Goal: Information Seeking & Learning: Learn about a topic

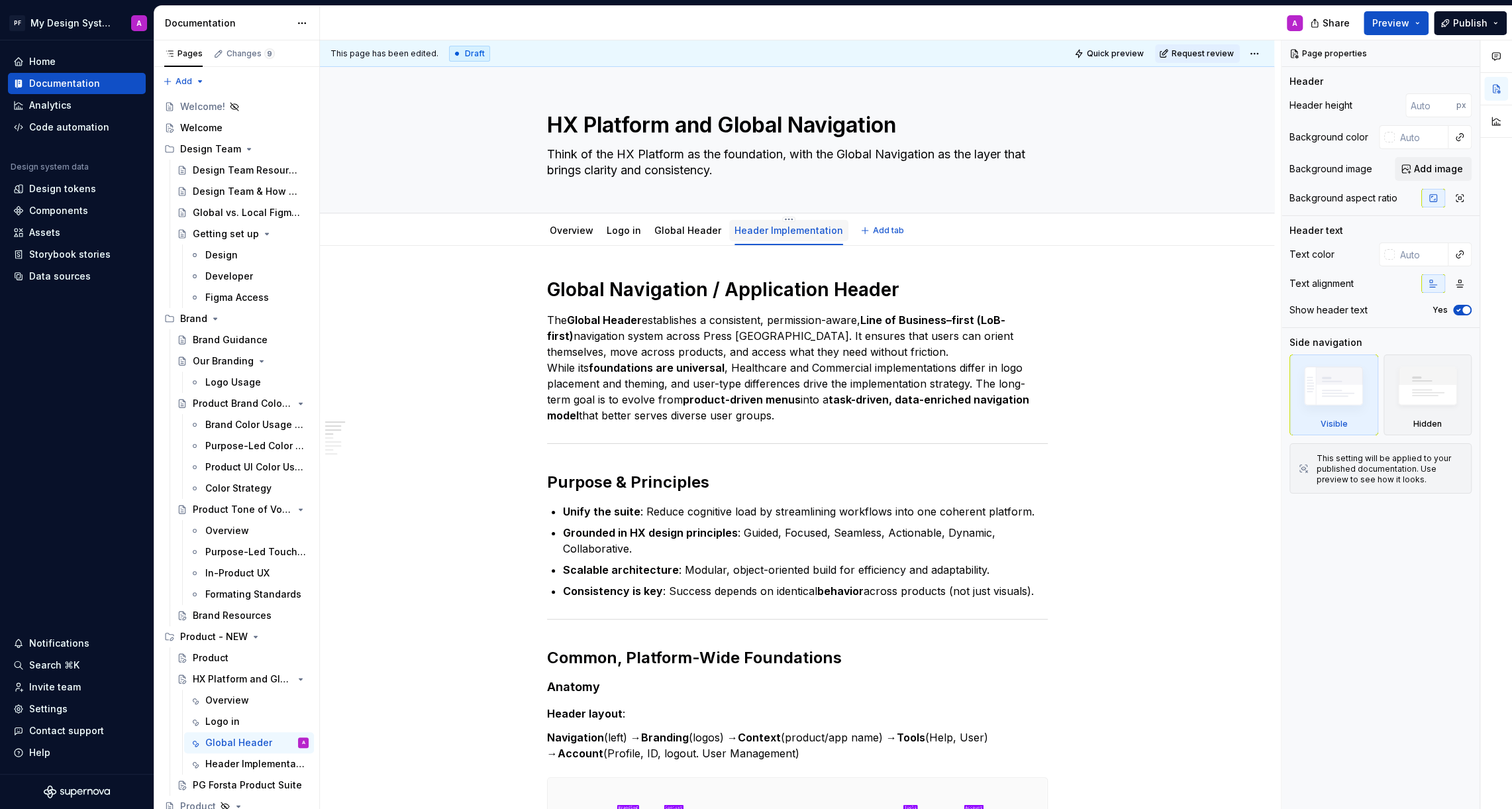
click at [821, 233] on link "Header Implementation" at bounding box center [788, 229] width 109 height 11
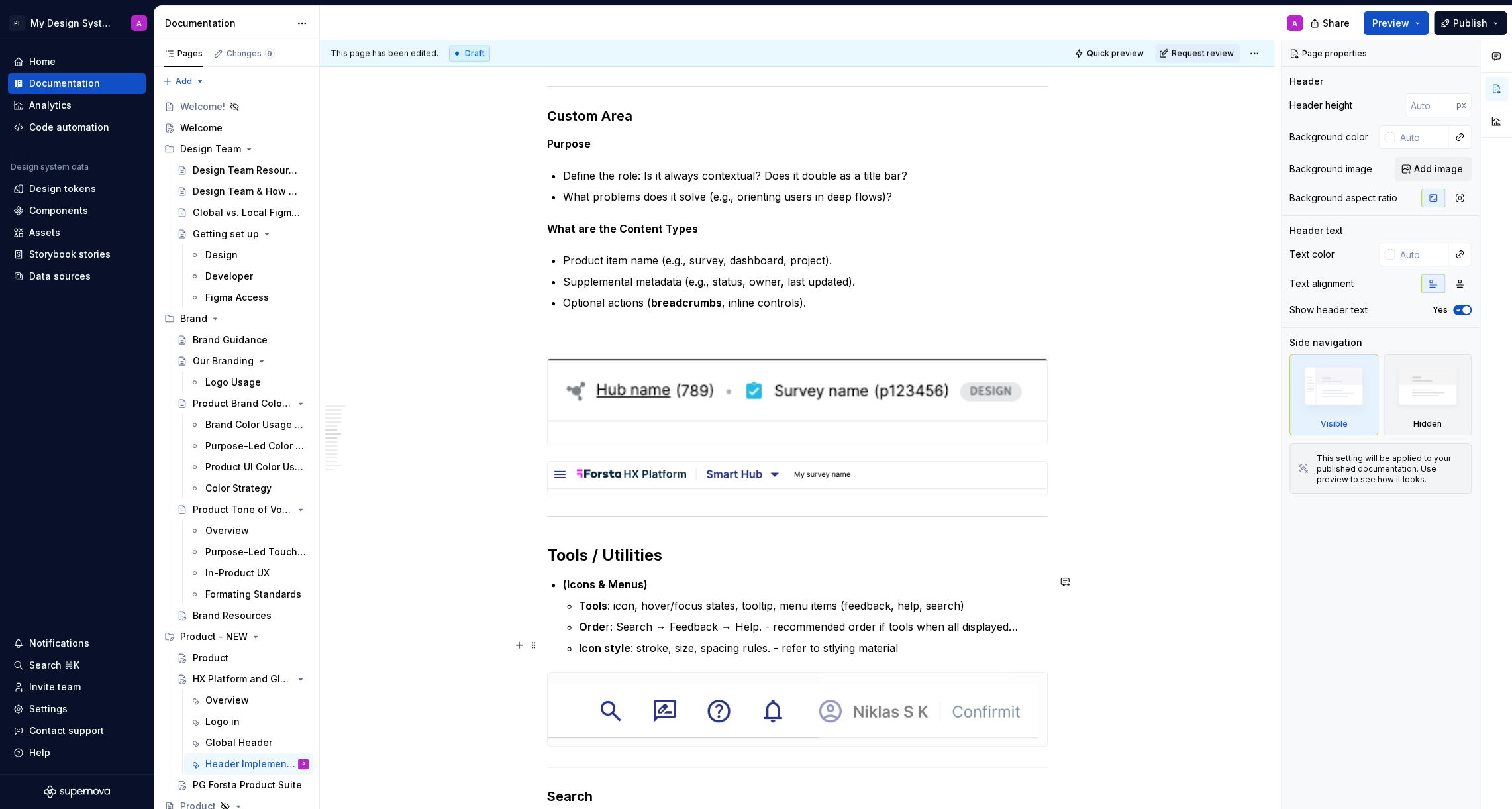
scroll to position [3063, 0]
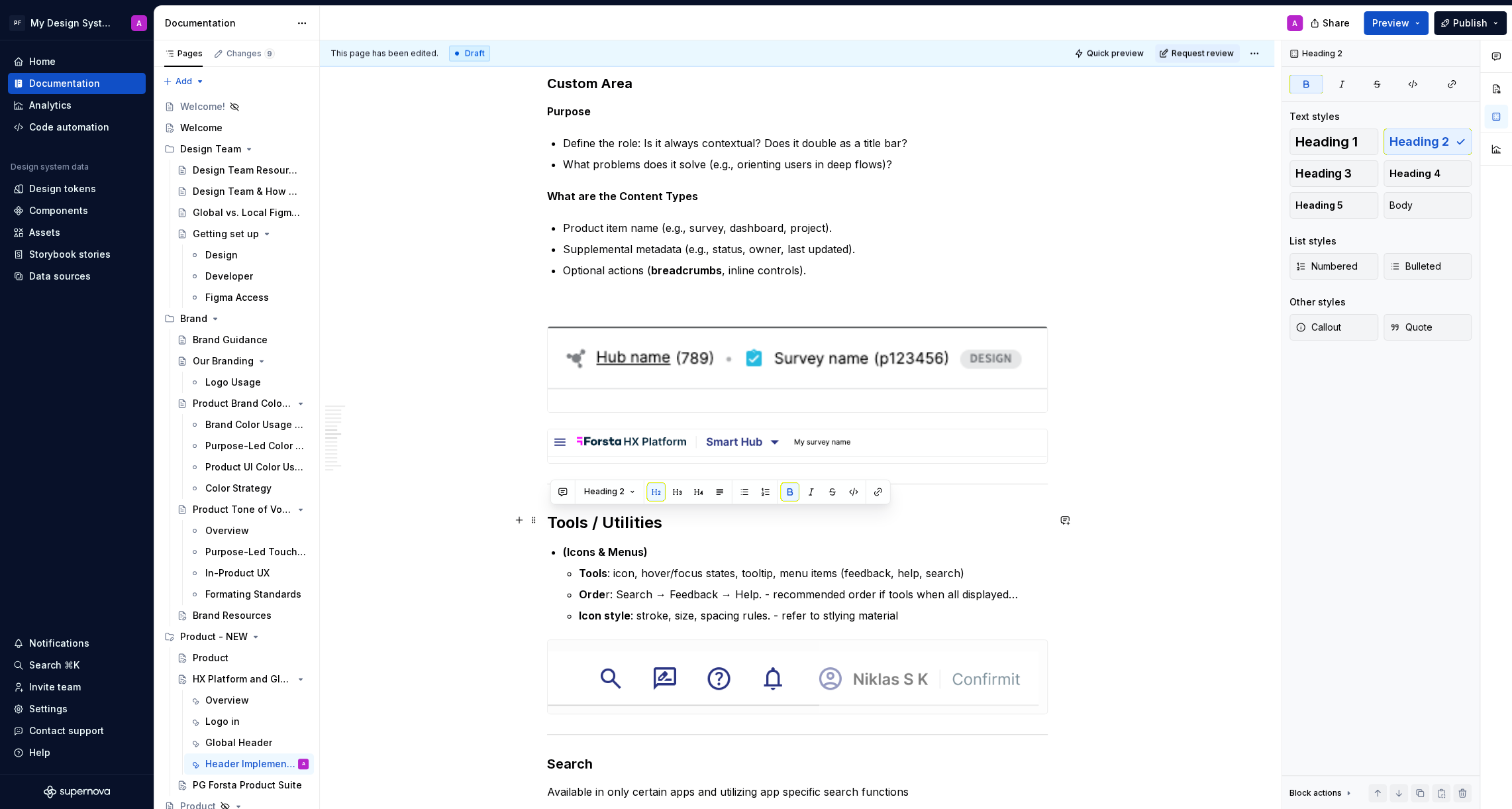
drag, startPoint x: 669, startPoint y: 517, endPoint x: 547, endPoint y: 517, distance: 122.0
type textarea "*"
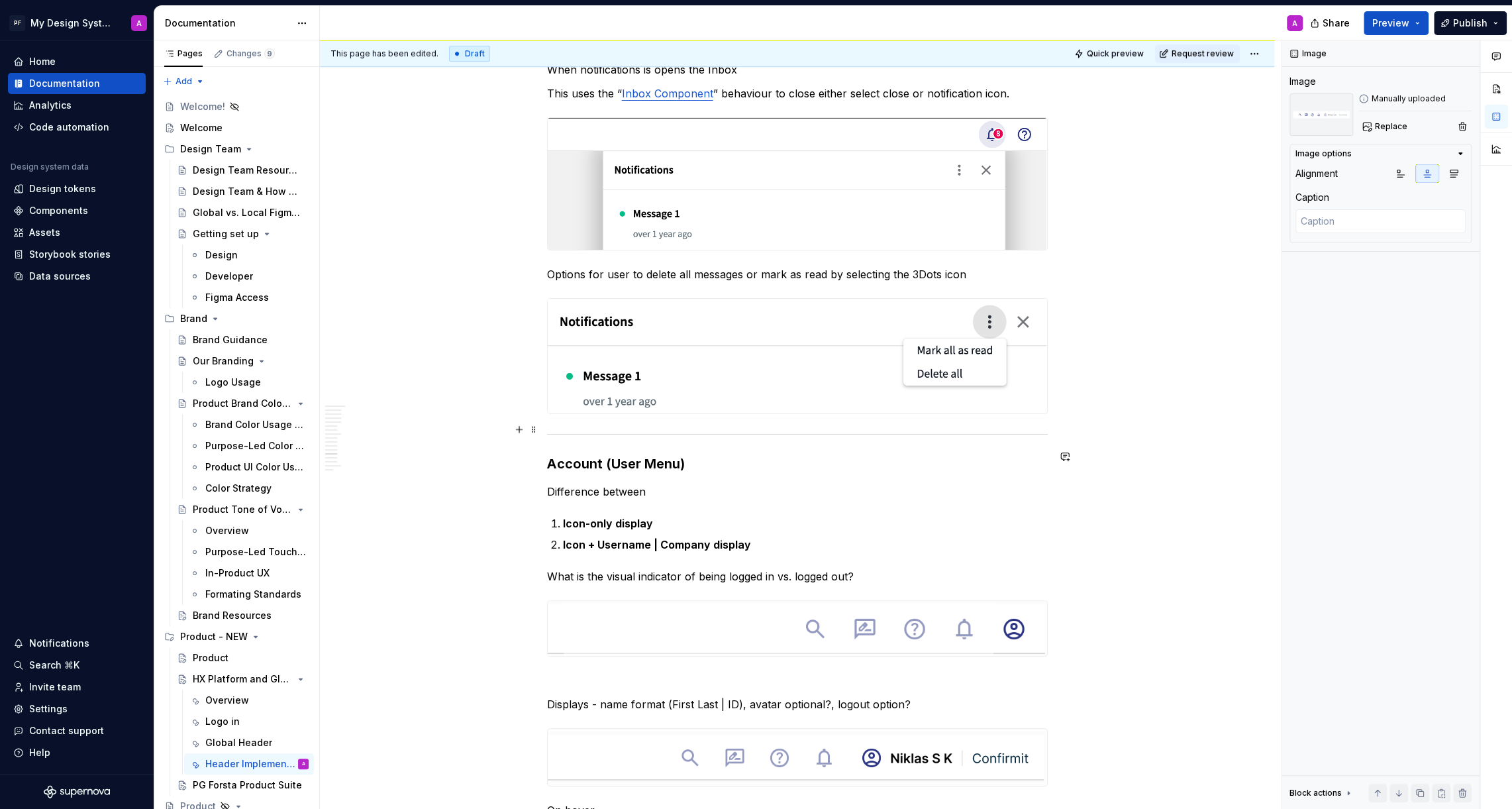
scroll to position [5265, 0]
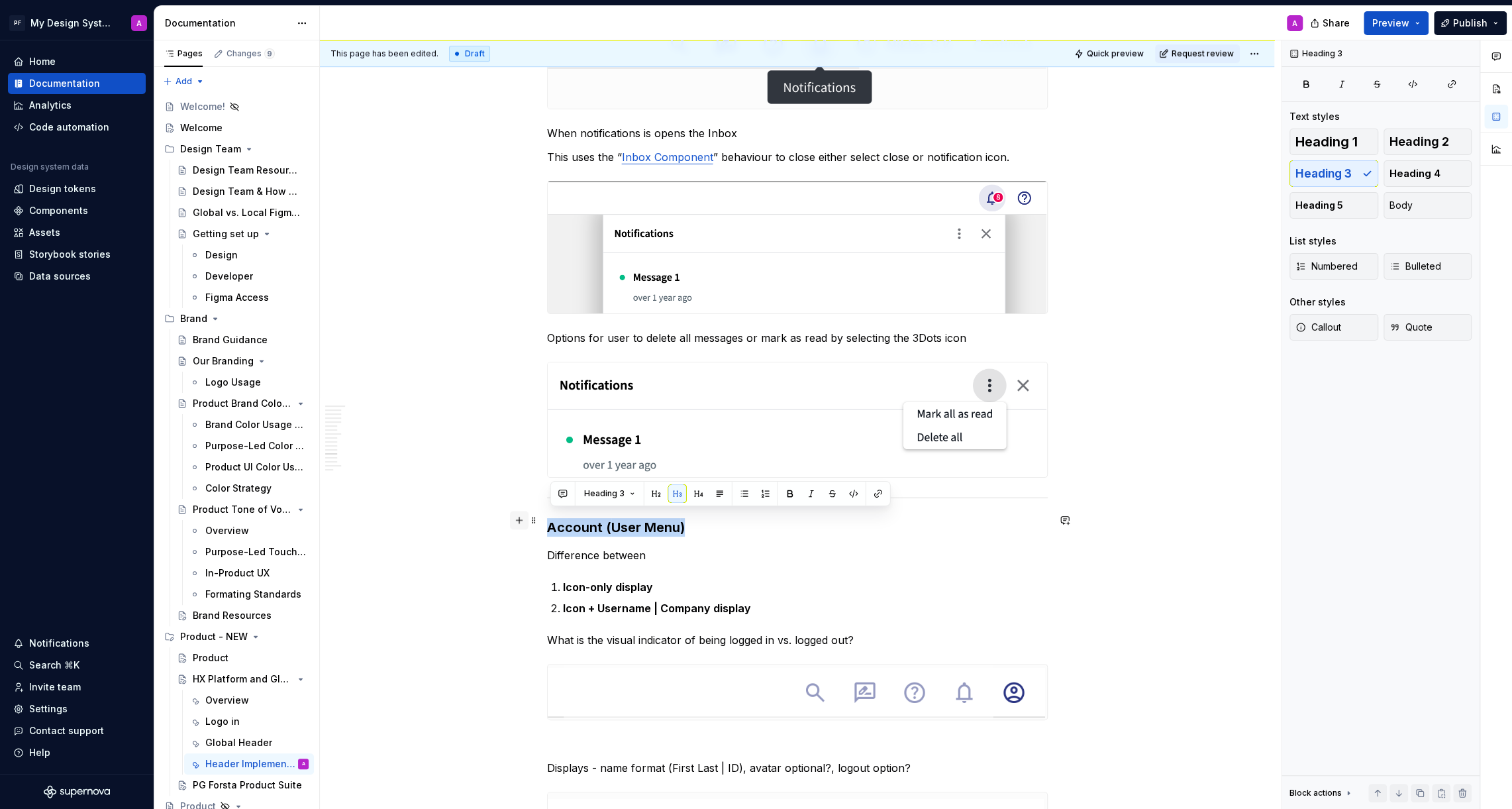
drag, startPoint x: 714, startPoint y: 516, endPoint x: 515, endPoint y: 514, distance: 199.0
click at [648, 496] on button "button" at bounding box center [656, 493] width 18 height 18
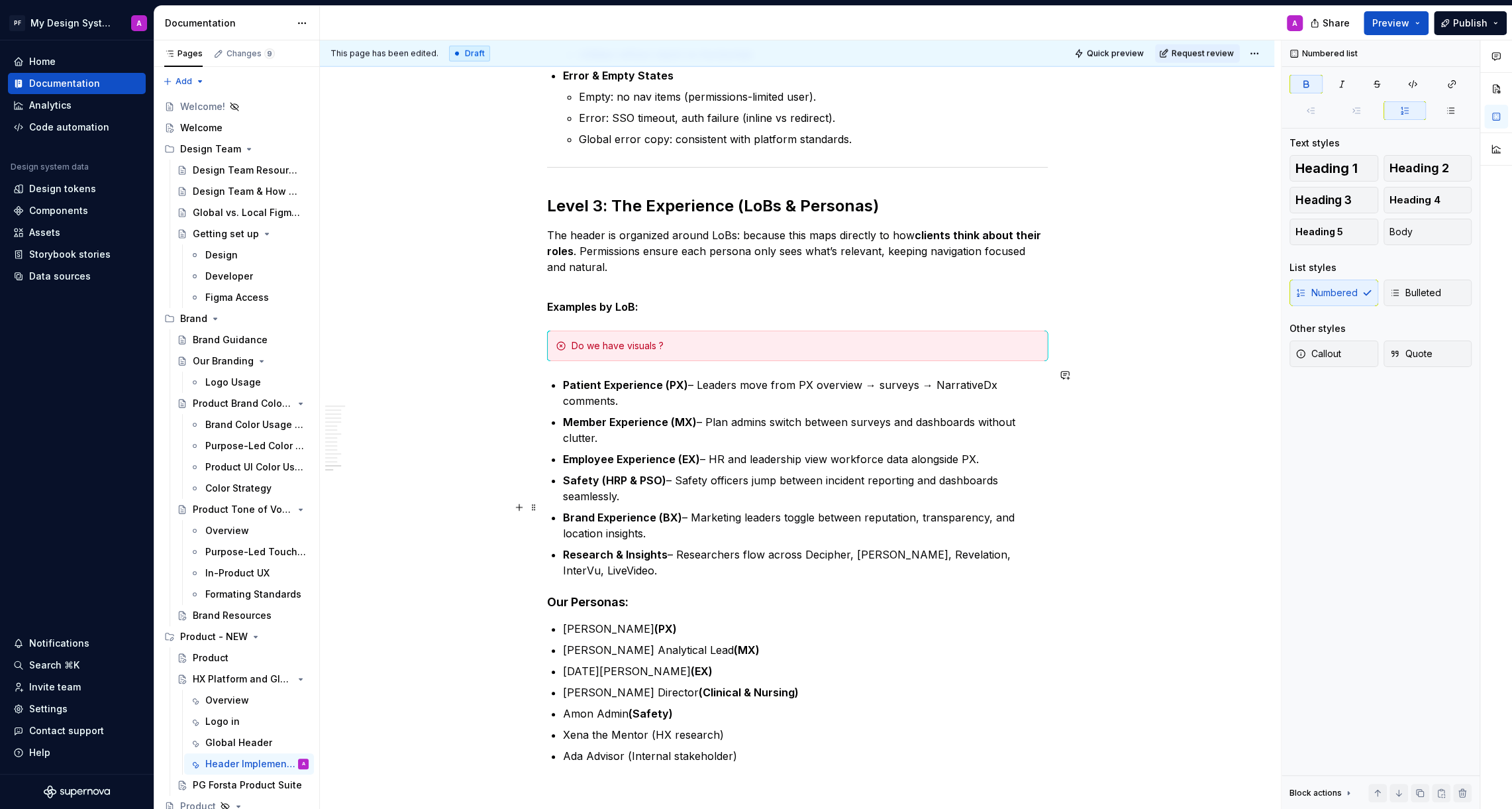
scroll to position [7959, 0]
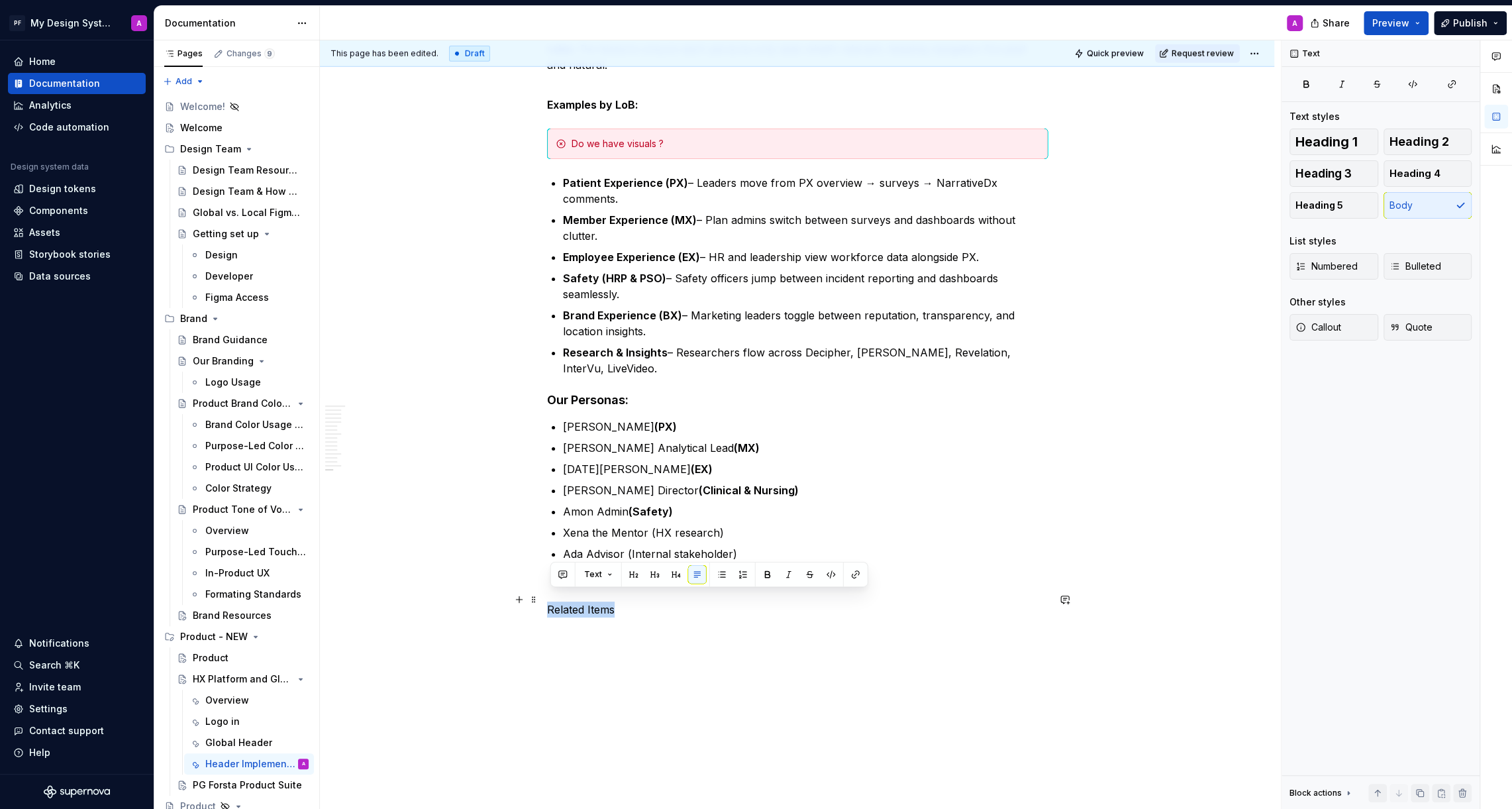
drag, startPoint x: 633, startPoint y: 598, endPoint x: 552, endPoint y: 598, distance: 81.0
click at [552, 601] on p "Related Items" at bounding box center [798, 609] width 501 height 16
click at [653, 575] on button "button" at bounding box center [654, 574] width 18 height 18
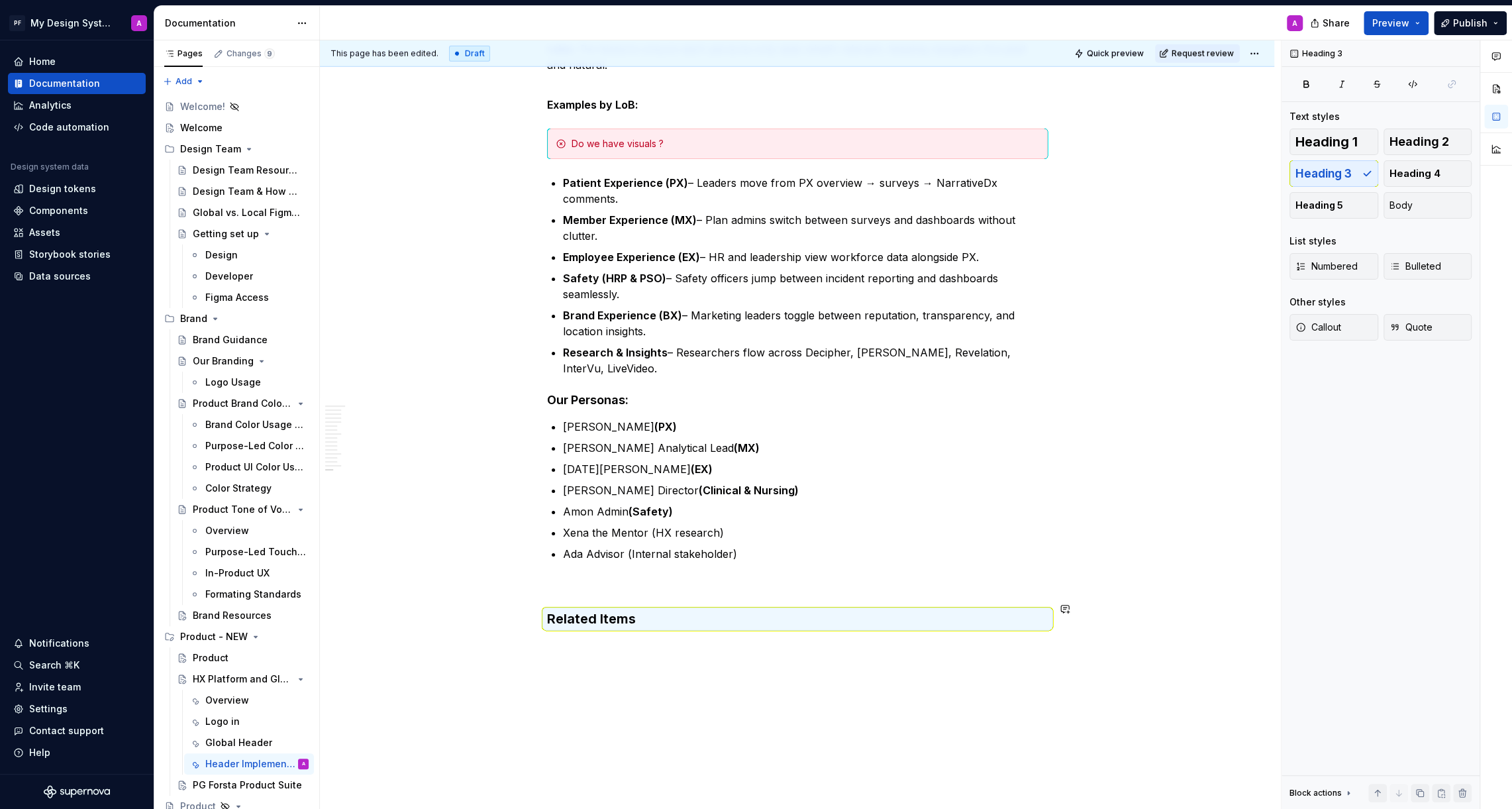
drag, startPoint x: 626, startPoint y: 638, endPoint x: 545, endPoint y: 637, distance: 81.0
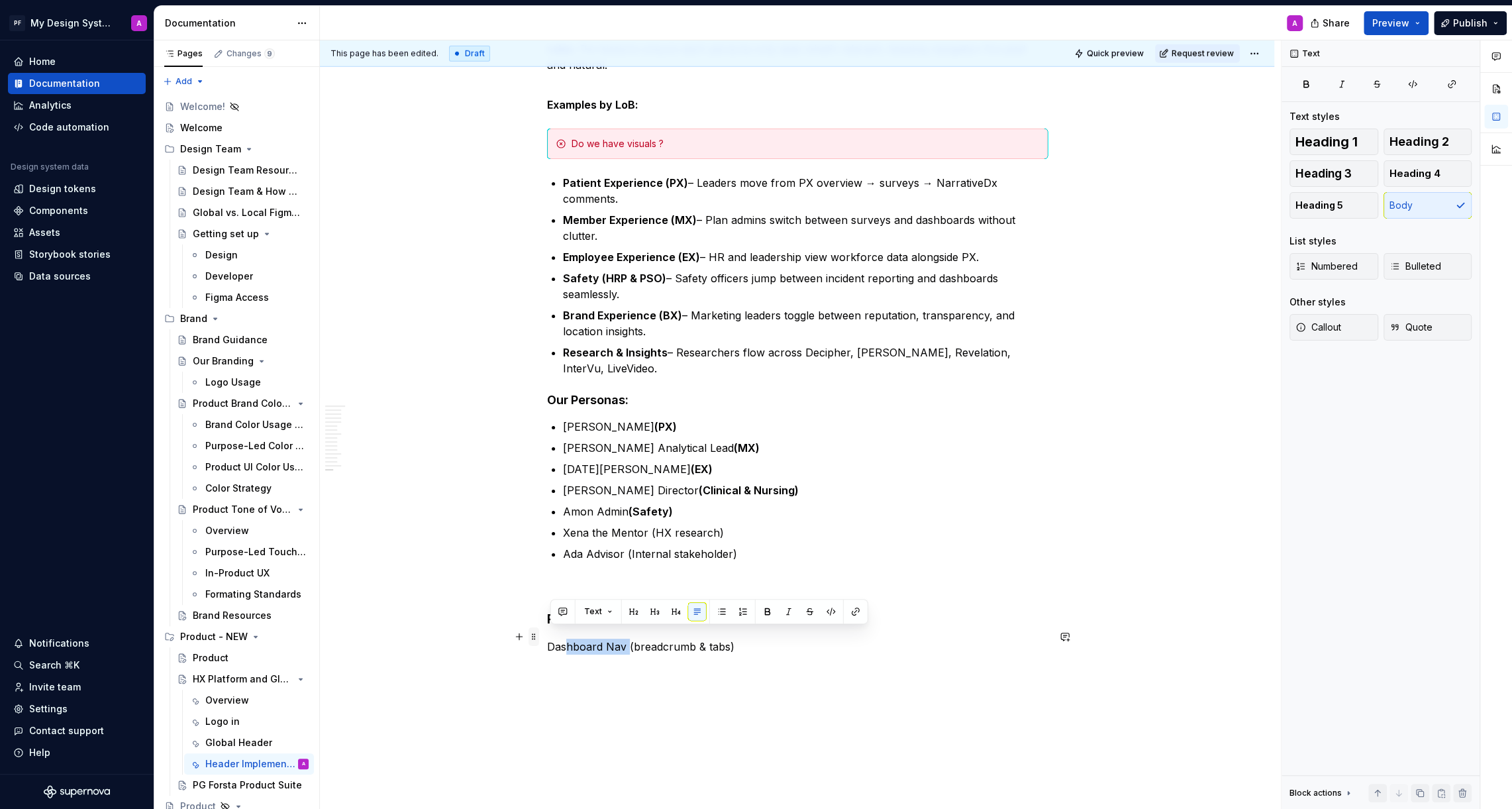
drag, startPoint x: 631, startPoint y: 634, endPoint x: 540, endPoint y: 634, distance: 91.0
click at [625, 639] on p "Dashboard Nav (breadcrumb & tabs)" at bounding box center [798, 647] width 501 height 16
click at [553, 639] on p "Dashboard Navigation (breadcrumb & tabs)" at bounding box center [798, 647] width 501 height 16
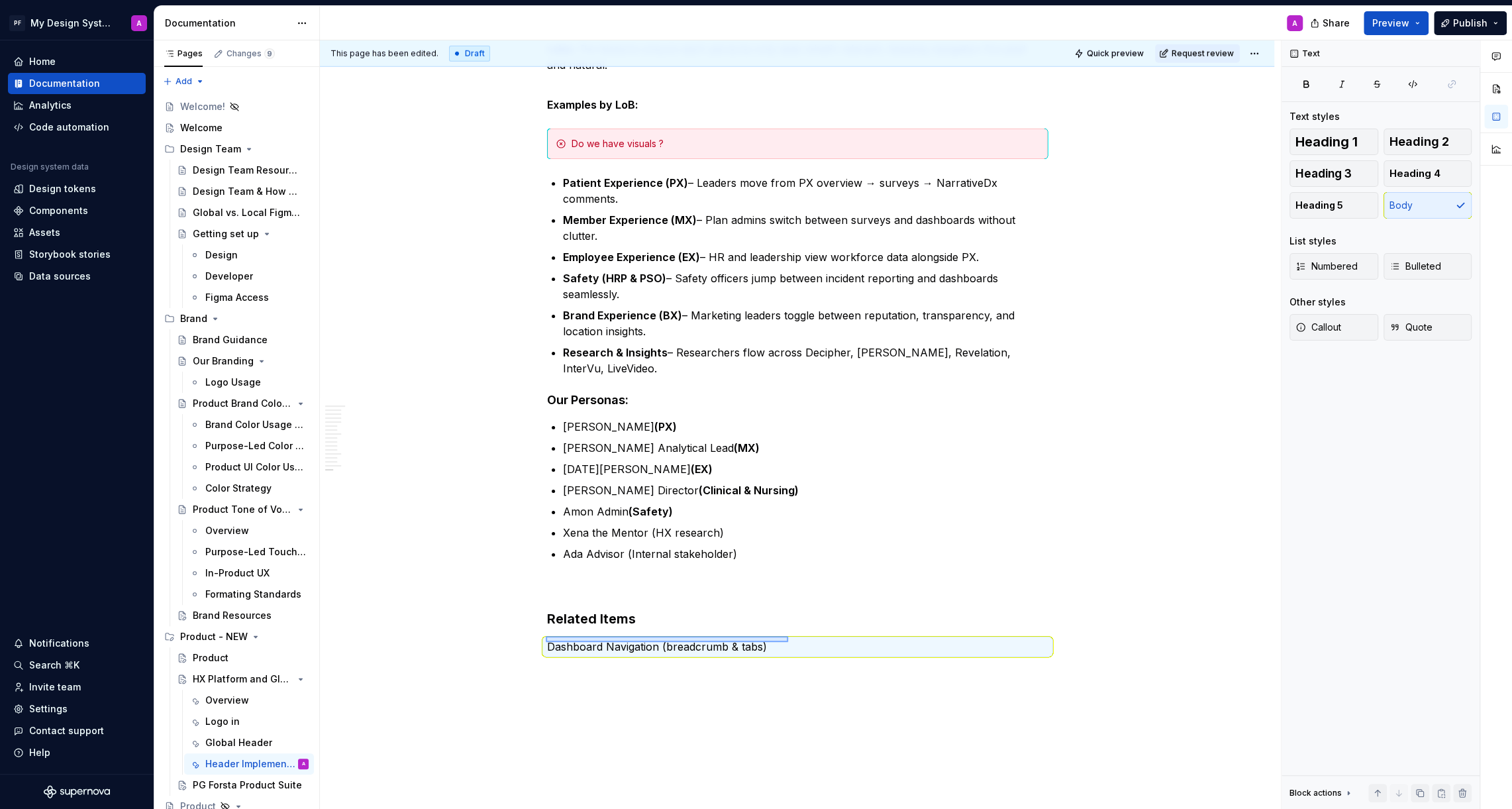
drag, startPoint x: 547, startPoint y: 636, endPoint x: 787, endPoint y: 641, distance: 240.1
click at [787, 641] on div "This page has been edited. Draft Quick preview Request review HX Platform and G…" at bounding box center [800, 424] width 961 height 769
click at [778, 641] on p "Dashboard Navigation (breadcrumb & tabs)" at bounding box center [798, 647] width 501 height 16
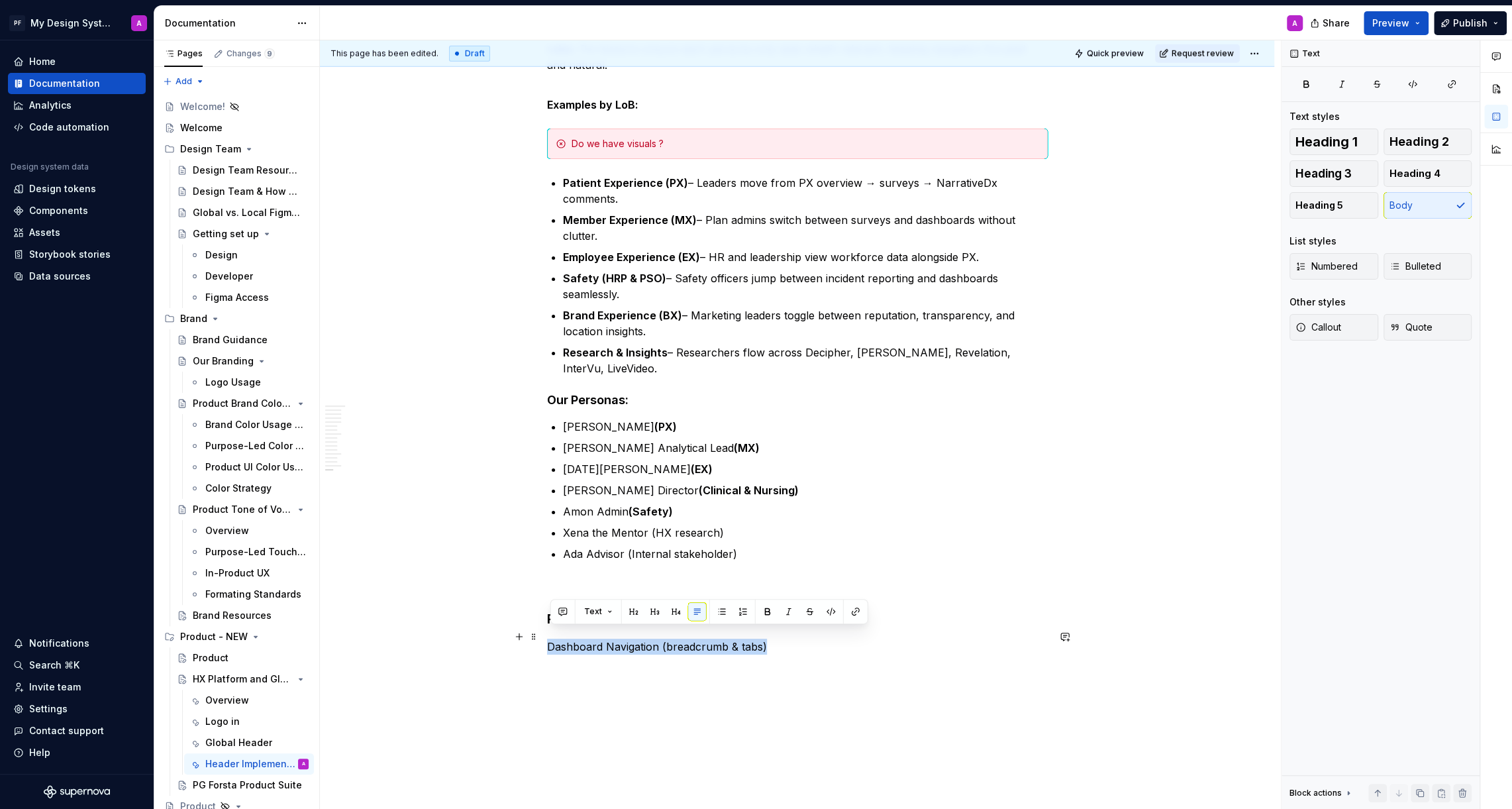
drag, startPoint x: 773, startPoint y: 640, endPoint x: 554, endPoint y: 633, distance: 219.1
click at [554, 639] on p "Dashboard Navigation (breadcrumb & tabs)" at bounding box center [798, 647] width 501 height 16
click at [668, 614] on button "button" at bounding box center [676, 611] width 18 height 18
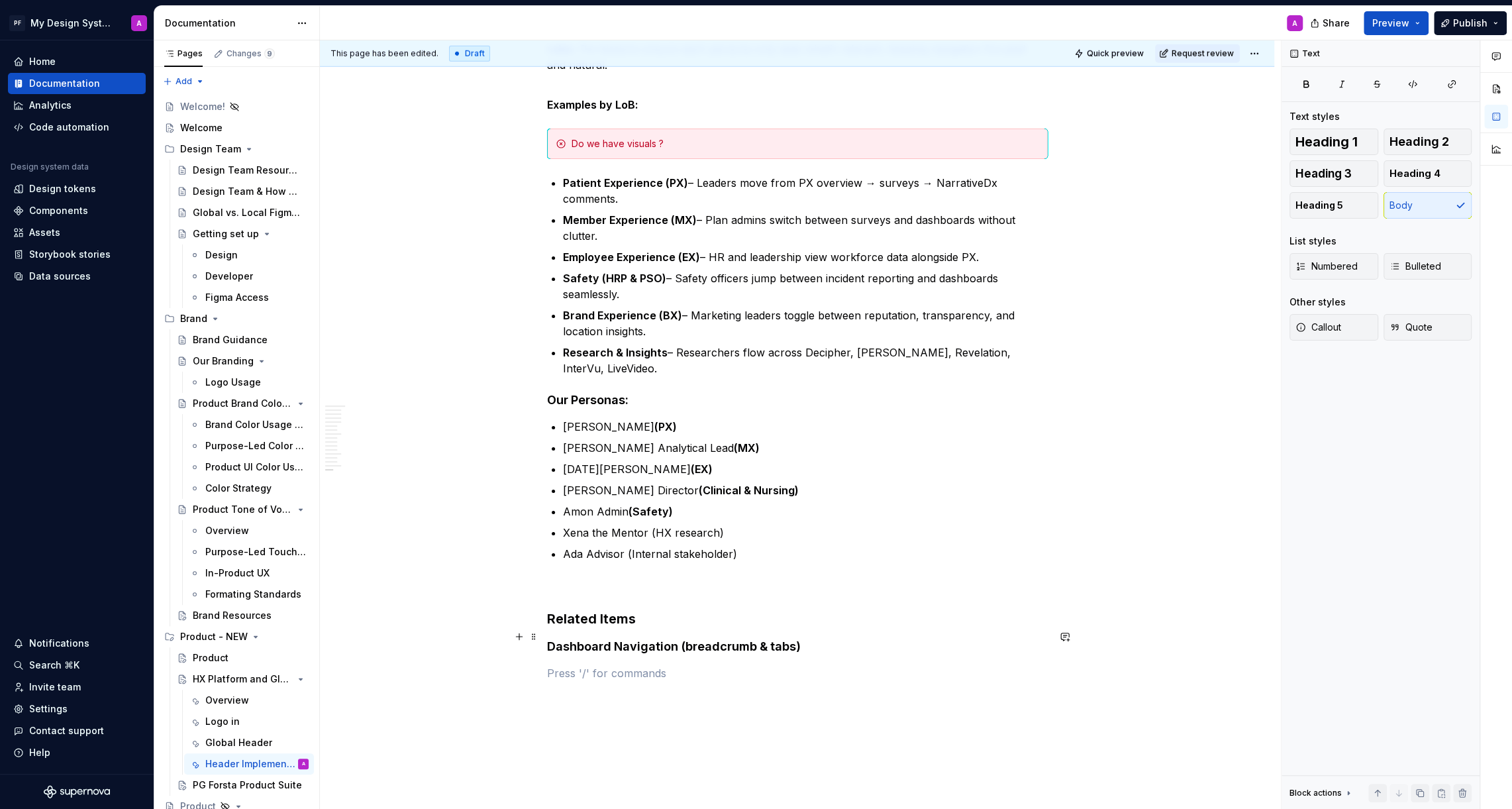
click at [572, 639] on h4 "Dashboard Navigation (breadcrumb & tabs)" at bounding box center [798, 647] width 501 height 16
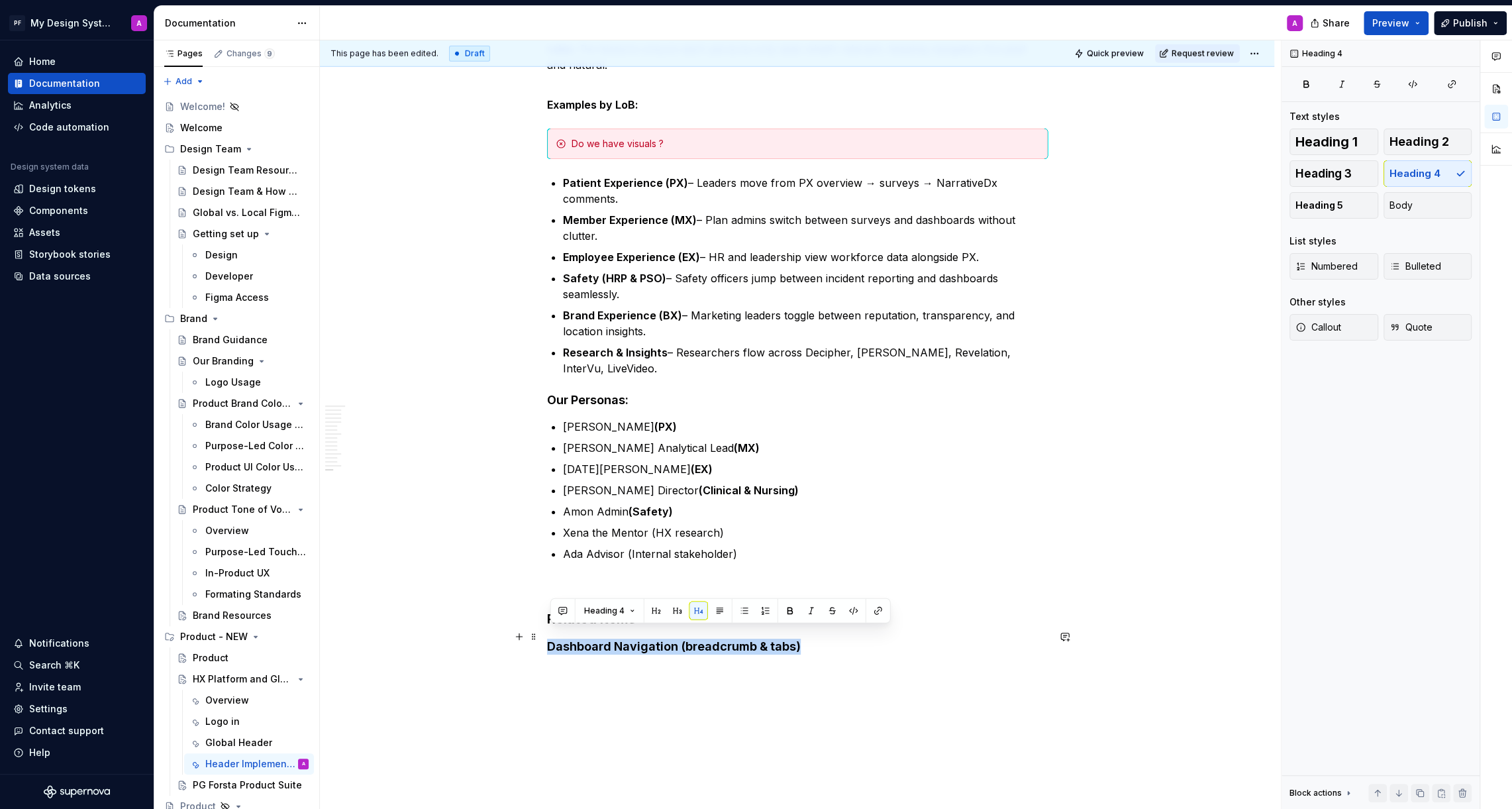
drag, startPoint x: 552, startPoint y: 635, endPoint x: 810, endPoint y: 635, distance: 258.0
click at [810, 639] on h4 "Dashboard Navigation (breadcrumb & tabs)" at bounding box center [798, 647] width 501 height 16
copy h4 "Dashboard Navigation (breadcrumb & tabs)"
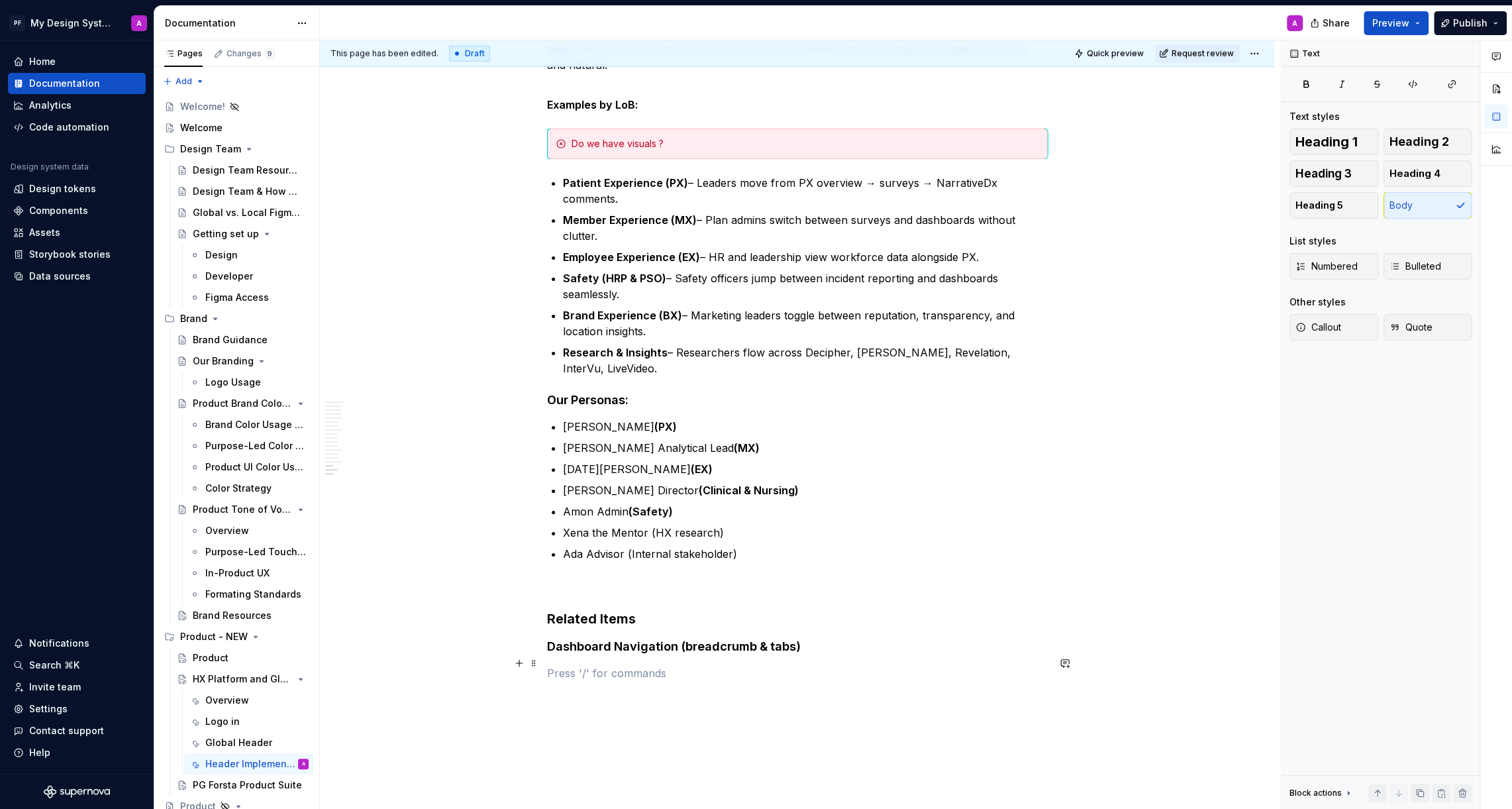
click at [897, 665] on p at bounding box center [798, 673] width 501 height 16
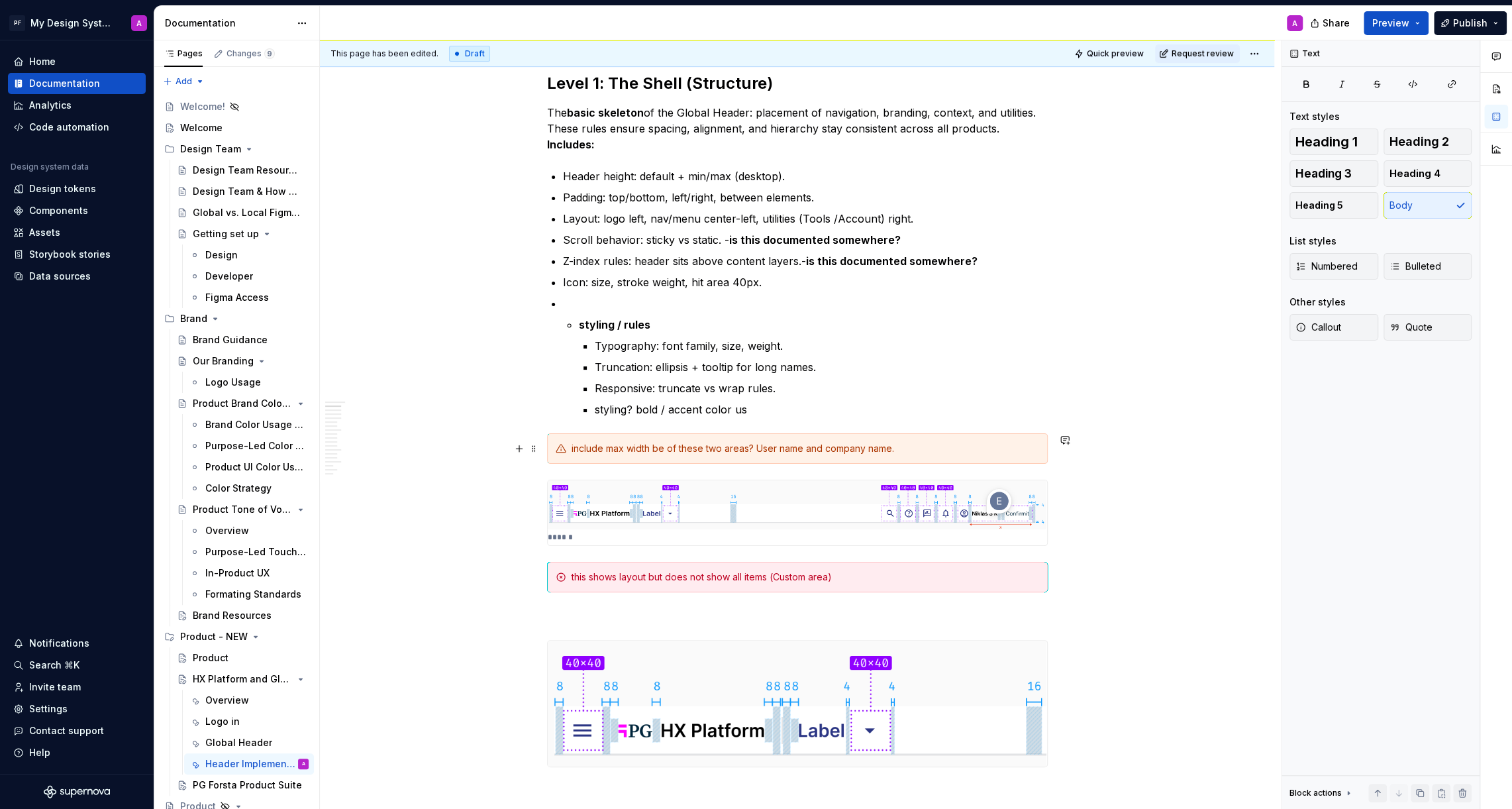
scroll to position [0, 0]
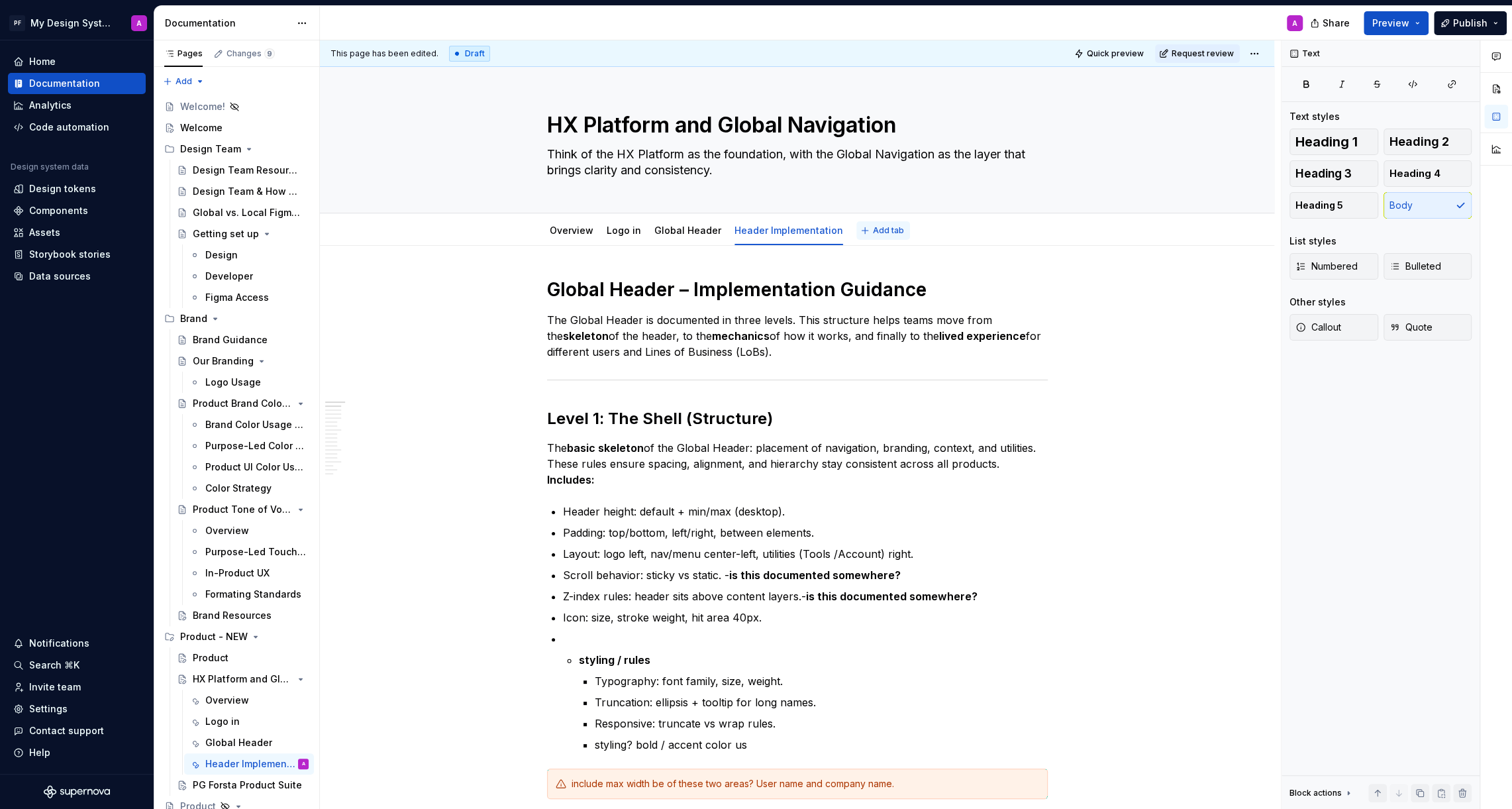
click at [873, 232] on span "Add tab" at bounding box center [889, 230] width 31 height 10
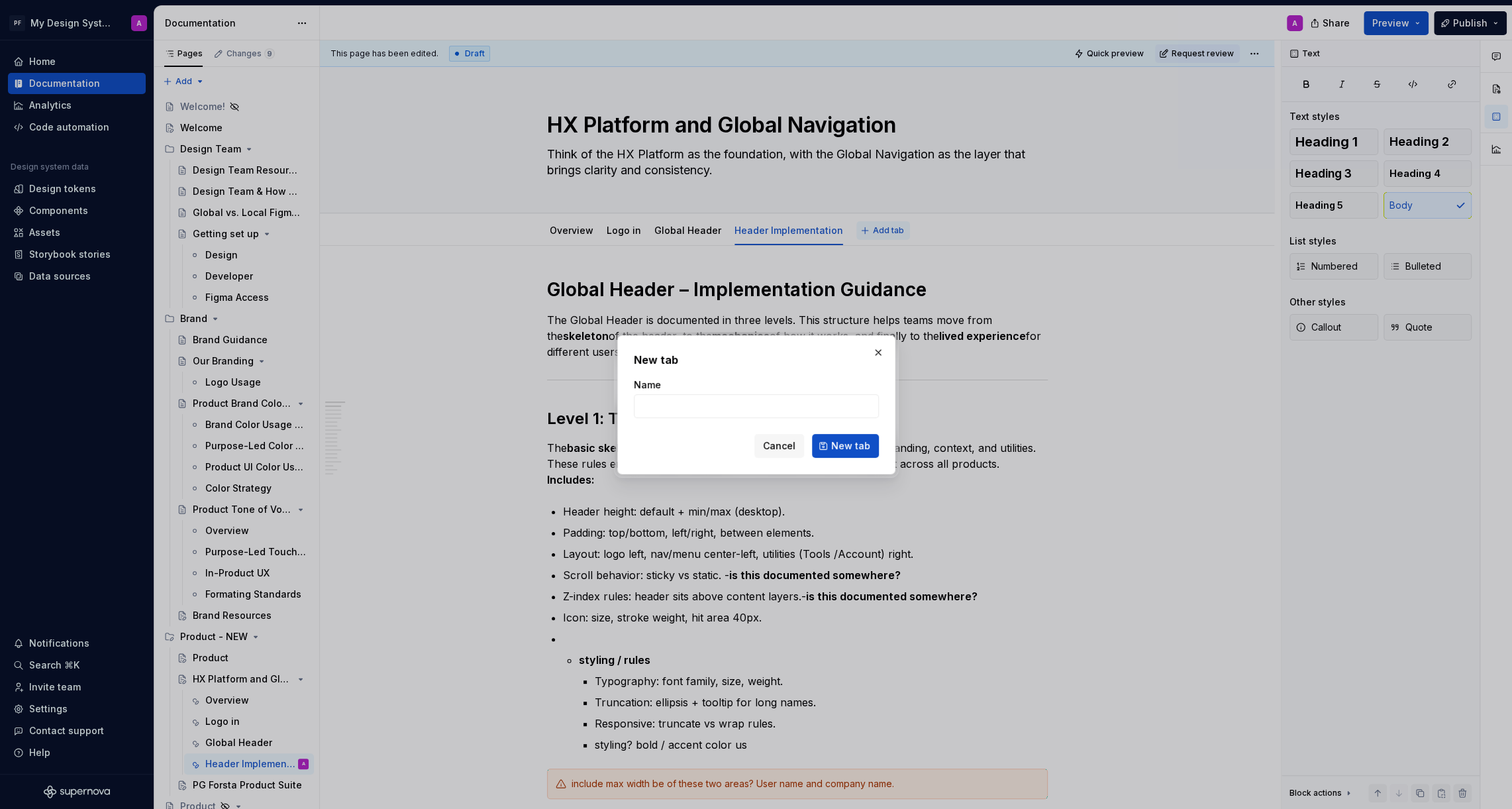
type textarea "*"
type input "B"
type input "Dashboard Navigation"
click at [856, 446] on span "New tab" at bounding box center [851, 445] width 39 height 13
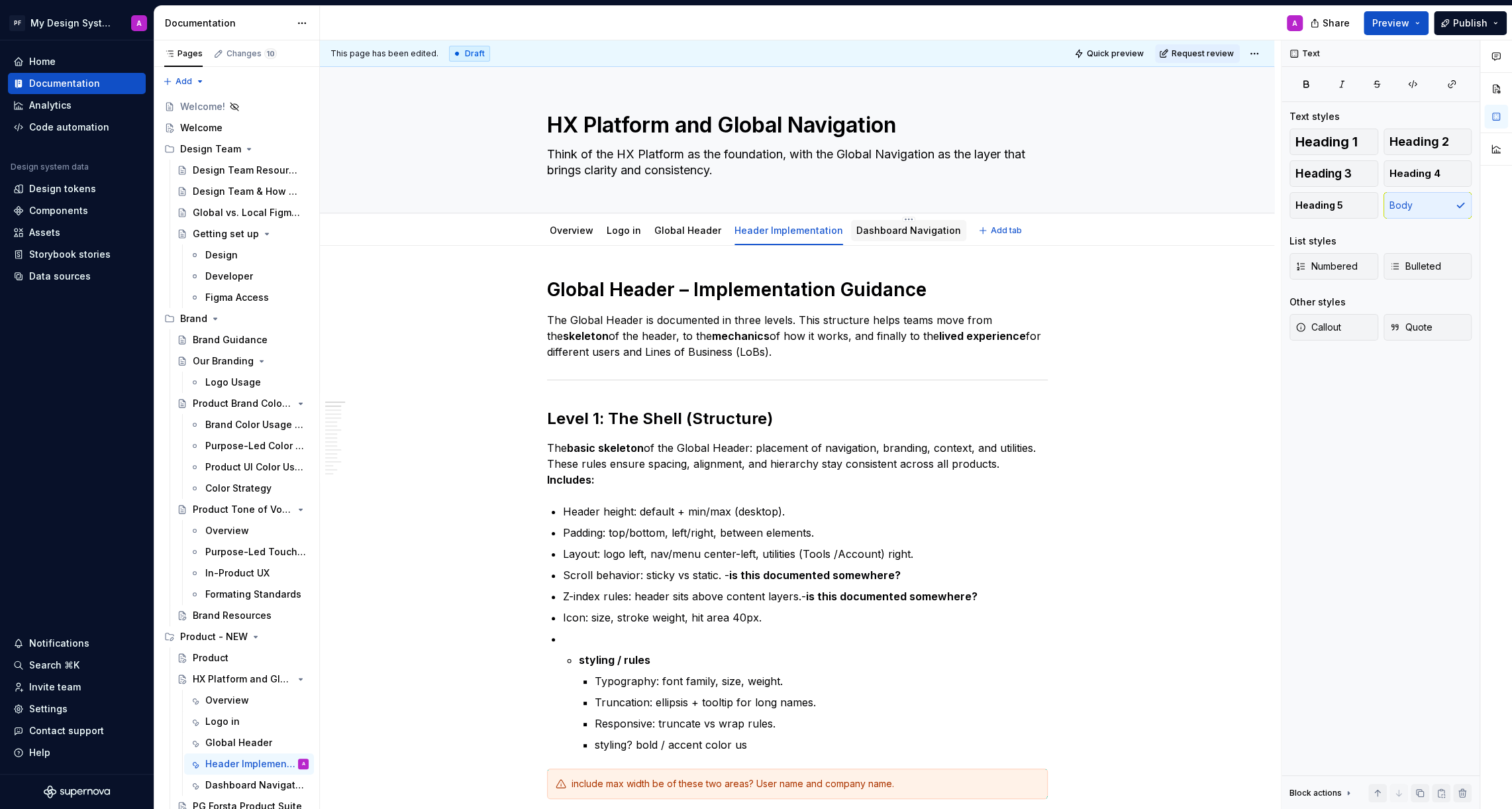
click at [898, 235] on div "Dashboard Navigation" at bounding box center [909, 230] width 104 height 13
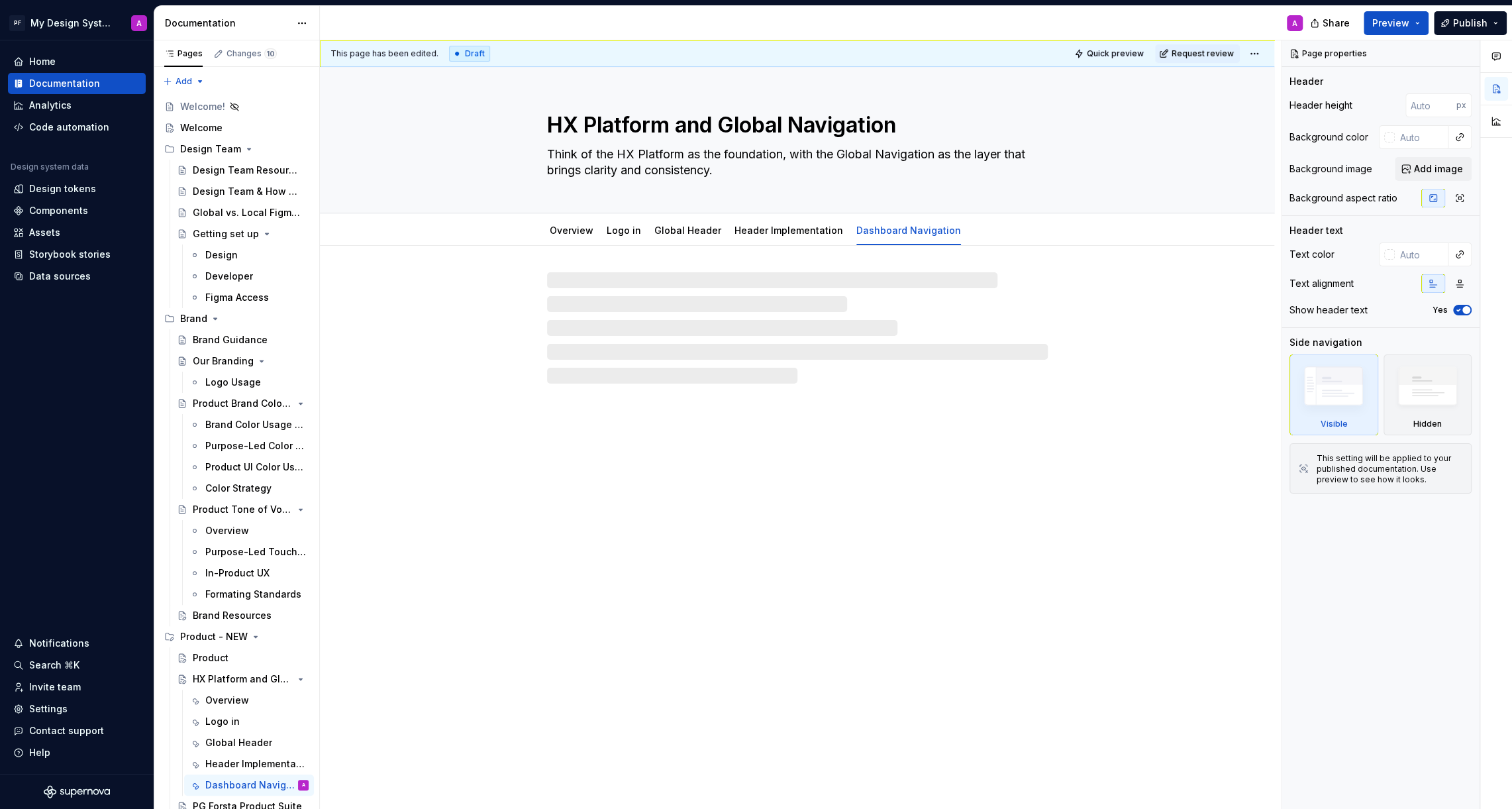
click at [632, 328] on div at bounding box center [798, 328] width 501 height 111
click at [587, 312] on div at bounding box center [798, 328] width 501 height 111
click at [634, 411] on div "HX Platform and Global Navigation Think of the HX Platform as the foundation, w…" at bounding box center [797, 438] width 954 height 742
type textarea "*"
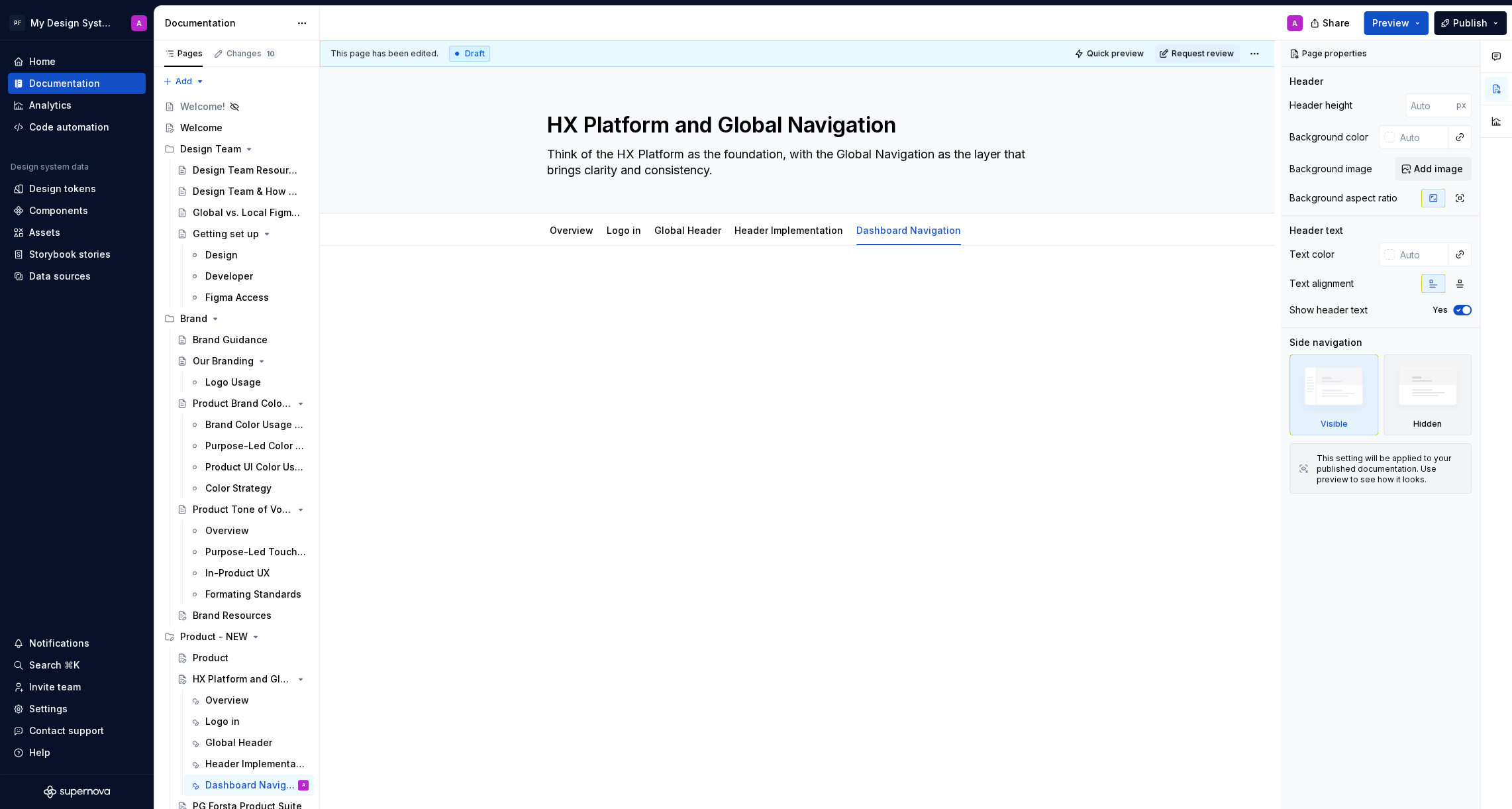
click at [720, 480] on div at bounding box center [797, 416] width 954 height 341
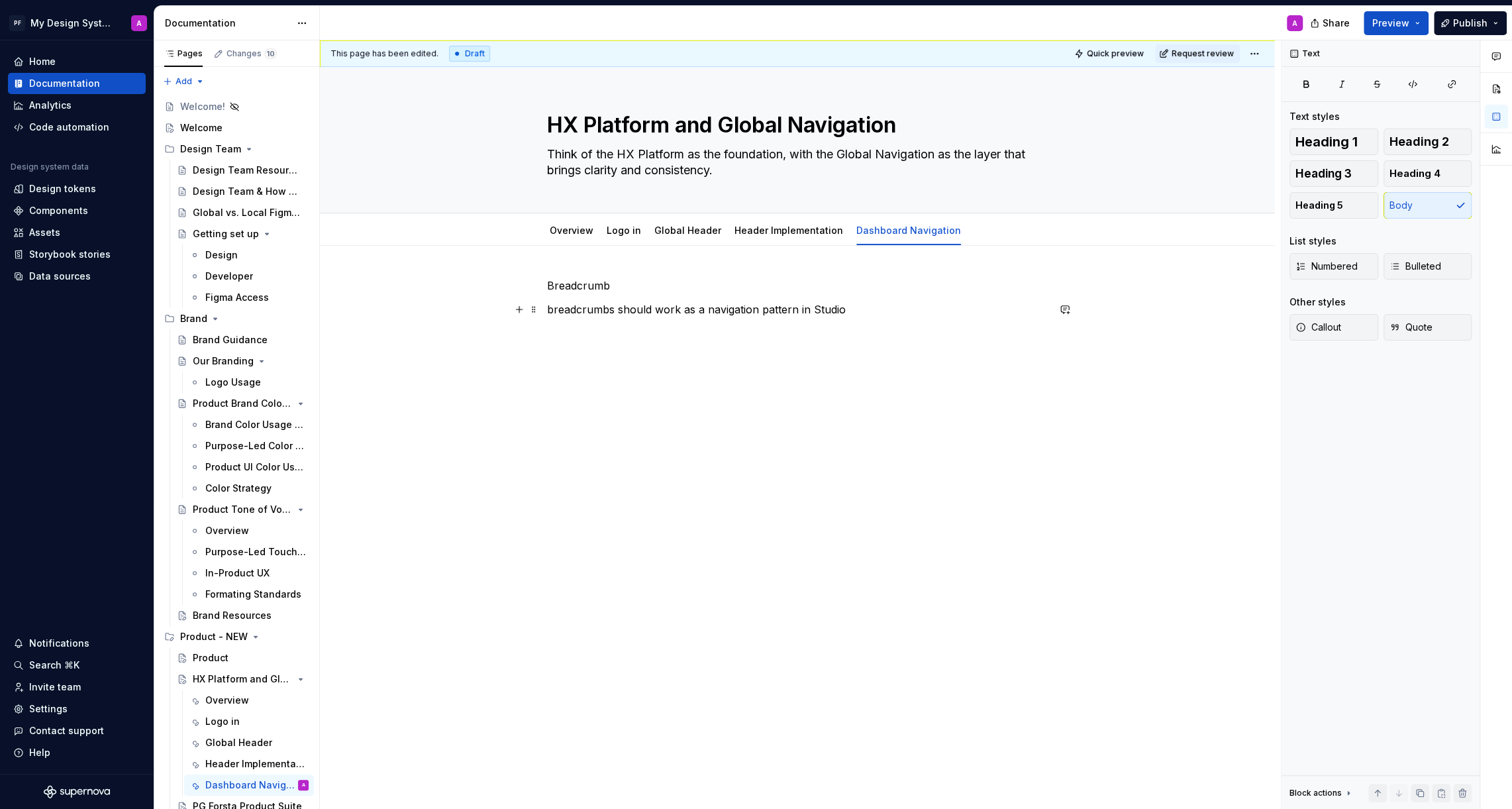
click at [553, 310] on p "breadcrumbs should work as a navigation pattern in Studio" at bounding box center [798, 309] width 501 height 16
drag, startPoint x: 615, startPoint y: 283, endPoint x: 552, endPoint y: 282, distance: 63.0
click at [552, 282] on p "Breadcrumb" at bounding box center [798, 285] width 501 height 16
click at [767, 266] on button "button" at bounding box center [767, 261] width 18 height 18
click at [659, 261] on button "button" at bounding box center [654, 261] width 18 height 18
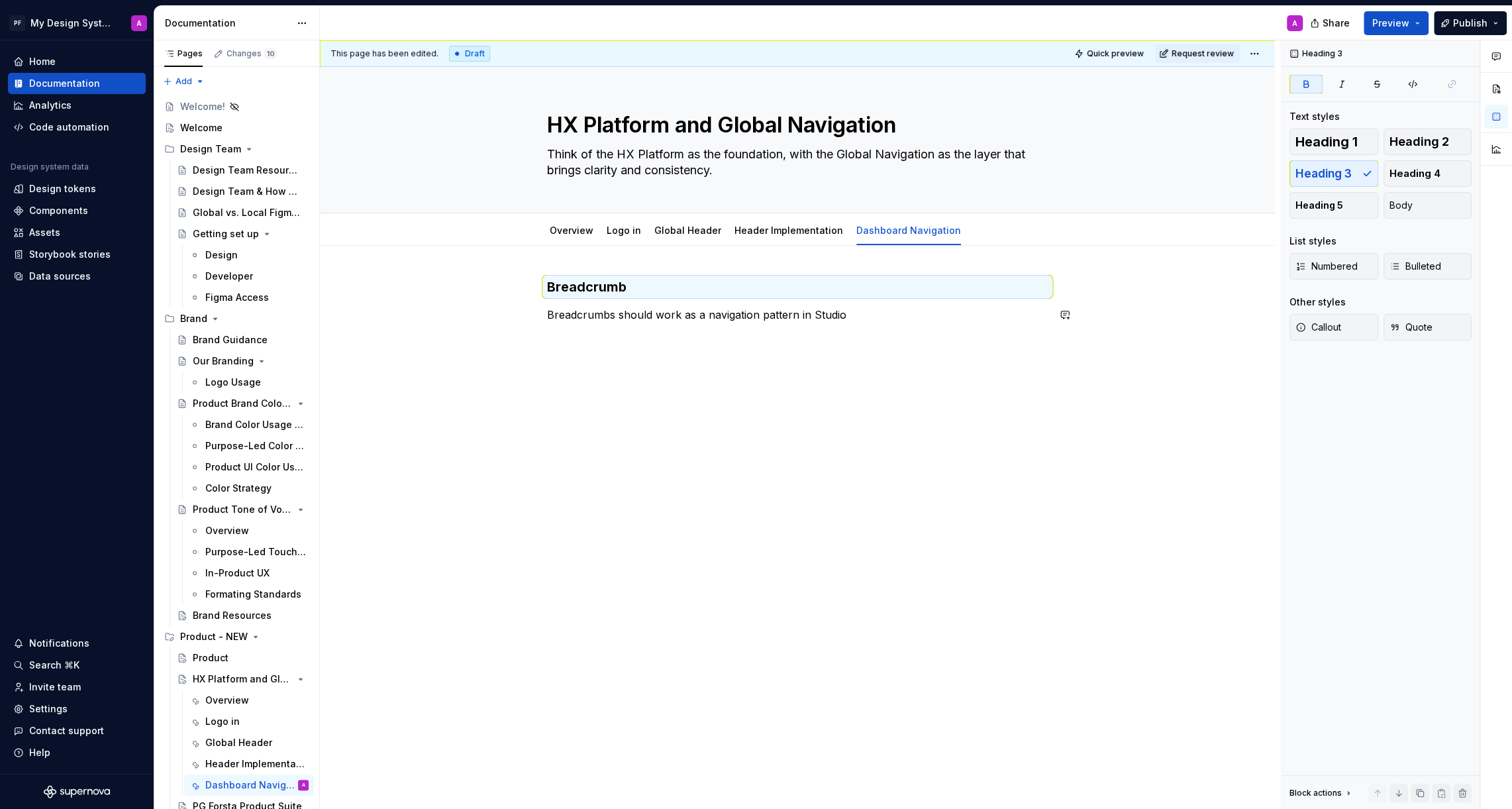
click at [620, 351] on div "Breadcrumb Breadcrumbs should work as a navigation pattern in Studio" at bounding box center [797, 416] width 954 height 341
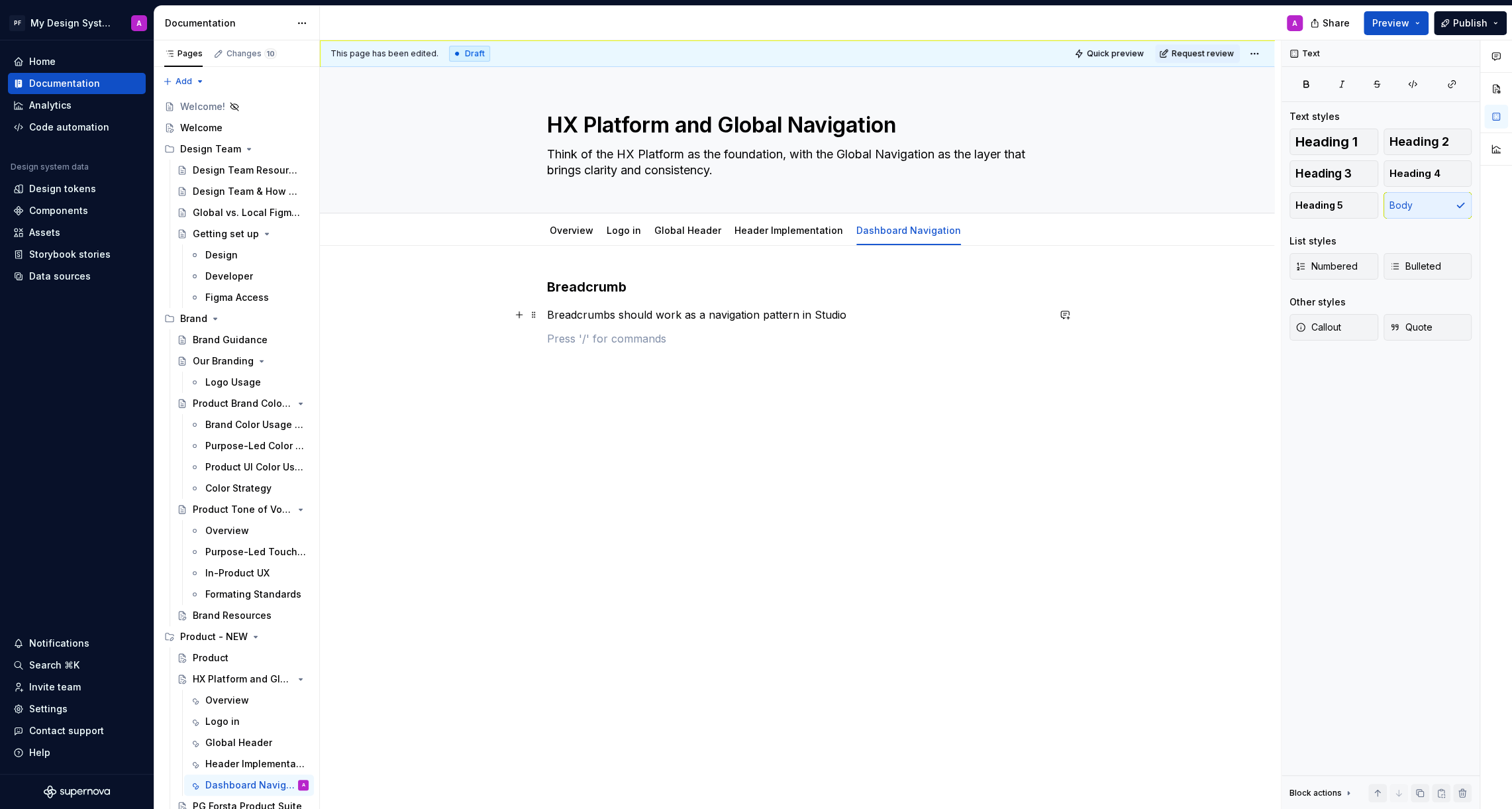
click at [840, 313] on p "Breadcrumbs should work as a navigation pattern in Studio" at bounding box center [798, 315] width 501 height 16
click at [843, 313] on p "Breadcrumbs should work as a navigation pattern in Studio" at bounding box center [798, 315] width 501 height 16
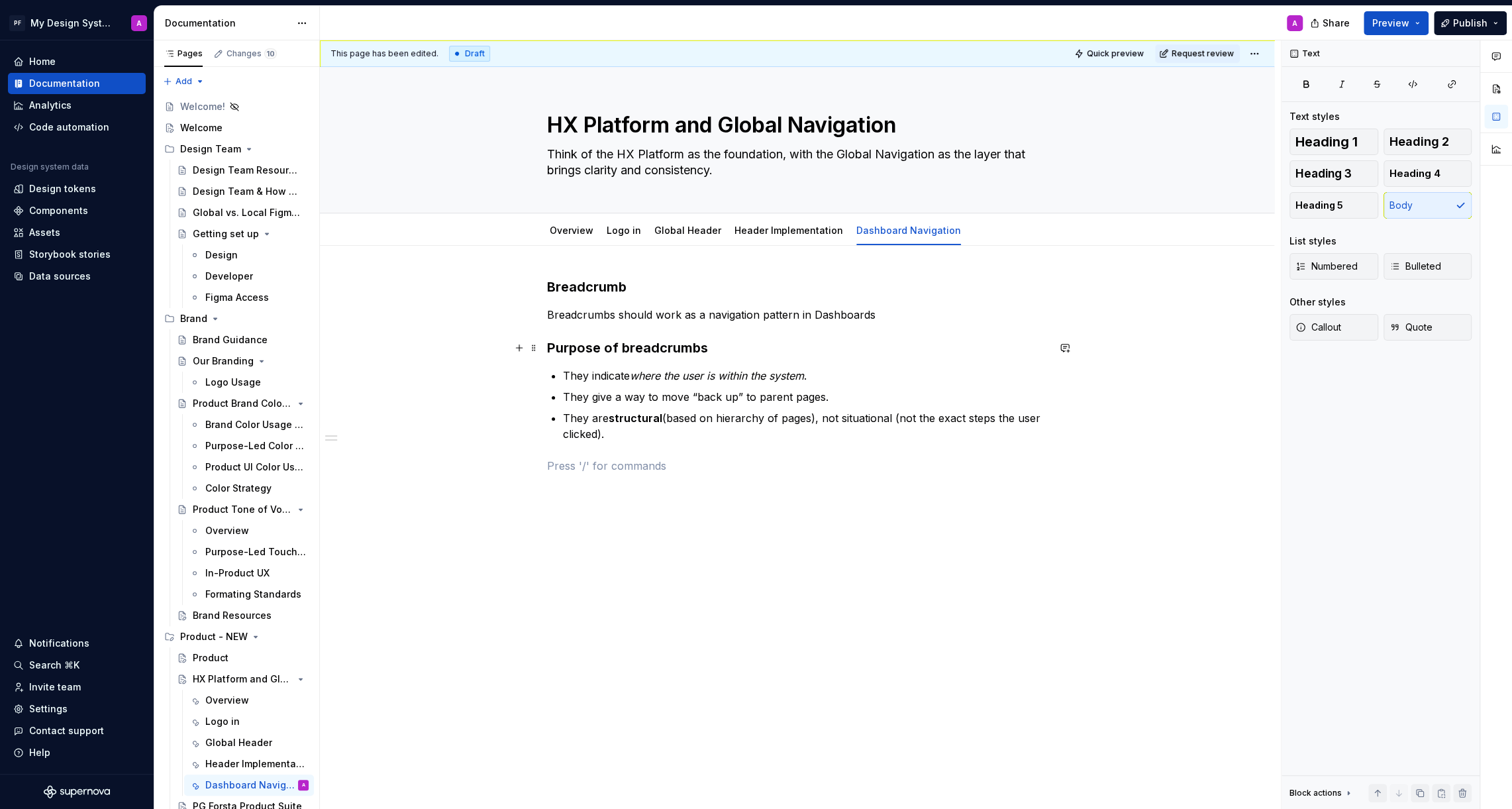
click at [623, 347] on strong "Purpose of breadcrumbs" at bounding box center [627, 348] width 161 height 16
click at [593, 373] on p "They indicate where the user is within the system ." at bounding box center [806, 375] width 485 height 16
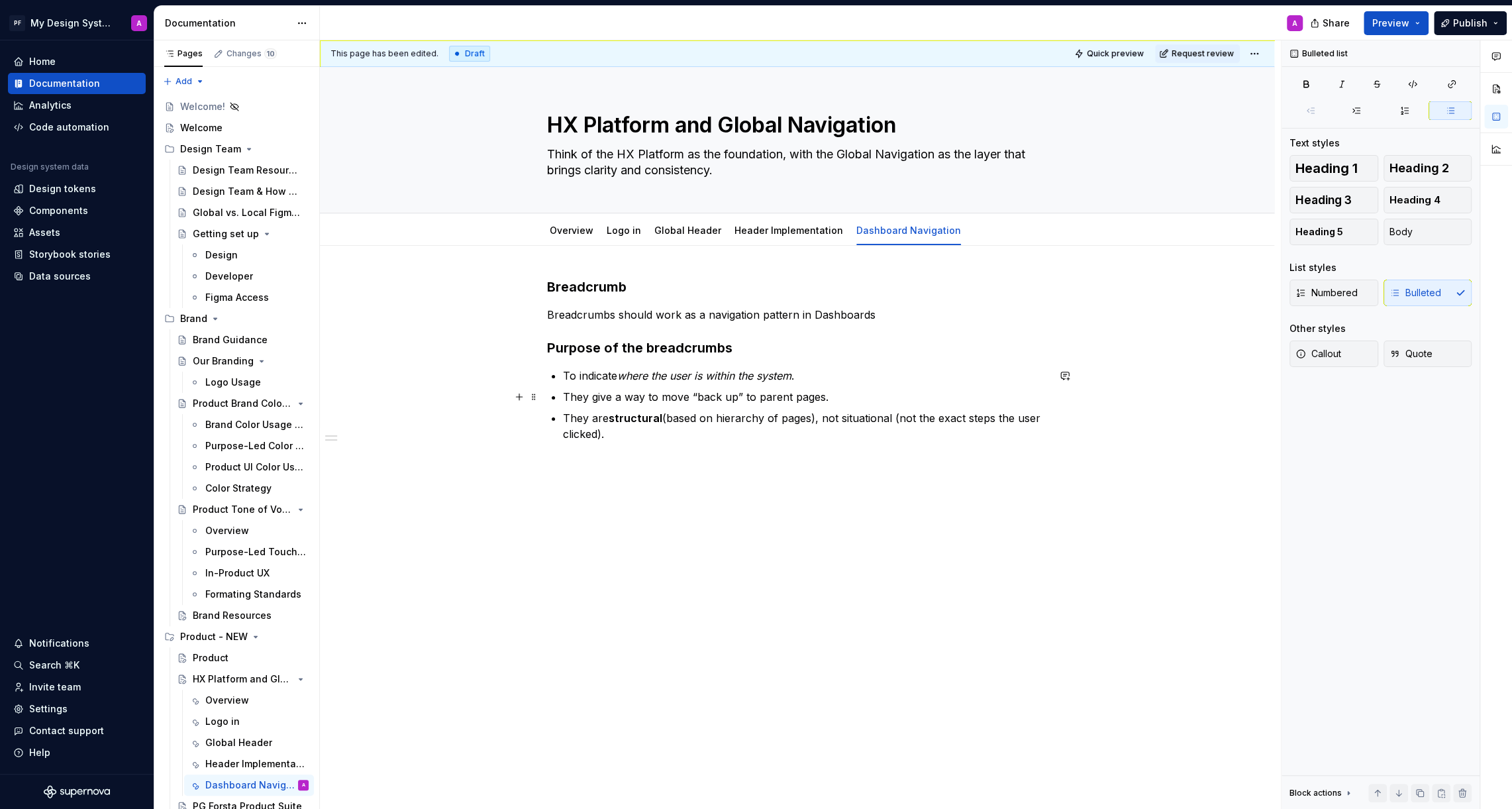
click at [594, 395] on p "They give a way to move “back up” to parent pages." at bounding box center [806, 396] width 485 height 16
click at [600, 397] on p "To give a way to move “back up” to parent pages." at bounding box center [806, 396] width 485 height 16
click at [590, 419] on p "They are structural (based on hierarchy of pages), not situational (not the exa…" at bounding box center [806, 426] width 485 height 32
click at [633, 440] on p "They are structural (based on hierarchy of pages), not situational (not the exa…" at bounding box center [806, 426] width 485 height 32
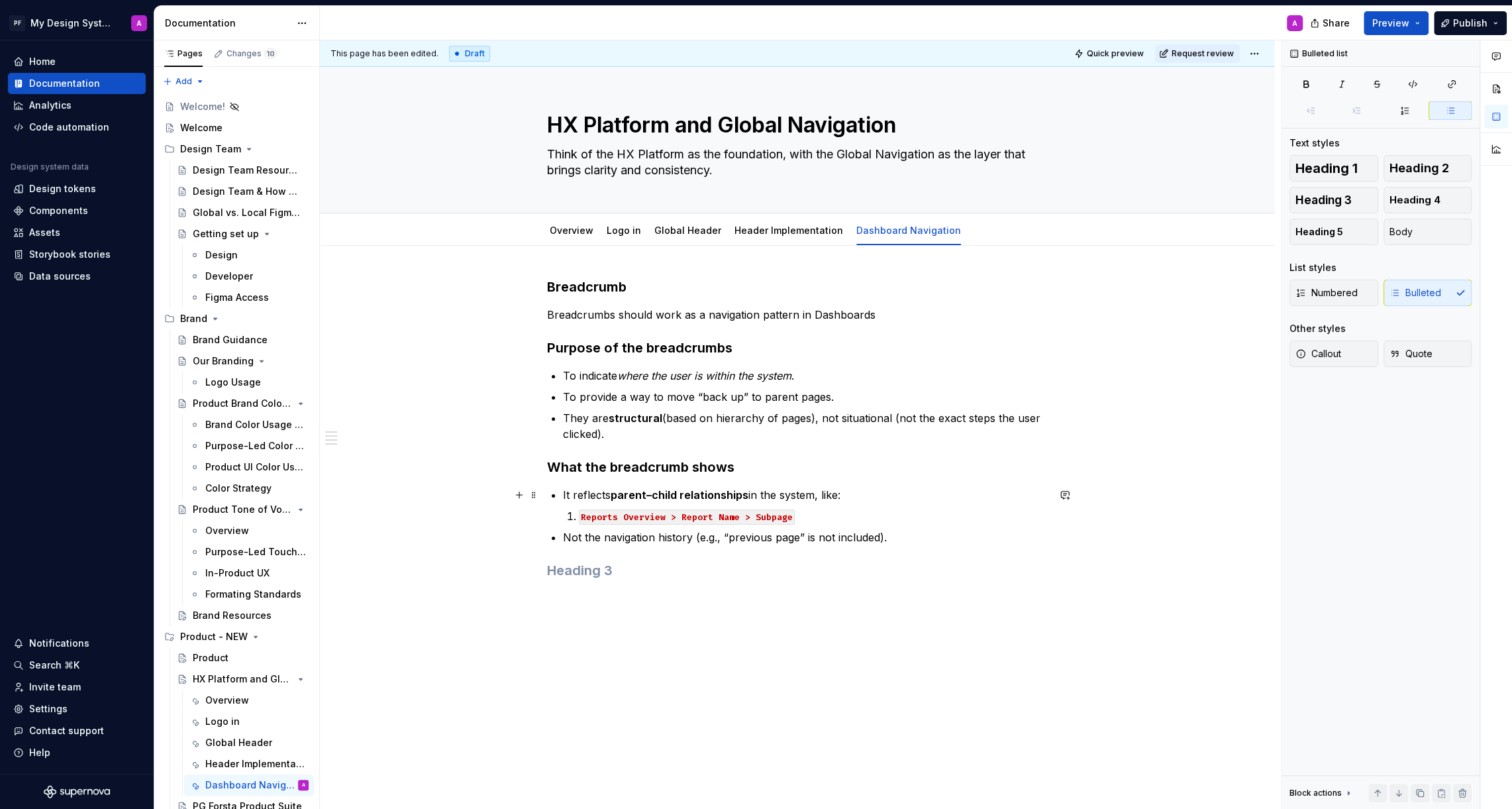
click at [575, 494] on p "It reflects parent–child relationships in the system, like:" at bounding box center [806, 494] width 485 height 16
click at [569, 496] on p "the breadcrumb reflects parent–child relationships in the system, like:" at bounding box center [806, 494] width 485 height 16
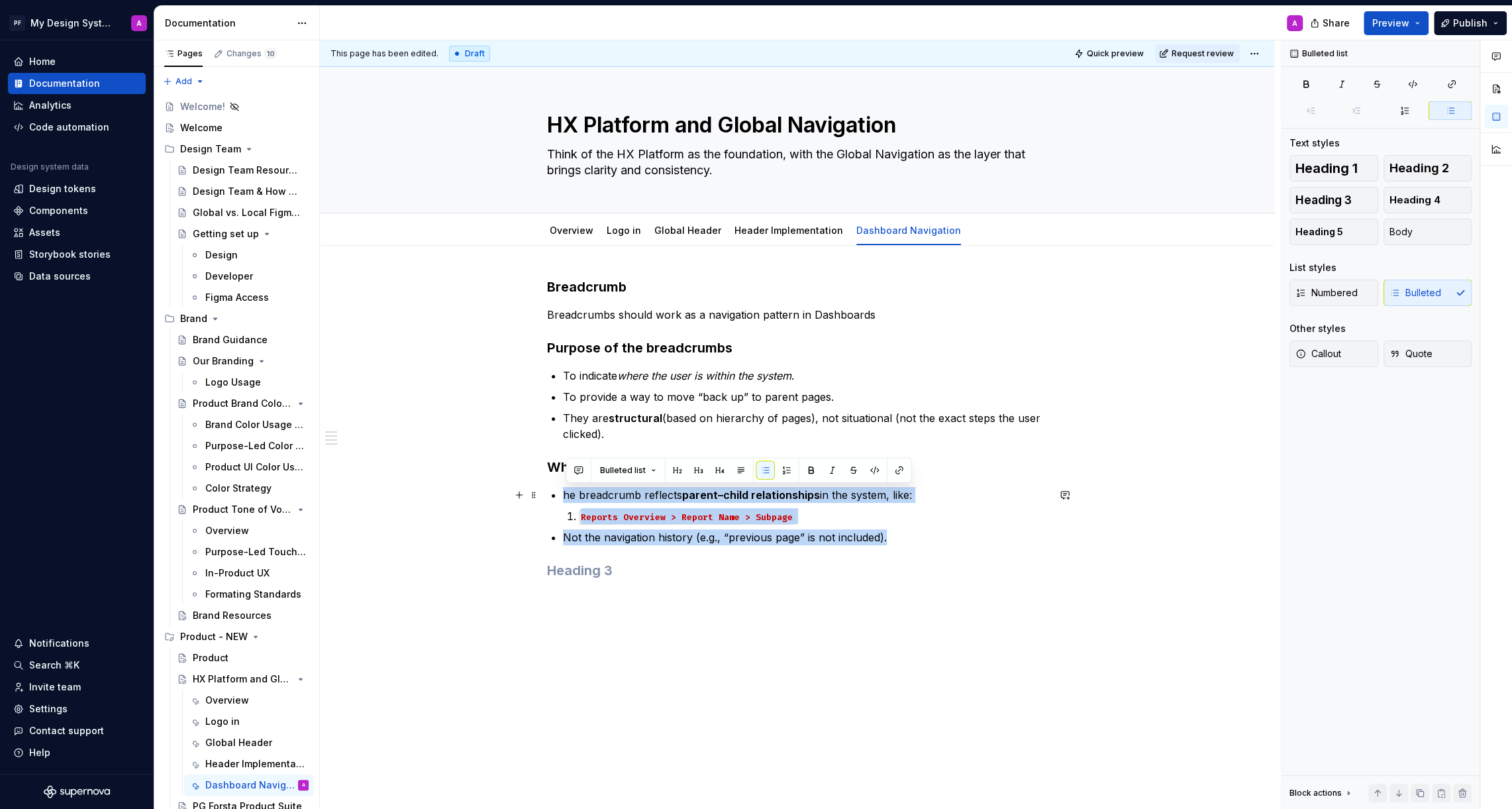
drag, startPoint x: 912, startPoint y: 542, endPoint x: 563, endPoint y: 490, distance: 352.9
click at [563, 490] on div "Breadcrumb Breadcrumbs should work as a navigation pattern in Dashboards Purpos…" at bounding box center [798, 441] width 501 height 328
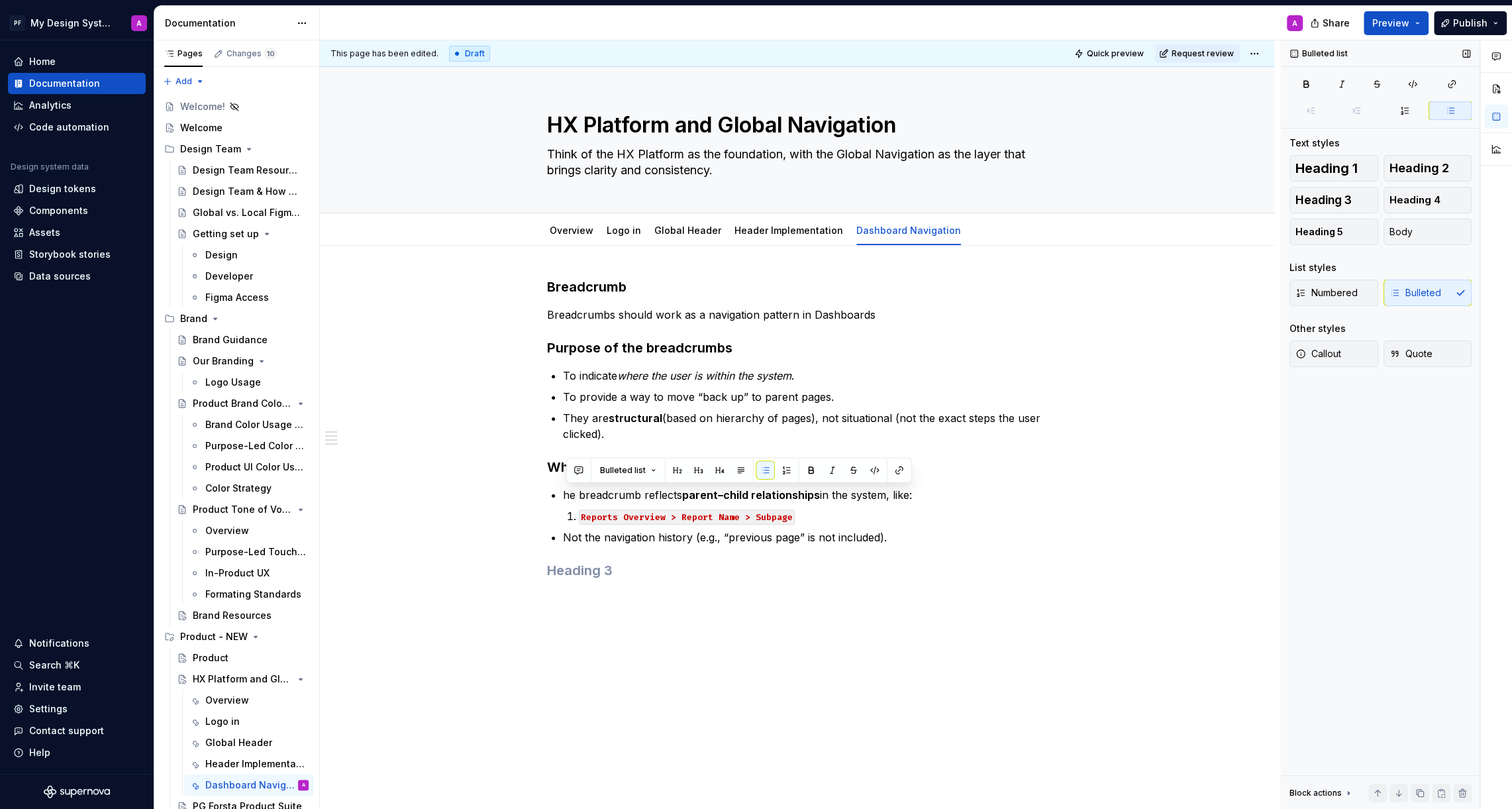
click at [1405, 295] on div "Numbered Bulleted" at bounding box center [1381, 293] width 182 height 26
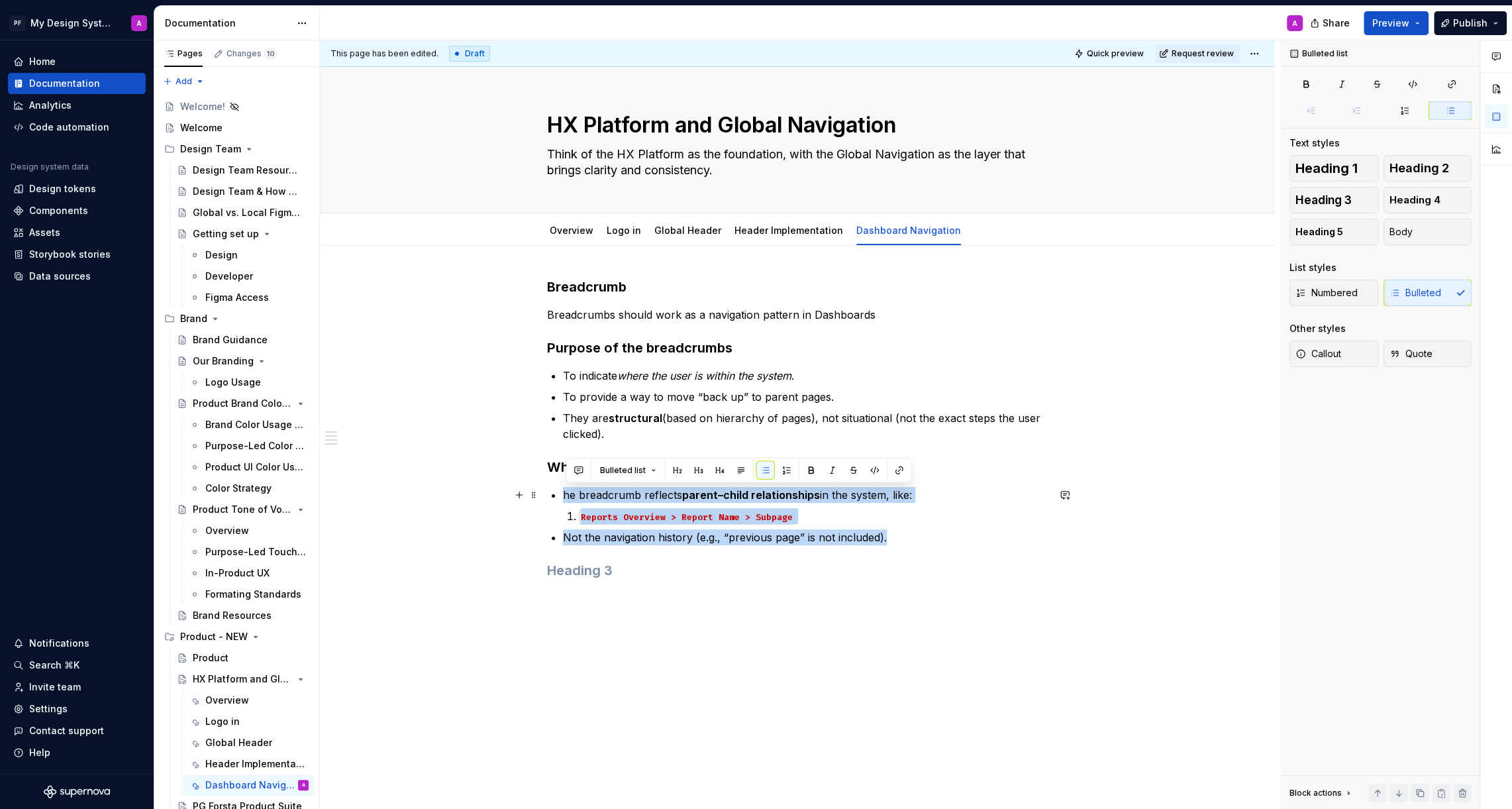
click at [567, 495] on p "he breadcrumb reflects parent–child relationships in the system, like:" at bounding box center [806, 494] width 485 height 16
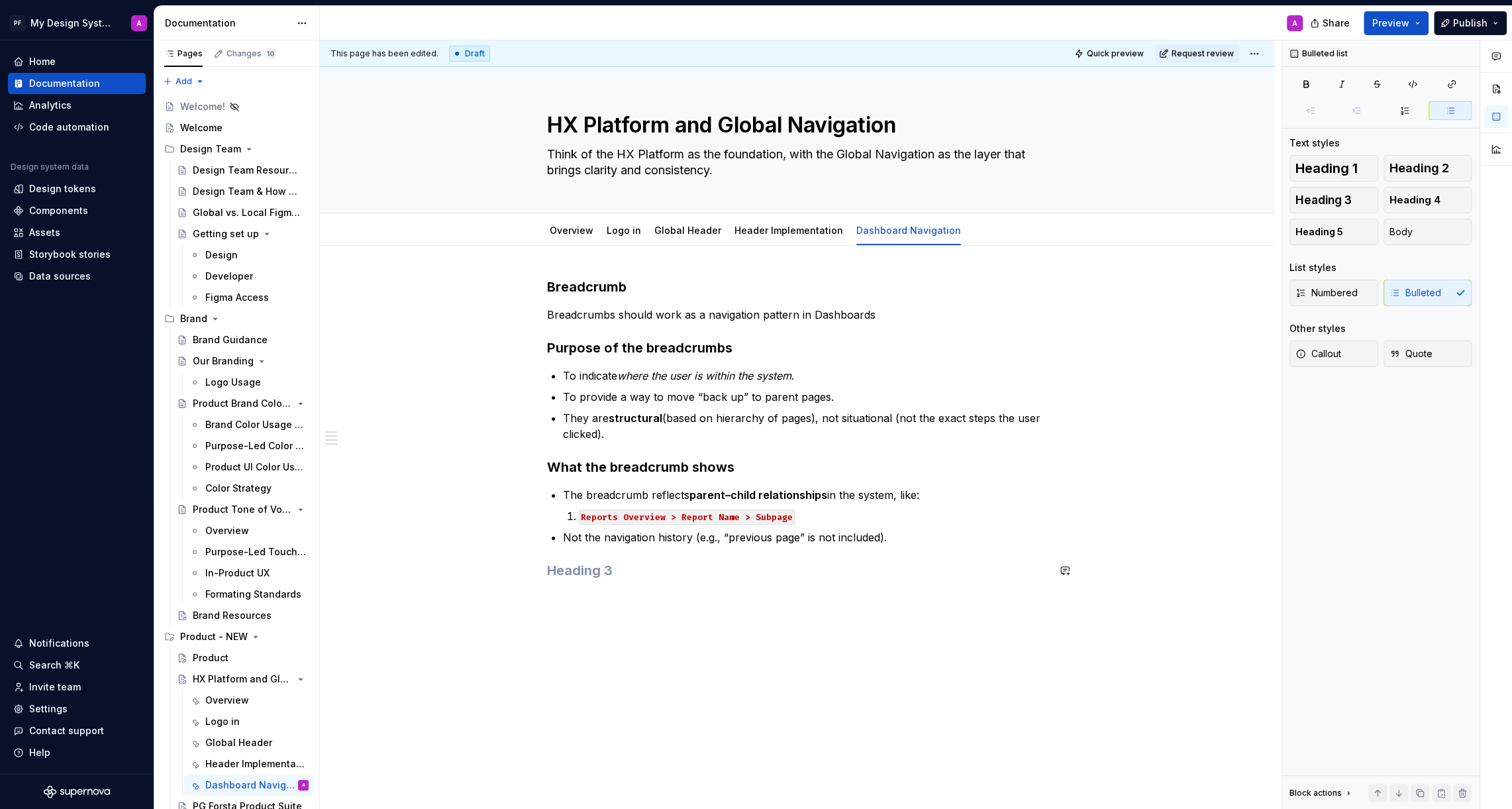
click at [619, 581] on div "Breadcrumb Breadcrumbs should work as a navigation pattern in Dashboards Purpos…" at bounding box center [798, 441] width 501 height 328
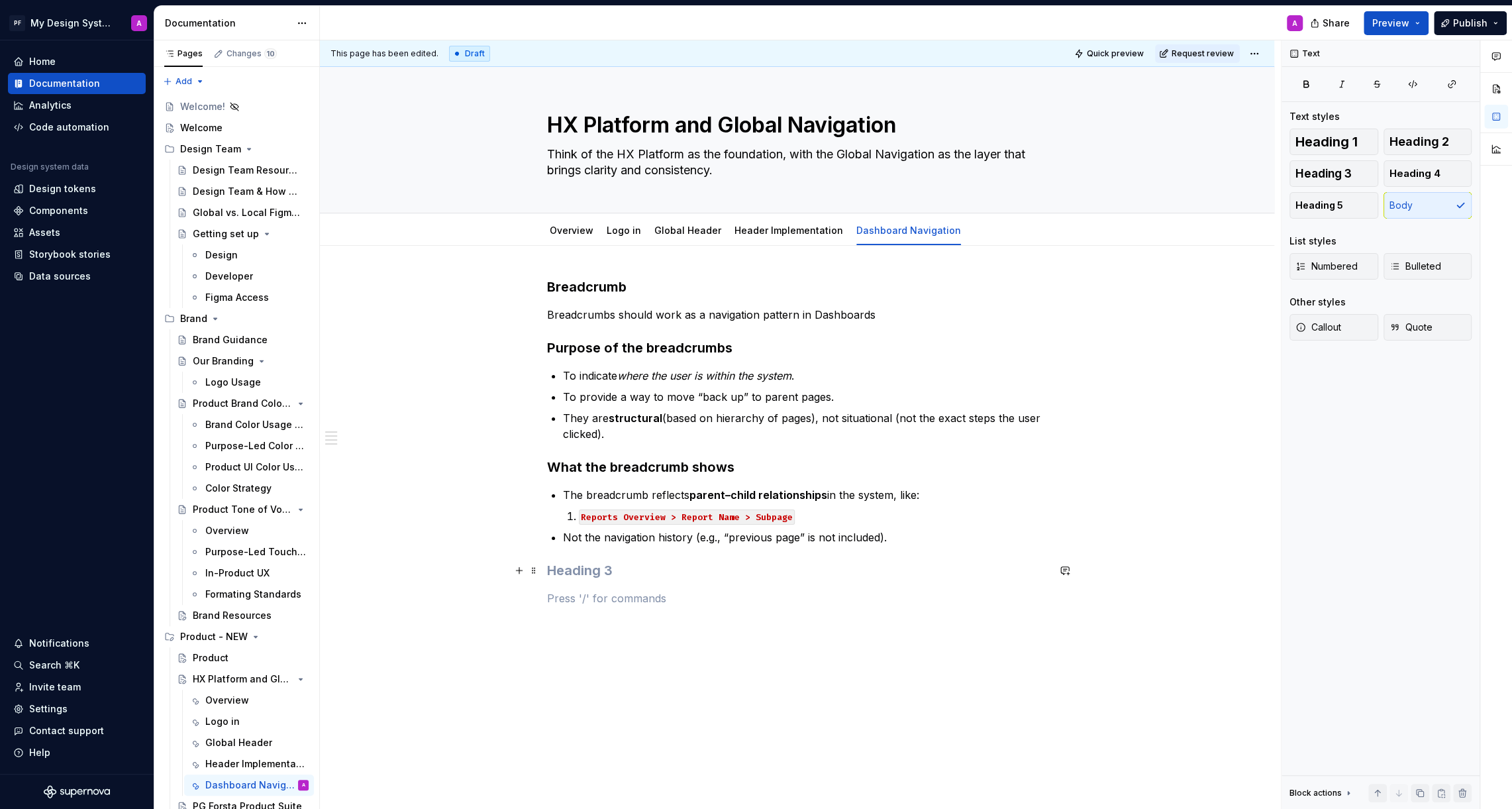
click at [612, 572] on h3 at bounding box center [798, 570] width 501 height 18
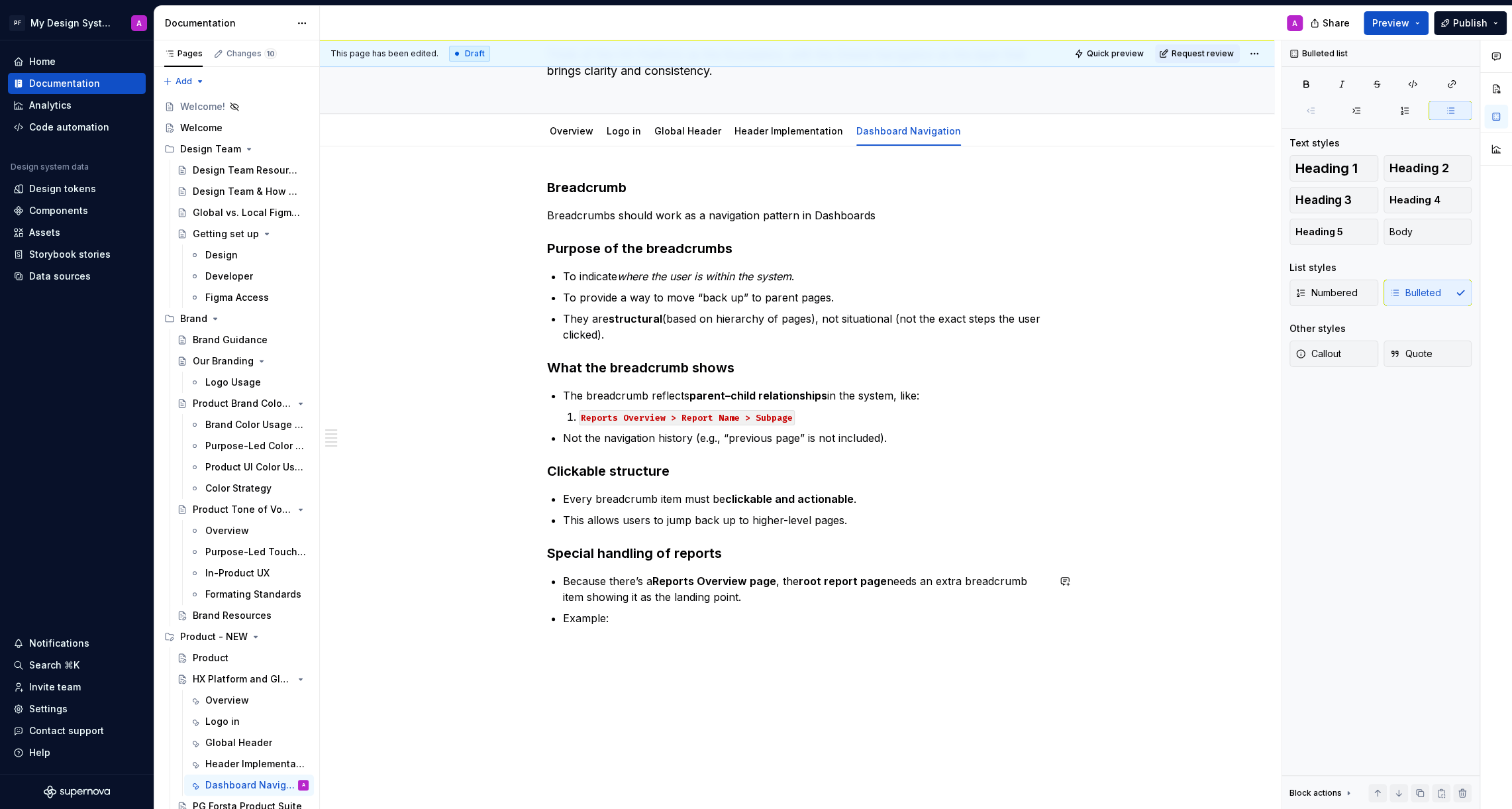
scroll to position [106, 0]
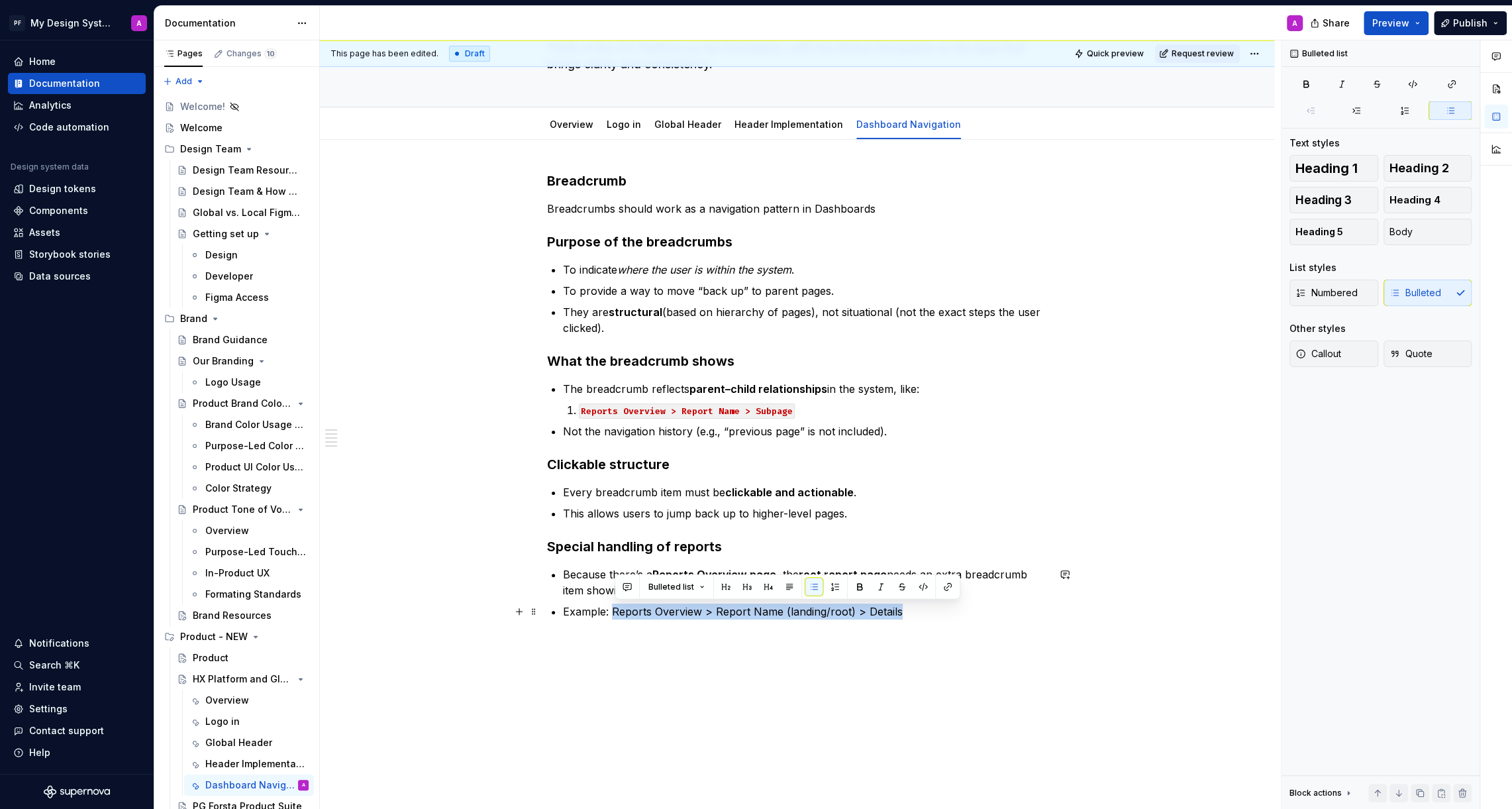
drag, startPoint x: 613, startPoint y: 611, endPoint x: 901, endPoint y: 612, distance: 288.0
click at [901, 612] on p "Example: Reports Overview > Report Name (landing/root) > Details" at bounding box center [806, 611] width 485 height 16
click at [925, 589] on button "button" at bounding box center [923, 587] width 18 height 18
click at [965, 679] on div "Breadcrumb Breadcrumbs should work as a navigation pattern in Dashboards Purpos…" at bounding box center [797, 508] width 954 height 738
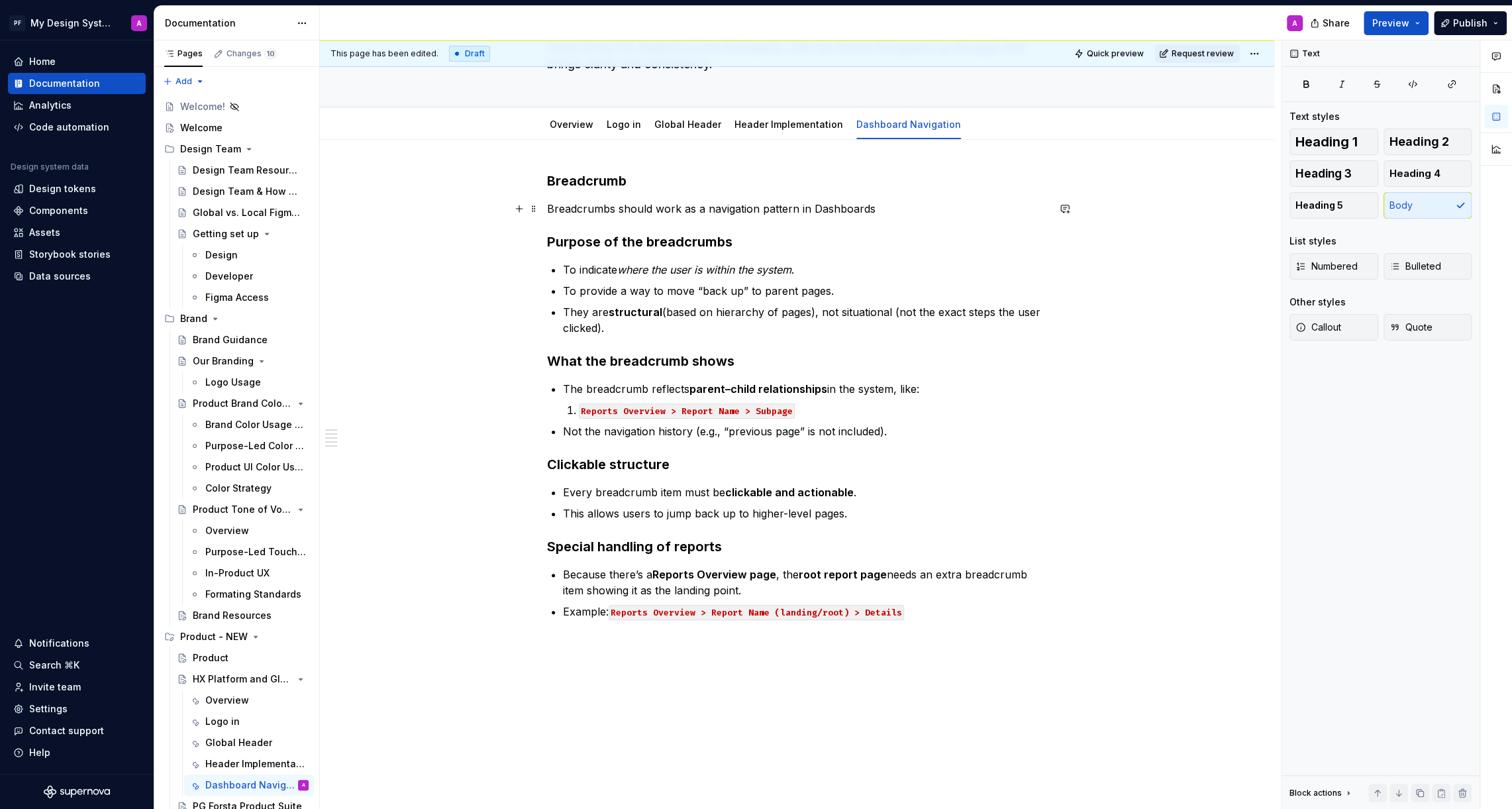
click at [886, 205] on p "Breadcrumbs should work as a navigation pattern in Dashboards" at bounding box center [798, 209] width 501 height 16
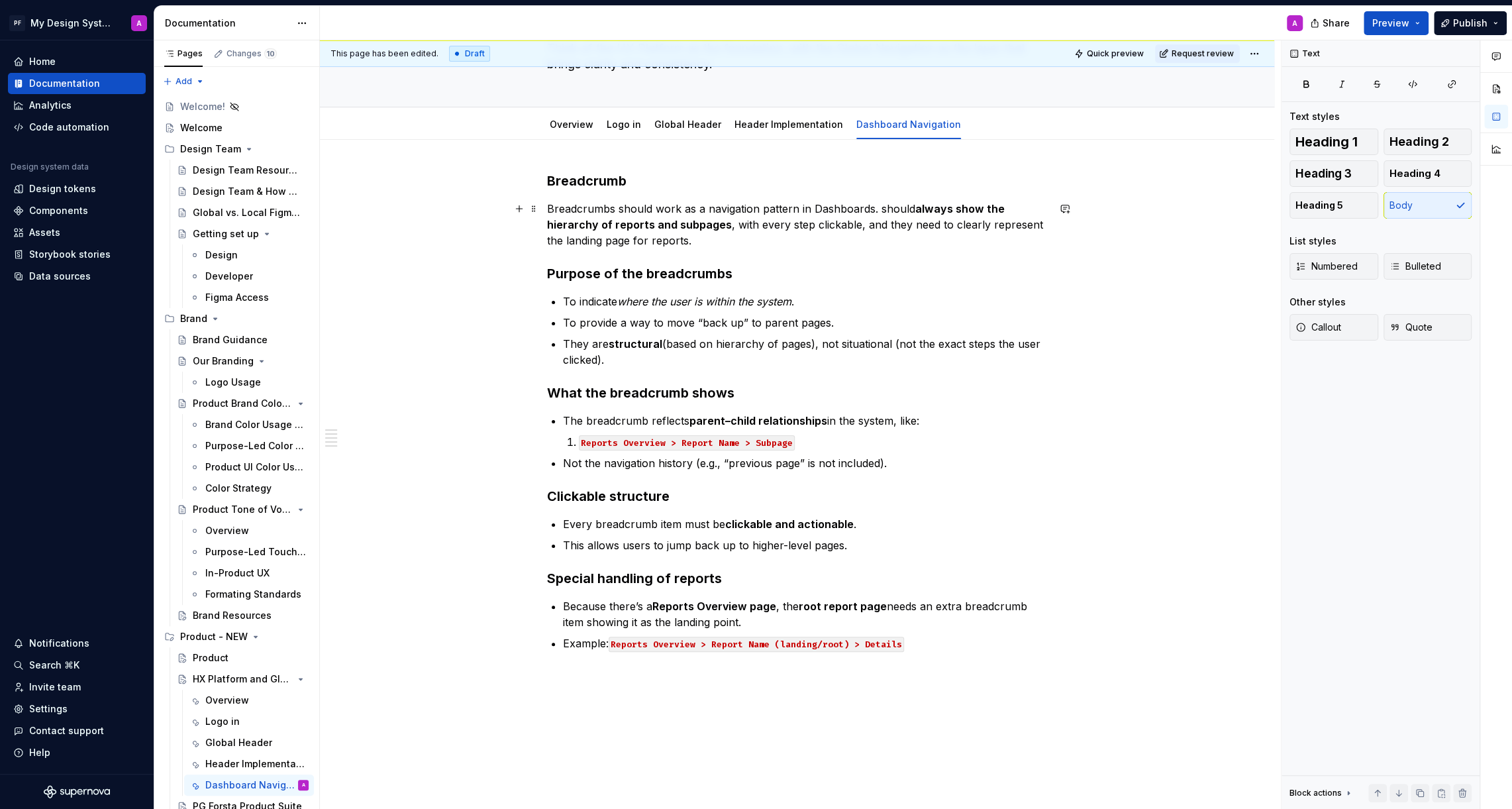
click at [880, 209] on p "Breadcrumbs should work as a navigation pattern in Dashboards. should always sh…" at bounding box center [798, 224] width 501 height 48
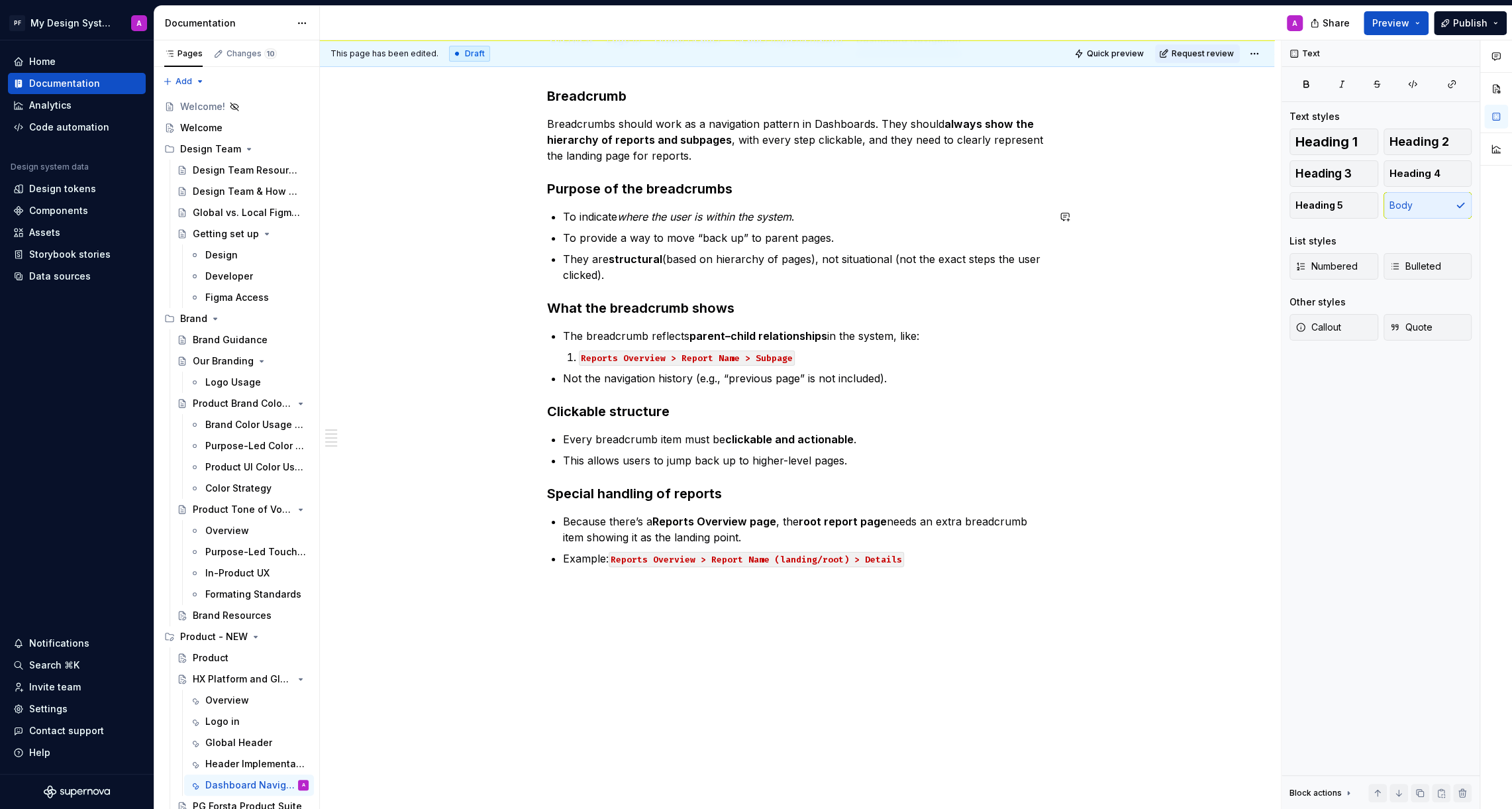
scroll to position [237, 0]
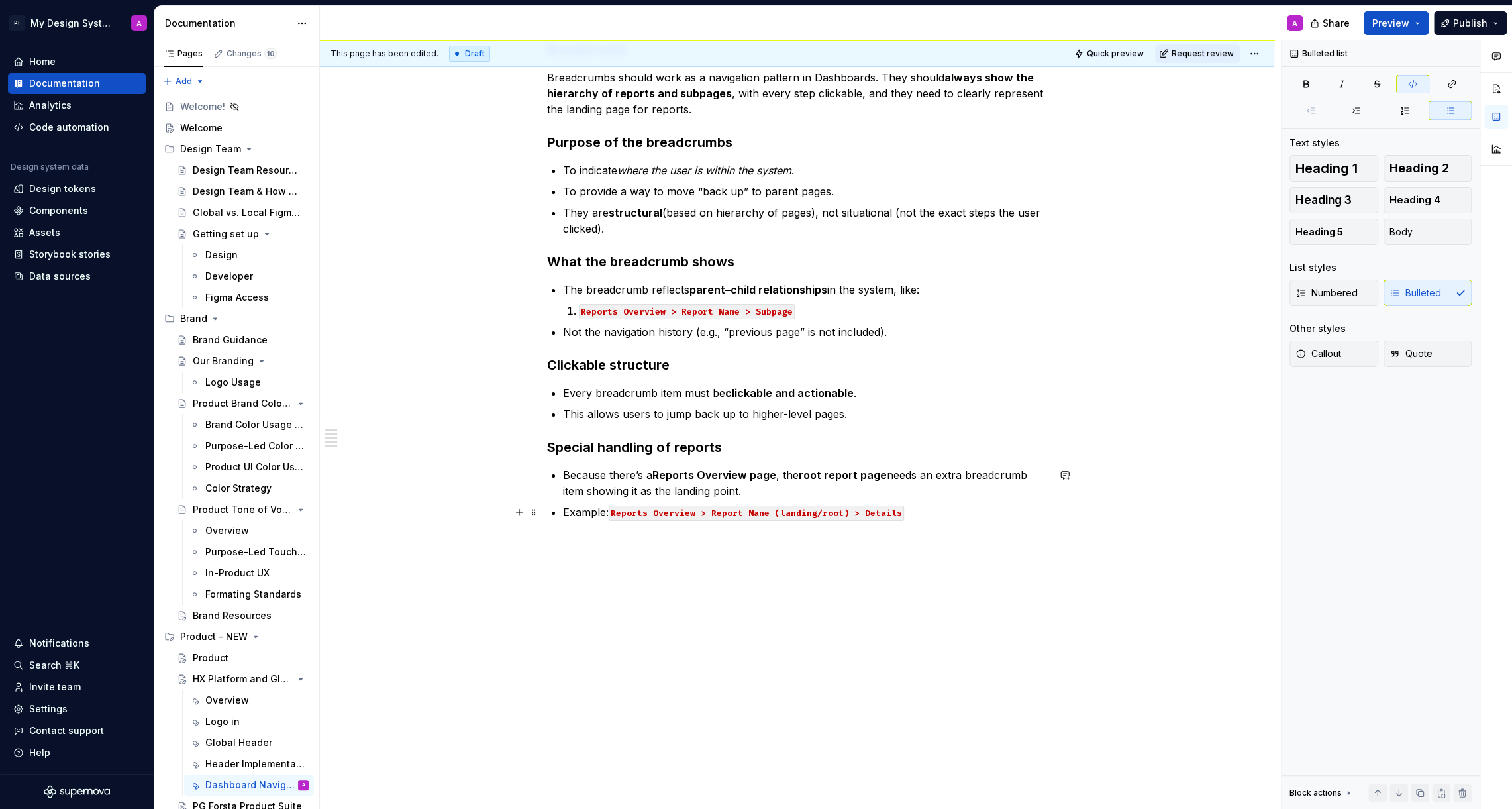
click at [945, 510] on p "Example: Reports Overview > Report Name (landing/root) > Details" at bounding box center [806, 512] width 485 height 16
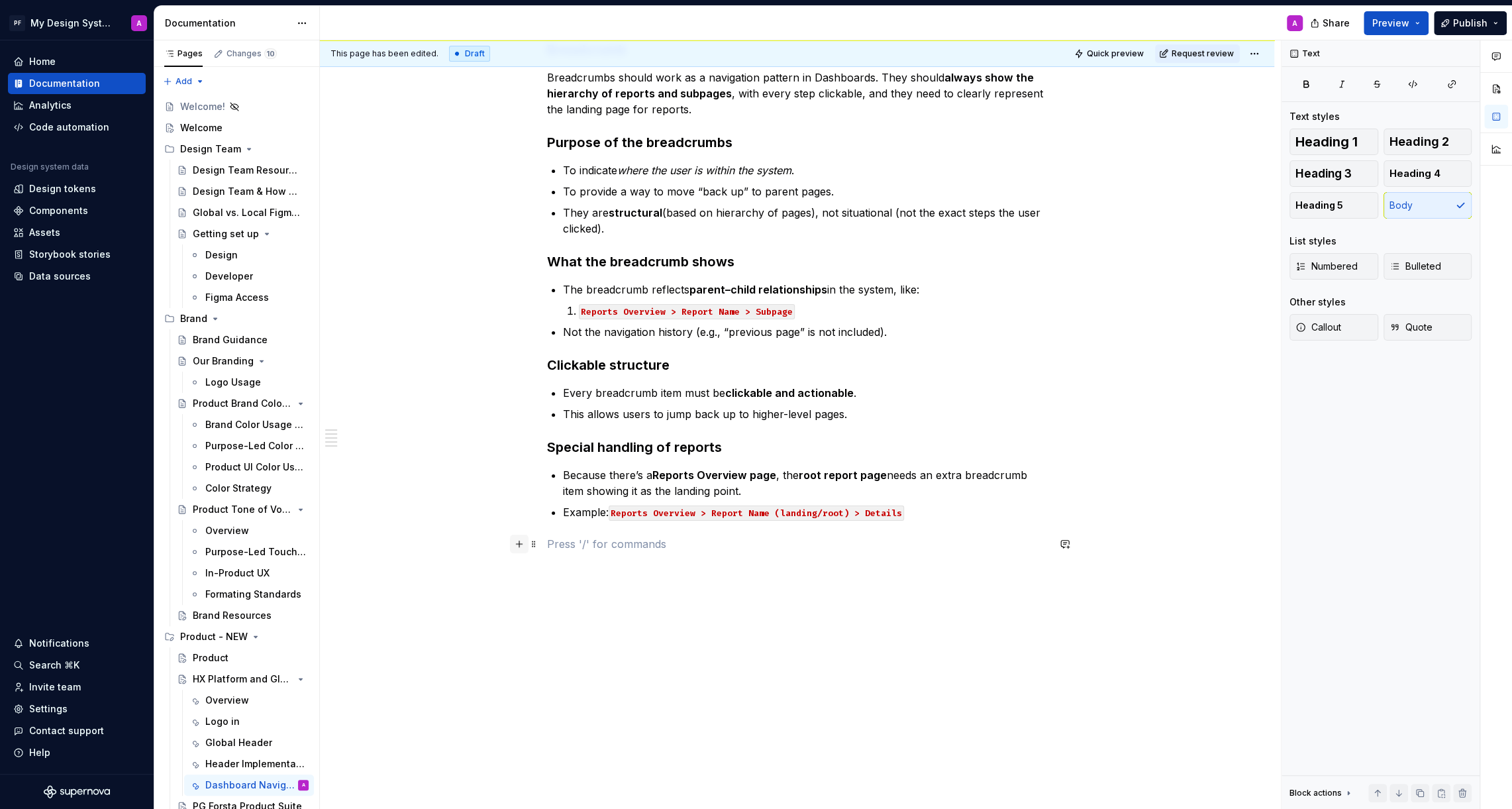
click at [527, 540] on button "button" at bounding box center [519, 543] width 18 height 18
click at [620, 627] on div "A section divider" at bounding box center [624, 627] width 67 height 10
click at [580, 547] on p at bounding box center [798, 544] width 501 height 16
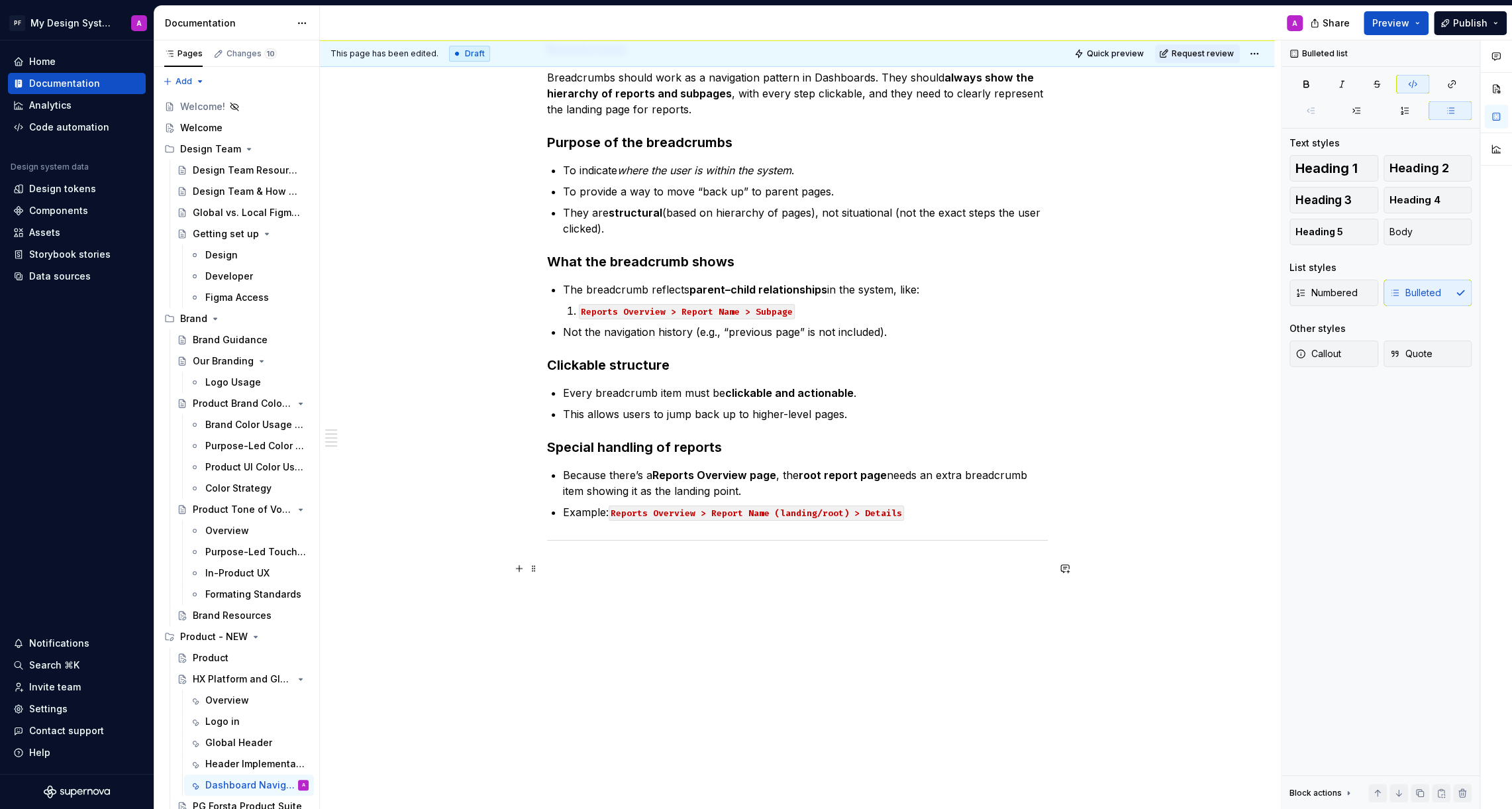
click at [574, 561] on p at bounding box center [798, 568] width 501 height 16
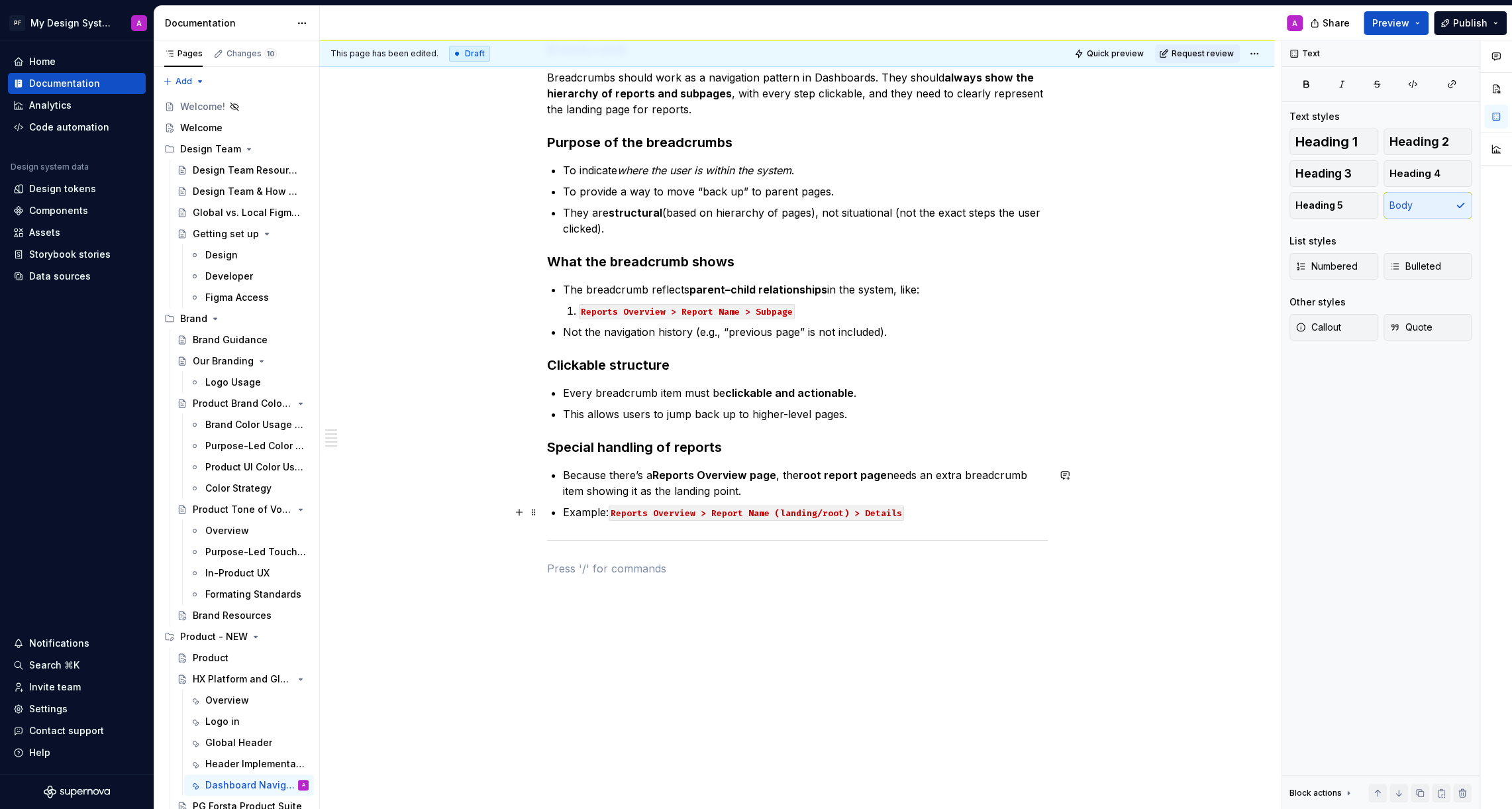
click at [937, 510] on p "Example: Reports Overview > Report Name (landing/root) > Details" at bounding box center [806, 512] width 485 height 16
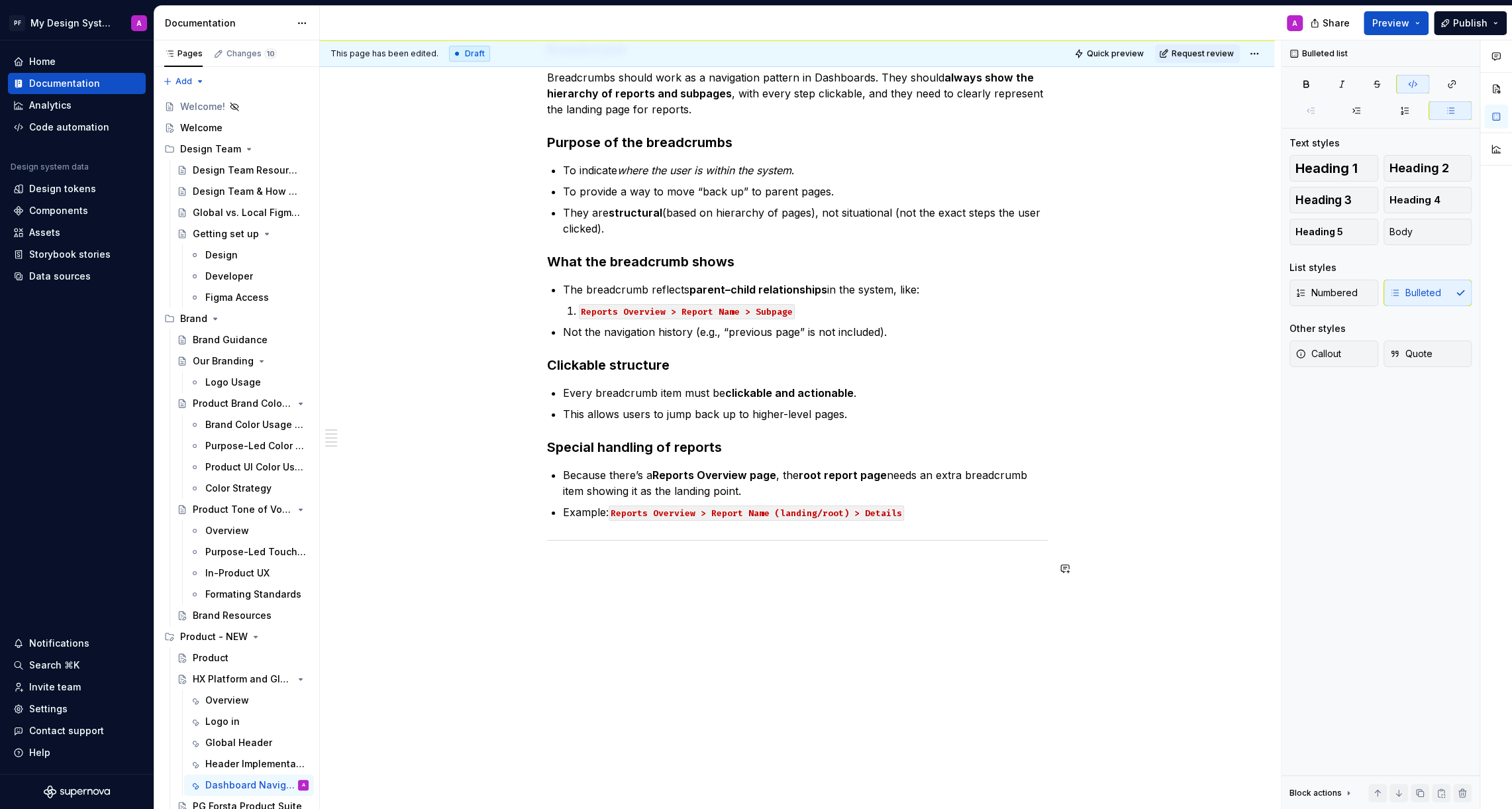
click at [725, 576] on div "Breadcrumb Breadcrumbs should work as a navigation pattern in Dashboards. They …" at bounding box center [798, 320] width 501 height 560
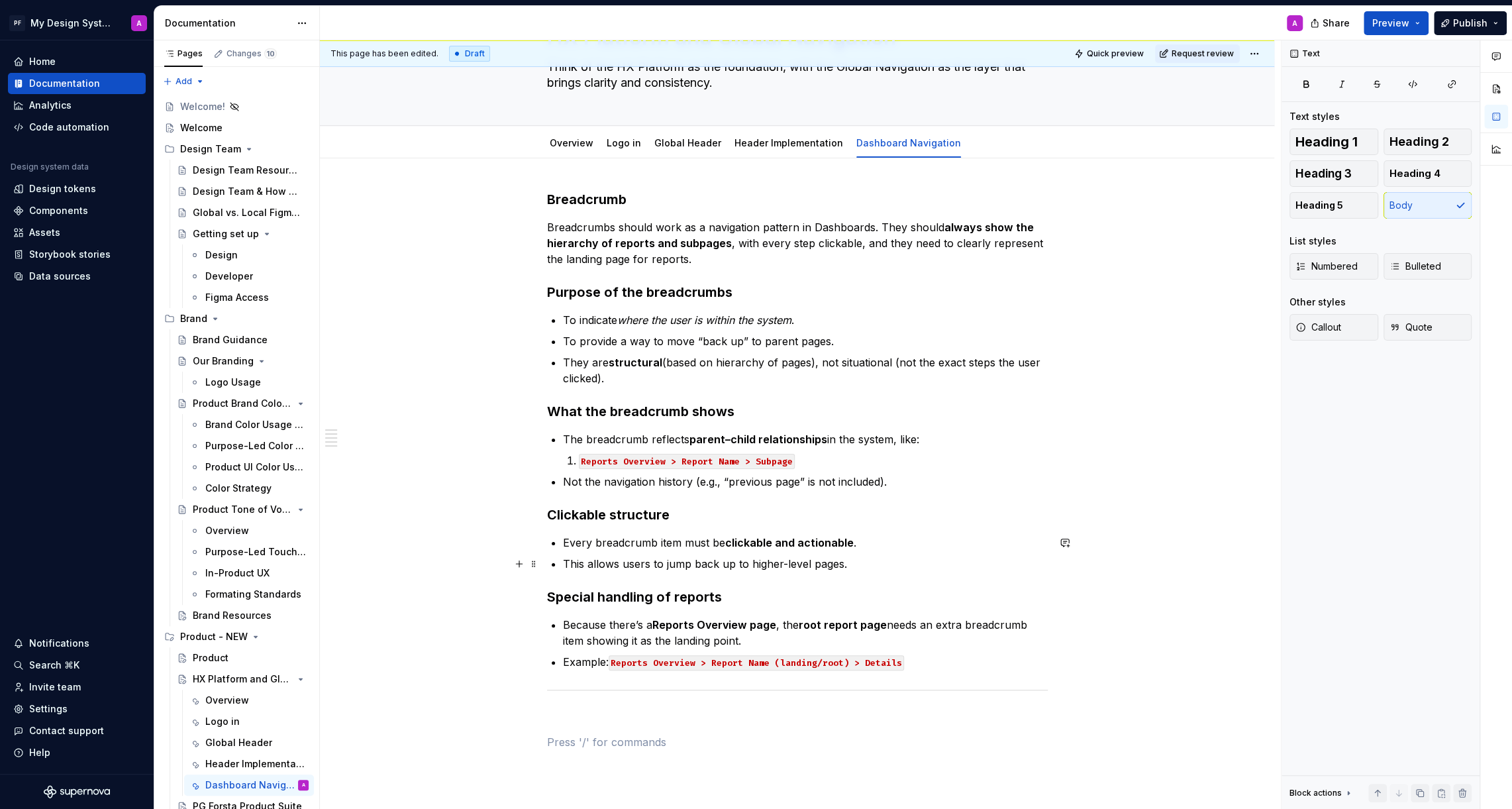
scroll to position [111, 0]
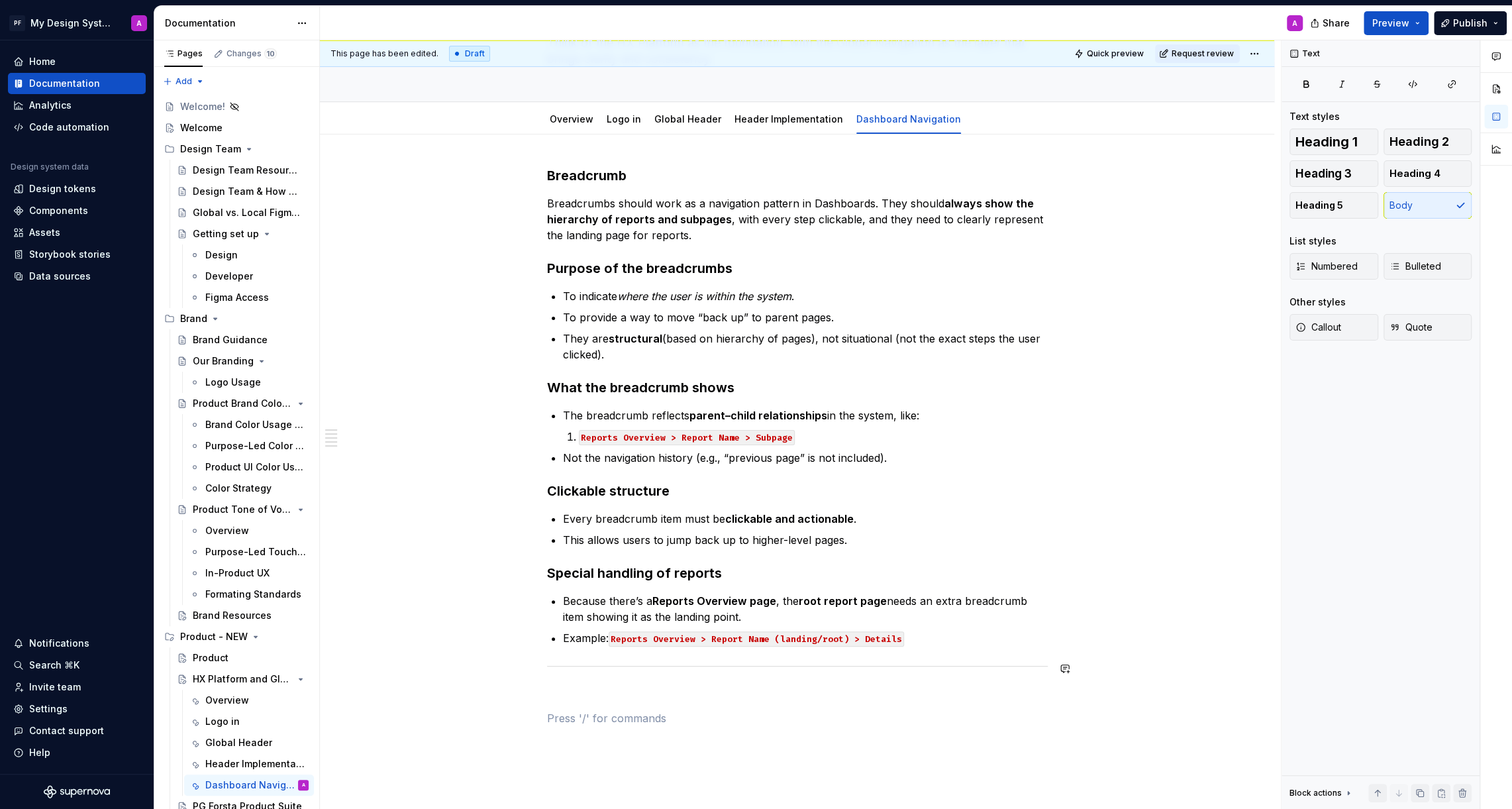
click at [936, 645] on div "Breadcrumb Breadcrumbs should work as a navigation pattern in Dashboards. They …" at bounding box center [798, 446] width 501 height 560
click at [936, 644] on p "Example: Reports Overview > Report Name (landing/root) > Details" at bounding box center [806, 638] width 485 height 16
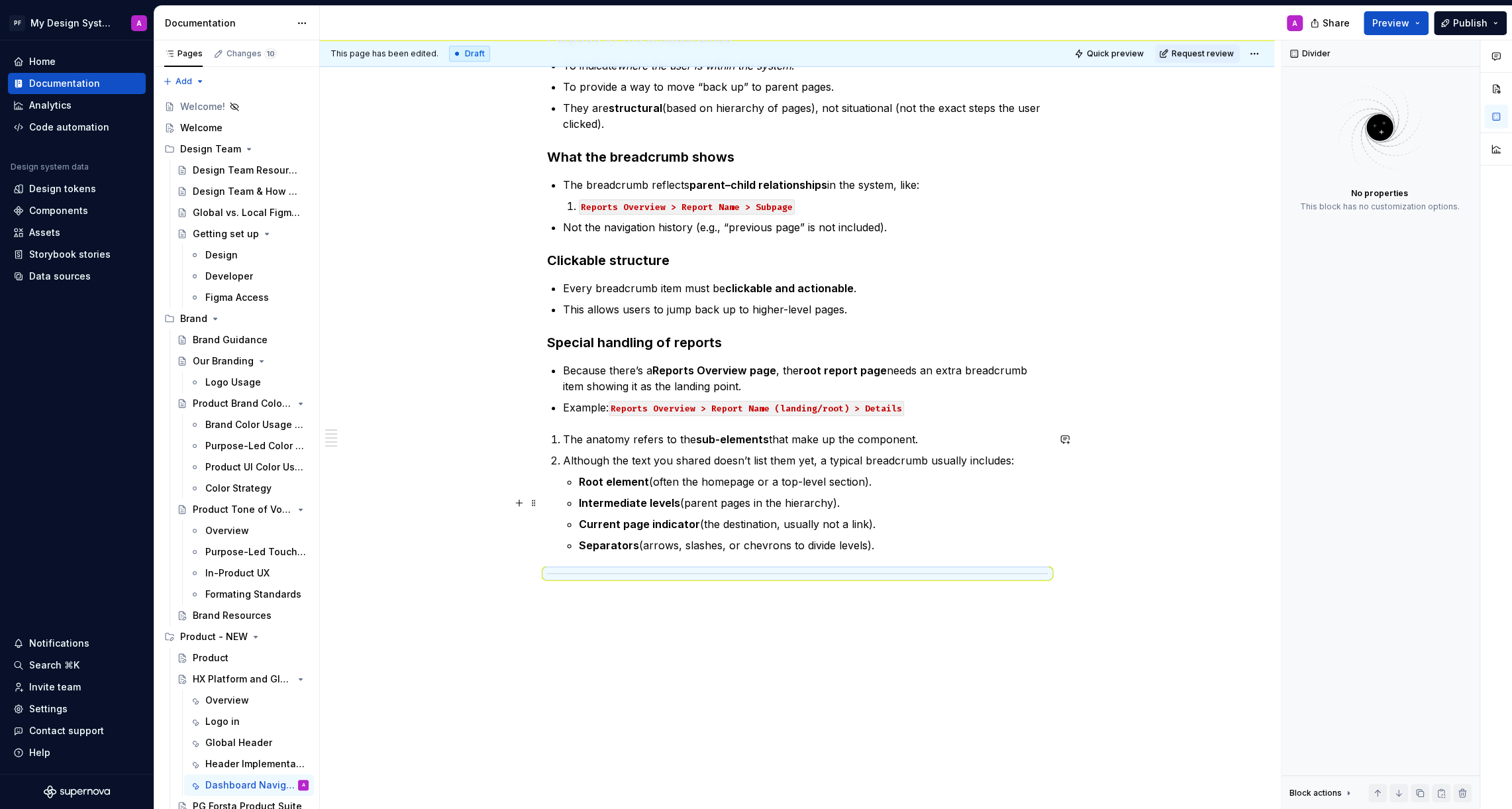
scroll to position [369, 0]
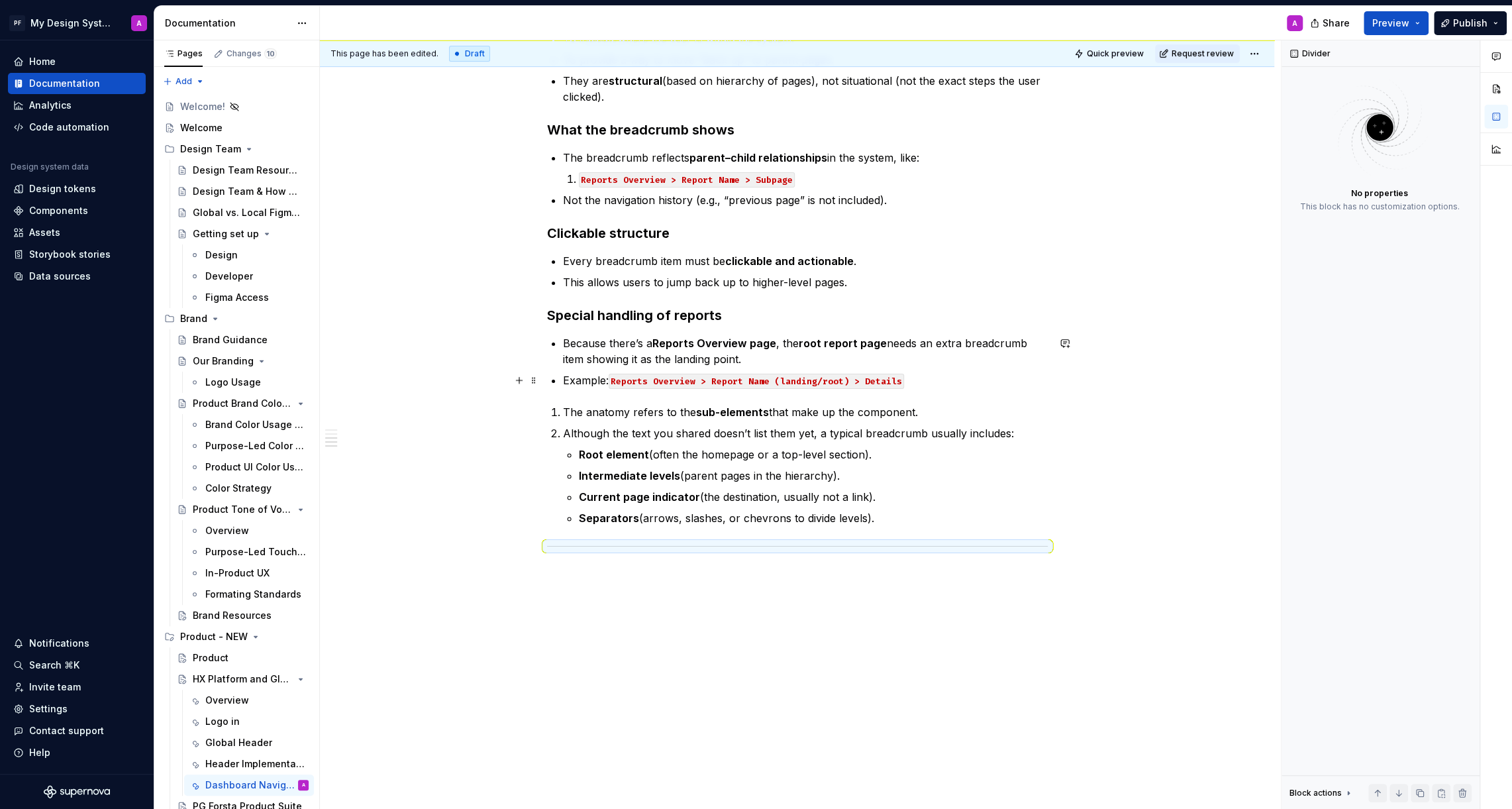
click at [924, 375] on p "Example: Reports Overview > Report Name (landing/root) > Details" at bounding box center [806, 380] width 485 height 16
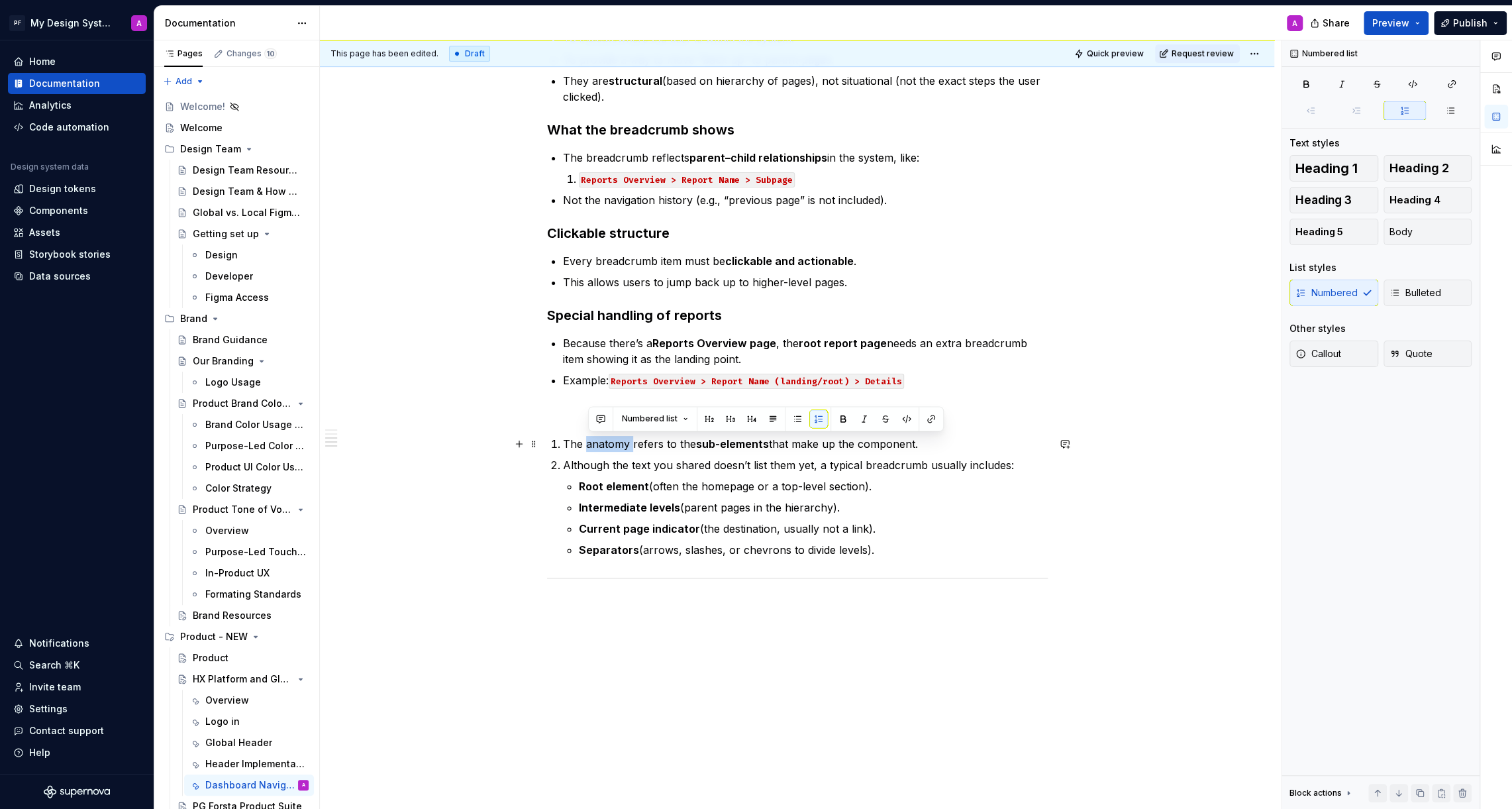
drag, startPoint x: 633, startPoint y: 440, endPoint x: 589, endPoint y: 443, distance: 44.1
click at [589, 443] on p "The anatomy refers to the sub-elements that make up the component." at bounding box center [806, 444] width 485 height 16
copy p "anatomy"
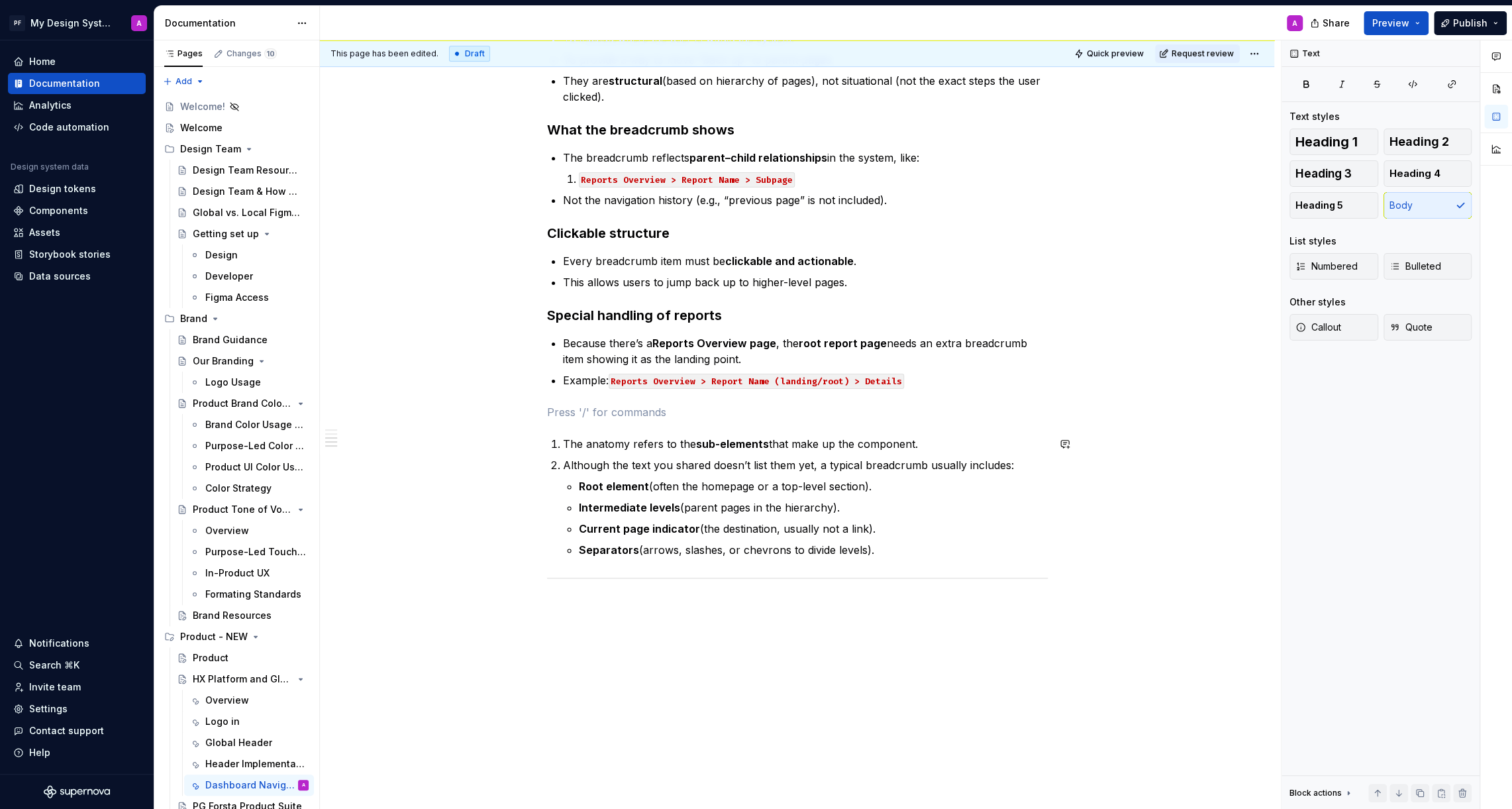
click at [567, 412] on p at bounding box center [798, 412] width 501 height 16
click at [557, 410] on p "anatomy" at bounding box center [798, 412] width 501 height 16
drag, startPoint x: 600, startPoint y: 405, endPoint x: 549, endPoint y: 404, distance: 51.0
click at [549, 405] on p "Anatomy" at bounding box center [798, 412] width 501 height 16
click at [771, 387] on button "button" at bounding box center [767, 386] width 18 height 18
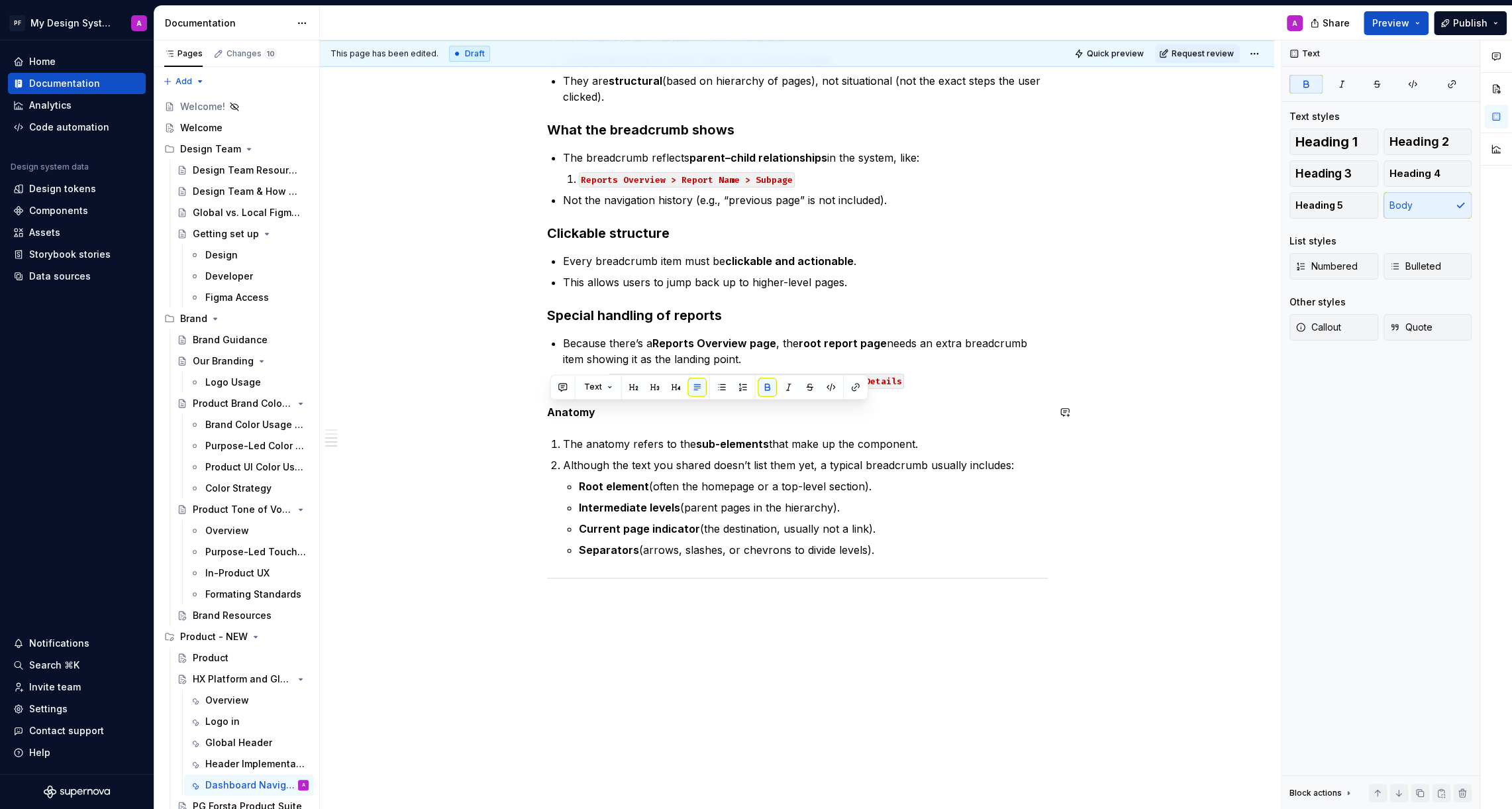
click at [647, 421] on div "Breadcrumb Breadcrumbs should work as a navigation pattern in Dashboards. They …" at bounding box center [798, 273] width 501 height 729
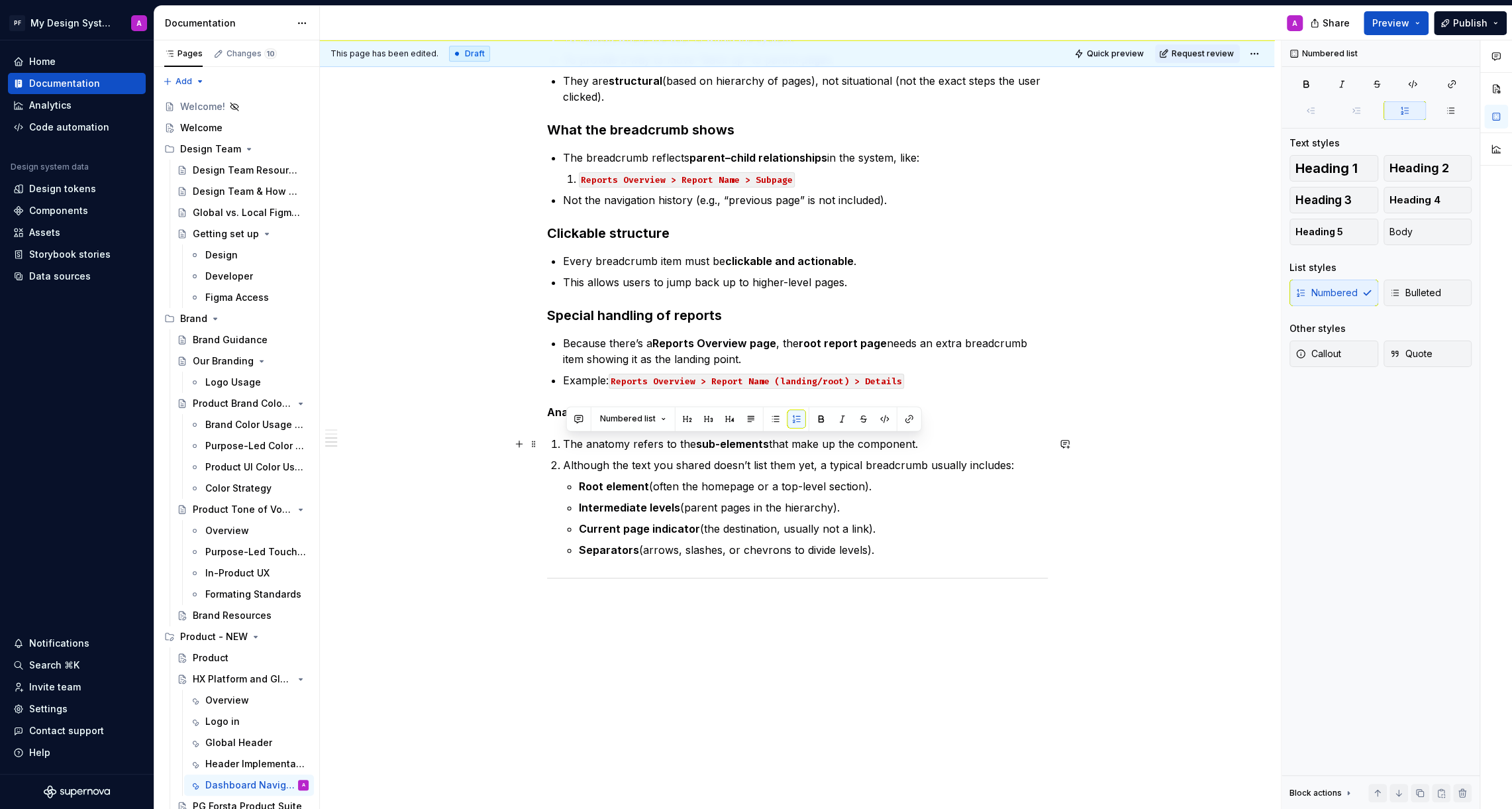
drag, startPoint x: 926, startPoint y: 441, endPoint x: 555, endPoint y: 440, distance: 371.0
click at [563, 440] on li "The anatomy refers to the sub-elements that make up the component." at bounding box center [806, 444] width 485 height 16
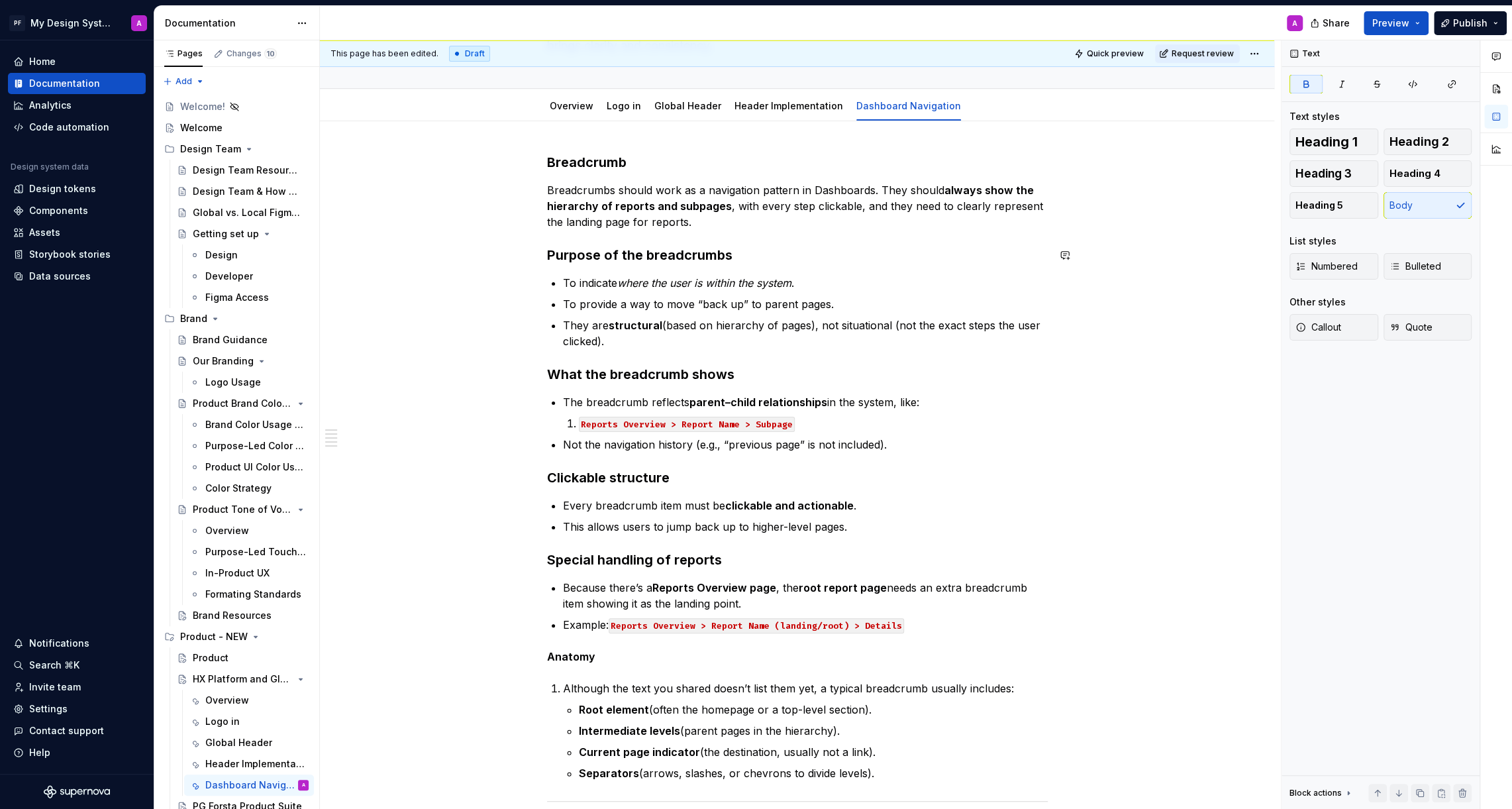
scroll to position [123, 0]
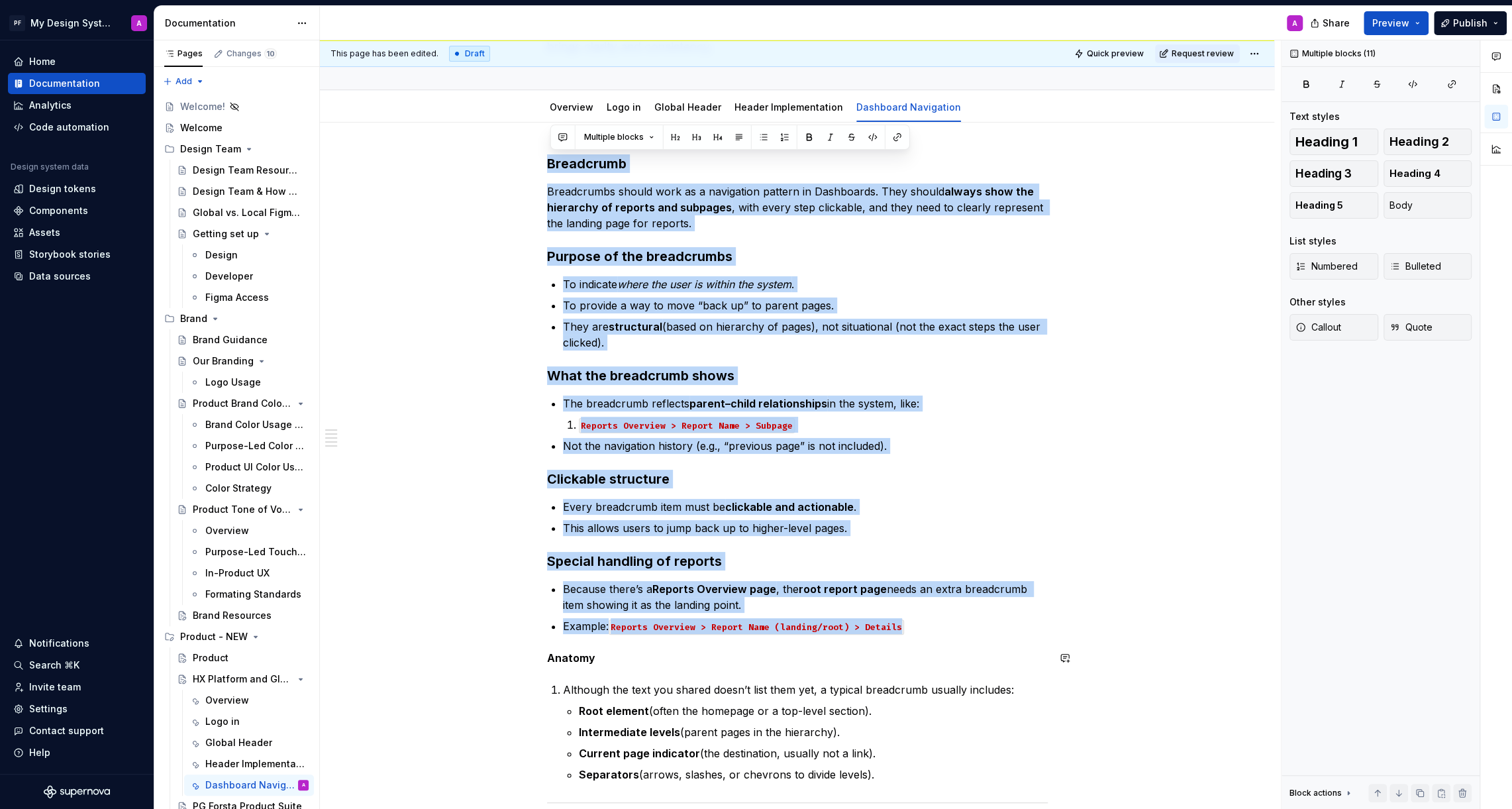
drag, startPoint x: 552, startPoint y: 161, endPoint x: 1045, endPoint y: 640, distance: 687.4
click at [1045, 640] on div "Breadcrumb Breadcrumbs should work as a navigation pattern in Dashboards. They …" at bounding box center [798, 508] width 501 height 708
copy div "Loremipsum Dolorsitame consec adip el s doeiusmodt incidid ut Laboreetdo. Magn …"
click at [889, 585] on p "Because there’s a Reports Overview page , the root report page needs an extra b…" at bounding box center [806, 596] width 485 height 32
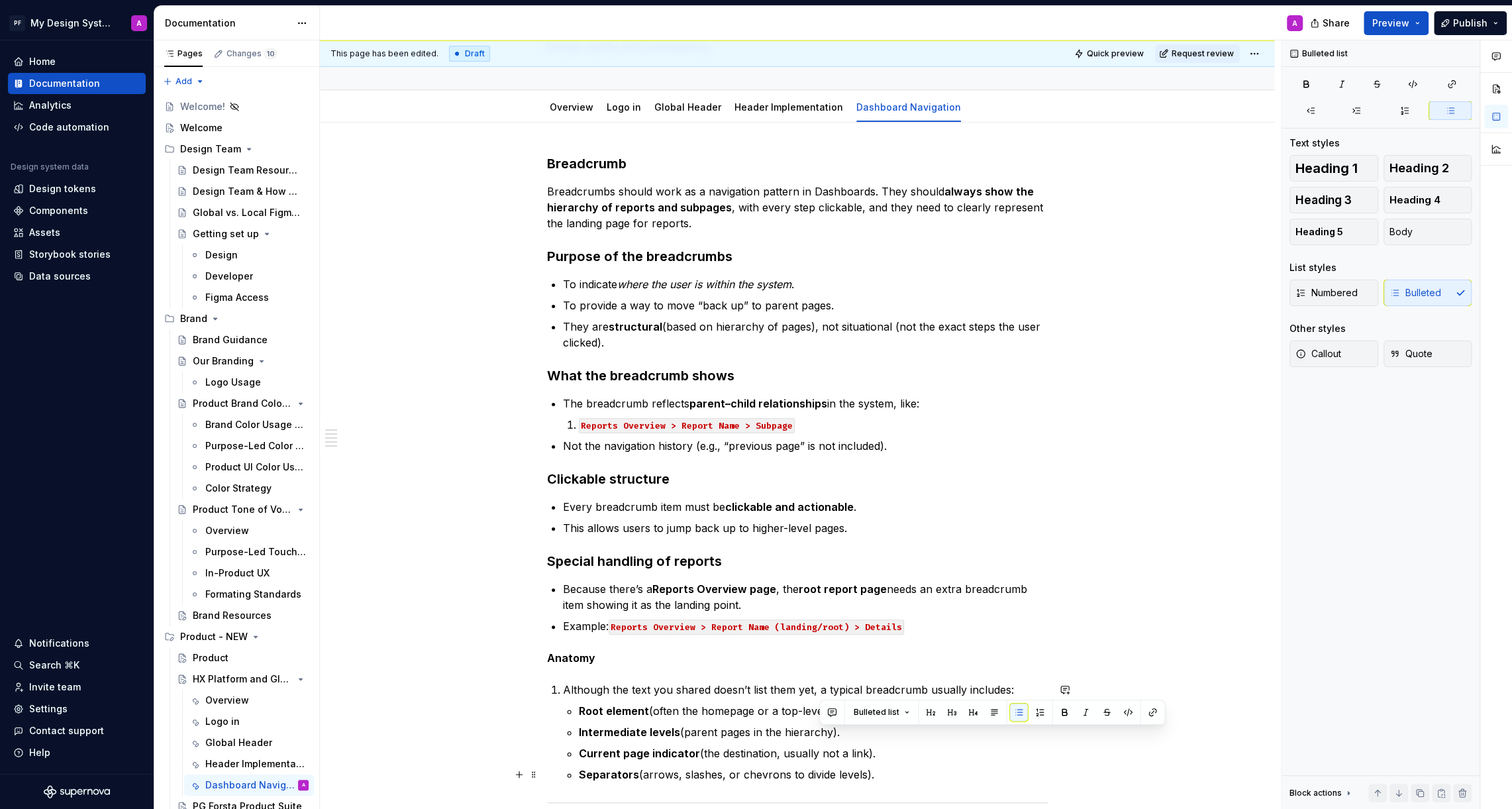
scroll to position [160, 0]
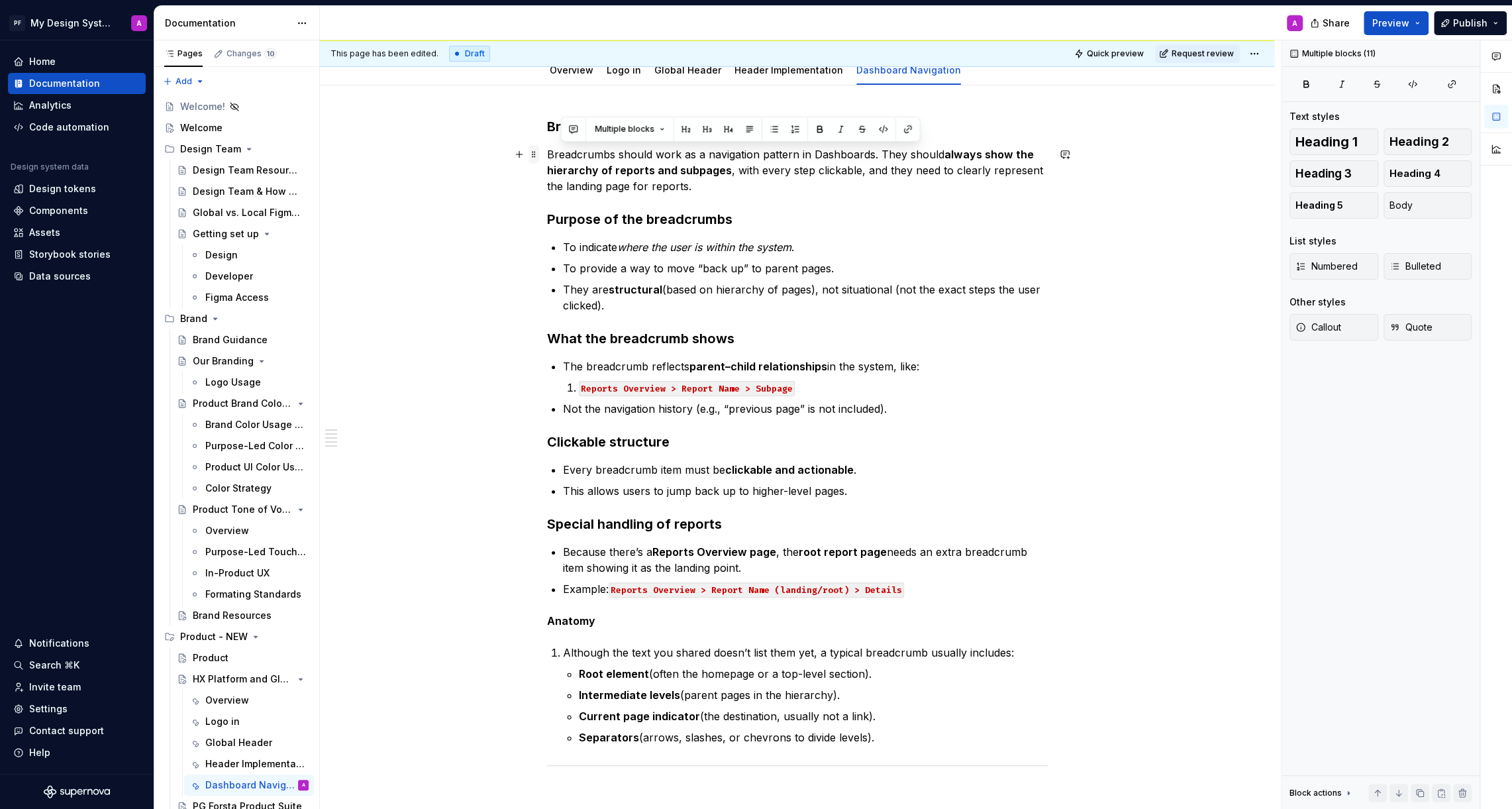
drag, startPoint x: 882, startPoint y: 769, endPoint x: 532, endPoint y: 160, distance: 702.4
click at [547, 160] on div "Breadcrumb Breadcrumbs should work as a navigation pattern in Dashboards. They …" at bounding box center [798, 479] width 501 height 724
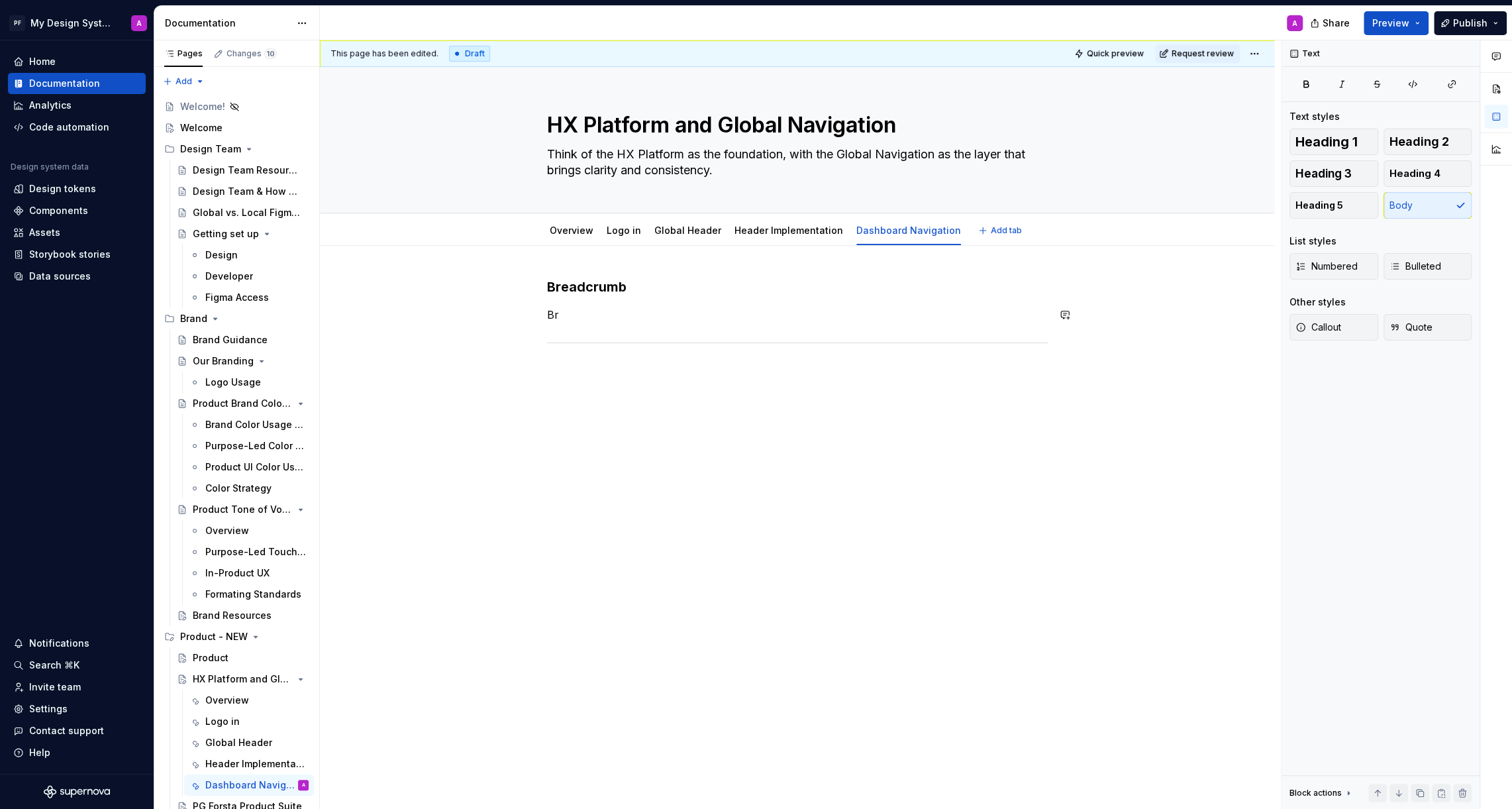
scroll to position [0, 0]
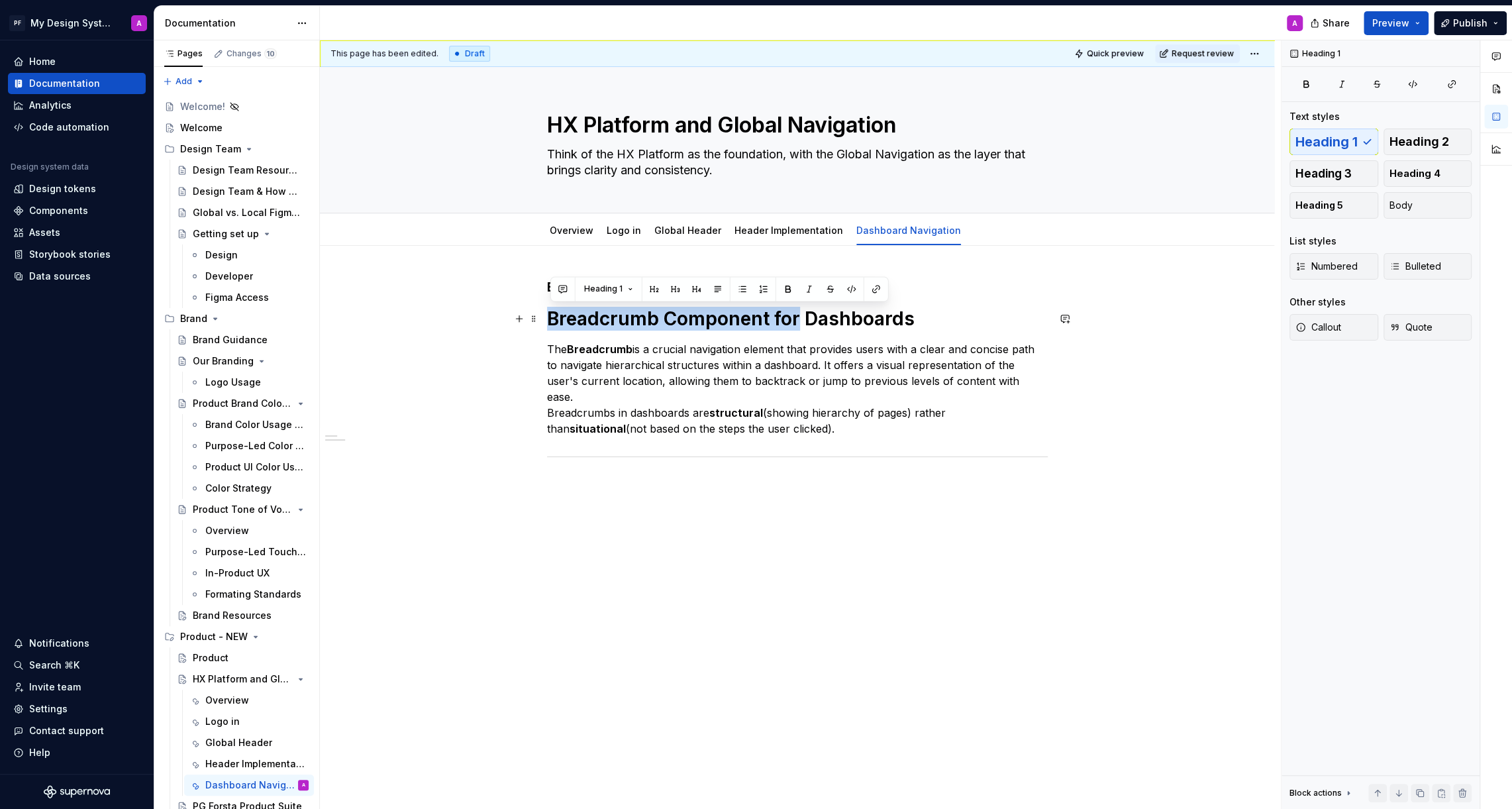
drag, startPoint x: 802, startPoint y: 316, endPoint x: 548, endPoint y: 311, distance: 254.0
click at [548, 311] on div "Breadcrumb Breadcrumb Component for Dashboards The Breadcrumb is a crucial navi…" at bounding box center [797, 510] width 954 height 529
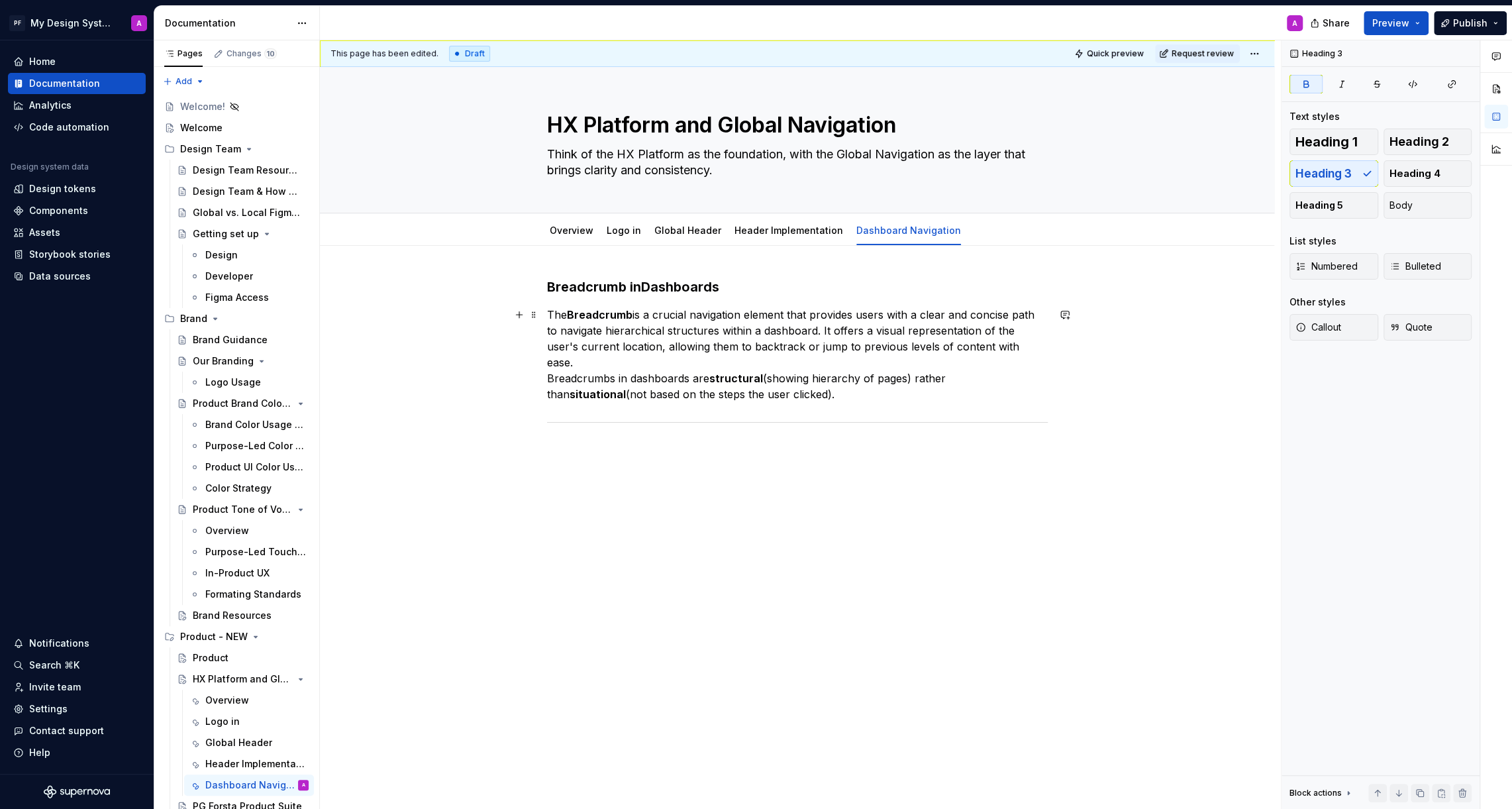
click at [821, 328] on p "The Breadcrumb is a crucial navigation element that provides users with a clear…" at bounding box center [798, 355] width 501 height 96
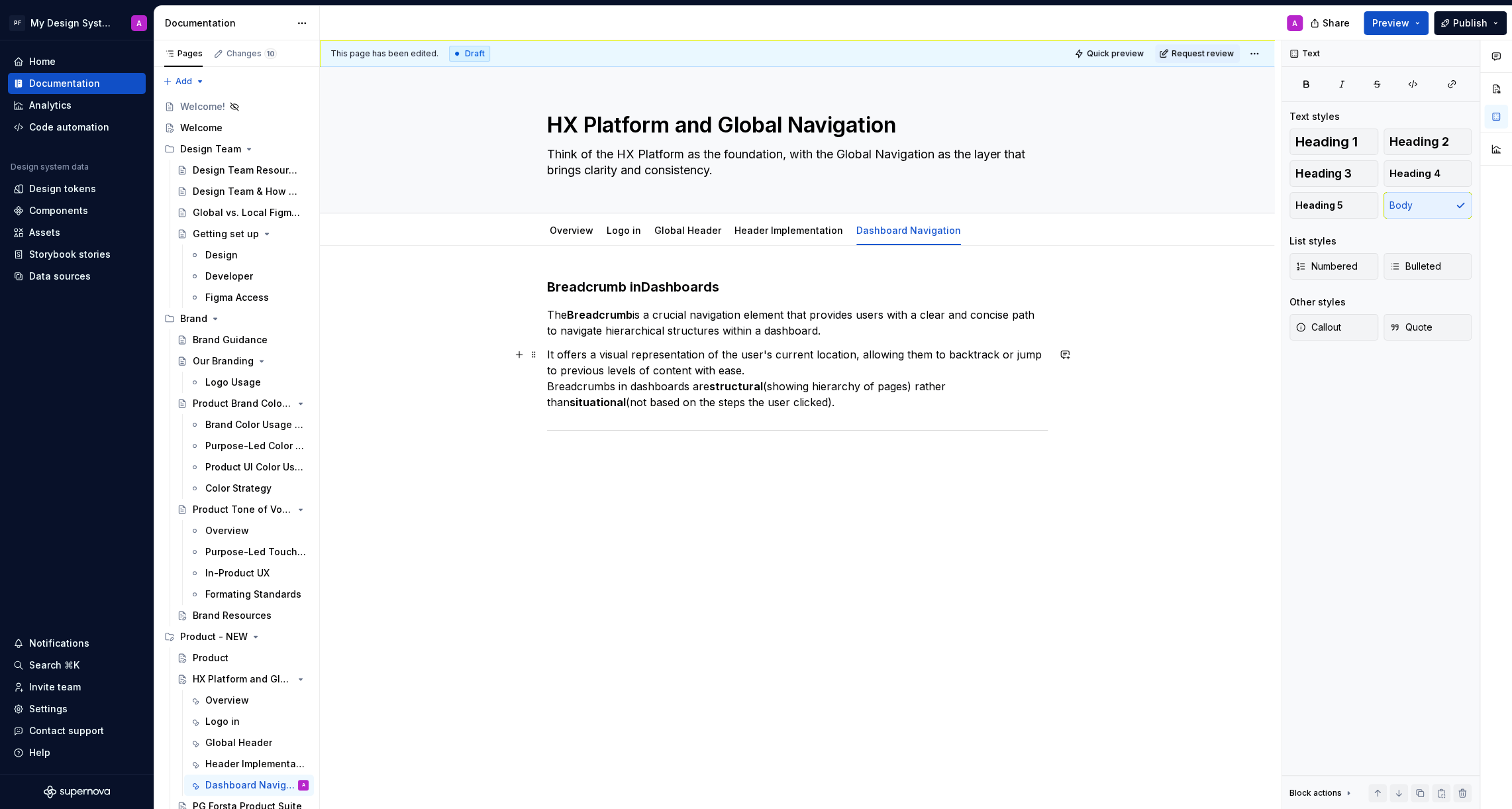
click at [550, 383] on p "It offers a visual representation of the user's current location, allowing them…" at bounding box center [798, 378] width 501 height 63
click at [762, 492] on div "Breadcrumb in Dashboards The Breadcrumb is a crucial navigation element that pr…" at bounding box center [797, 489] width 954 height 487
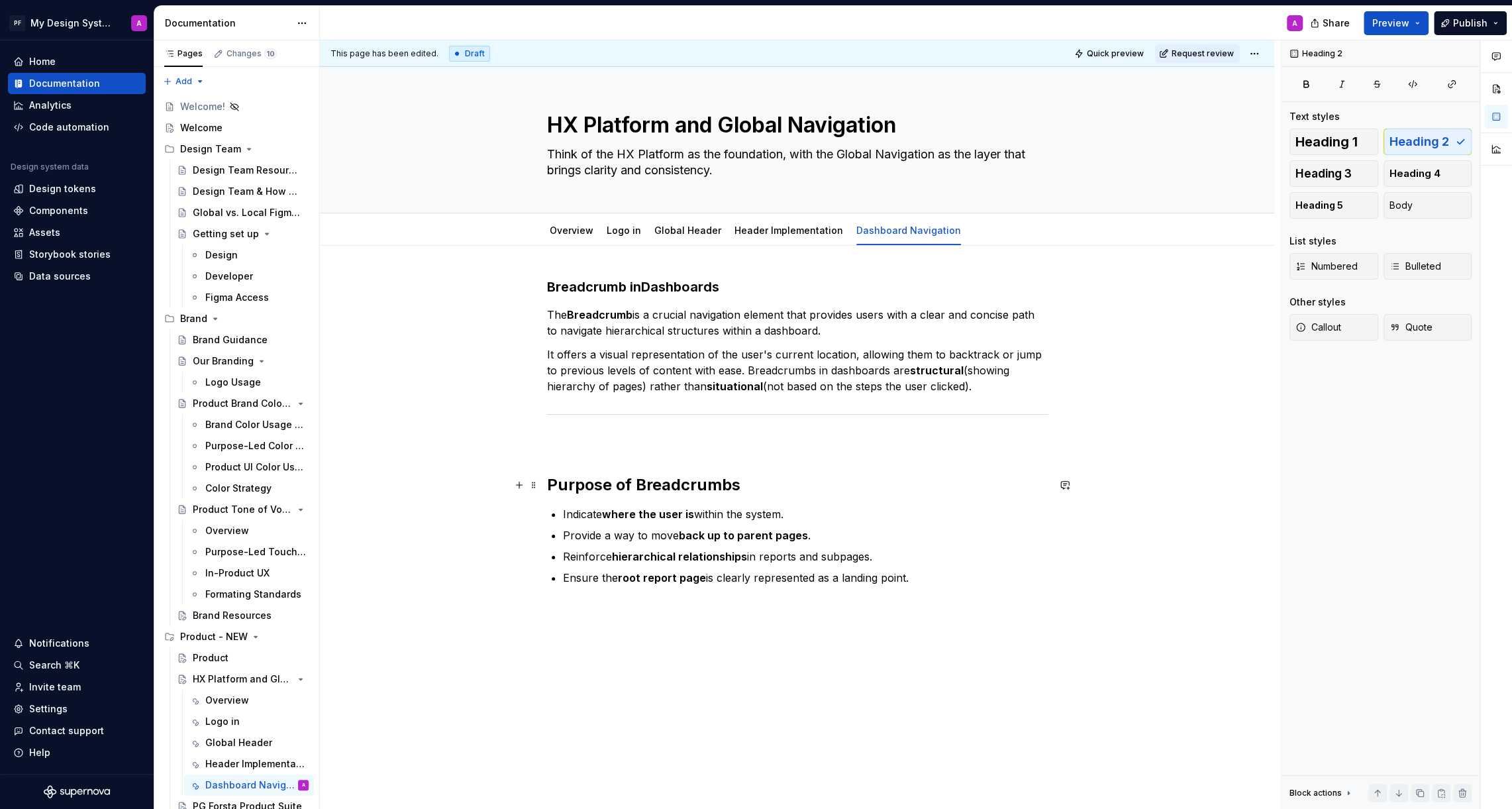
click at [552, 481] on h2 "Purpose of Breadcrumbs" at bounding box center [798, 485] width 501 height 21
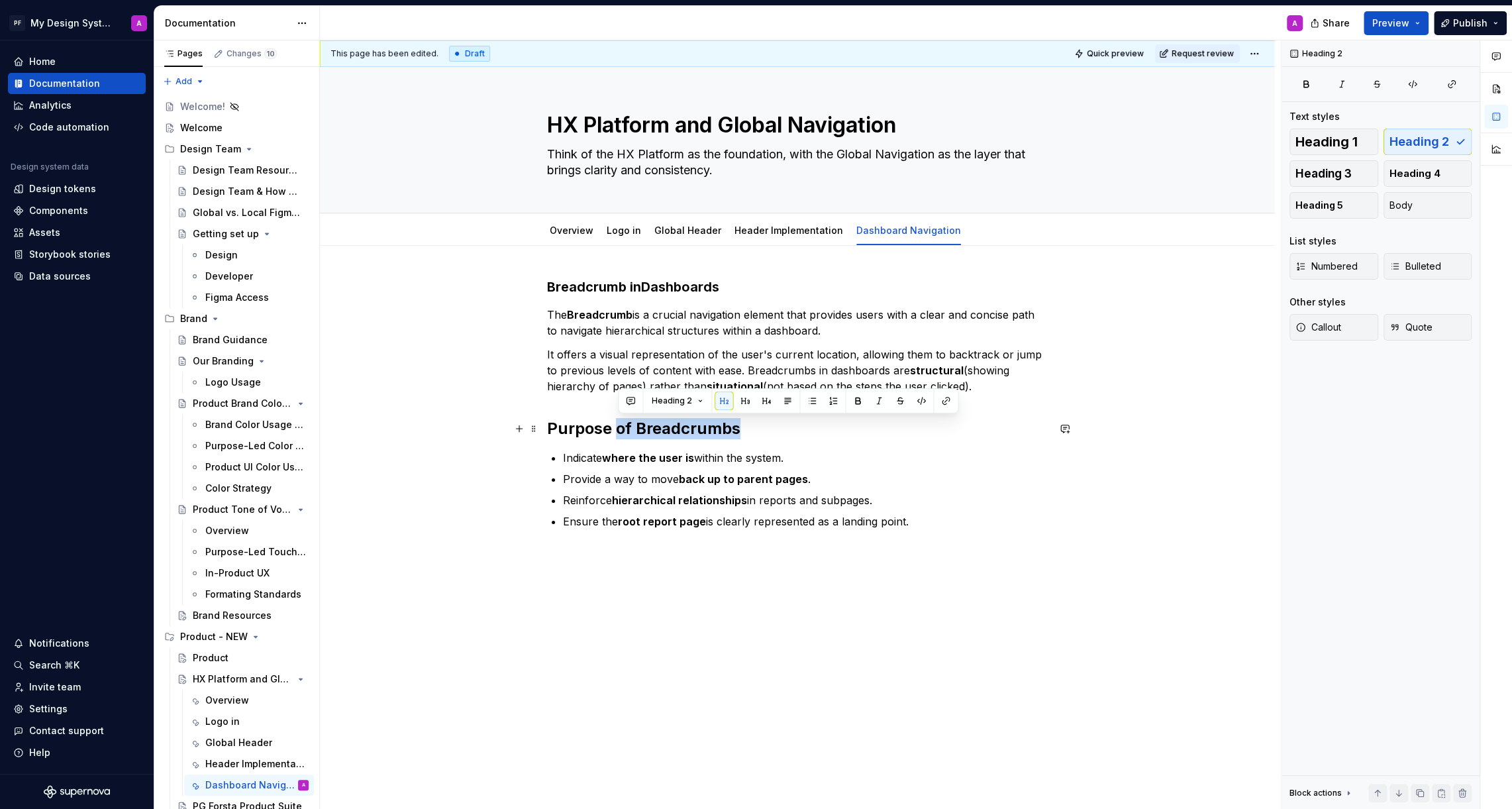
drag, startPoint x: 746, startPoint y: 423, endPoint x: 620, endPoint y: 420, distance: 126.0
click at [620, 421] on h2 "Purpose of Breadcrumbs" at bounding box center [798, 428] width 501 height 21
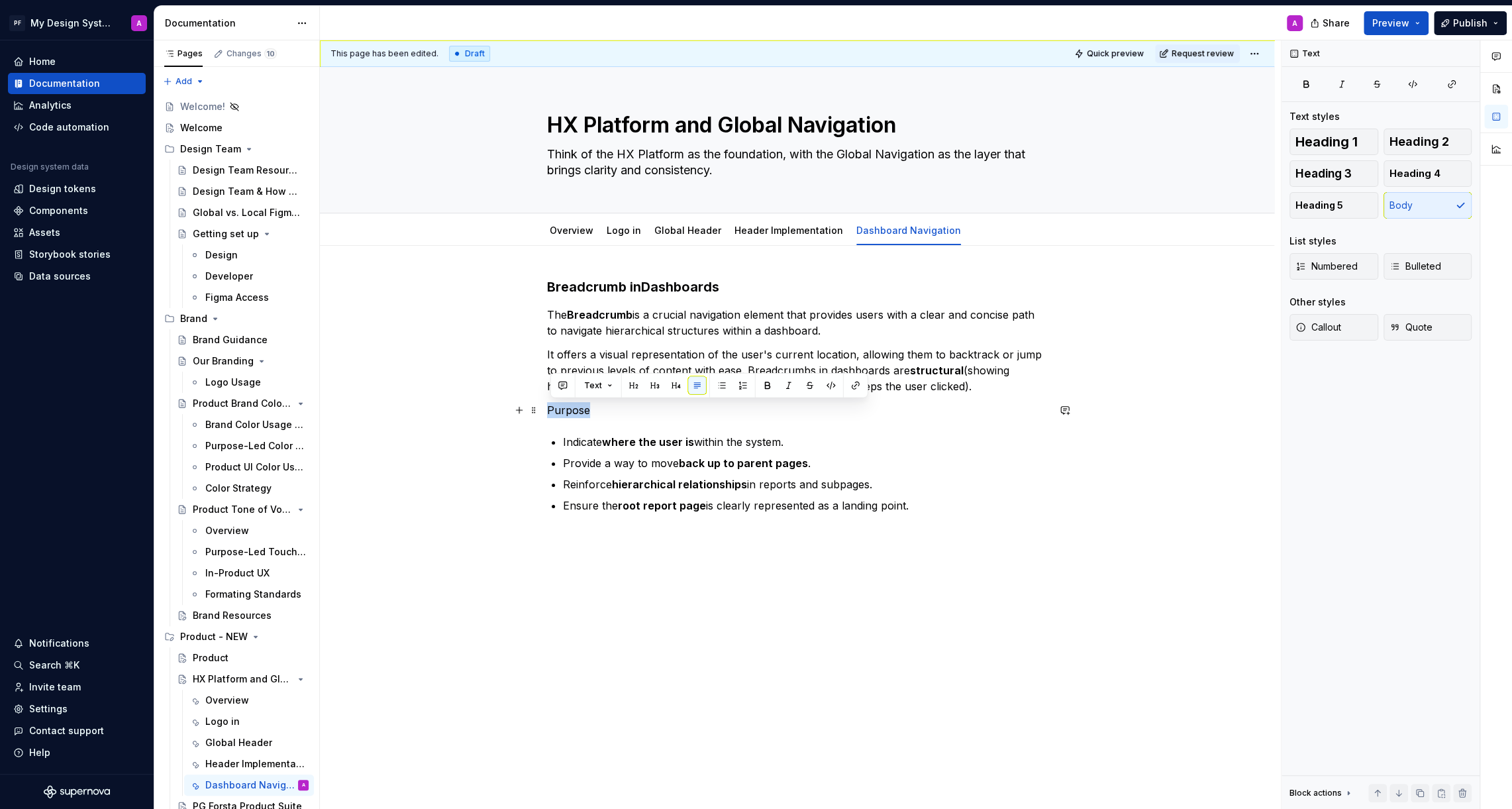
drag, startPoint x: 598, startPoint y: 407, endPoint x: 546, endPoint y: 407, distance: 52.0
click at [546, 407] on div "Breadcrumb in Dashboards The Breadcrumb is a crucial navigation element that pr…" at bounding box center [797, 508] width 954 height 526
click at [762, 385] on button "button" at bounding box center [767, 385] width 18 height 18
click at [547, 408] on div "Breadcrumb in Dashboards The Breadcrumb is a crucial navigation element that pr…" at bounding box center [797, 508] width 954 height 526
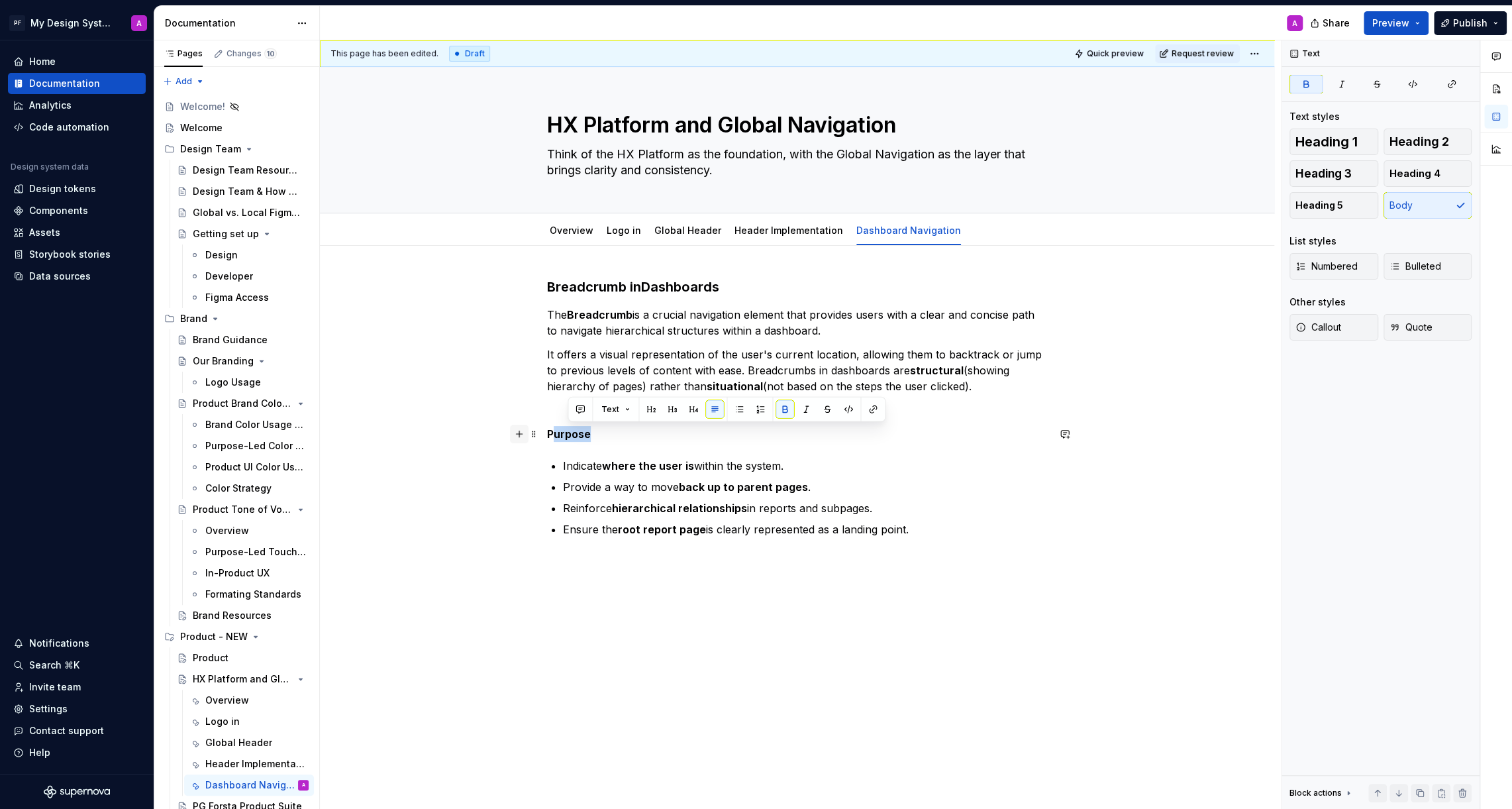
drag, startPoint x: 595, startPoint y: 434, endPoint x: 531, endPoint y: 428, distance: 64.3
click at [547, 428] on div "Breadcrumb in Dashboards The Breadcrumb is a crucial navigation element that pr…" at bounding box center [798, 414] width 501 height 275
click at [611, 451] on div "Breadcrumb in Dashboards The Breadcrumb is a crucial navigation element that pr…" at bounding box center [798, 407] width 501 height 260
drag, startPoint x: 603, startPoint y: 433, endPoint x: 547, endPoint y: 431, distance: 56.0
click at [547, 431] on div "Breadcrumb in Dashboards The Breadcrumb is a crucial navigation element that pr…" at bounding box center [797, 521] width 954 height 550
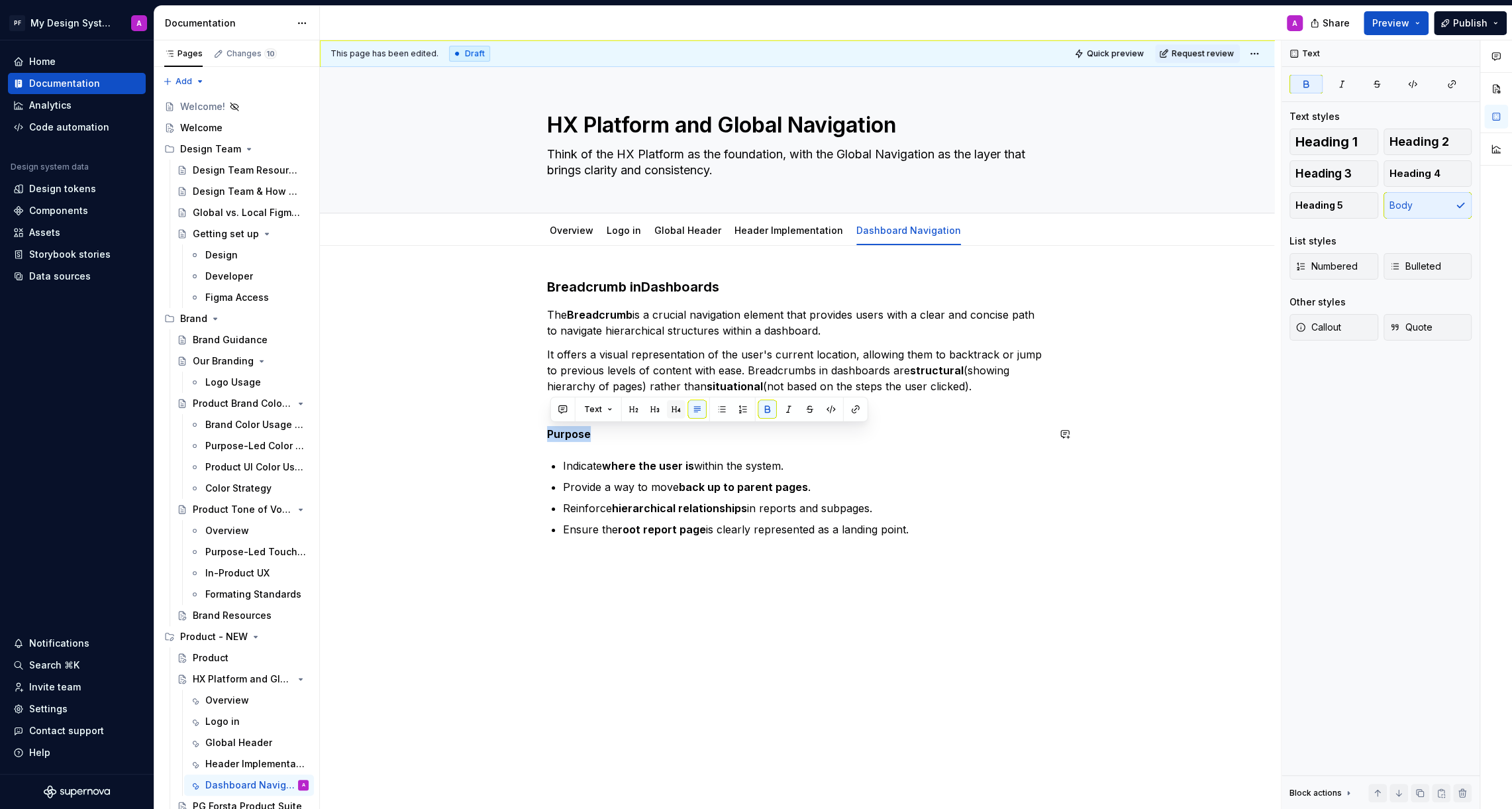
click at [669, 410] on button "button" at bounding box center [676, 408] width 18 height 18
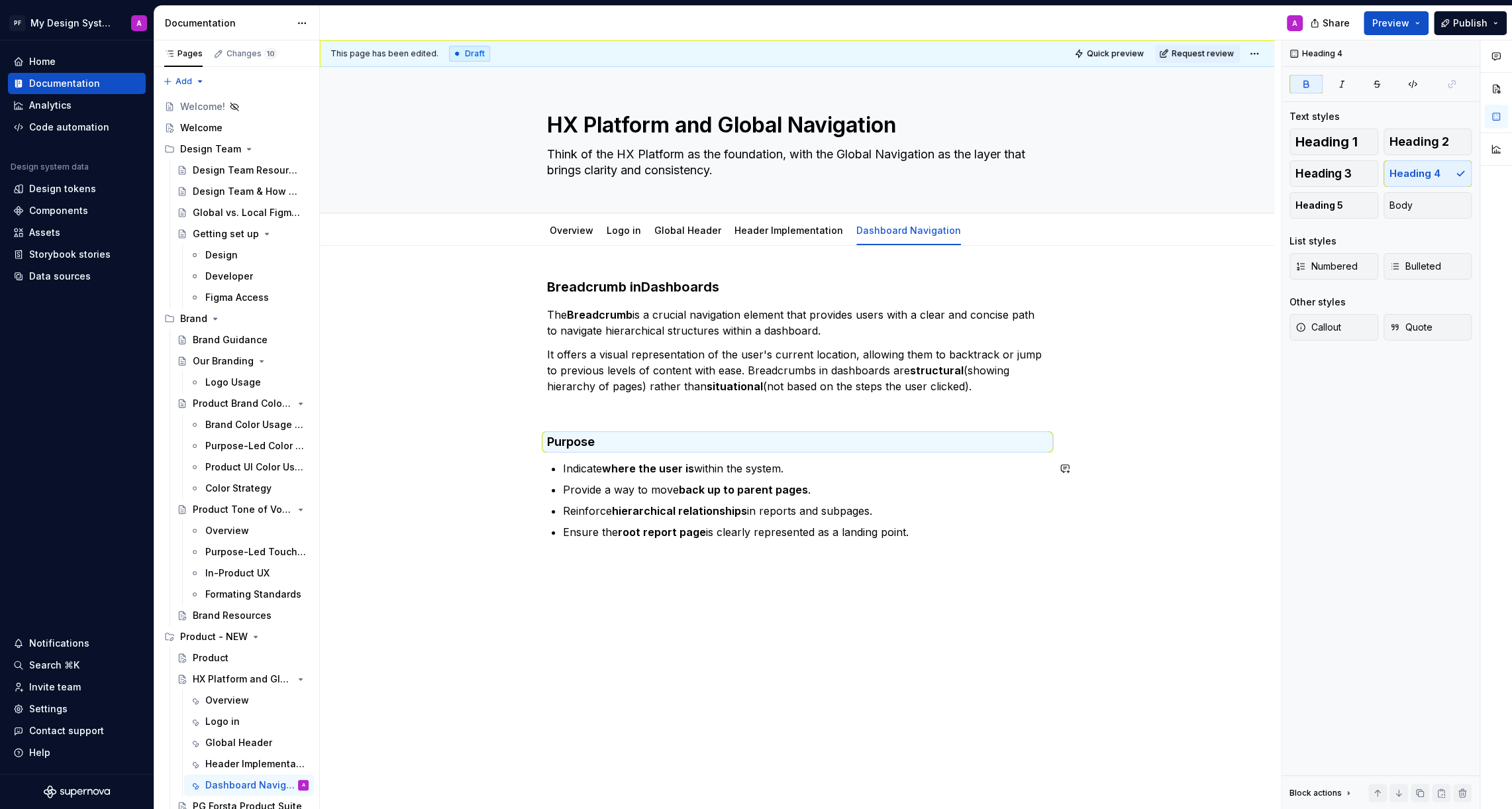
click at [871, 602] on div "This page has been edited. Draft Quick preview Request review HX Platform and G…" at bounding box center [800, 424] width 961 height 769
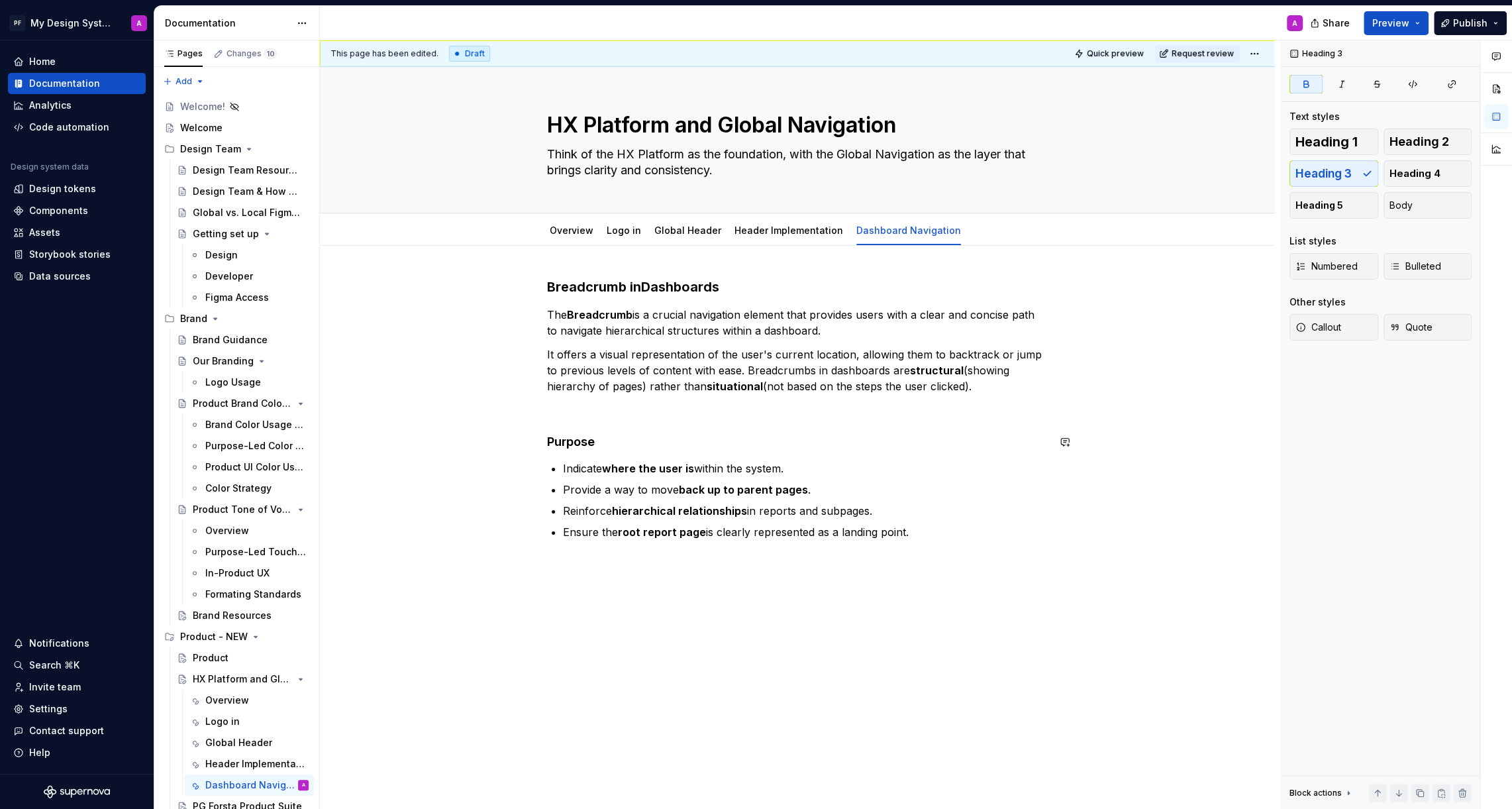
click at [627, 420] on div "Breadcrumb in Dashboards The Breadcrumb is a crucial navigation element that pr…" at bounding box center [798, 408] width 501 height 262
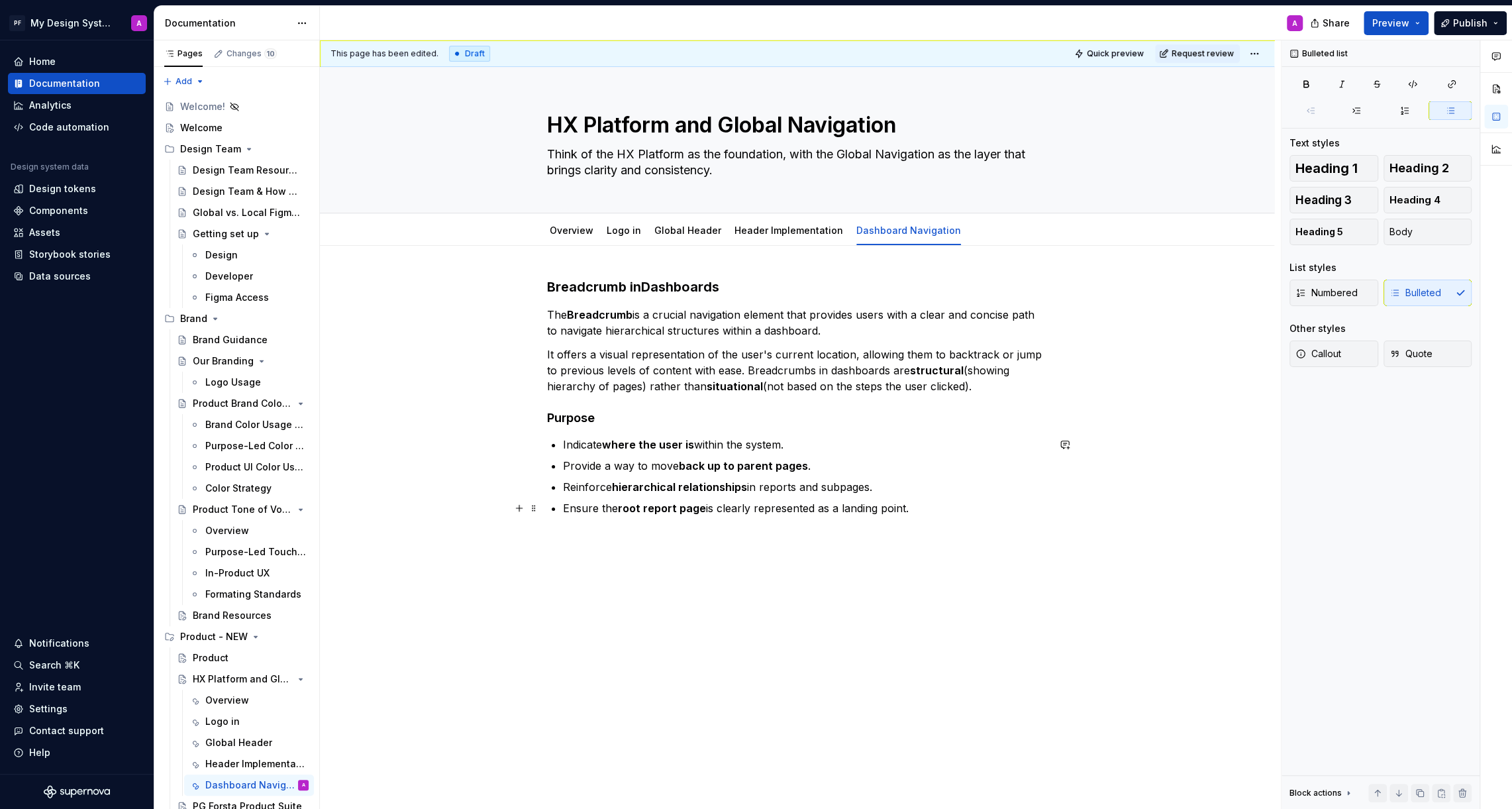
click at [950, 508] on p "Ensure the root report page is clearly represented as a landing point." at bounding box center [806, 507] width 485 height 16
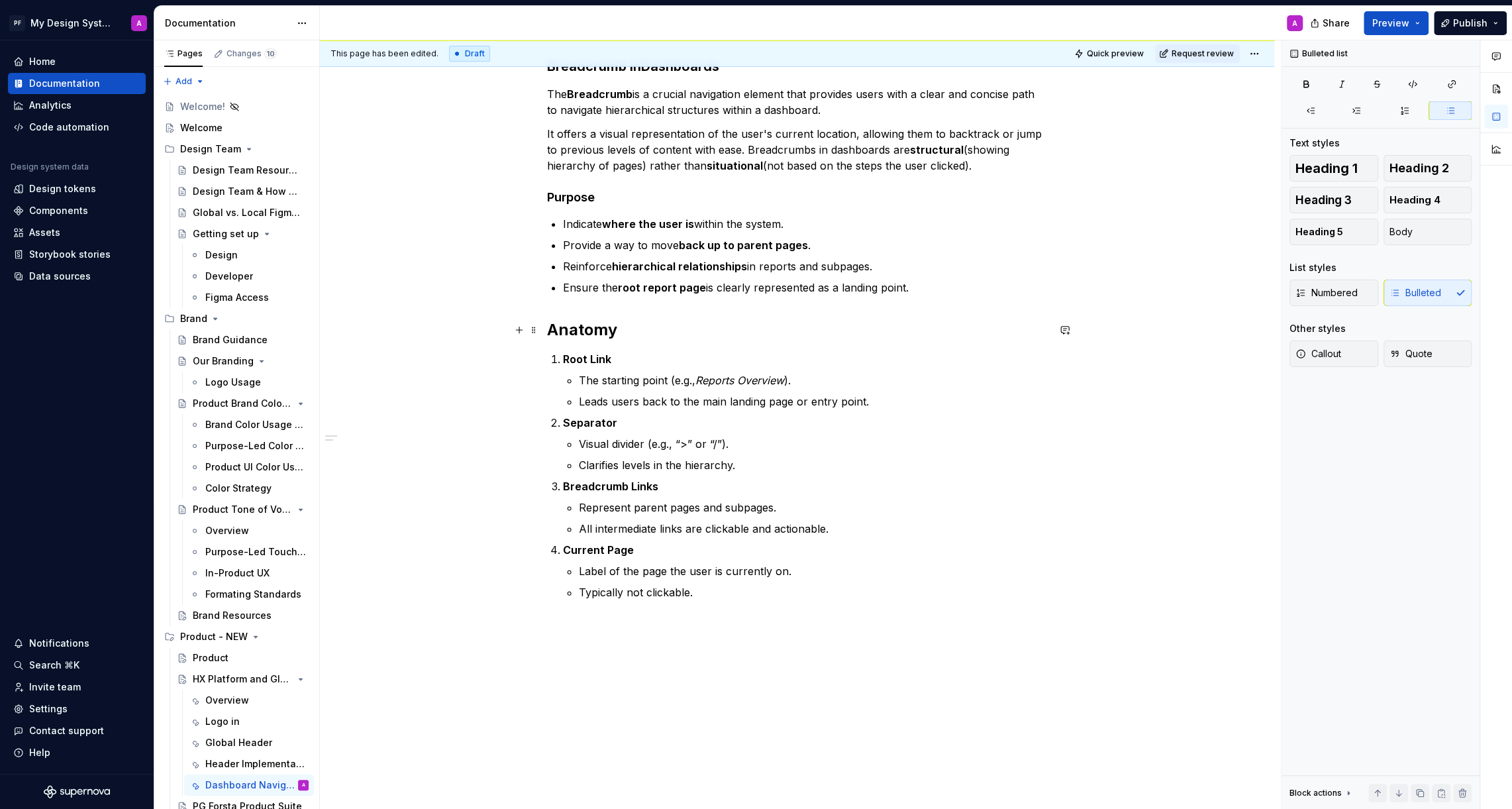
scroll to position [36, 0]
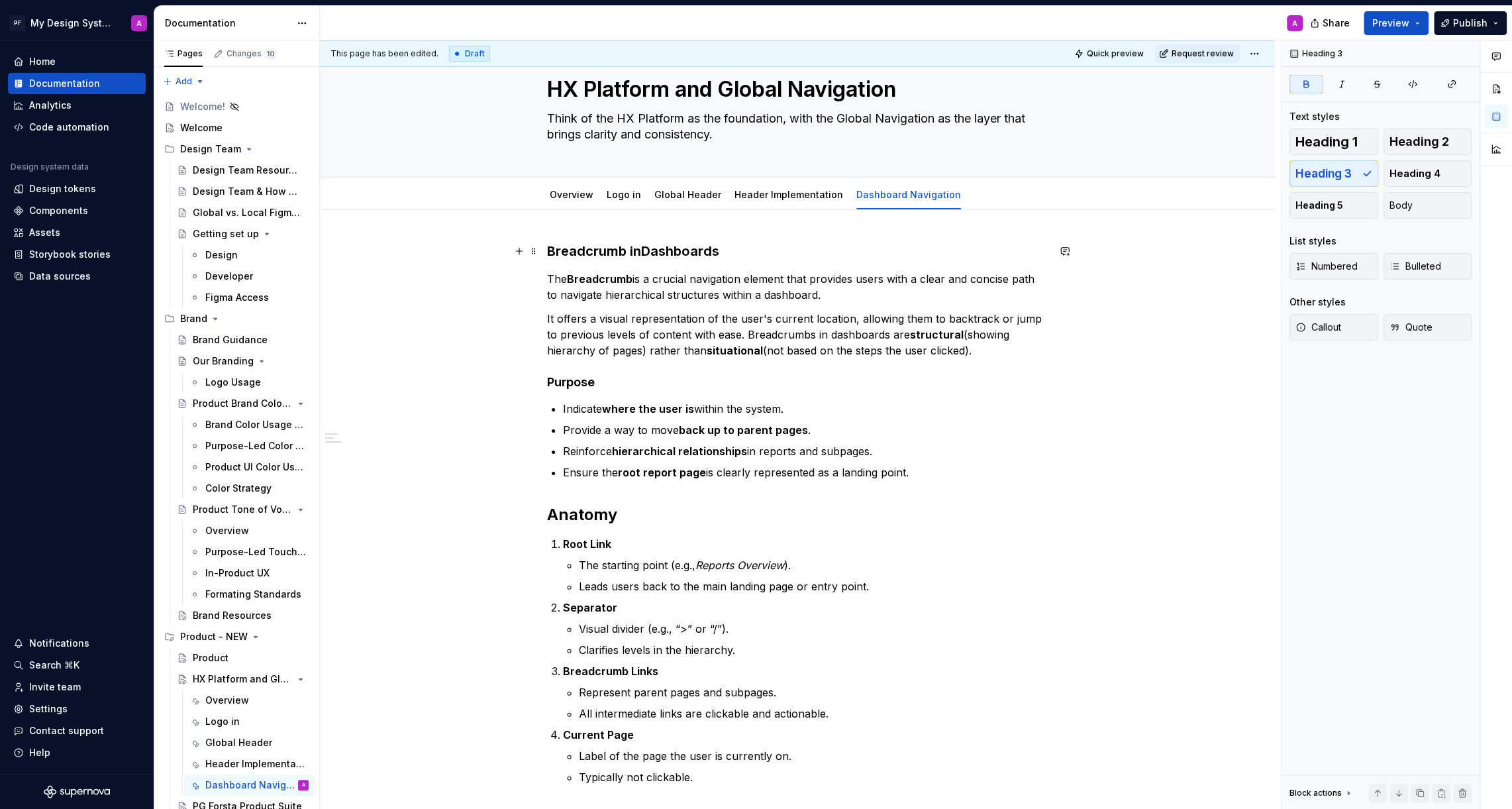
click at [620, 249] on strong "Breadcrumb in" at bounding box center [594, 251] width 94 height 16
drag, startPoint x: 727, startPoint y: 250, endPoint x: 550, endPoint y: 247, distance: 177.0
click at [550, 247] on h3 "Breadcrumb in Dashboards" at bounding box center [798, 250] width 501 height 18
click at [656, 228] on button "button" at bounding box center [656, 224] width 18 height 18
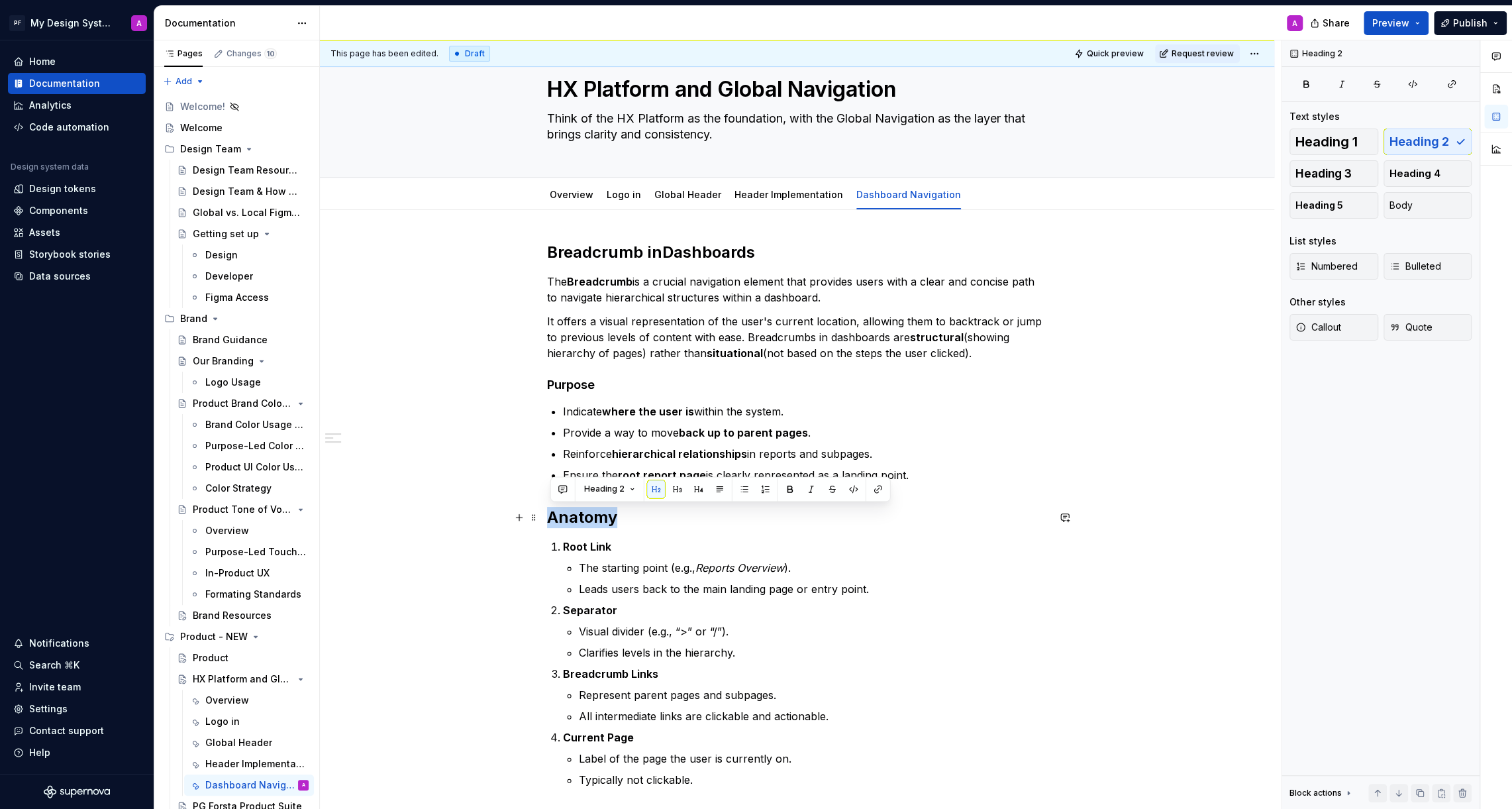
drag, startPoint x: 622, startPoint y: 520, endPoint x: 544, endPoint y: 523, distance: 78.1
click at [544, 523] on div "Breadcrumb in Dashboards The Breadcrumb is a crucial navigation element that pr…" at bounding box center [797, 628] width 954 height 836
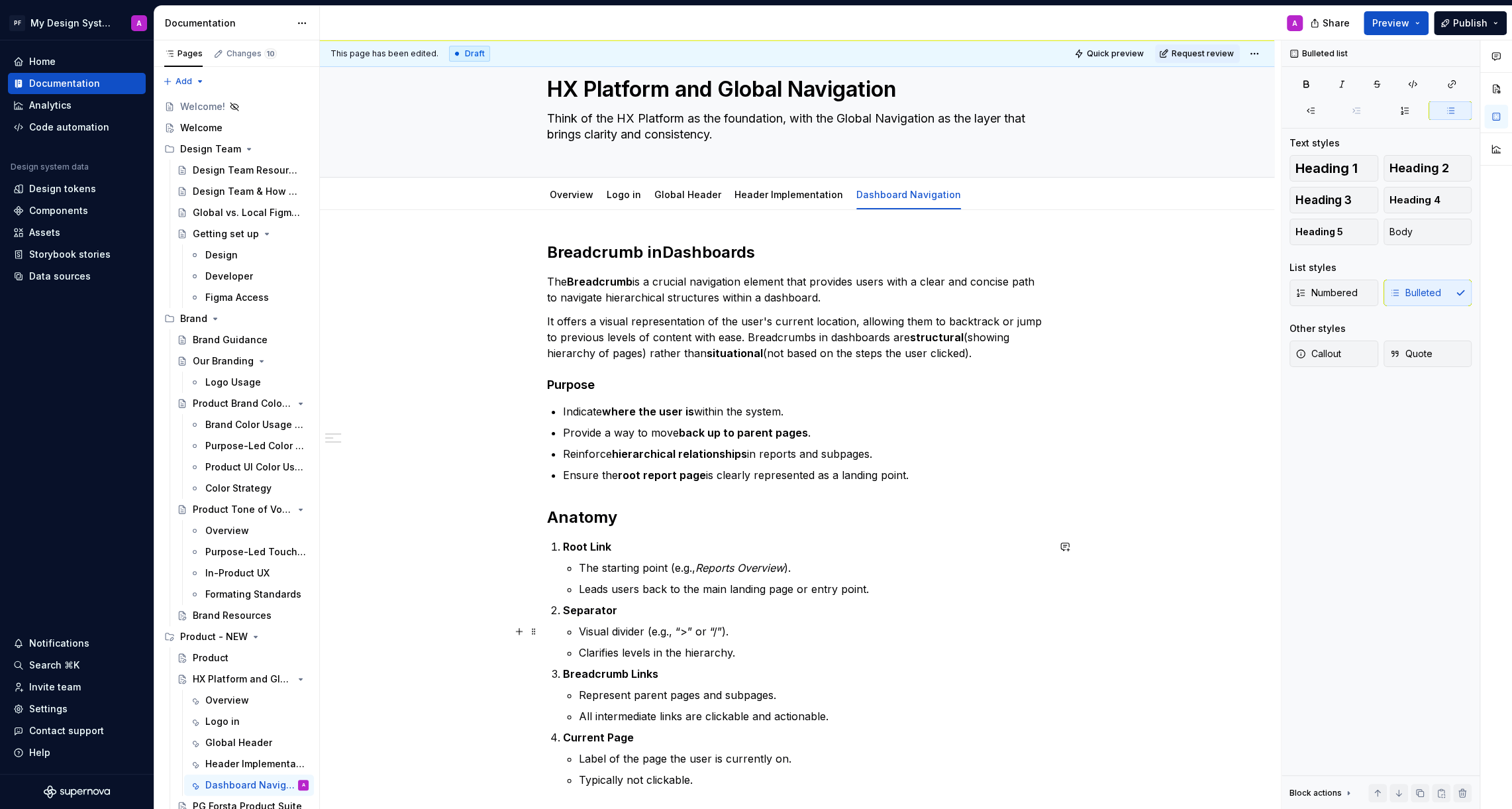
click at [946, 625] on p "Visual divider (e.g., “>” or “/”)." at bounding box center [813, 631] width 469 height 16
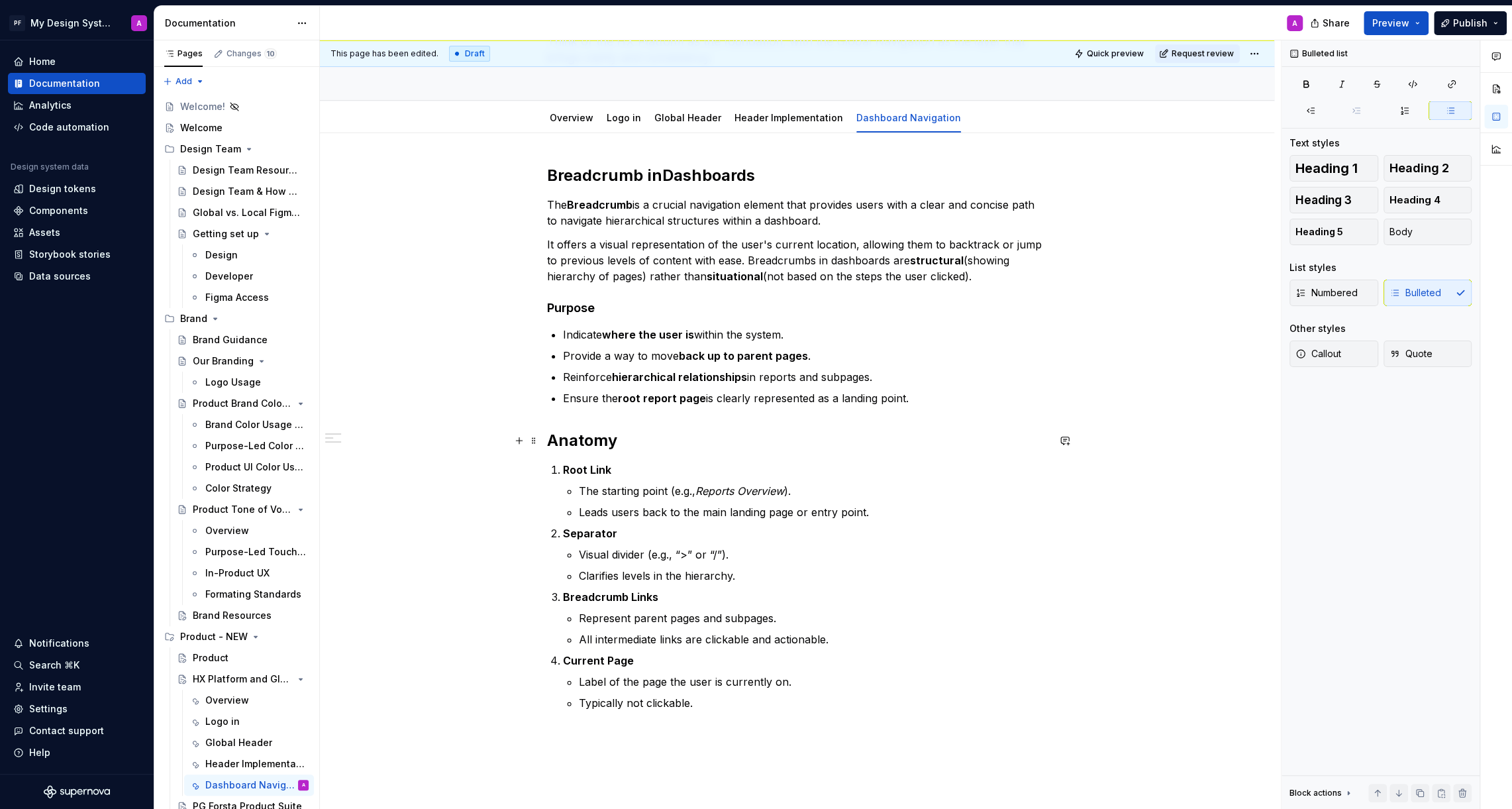
click at [634, 436] on h2 "Anatomy" at bounding box center [798, 441] width 501 height 21
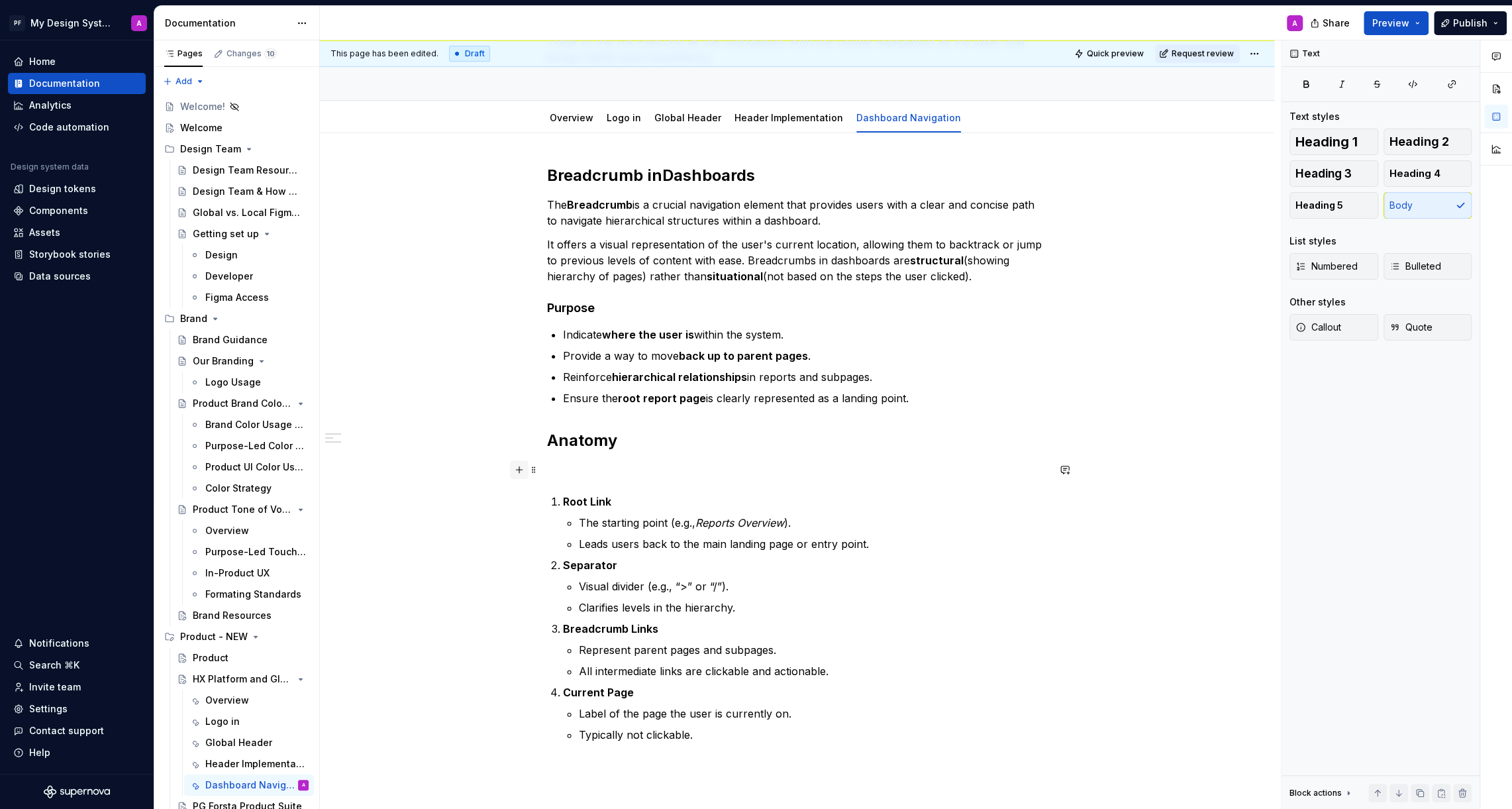
click at [527, 472] on button "button" at bounding box center [519, 469] width 18 height 18
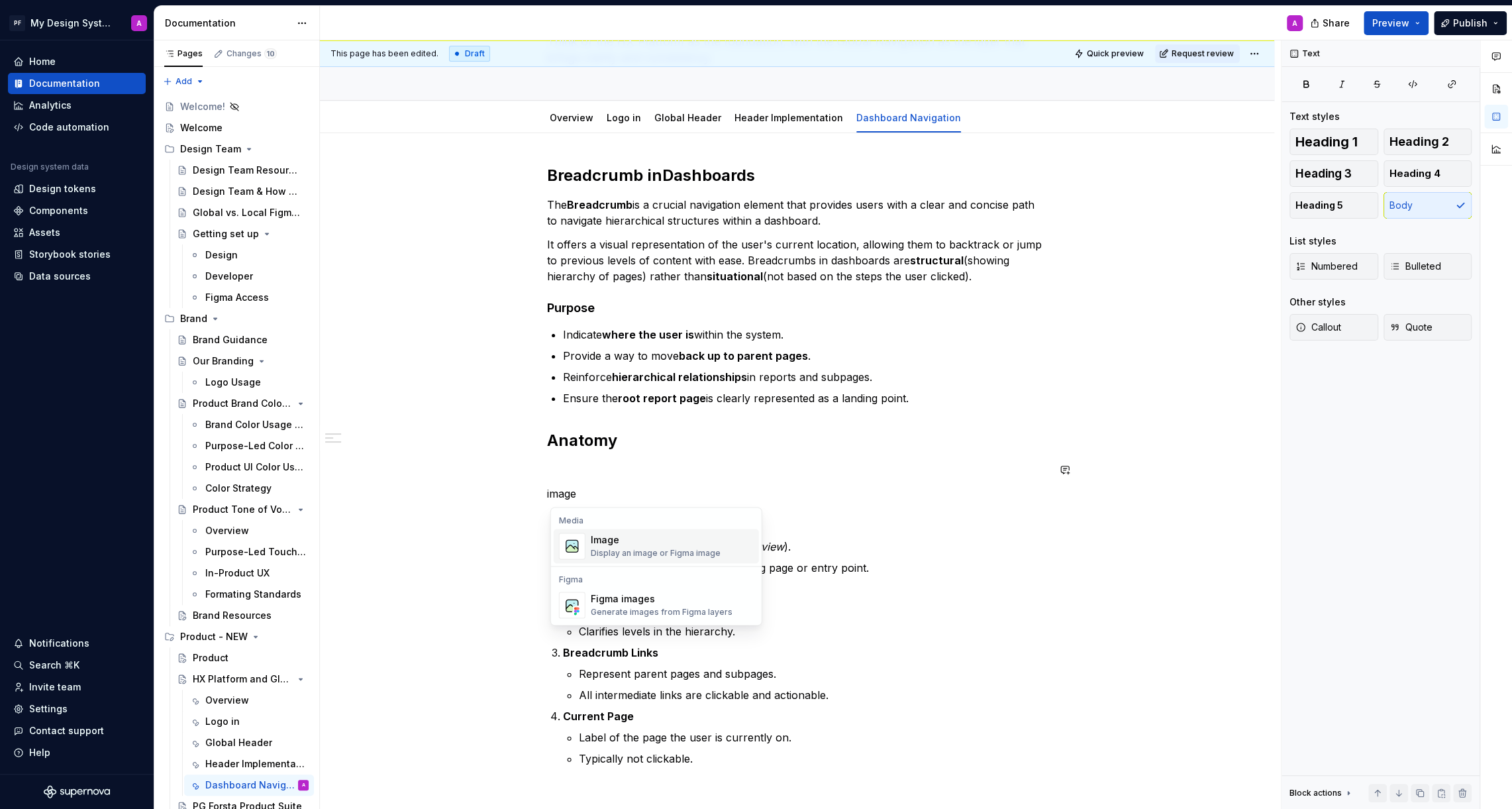
click at [683, 540] on div "Image" at bounding box center [655, 540] width 129 height 13
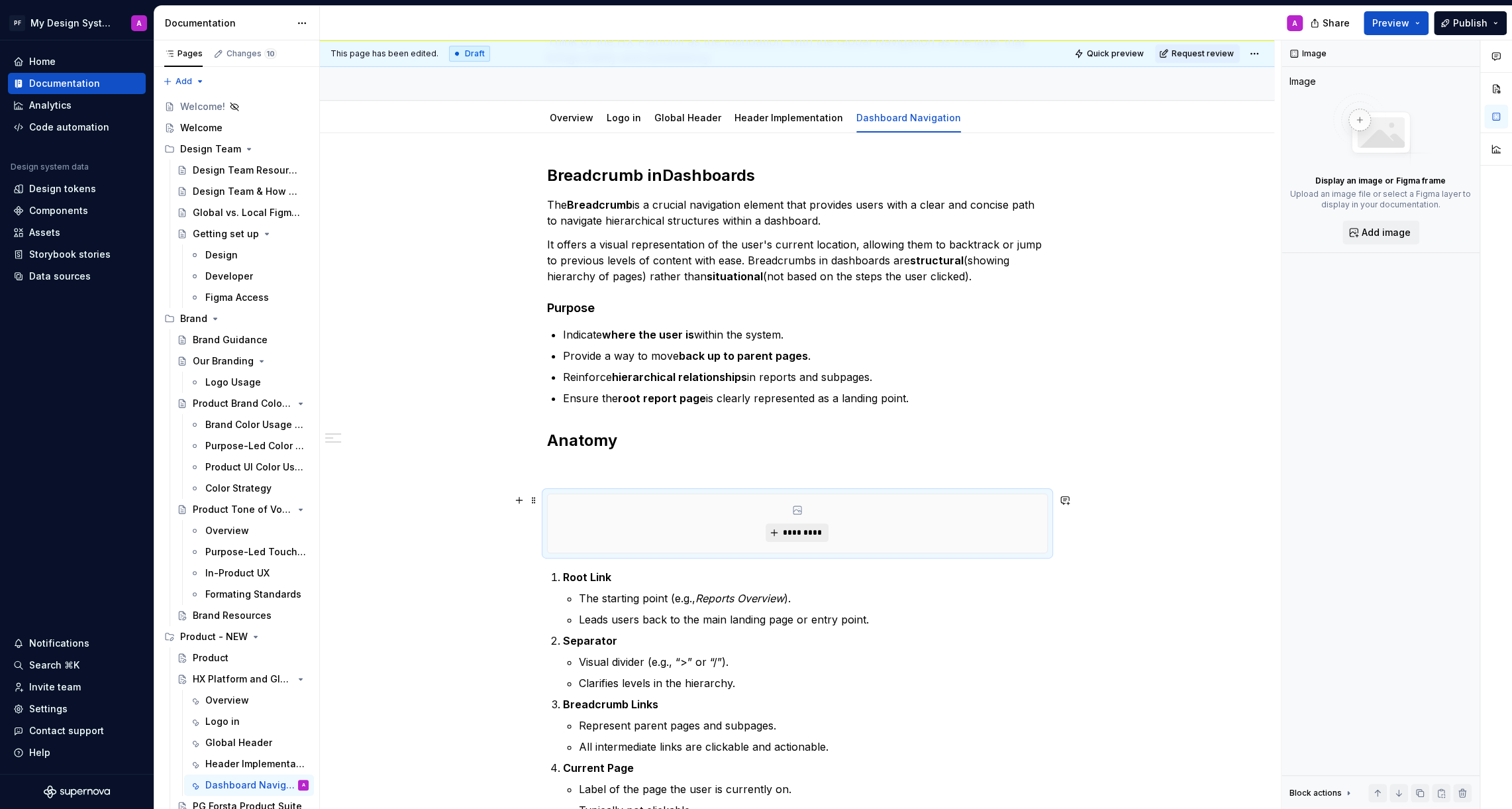
click at [783, 534] on button "*********" at bounding box center [797, 532] width 63 height 18
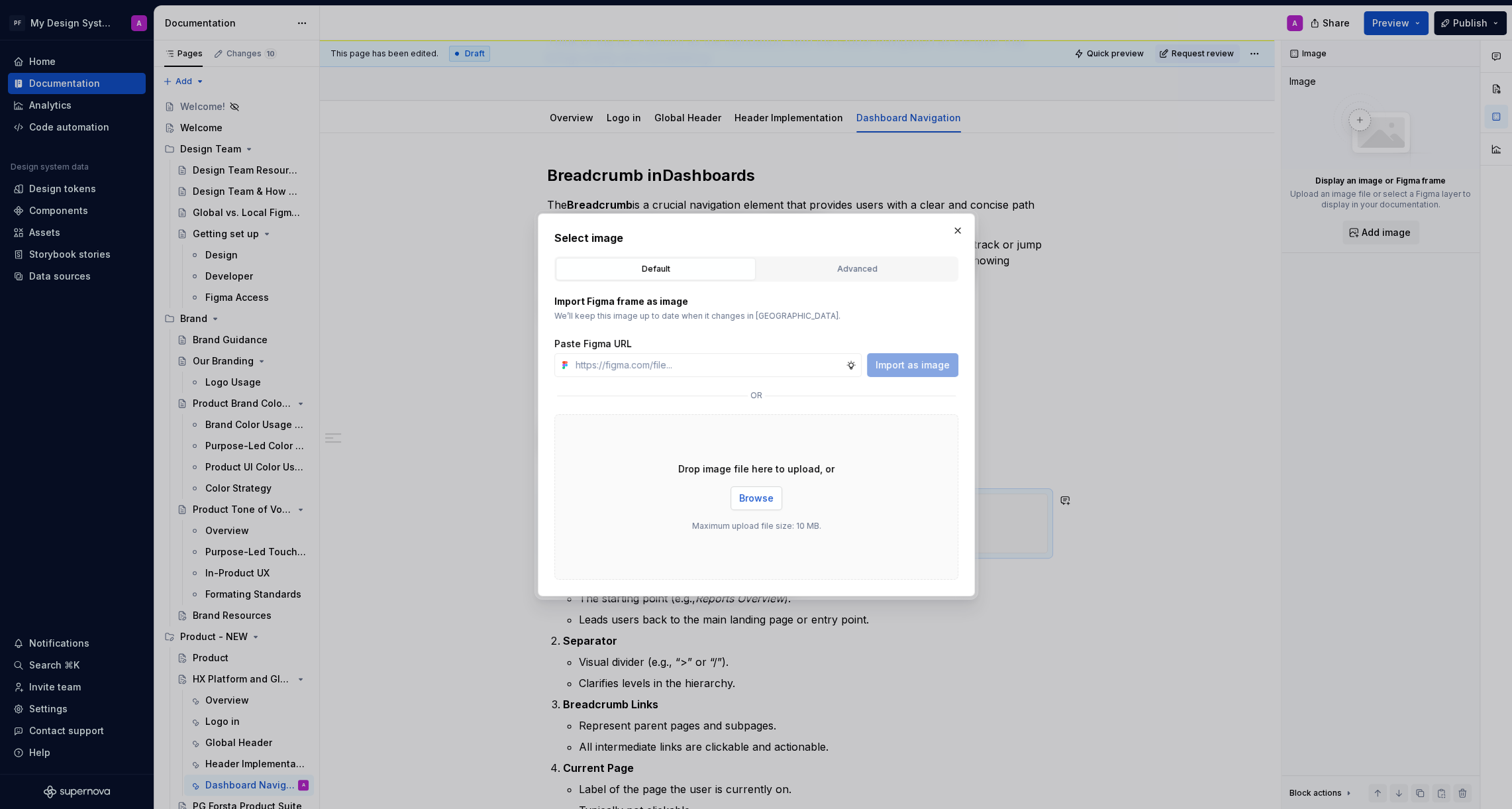
click at [767, 494] on span "Browse" at bounding box center [757, 498] width 35 height 13
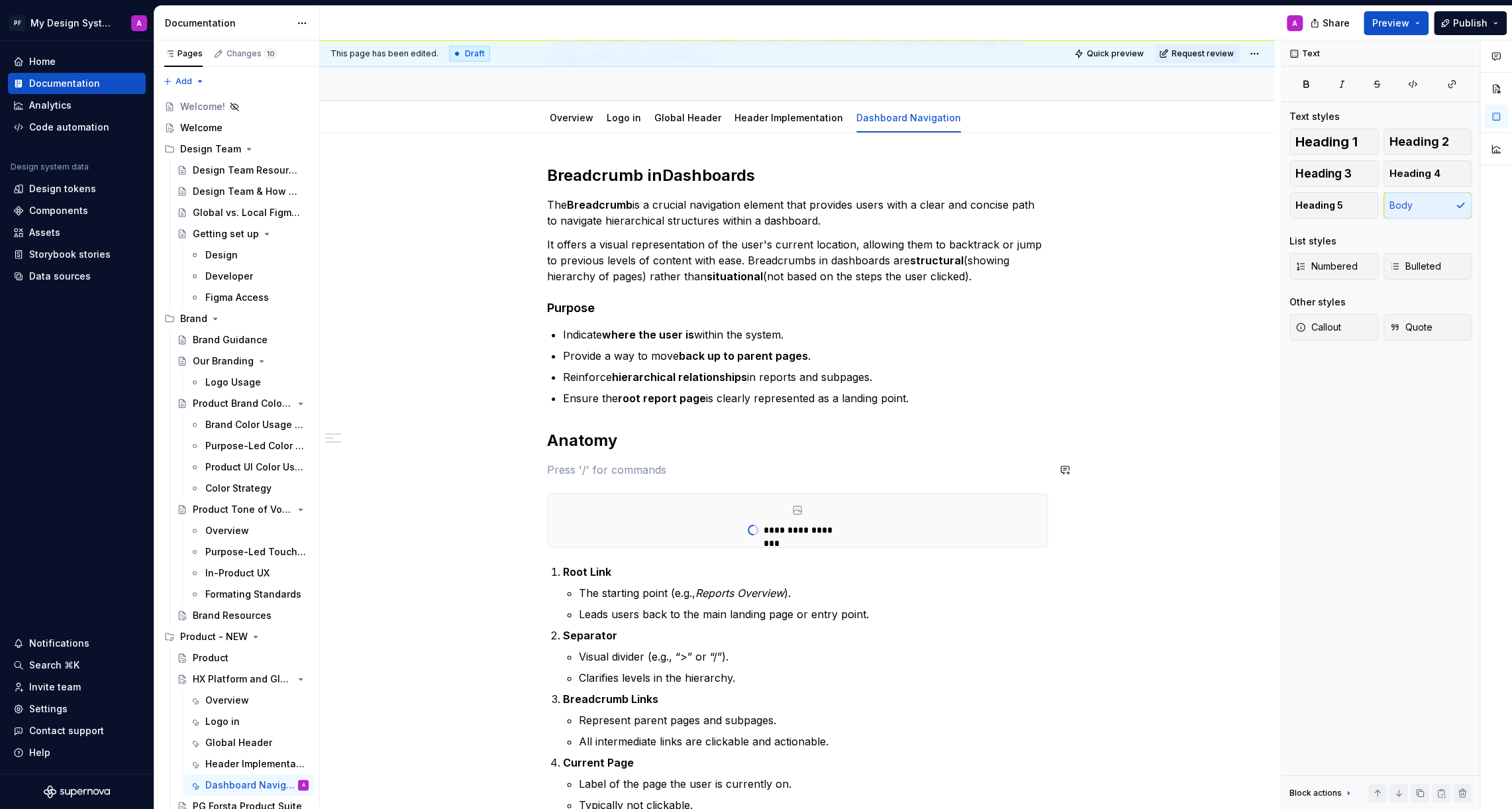
click at [663, 457] on div "**********" at bounding box center [798, 488] width 501 height 647
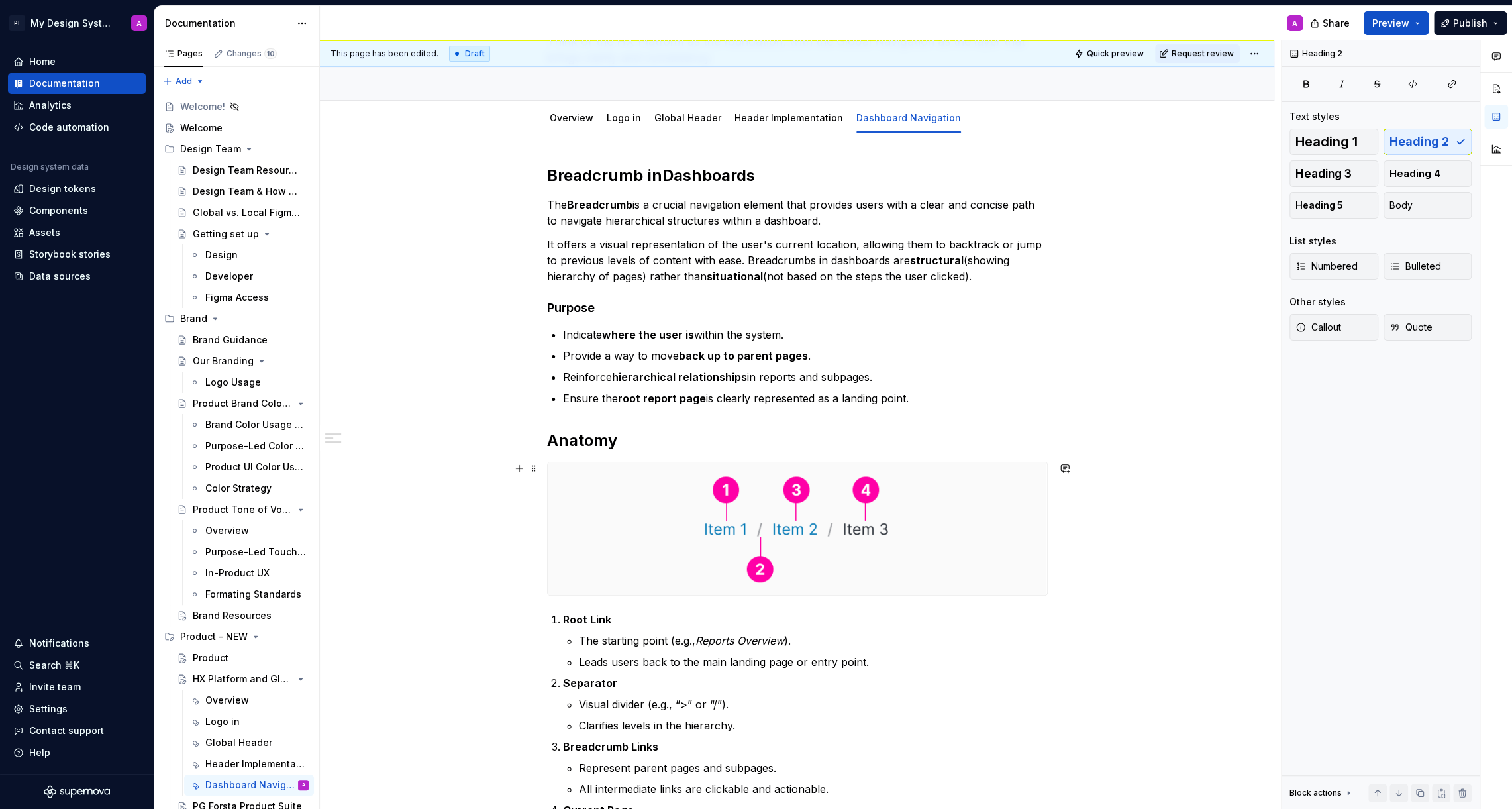
click at [1158, 494] on div "Breadcrumb in Dashboards The Breadcrumb is a crucial navigation element that pr…" at bounding box center [797, 626] width 954 height 986
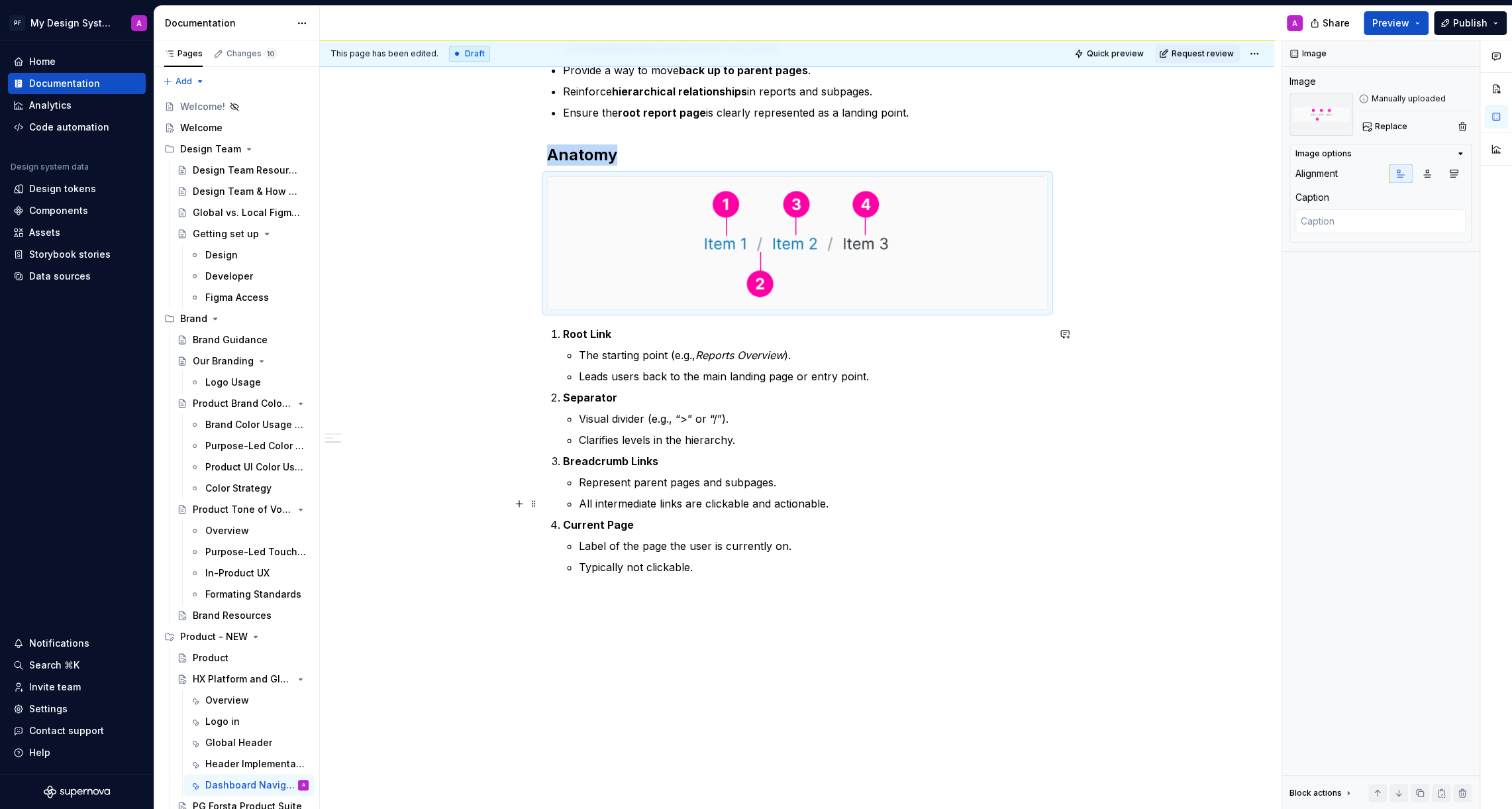
click at [1158, 494] on div "Breadcrumb in Dashboards The Breadcrumb is a crucial navigation element that pr…" at bounding box center [797, 341] width 954 height 986
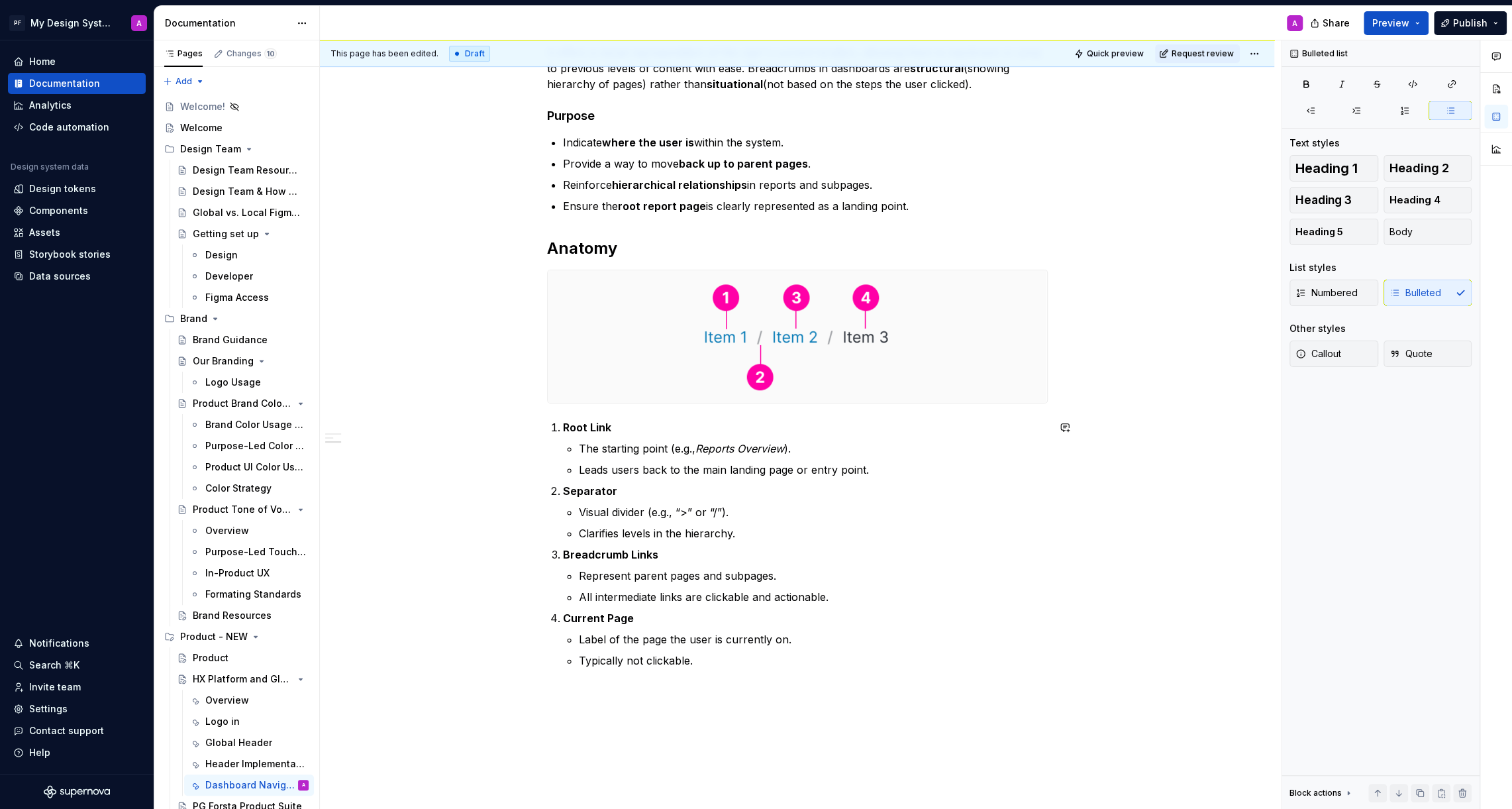
scroll to position [421, 0]
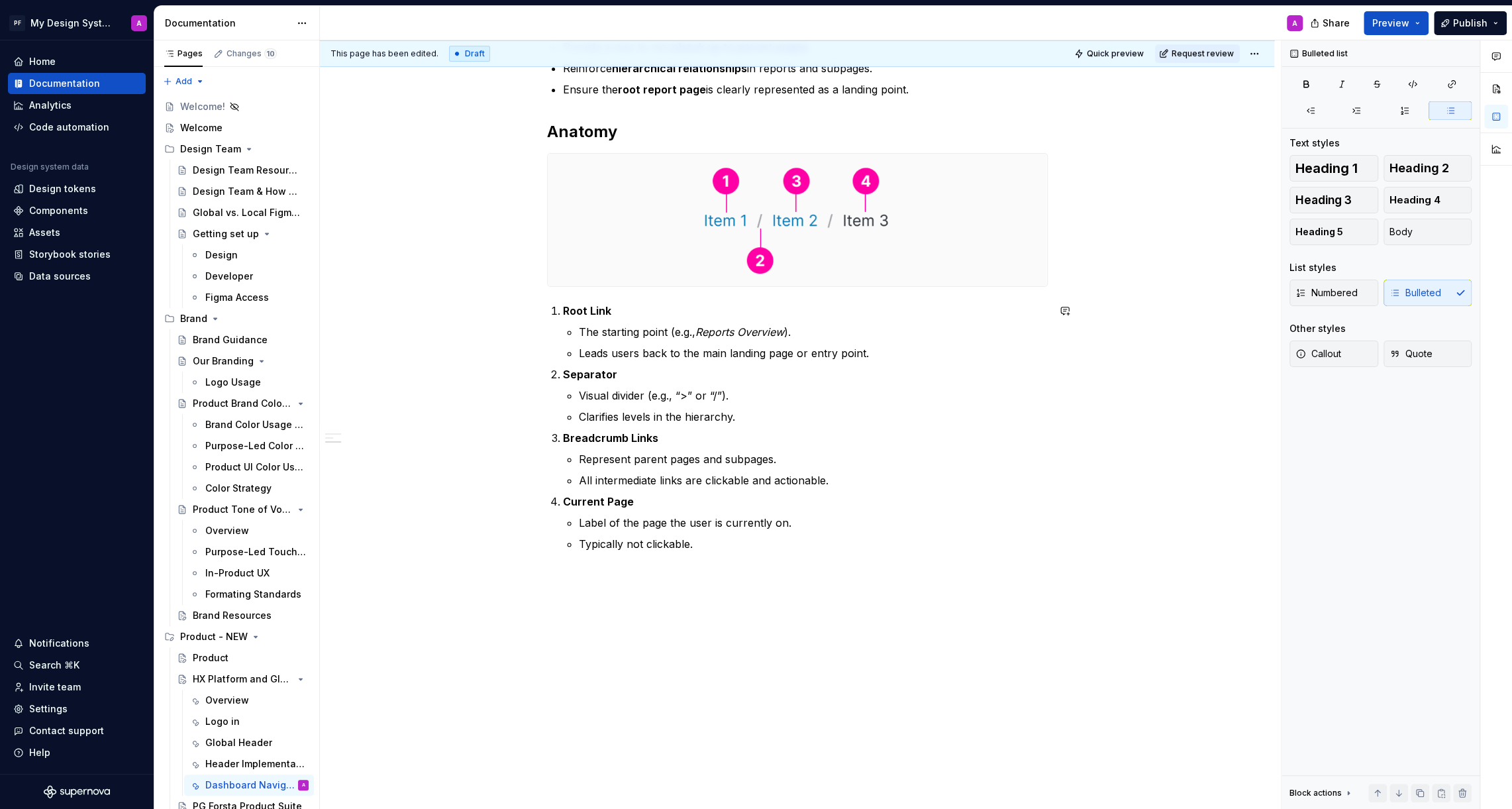
click at [864, 591] on div "Breadcrumb in Dashboards The Breadcrumb is a crucial navigation element that pr…" at bounding box center [797, 317] width 954 height 986
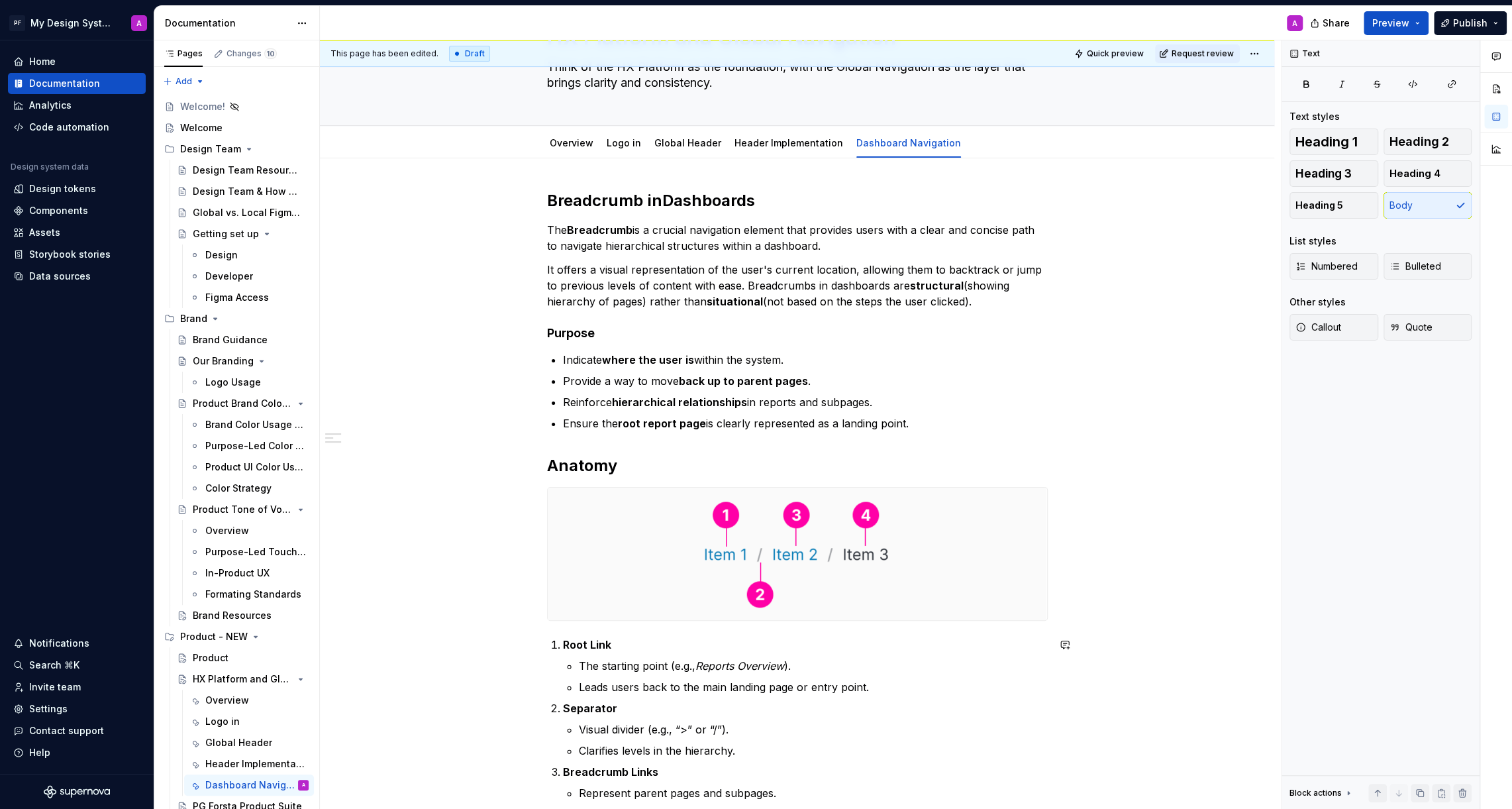
scroll to position [0, 0]
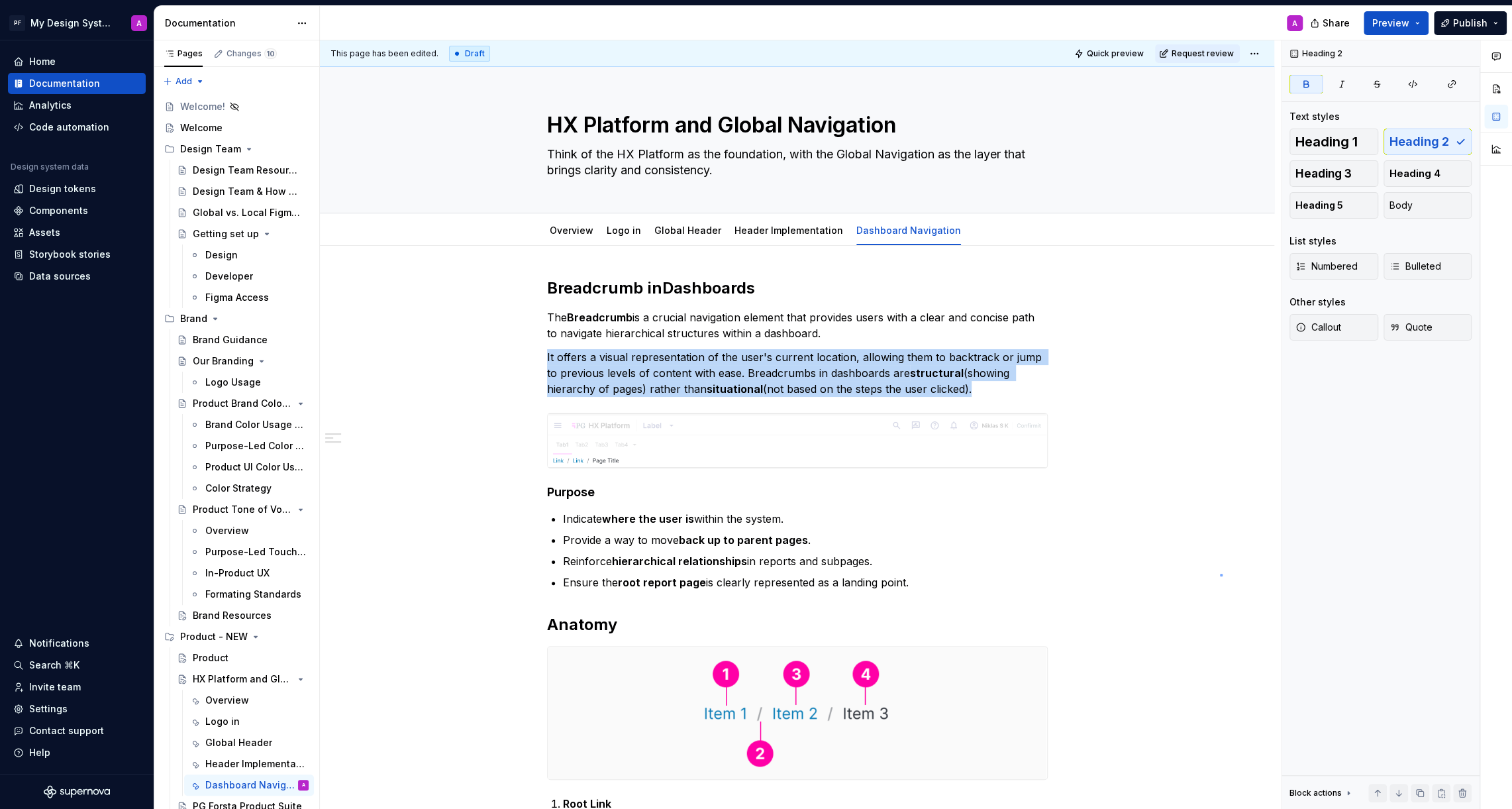
click at [1221, 574] on div "This page has been edited. Draft Quick preview Request review HX Platform and G…" at bounding box center [800, 424] width 961 height 769
drag, startPoint x: 548, startPoint y: 286, endPoint x: 772, endPoint y: 288, distance: 224.0
click at [773, 289] on div "This page has been edited. Draft Quick preview Request review HX Platform and G…" at bounding box center [800, 424] width 961 height 769
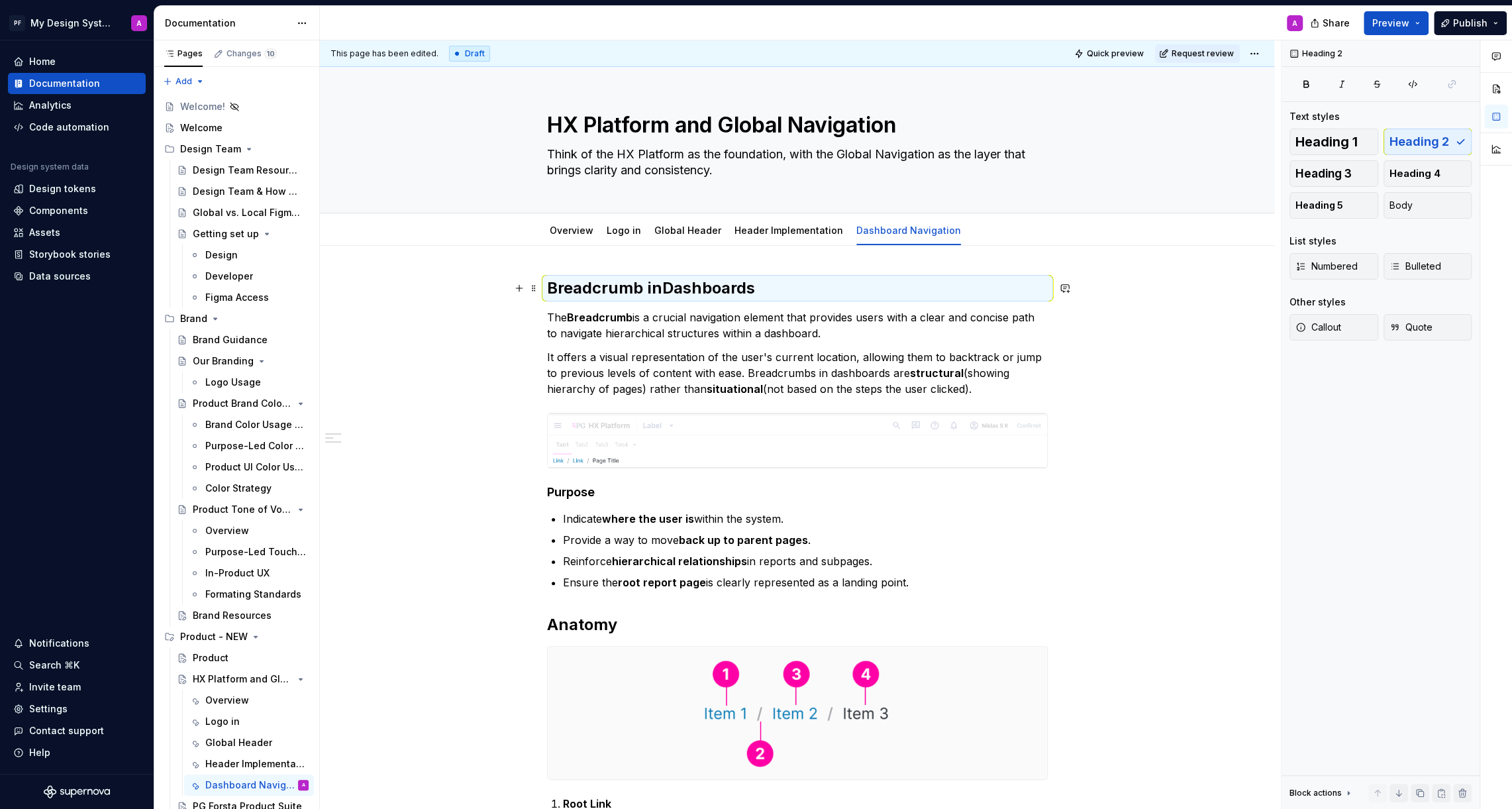
click at [756, 288] on h2 "Breadcrumb in Dashboards" at bounding box center [798, 288] width 501 height 21
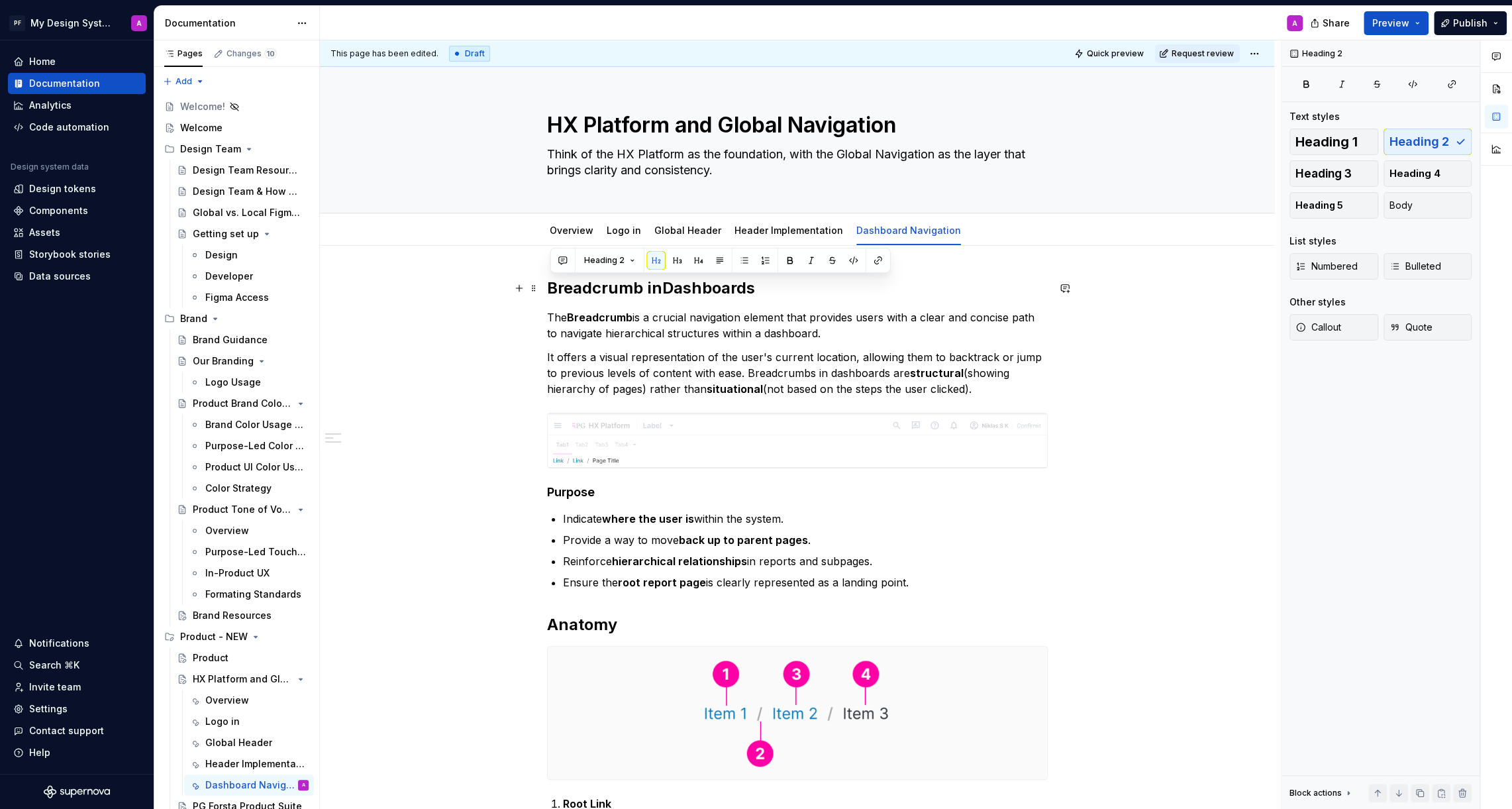
drag, startPoint x: 551, startPoint y: 285, endPoint x: 778, endPoint y: 288, distance: 227.0
click at [778, 288] on h2 "Breadcrumb in Dashboards" at bounding box center [798, 288] width 501 height 21
copy h2 "Breadcrumb in Dashboards"
click at [553, 288] on strong "Breadcrumb in" at bounding box center [605, 288] width 116 height 19
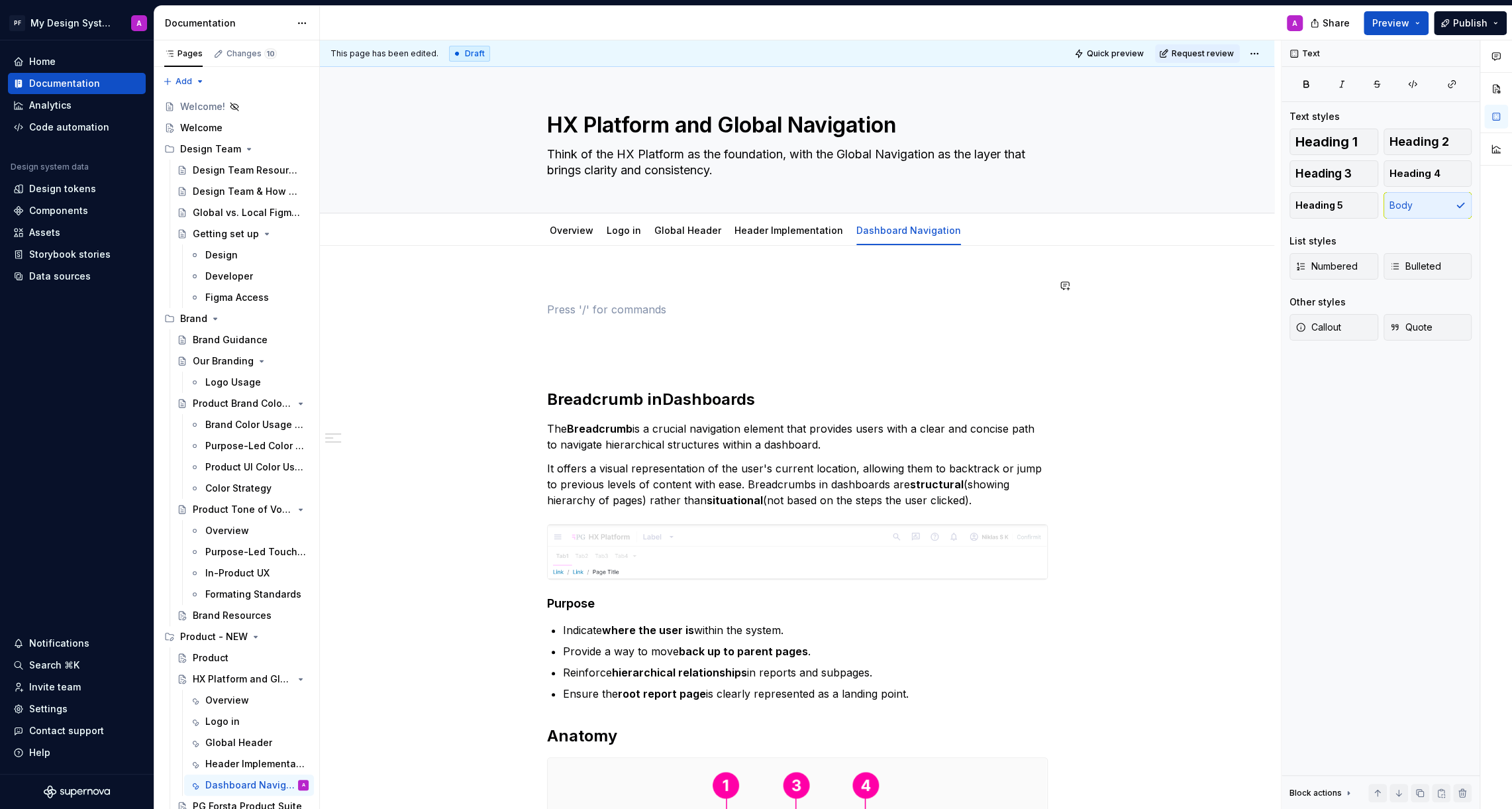
click at [566, 296] on div "Breadcrumb in Dashboards The Breadcrumb is a crucial navigation element that pr…" at bounding box center [798, 732] width 501 height 910
drag, startPoint x: 691, startPoint y: 308, endPoint x: 544, endPoint y: 306, distance: 147.0
click at [634, 288] on button "button" at bounding box center [633, 284] width 18 height 18
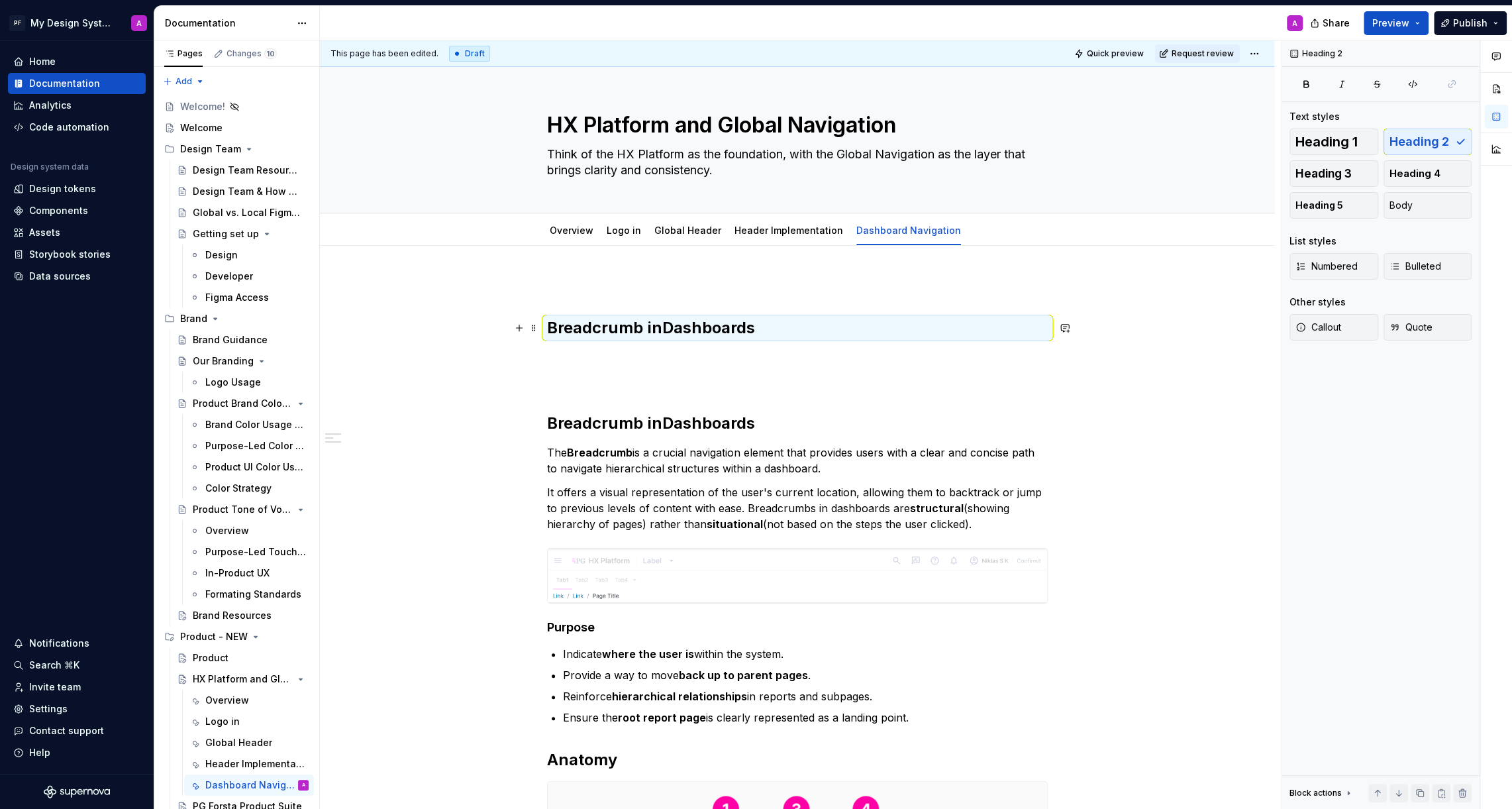
click at [622, 324] on strong "Breadcrumb in" at bounding box center [605, 328] width 116 height 19
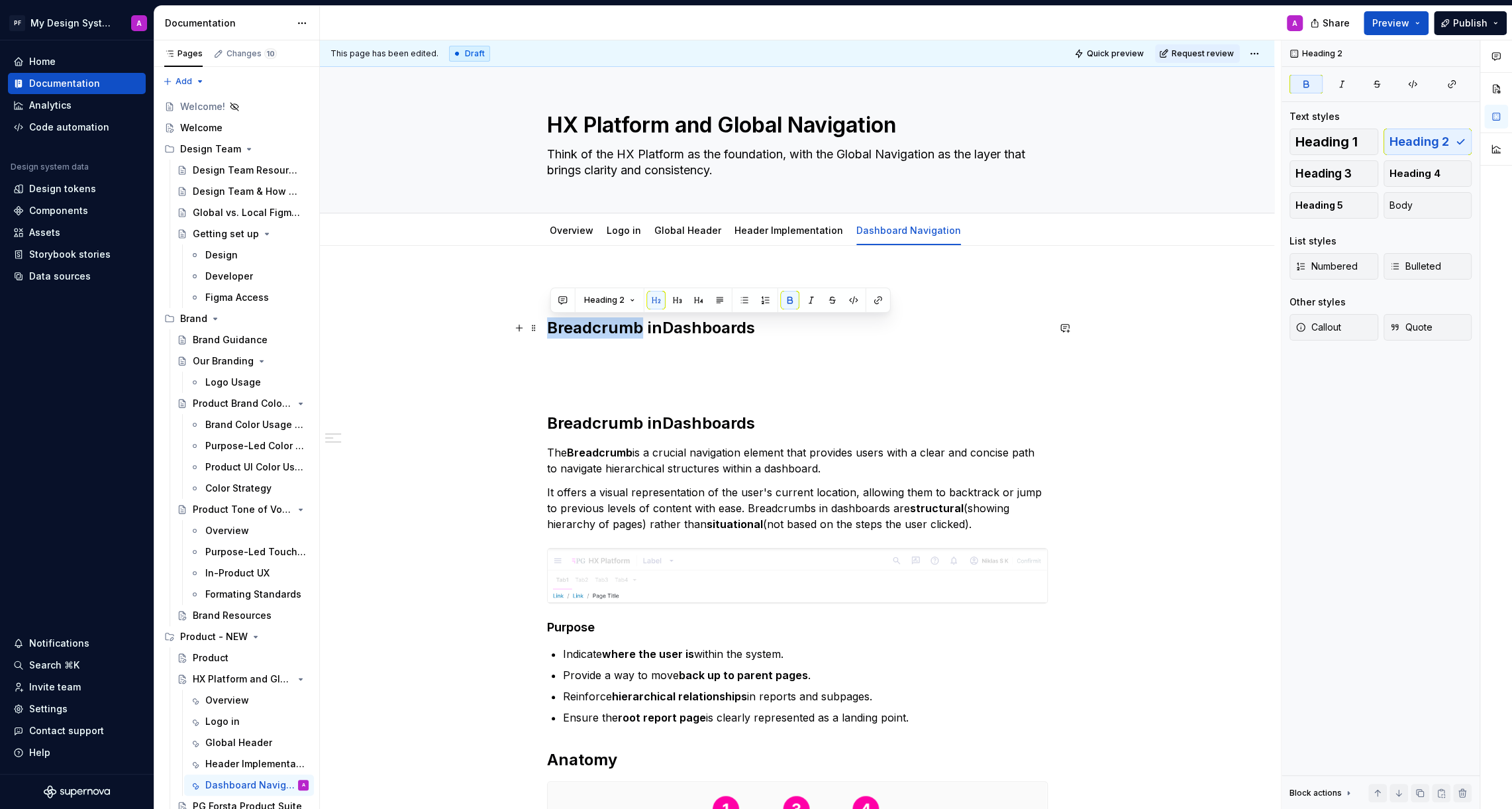
drag, startPoint x: 643, startPoint y: 328, endPoint x: 542, endPoint y: 325, distance: 101.0
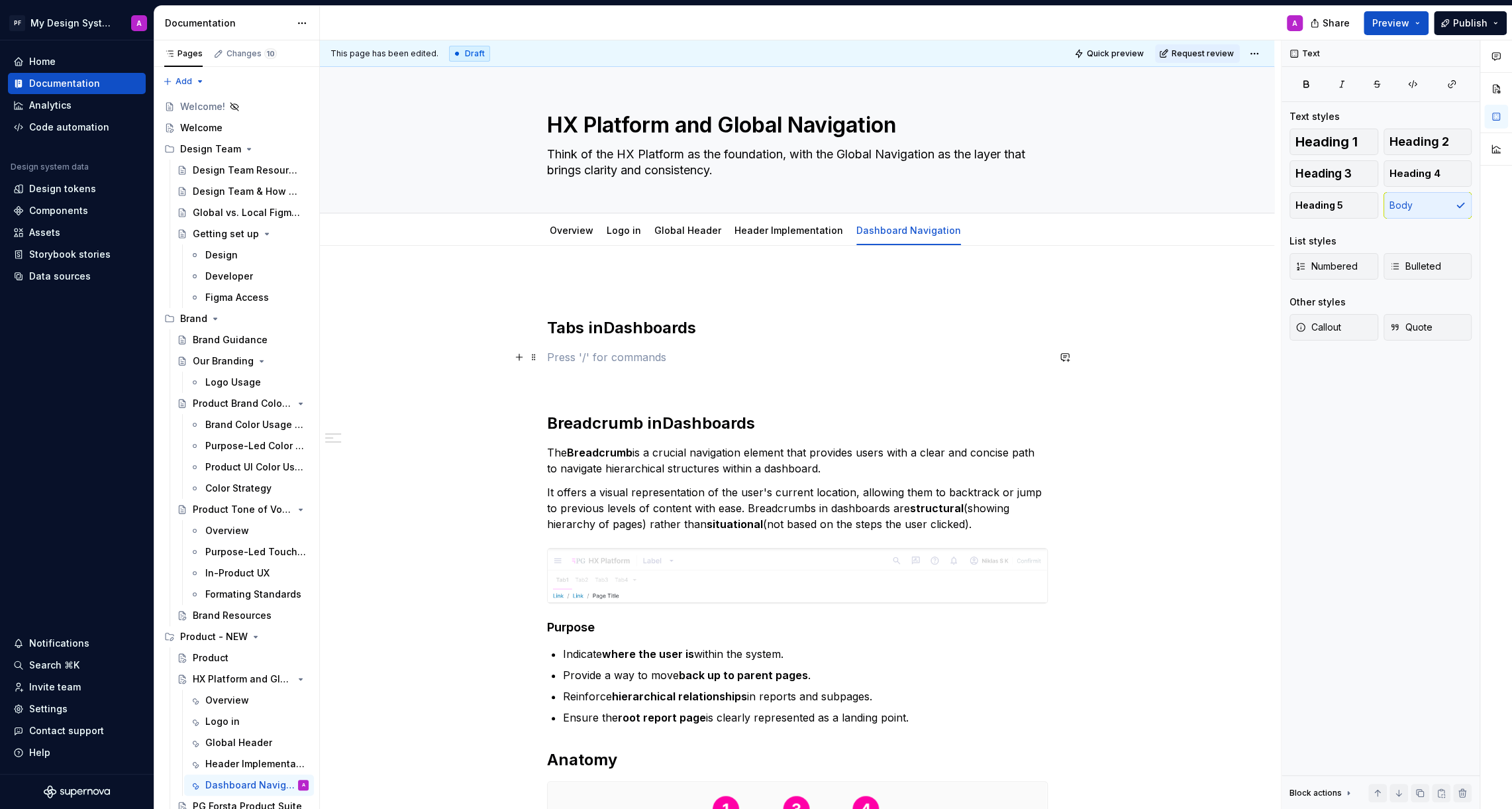
click at [821, 349] on p at bounding box center [798, 357] width 501 height 16
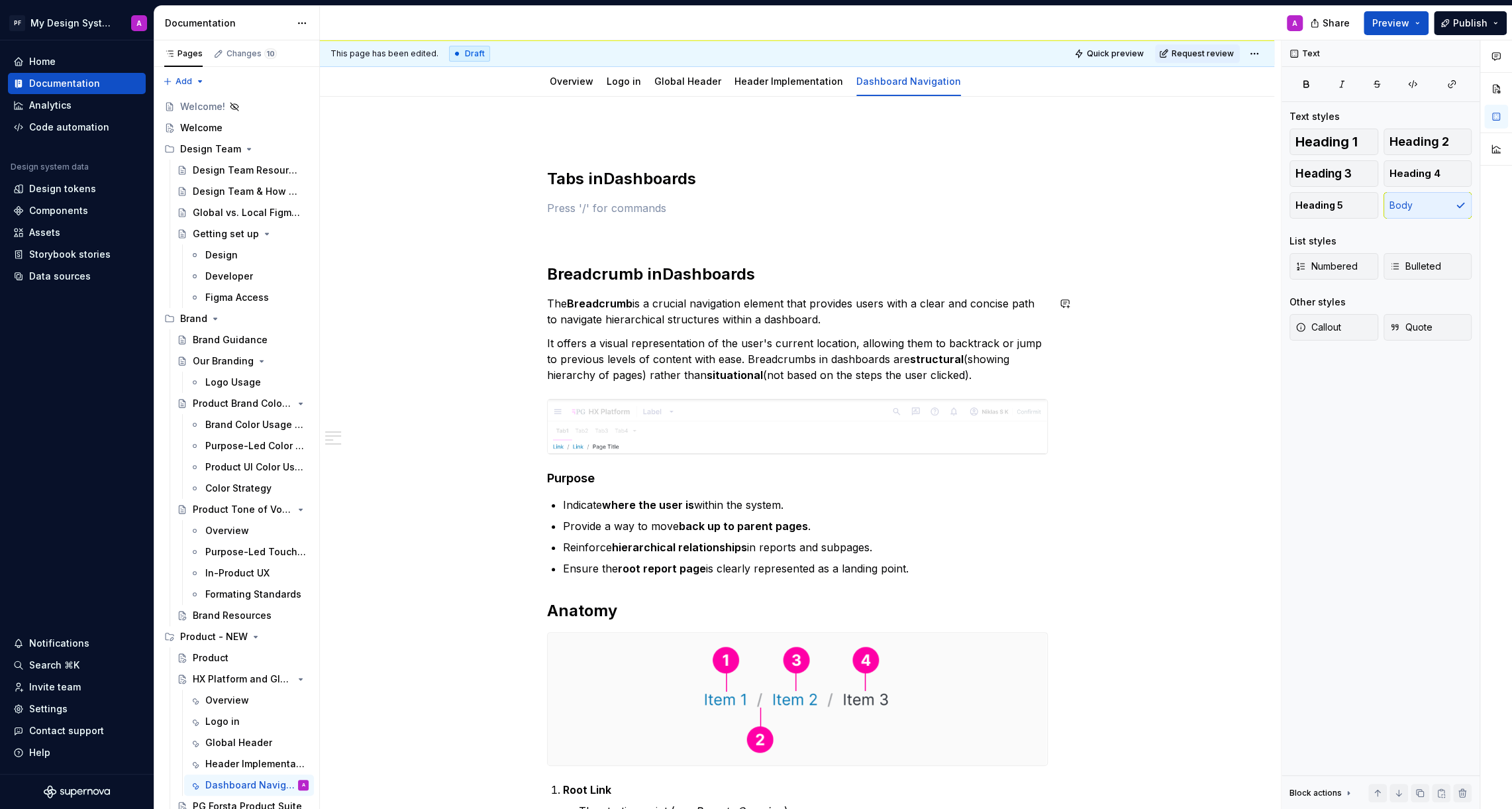
scroll to position [30, 0]
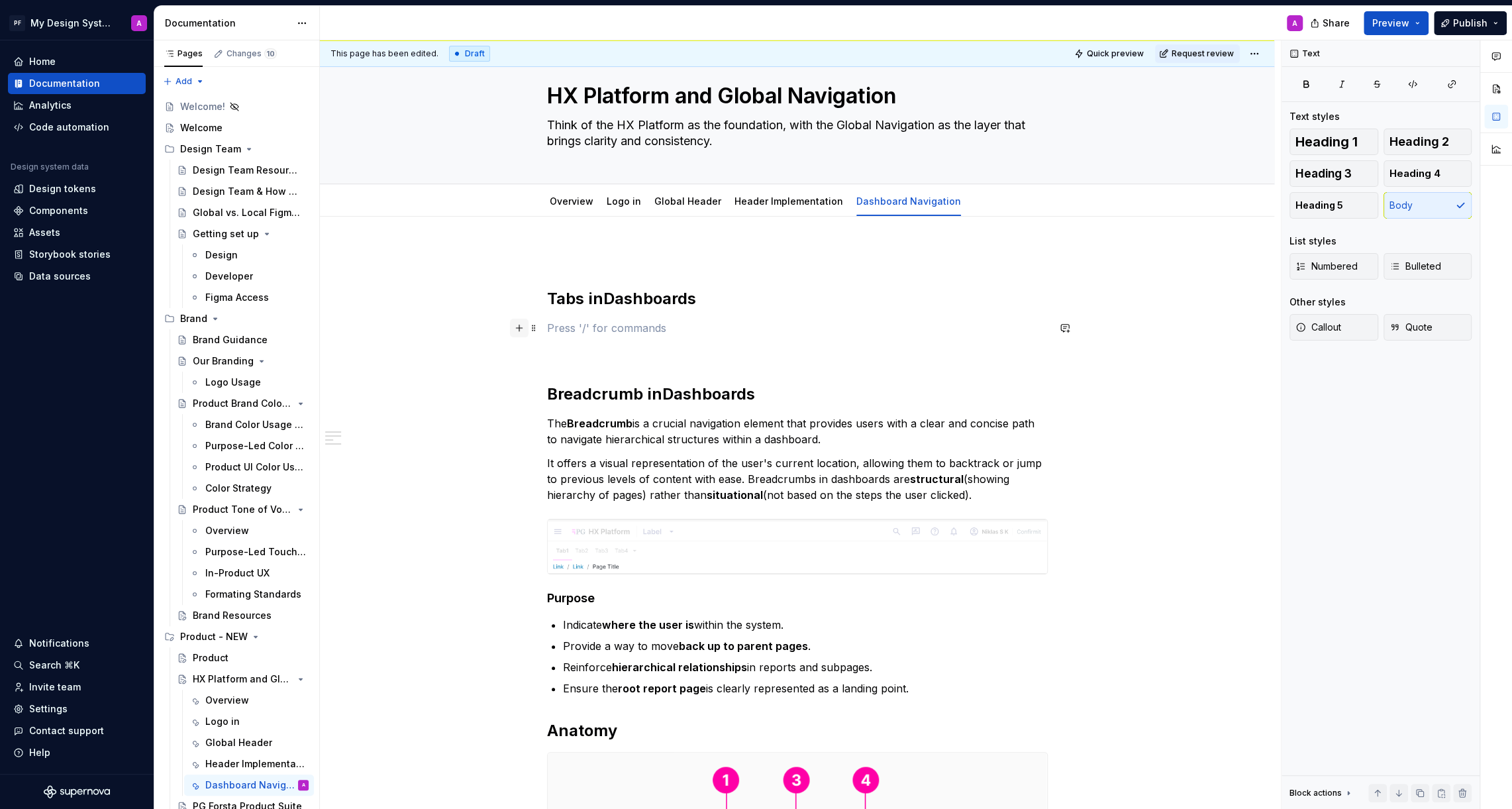
click at [522, 330] on button "button" at bounding box center [519, 328] width 18 height 18
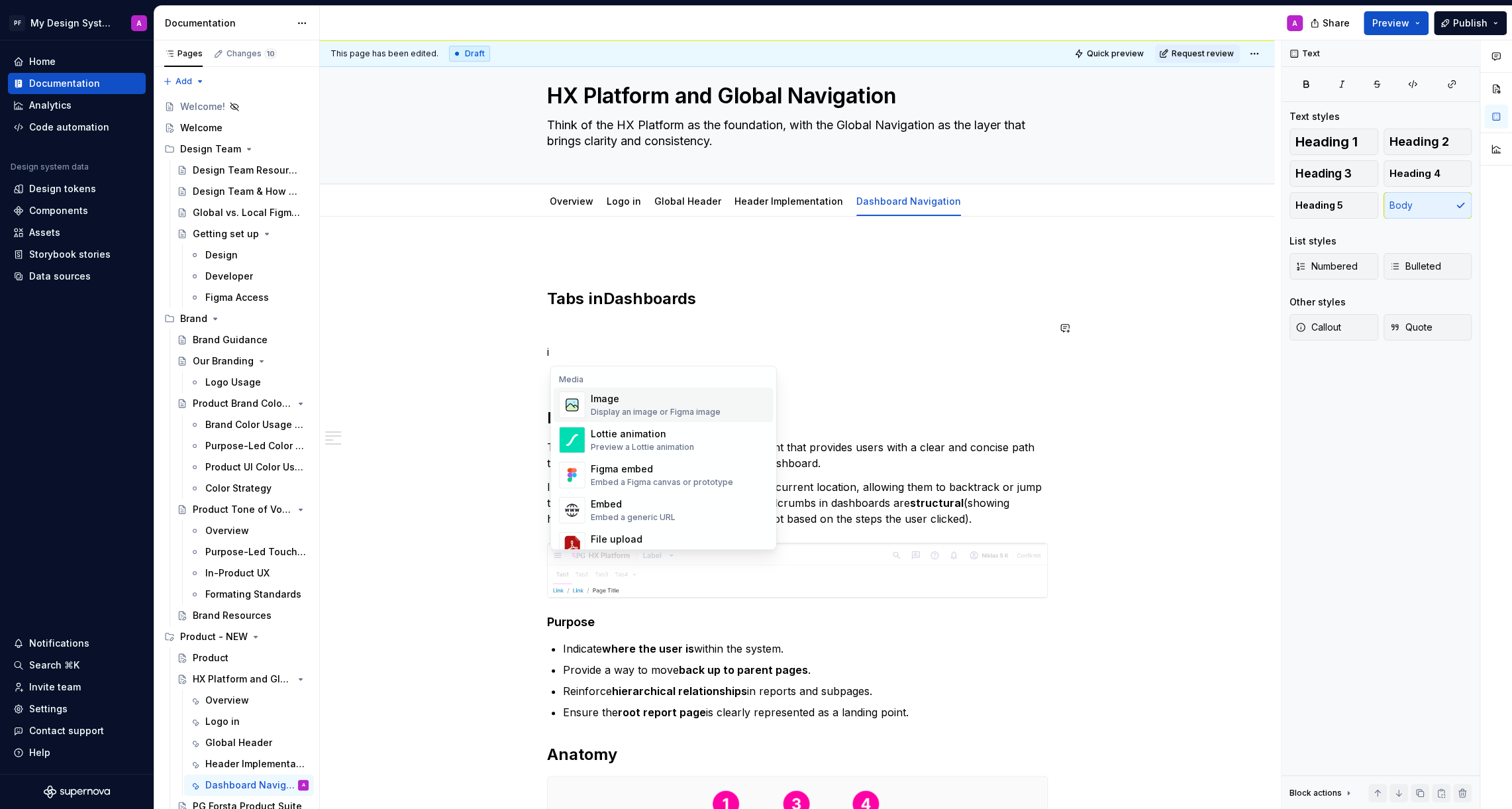
click at [651, 409] on div "Display an image or Figma image" at bounding box center [655, 412] width 129 height 10
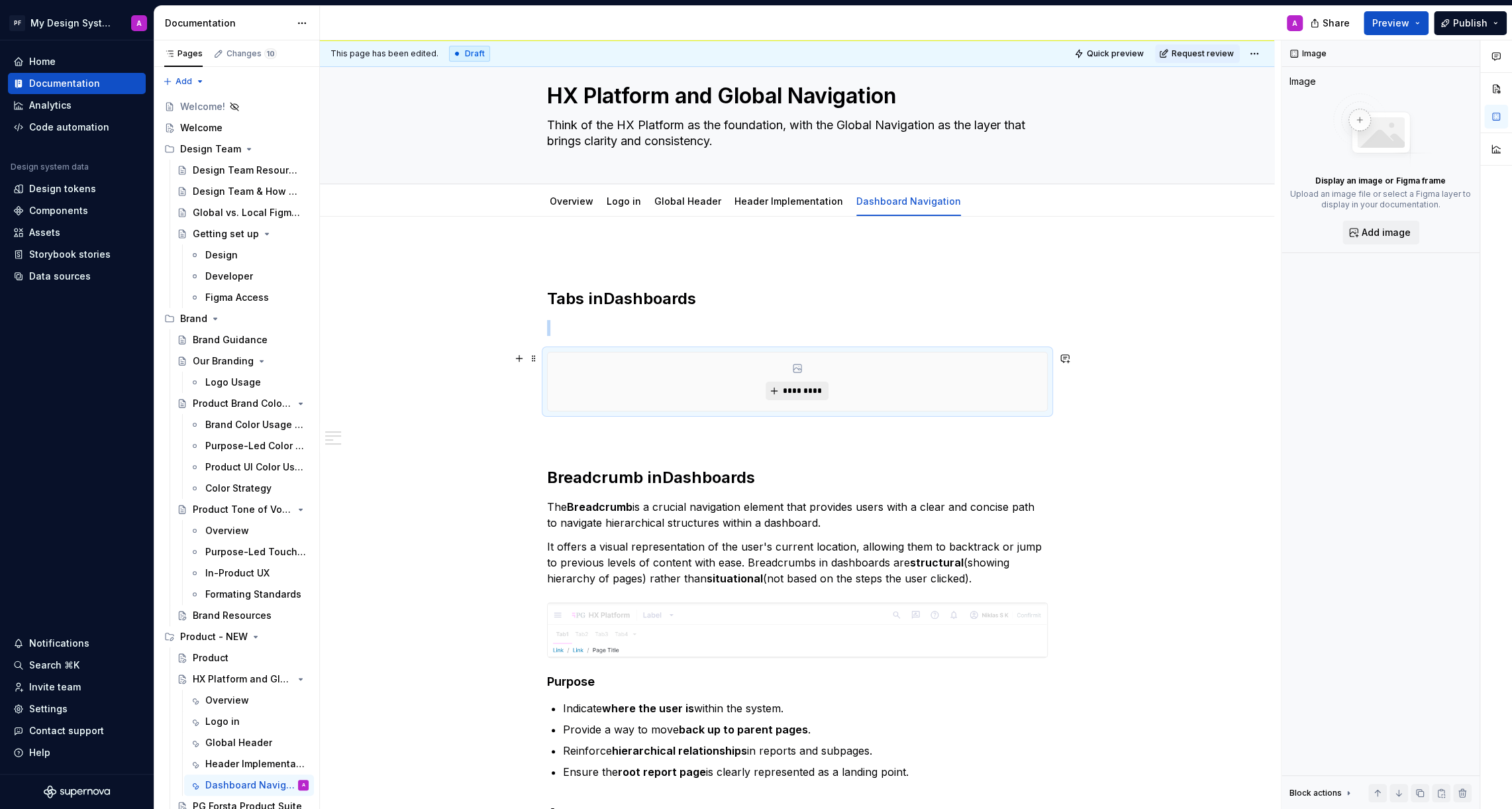
click at [785, 383] on button "*********" at bounding box center [797, 390] width 63 height 18
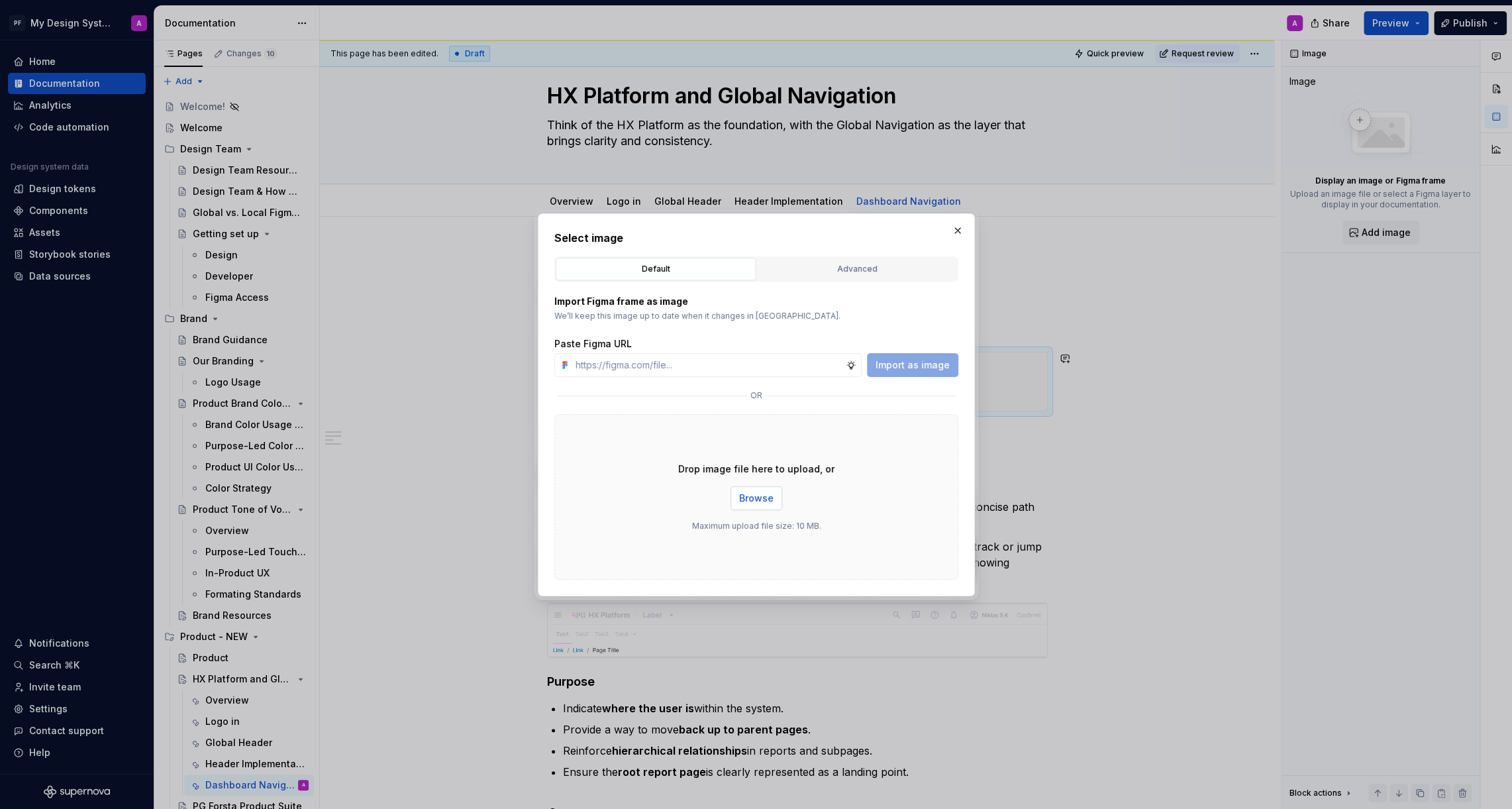
click at [760, 494] on span "Browse" at bounding box center [757, 498] width 35 height 13
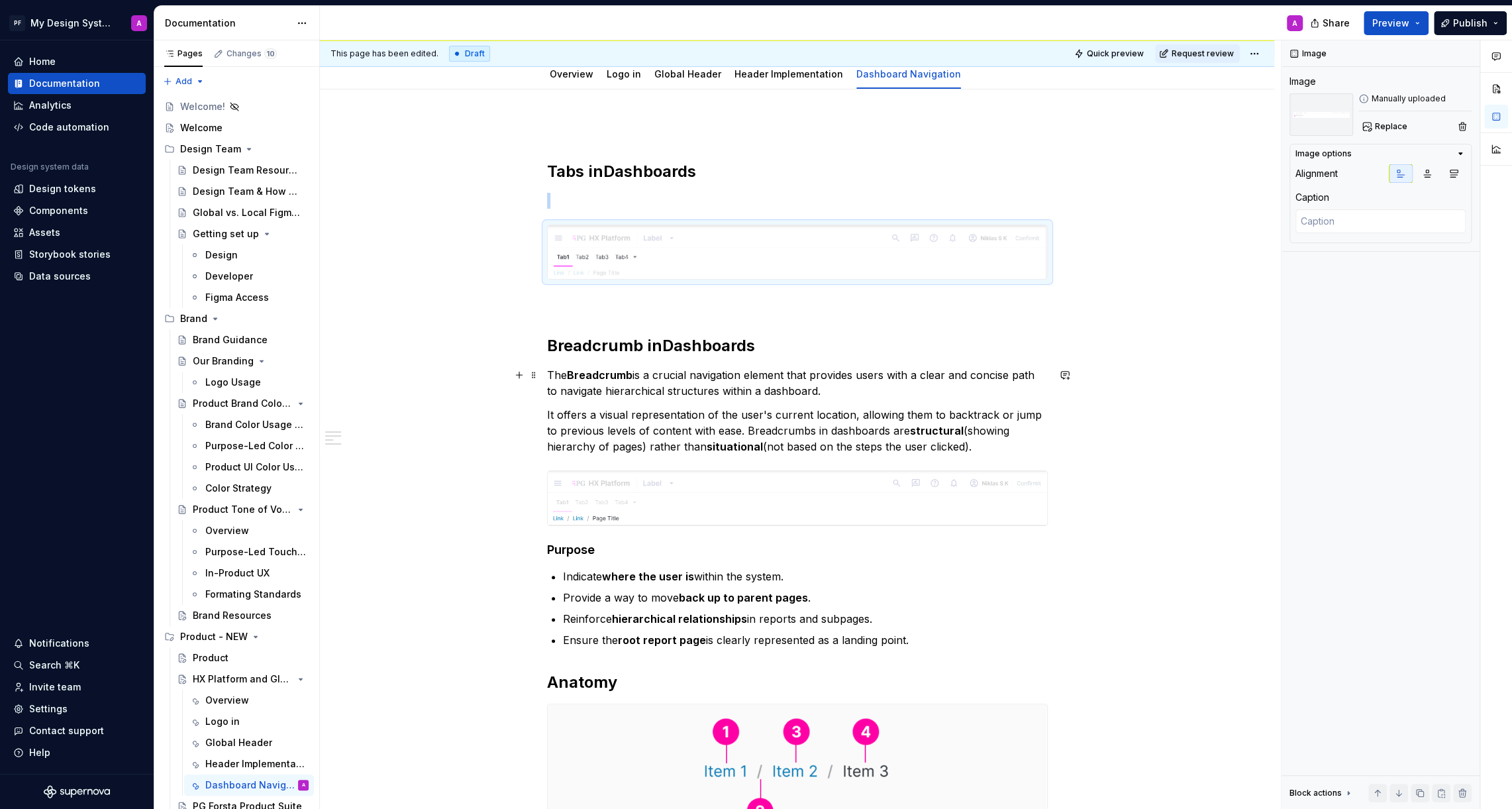
scroll to position [139, 0]
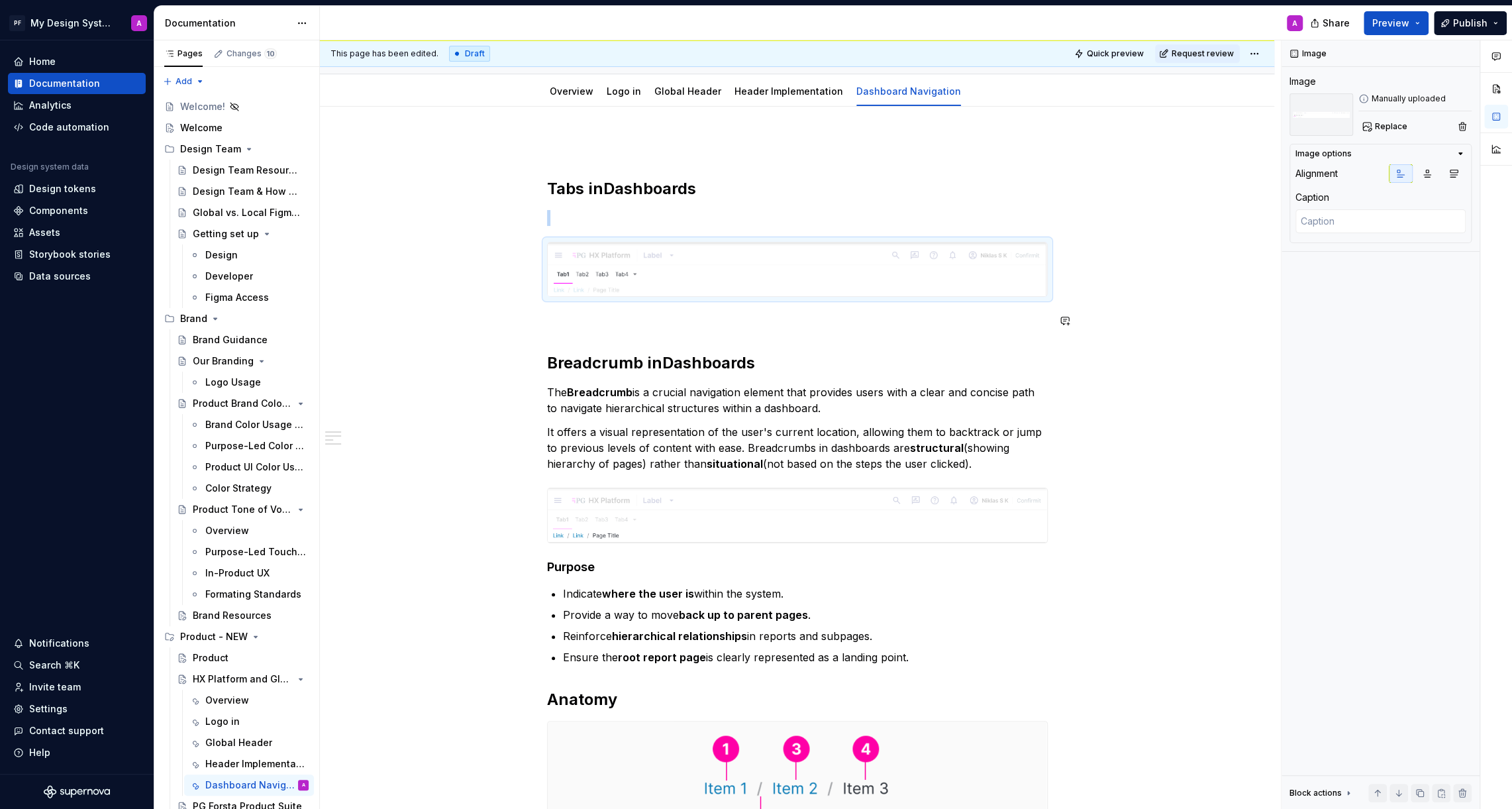
click at [520, 342] on div "Tabs in Dashboards Breadcrumb in Dashboards The Breadcrumb is a crucial navigat…" at bounding box center [797, 758] width 954 height 1303
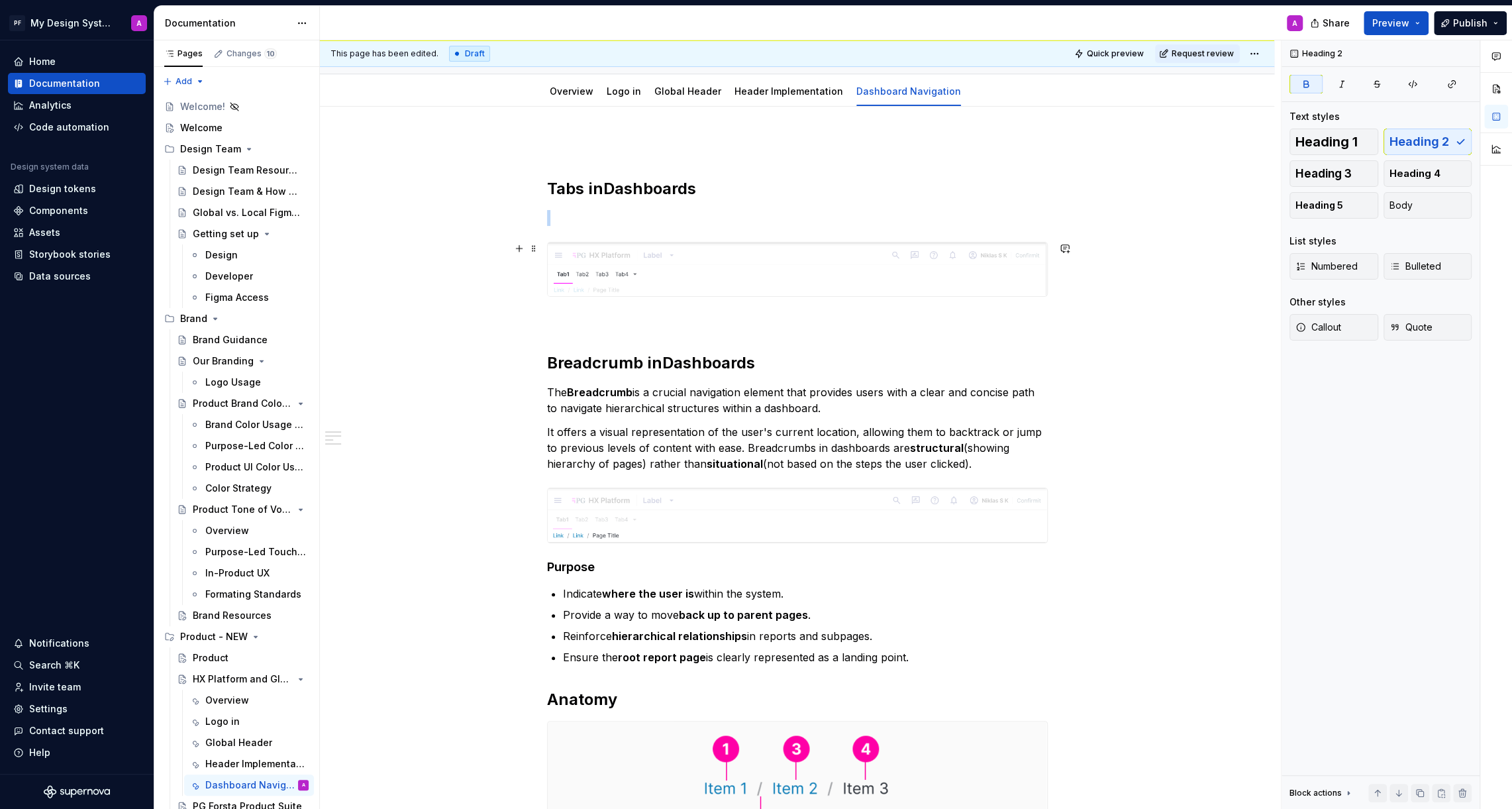
click at [957, 283] on img at bounding box center [797, 269] width 500 height 54
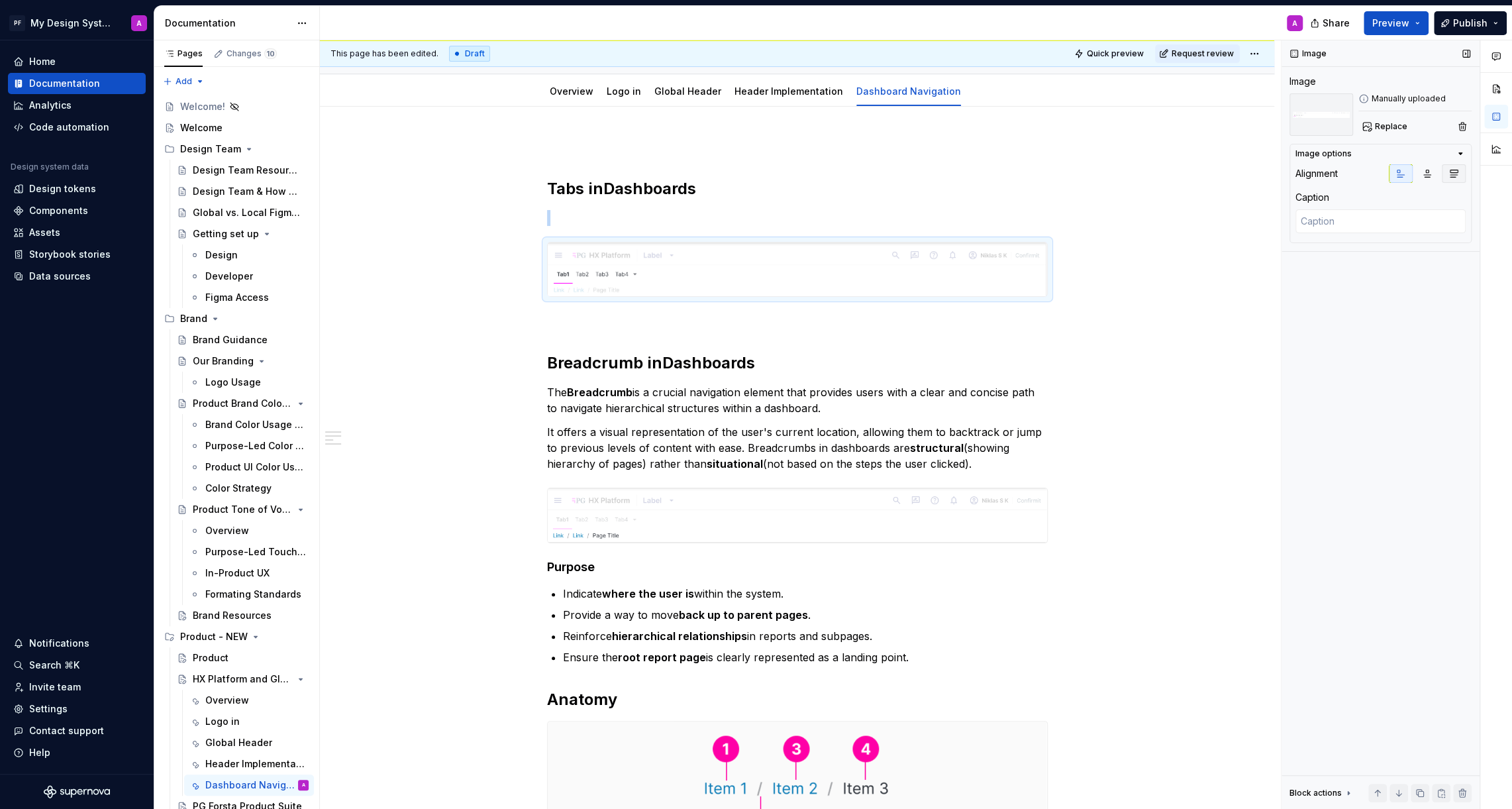
click at [1454, 169] on icon "button" at bounding box center [1454, 174] width 10 height 10
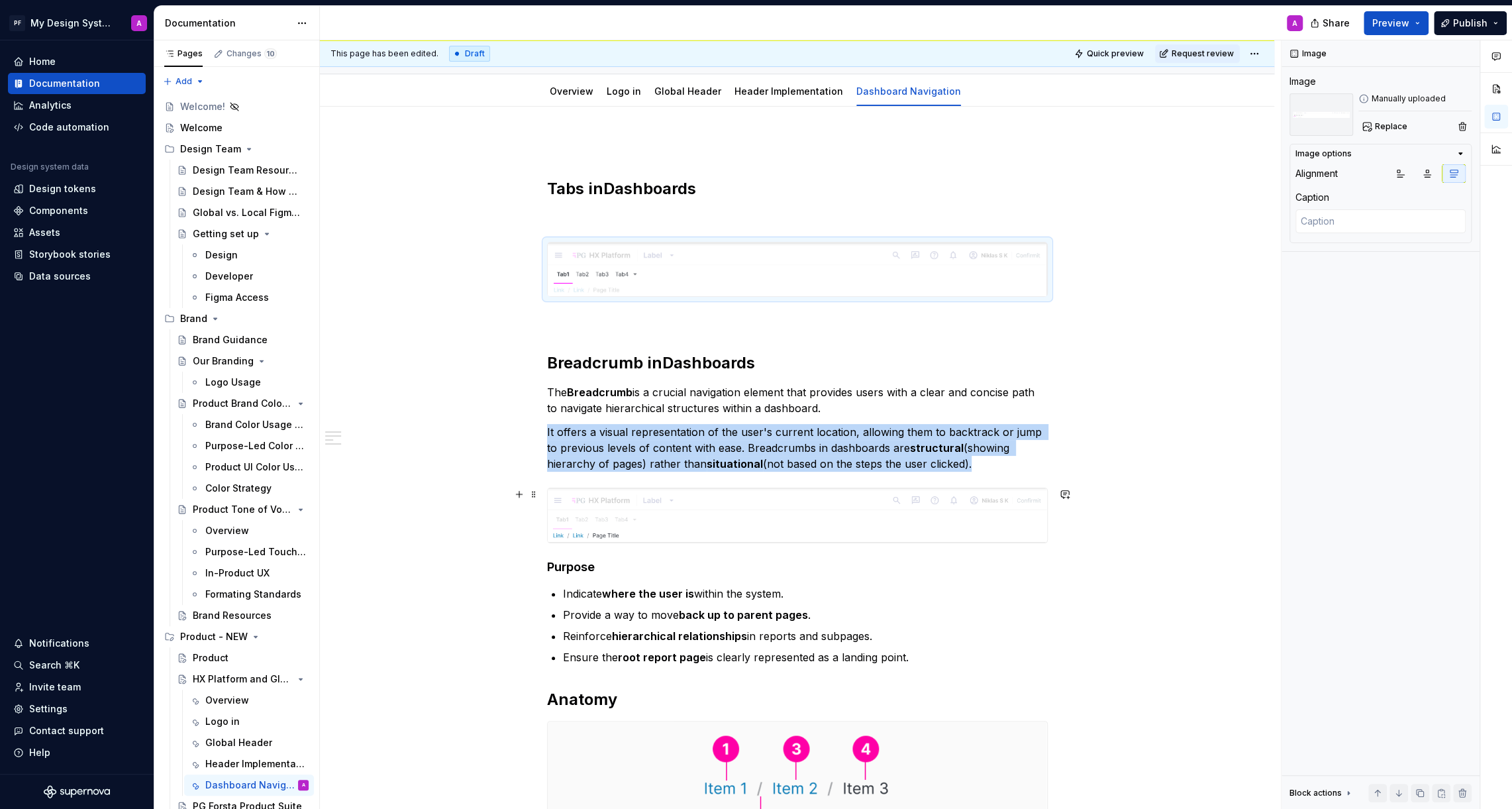
click at [852, 537] on img at bounding box center [797, 515] width 500 height 54
click at [1456, 166] on button "button" at bounding box center [1453, 173] width 23 height 18
click at [1178, 647] on div "Tabs in Dashboards Breadcrumb in Dashboards The Breadcrumb is a crucial navigat…" at bounding box center [797, 758] width 954 height 1303
click at [1202, 673] on div "Tabs in Dashboards Breadcrumb in Dashboards The Breadcrumb is a crucial navigat…" at bounding box center [797, 756] width 954 height 1303
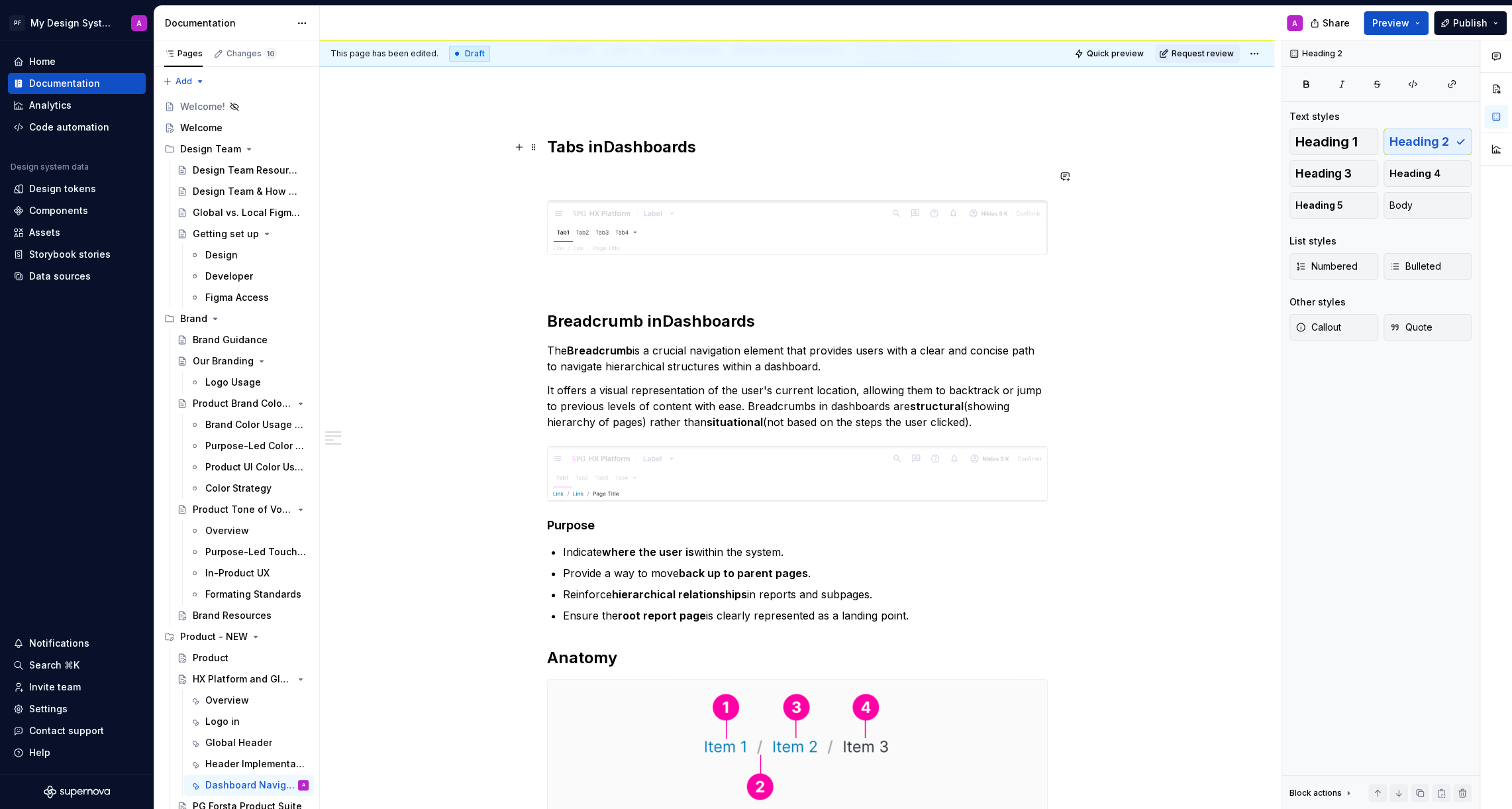
scroll to position [102, 0]
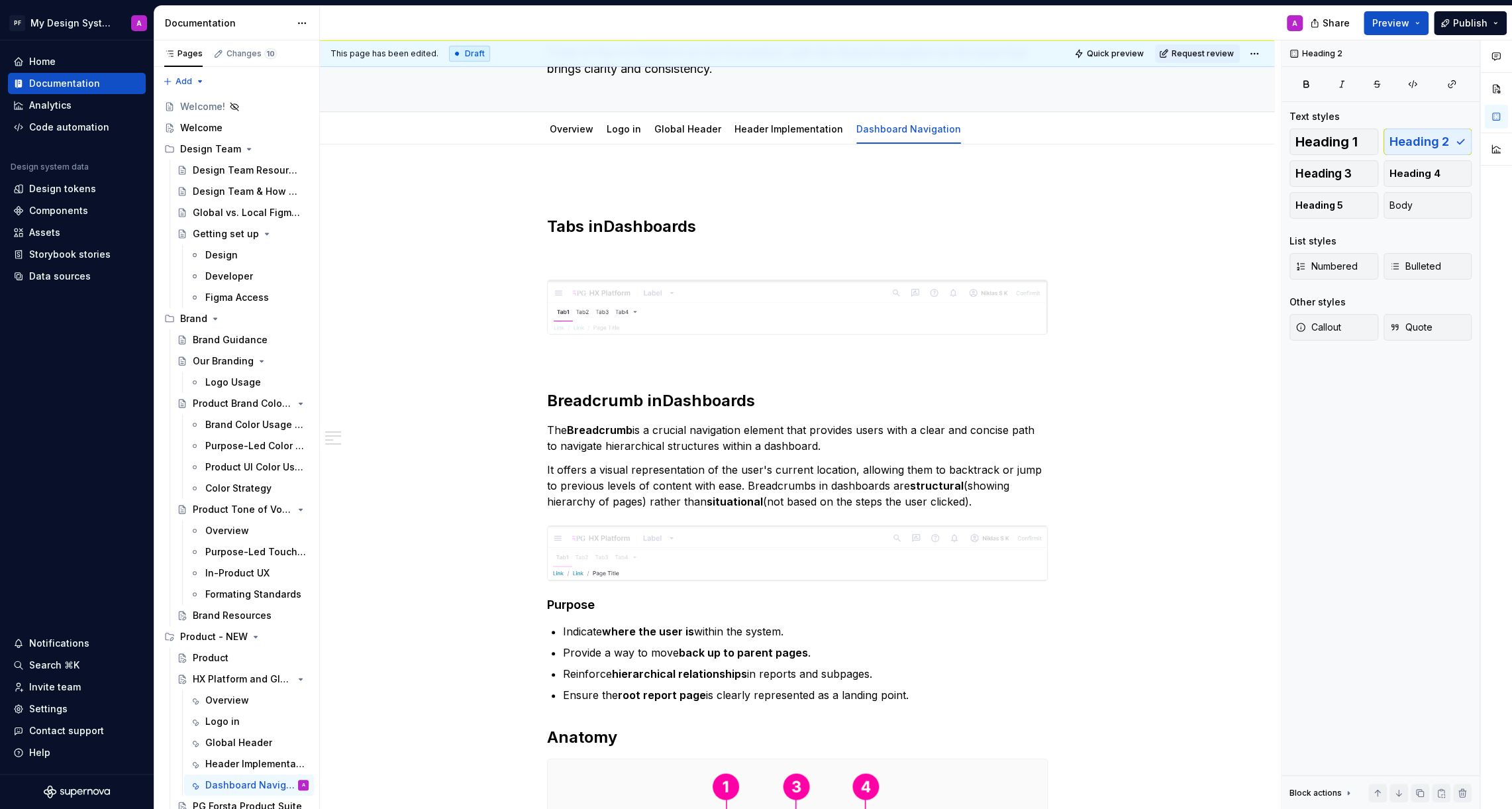
click at [685, 213] on div "Tabs in Dashboards Breadcrumb in Dashboards The Breadcrumb is a crucial navigat…" at bounding box center [798, 682] width 501 height 1012
drag, startPoint x: 707, startPoint y: 226, endPoint x: 573, endPoint y: 222, distance: 134.1
click at [573, 222] on h2 "Tabs in Dashboards" at bounding box center [798, 226] width 501 height 21
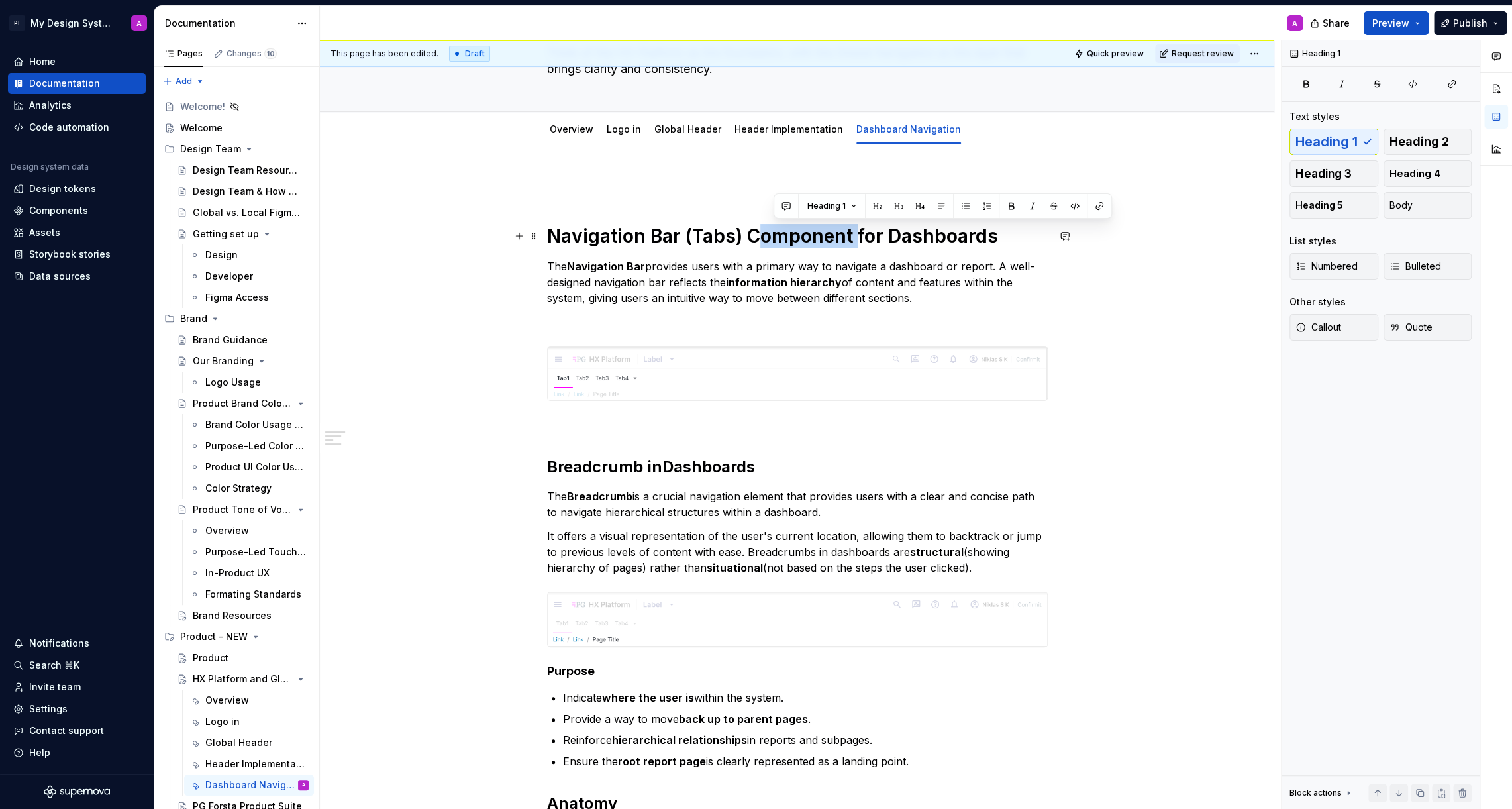
drag, startPoint x: 859, startPoint y: 237, endPoint x: 767, endPoint y: 236, distance: 92.0
click at [767, 237] on h1 "Navigation Bar (Tabs) Component for Dashboards" at bounding box center [798, 235] width 501 height 23
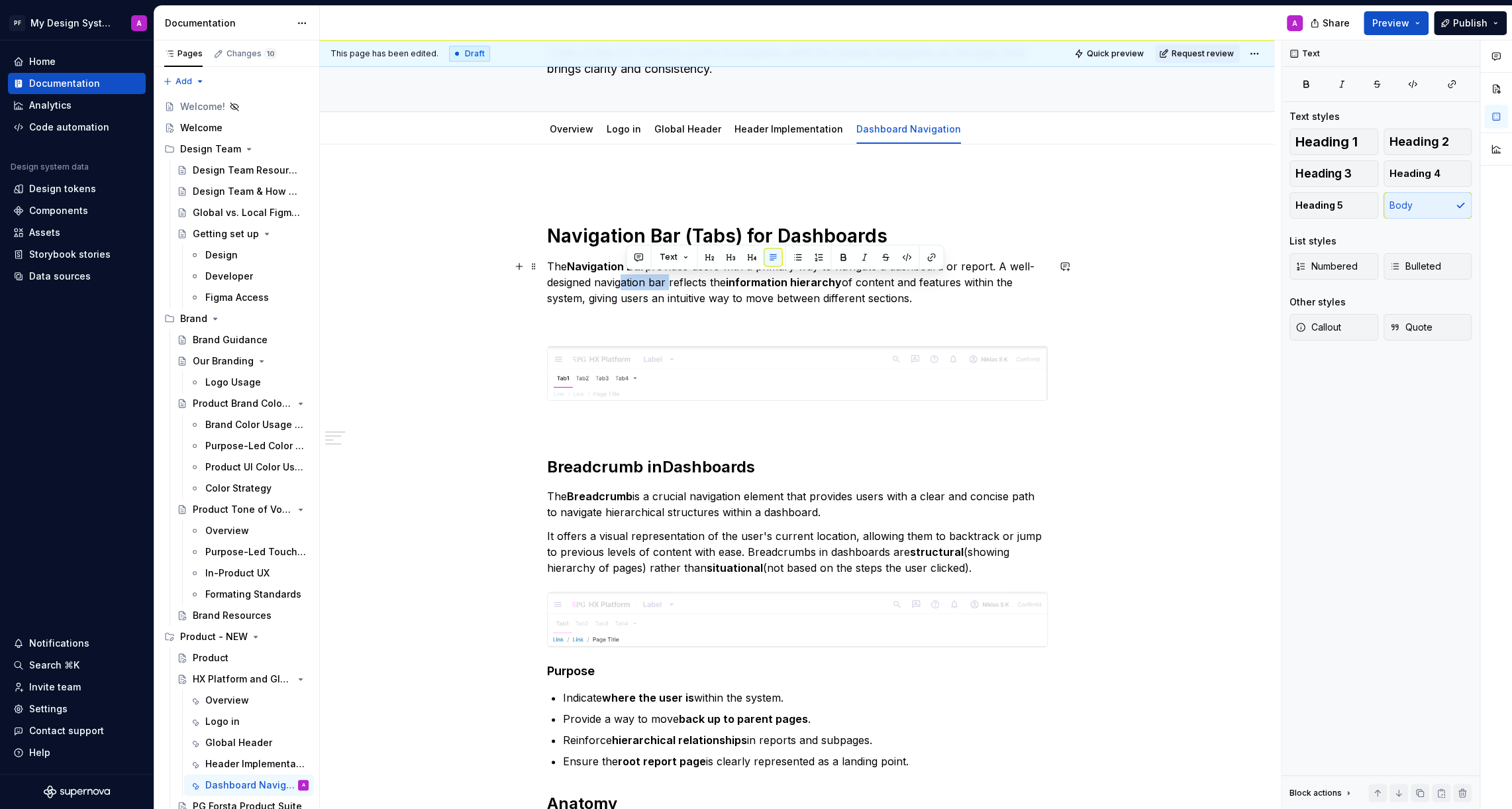
drag, startPoint x: 670, startPoint y: 281, endPoint x: 622, endPoint y: 281, distance: 48.0
click at [622, 281] on p "The Navigation Bar provides users with a primary way to navigate a dashboard or…" at bounding box center [798, 282] width 501 height 48
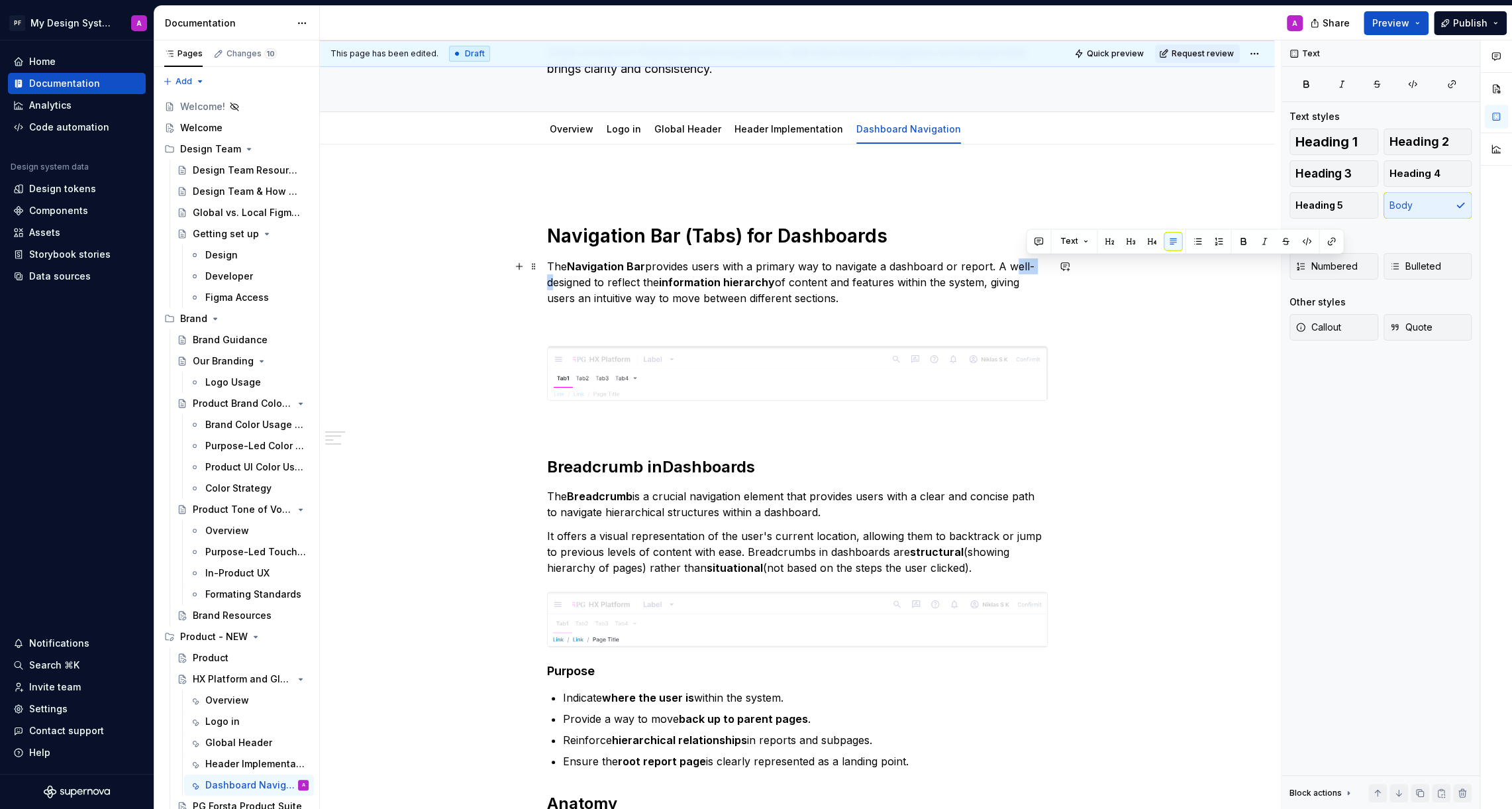
drag, startPoint x: 1040, startPoint y: 262, endPoint x: 1010, endPoint y: 262, distance: 30.0
click at [1010, 262] on p "The Navigation Bar provides users with a primary way to navigate a dashboard or…" at bounding box center [798, 282] width 501 height 48
drag, startPoint x: 937, startPoint y: 280, endPoint x: 929, endPoint y: 285, distance: 9.4
click at [929, 285] on p "The Navigation Bar provides users with a primary way to navigate a dashboard or…" at bounding box center [798, 282] width 501 height 48
click at [846, 310] on div "Navigation Bar (Tabs) for Dashboards The Navigation Bar provides users with a p…" at bounding box center [798, 716] width 501 height 1079
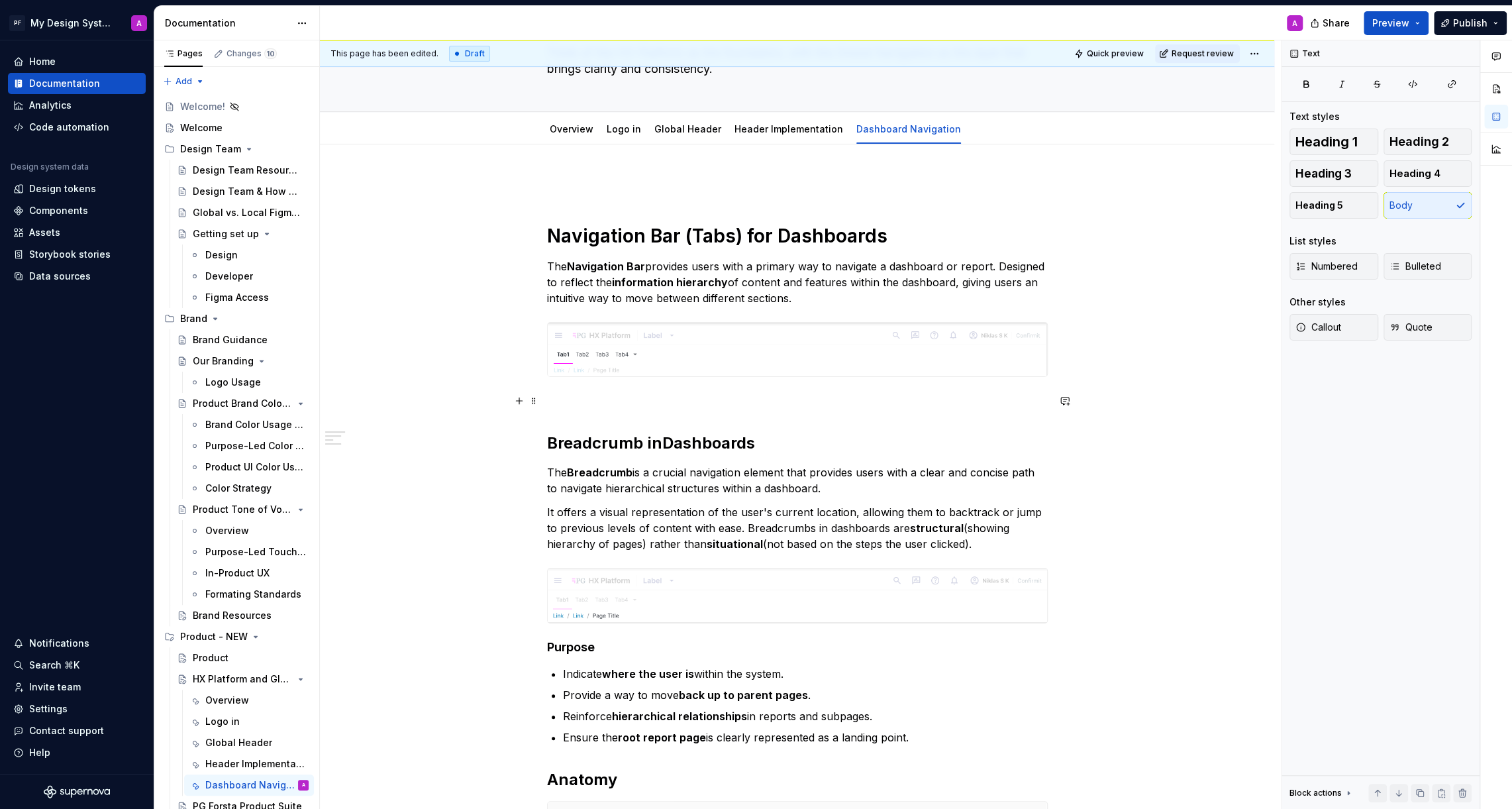
click at [639, 393] on p at bounding box center [798, 401] width 501 height 16
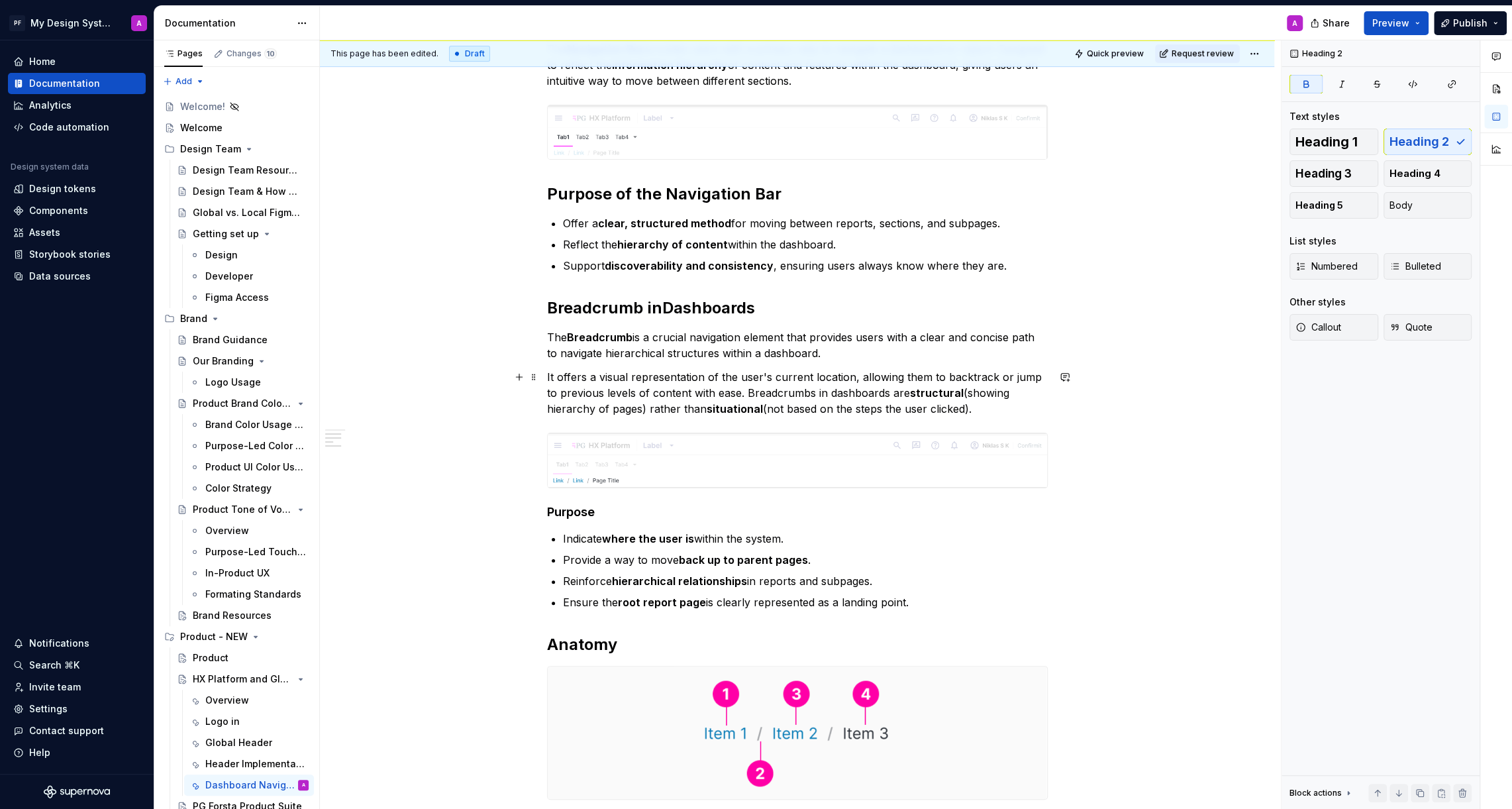
scroll to position [343, 0]
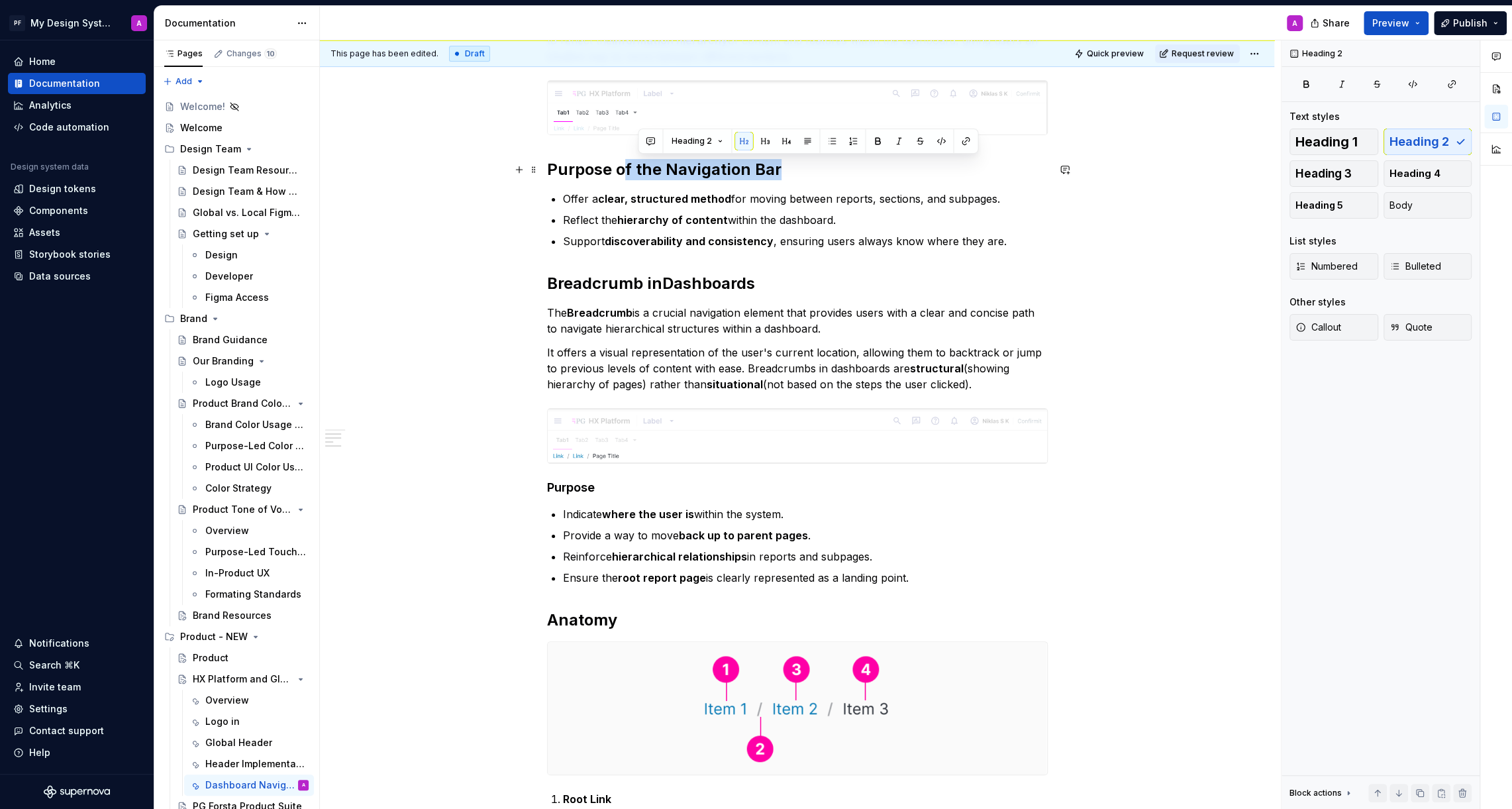
drag, startPoint x: 784, startPoint y: 168, endPoint x: 622, endPoint y: 167, distance: 162.0
click at [622, 167] on h2 "Purpose of the Navigation Bar" at bounding box center [798, 169] width 501 height 21
drag, startPoint x: 613, startPoint y: 169, endPoint x: 550, endPoint y: 168, distance: 63.0
click at [550, 168] on h2 "Purpose" at bounding box center [798, 169] width 501 height 21
click at [693, 137] on button "button" at bounding box center [698, 141] width 18 height 18
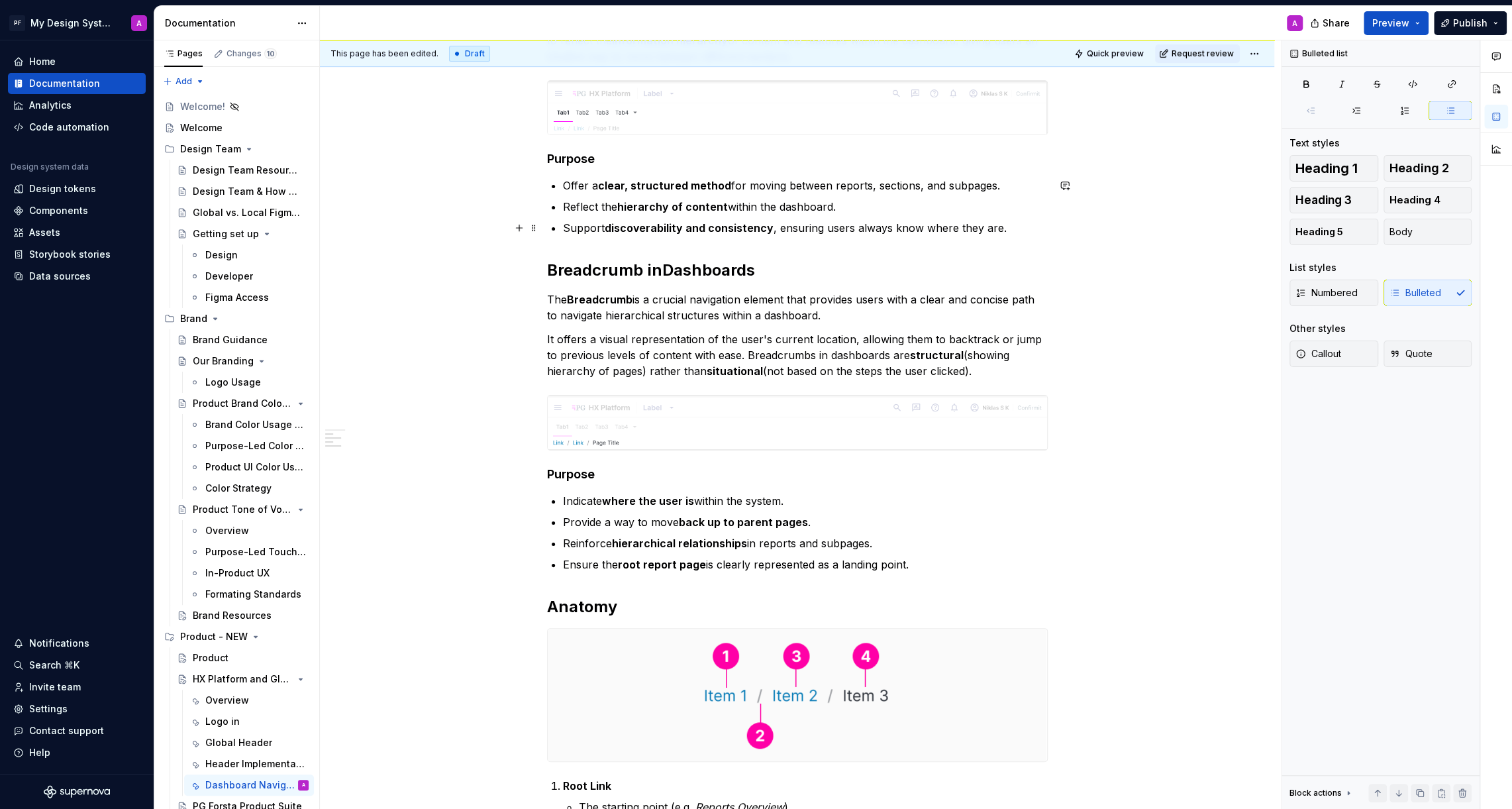
click at [1017, 229] on p "Support discoverability and consistency , ensuring users always know where they…" at bounding box center [806, 228] width 485 height 16
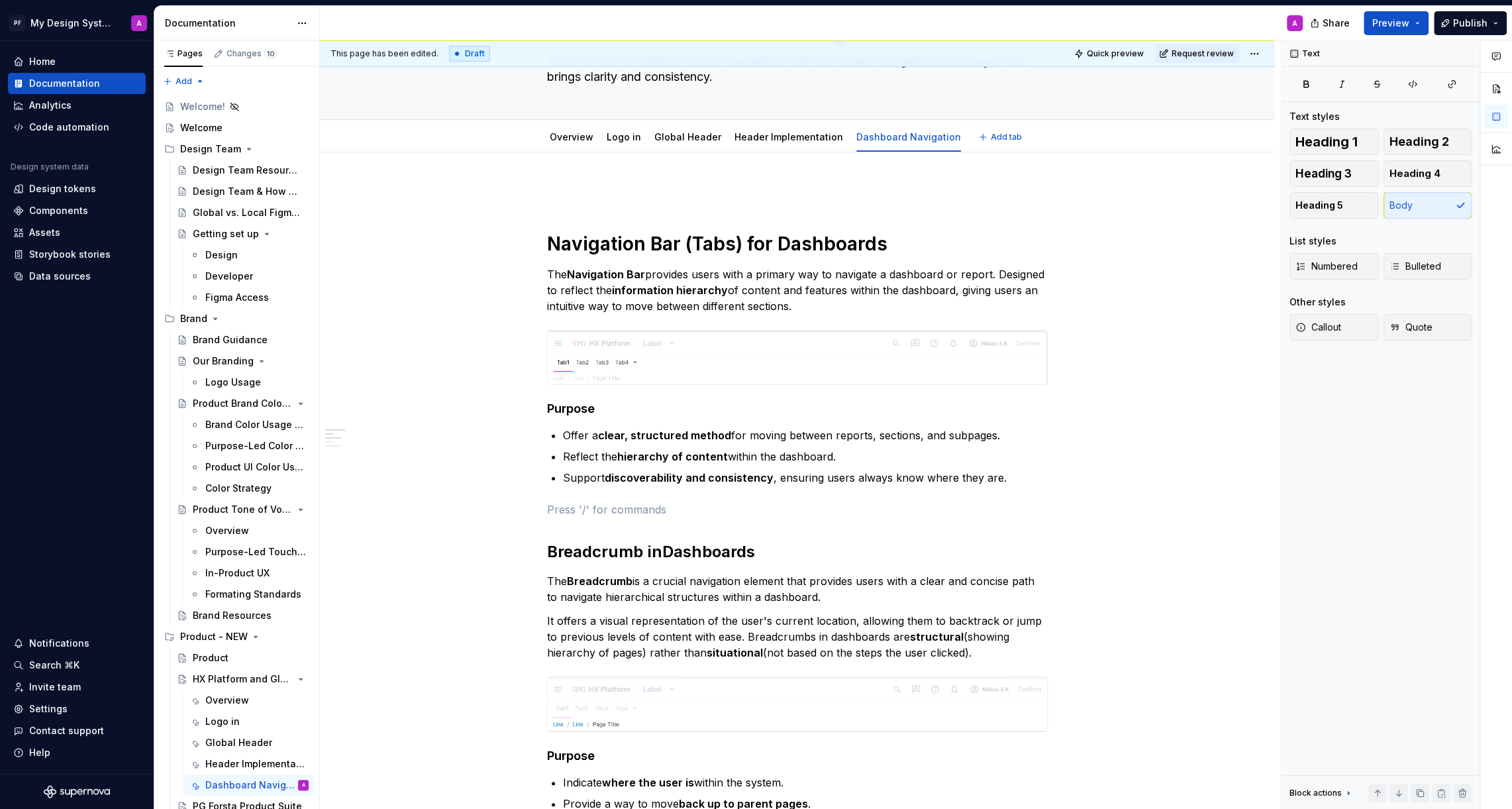
scroll to position [104, 0]
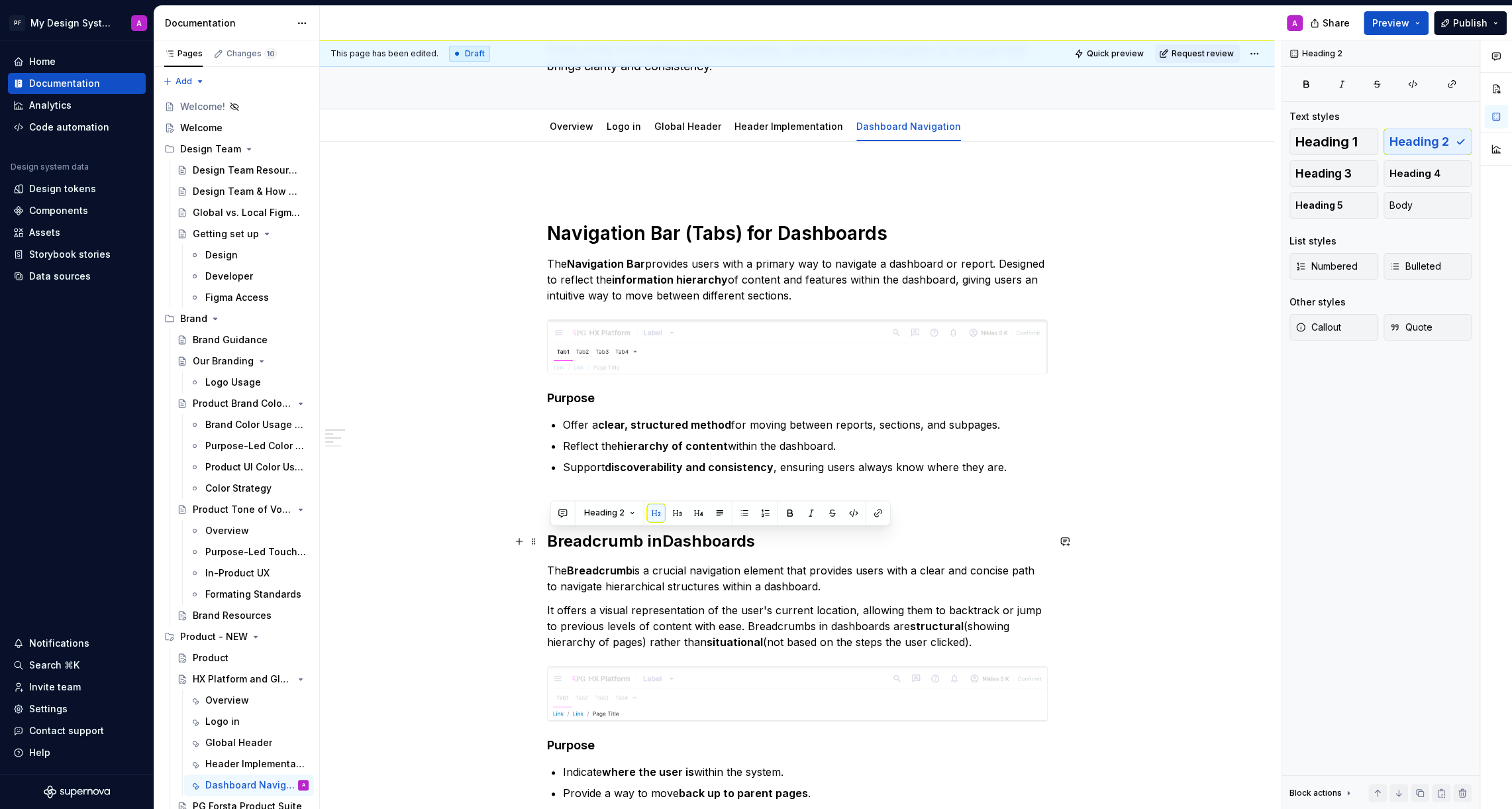
drag, startPoint x: 777, startPoint y: 547, endPoint x: 547, endPoint y: 544, distance: 230.0
click at [649, 514] on button "button" at bounding box center [656, 512] width 18 height 18
click at [746, 214] on div "Navigation Bar (Tabs) for Dashboards The Navigation Bar provides users with a p…" at bounding box center [798, 752] width 501 height 1156
click at [746, 229] on h1 "Navigation Bar (Tabs) for Dashboards" at bounding box center [798, 233] width 501 height 23
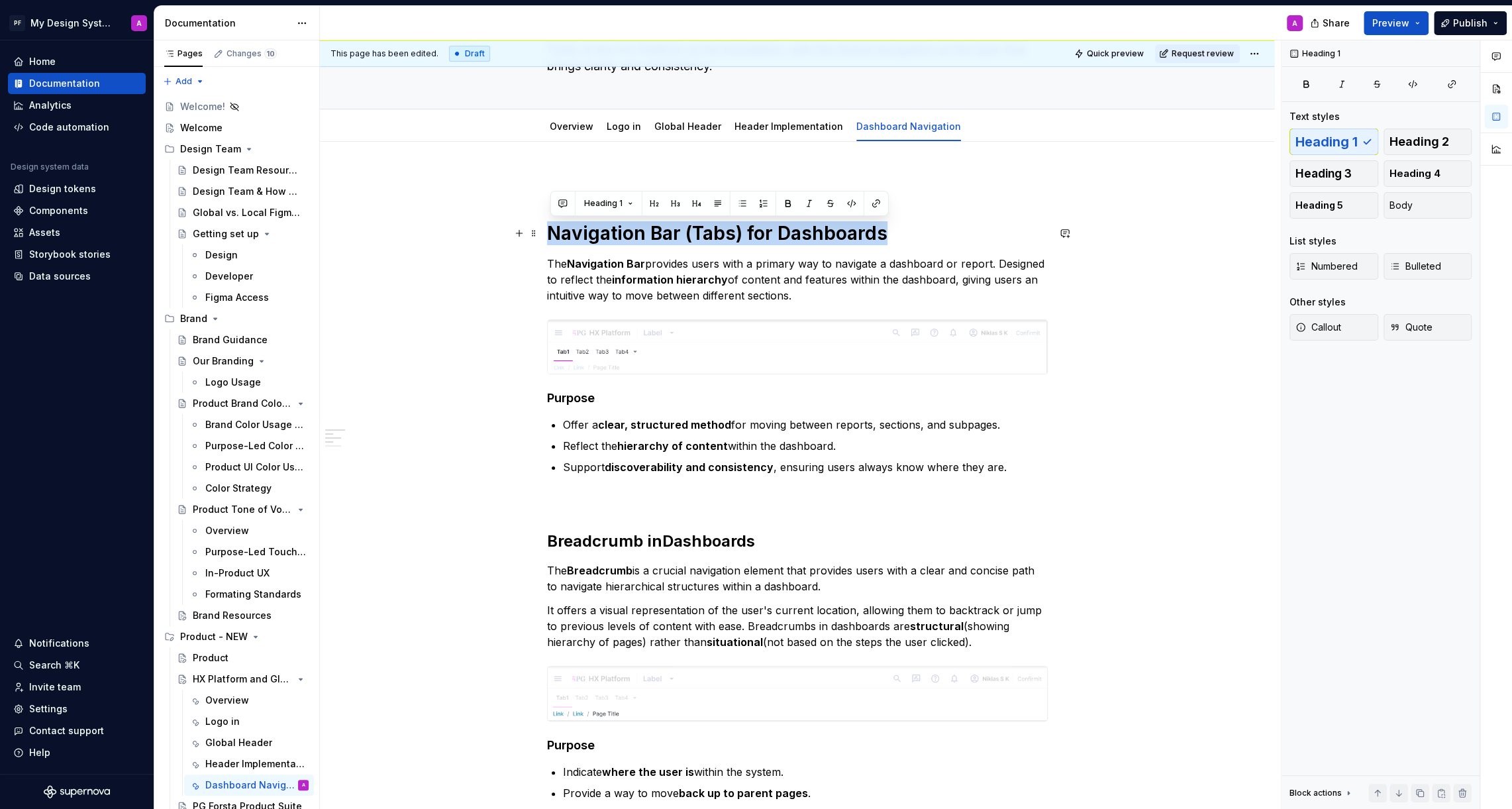
drag, startPoint x: 888, startPoint y: 234, endPoint x: 554, endPoint y: 233, distance: 334.0
click at [553, 232] on h1 "Navigation Bar (Tabs) for Dashboards" at bounding box center [798, 233] width 501 height 23
click at [656, 204] on button "button" at bounding box center [653, 202] width 18 height 18
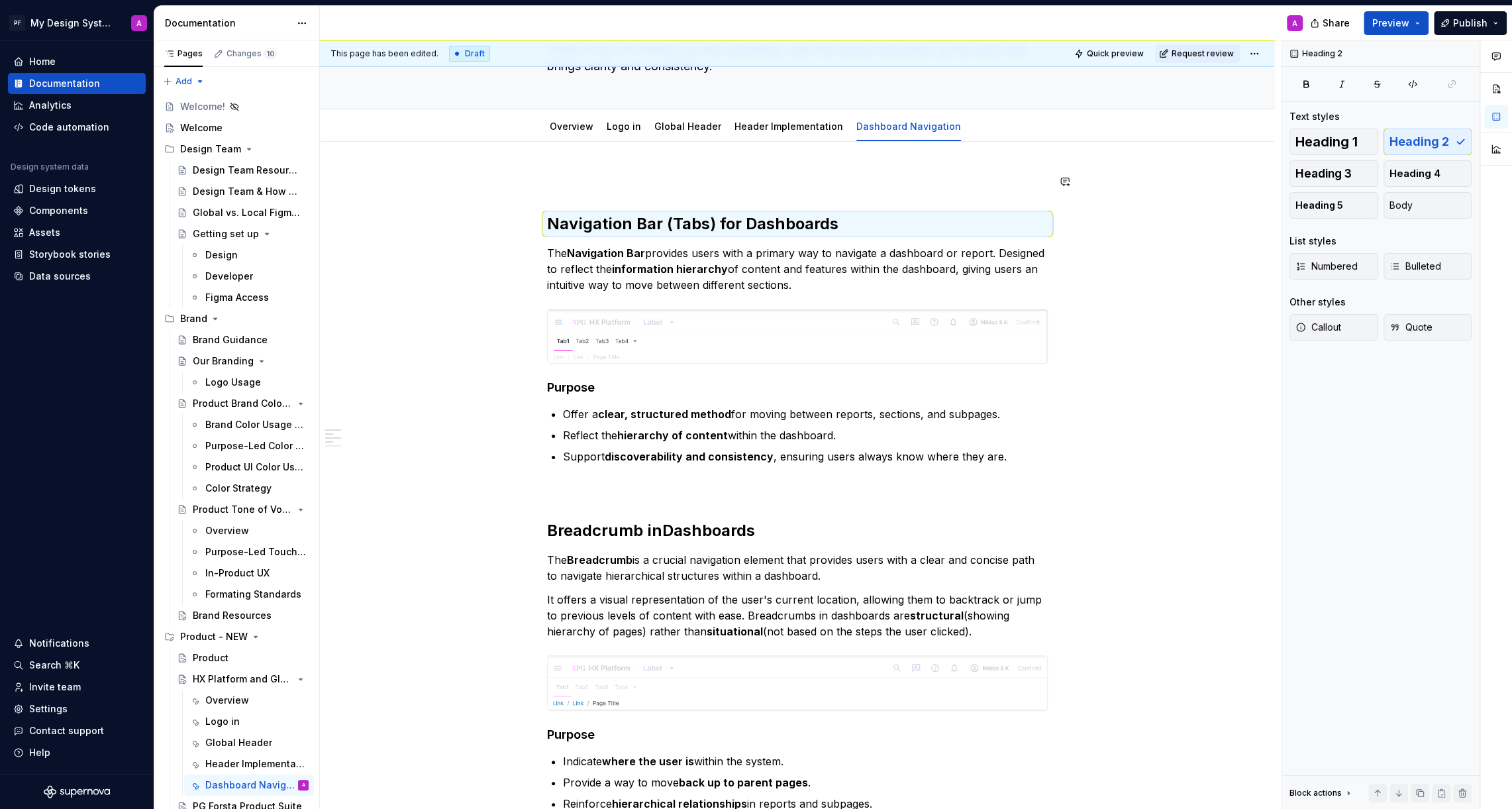
click at [554, 219] on h2 "Navigation Bar (Tabs) for Dashboards" at bounding box center [798, 223] width 501 height 21
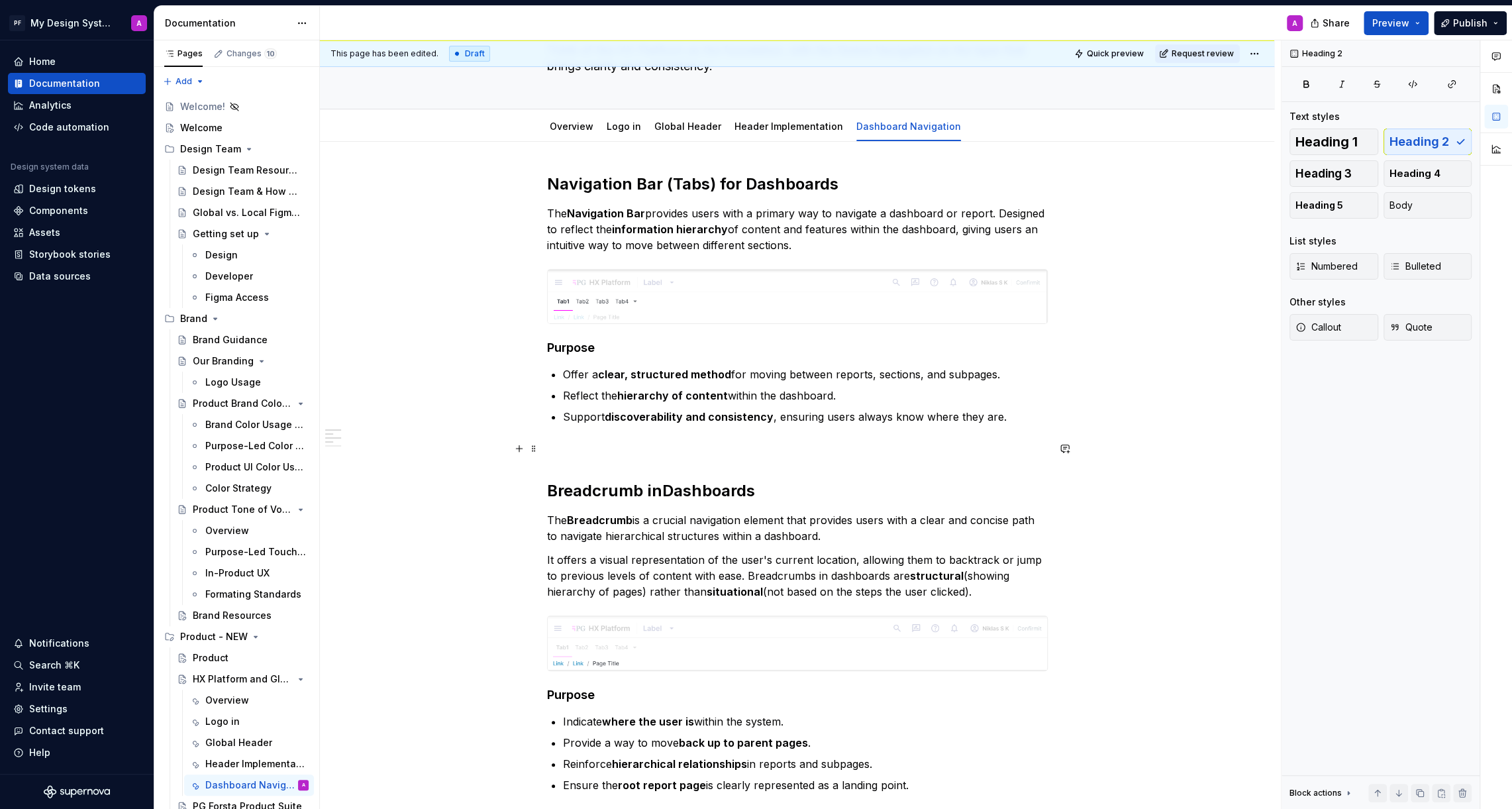
click at [567, 450] on p at bounding box center [798, 448] width 501 height 16
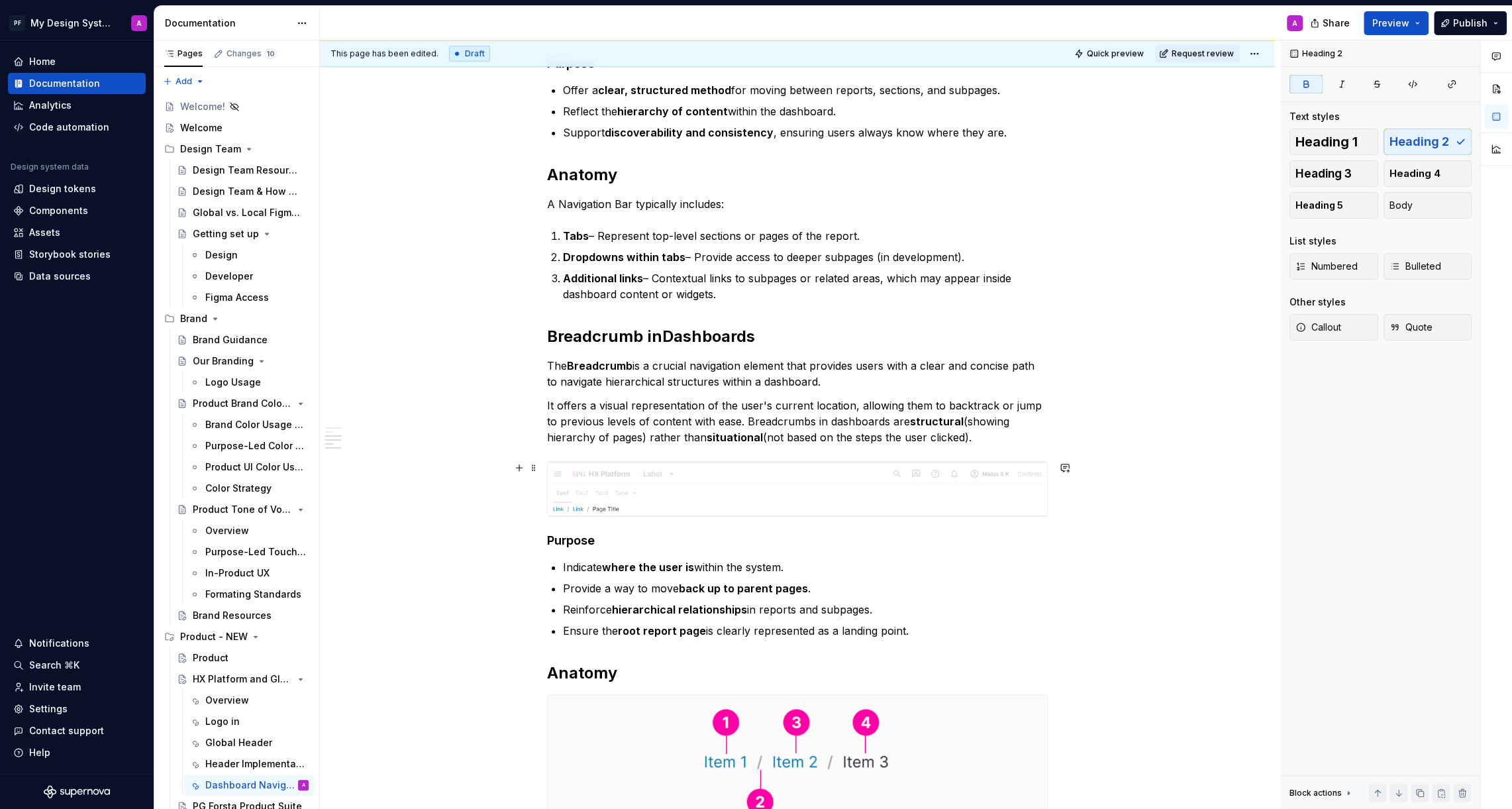
scroll to position [330, 0]
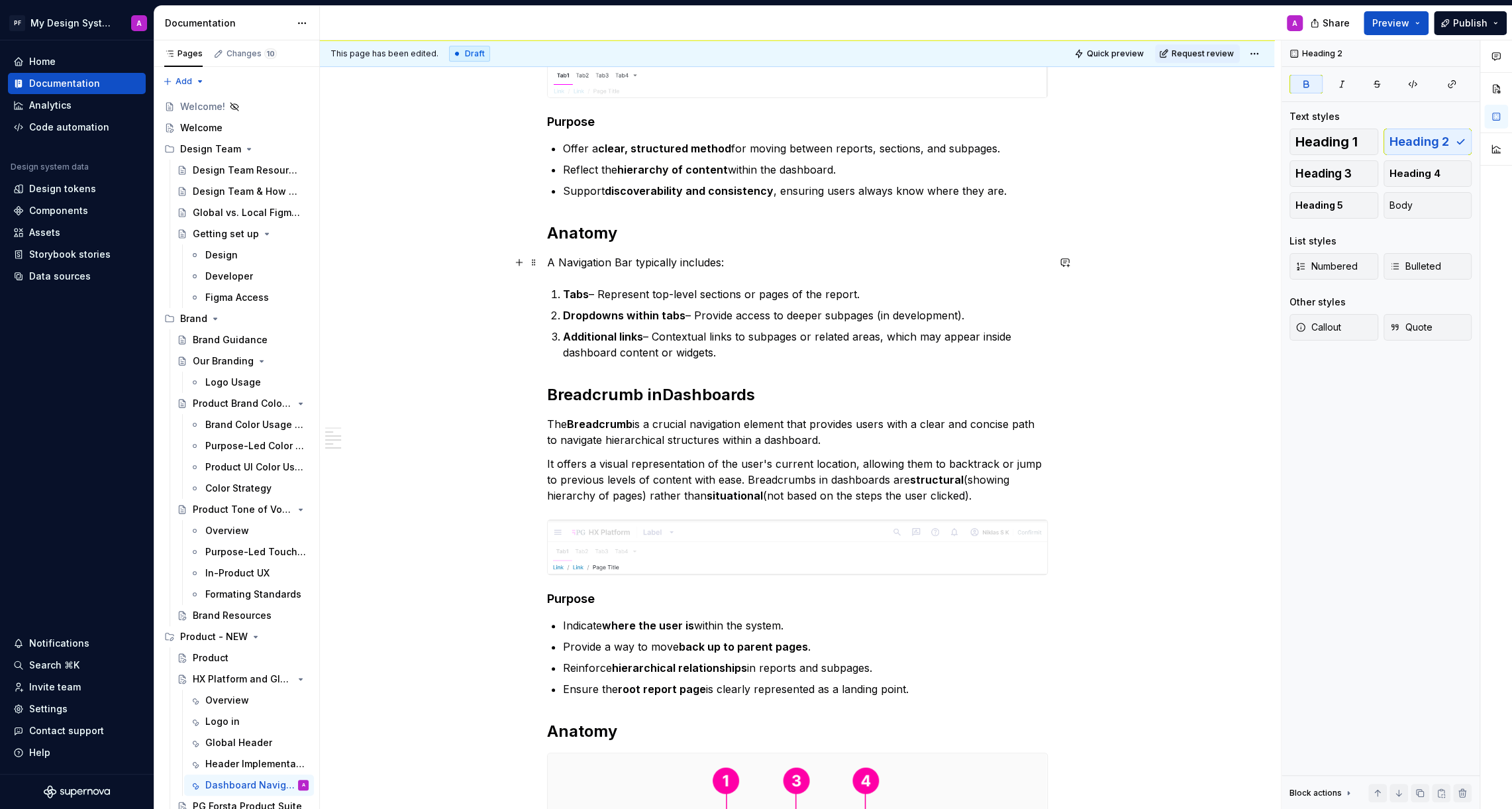
click at [738, 259] on p "A Navigation Bar typically includes:" at bounding box center [798, 262] width 501 height 16
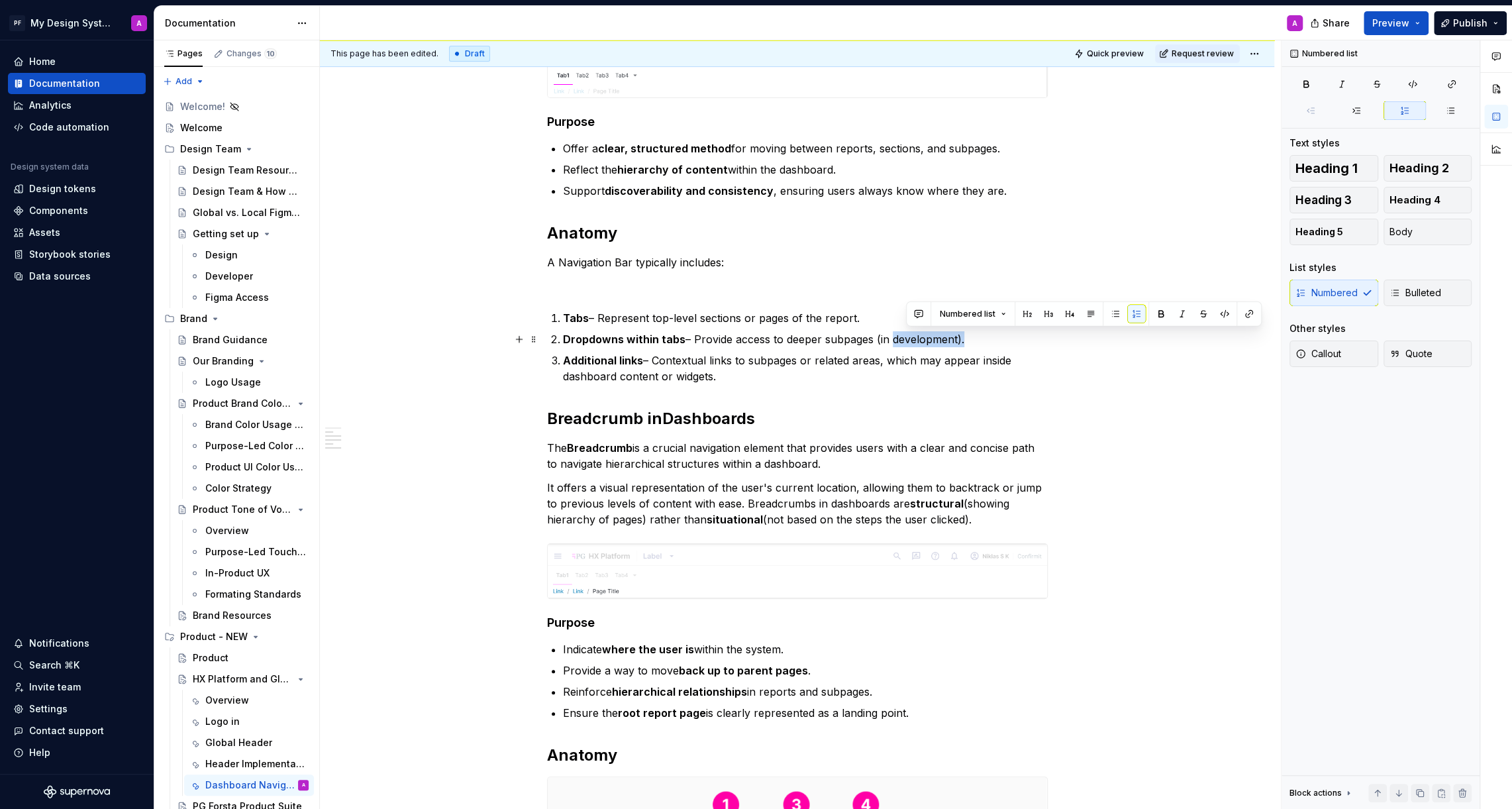
drag, startPoint x: 962, startPoint y: 336, endPoint x: 891, endPoint y: 337, distance: 71.0
click at [891, 337] on p "Dropdowns within tabs – Provide access to deeper subpages (in development)." at bounding box center [806, 339] width 485 height 16
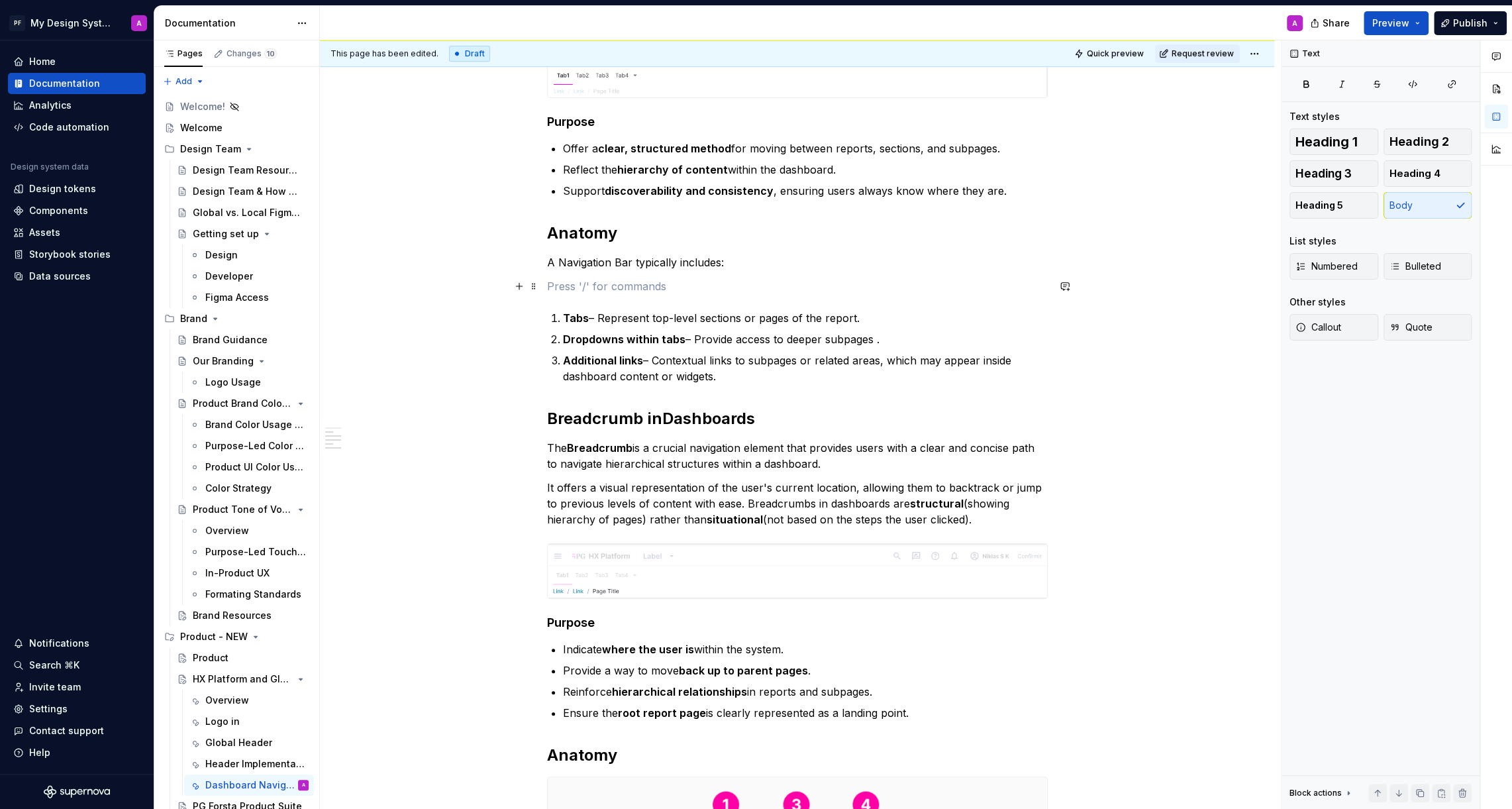
click at [709, 278] on p at bounding box center [798, 286] width 501 height 16
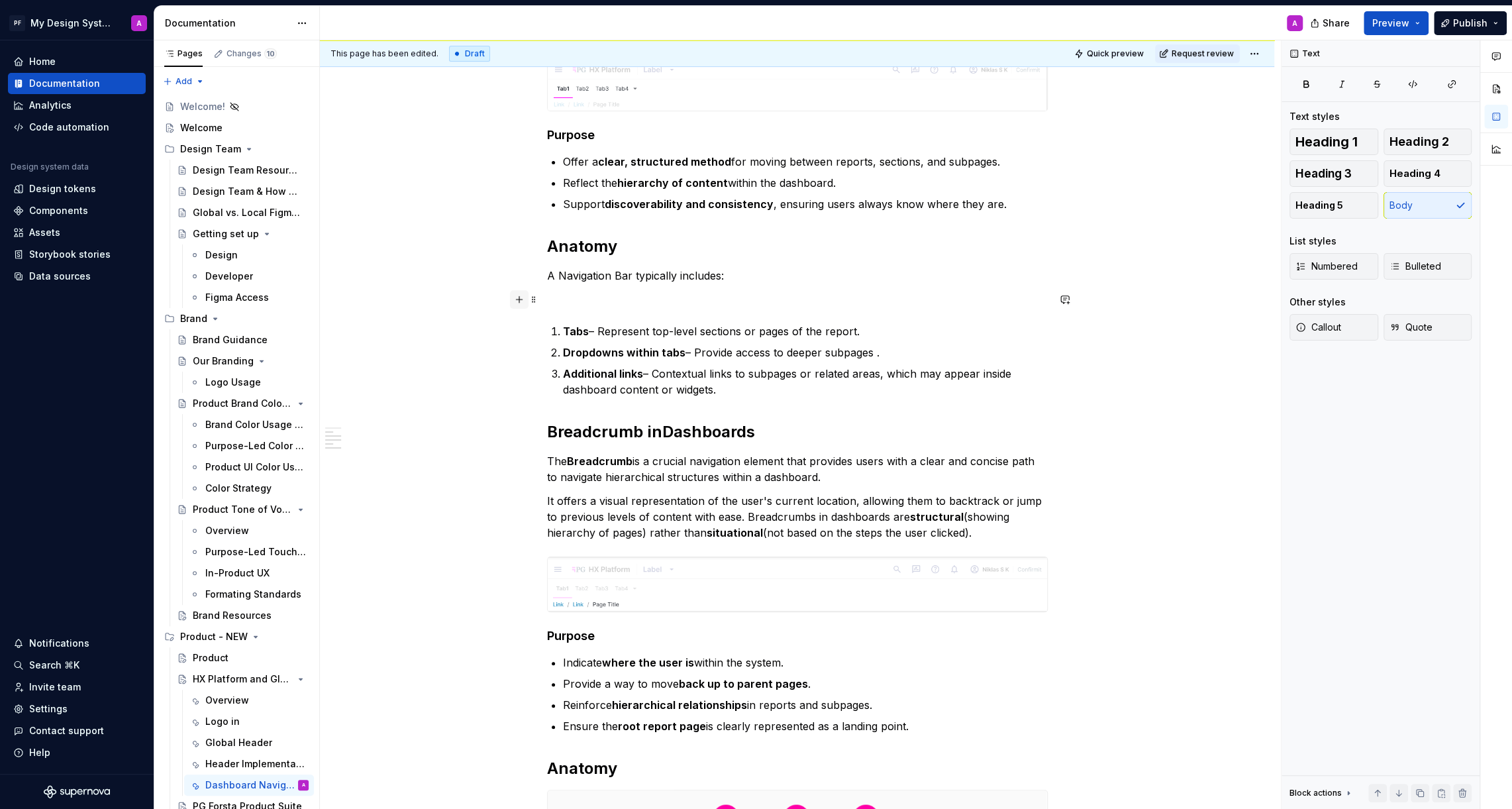
click at [527, 300] on button "button" at bounding box center [519, 299] width 18 height 18
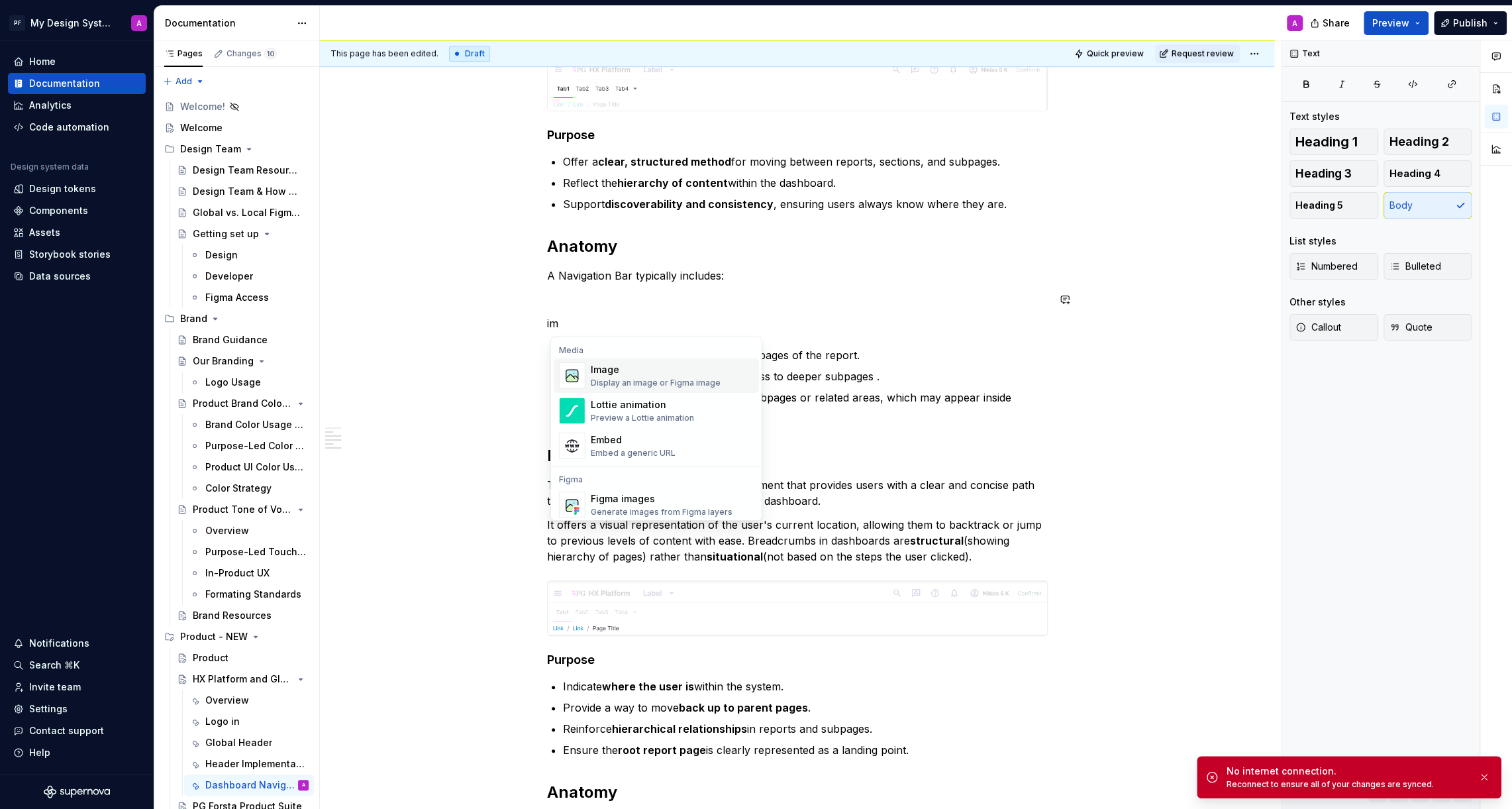
click at [617, 367] on div "Image" at bounding box center [655, 369] width 129 height 13
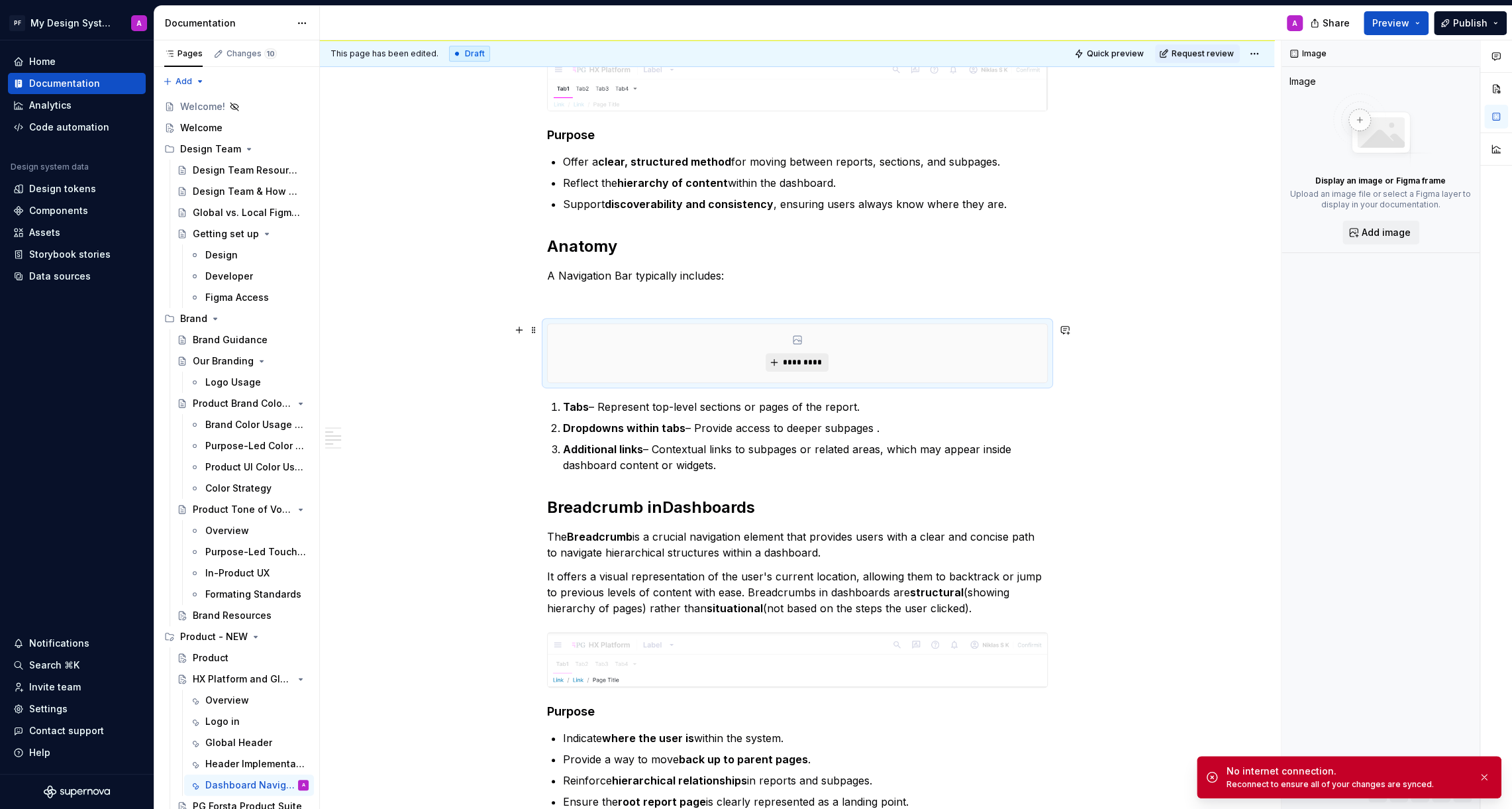
click at [792, 358] on span "*********" at bounding box center [802, 362] width 40 height 10
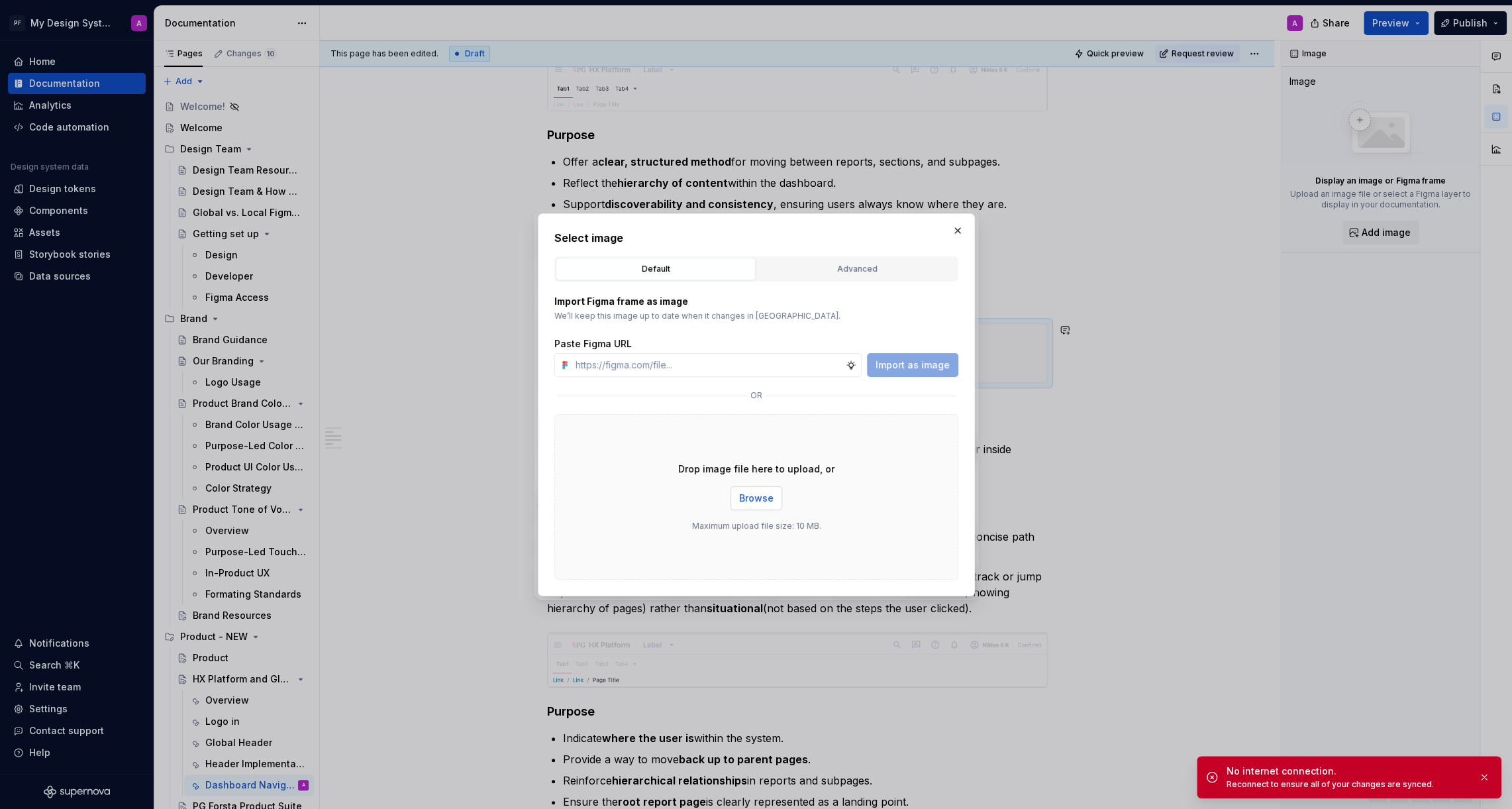
click at [764, 495] on span "Browse" at bounding box center [757, 498] width 35 height 13
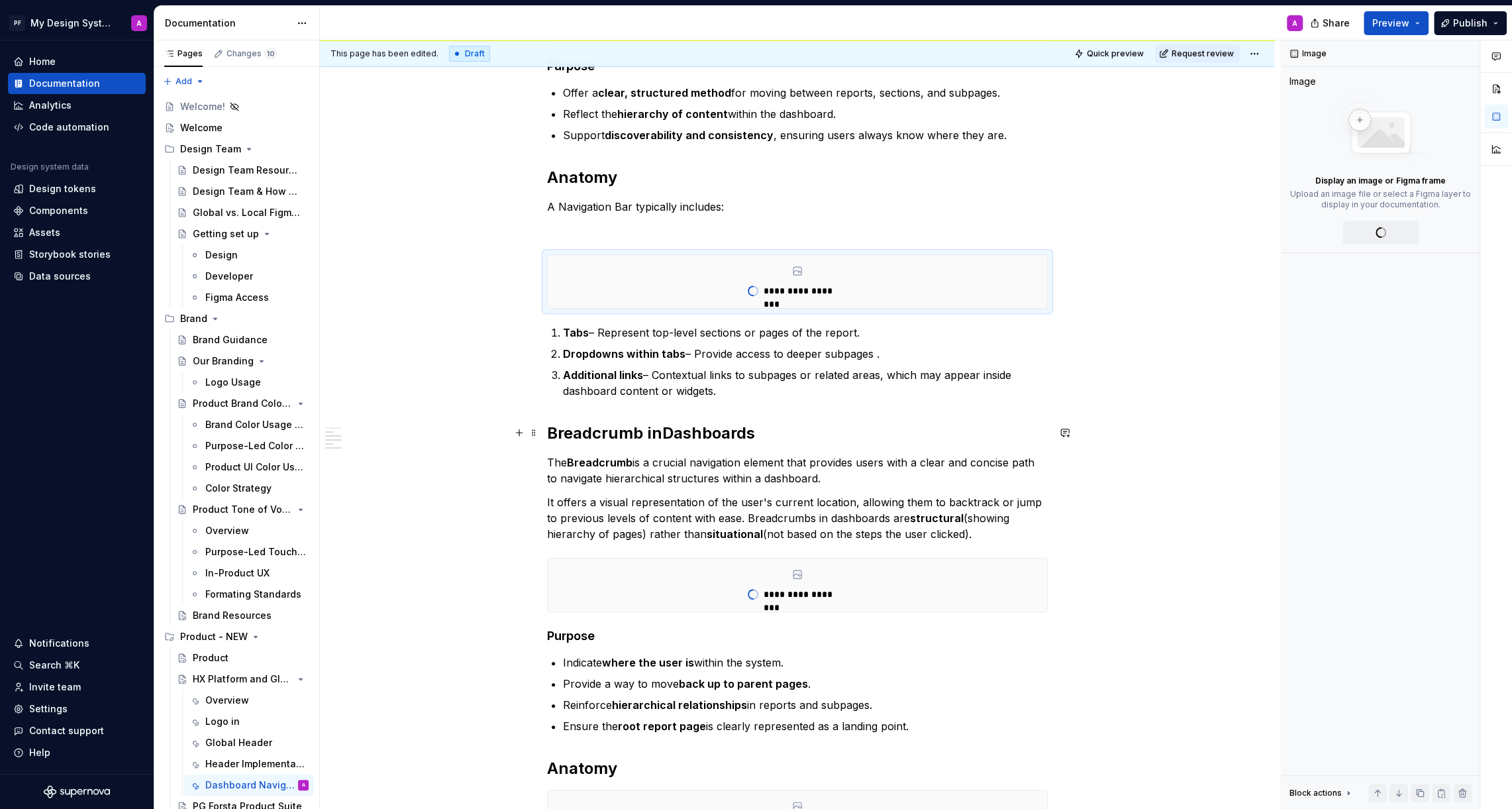
scroll to position [403, 0]
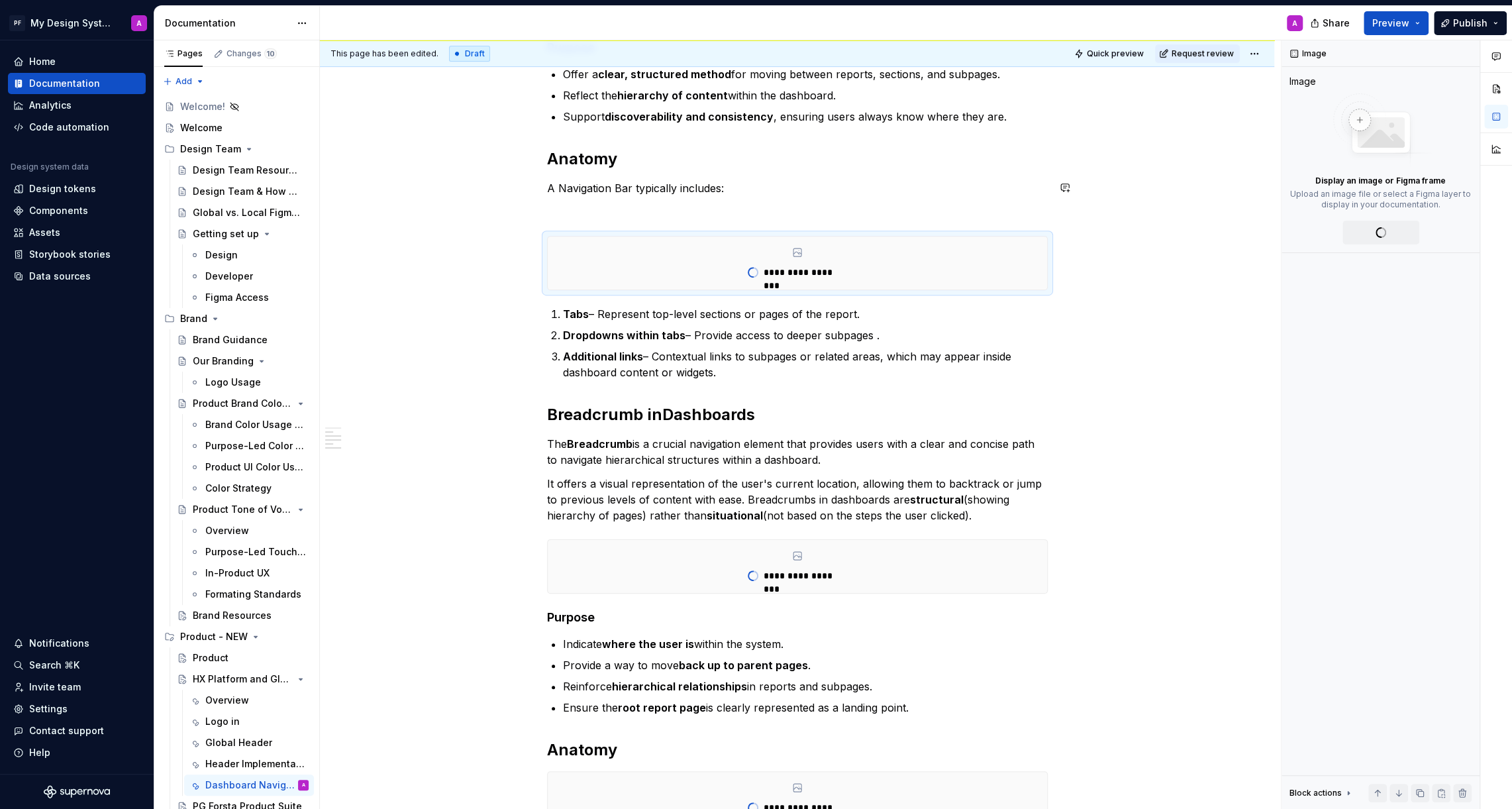
click at [850, 199] on div "**********" at bounding box center [798, 498] width 501 height 1248
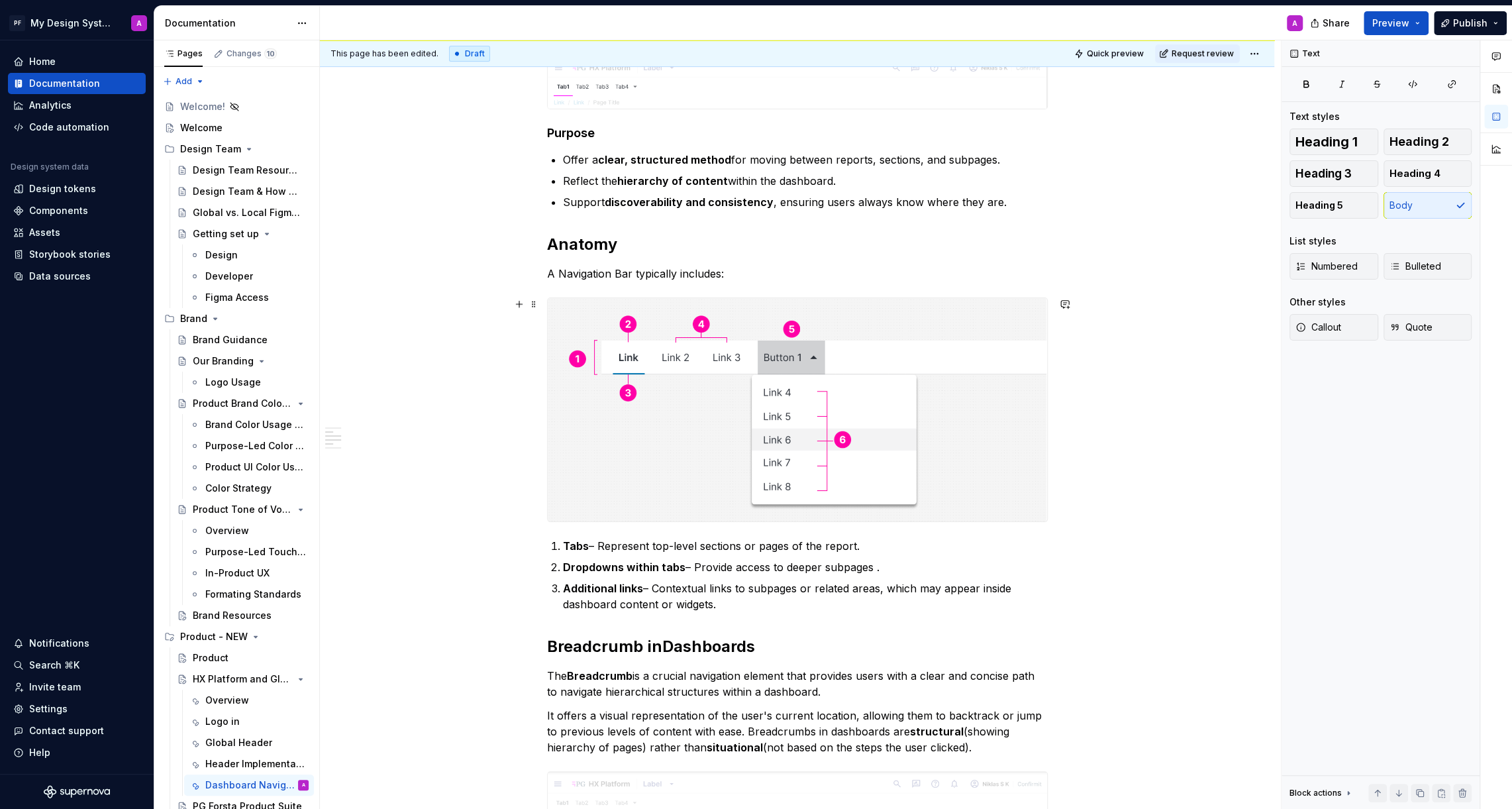
scroll to position [422, 0]
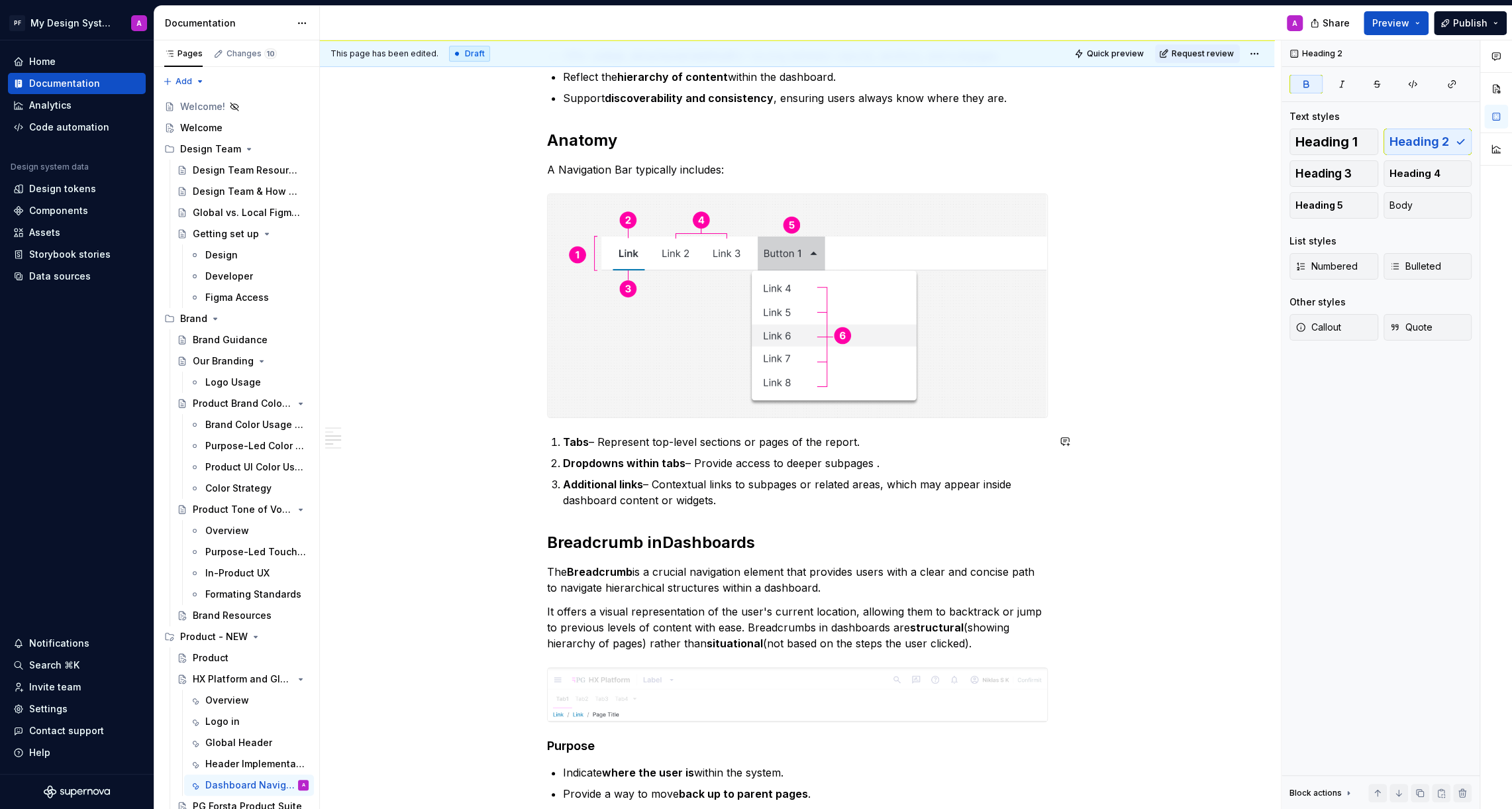
click at [753, 507] on div "Navigation Bar (Tabs) for Dashboards The Navigation Bar provides users with a p…" at bounding box center [798, 593] width 501 height 1475
click at [737, 499] on p "Additional links – Contextual links to subpages or related areas, which may app…" at bounding box center [806, 492] width 485 height 32
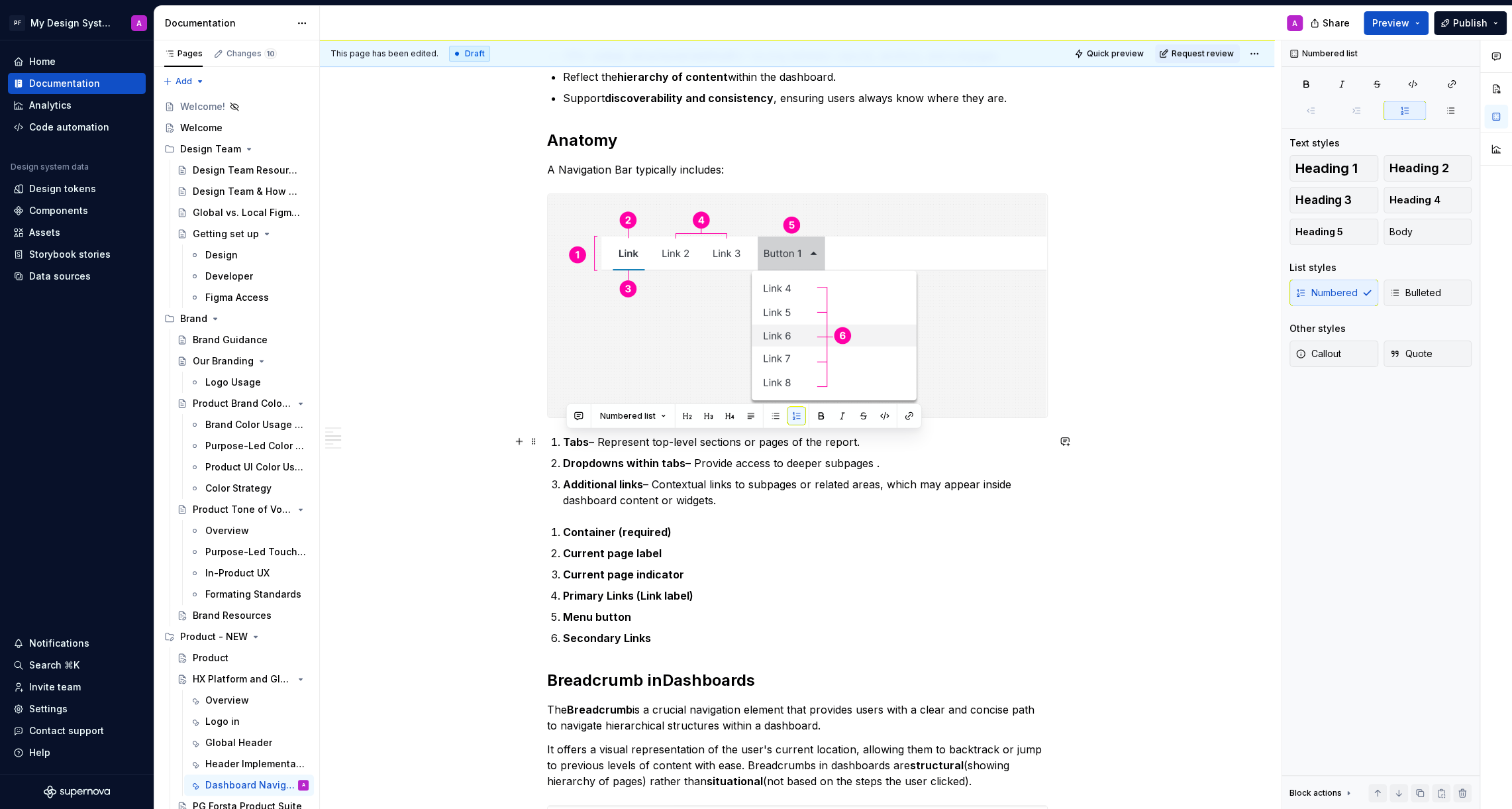
drag, startPoint x: 739, startPoint y: 502, endPoint x: 550, endPoint y: 441, distance: 198.6
click at [550, 441] on div "Navigation Bar (Tabs) for Dashboards The Navigation Bar provides users with a p…" at bounding box center [798, 661] width 501 height 1614
click at [771, 411] on button "button" at bounding box center [775, 415] width 18 height 18
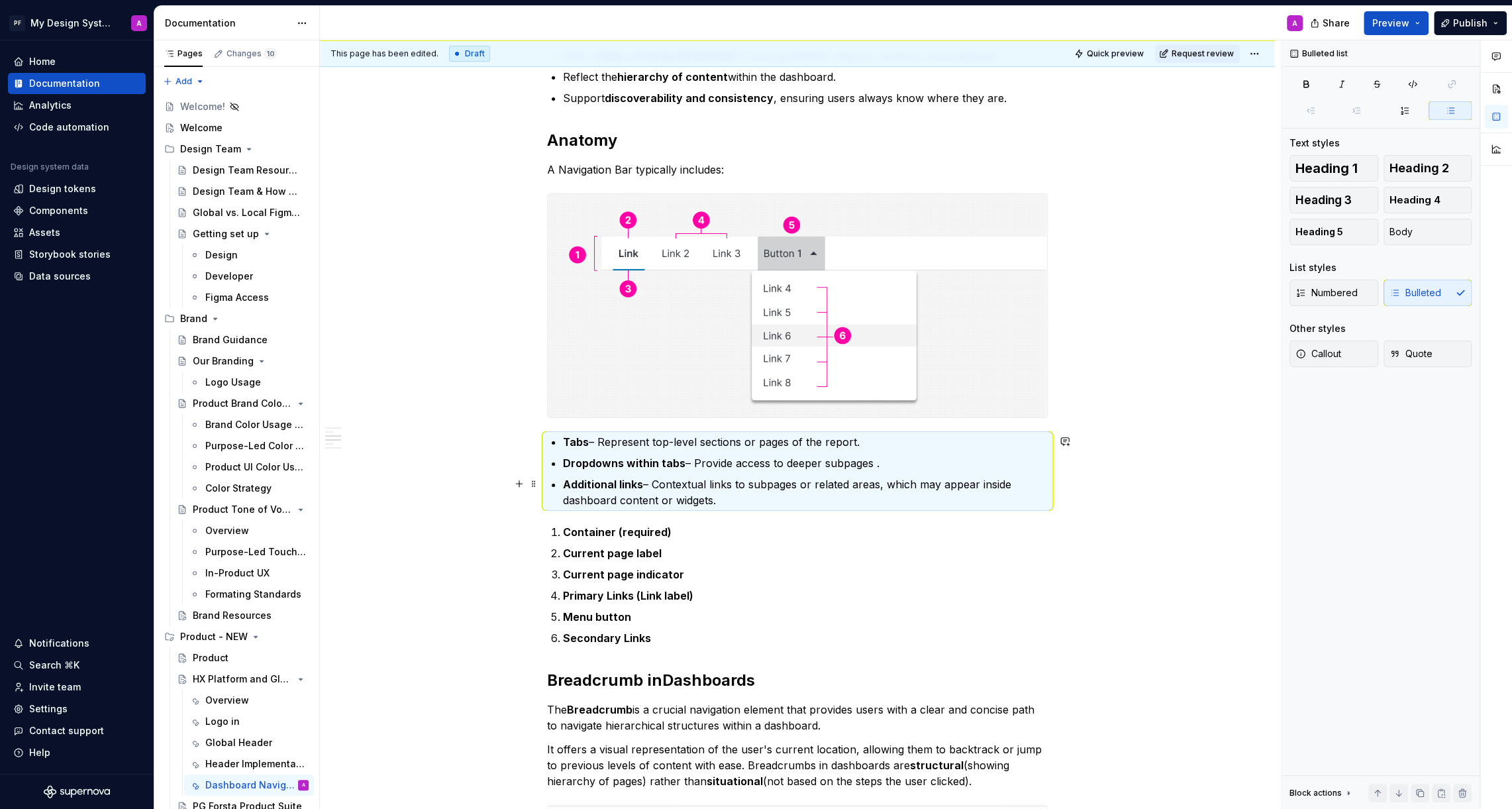
click at [773, 503] on p "Additional links – Contextual links to subpages or related areas, which may app…" at bounding box center [806, 492] width 485 height 32
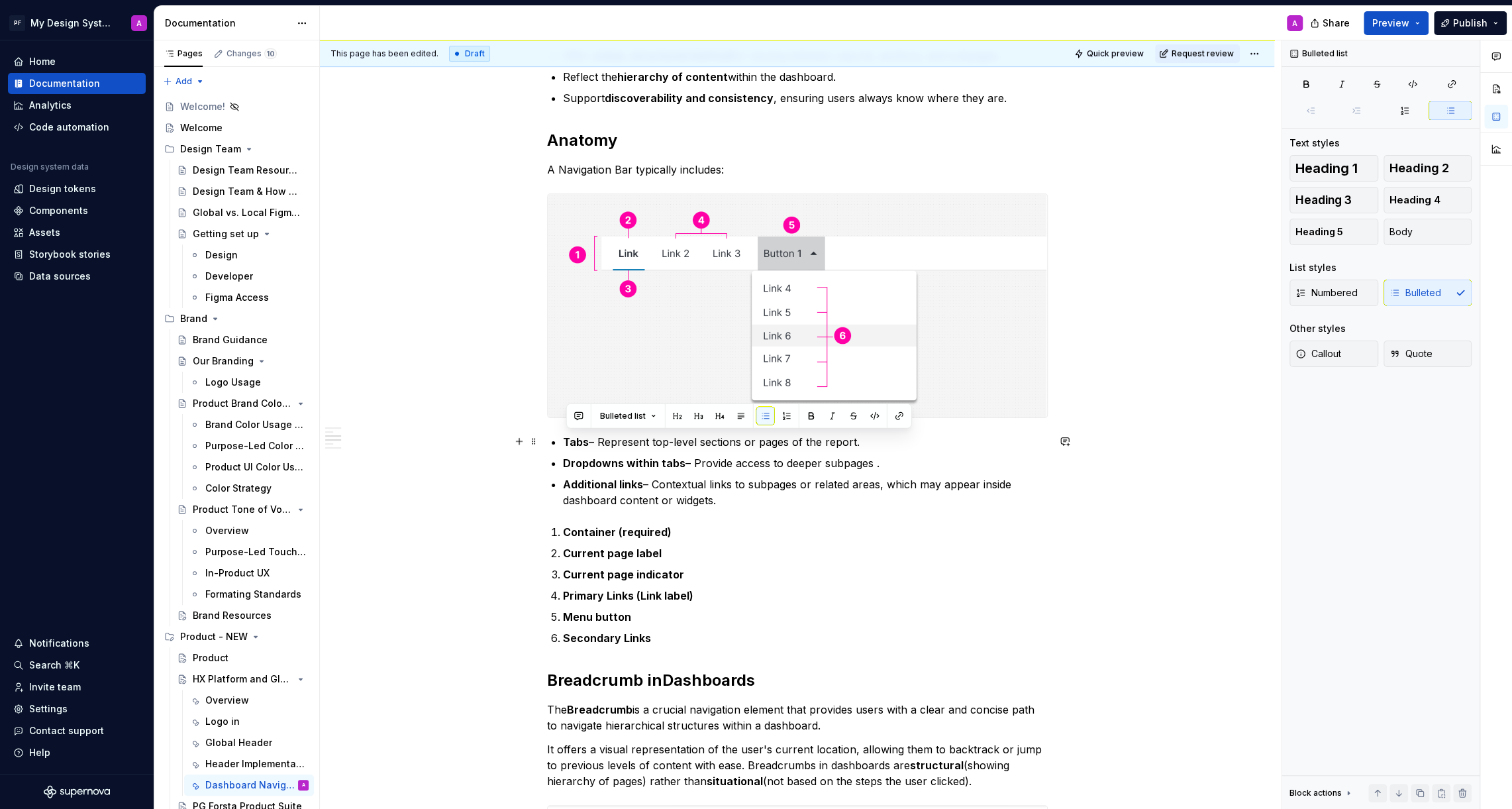
drag, startPoint x: 753, startPoint y: 503, endPoint x: 546, endPoint y: 442, distance: 215.8
click at [546, 442] on div "Navigation Bar (Tabs) for Dashboards The Navigation Bar provides users with a p…" at bounding box center [797, 774] width 954 height 1904
copy ul "Tabs – Represent top-level sections or pages of the report. Dropdowns within ta…"
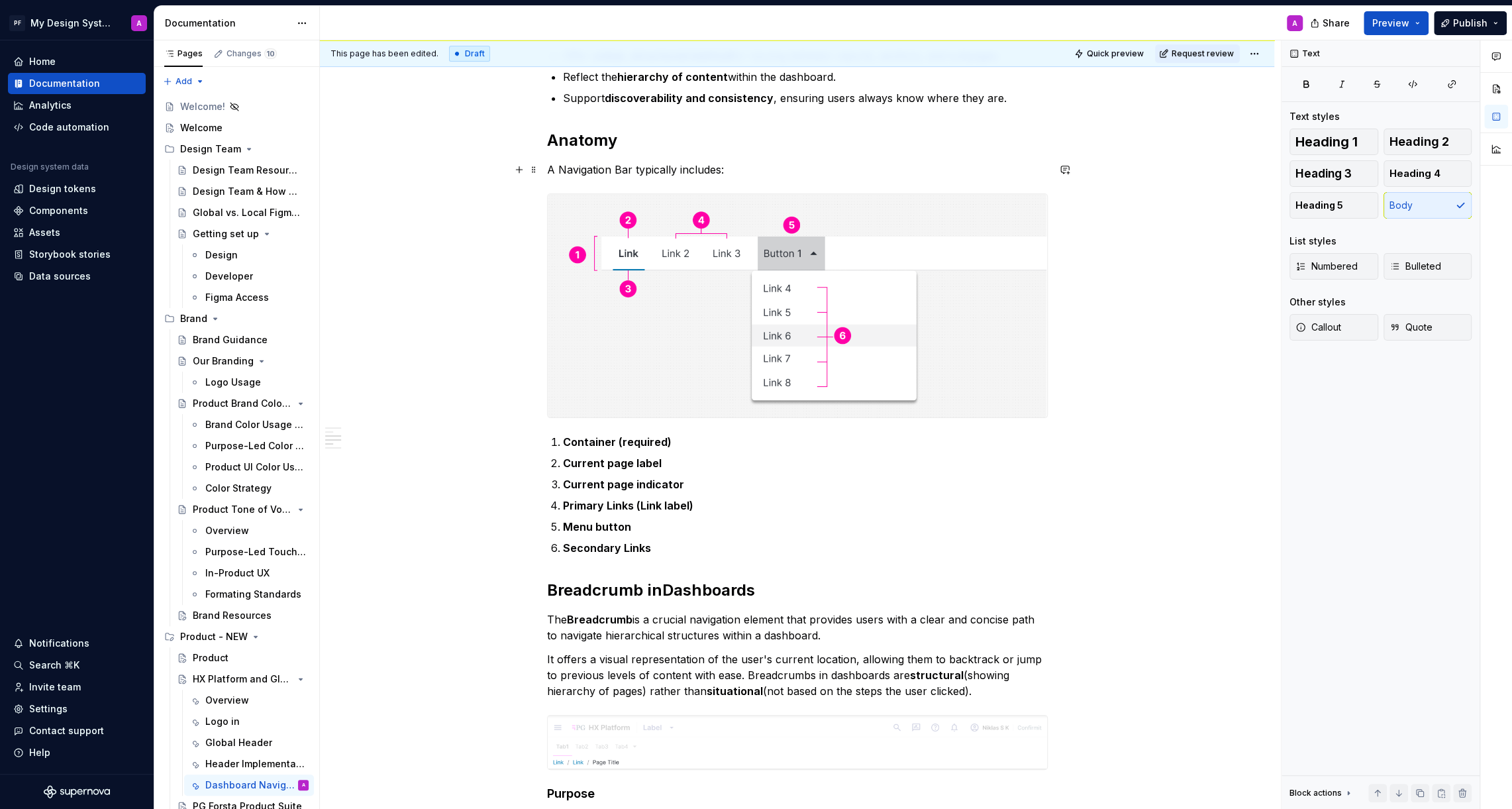
click at [738, 166] on p "A Navigation Bar typically includes:" at bounding box center [798, 169] width 501 height 16
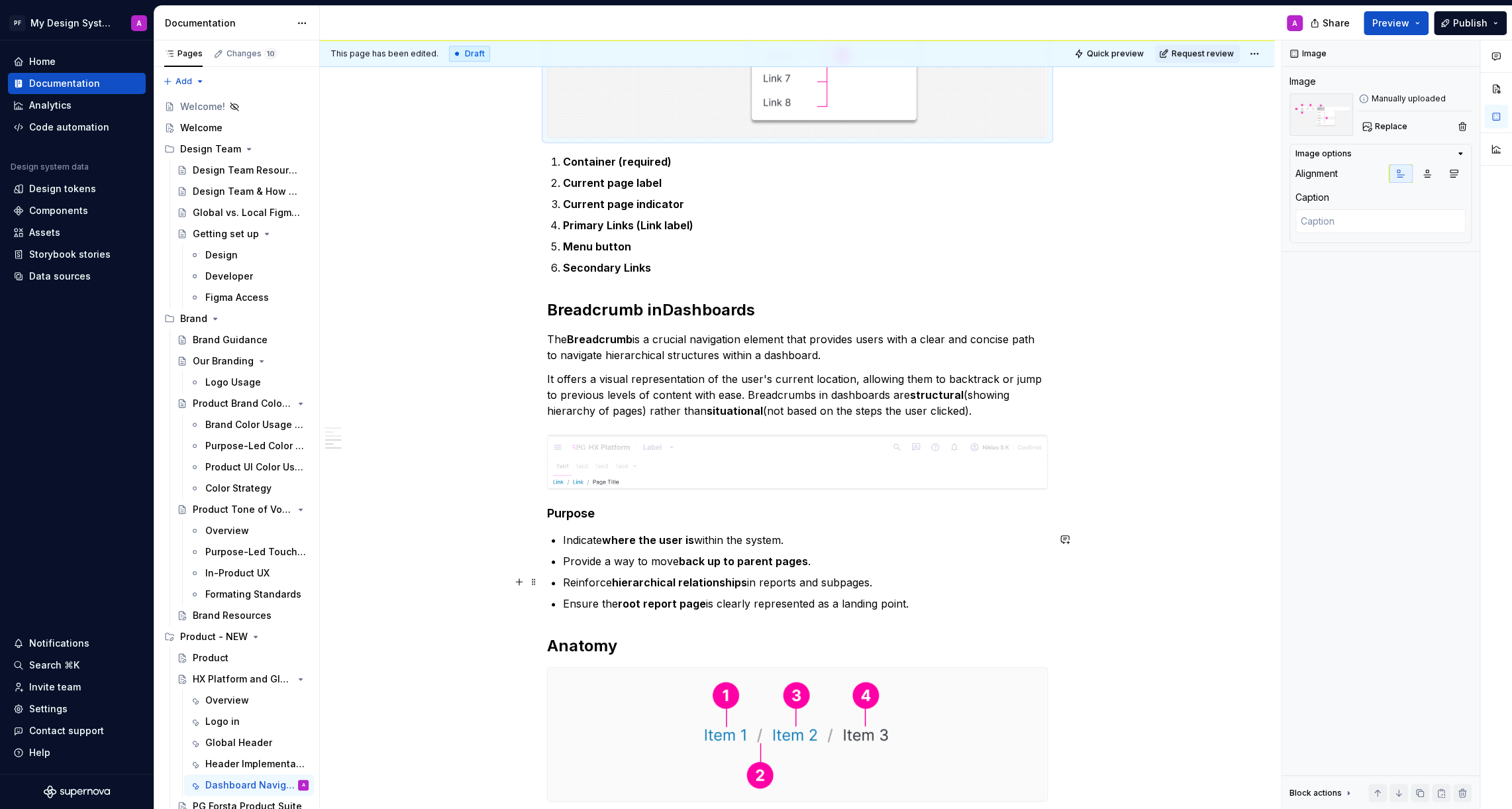
scroll to position [721, 0]
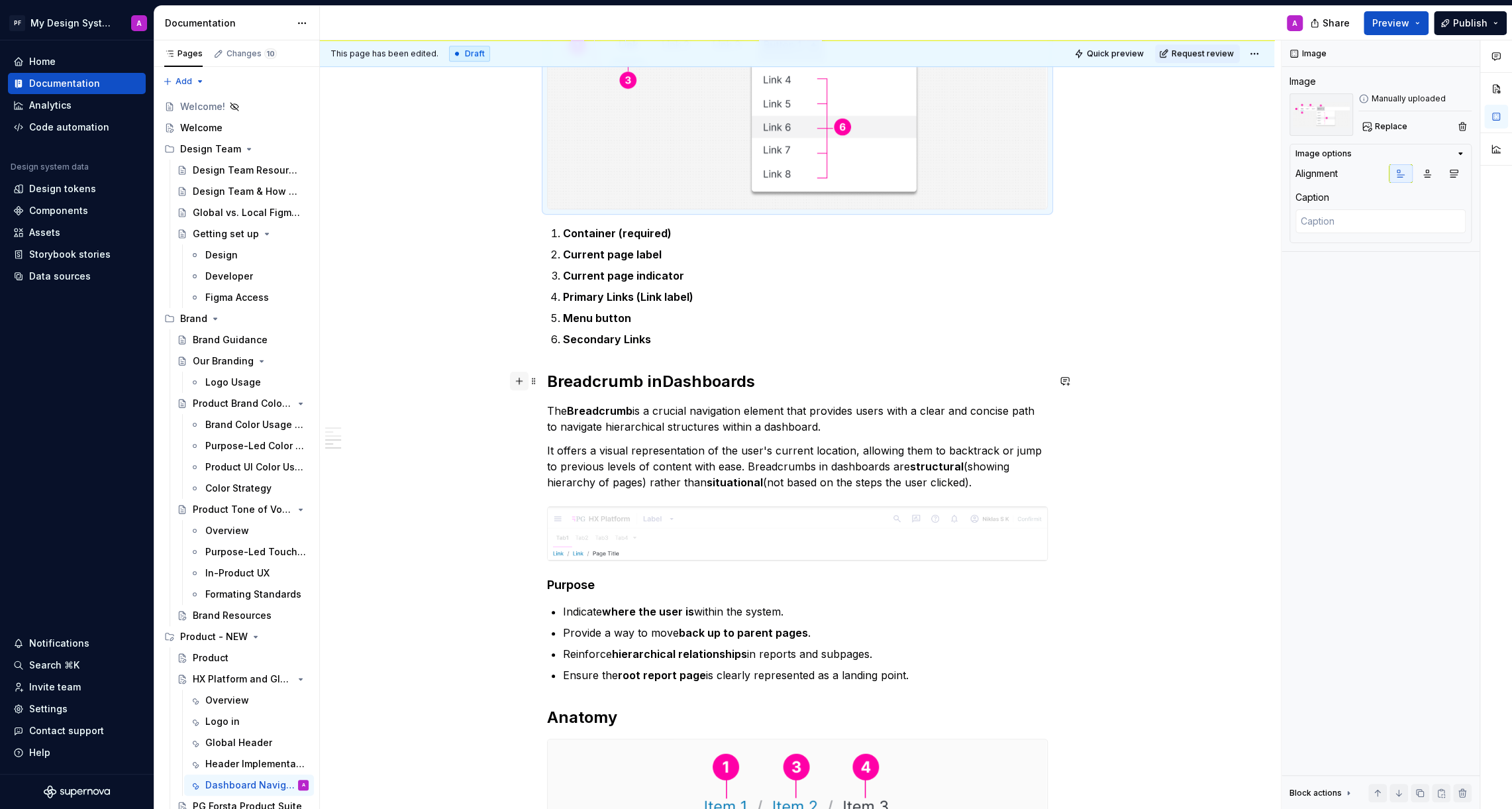
click at [523, 375] on button "button" at bounding box center [519, 381] width 18 height 18
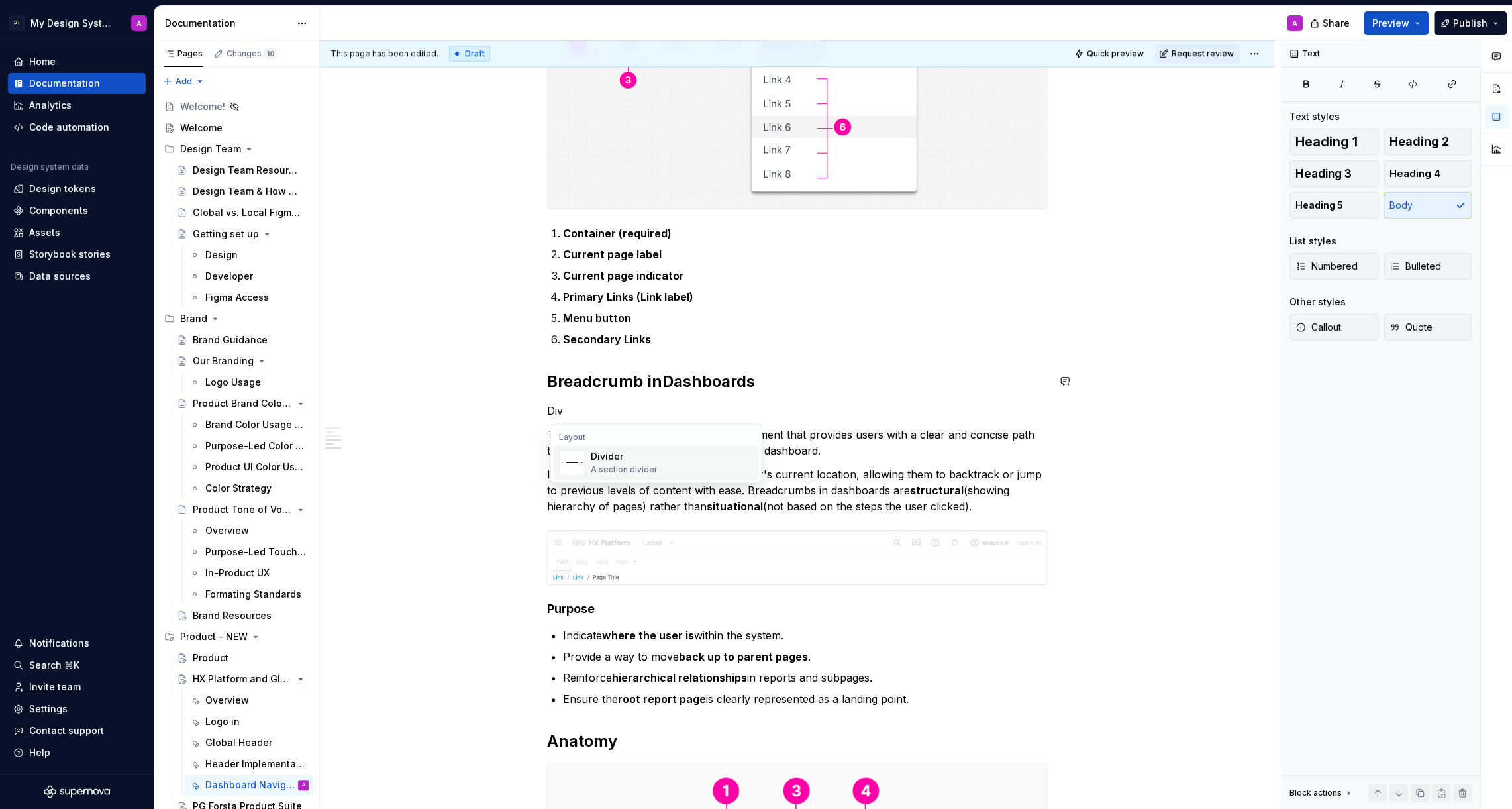
click at [587, 451] on span "Divider A section divider" at bounding box center [656, 462] width 205 height 35
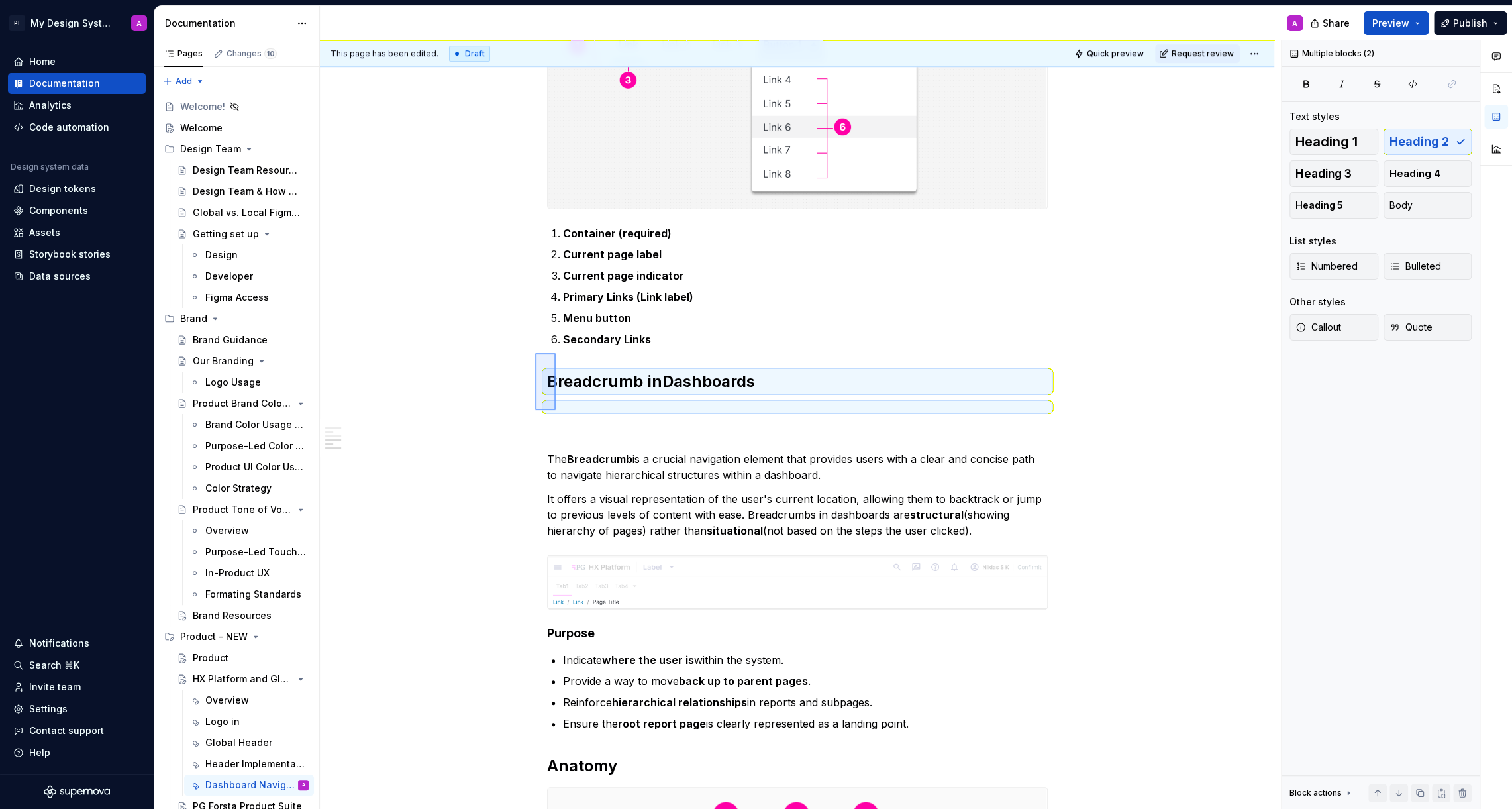
drag, startPoint x: 535, startPoint y: 410, endPoint x: 555, endPoint y: 353, distance: 60.4
click at [555, 353] on div "This page has been edited. Draft Quick preview Request review HX Platform and G…" at bounding box center [800, 424] width 961 height 769
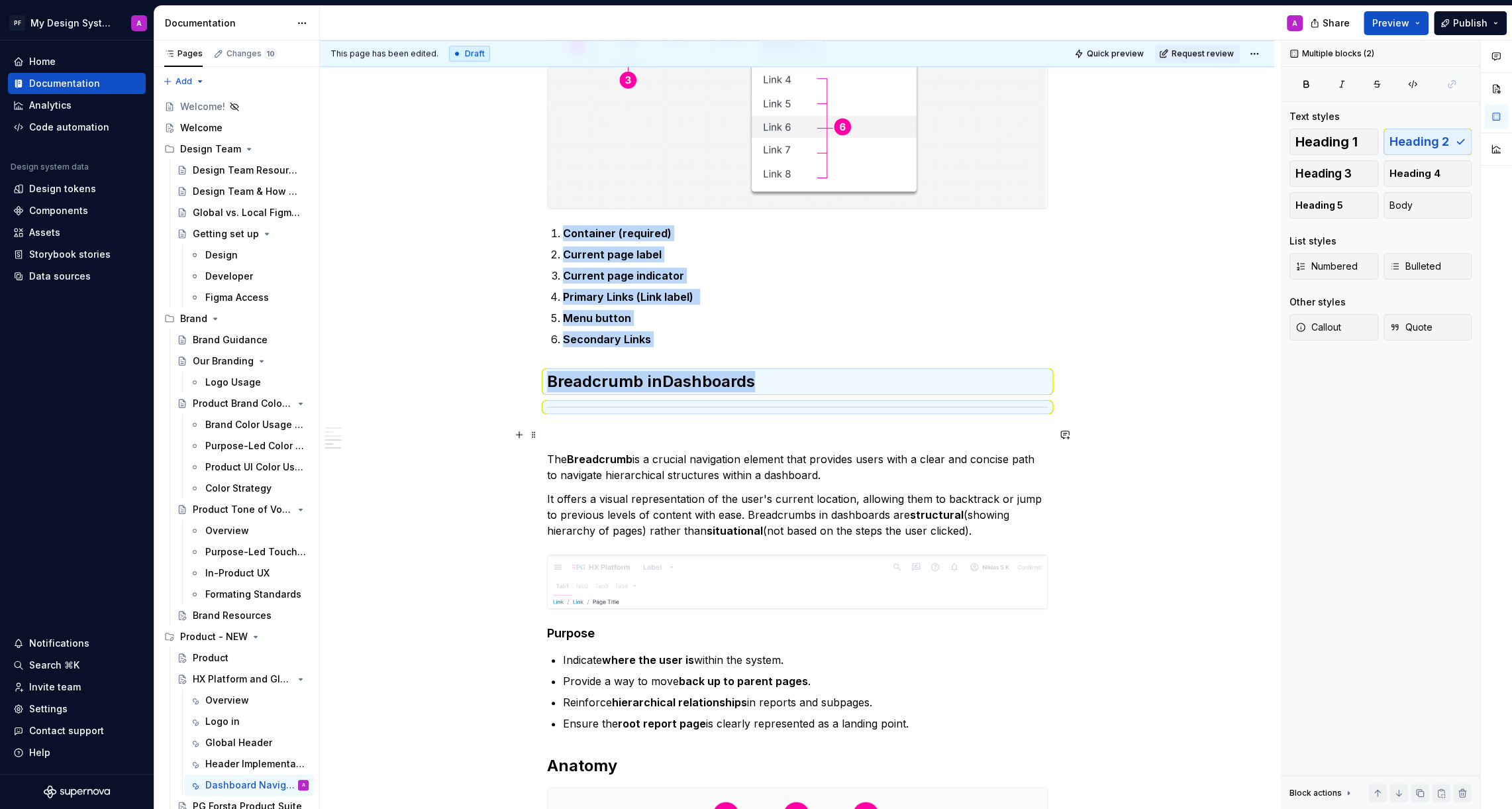
click at [547, 435] on div "Navigation Bar (Tabs) for Dashboards The Navigation Bar provides users with a p…" at bounding box center [797, 501] width 954 height 1952
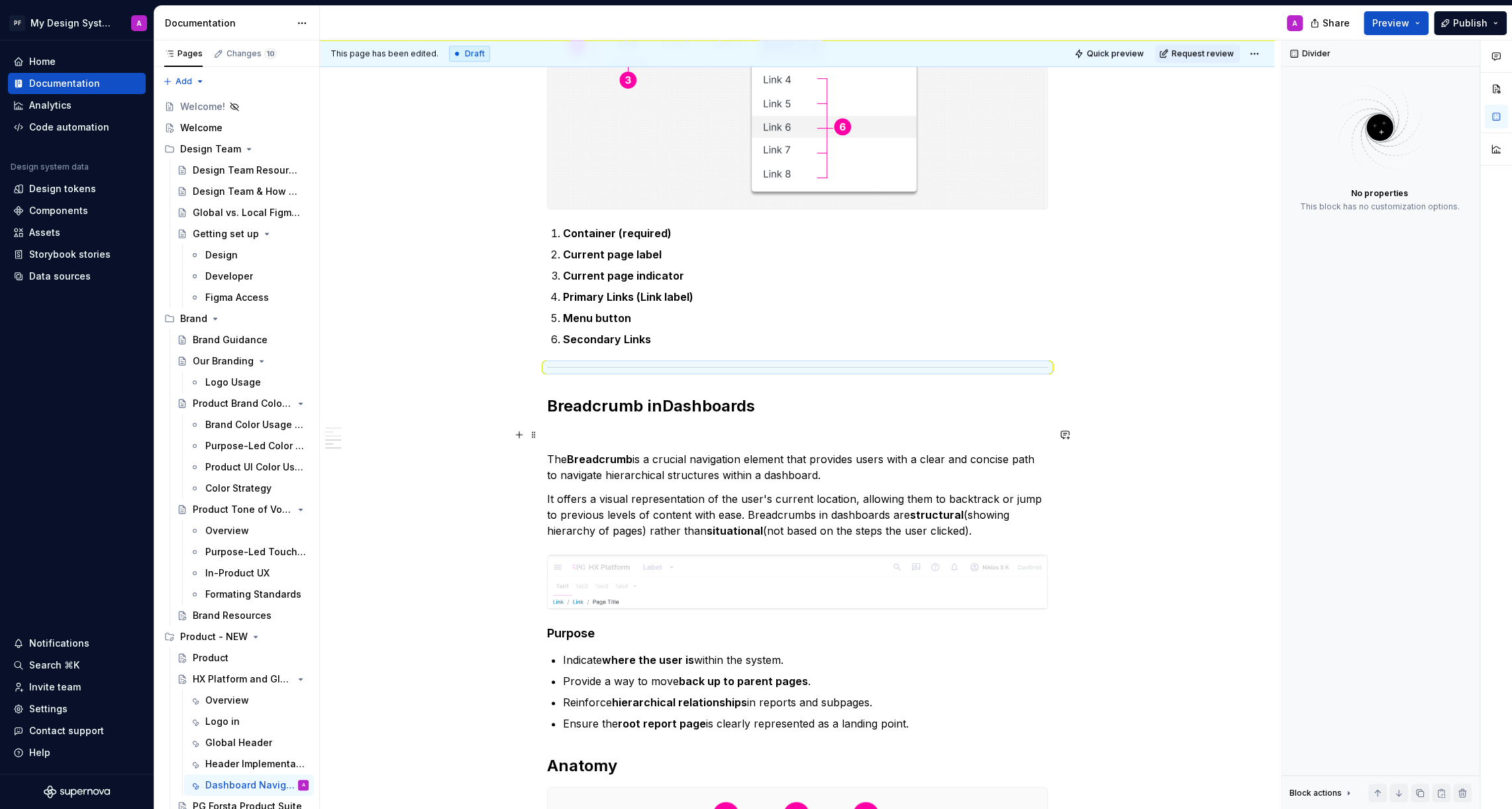
click at [555, 439] on p at bounding box center [798, 435] width 501 height 16
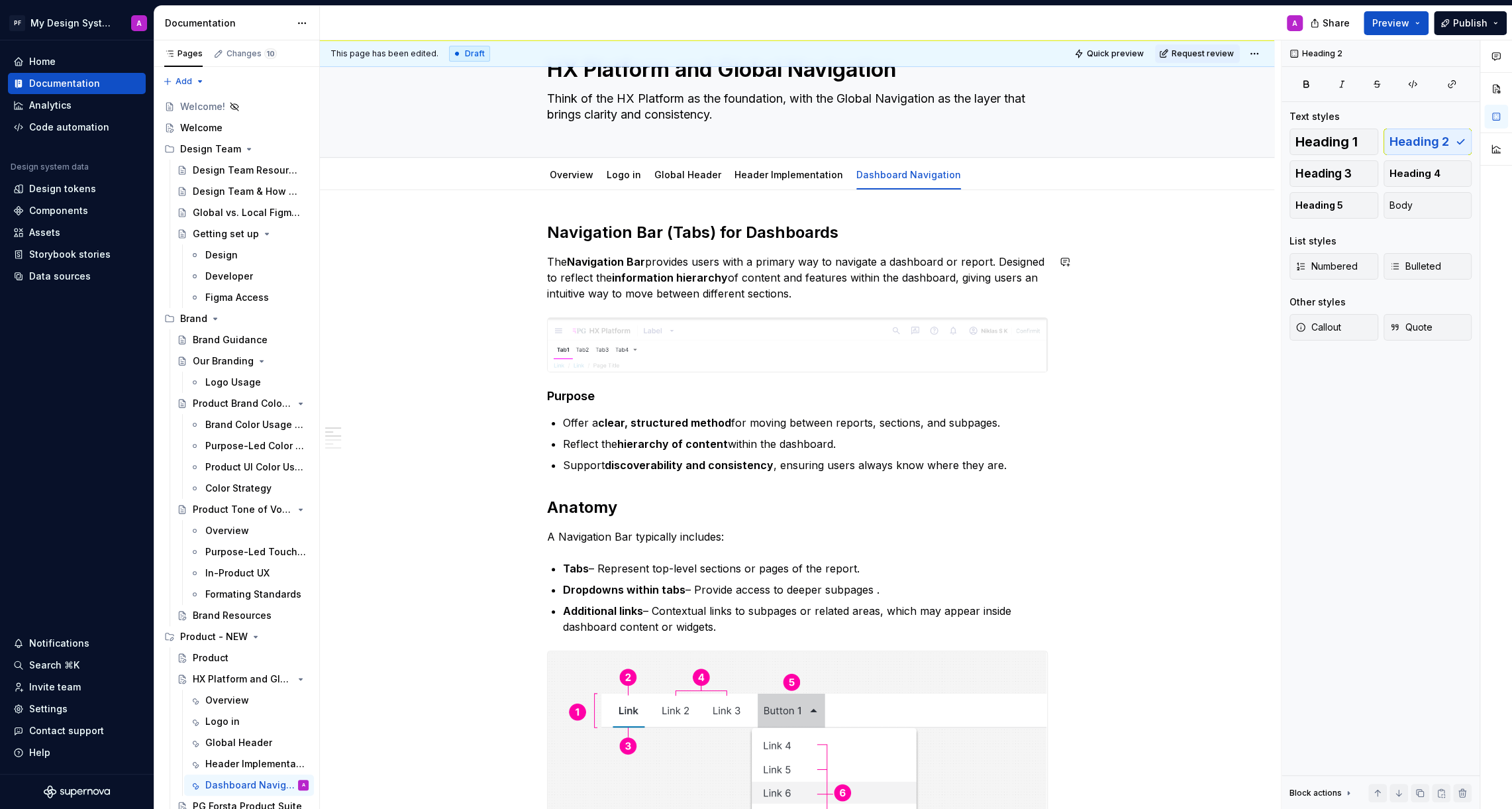
scroll to position [0, 0]
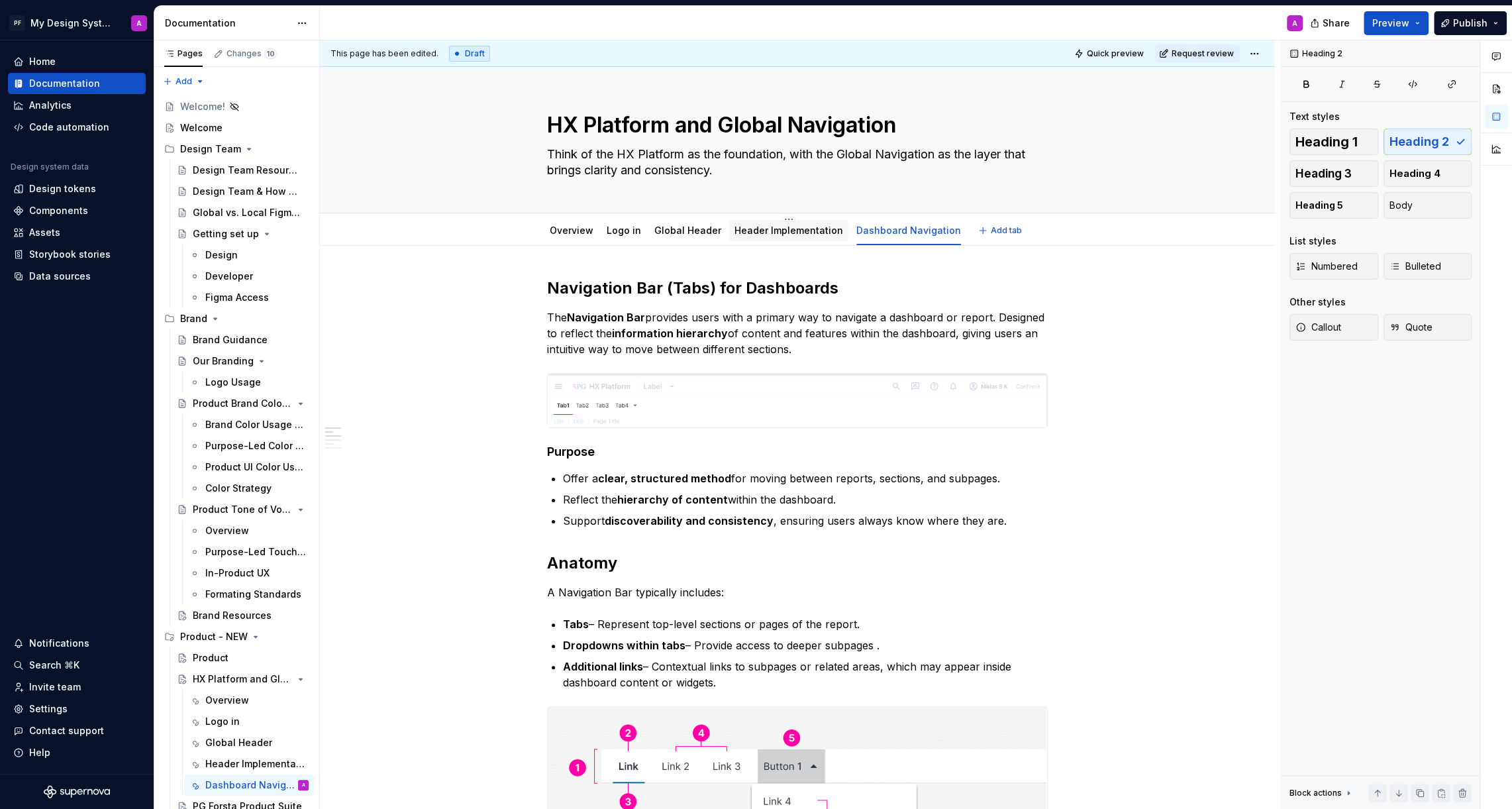
click at [805, 237] on div "Header Implementation" at bounding box center [788, 230] width 109 height 16
click at [799, 230] on link "Header Implementation" at bounding box center [788, 229] width 109 height 11
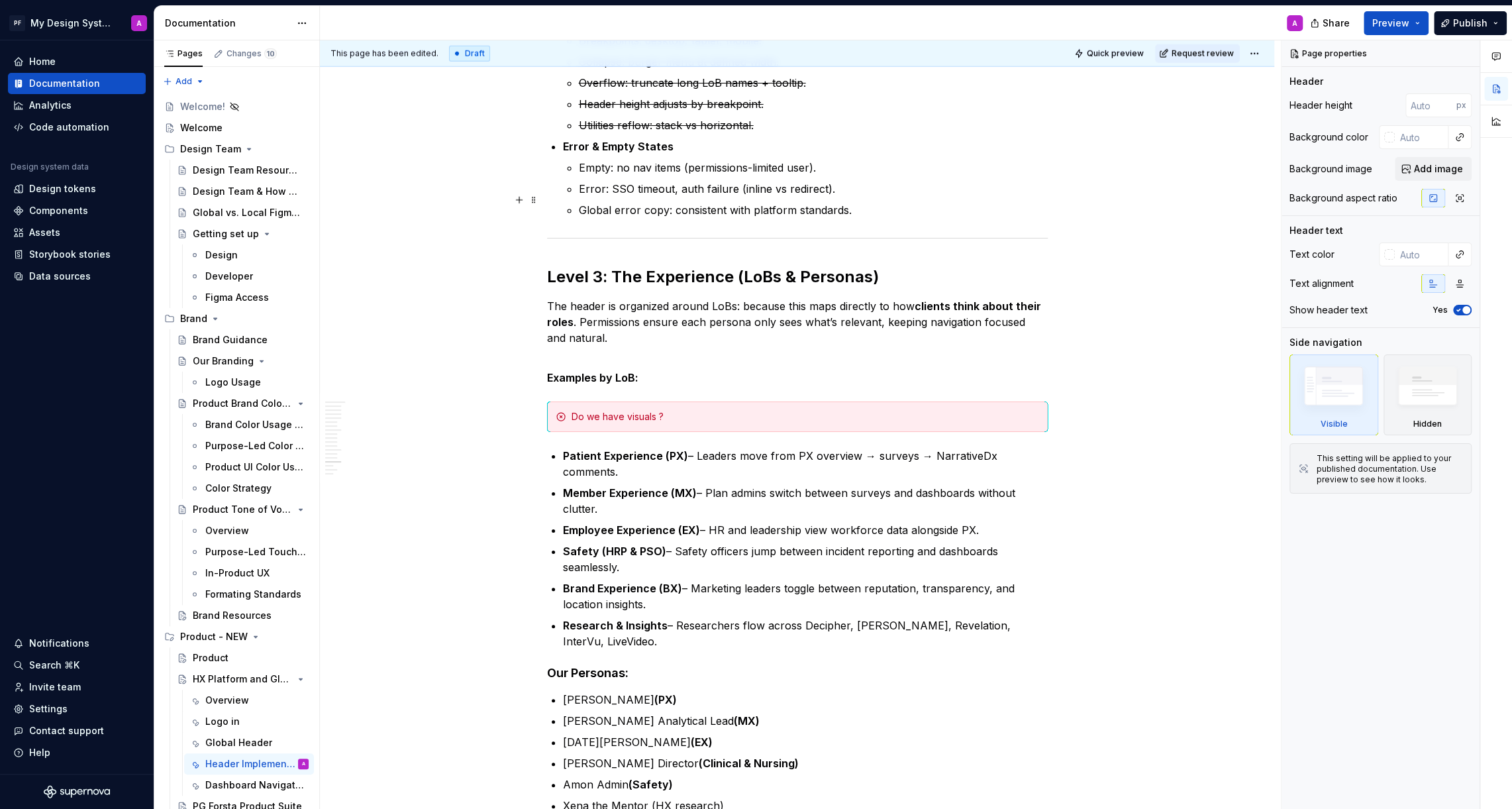
scroll to position [7928, 0]
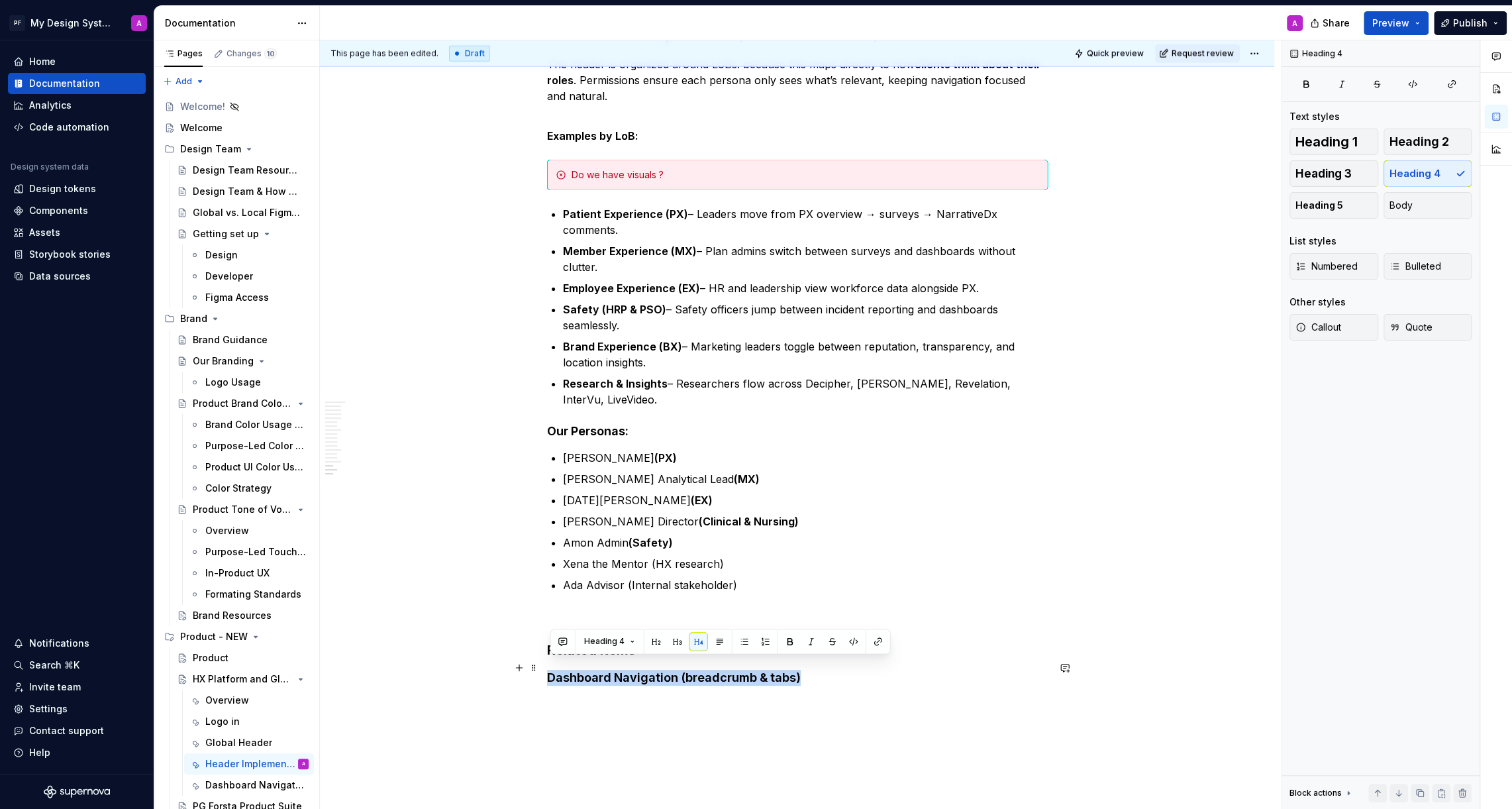
drag, startPoint x: 806, startPoint y: 663, endPoint x: 548, endPoint y: 663, distance: 258.0
click at [871, 642] on button "button" at bounding box center [878, 640] width 18 height 18
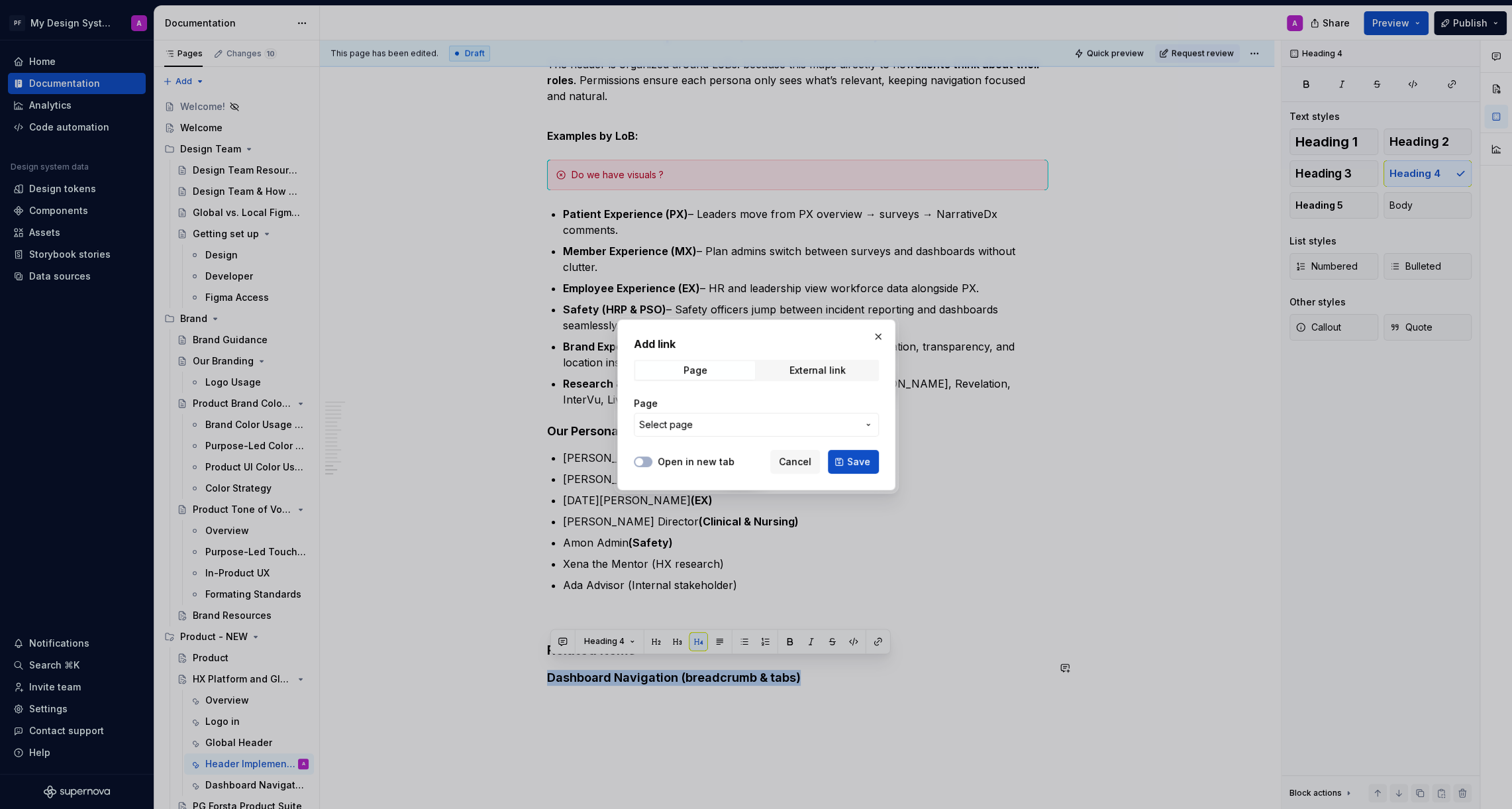
click at [854, 422] on span "Select page" at bounding box center [749, 424] width 219 height 13
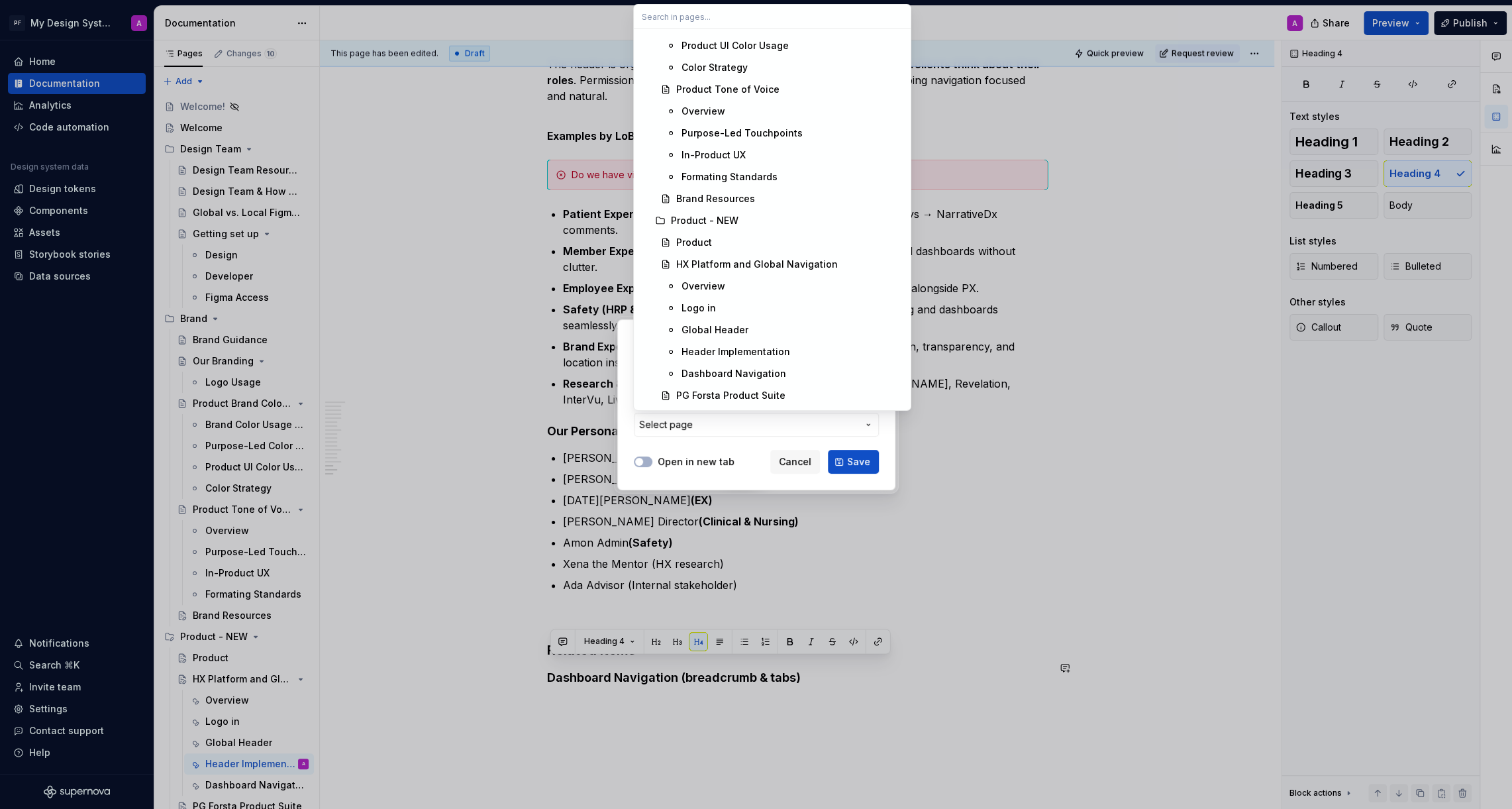
scroll to position [402, 0]
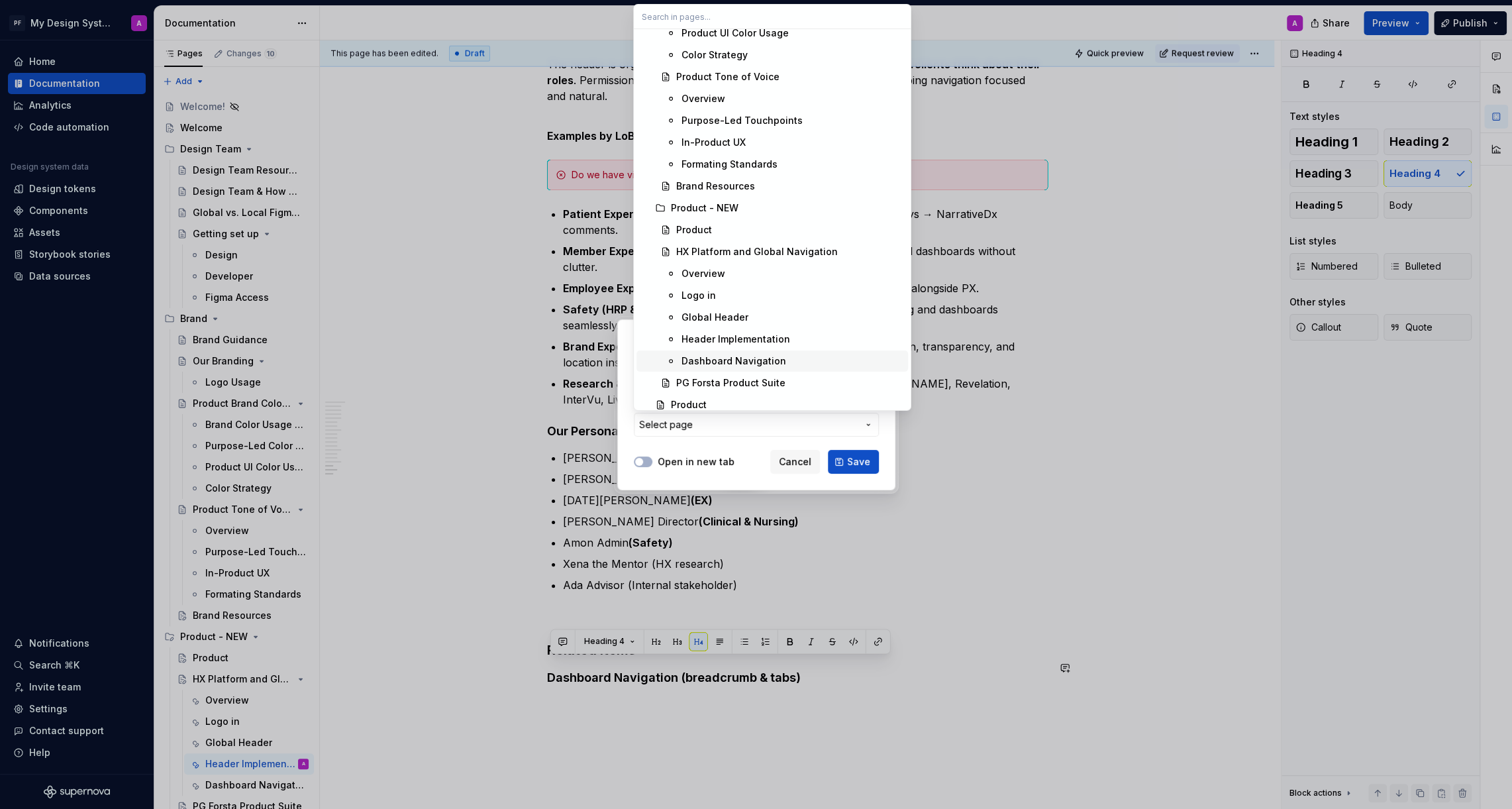
click at [834, 358] on div "Dashboard Navigation" at bounding box center [792, 361] width 222 height 13
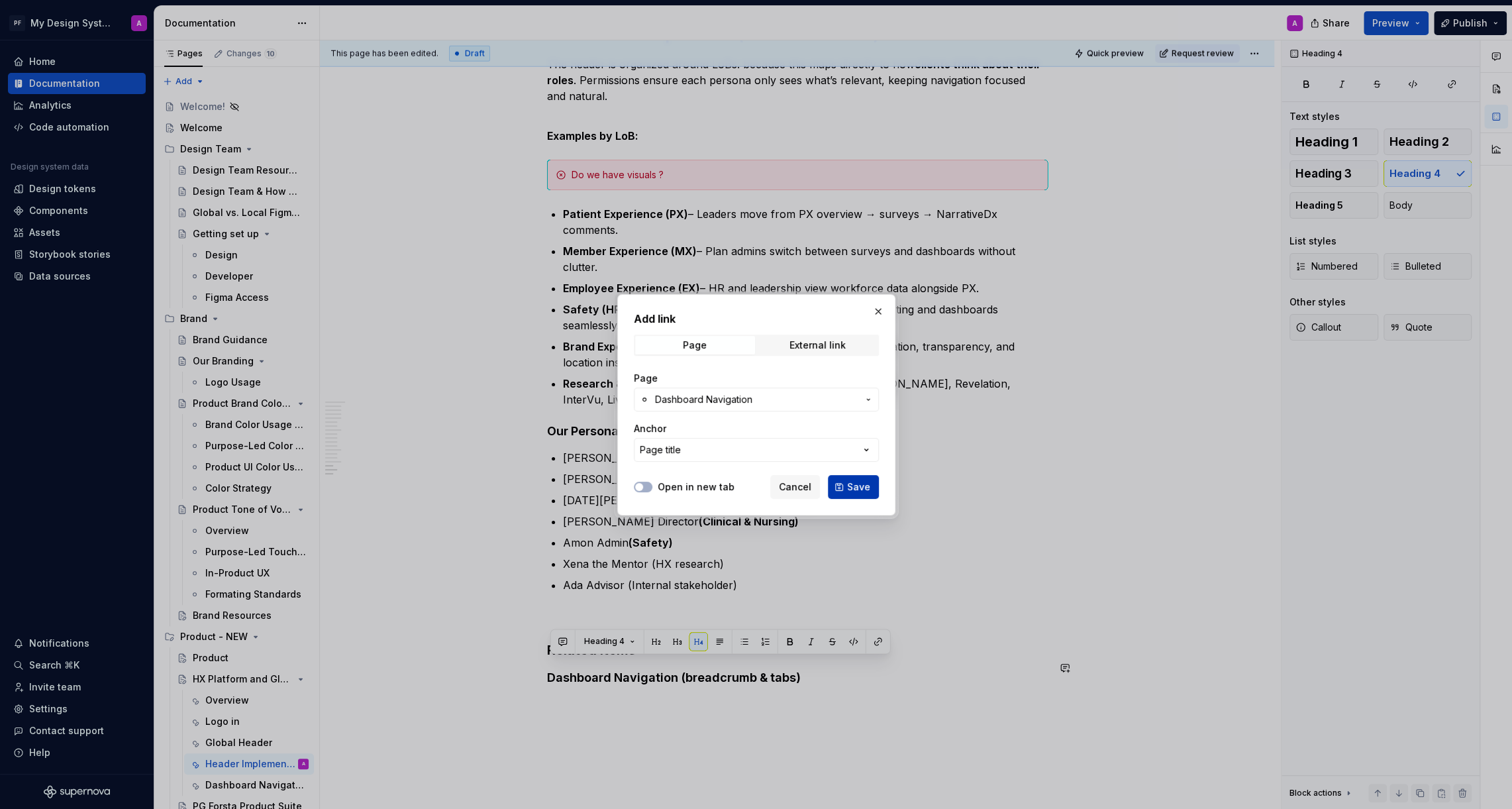
click at [865, 487] on span "Save" at bounding box center [859, 487] width 23 height 13
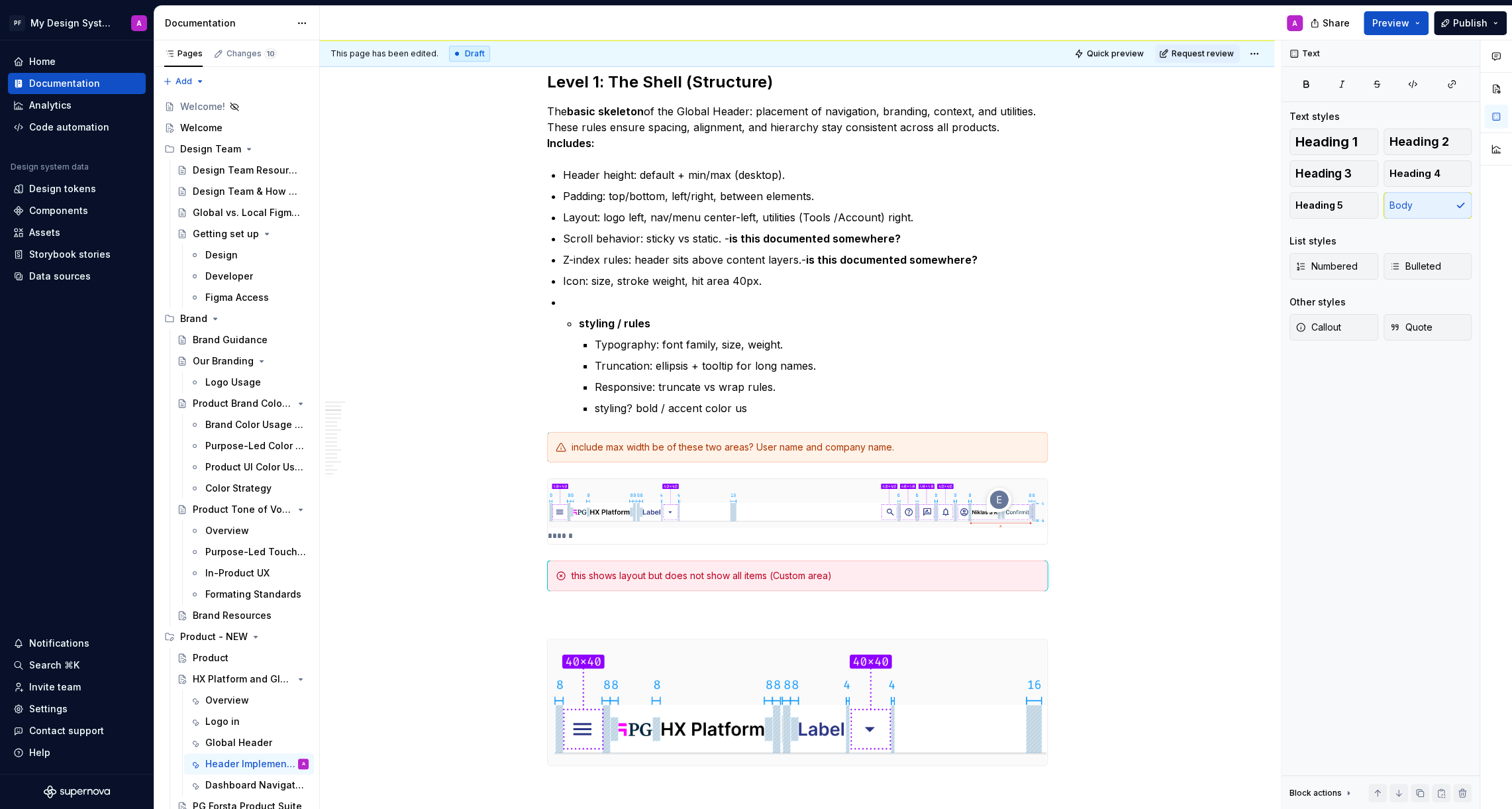
scroll to position [0, 0]
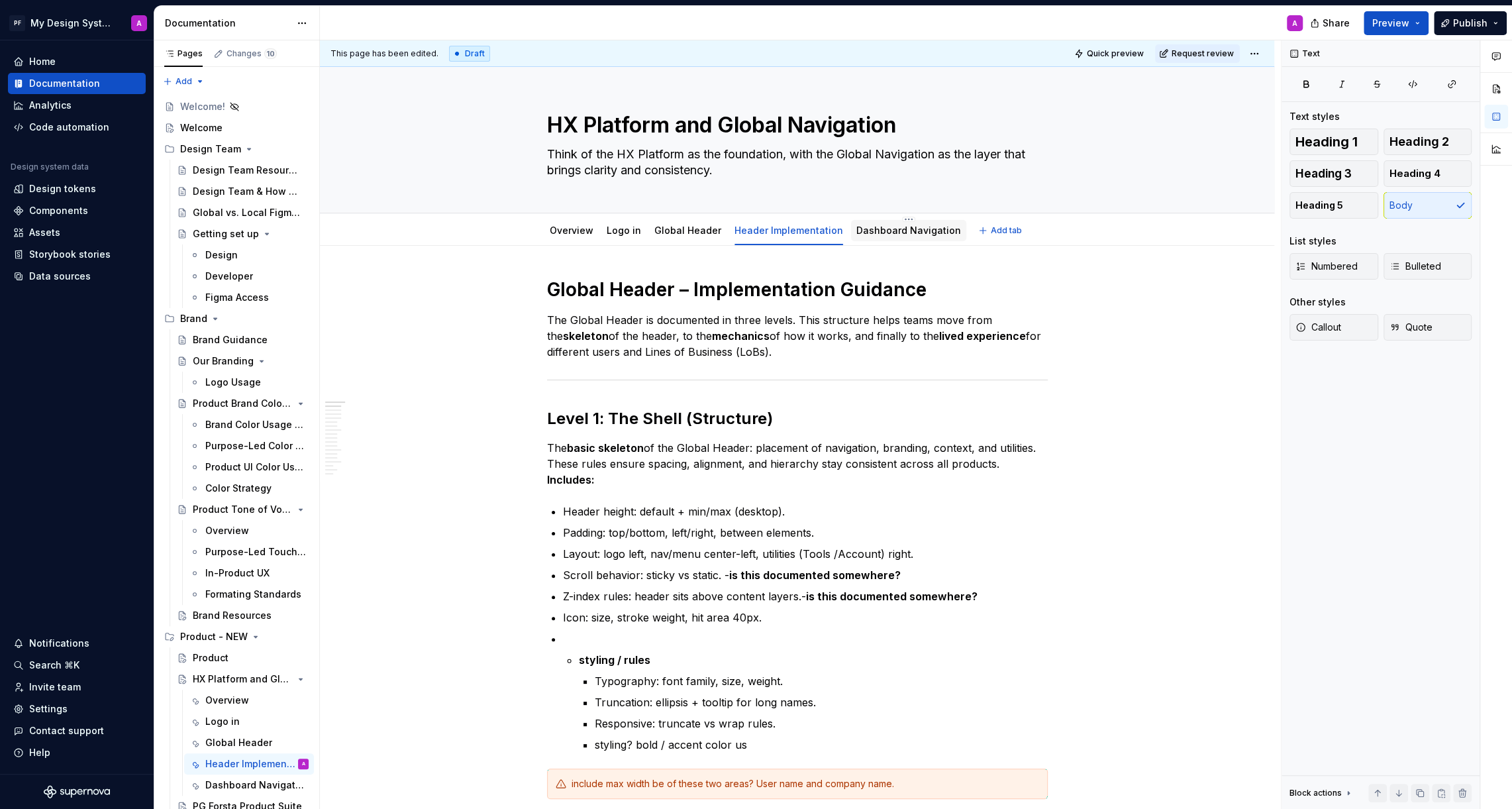
click at [882, 226] on link "Dashboard Navigation" at bounding box center [909, 229] width 104 height 11
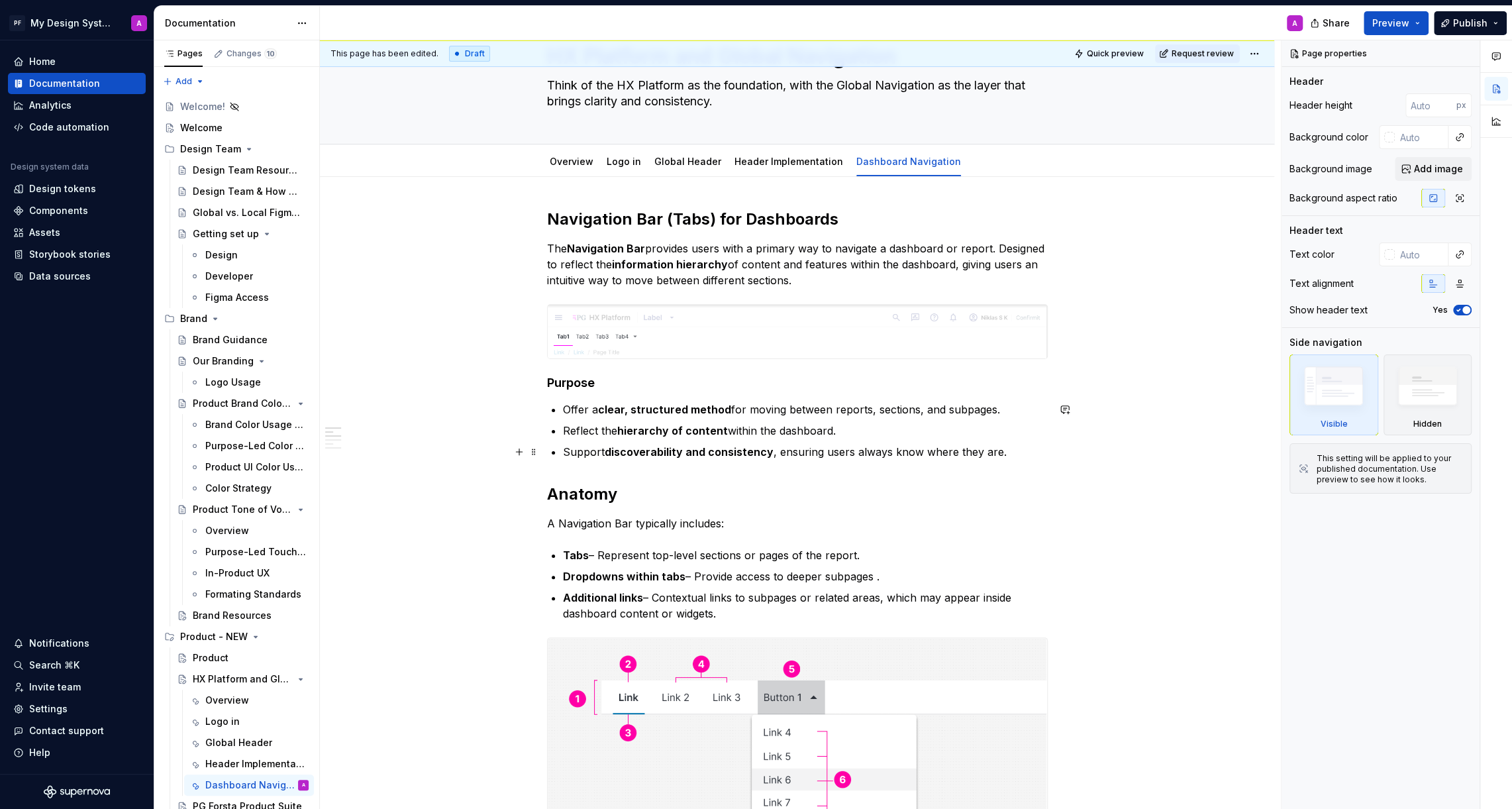
scroll to position [70, 0]
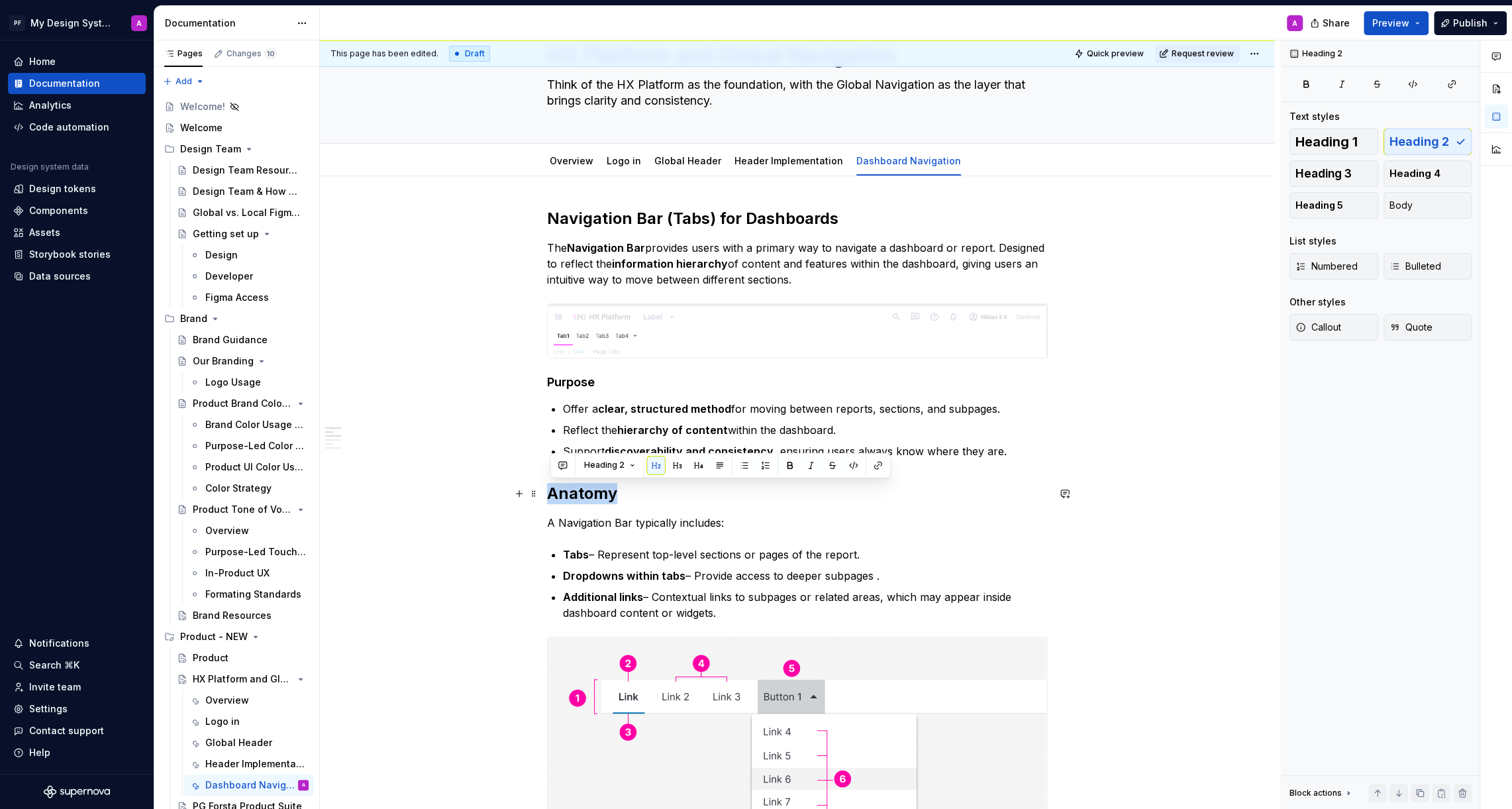
drag, startPoint x: 624, startPoint y: 494, endPoint x: 545, endPoint y: 488, distance: 79.2
click at [673, 471] on button "button" at bounding box center [677, 464] width 18 height 18
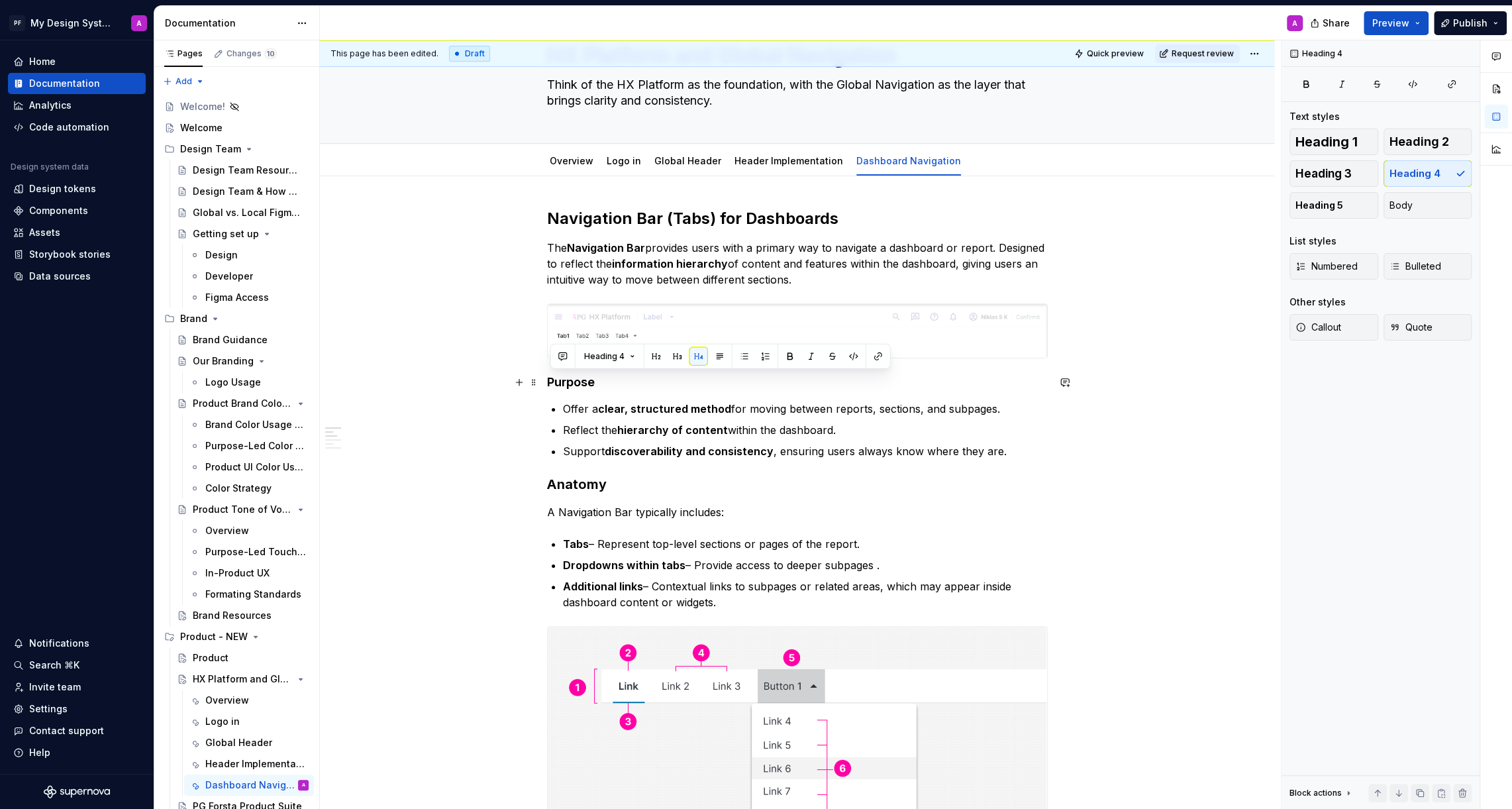
drag, startPoint x: 600, startPoint y: 381, endPoint x: 550, endPoint y: 380, distance: 50.0
click at [550, 380] on h4 "Purpose" at bounding box center [798, 382] width 501 height 16
click at [676, 358] on button "button" at bounding box center [677, 355] width 18 height 18
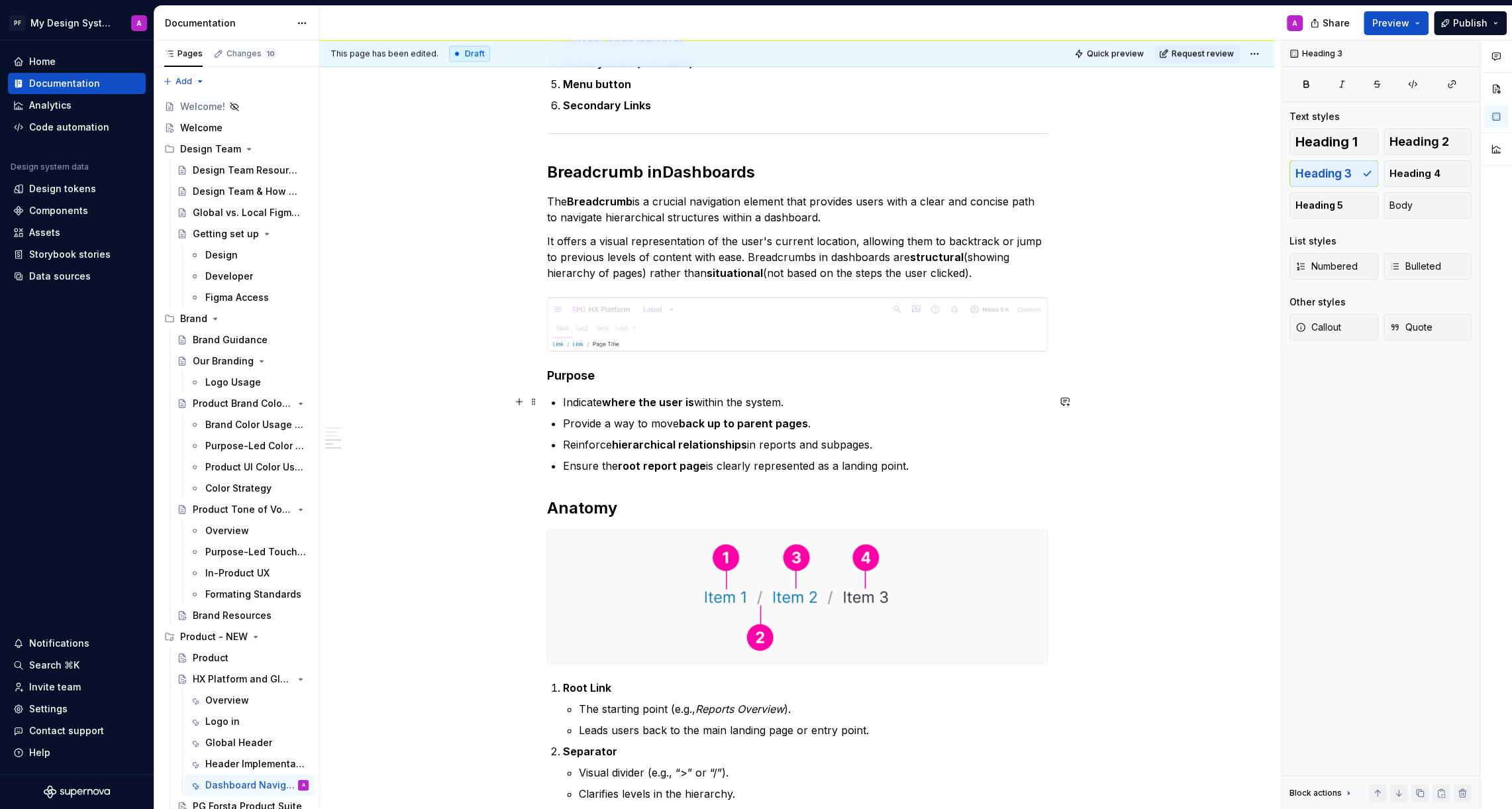
scroll to position [983, 0]
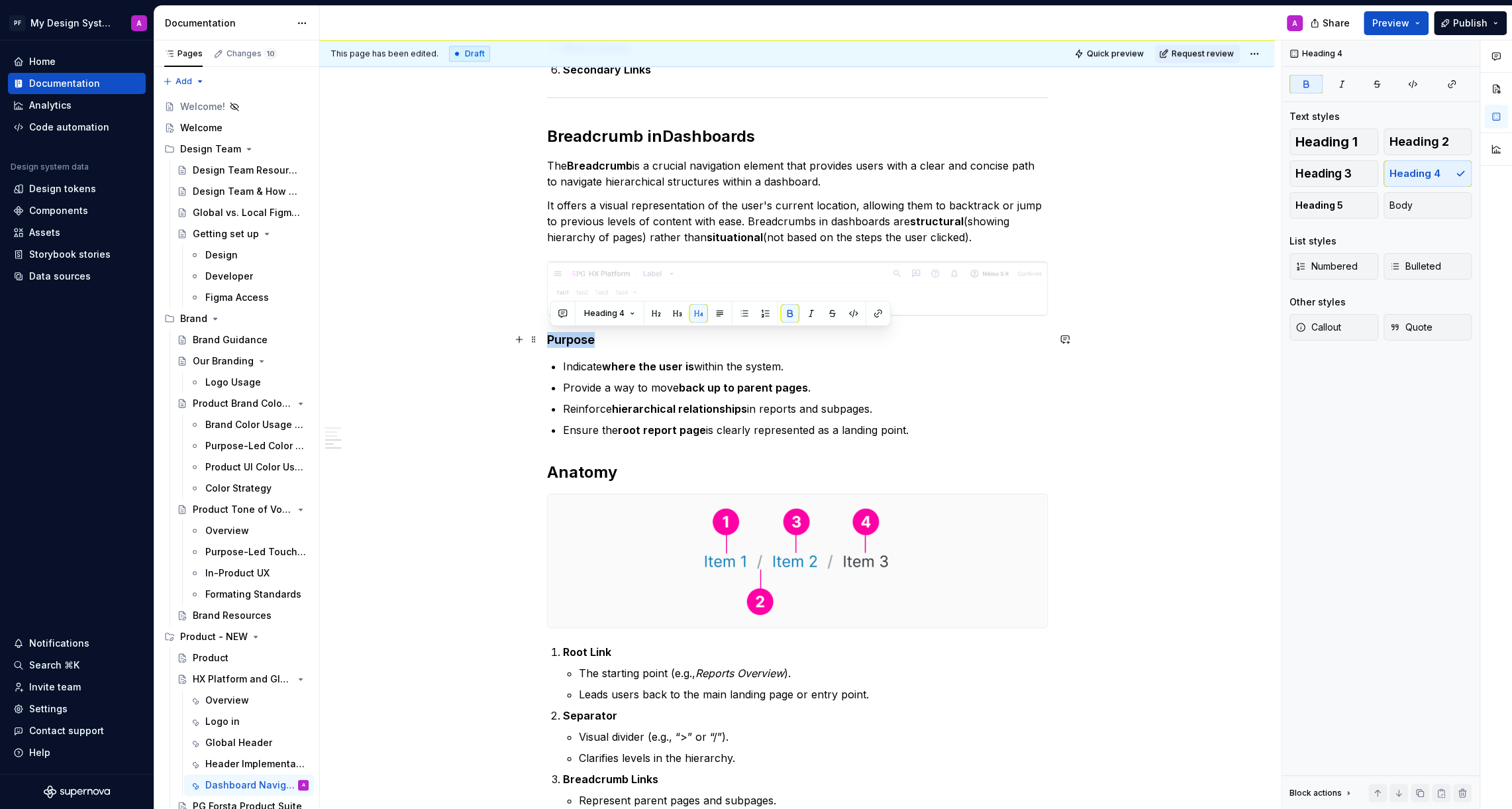
drag, startPoint x: 599, startPoint y: 335, endPoint x: 550, endPoint y: 335, distance: 49.0
click at [550, 335] on h4 "Purpose" at bounding box center [798, 340] width 501 height 16
click at [680, 313] on button "button" at bounding box center [677, 313] width 18 height 18
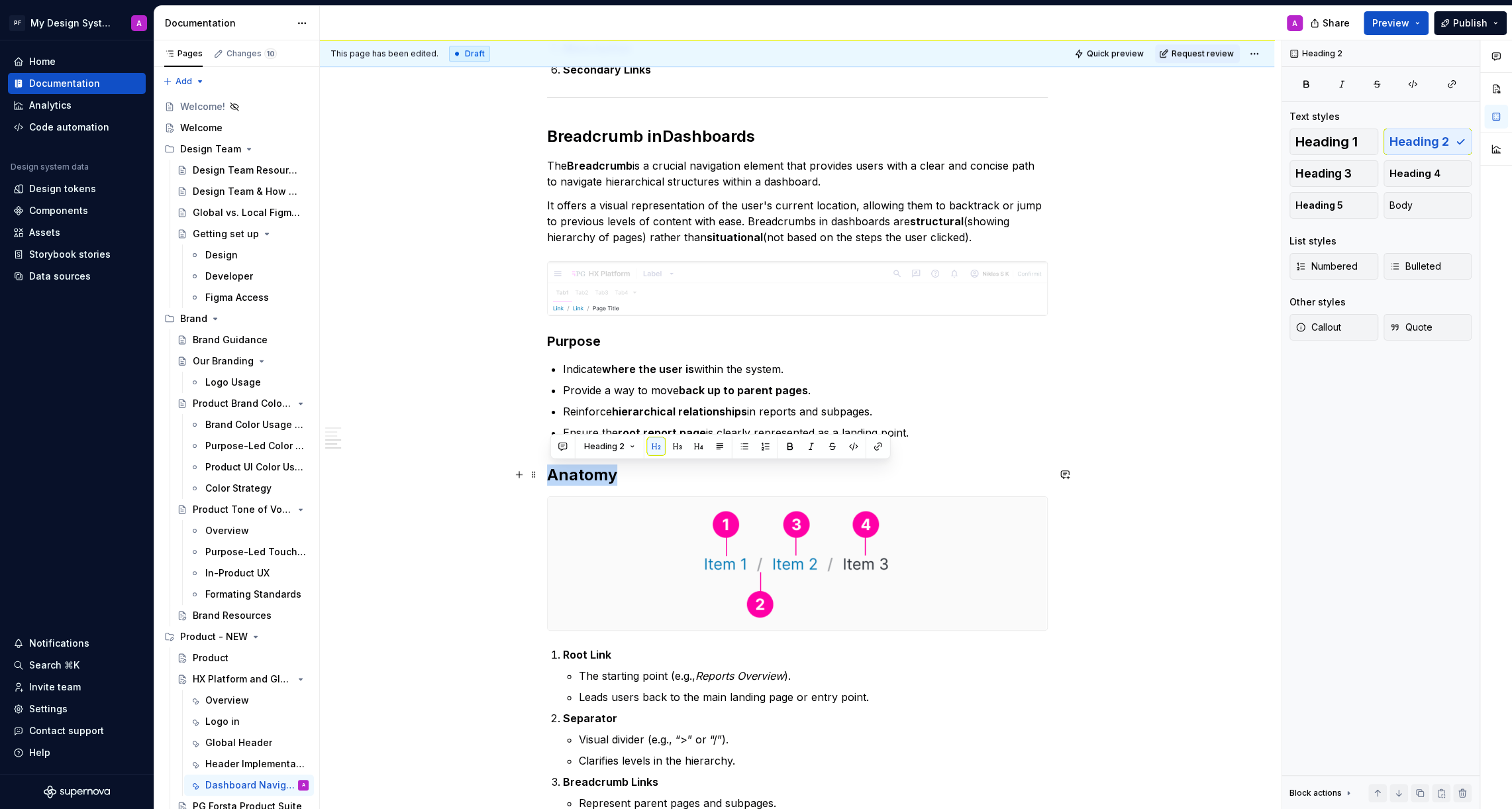
drag, startPoint x: 628, startPoint y: 474, endPoint x: 553, endPoint y: 474, distance: 75.0
click at [553, 474] on h2 "Anatomy" at bounding box center [798, 474] width 501 height 21
click at [678, 447] on button "button" at bounding box center [677, 446] width 18 height 18
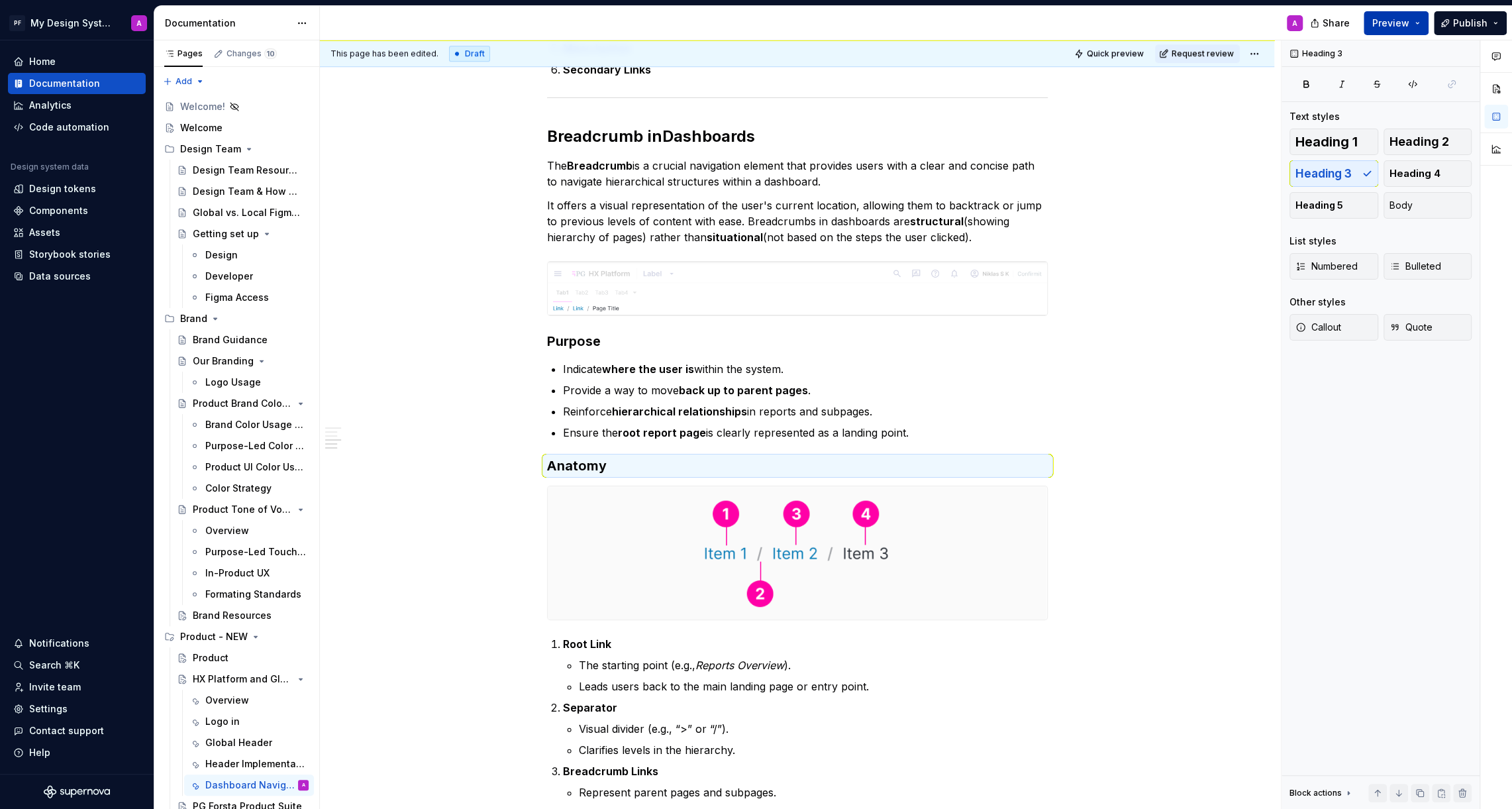
click at [1396, 26] on span "Preview" at bounding box center [1390, 23] width 37 height 13
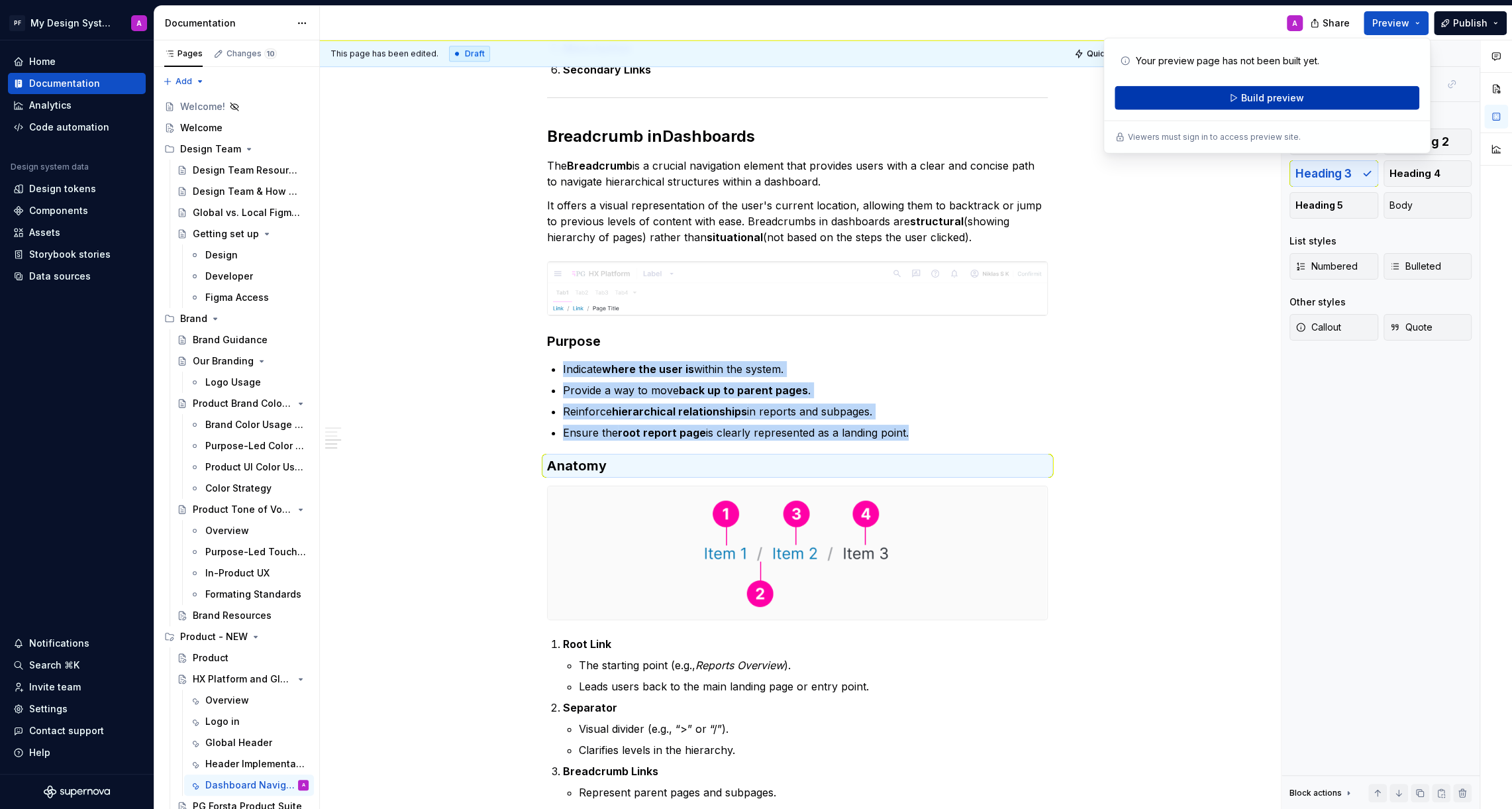
click at [1303, 96] on button "Build preview" at bounding box center [1267, 97] width 305 height 23
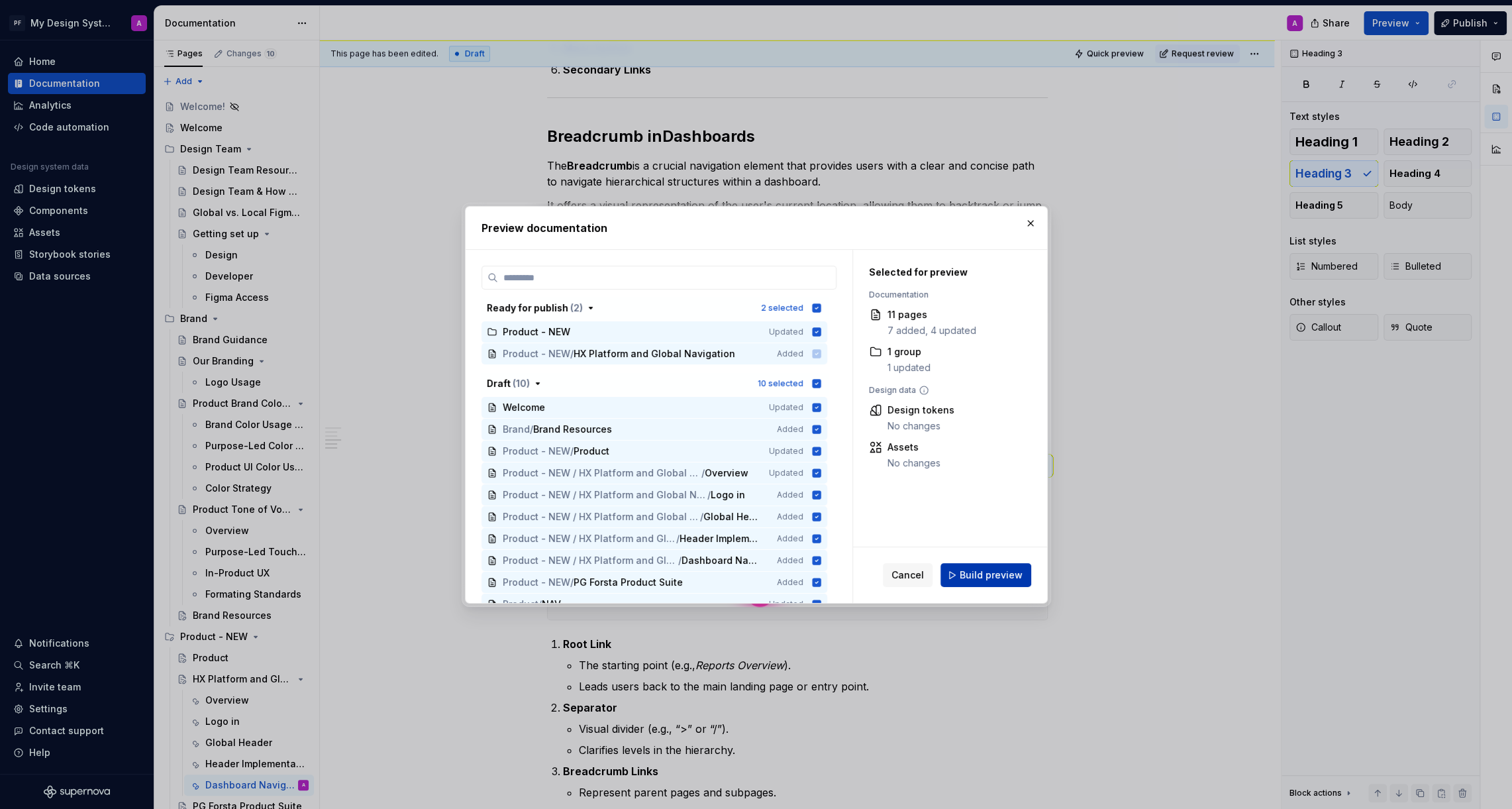
click at [996, 575] on span "Build preview" at bounding box center [991, 574] width 63 height 13
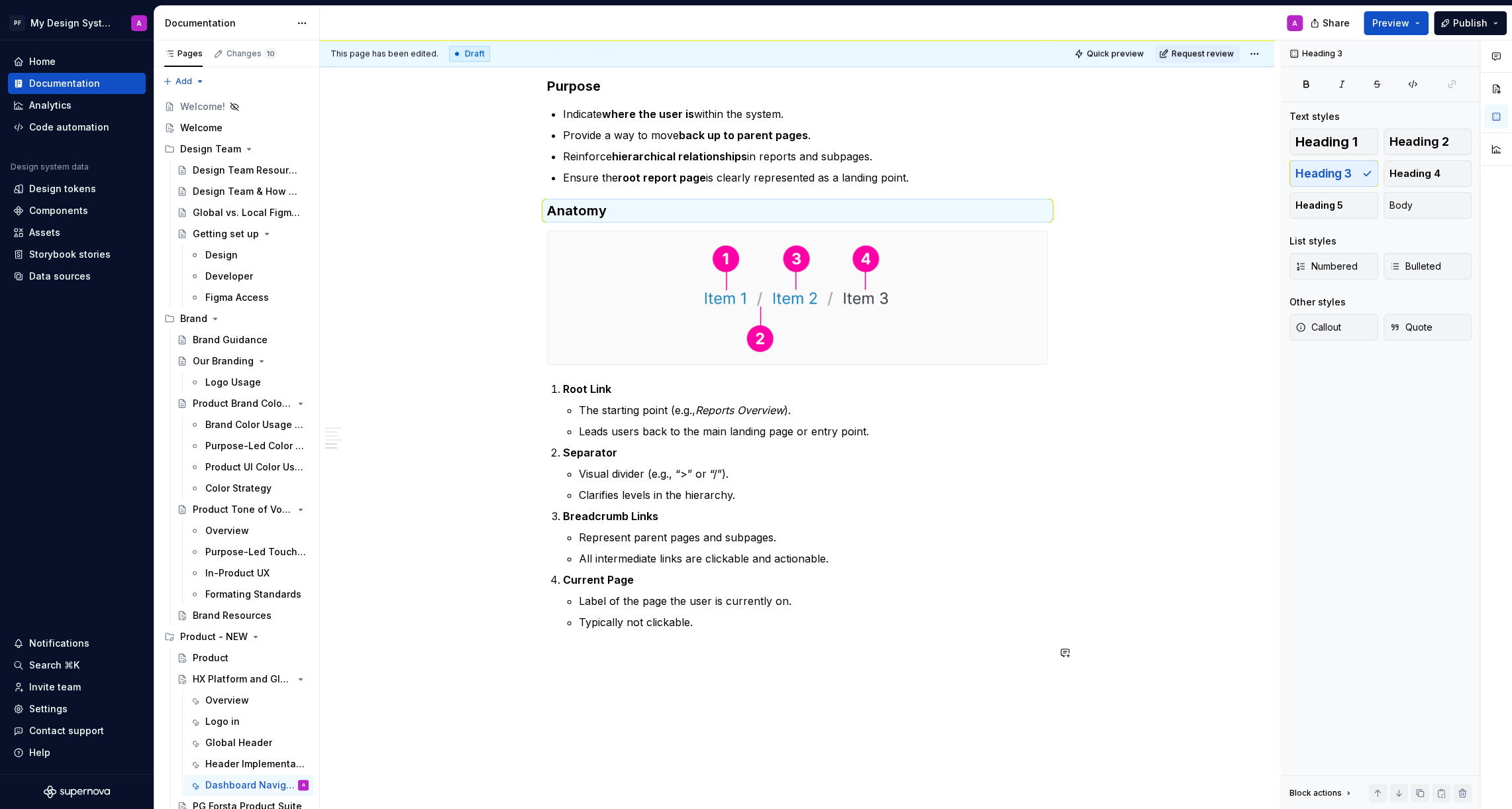
scroll to position [1257, 0]
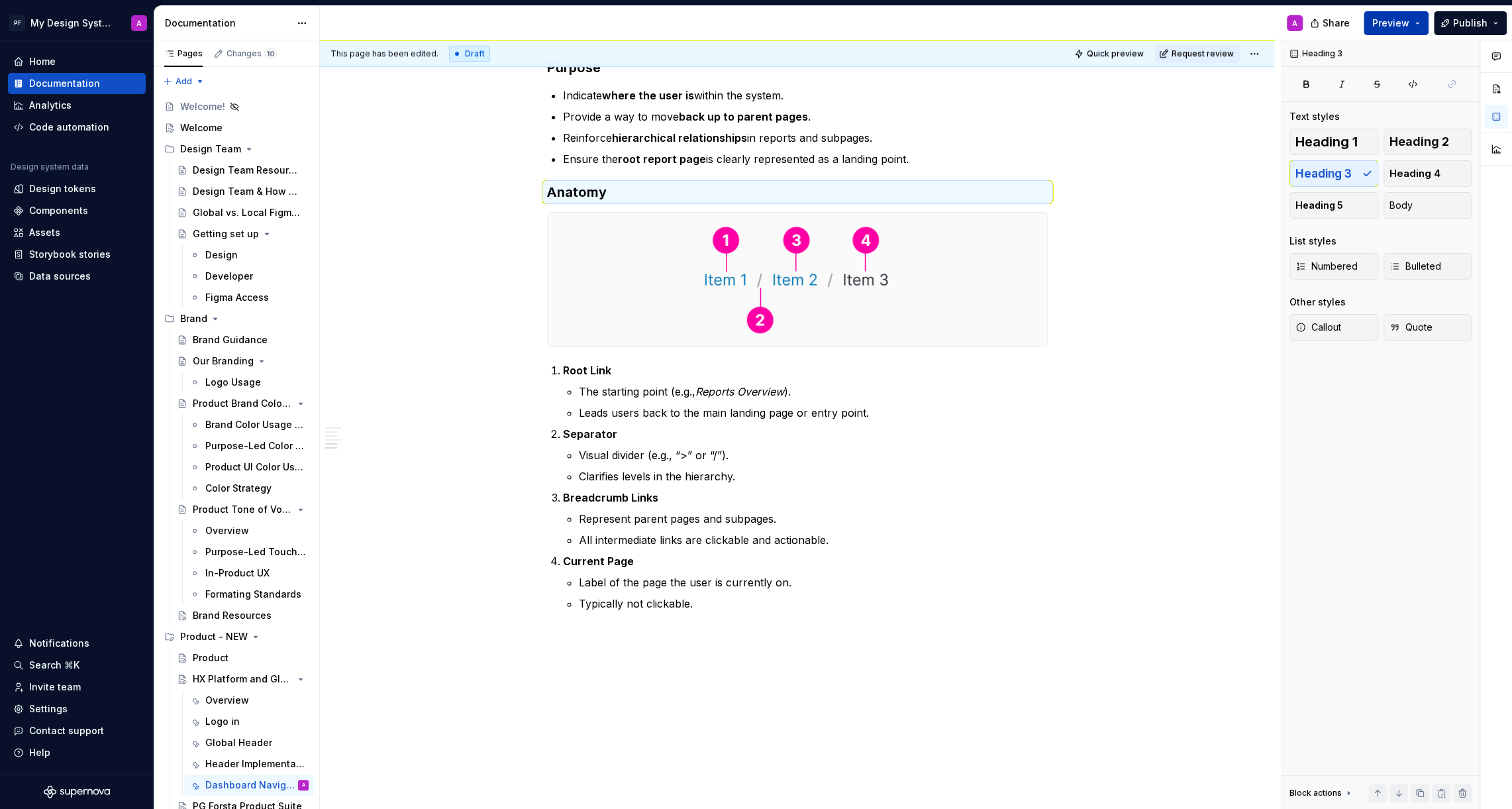
click at [1396, 28] on span "Preview" at bounding box center [1390, 23] width 37 height 13
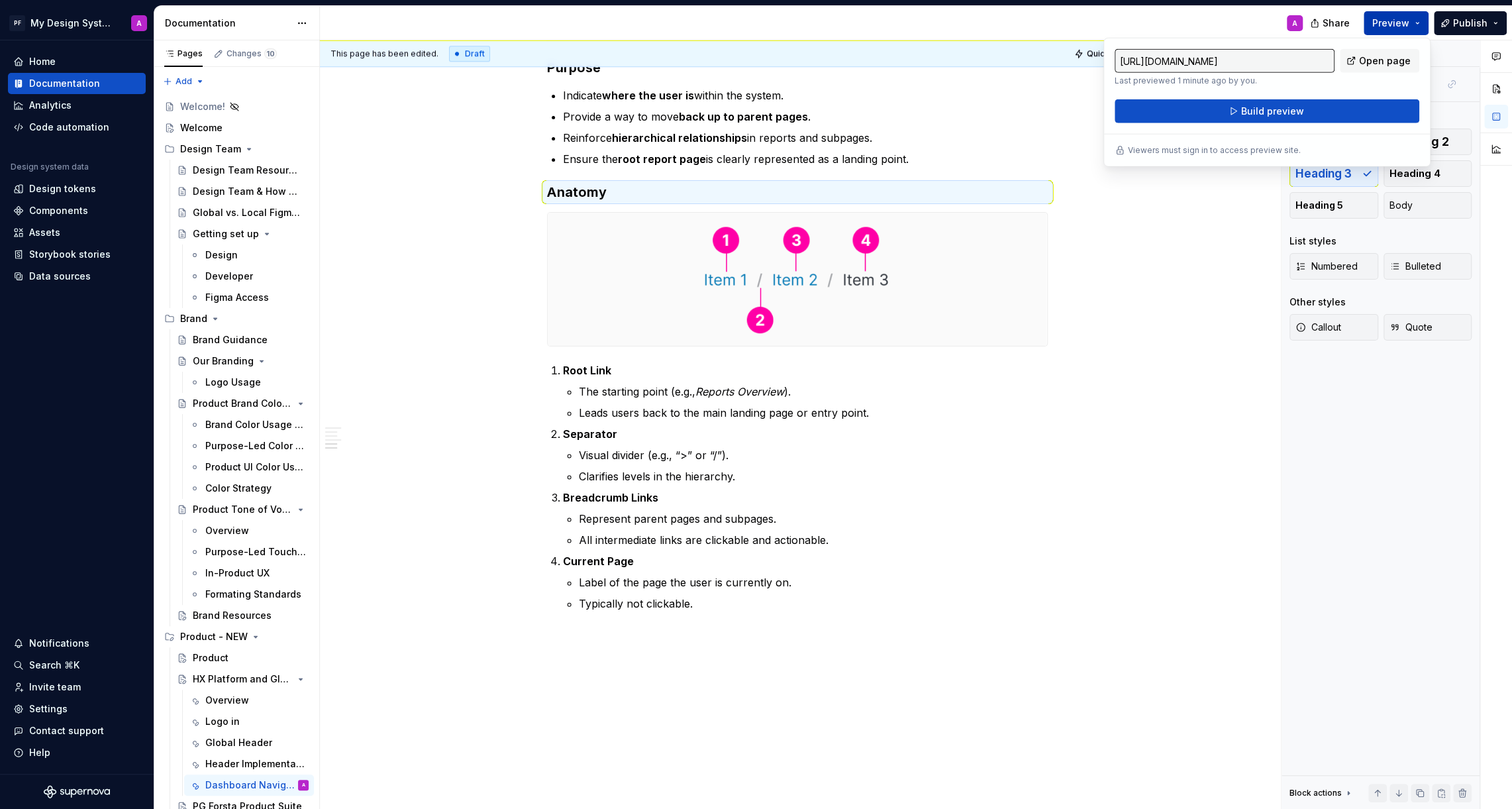
click at [1271, 110] on span "Build preview" at bounding box center [1272, 110] width 63 height 13
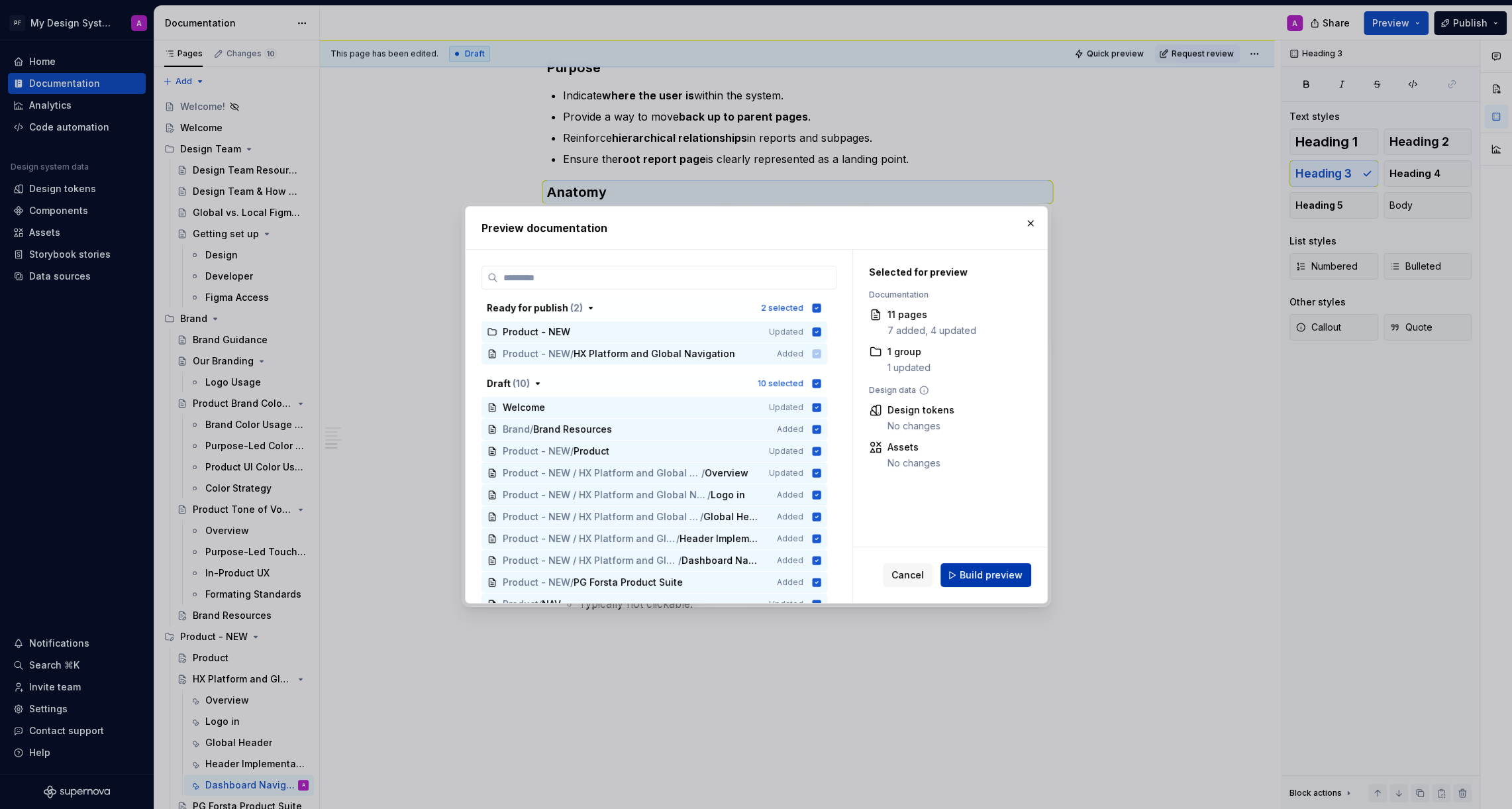
click at [970, 573] on span "Build preview" at bounding box center [991, 574] width 63 height 13
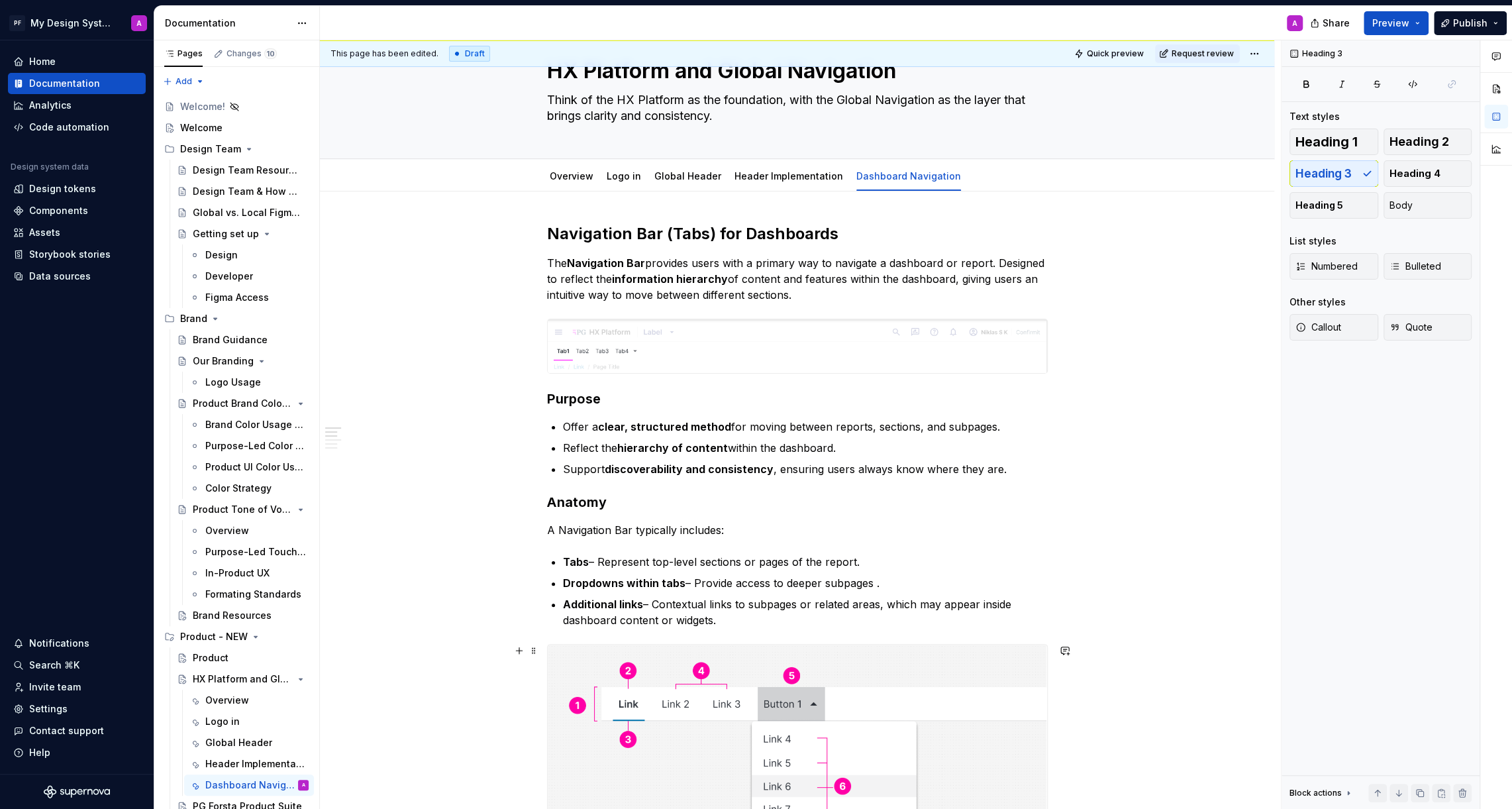
scroll to position [0, 0]
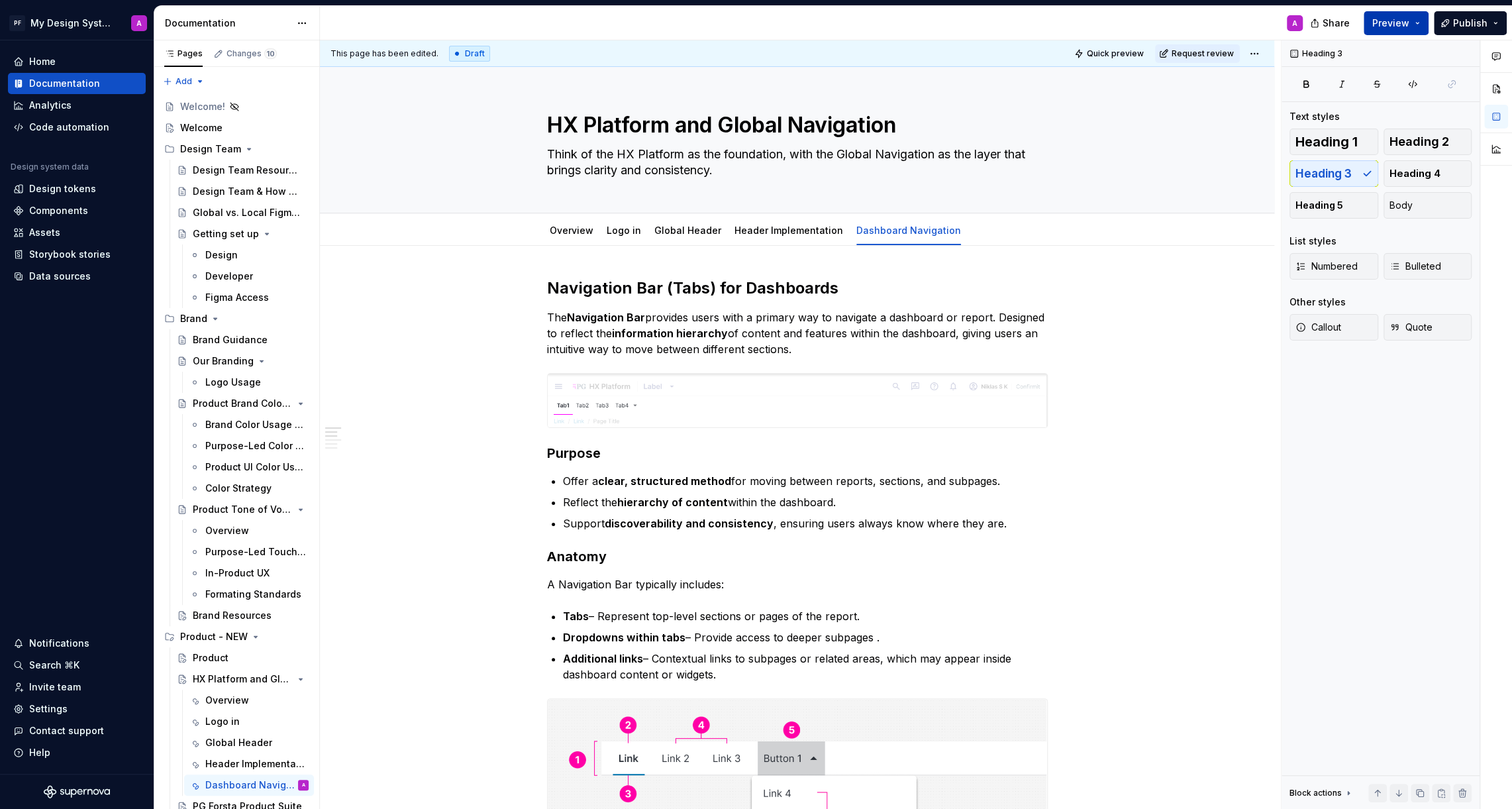
click at [1386, 21] on span "Preview" at bounding box center [1390, 23] width 37 height 13
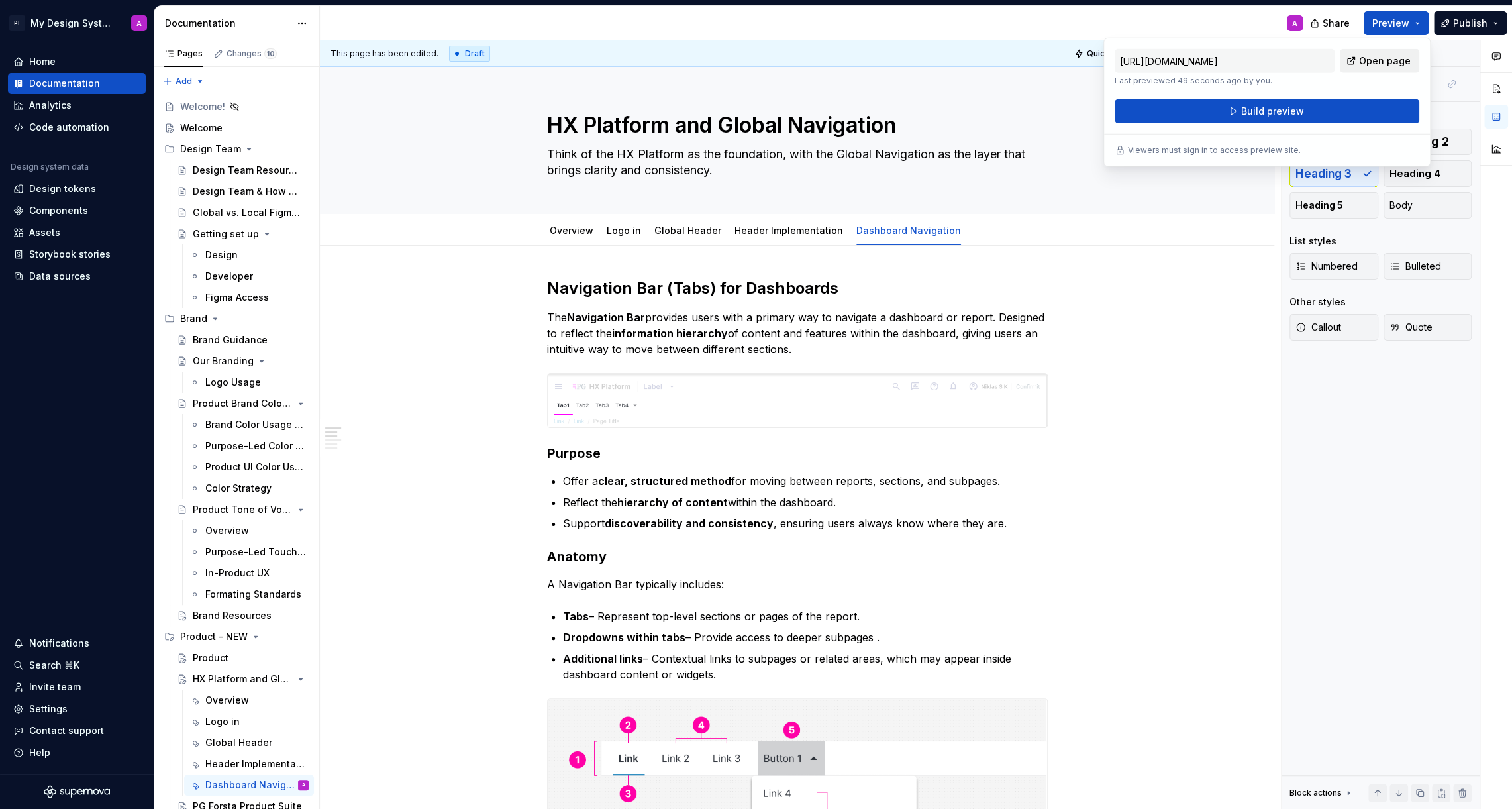
click at [1375, 64] on span "Open page" at bounding box center [1384, 60] width 51 height 13
type textarea "*"
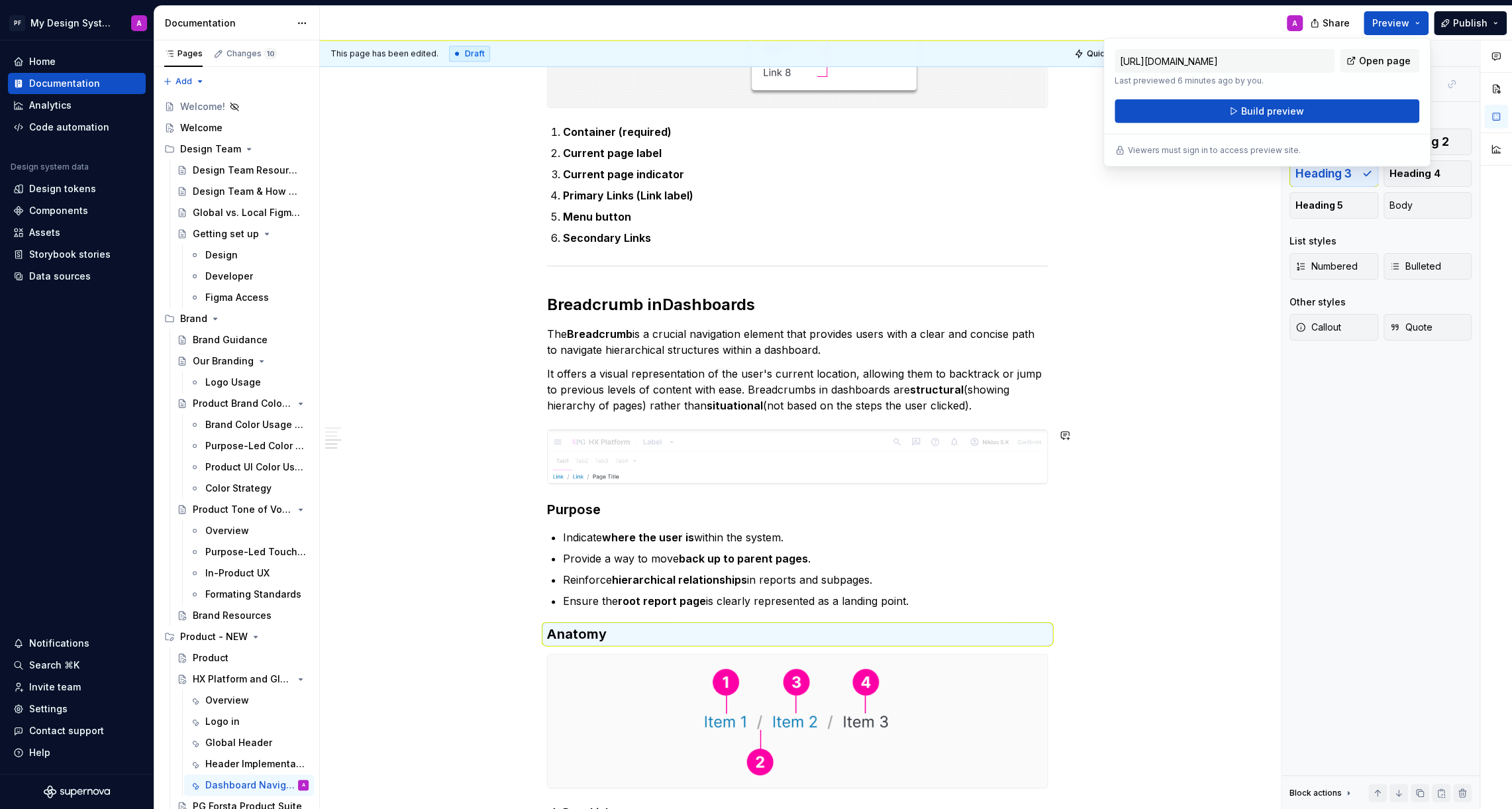
scroll to position [816, 0]
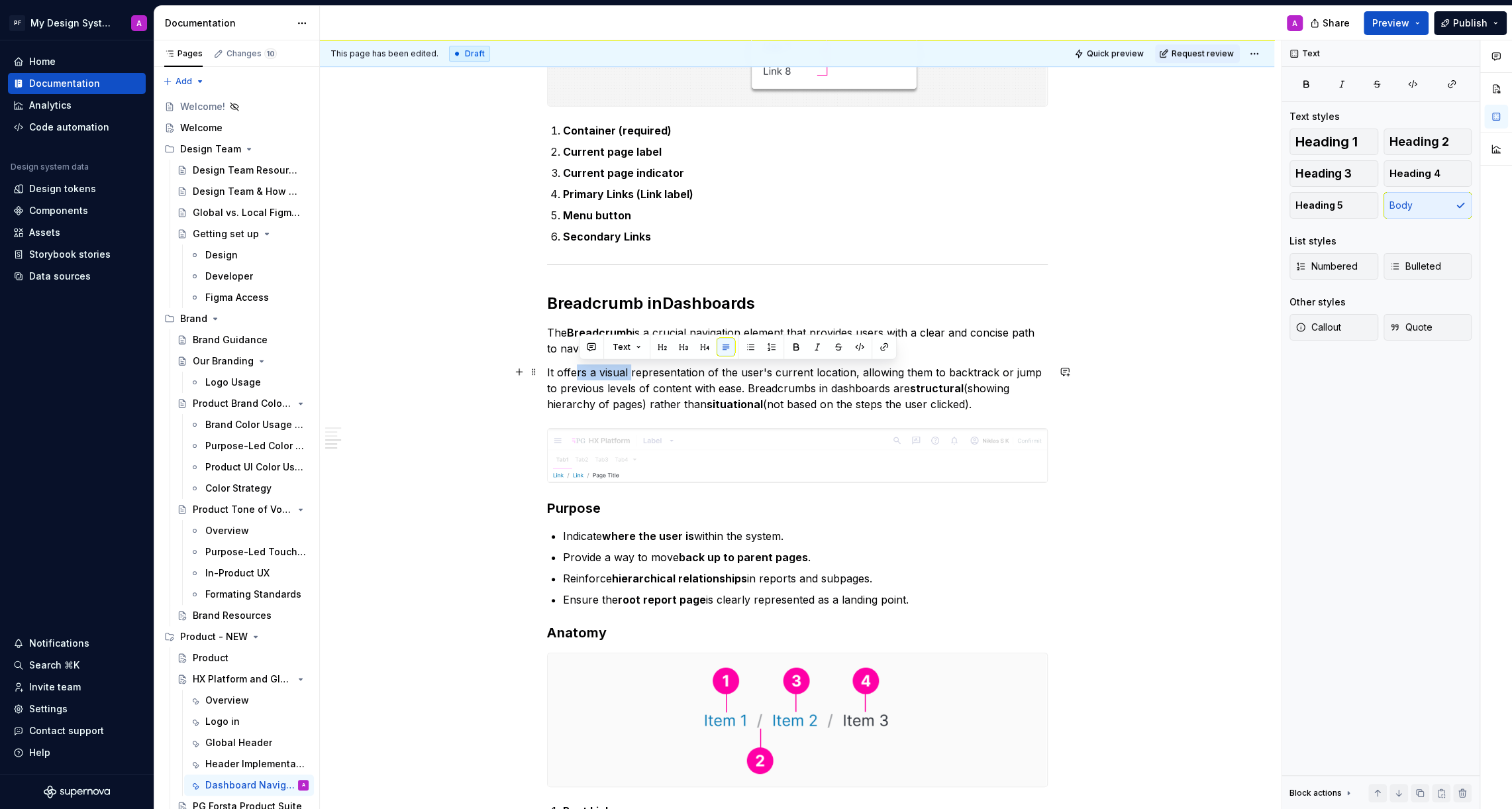
drag, startPoint x: 633, startPoint y: 368, endPoint x: 579, endPoint y: 368, distance: 54.0
click at [579, 368] on p "It offers a visual representation of the user's current location, allowing them…" at bounding box center [798, 388] width 501 height 48
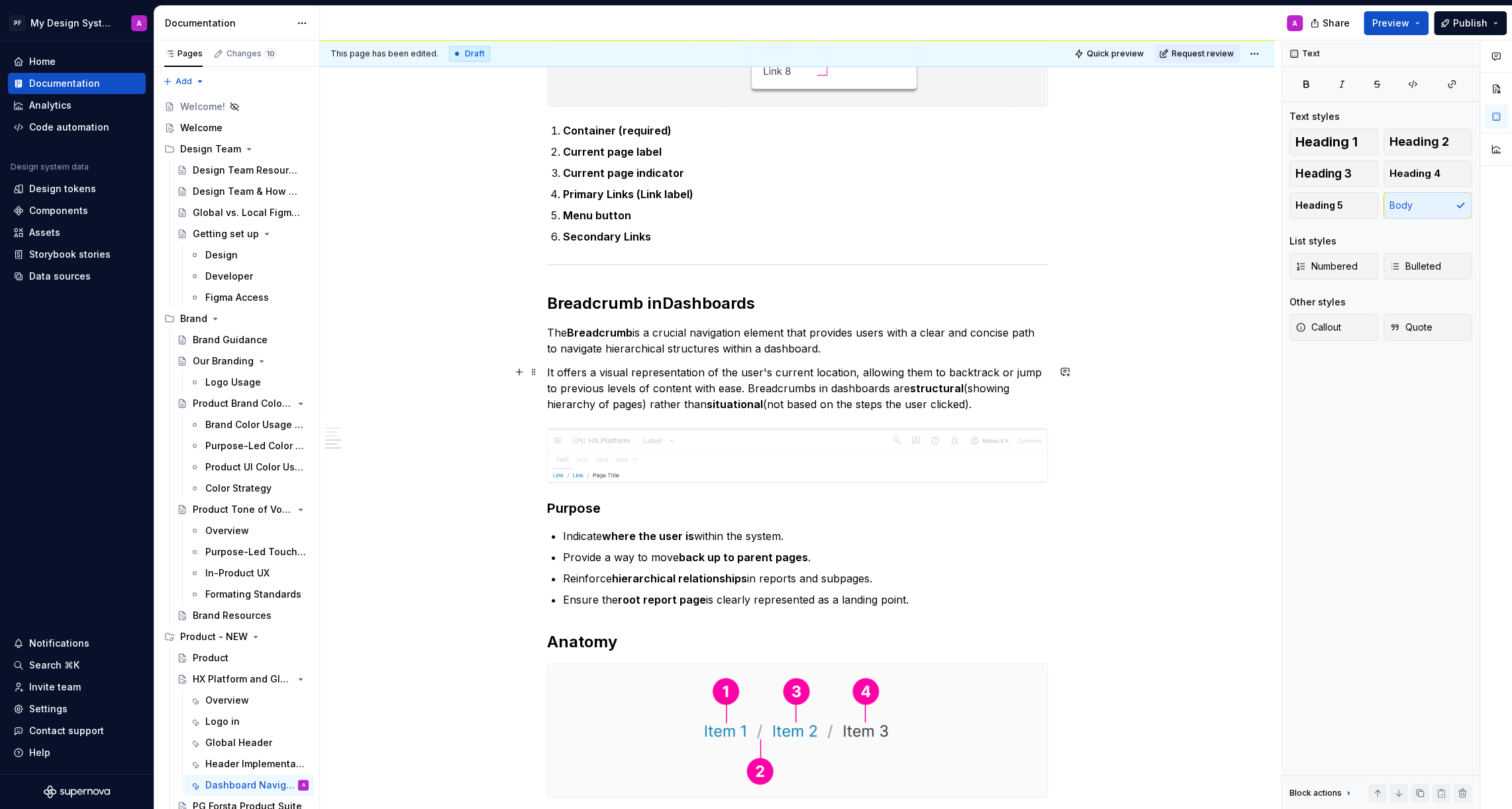
click at [588, 372] on p "It offers a visual representation of the user's current location, allowing them…" at bounding box center [798, 388] width 501 height 48
click at [735, 388] on p "It gives a visual representation of the user's current location, allowing them …" at bounding box center [798, 388] width 501 height 48
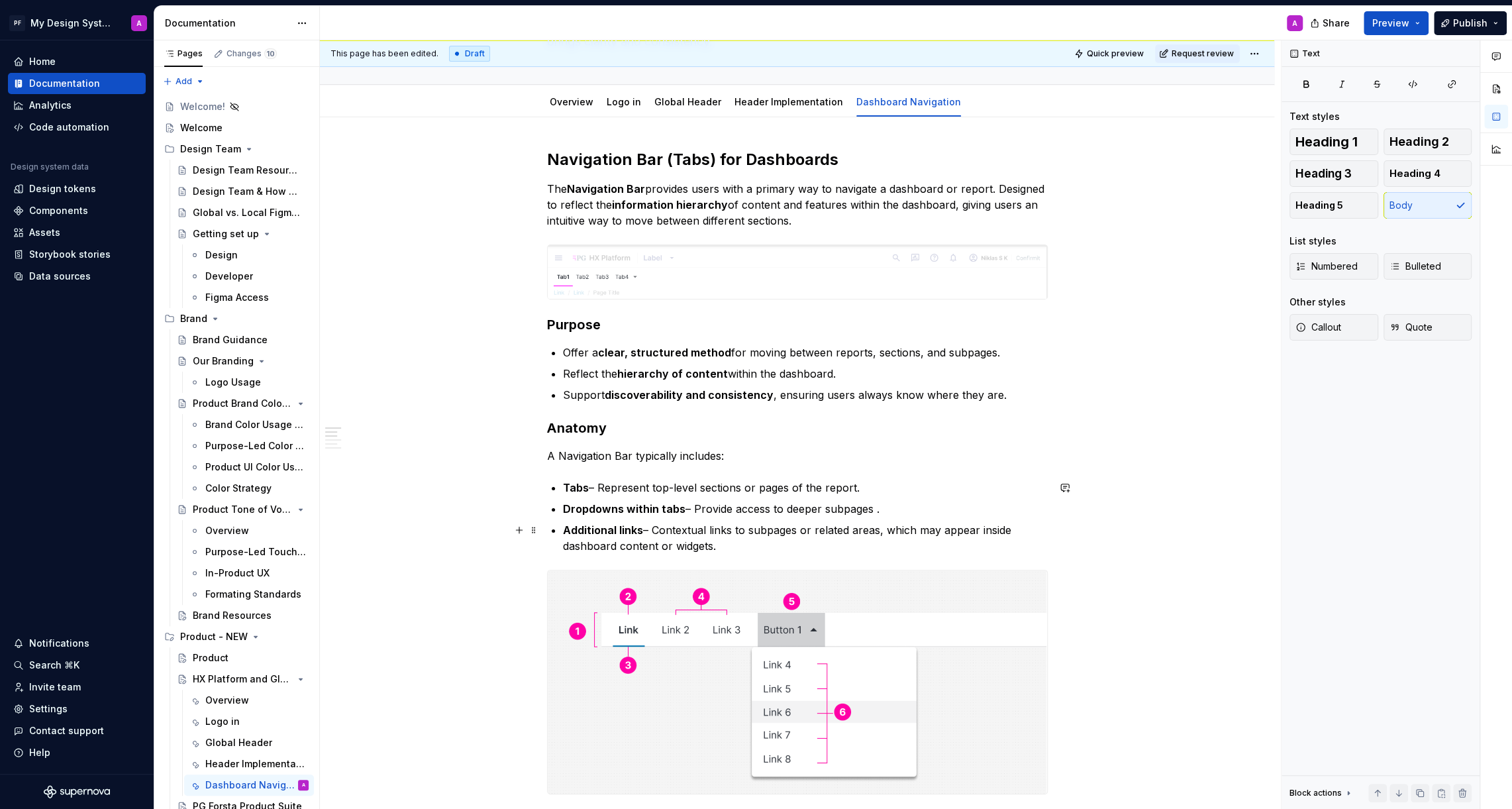
scroll to position [0, 0]
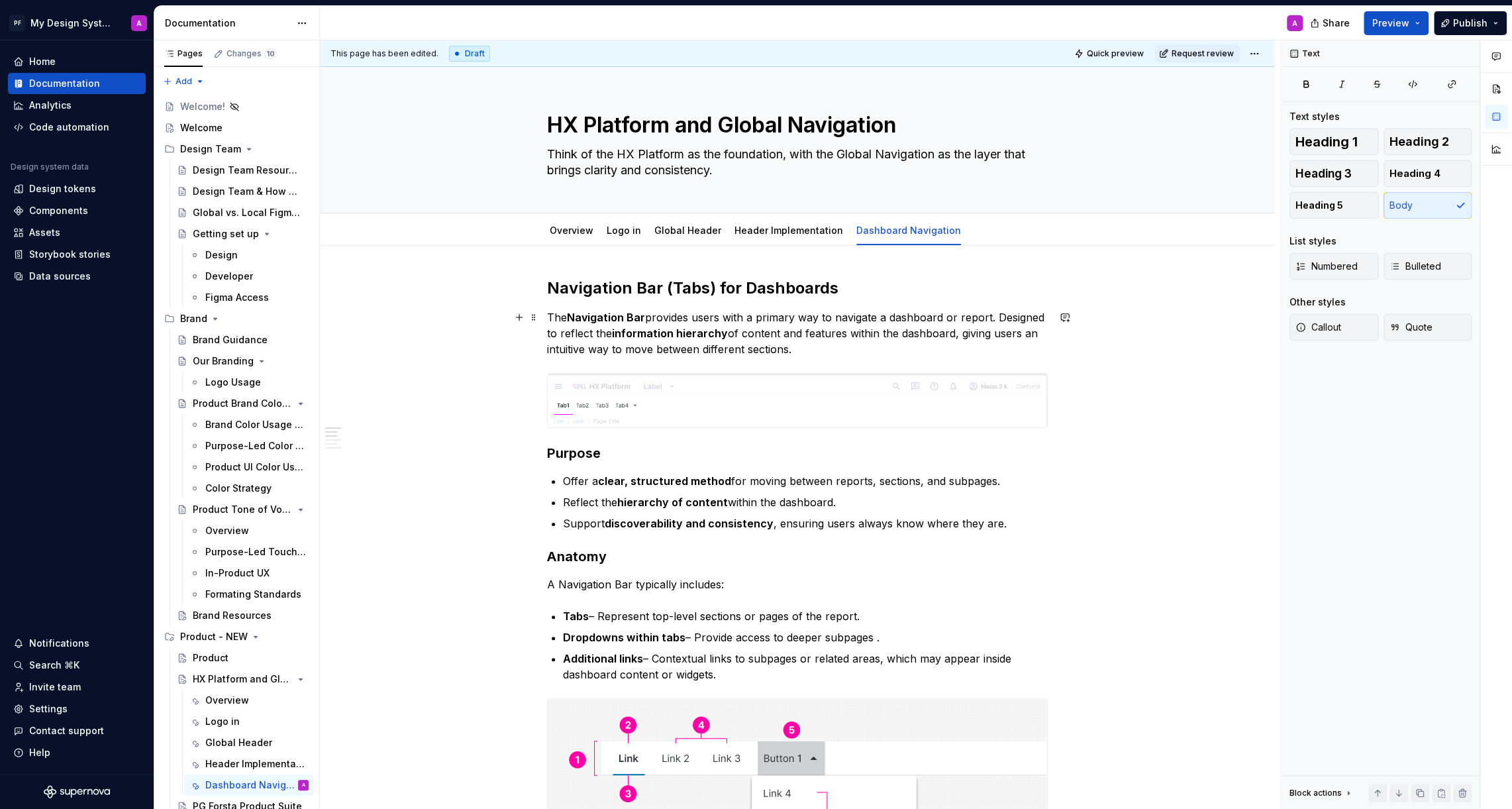
click at [999, 318] on p "The Navigation Bar provides users with a primary way to navigate a dashboard or…" at bounding box center [798, 333] width 501 height 48
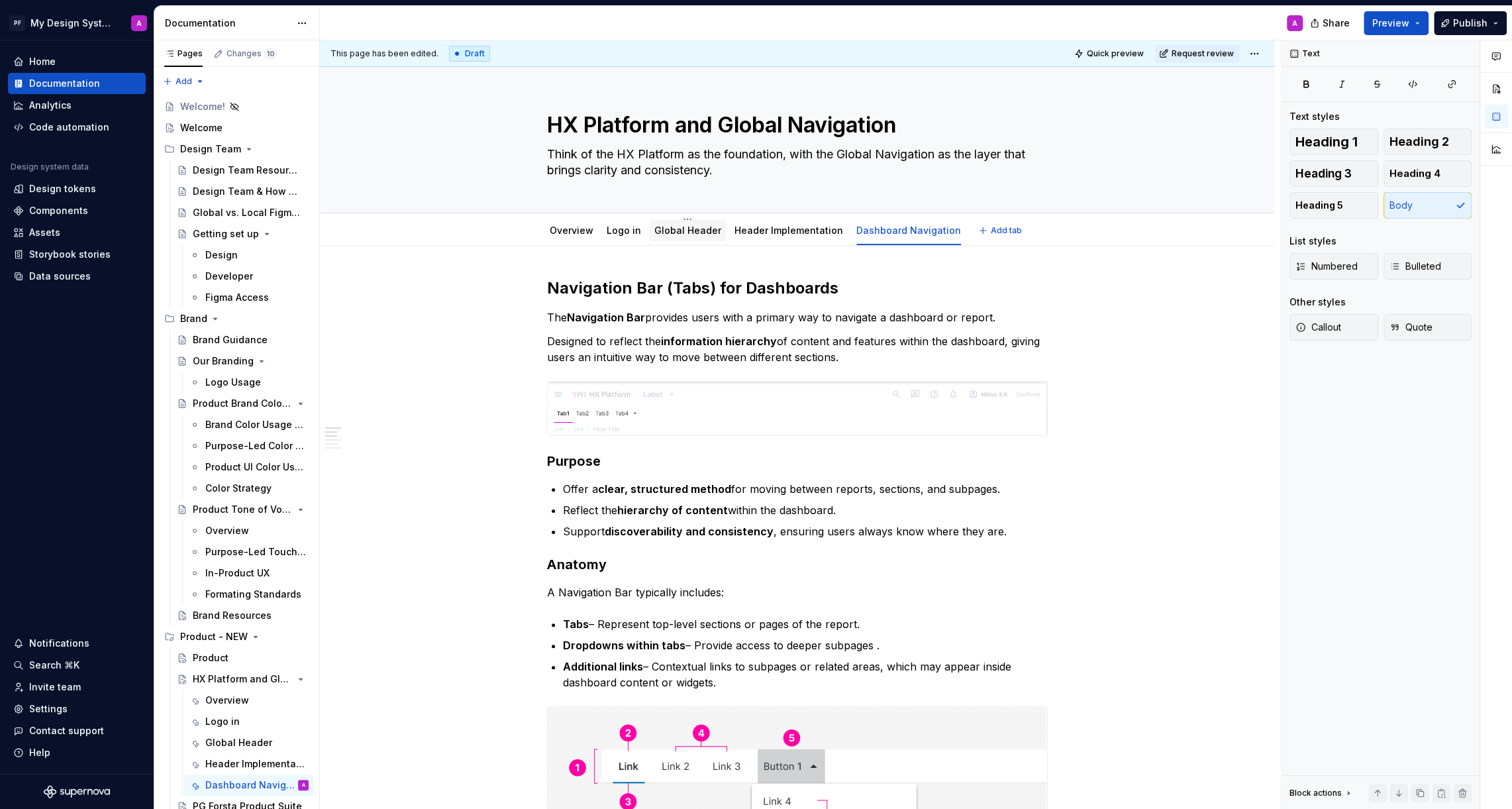
click at [660, 233] on link "Global Header" at bounding box center [687, 229] width 67 height 11
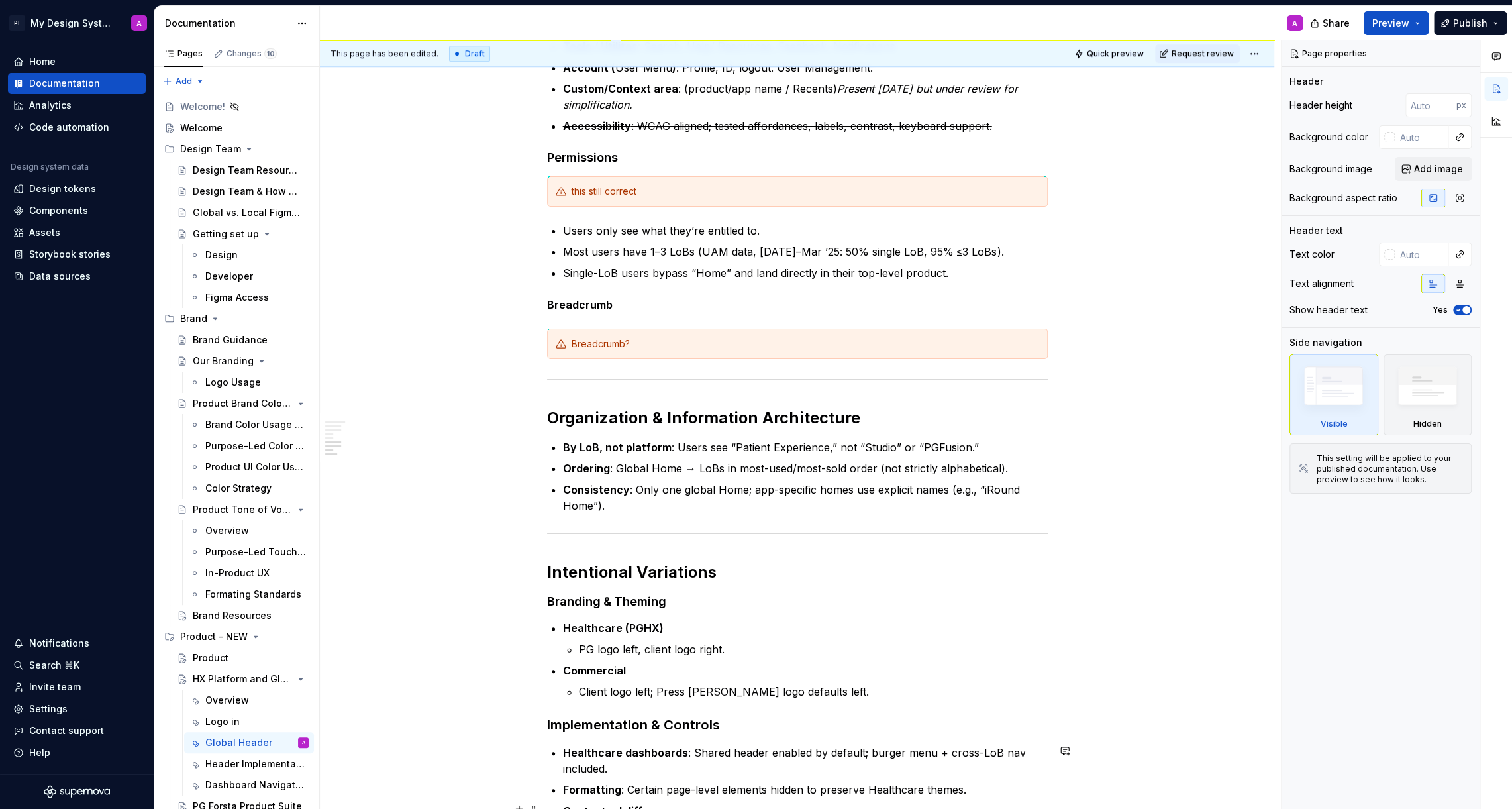
scroll to position [921, 0]
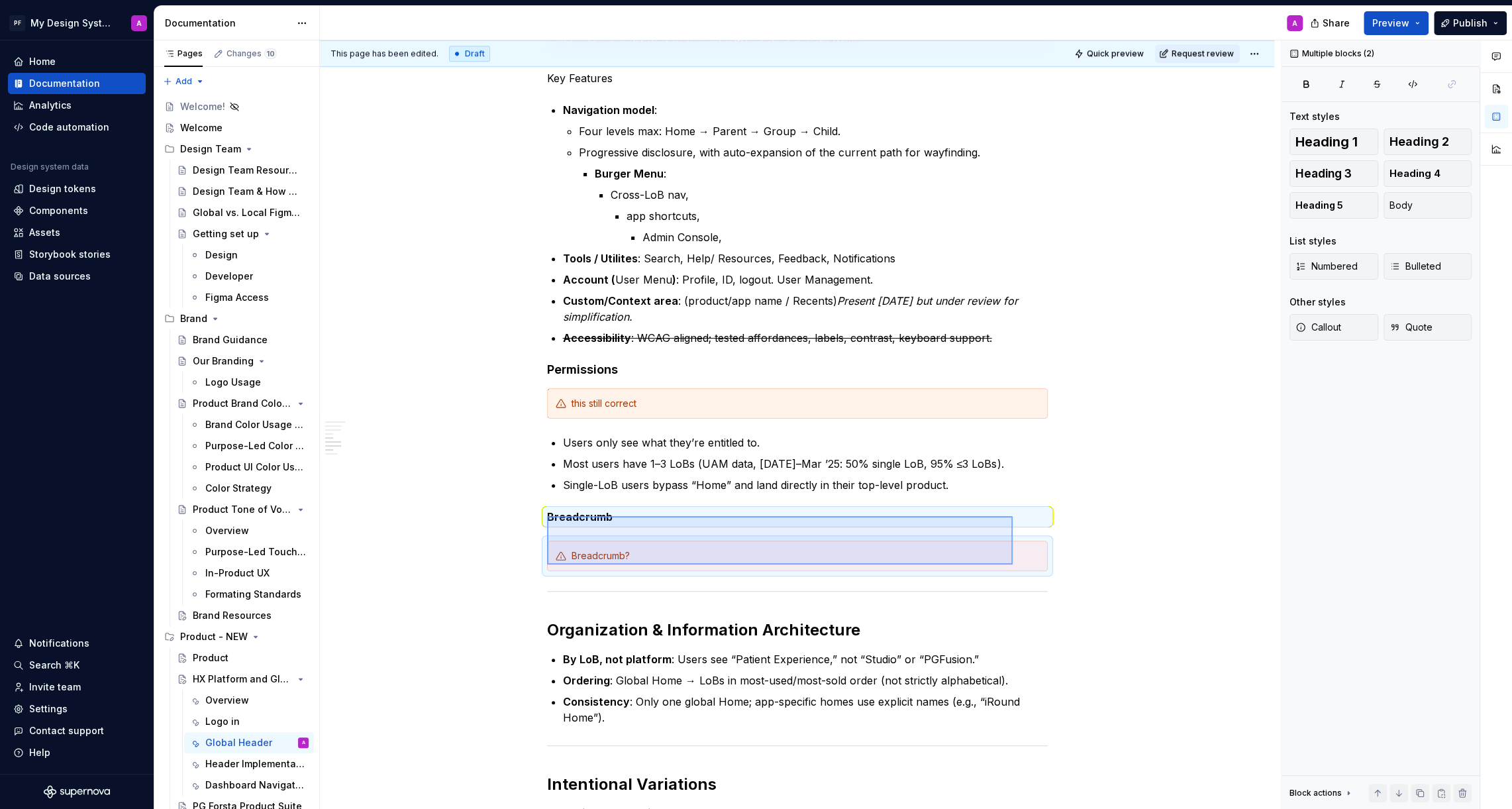
drag, startPoint x: 547, startPoint y: 516, endPoint x: 1012, endPoint y: 564, distance: 467.5
click at [1012, 564] on div "This page has been edited. Draft Quick preview Request review HX Platform and G…" at bounding box center [800, 424] width 961 height 769
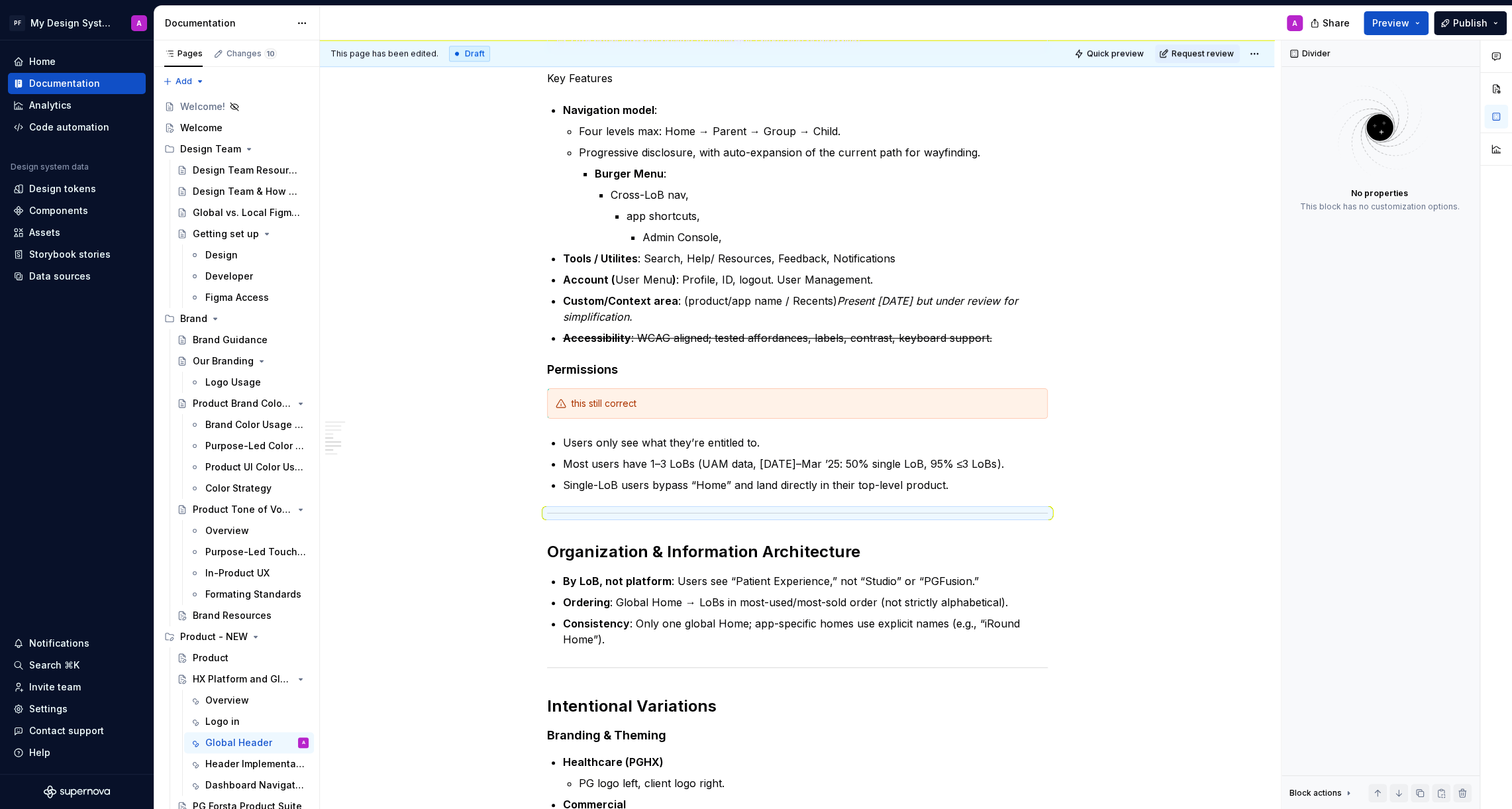
type textarea "*"
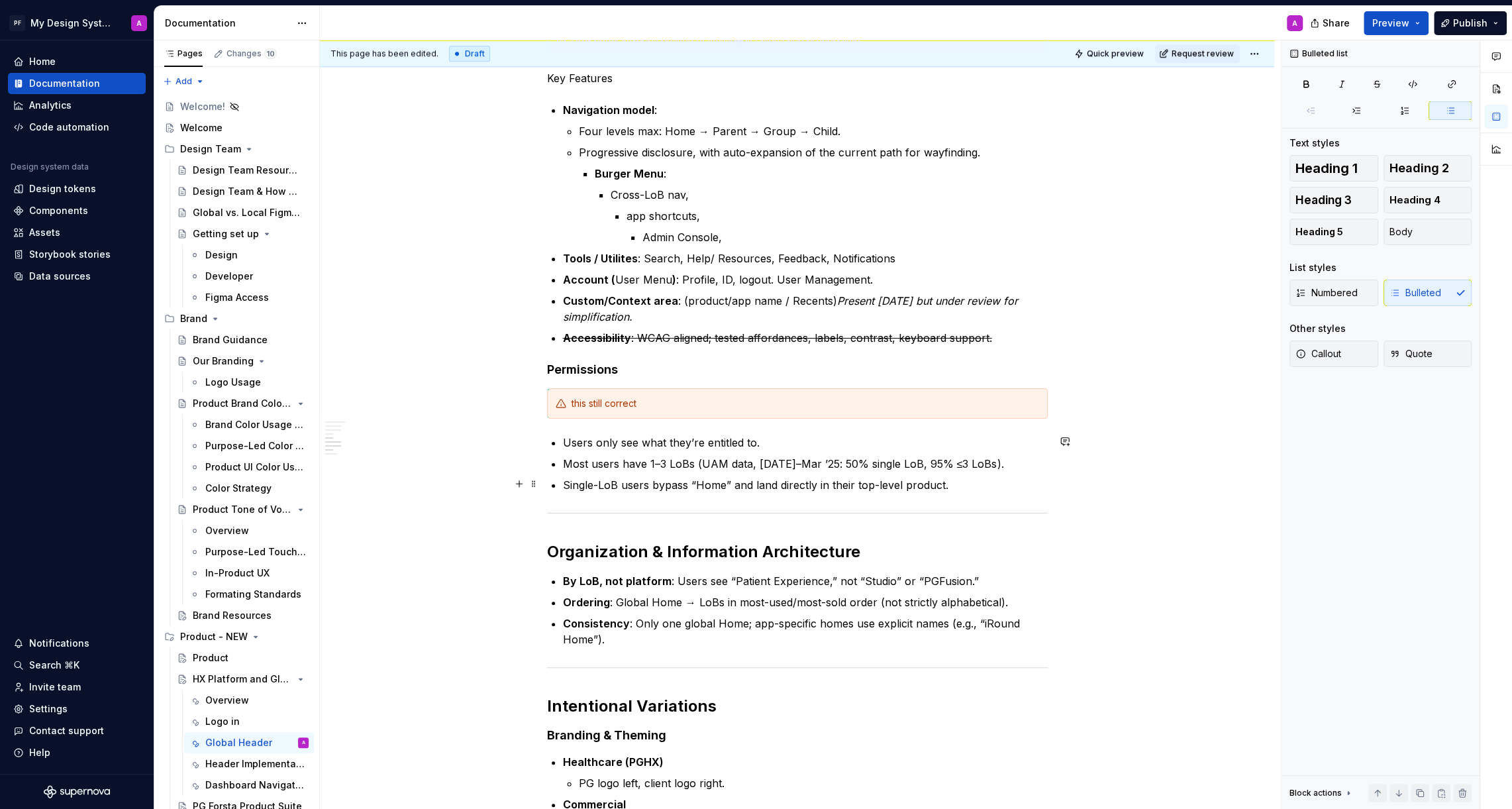
click at [1035, 489] on p "Single-LoB users bypass “Home” and land directly in their top-level product." at bounding box center [806, 485] width 485 height 16
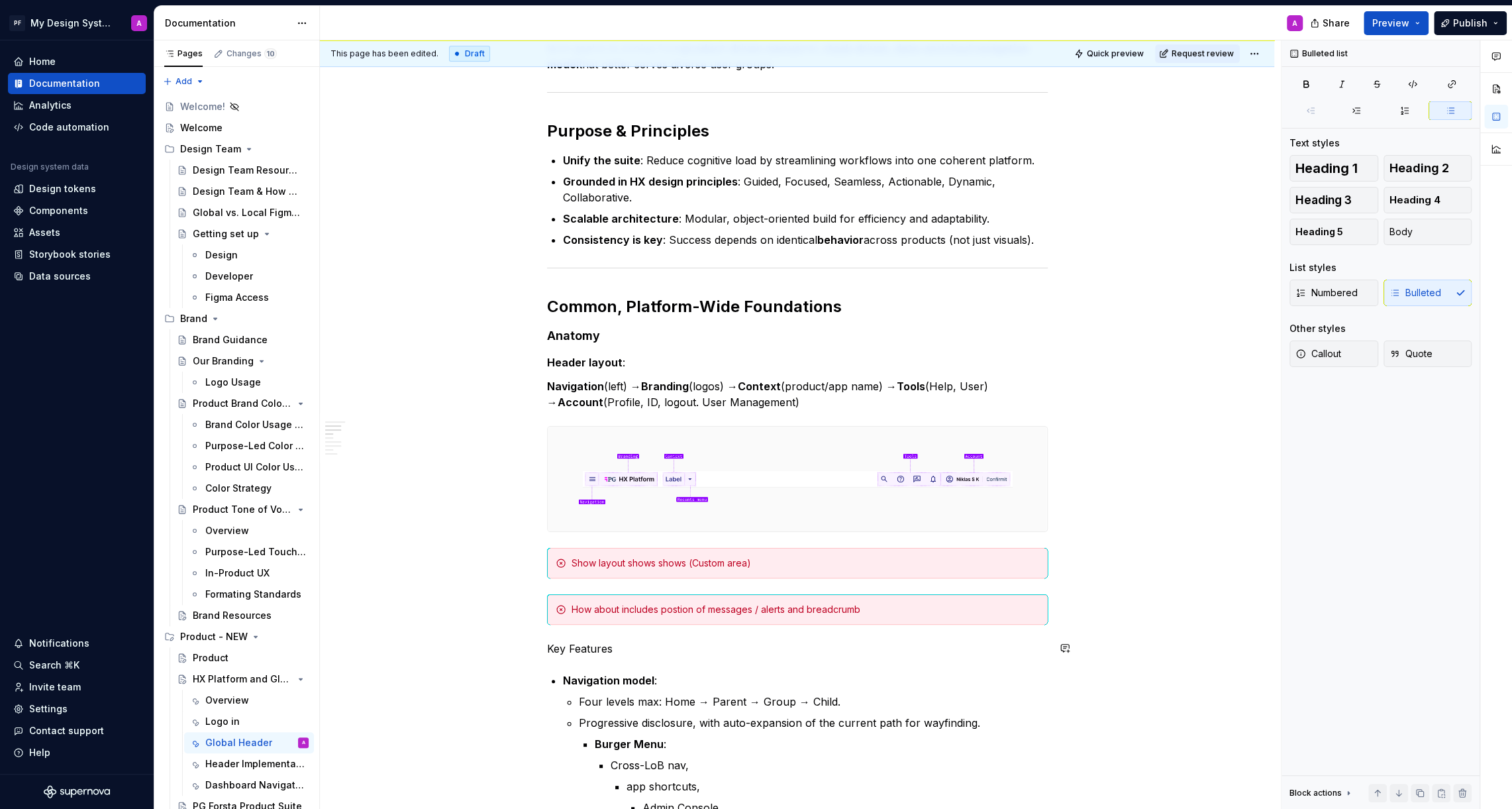
scroll to position [358, 0]
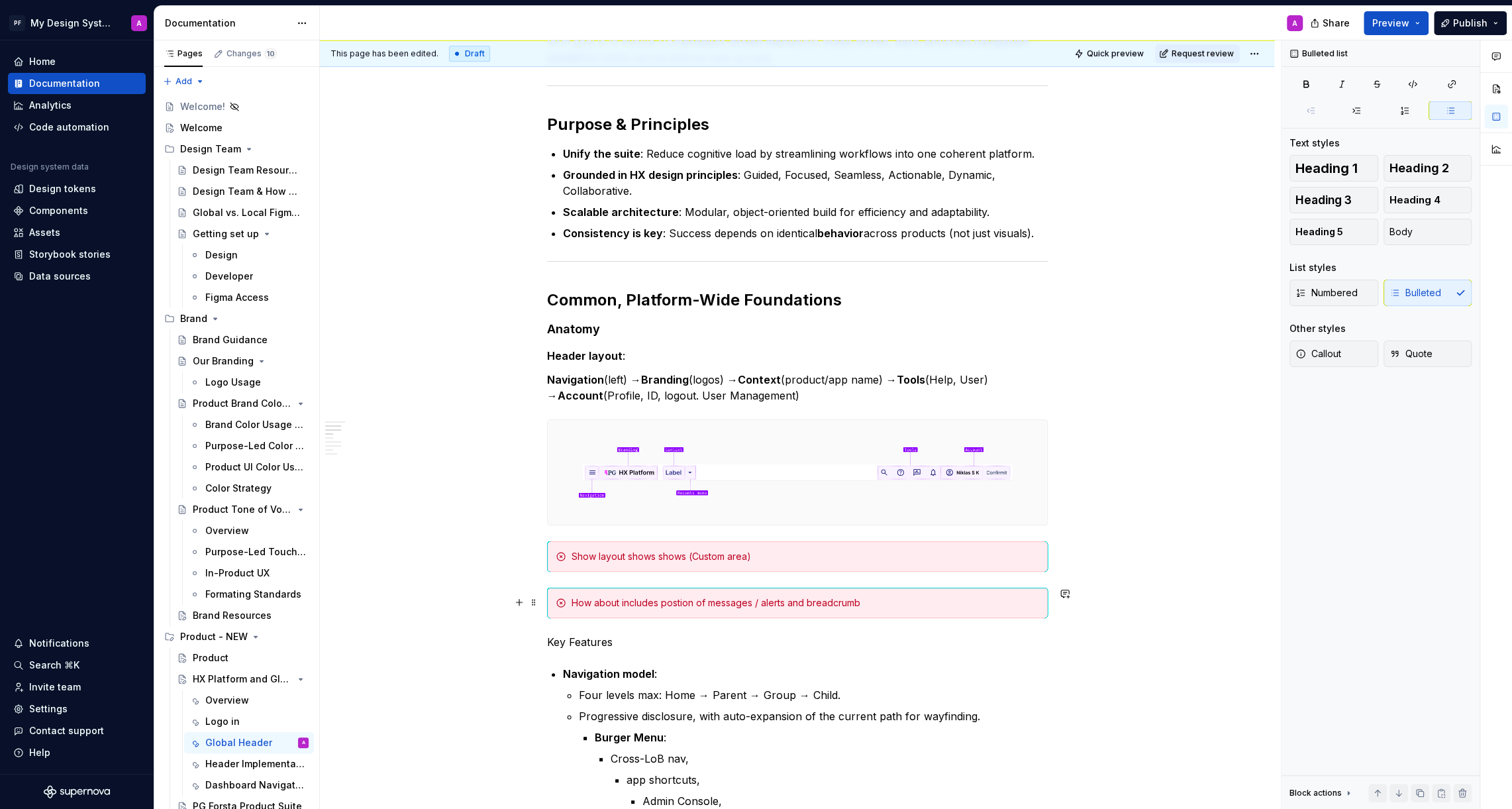
click at [679, 602] on div "How about includes postion of messages / alerts and breadcrumb" at bounding box center [806, 602] width 468 height 13
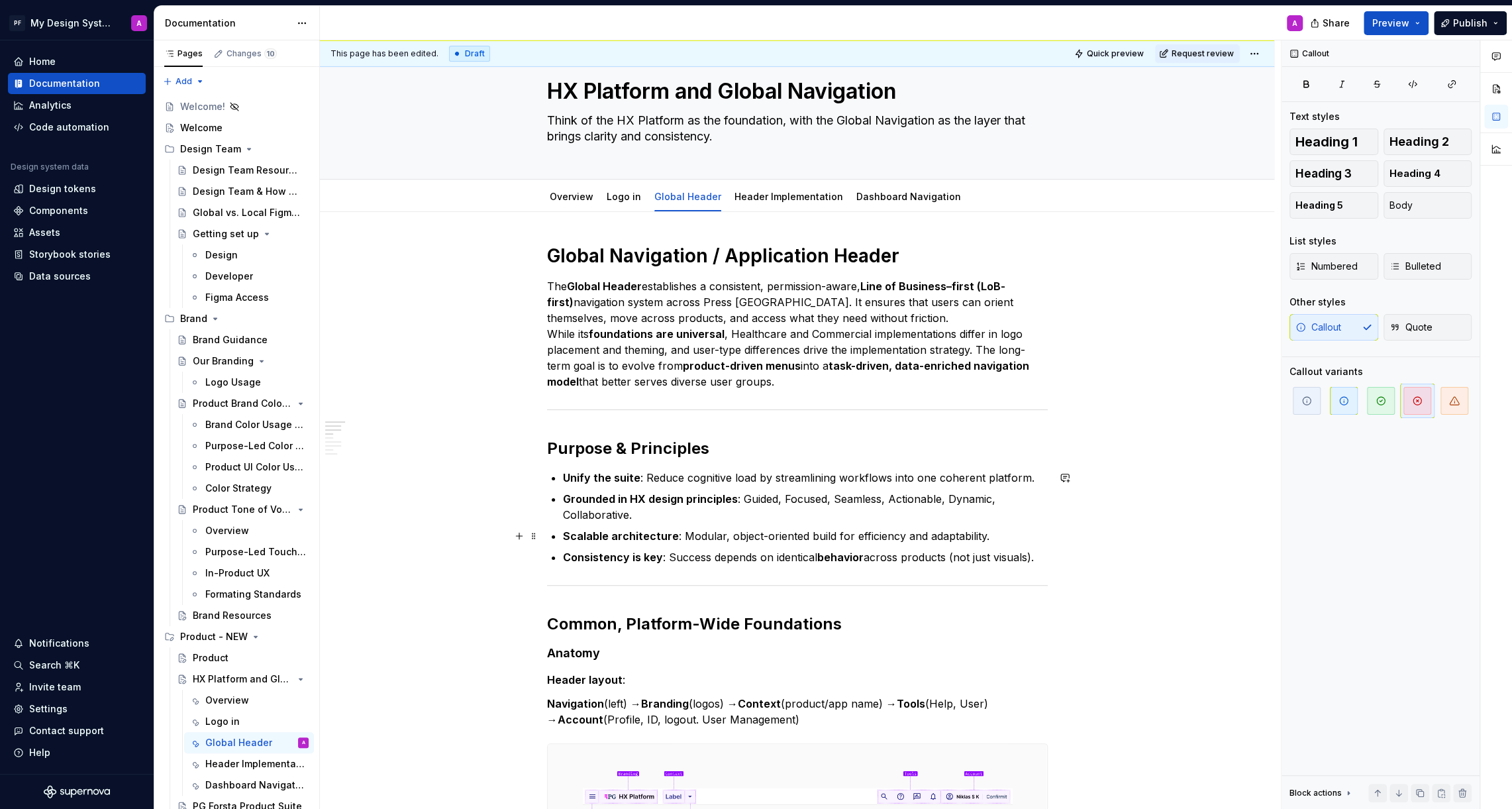
scroll to position [0, 0]
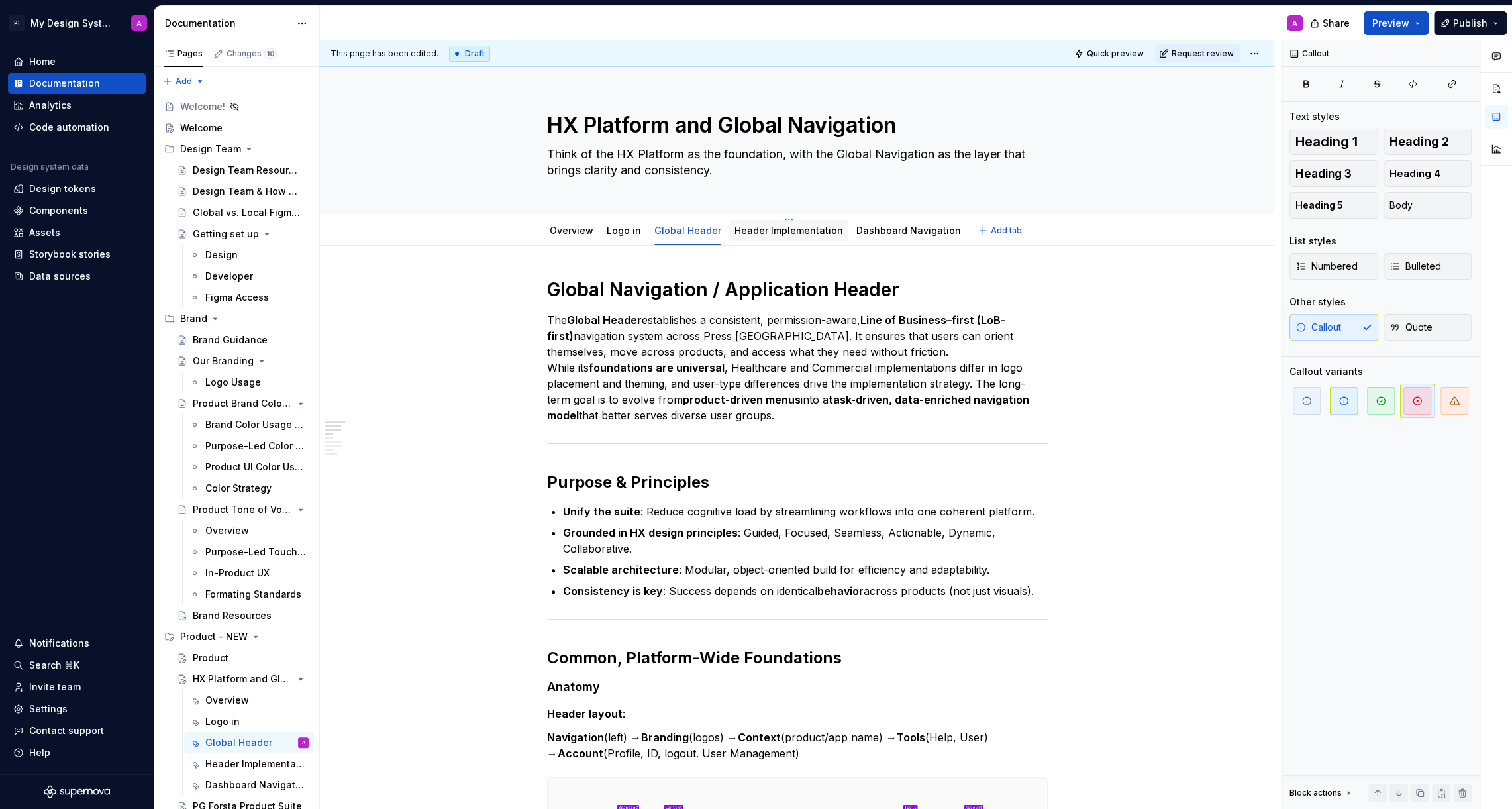
click at [784, 229] on link "Header Implementation" at bounding box center [788, 229] width 109 height 11
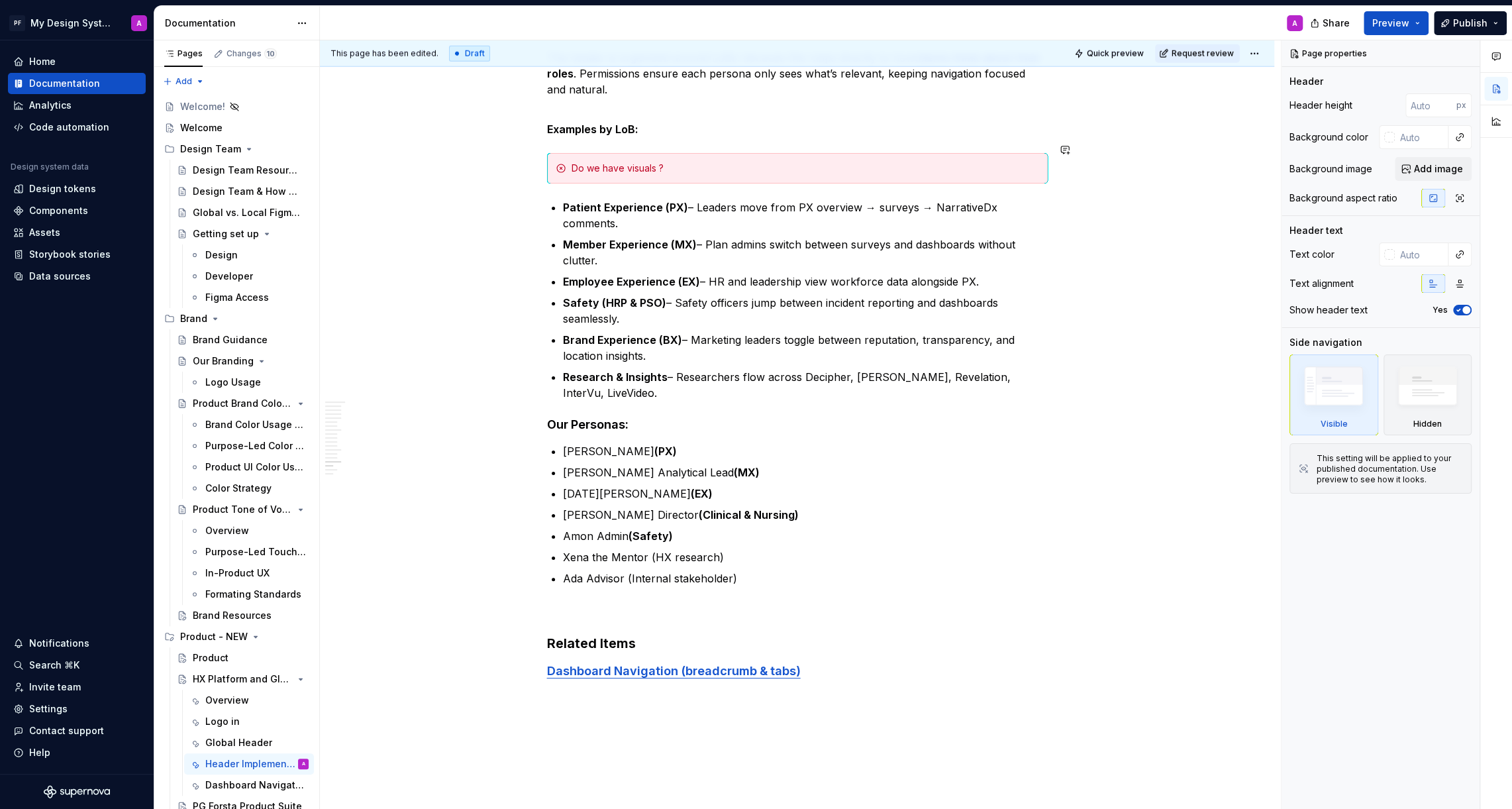
scroll to position [8078, 0]
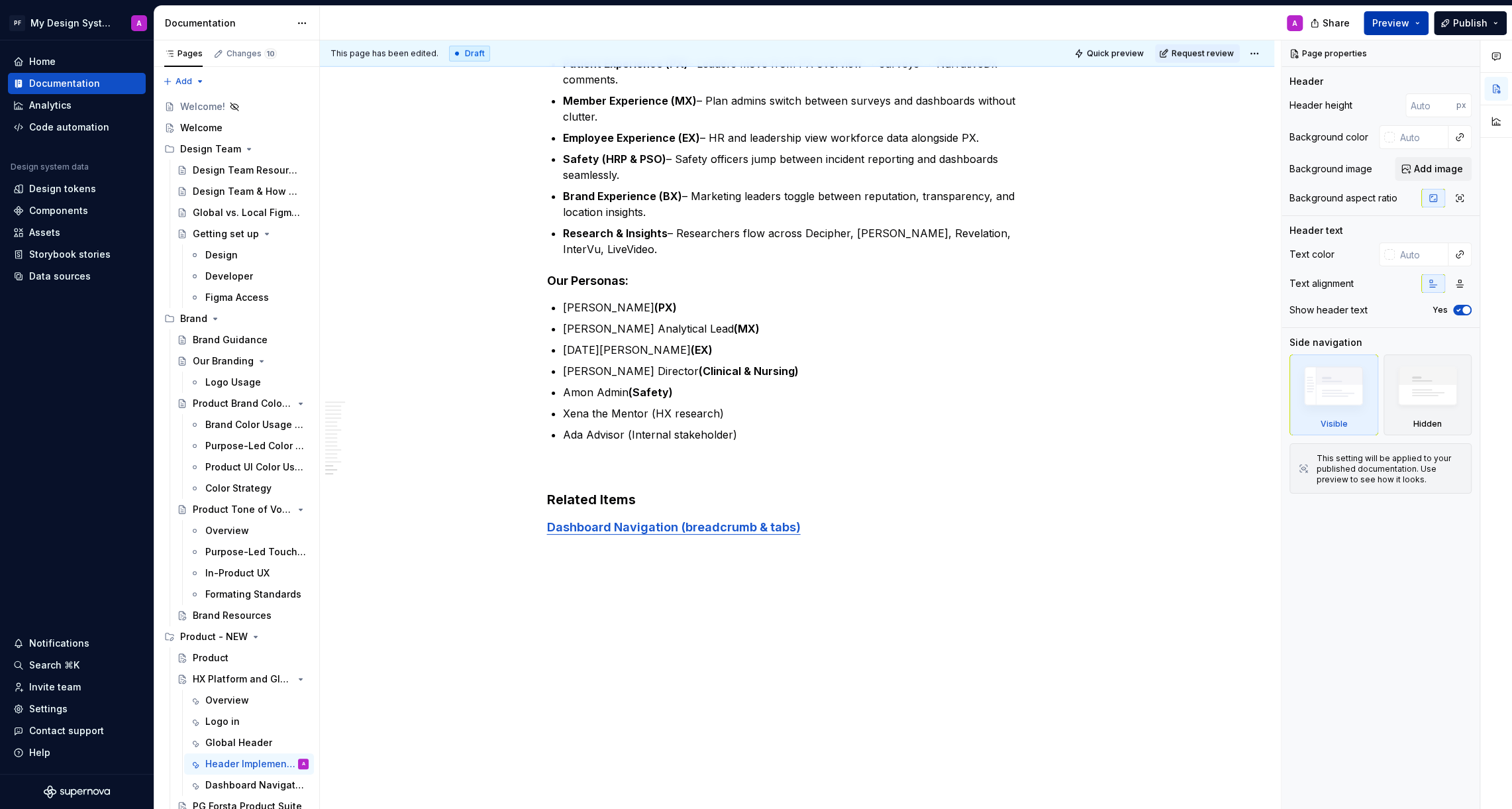
click at [1382, 29] on span "Preview" at bounding box center [1390, 23] width 37 height 13
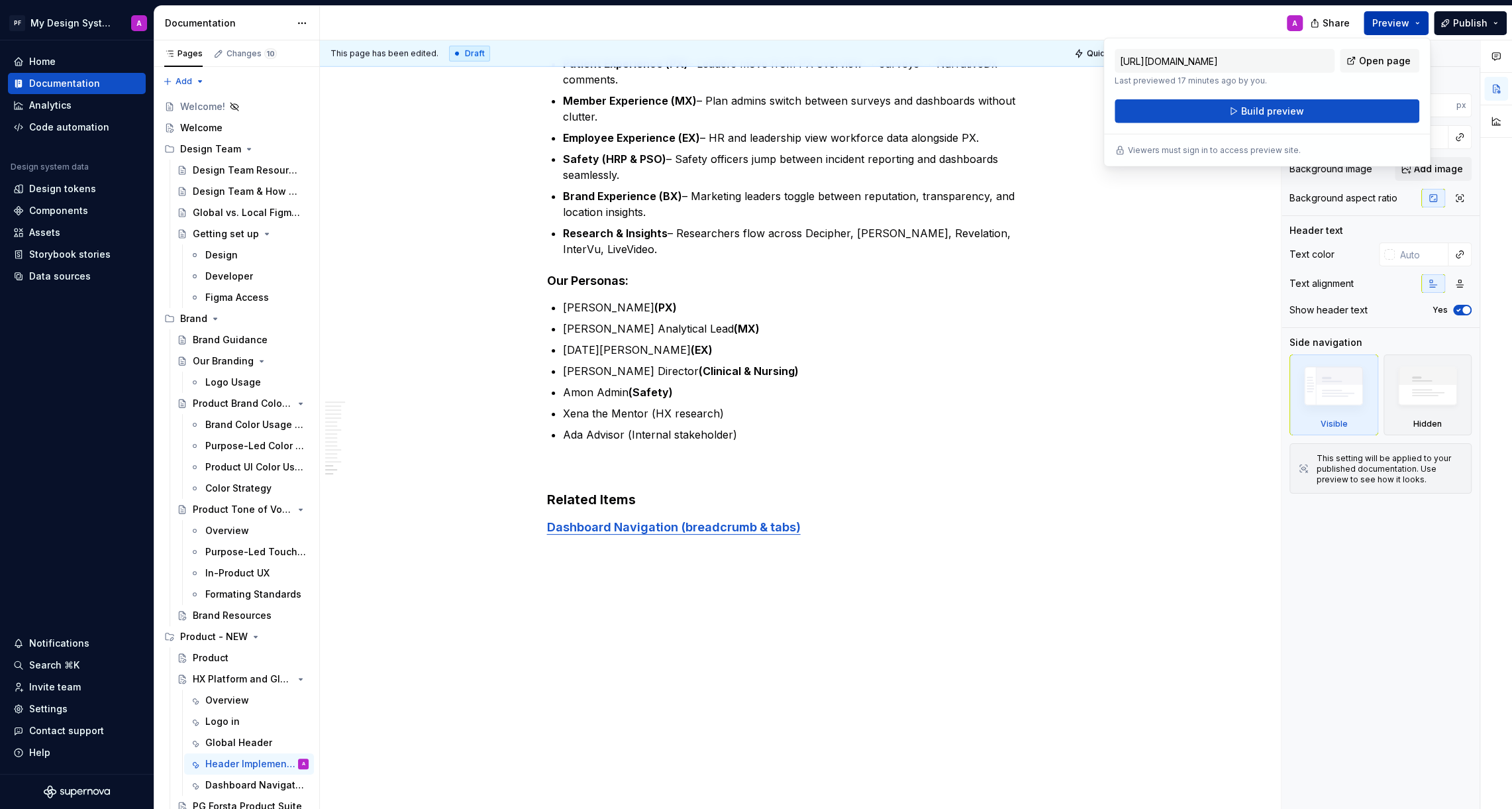
click at [1212, 111] on button "Build preview" at bounding box center [1267, 110] width 305 height 23
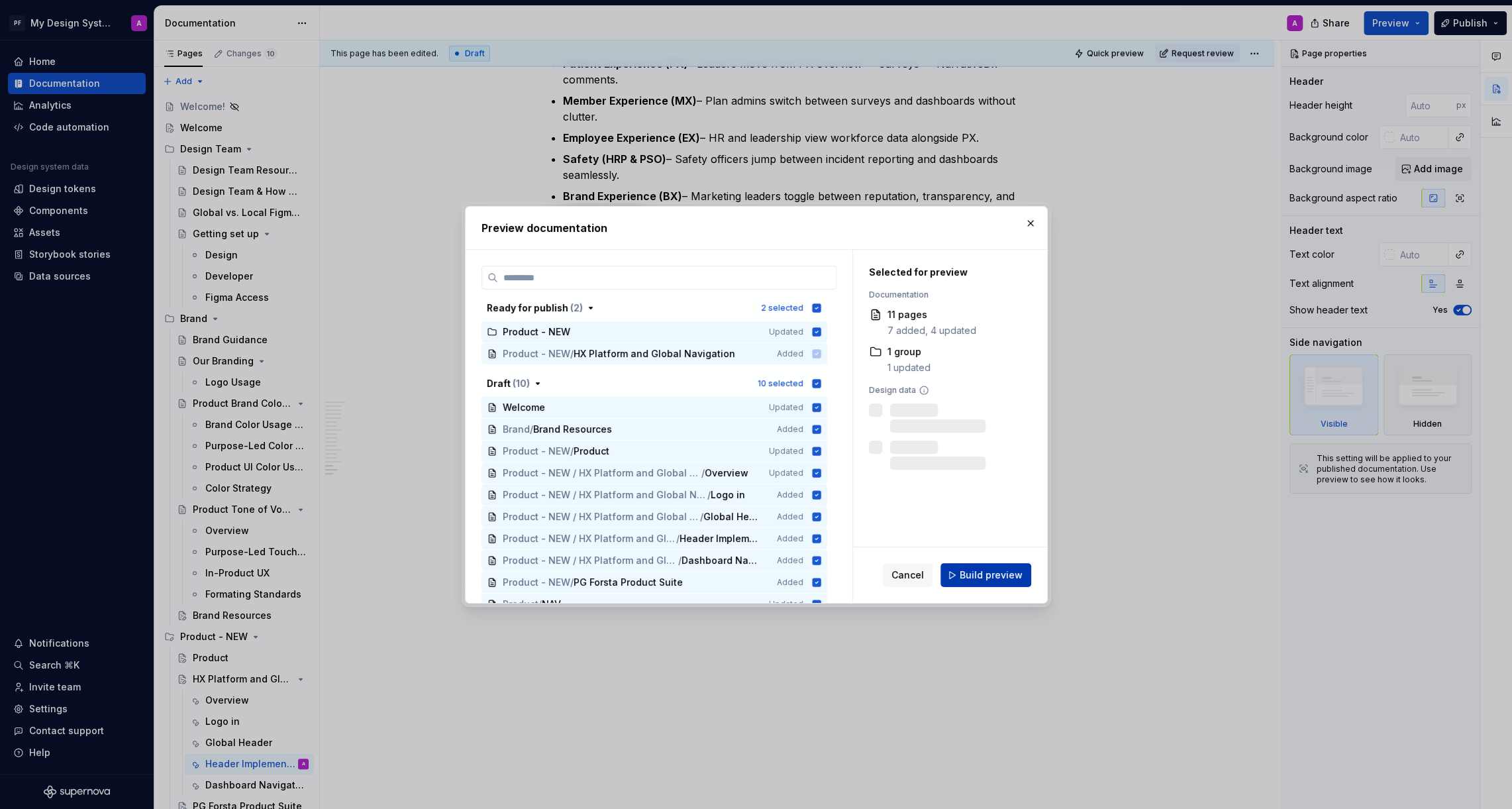
click at [998, 580] on span "Build preview" at bounding box center [991, 574] width 63 height 13
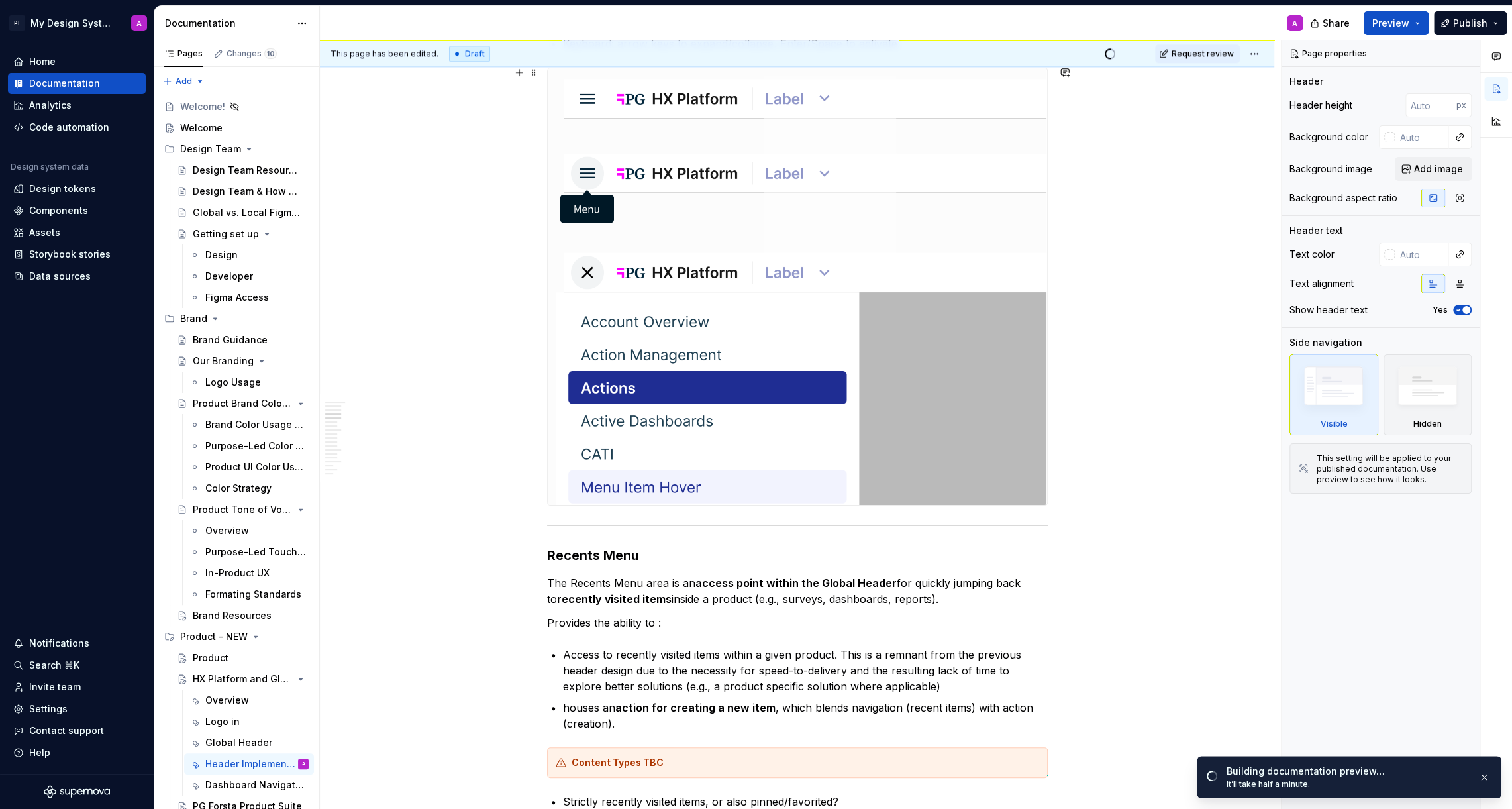
scroll to position [0, 0]
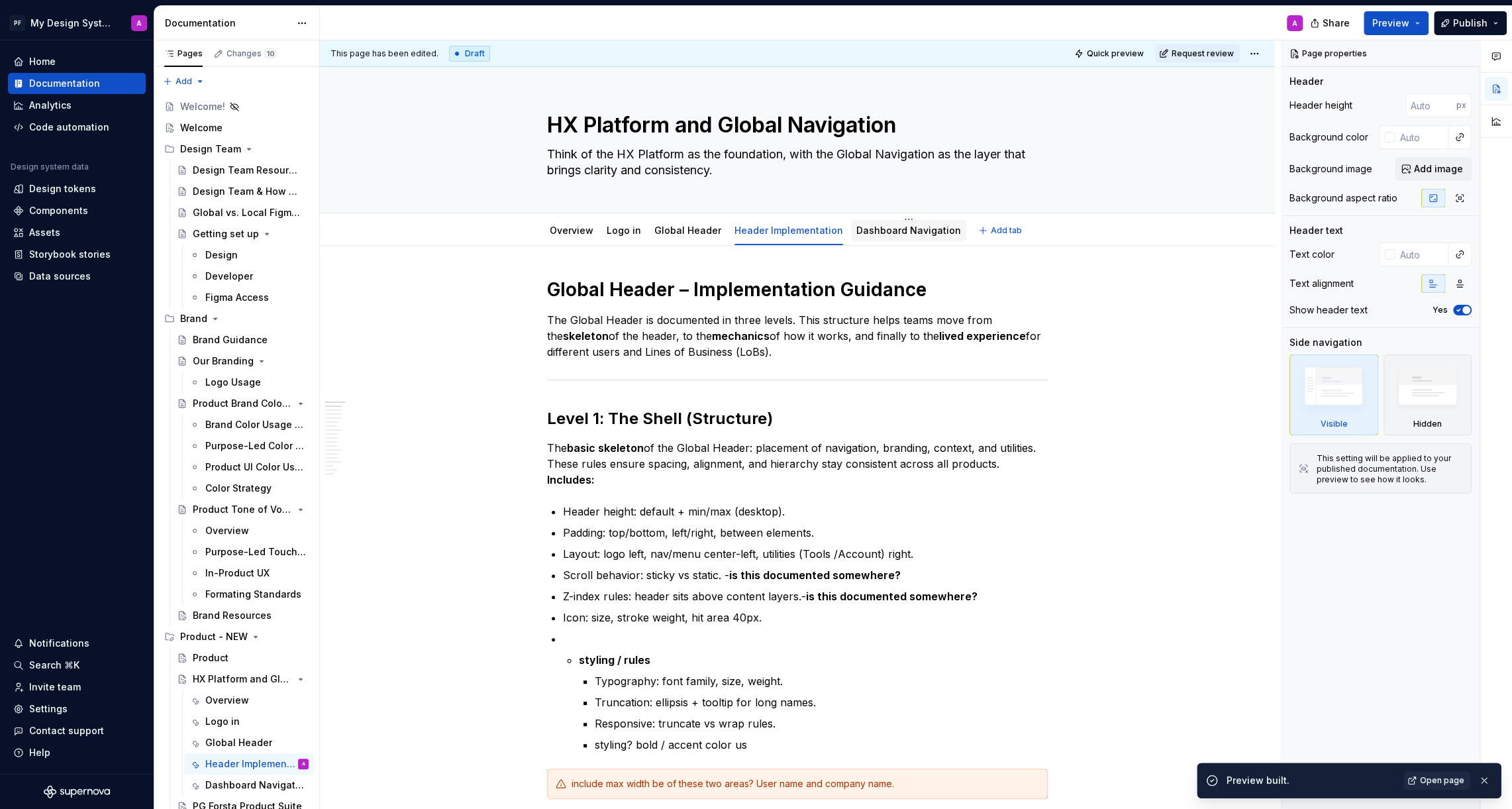
click at [890, 229] on link "Dashboard Navigation" at bounding box center [909, 229] width 104 height 11
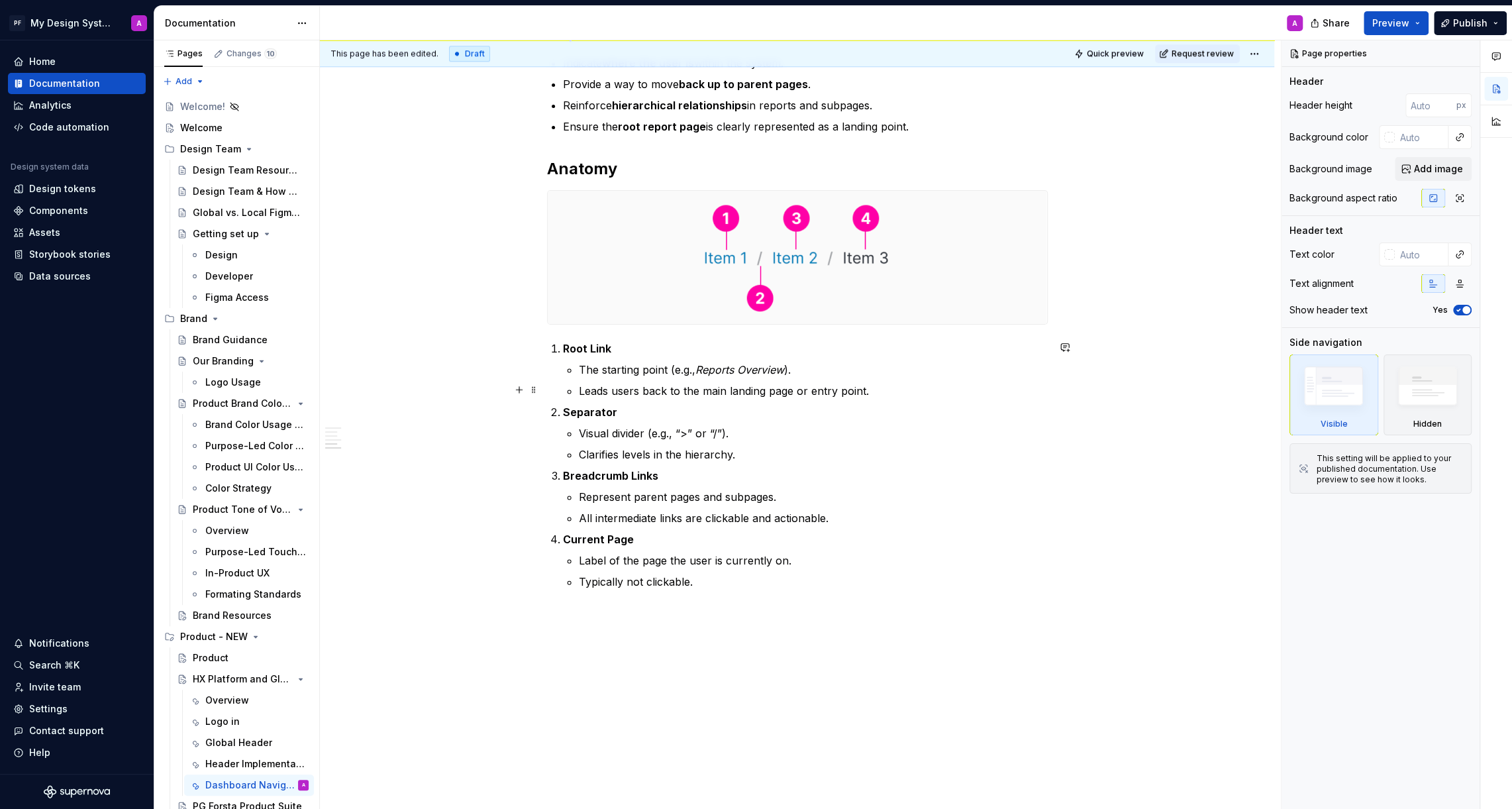
scroll to position [1389, 0]
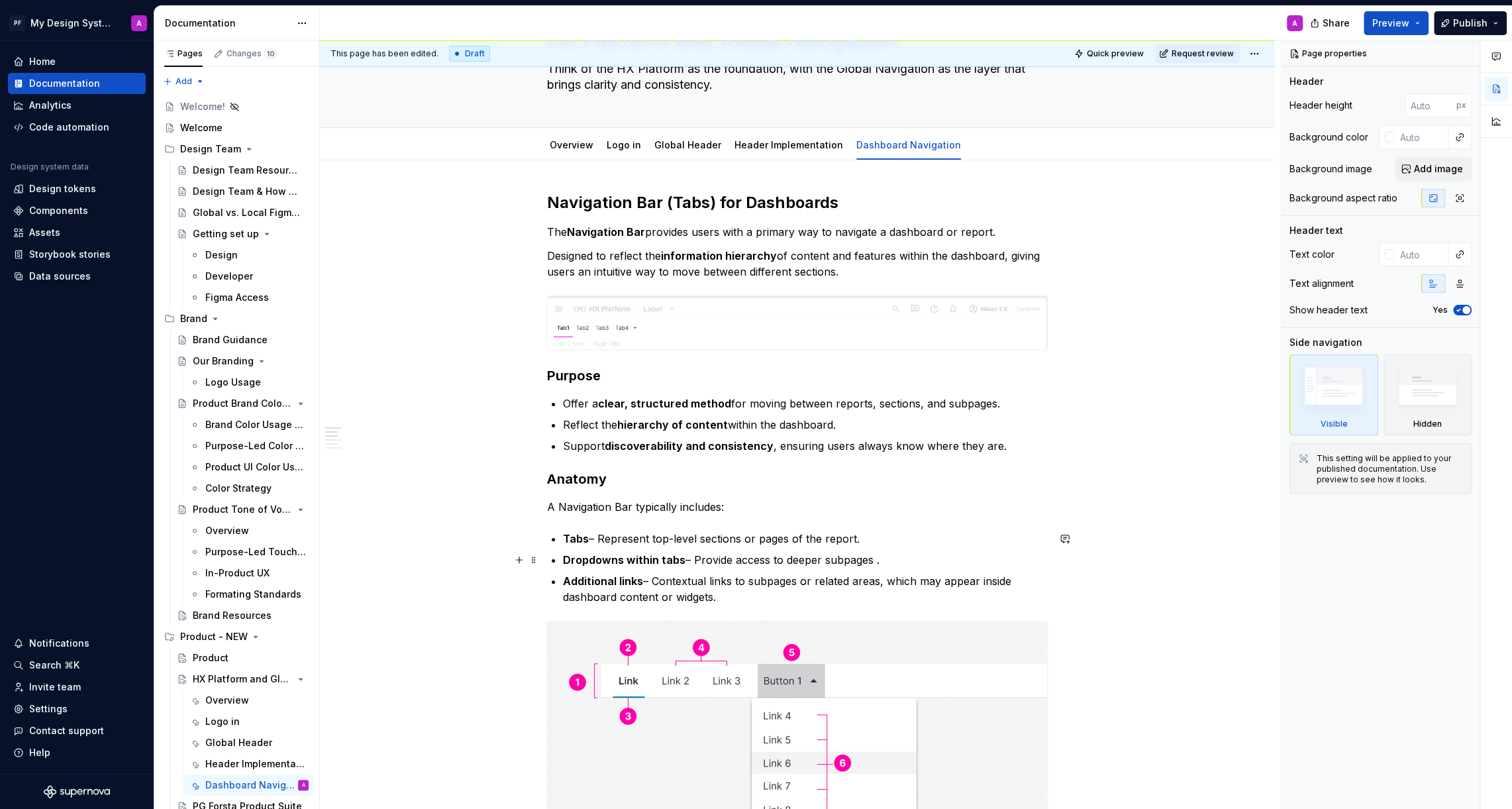
scroll to position [0, 0]
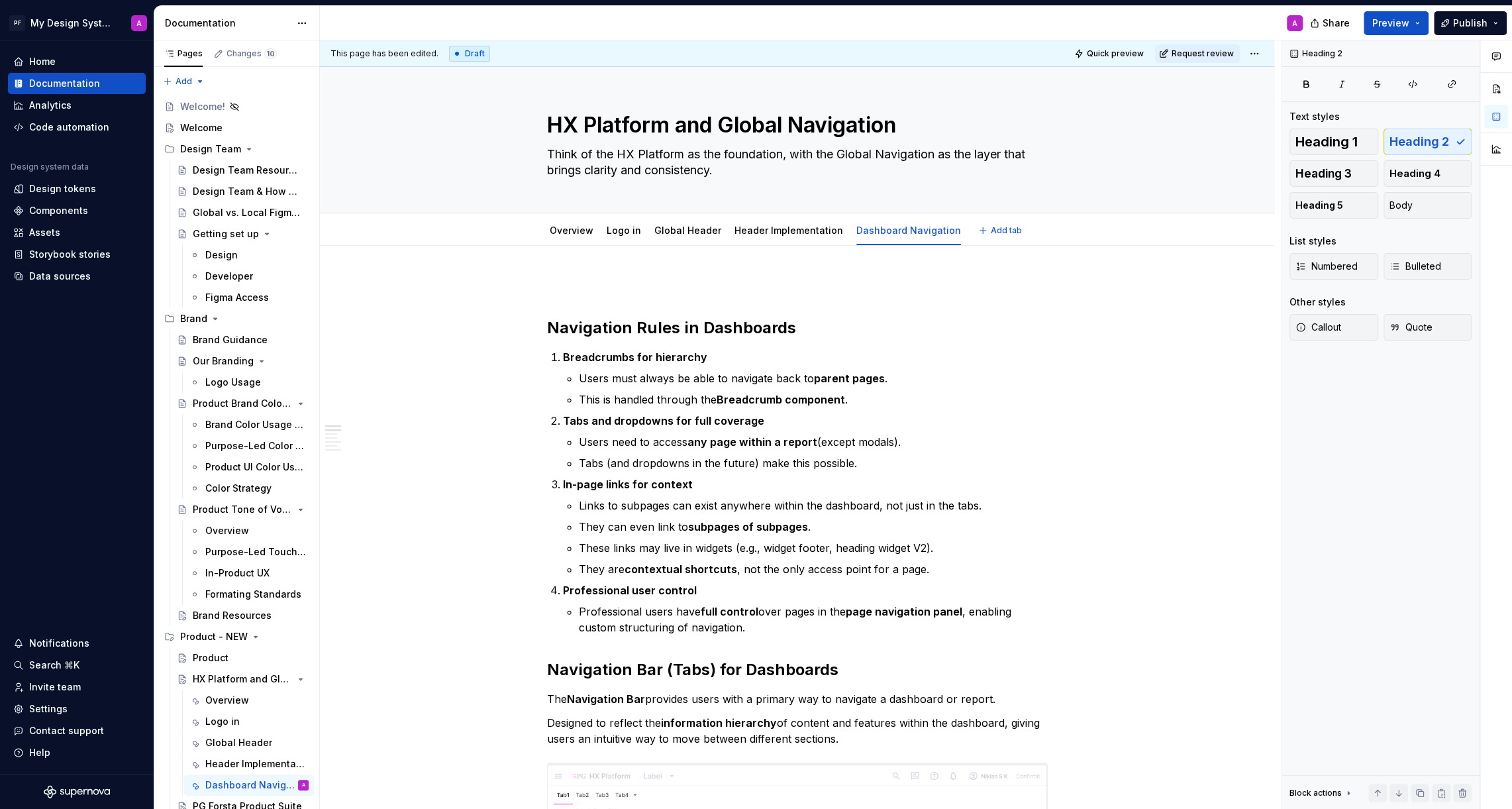
type textarea "*"
drag, startPoint x: 637, startPoint y: 328, endPoint x: 547, endPoint y: 328, distance: 90.0
click at [647, 325] on h2 "Navigation Rules in Dashboards" at bounding box center [798, 328] width 501 height 21
drag, startPoint x: 637, startPoint y: 325, endPoint x: 697, endPoint y: 324, distance: 60.0
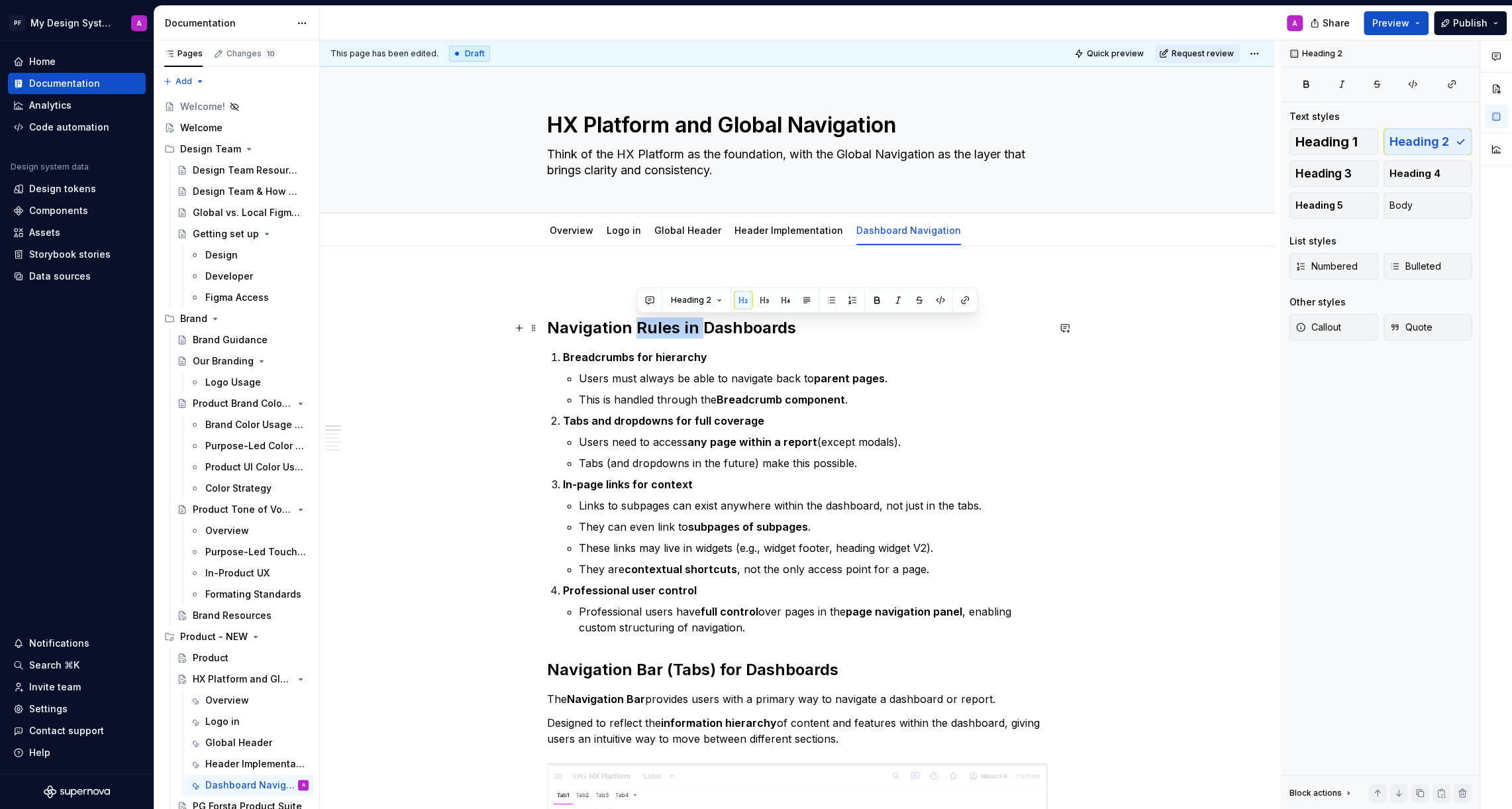
click at [697, 324] on h2 "Navigation Rules in Dashboards" at bounding box center [798, 328] width 501 height 21
drag, startPoint x: 701, startPoint y: 328, endPoint x: 689, endPoint y: 328, distance: 12.0
click at [689, 328] on h2 "Navigation Rules in Dashboards" at bounding box center [798, 328] width 501 height 21
drag, startPoint x: 776, startPoint y: 326, endPoint x: 683, endPoint y: 328, distance: 93.0
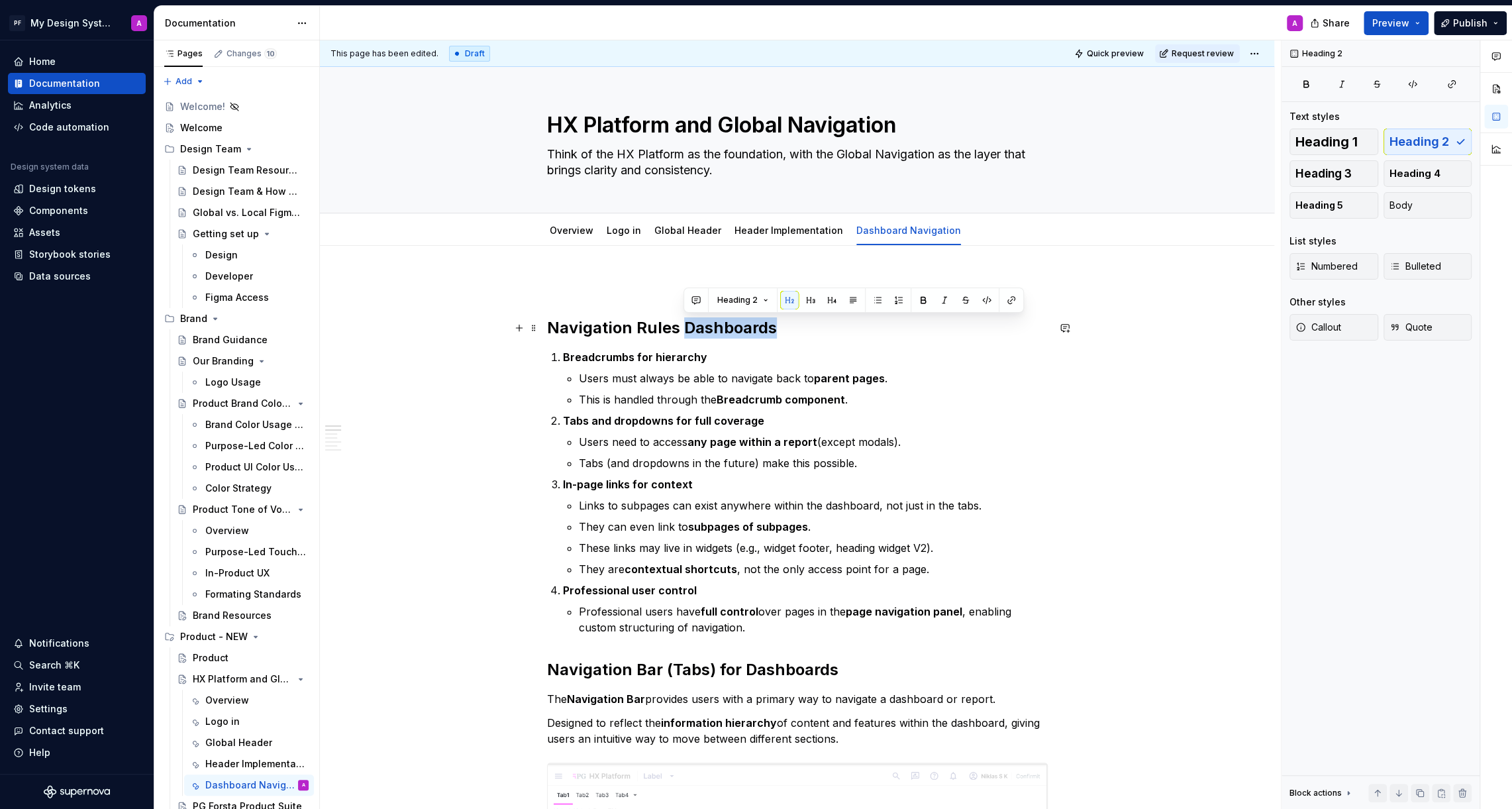
click at [683, 328] on h2 "Navigation Rules Dashboards" at bounding box center [798, 328] width 501 height 21
copy h2 "Dashboards"
click at [550, 326] on h2 "Navigation Rules" at bounding box center [798, 328] width 501 height 21
click at [739, 349] on p "Breadcrumbs for hierarchy" at bounding box center [806, 357] width 485 height 16
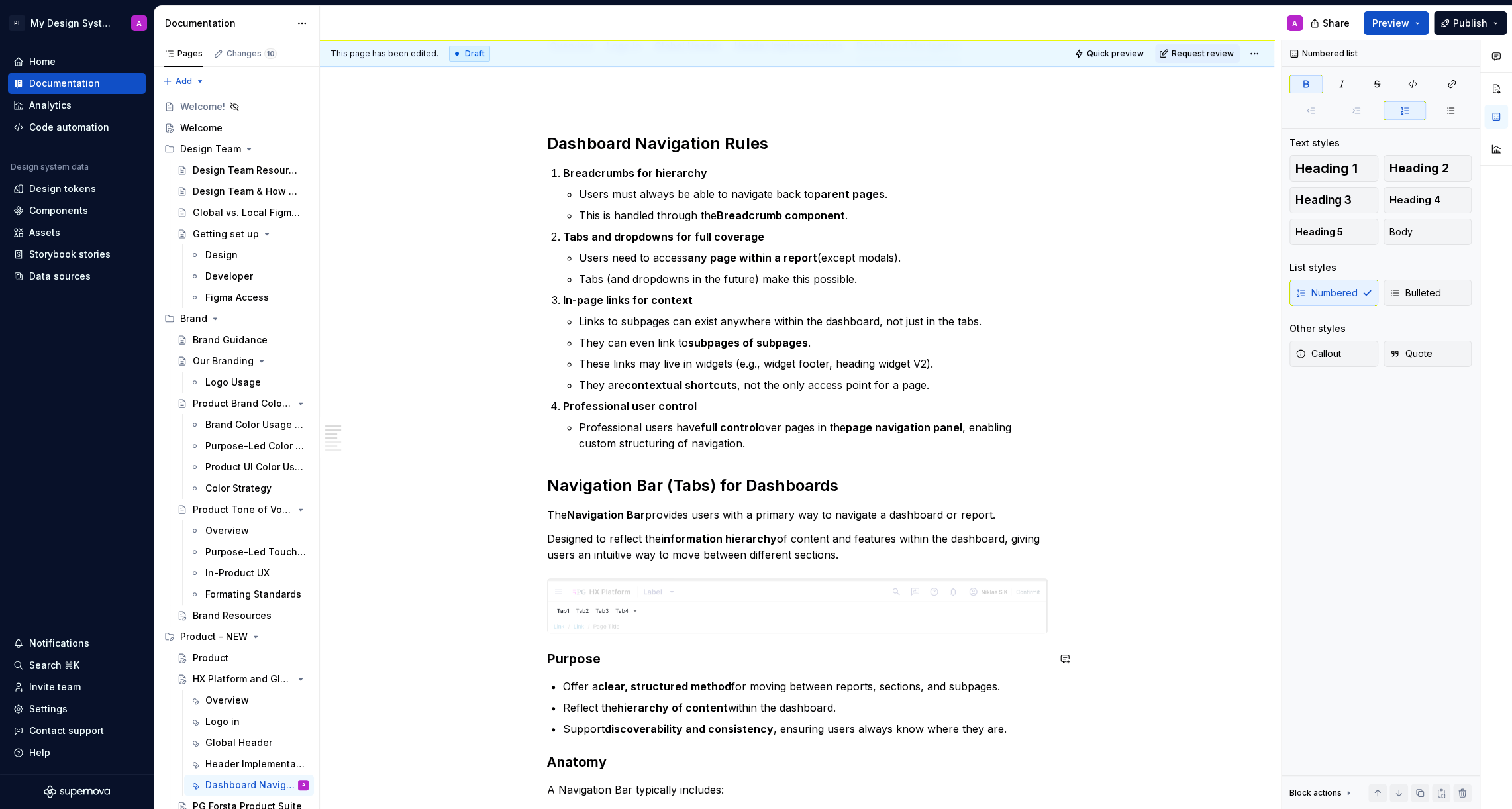
scroll to position [269, 0]
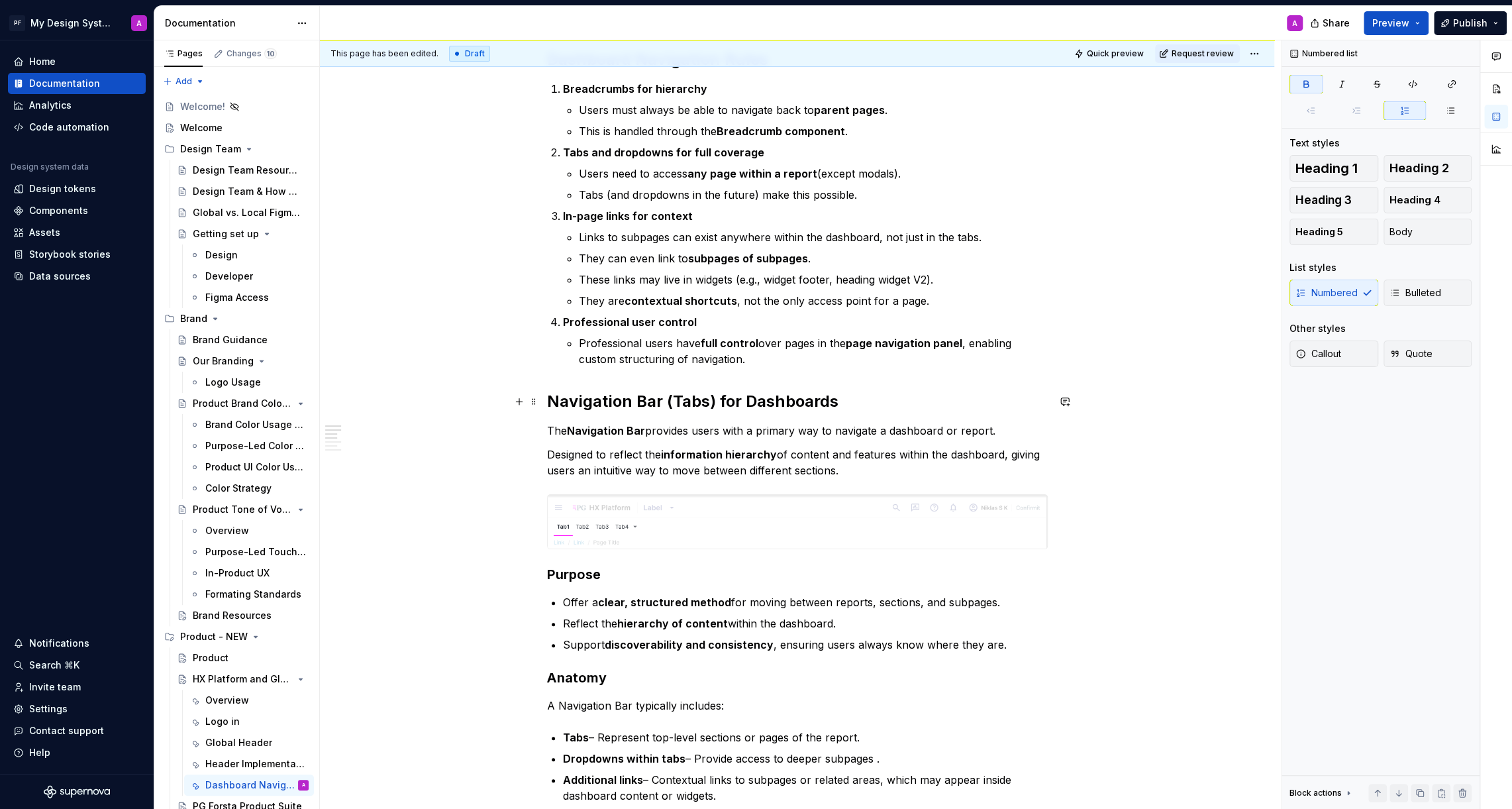
click at [550, 397] on h2 "Navigation Bar (Tabs) for Dashboards" at bounding box center [798, 401] width 501 height 21
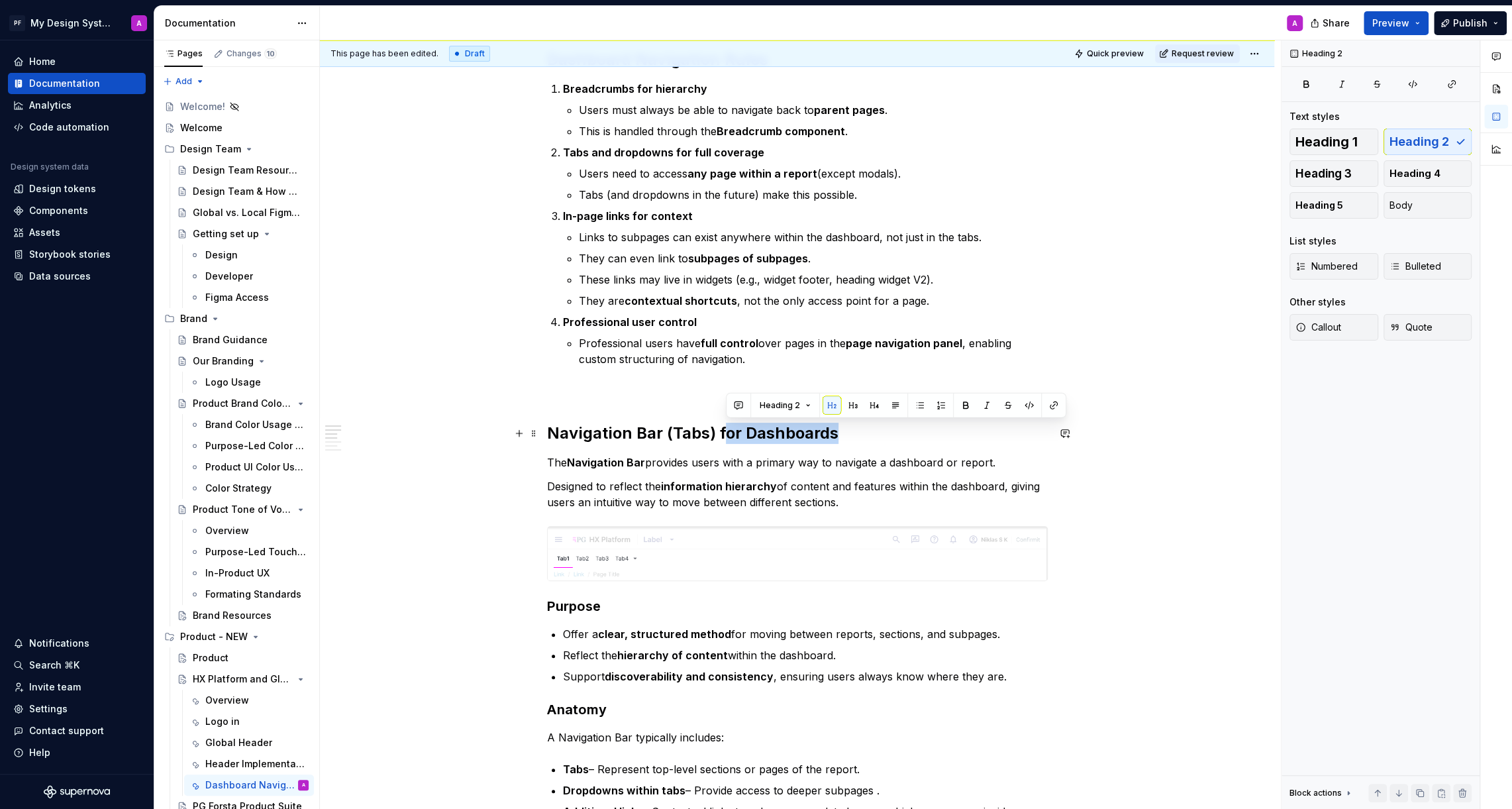
drag, startPoint x: 844, startPoint y: 429, endPoint x: 724, endPoint y: 429, distance: 120.0
click at [724, 429] on h2 "Navigation Bar (Tabs) for Dashboards" at bounding box center [798, 433] width 501 height 21
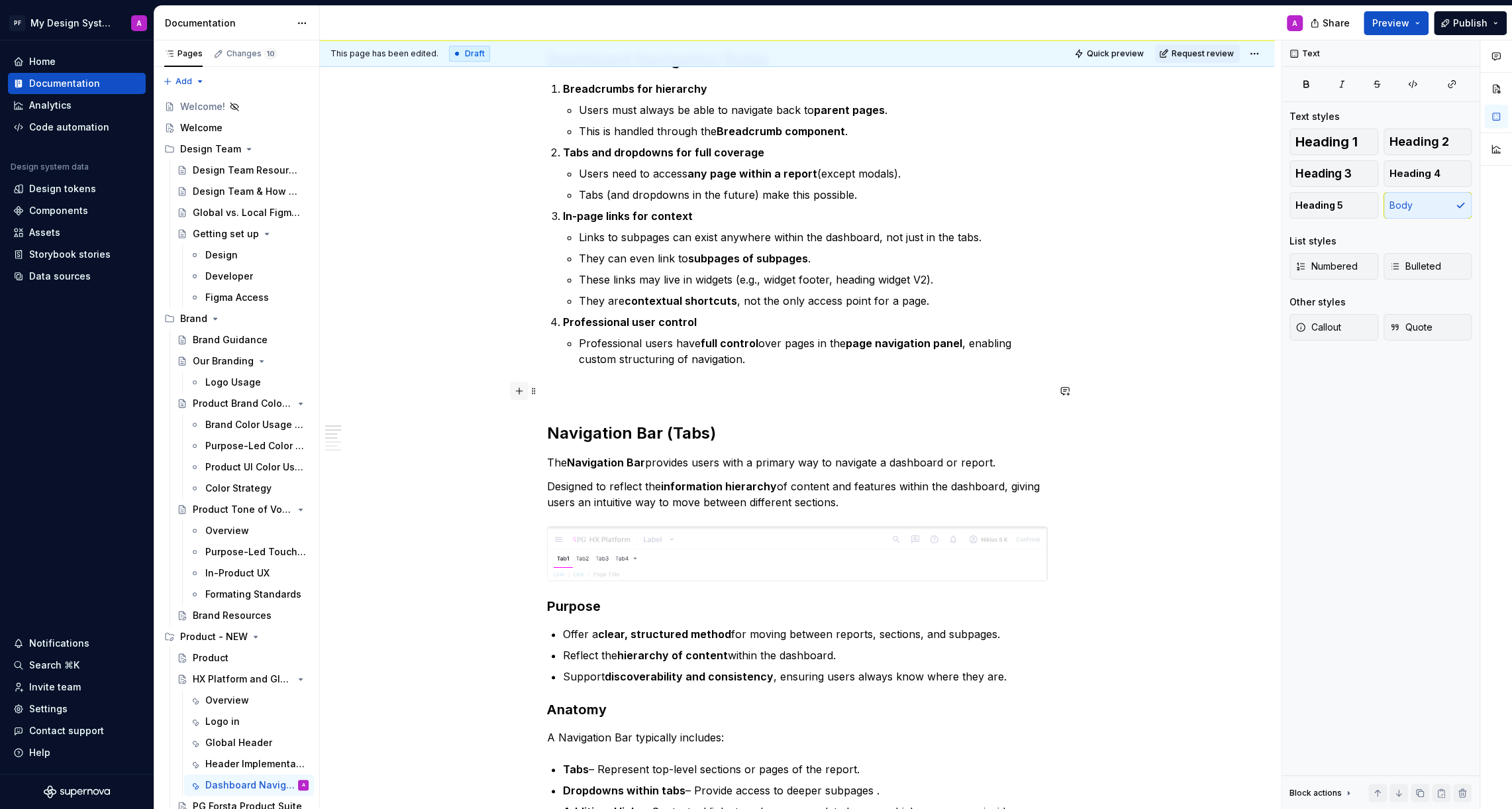
click at [526, 388] on button "button" at bounding box center [519, 390] width 18 height 18
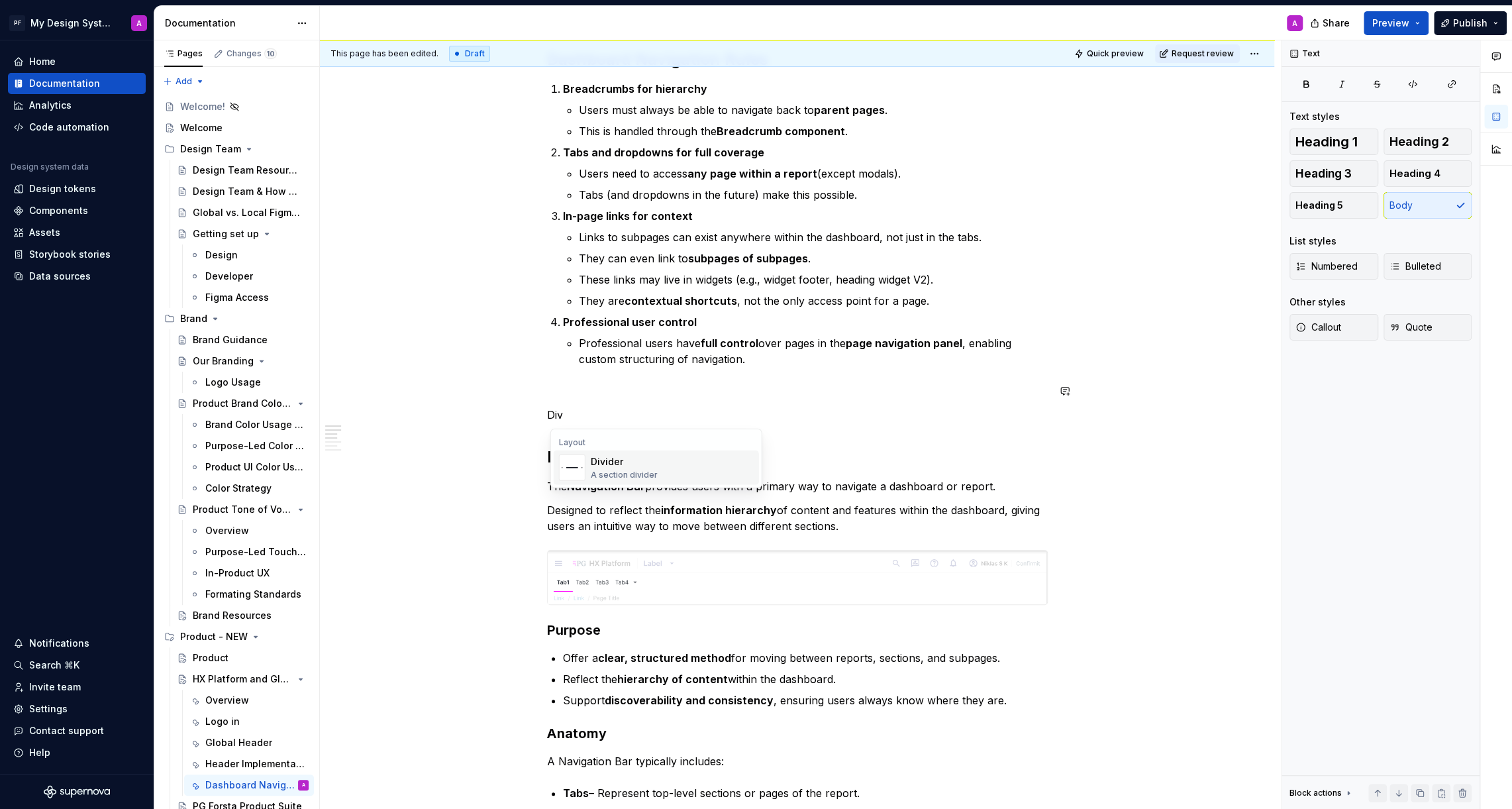
click at [589, 460] on span "Divider A section divider" at bounding box center [656, 467] width 205 height 35
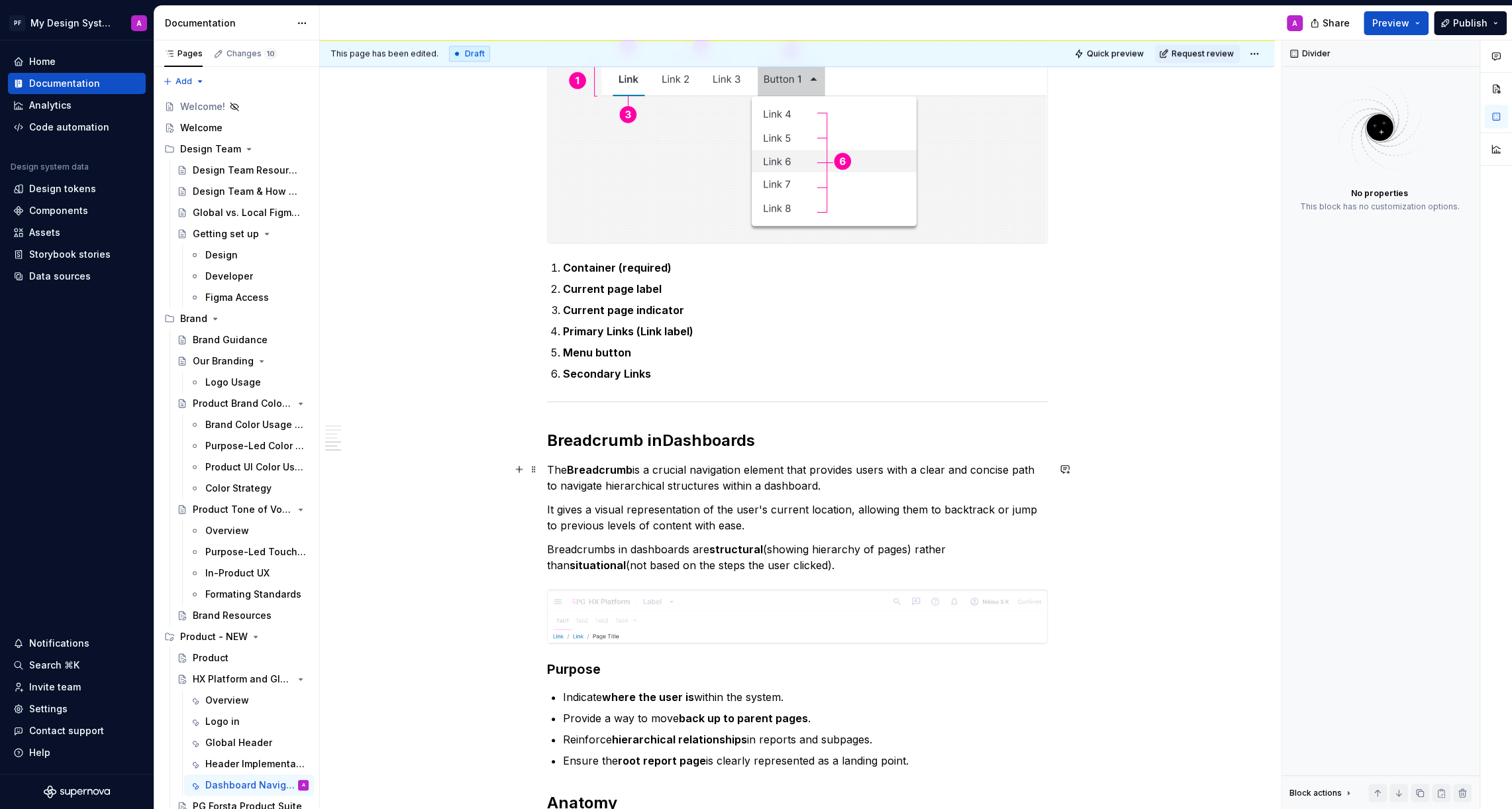
scroll to position [1137, 0]
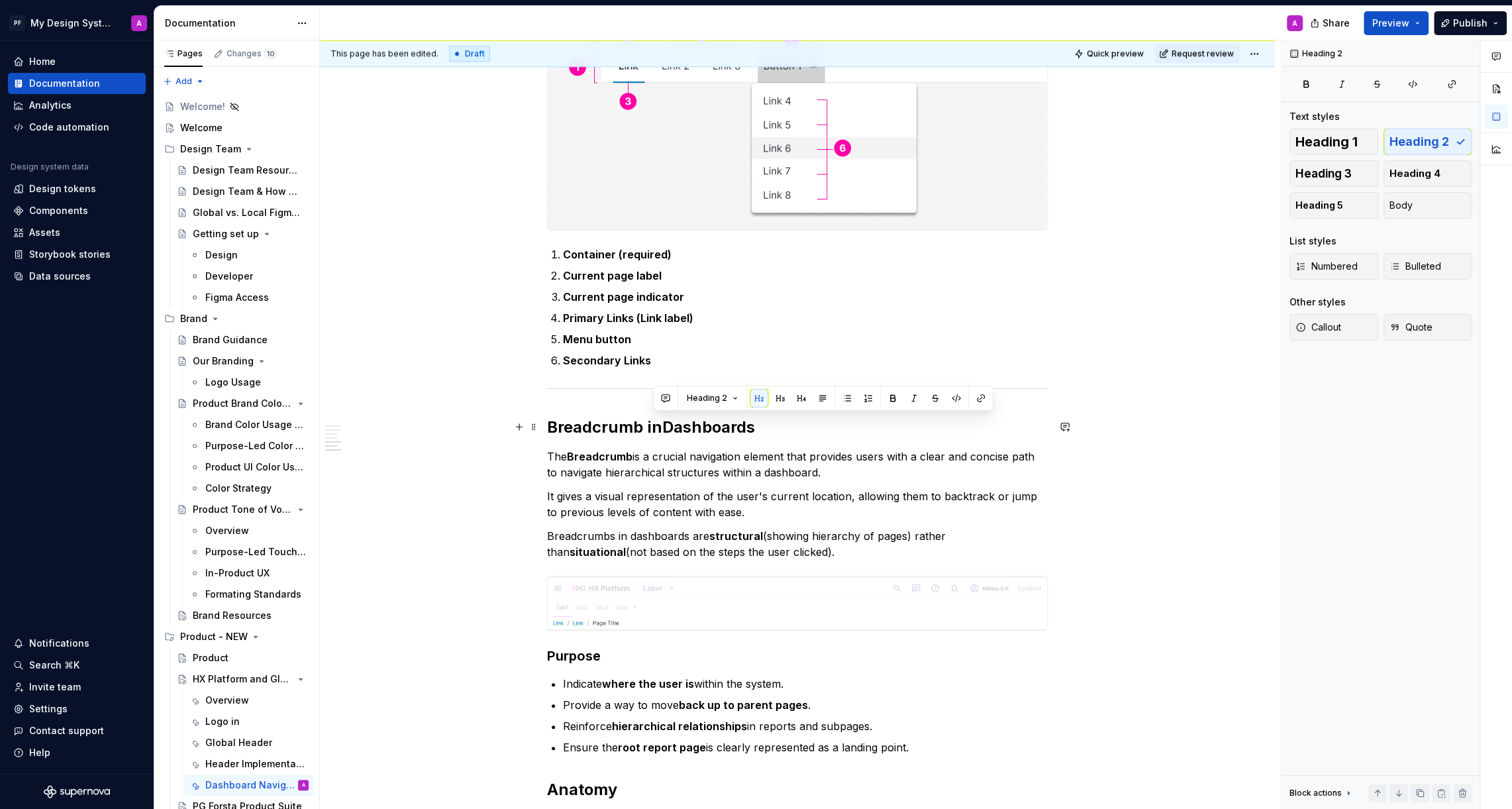
drag, startPoint x: 758, startPoint y: 425, endPoint x: 651, endPoint y: 425, distance: 107.0
click at [651, 425] on h2 "Breadcrumb in Dashboards" at bounding box center [798, 427] width 501 height 21
click at [1152, 255] on div "Dashboard Navigation Rules Breadcrumbs for hierarchy Users must always be able …" at bounding box center [797, 303] width 954 height 2392
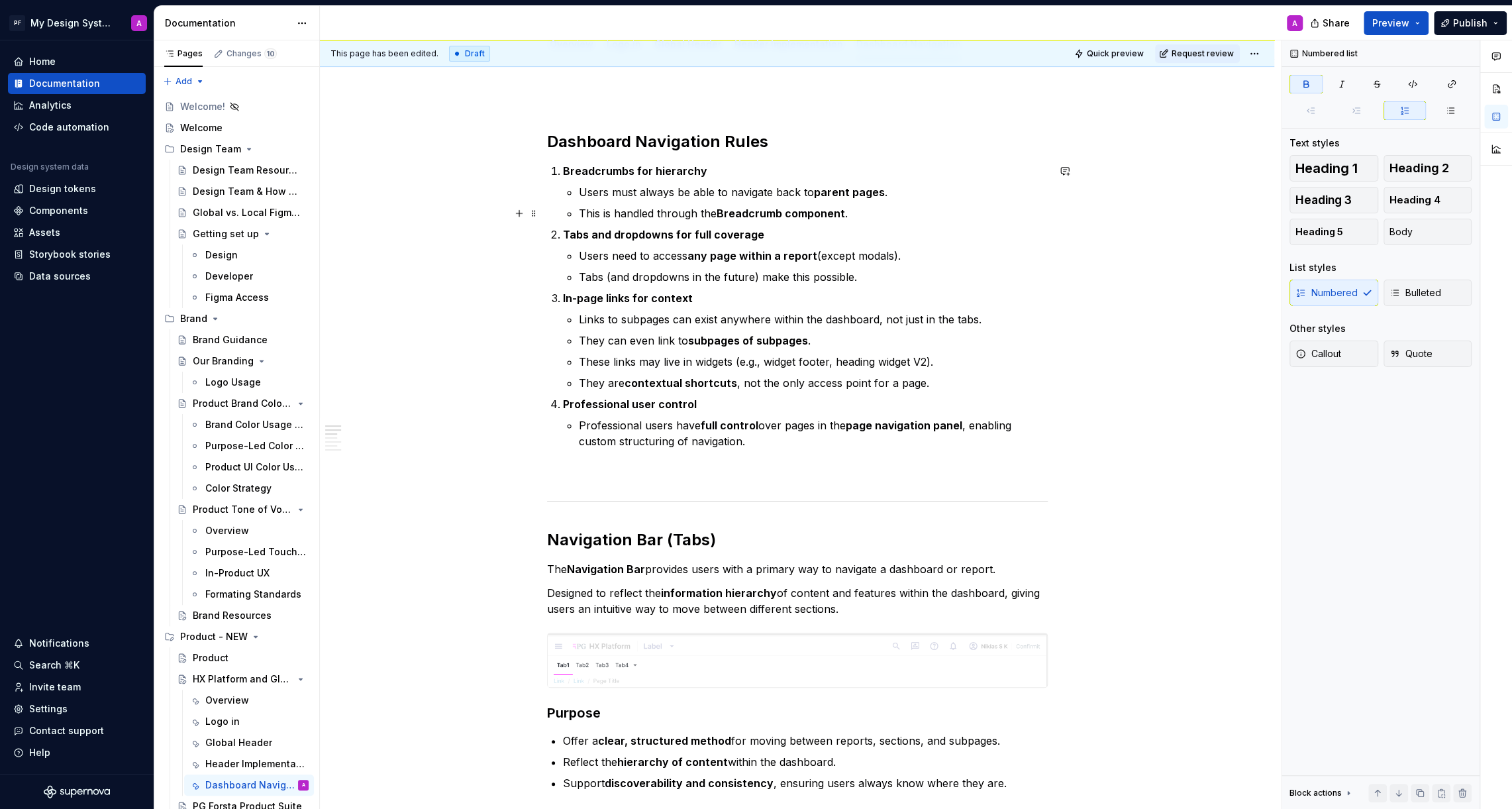
scroll to position [0, 0]
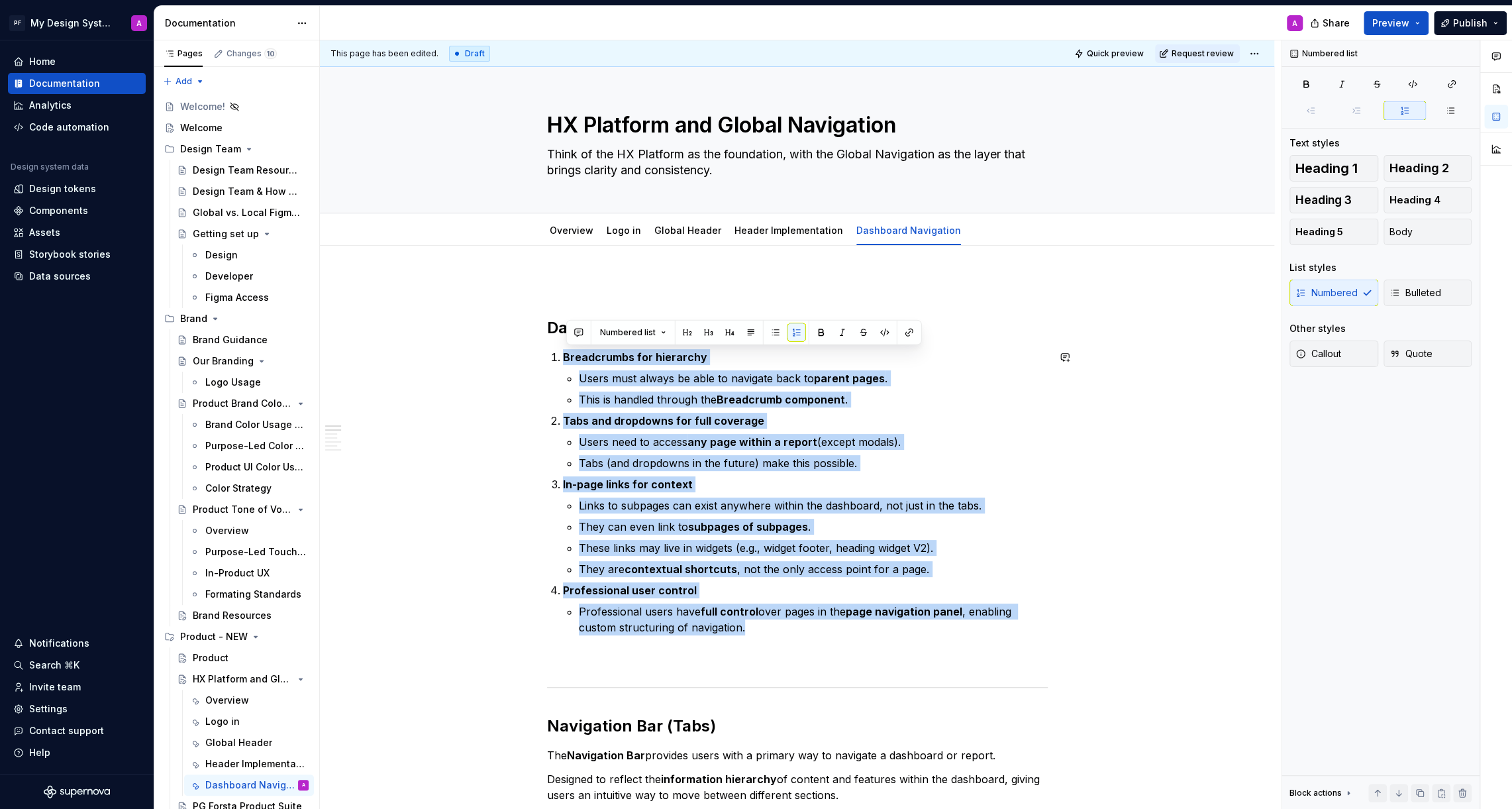
drag, startPoint x: 758, startPoint y: 630, endPoint x: 569, endPoint y: 347, distance: 340.3
click at [778, 337] on button "button" at bounding box center [775, 332] width 18 height 18
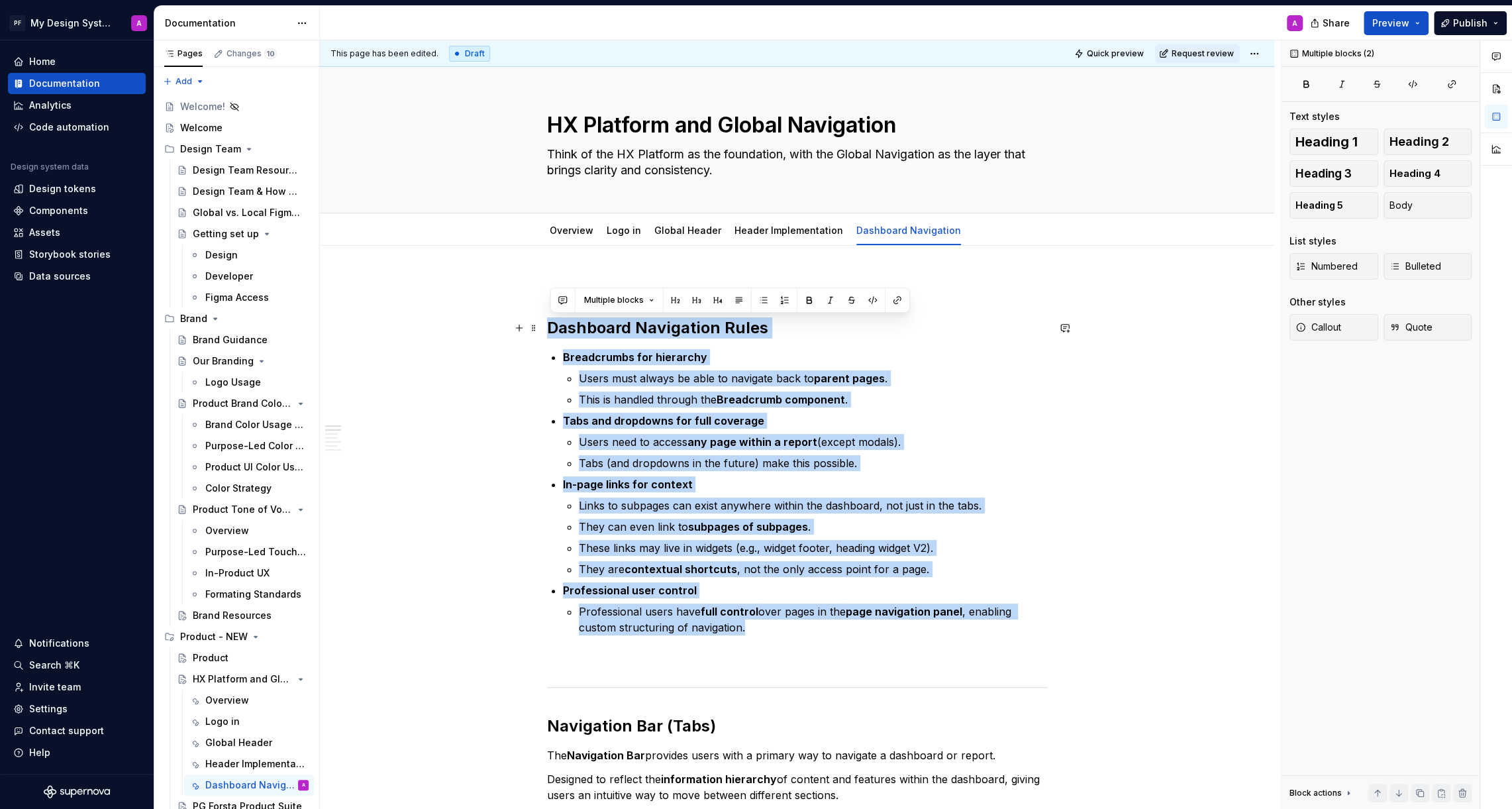
drag, startPoint x: 767, startPoint y: 633, endPoint x: 553, endPoint y: 322, distance: 377.5
copy div "Dashboard Navigation Rules Breadcrumbs for hierarchy Users must always be able …"
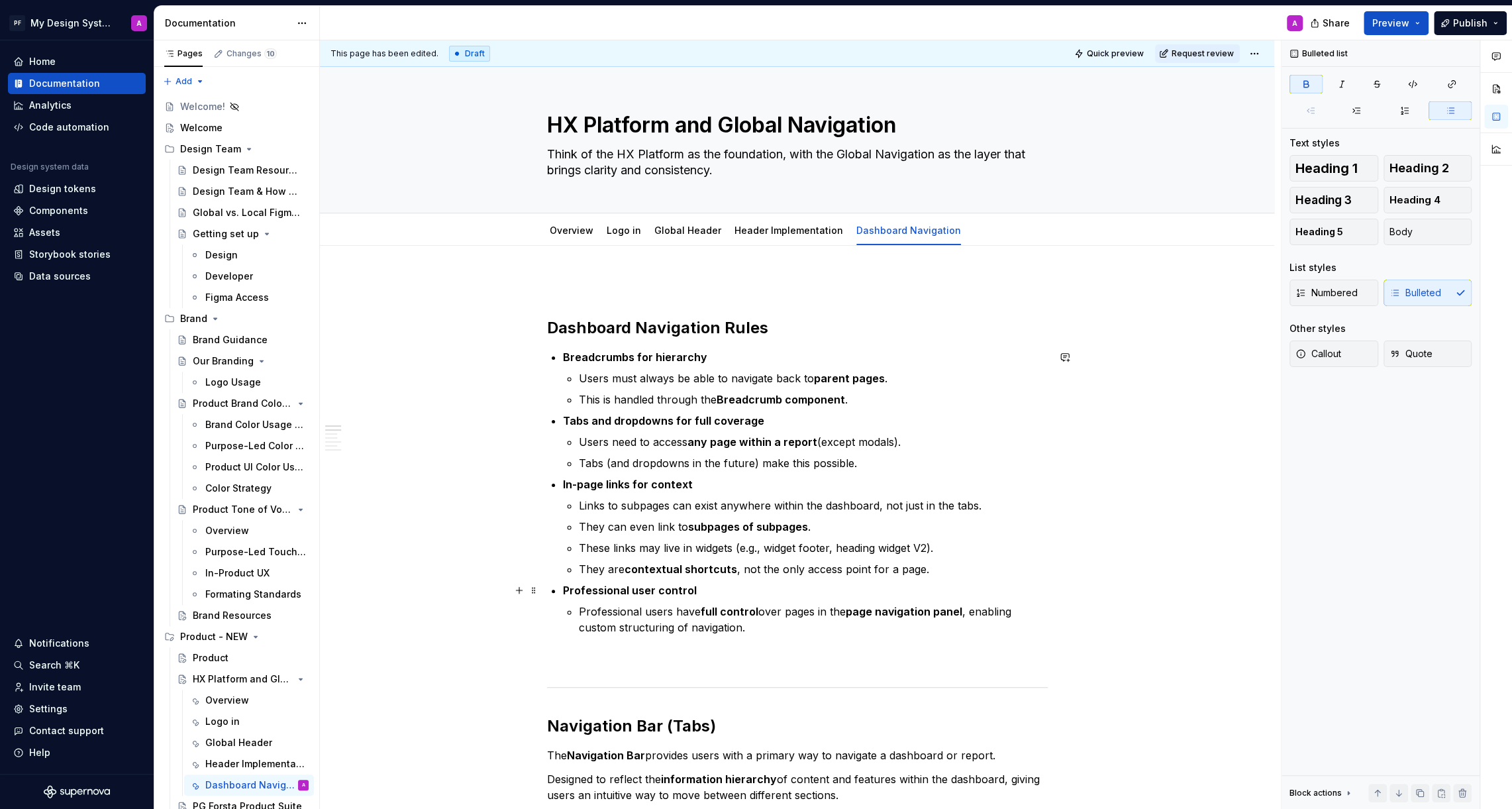
click at [728, 583] on p "Professional user control" at bounding box center [806, 590] width 485 height 16
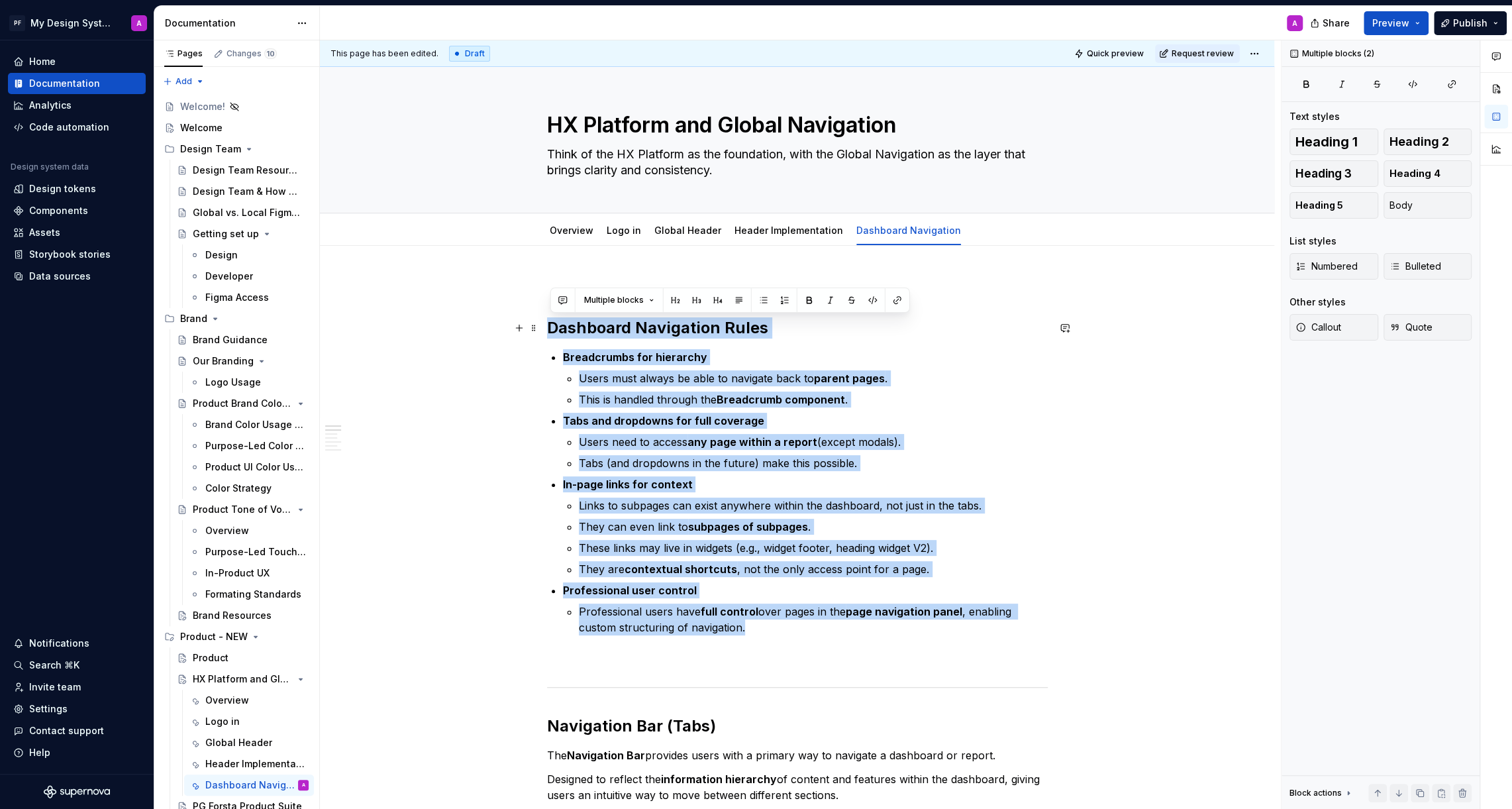
drag, startPoint x: 768, startPoint y: 633, endPoint x: 547, endPoint y: 324, distance: 379.9
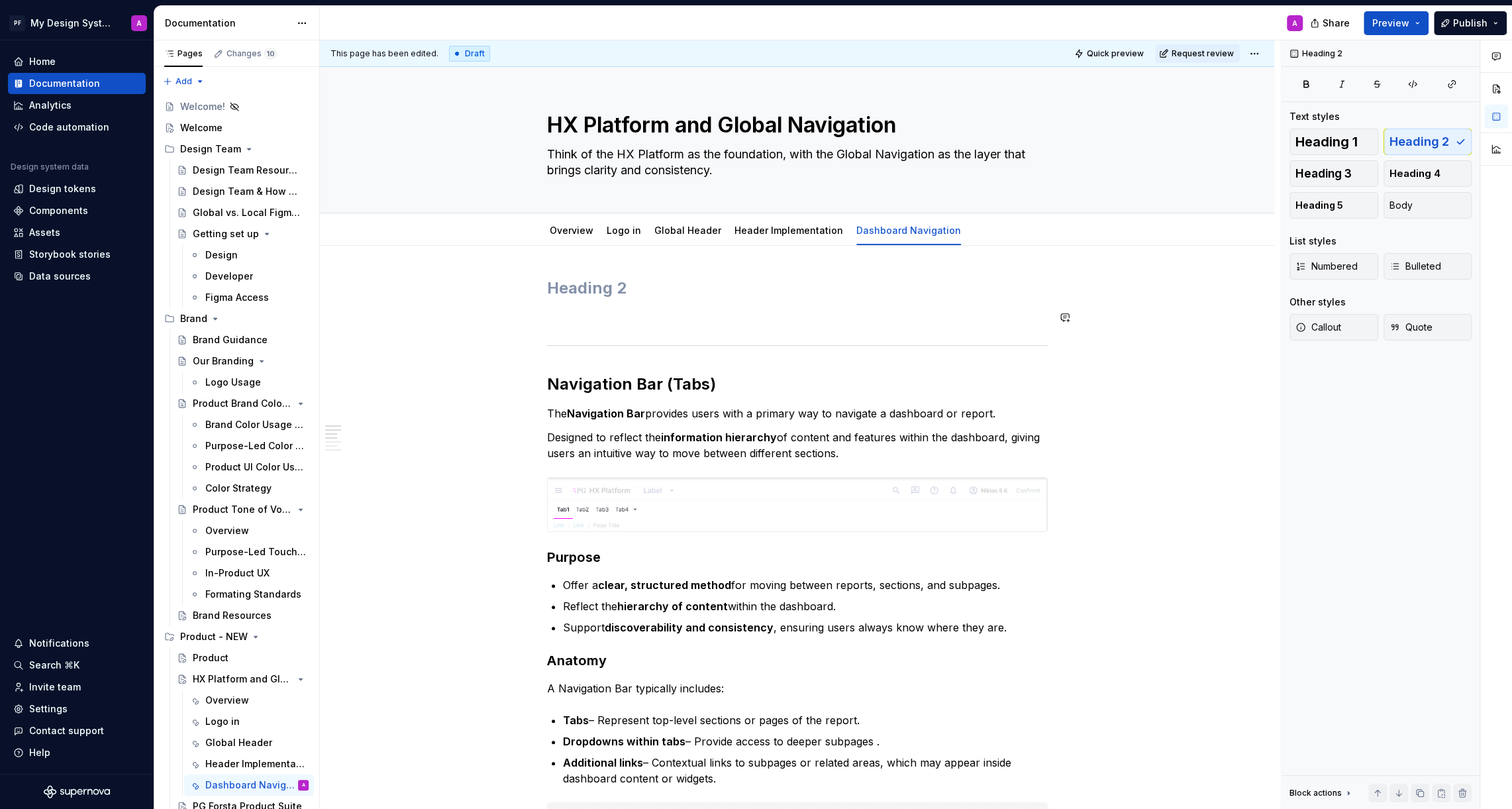
click at [571, 323] on p at bounding box center [798, 317] width 501 height 16
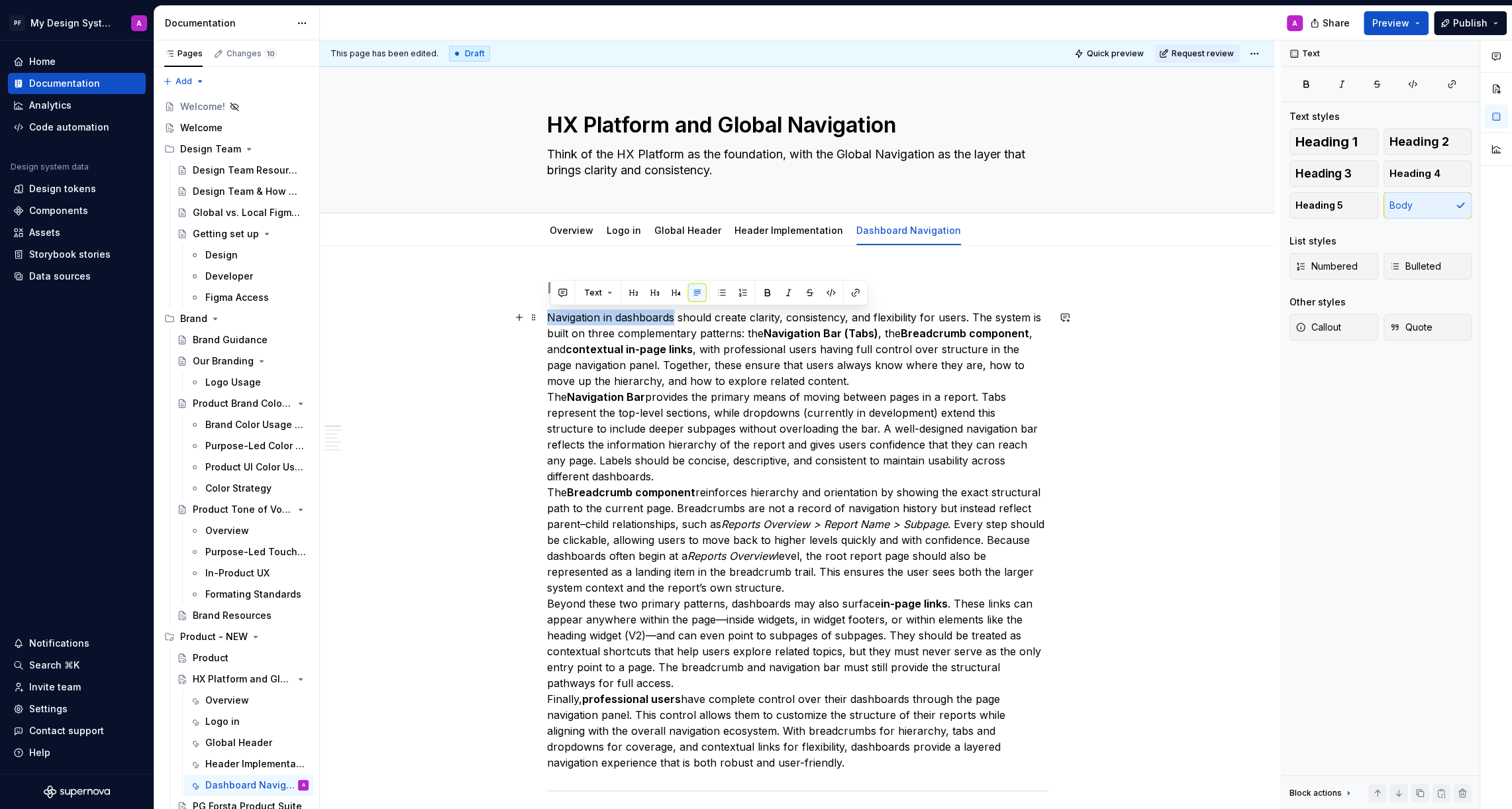
drag, startPoint x: 550, startPoint y: 316, endPoint x: 676, endPoint y: 315, distance: 126.0
click at [676, 315] on p "Navigation in dashboards should create clarity, consistency, and flexibility fo…" at bounding box center [798, 540] width 501 height 461
copy p "Navigation in dashboards"
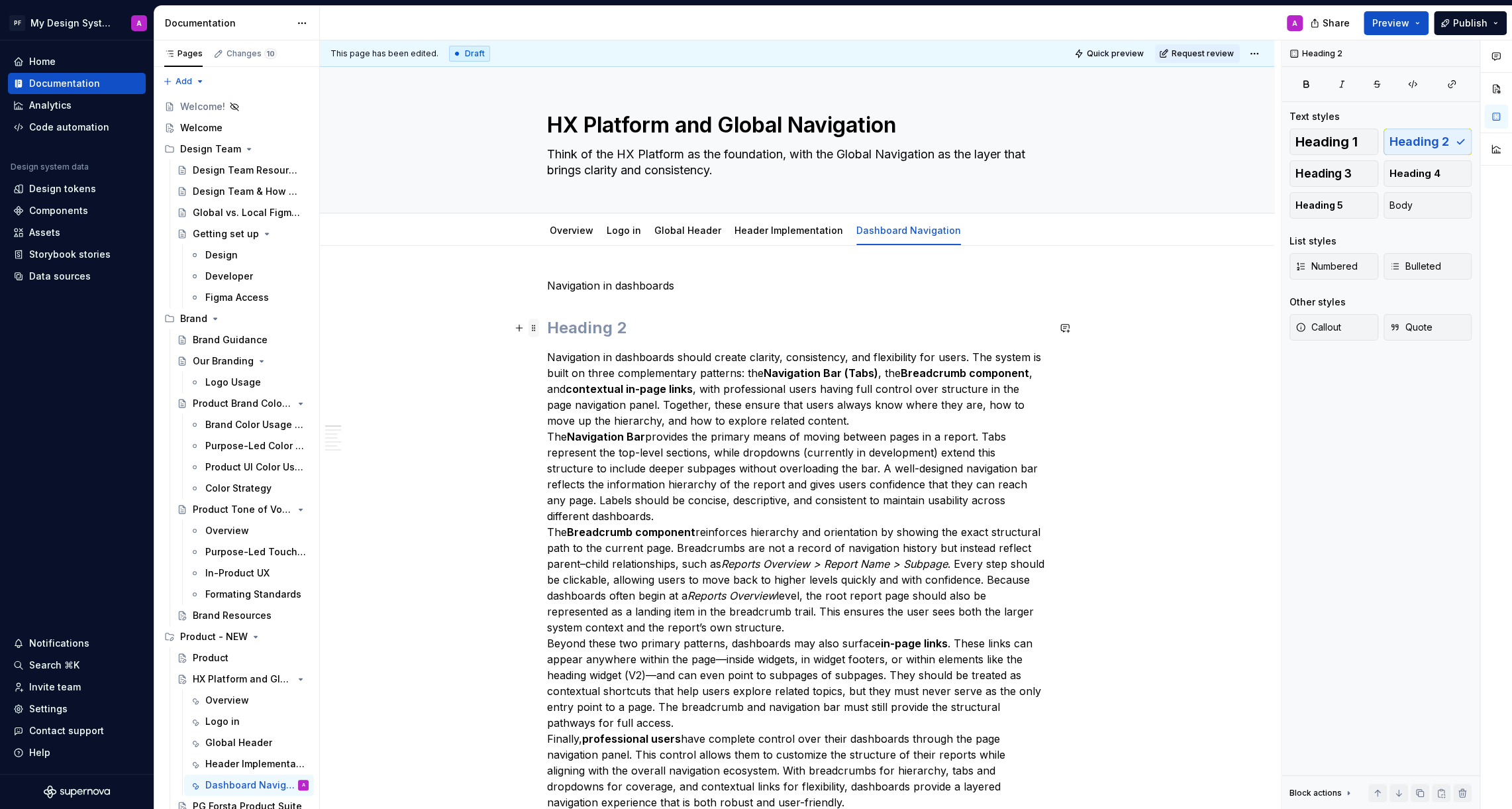
drag, startPoint x: 627, startPoint y: 329, endPoint x: 538, endPoint y: 329, distance: 89.0
click at [536, 329] on span at bounding box center [534, 328] width 10 height 18
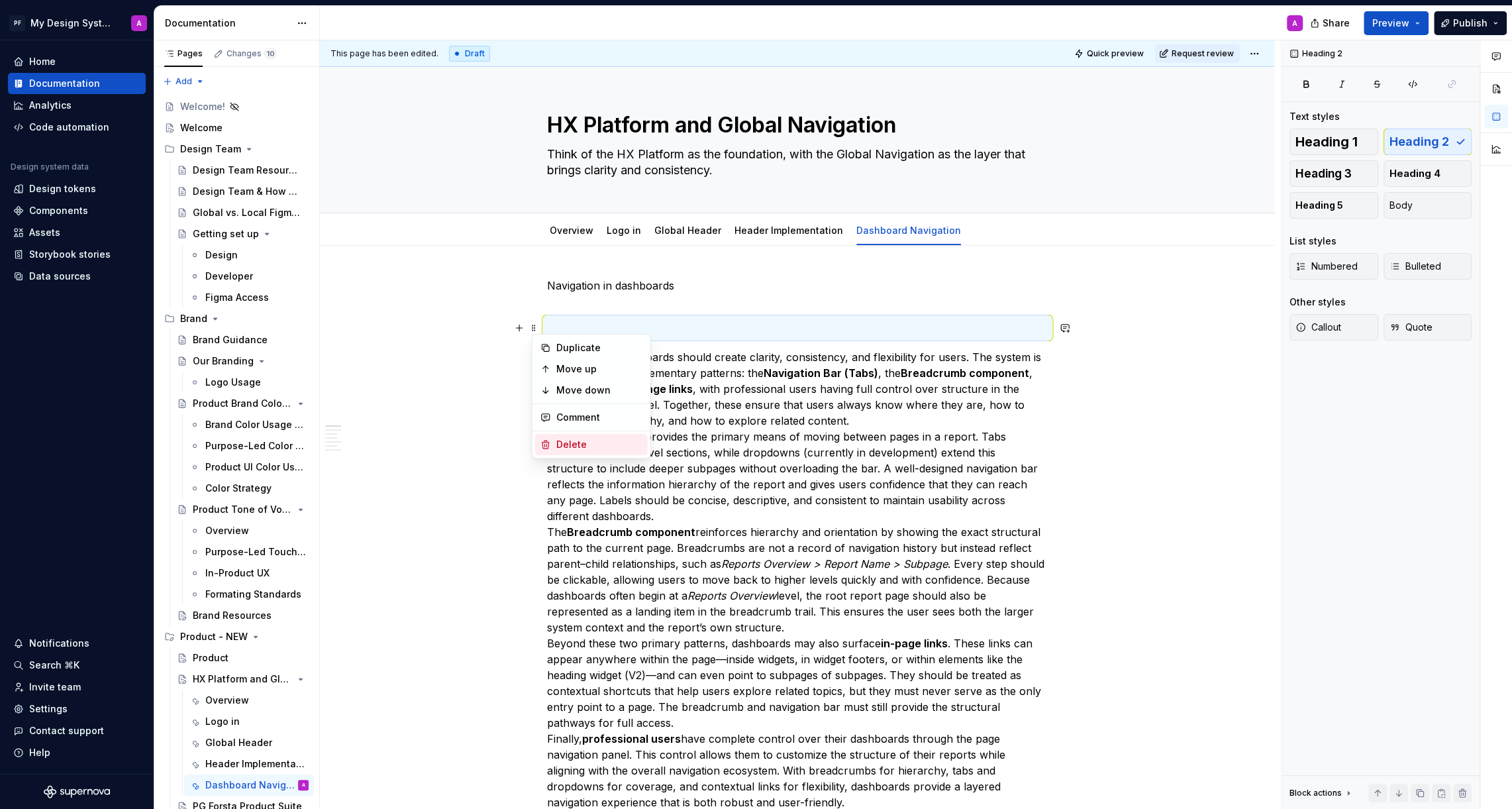
click at [587, 443] on div "Delete" at bounding box center [599, 444] width 86 height 13
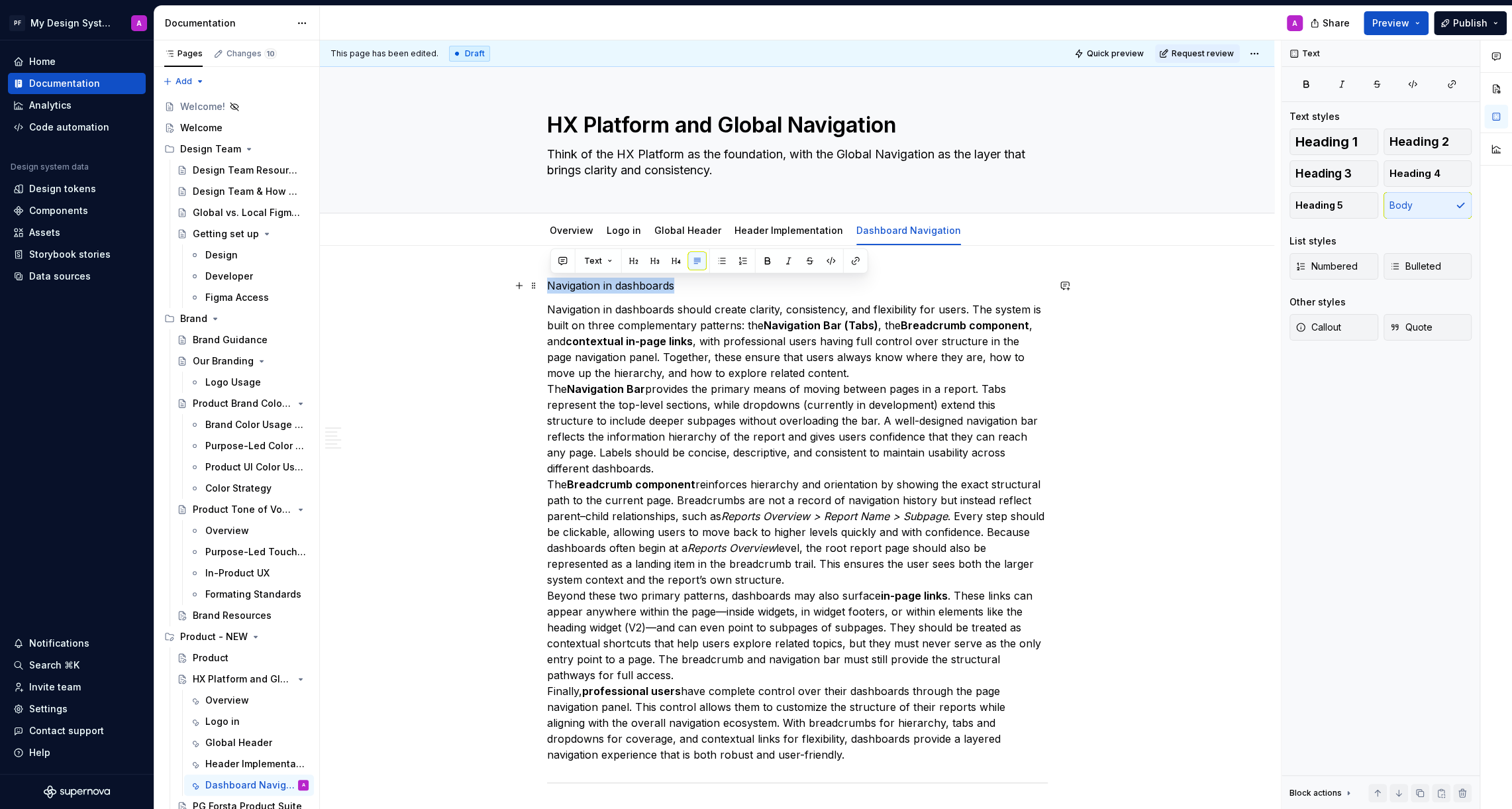
drag, startPoint x: 686, startPoint y: 280, endPoint x: 545, endPoint y: 280, distance: 141.0
click at [635, 264] on button "button" at bounding box center [633, 261] width 18 height 18
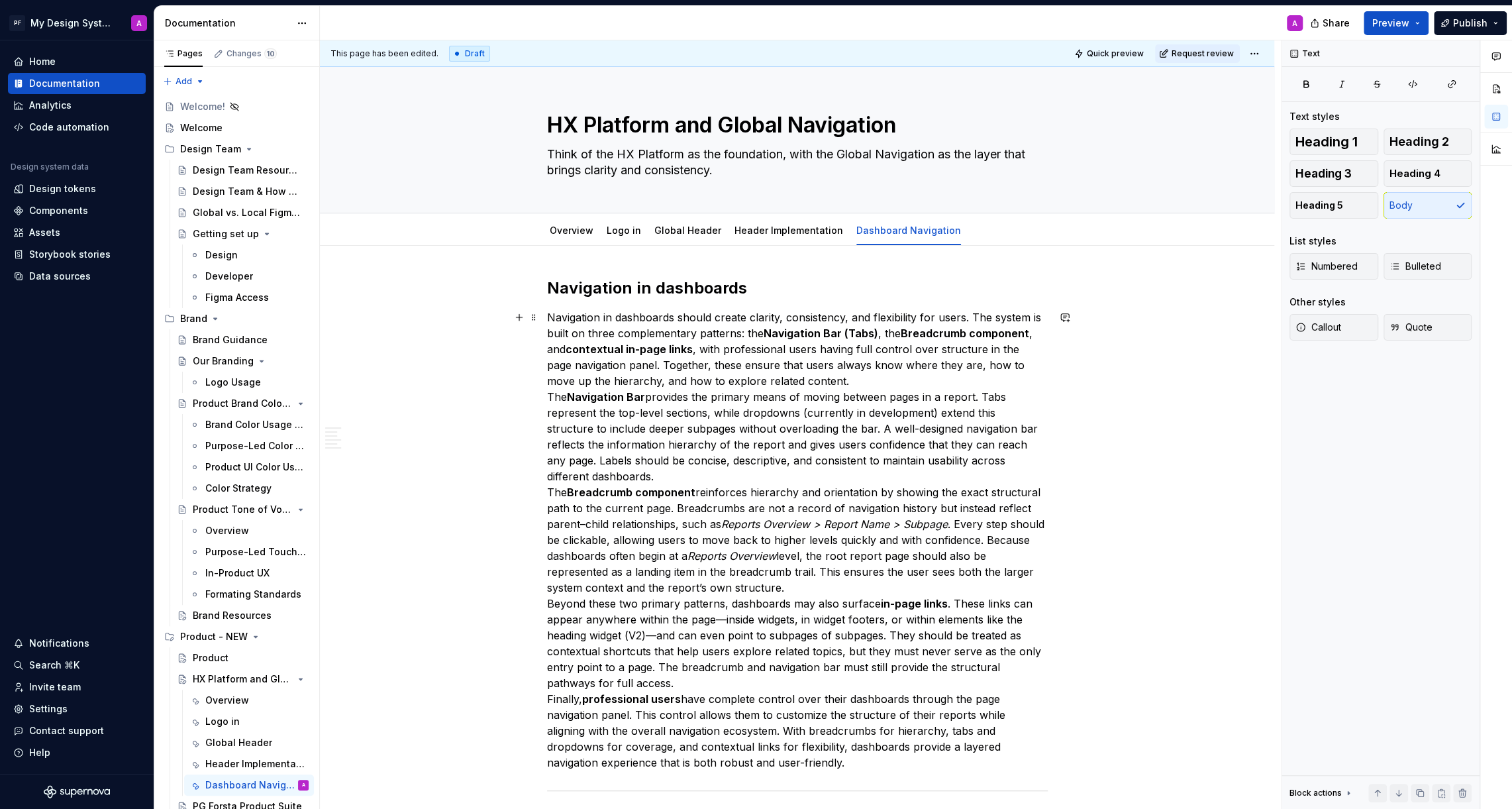
click at [550, 396] on p "Navigation in dashboards should create clarity, consistency, and flexibility fo…" at bounding box center [798, 540] width 501 height 461
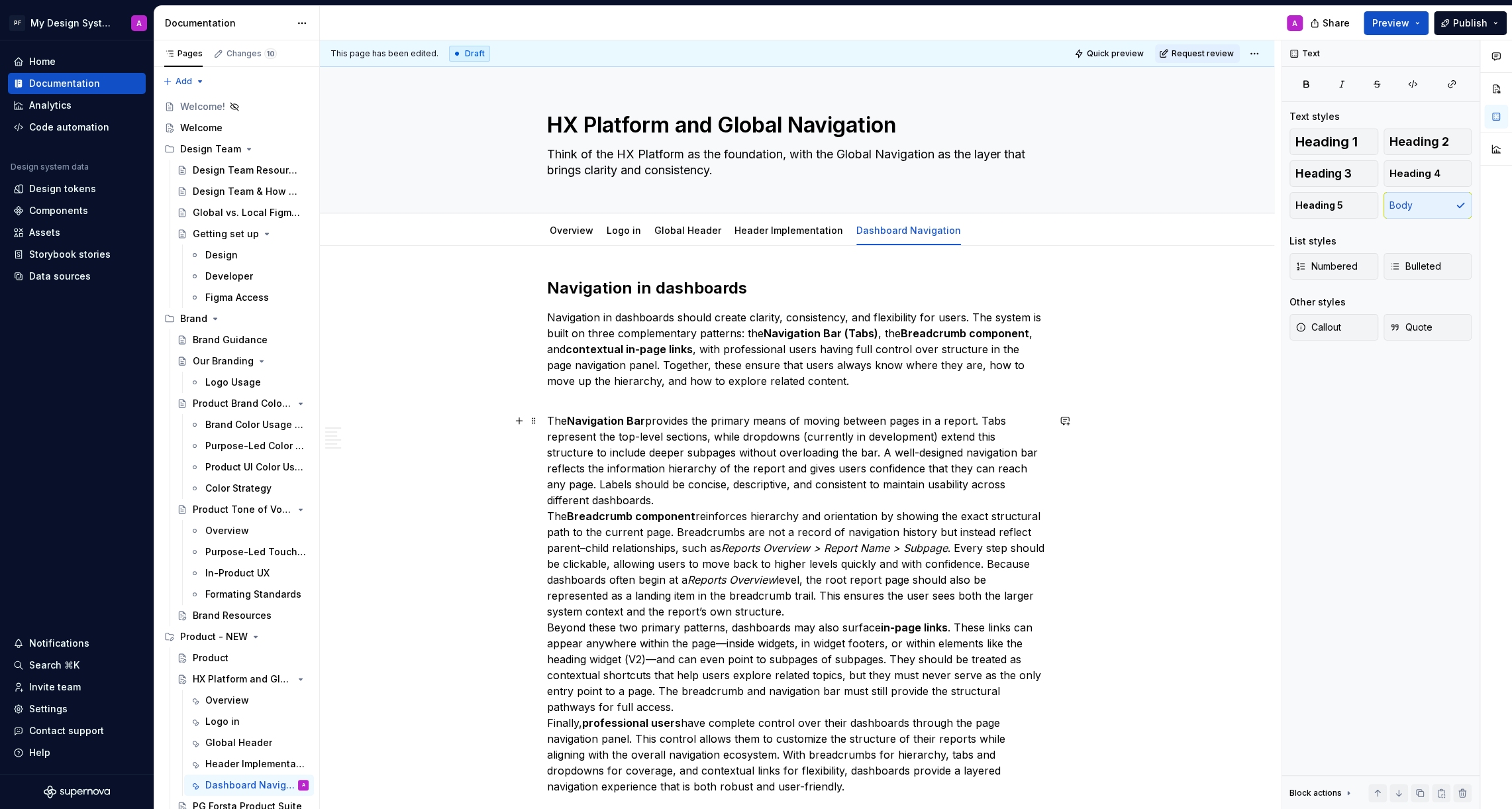
click at [550, 514] on p "The Navigation Bar provides the primary means of moving between pages in a repo…" at bounding box center [798, 603] width 501 height 381
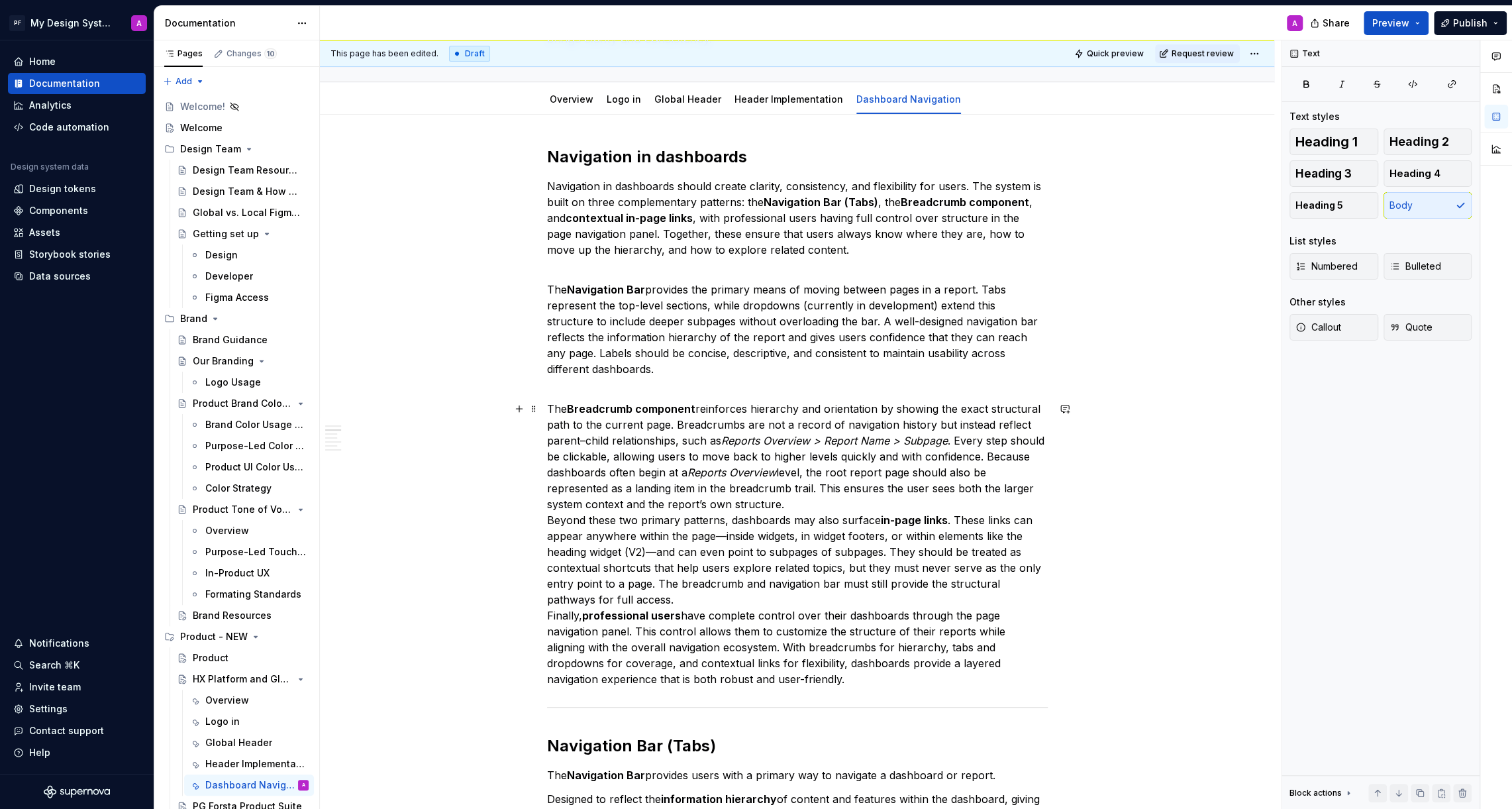
scroll to position [196, 0]
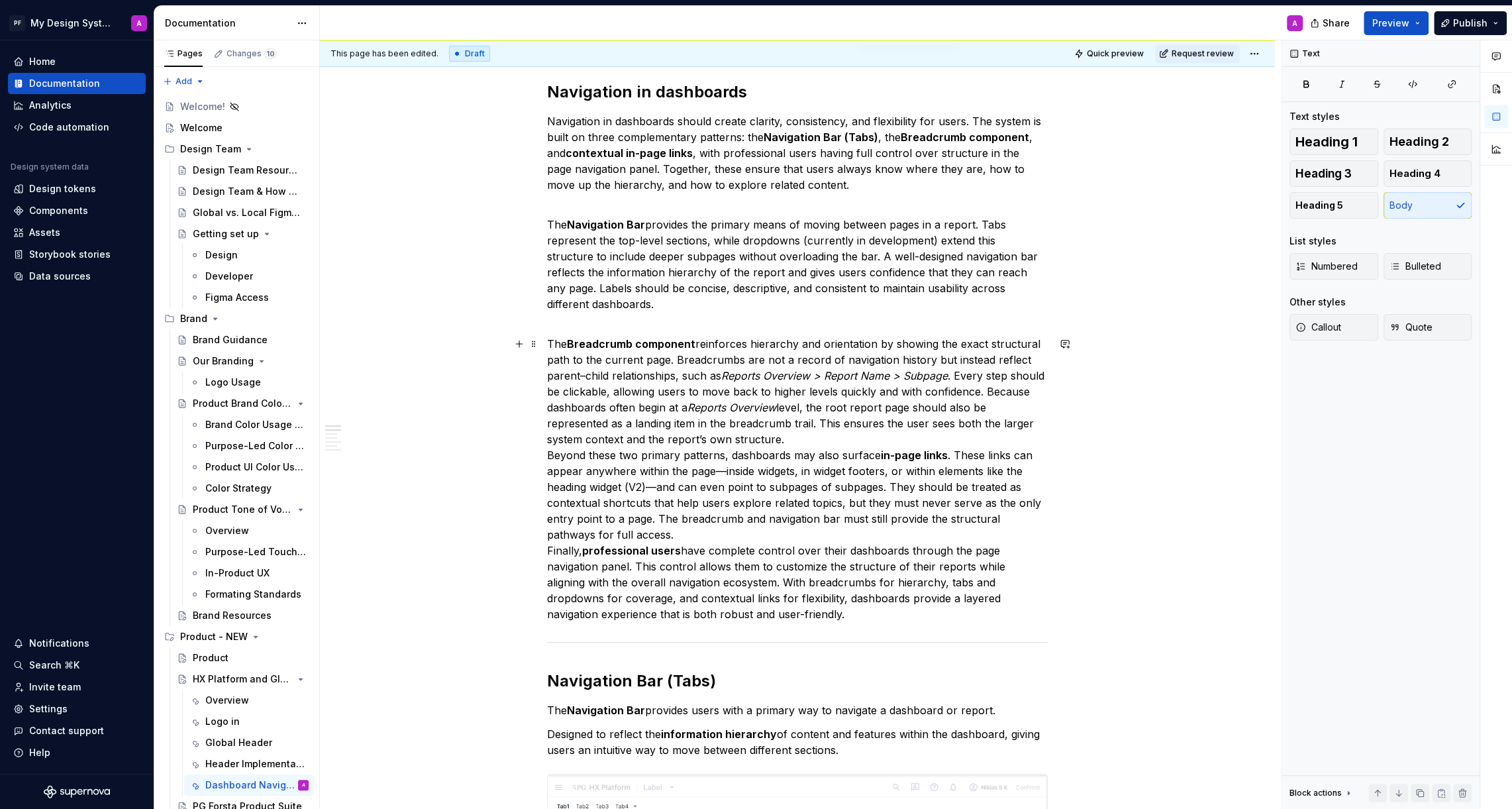
click at [587, 552] on strong "professional users" at bounding box center [632, 550] width 99 height 13
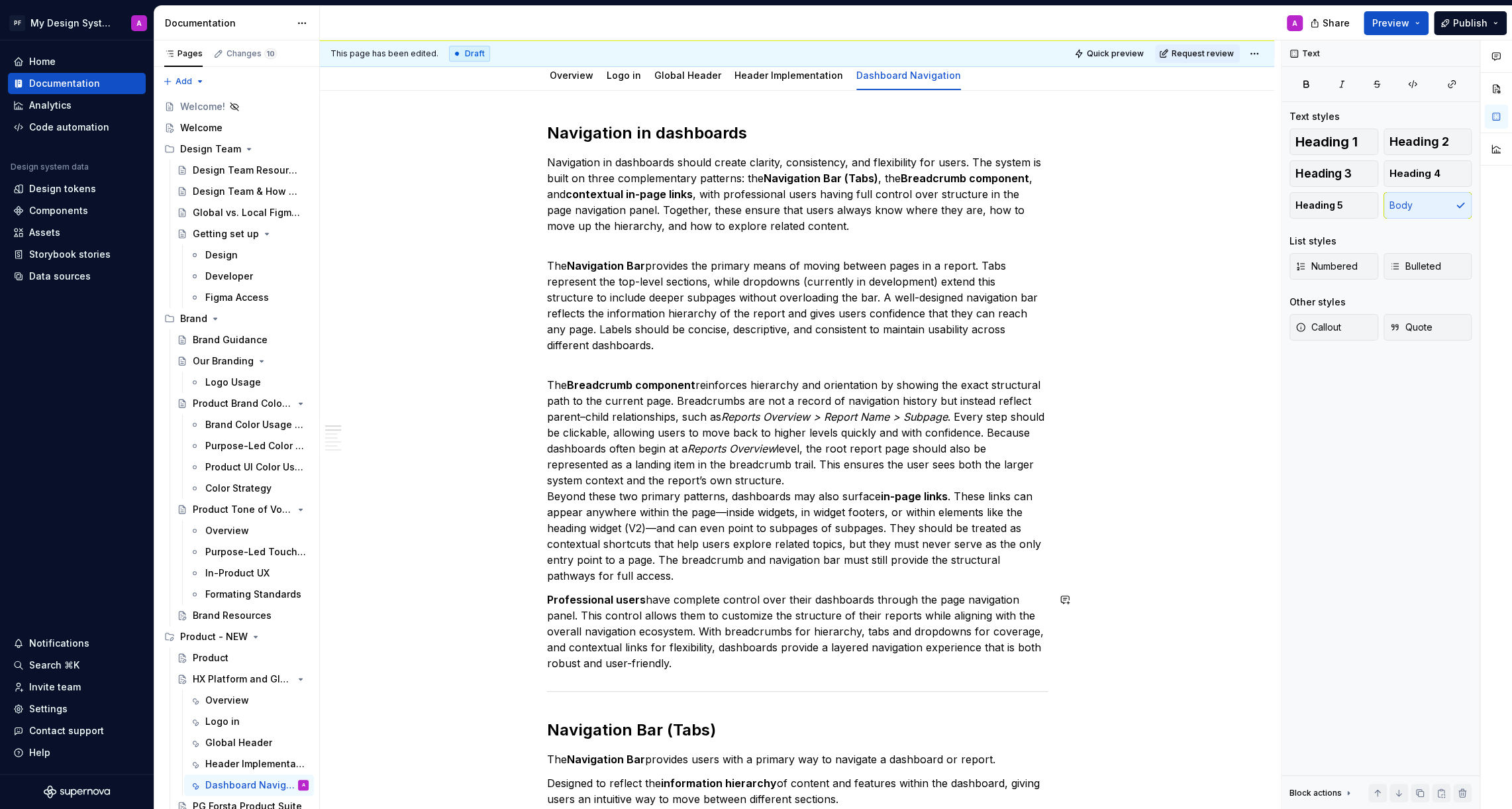
scroll to position [138, 0]
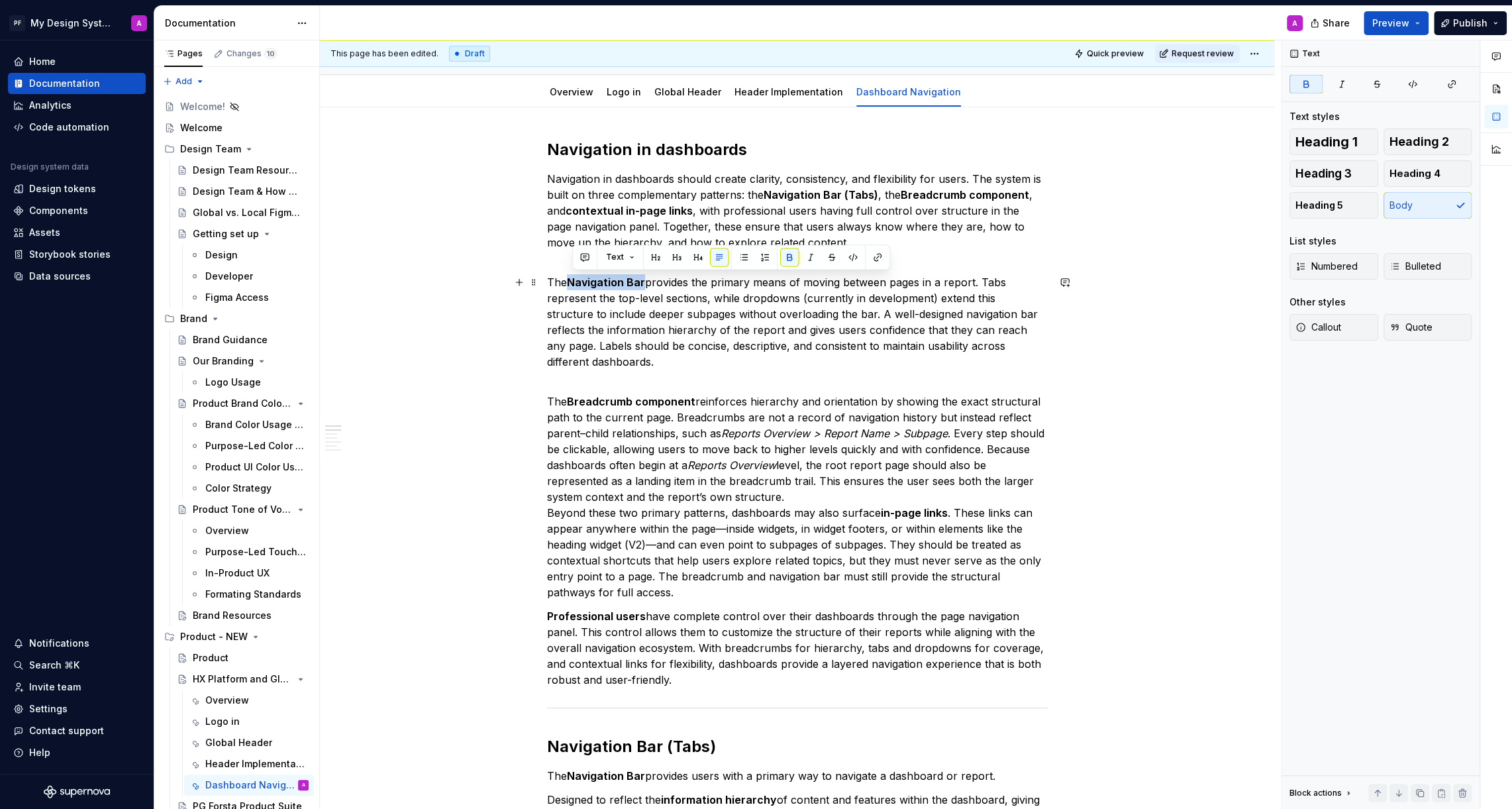
drag, startPoint x: 647, startPoint y: 282, endPoint x: 575, endPoint y: 278, distance: 72.1
click at [575, 278] on p "The Navigation Bar provides the primary means of moving between pages in a repo…" at bounding box center [798, 330] width 501 height 111
click at [881, 259] on button "button" at bounding box center [877, 256] width 18 height 18
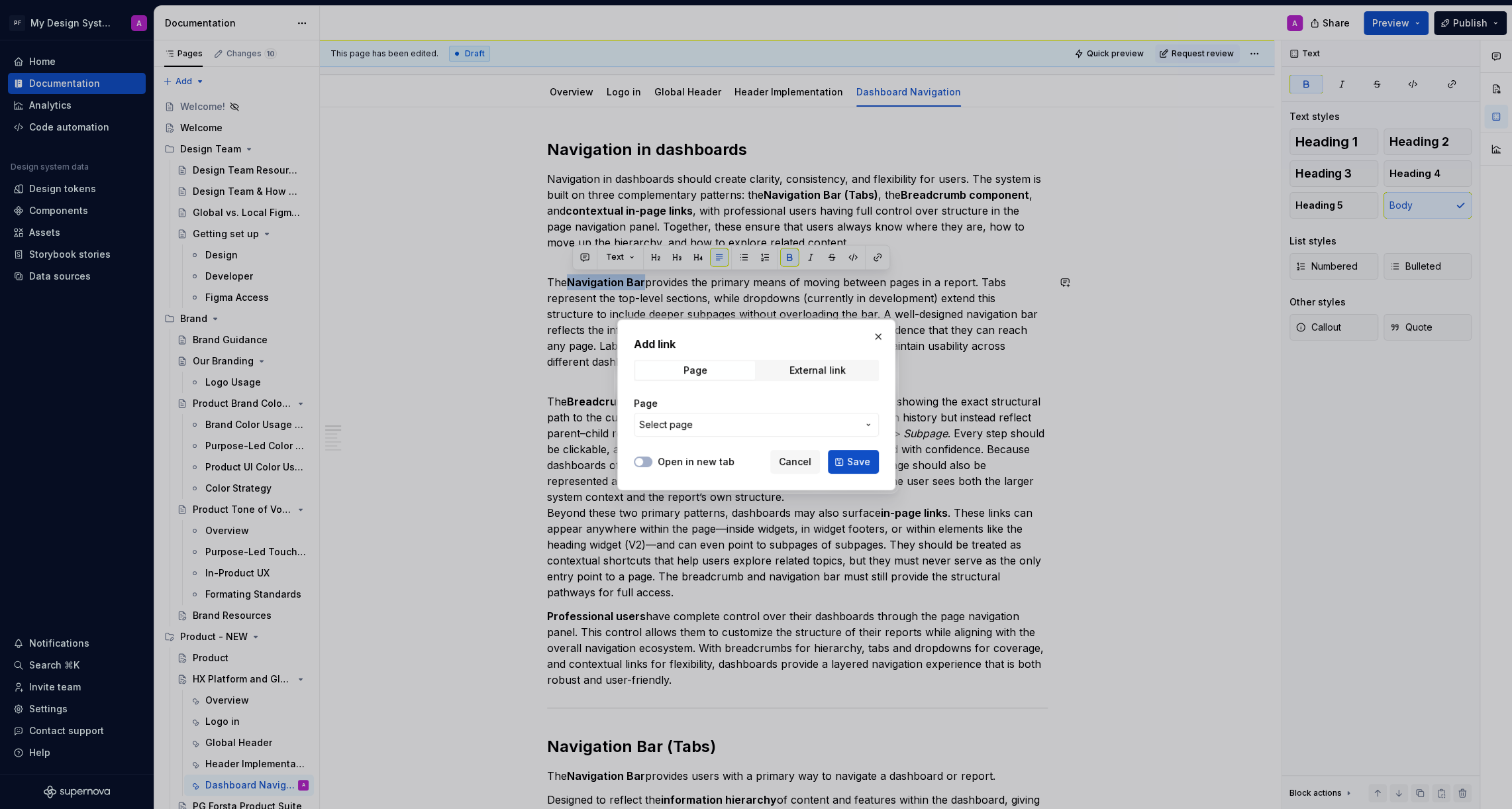
click at [862, 424] on button "Select page" at bounding box center [756, 424] width 245 height 23
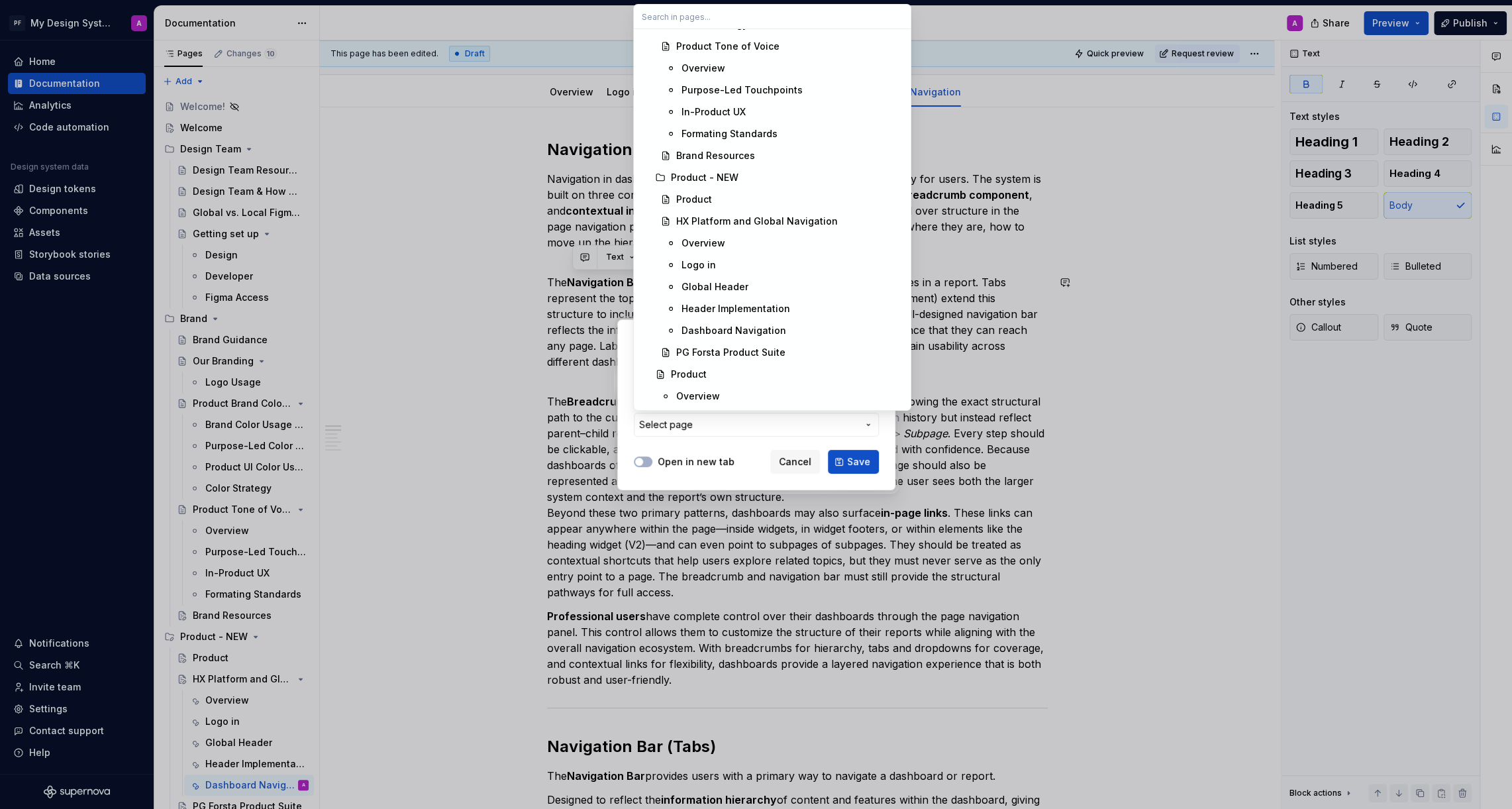
scroll to position [461, 0]
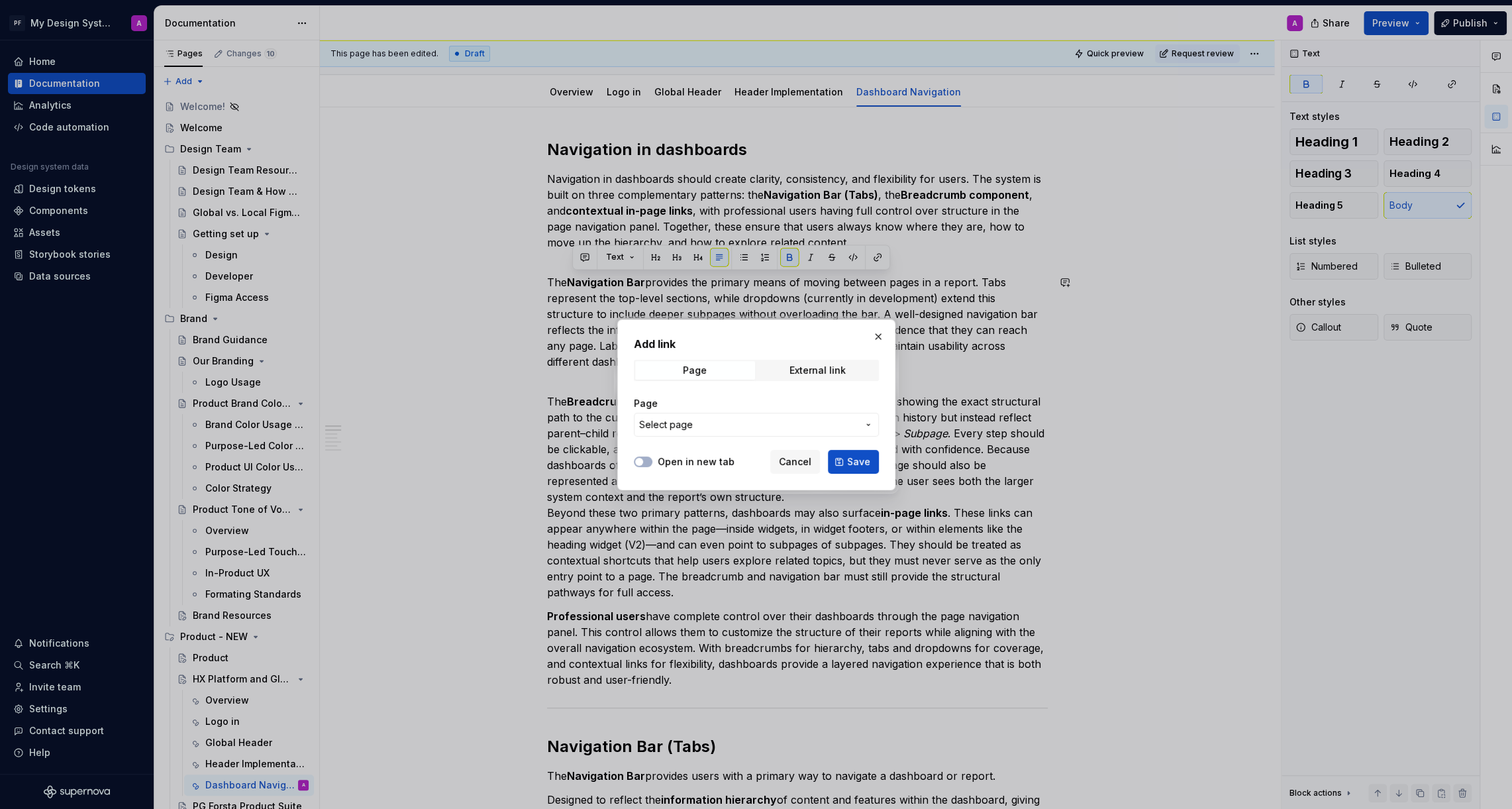
click at [804, 454] on div "Add link Page External link Page Select page Open in new tab Cancel Save" at bounding box center [756, 404] width 1512 height 809
click at [804, 463] on span "Cancel" at bounding box center [794, 461] width 32 height 13
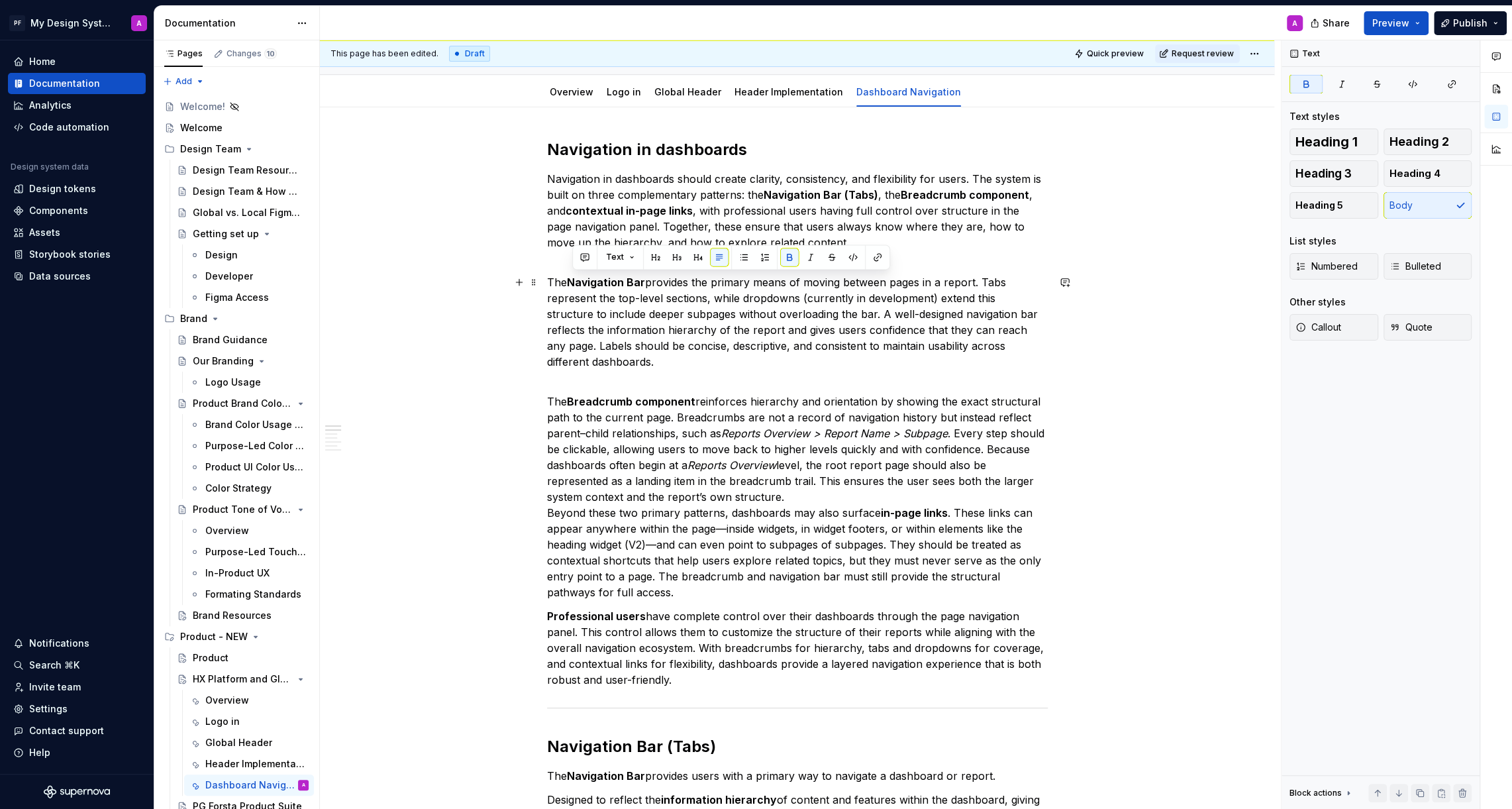
click at [1100, 379] on div "This page has been edited. Draft Quick preview Request review HX Platform and G…" at bounding box center [800, 424] width 961 height 769
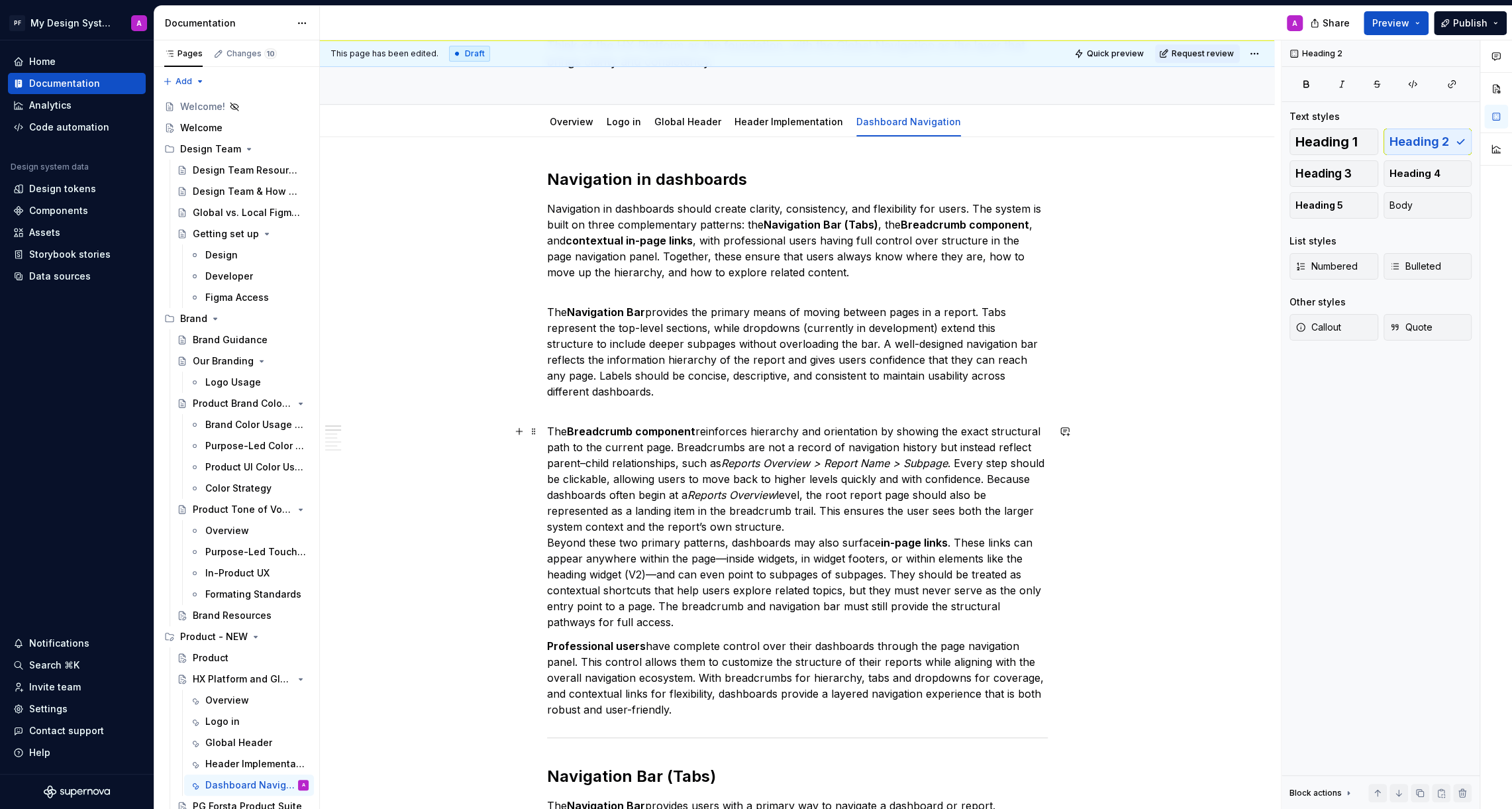
scroll to position [76, 0]
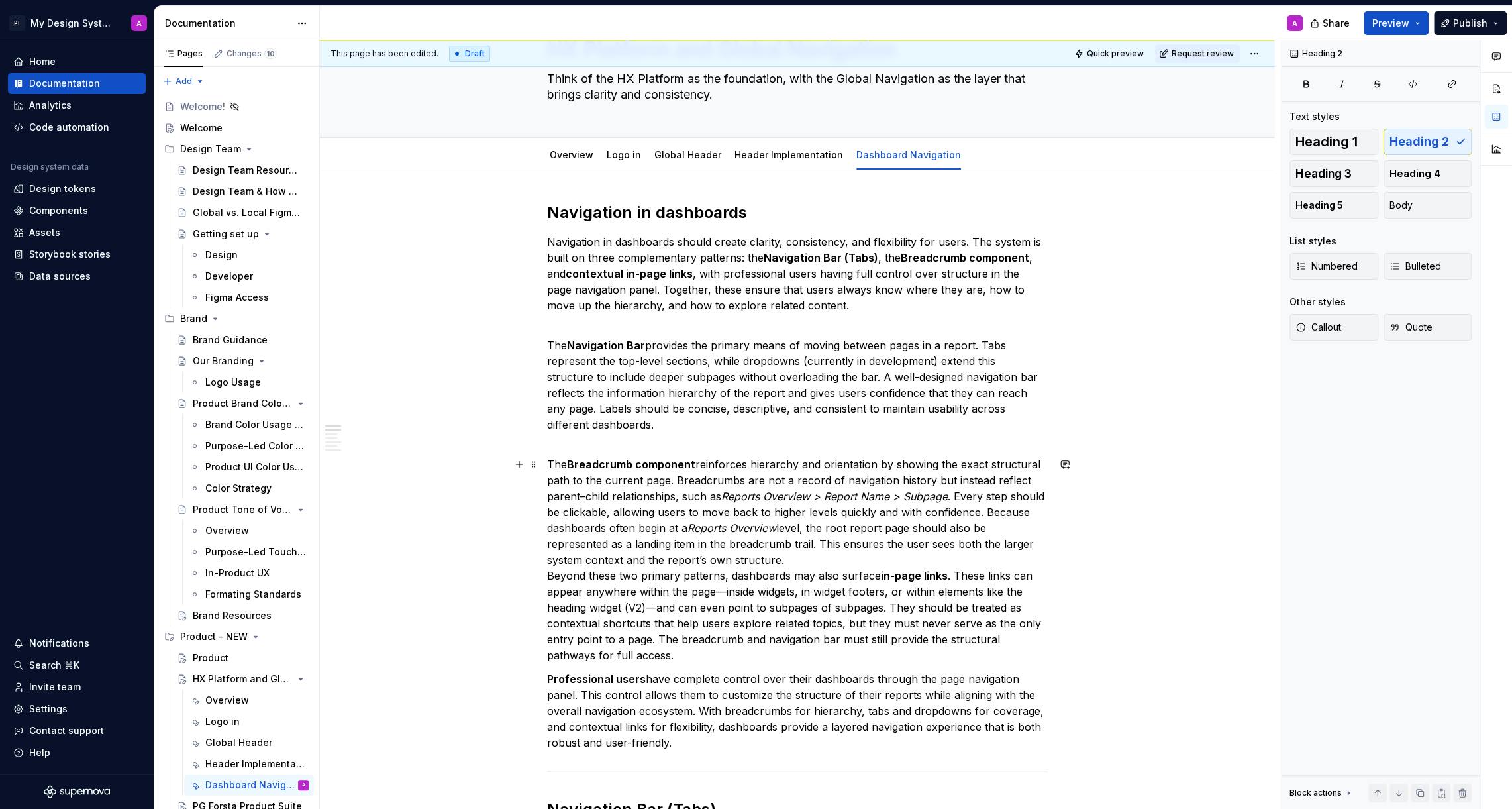
click at [728, 594] on p "The Breadcrumb component reinforces hierarchy and orientation by showing the ex…" at bounding box center [798, 560] width 501 height 207
click at [659, 602] on p "The Breadcrumb component reinforces hierarchy and orientation by showing the ex…" at bounding box center [798, 560] width 501 height 207
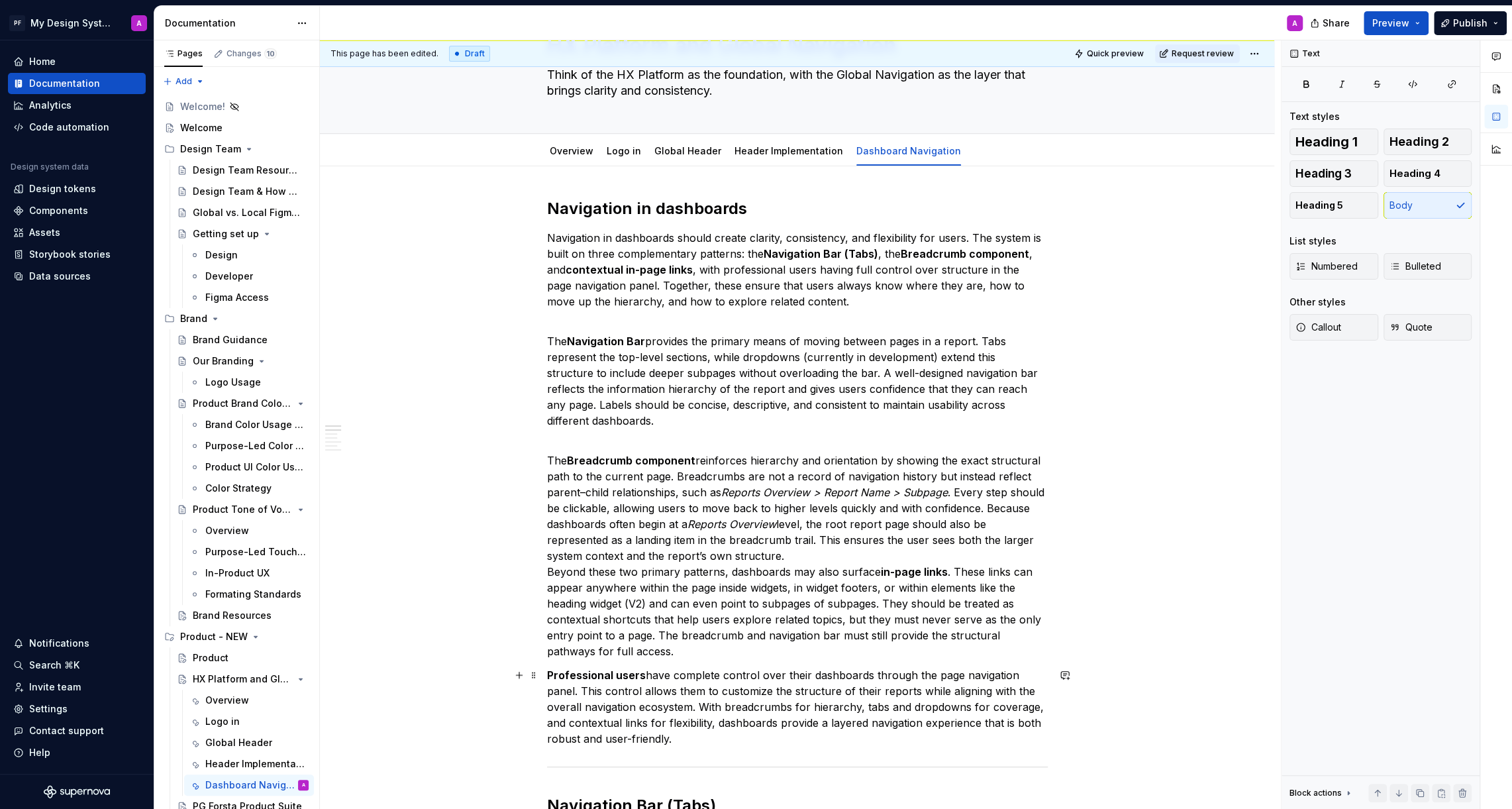
scroll to position [63, 0]
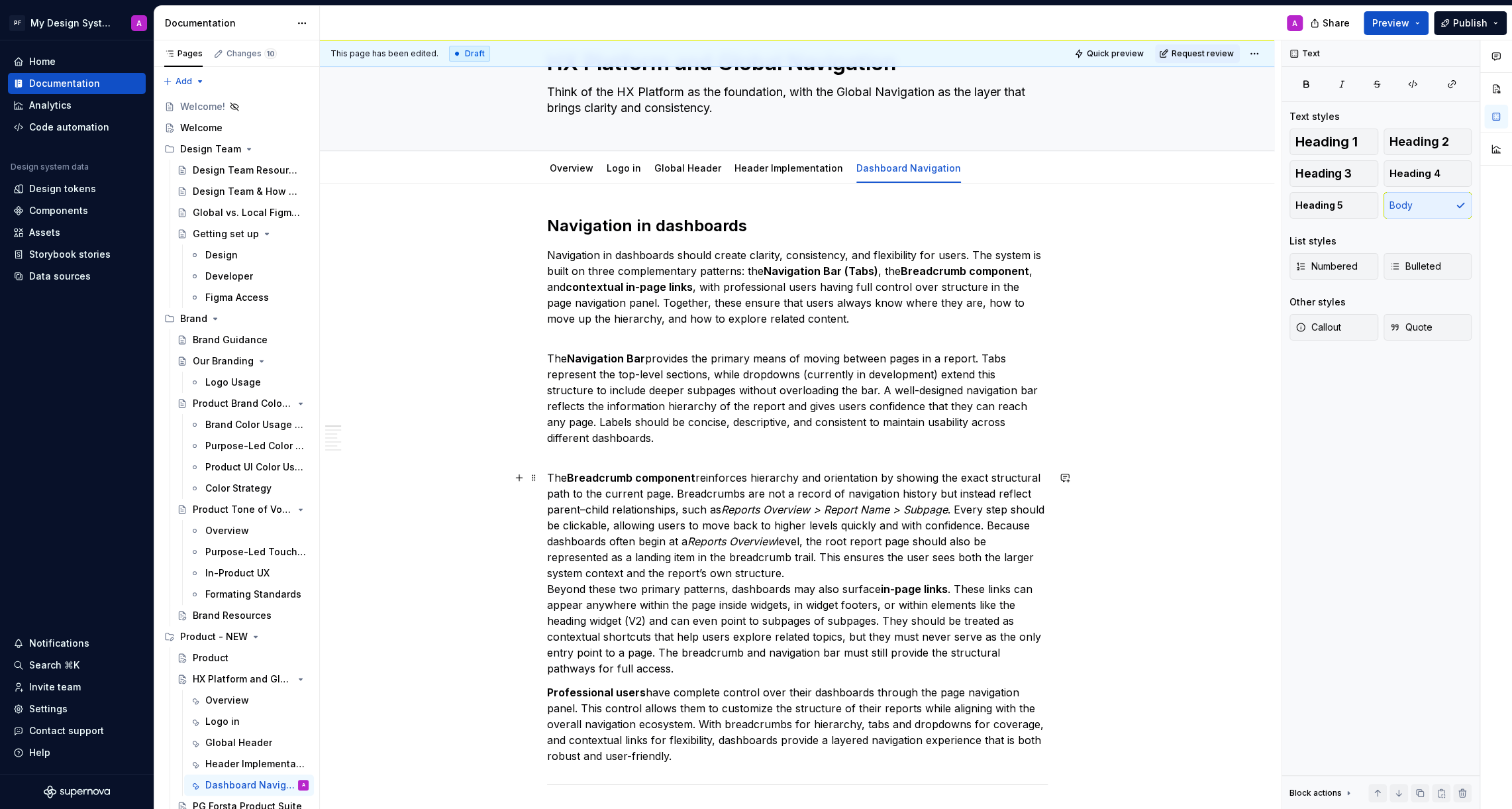
click at [552, 475] on p "The Breadcrumb component reinforces hierarchy and orientation by showing the ex…" at bounding box center [798, 573] width 501 height 207
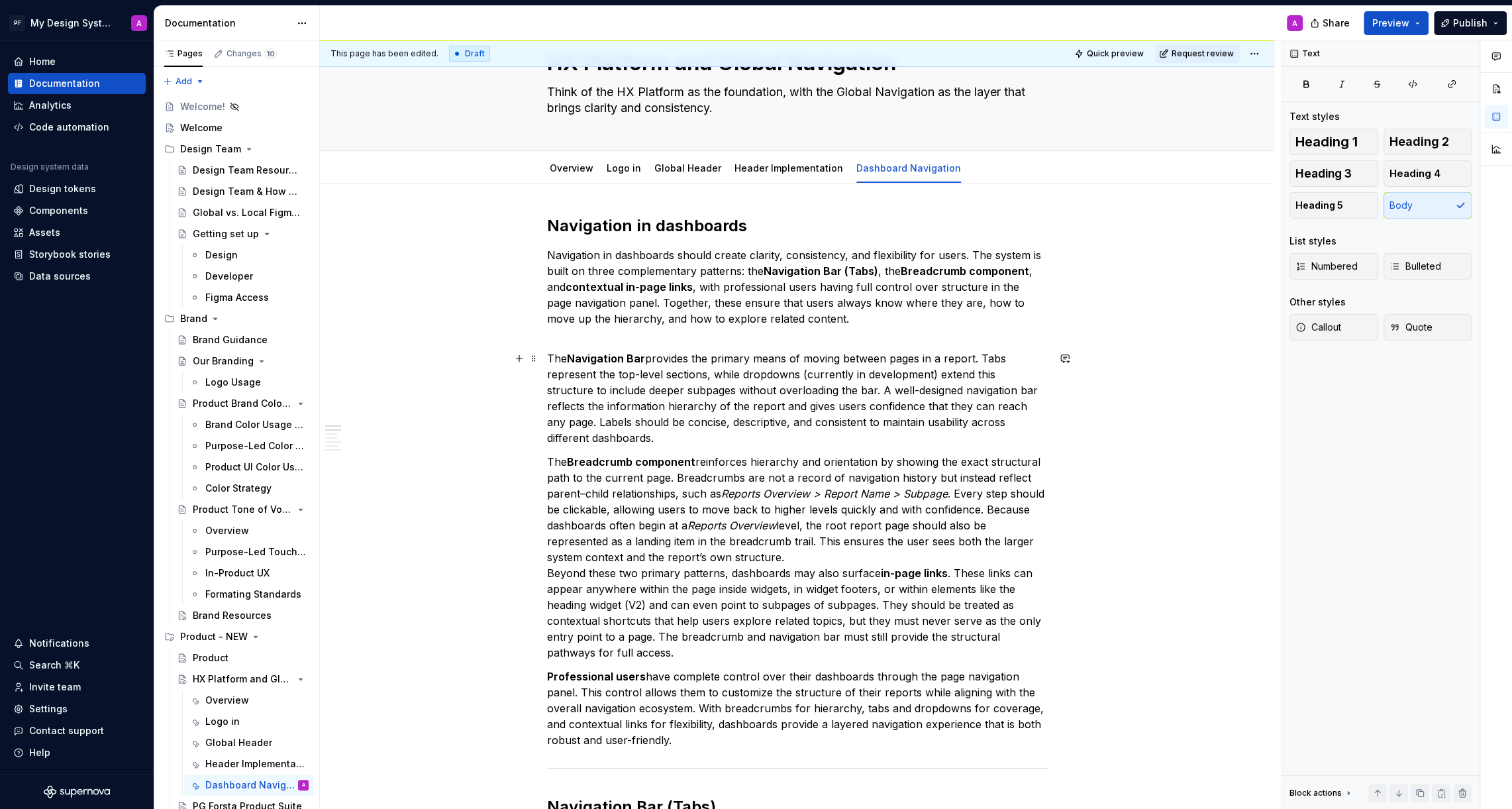
click at [550, 355] on p "The Navigation Bar provides the primary means of moving between pages in a repo…" at bounding box center [798, 398] width 501 height 96
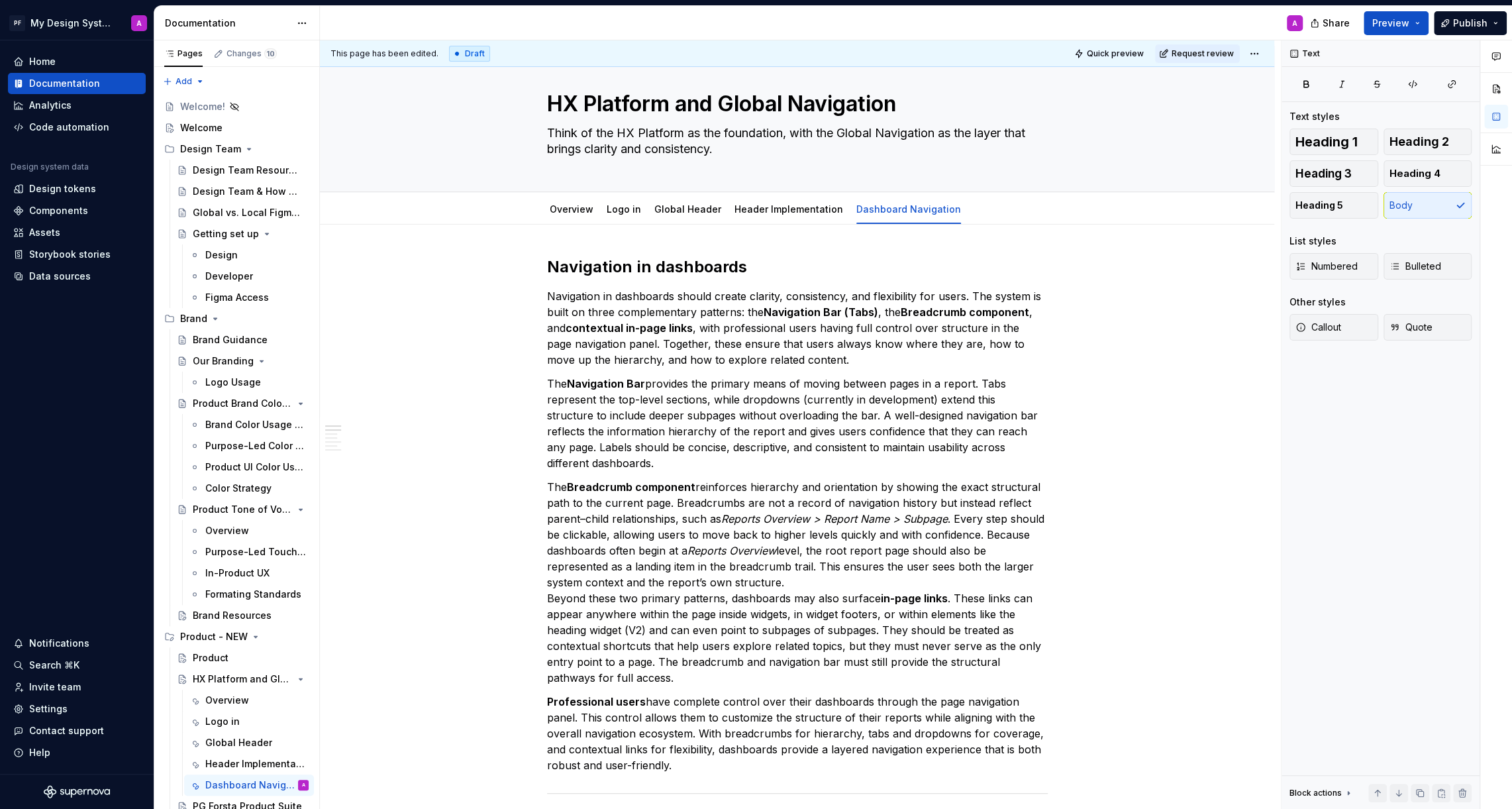
scroll to position [7, 0]
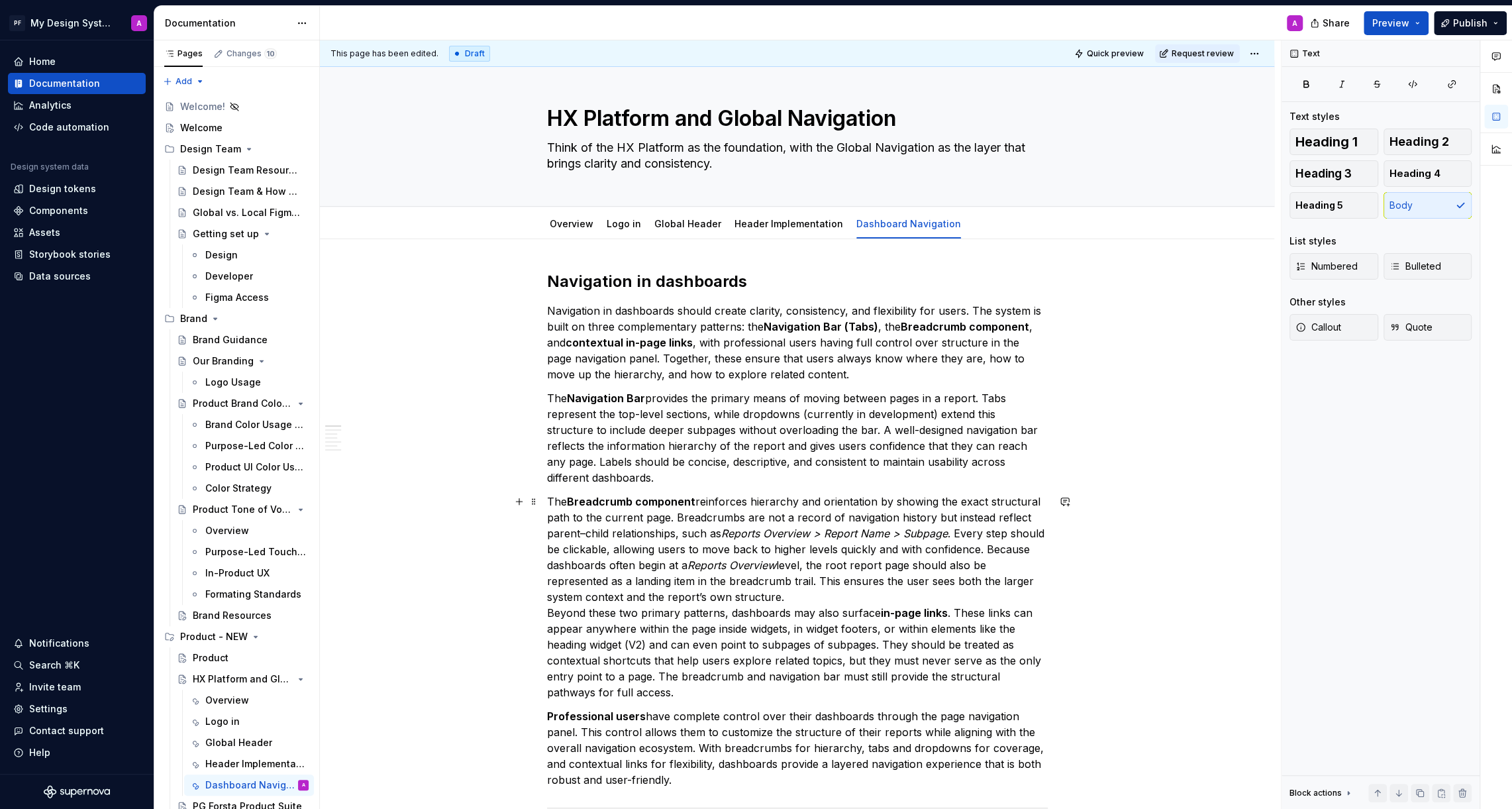
click at [551, 612] on p "The Breadcrumb component reinforces hierarchy and orientation by showing the ex…" at bounding box center [798, 597] width 501 height 207
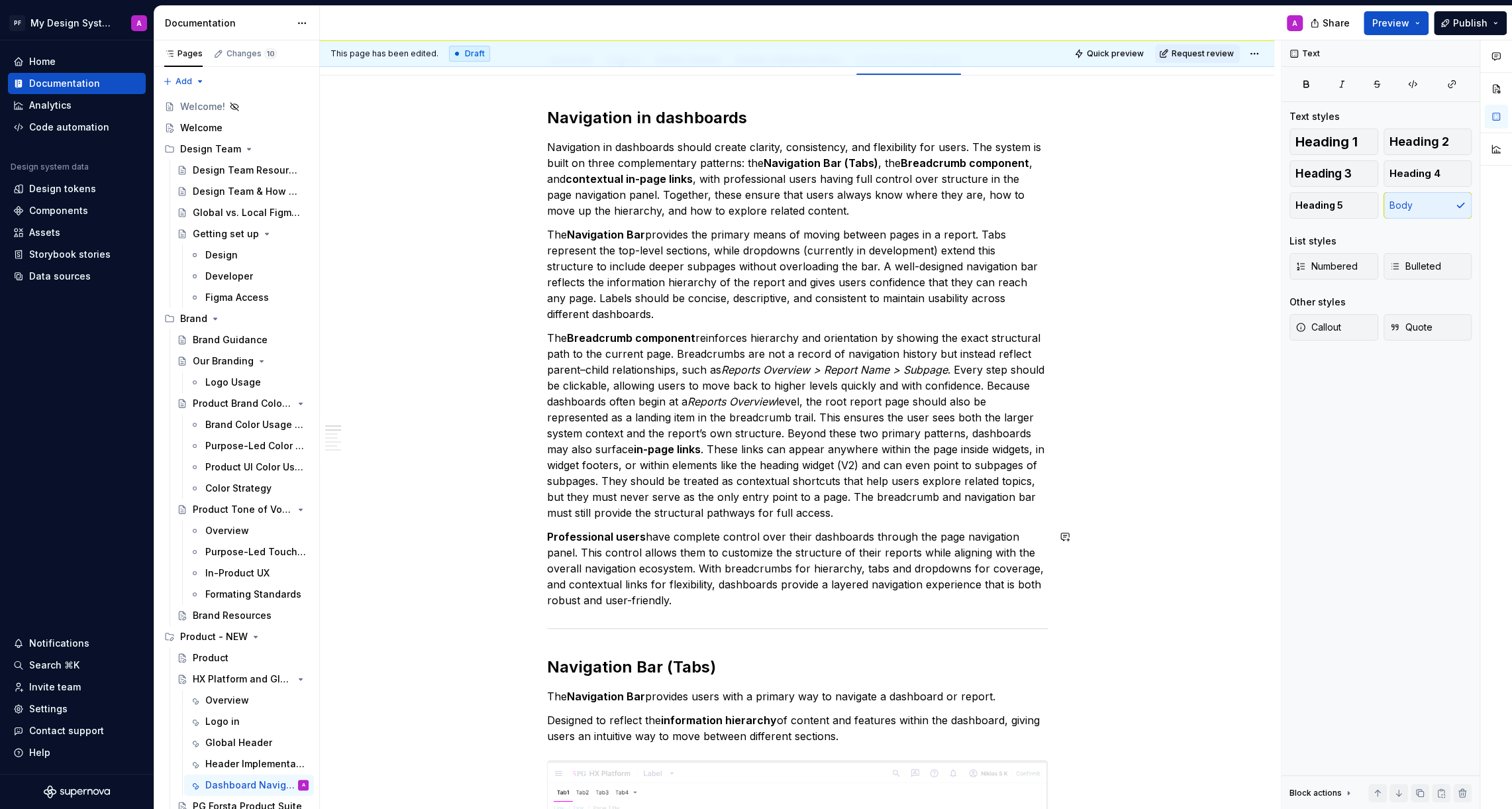
scroll to position [235, 0]
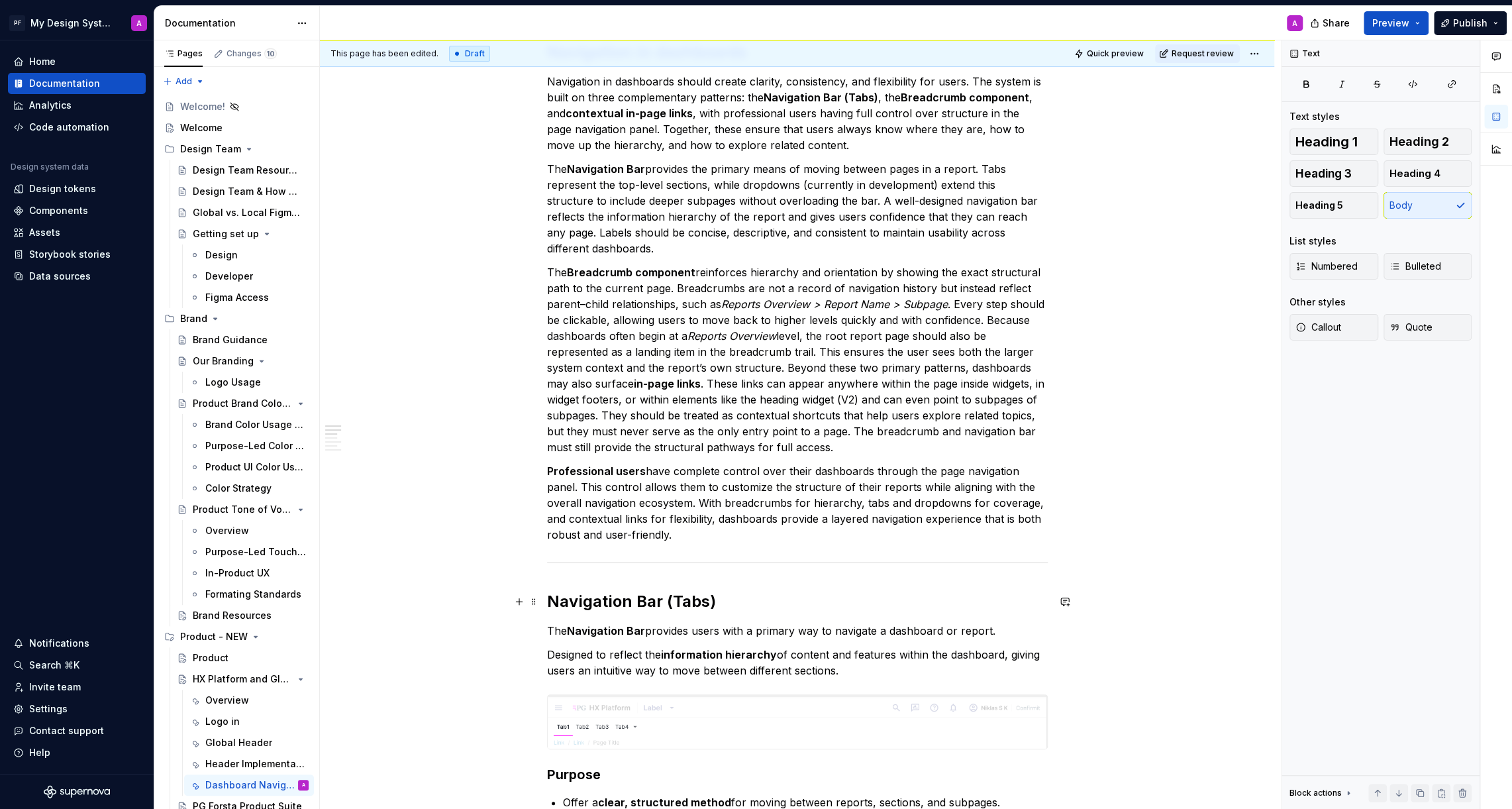
click at [553, 601] on h2 "Navigation Bar (Tabs)" at bounding box center [798, 601] width 501 height 21
click at [737, 600] on h2 "Navigation Bar (Tabs)" at bounding box center [798, 601] width 501 height 21
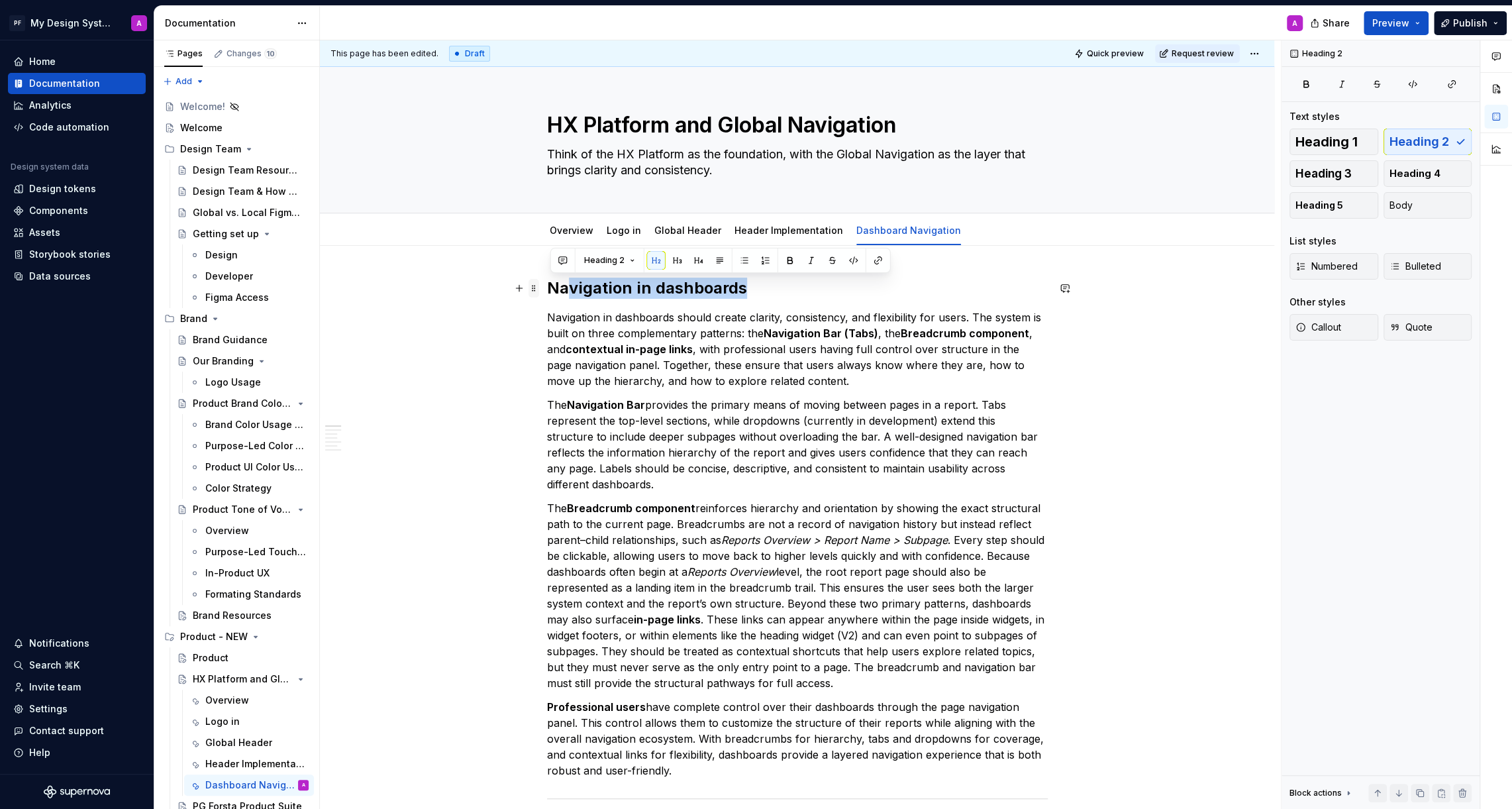
drag, startPoint x: 759, startPoint y: 283, endPoint x: 537, endPoint y: 285, distance: 222.0
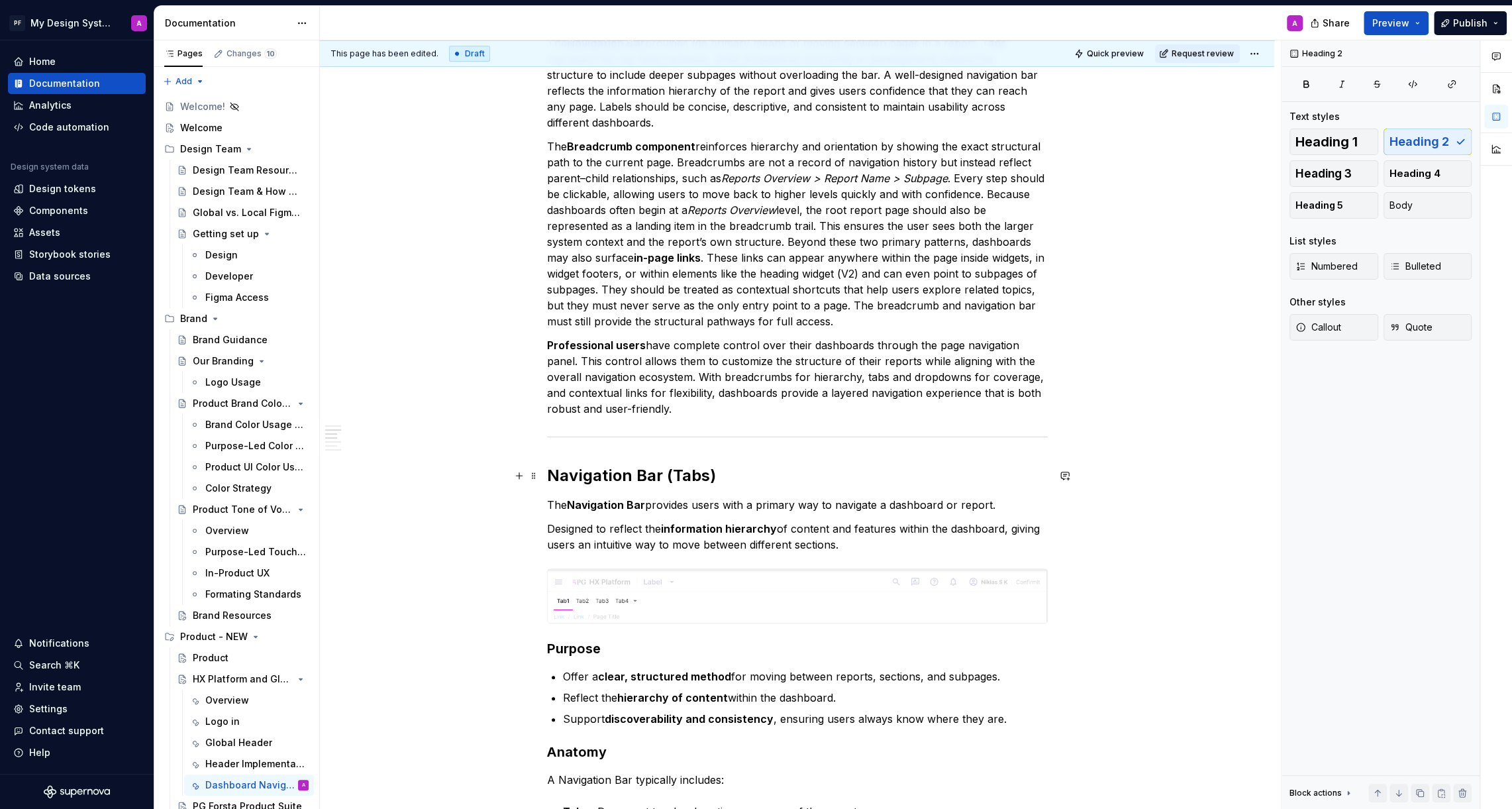
scroll to position [508, 0]
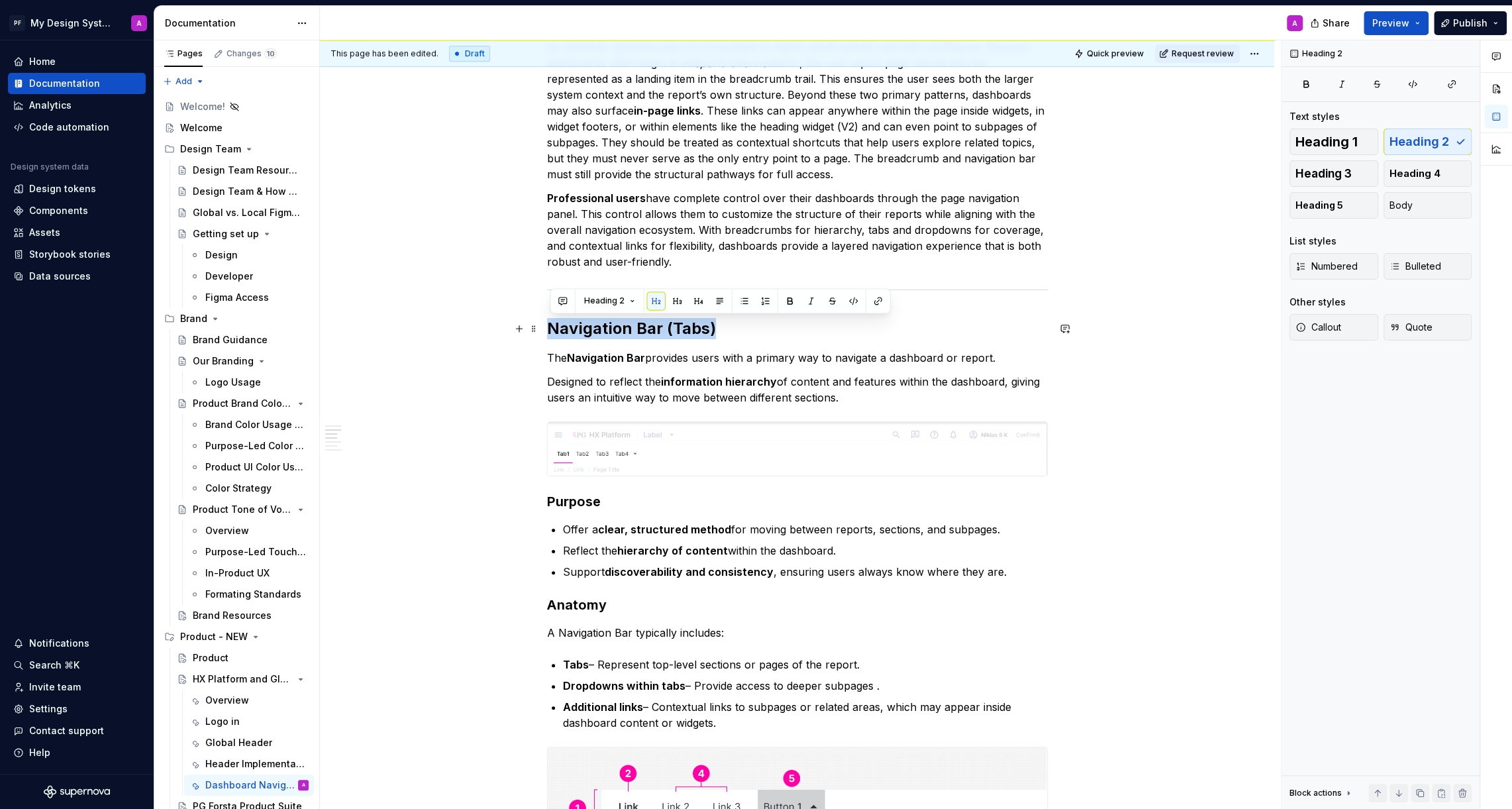
drag, startPoint x: 720, startPoint y: 331, endPoint x: 554, endPoint y: 330, distance: 166.0
click at [554, 330] on h2 "Navigation Bar (Tabs)" at bounding box center [798, 328] width 501 height 21
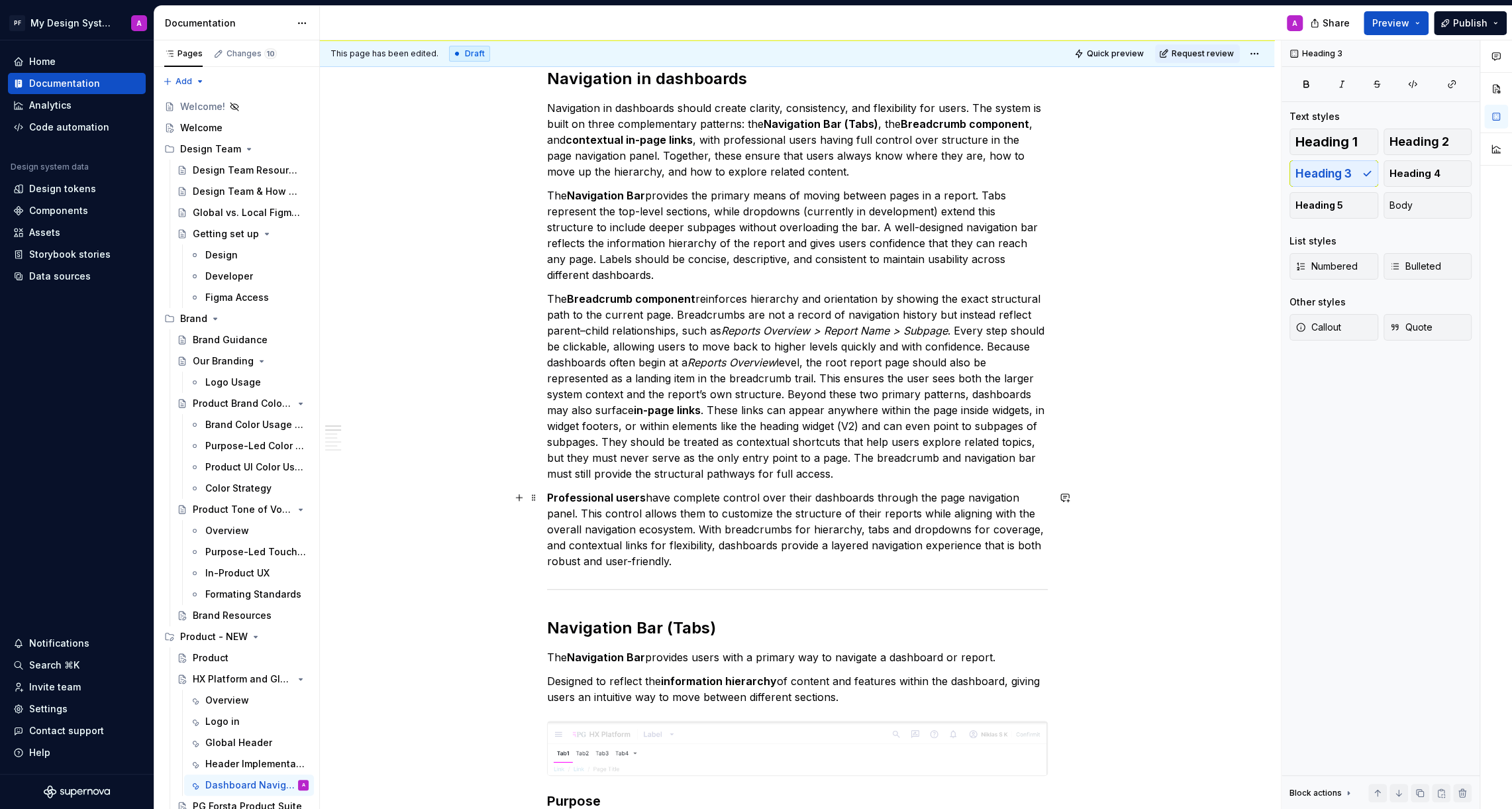
scroll to position [0, 0]
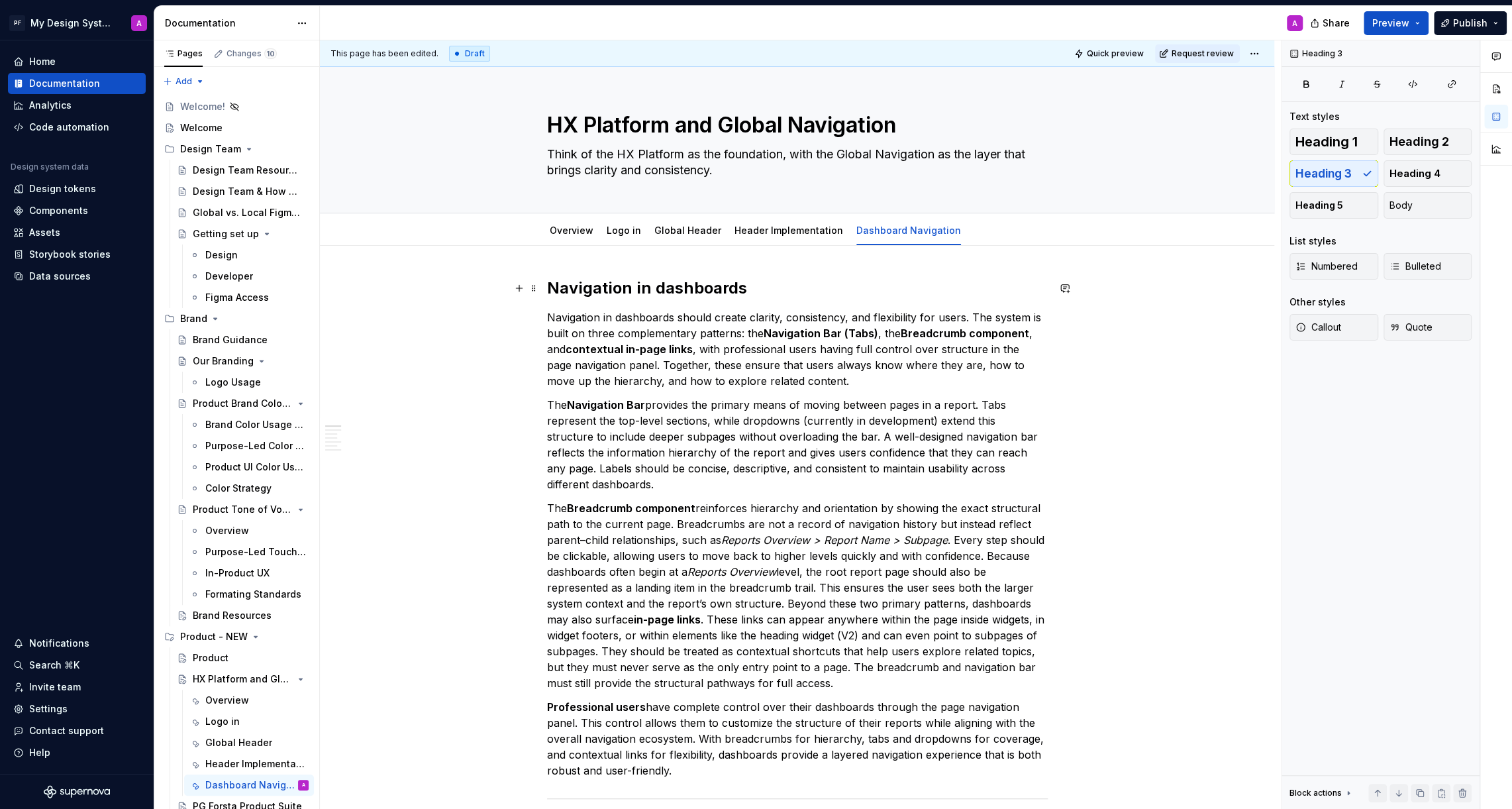
click at [666, 288] on h2 "Navigation in dashboards" at bounding box center [798, 288] width 501 height 21
click at [1179, 539] on div "This page has been edited. Draft Quick preview Request review HX Platform and G…" at bounding box center [800, 424] width 961 height 769
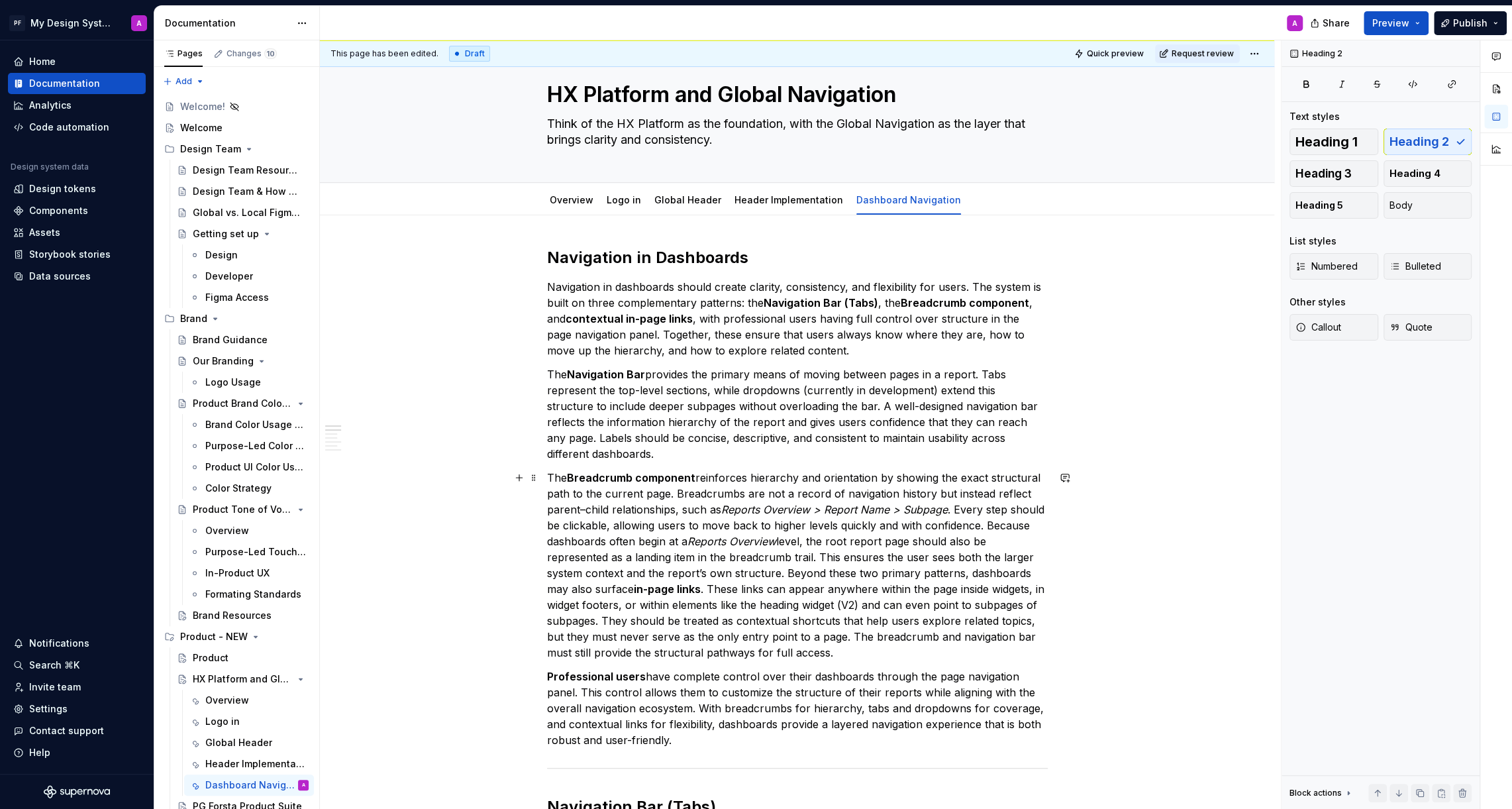
scroll to position [37, 0]
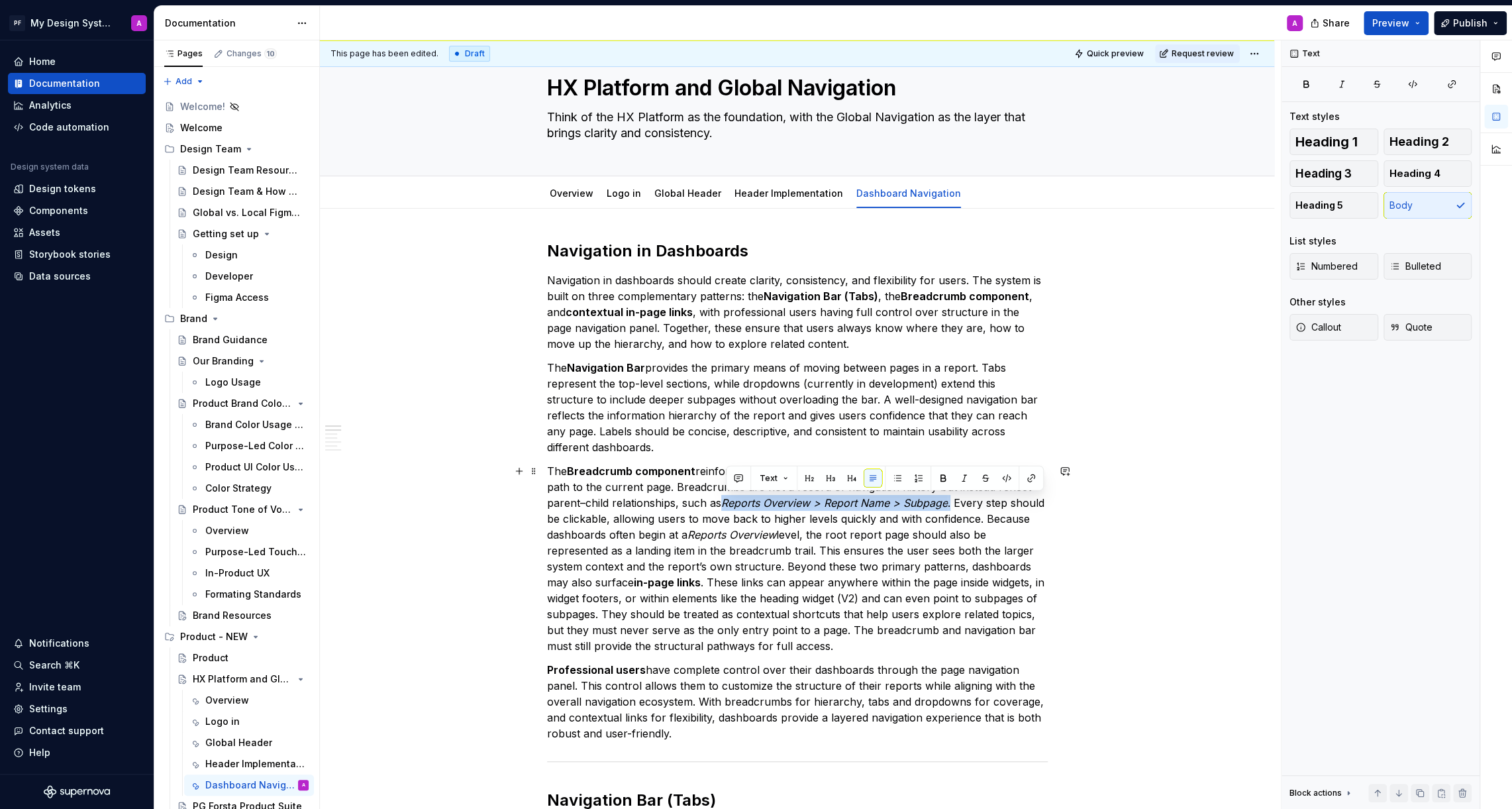
drag, startPoint x: 727, startPoint y: 503, endPoint x: 953, endPoint y: 500, distance: 226.0
click at [953, 500] on p "The Breadcrumb component reinforces hierarchy and orientation by showing the ex…" at bounding box center [798, 559] width 501 height 191
click at [1006, 478] on button "button" at bounding box center [1006, 478] width 18 height 18
drag, startPoint x: 726, startPoint y: 501, endPoint x: 952, endPoint y: 503, distance: 226.0
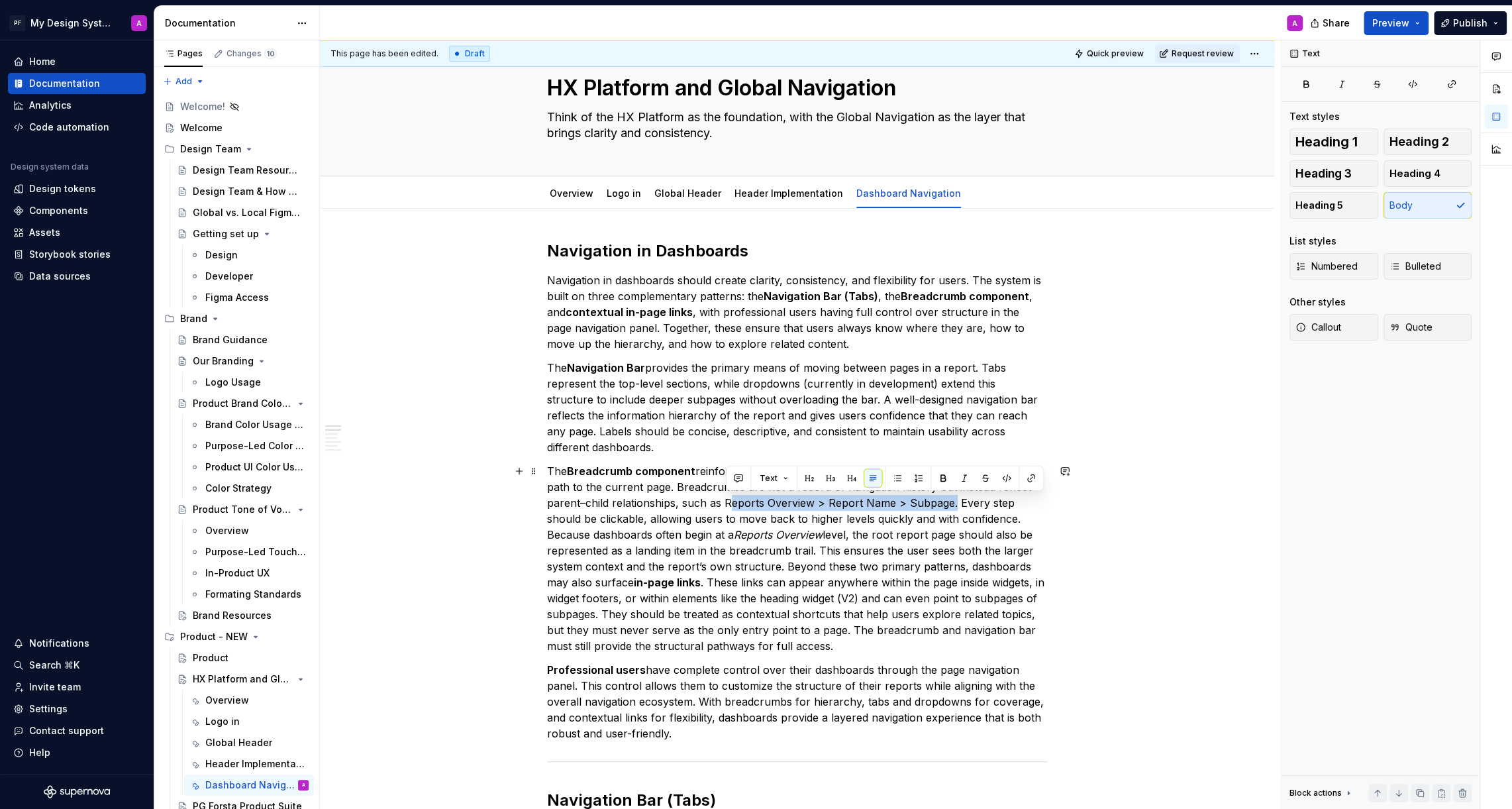
click at [952, 503] on p "The Breadcrumb component reinforces hierarchy and orientation by showing the ex…" at bounding box center [798, 559] width 501 height 191
click at [965, 479] on button "button" at bounding box center [964, 478] width 18 height 18
click at [945, 478] on button "button" at bounding box center [943, 478] width 18 height 18
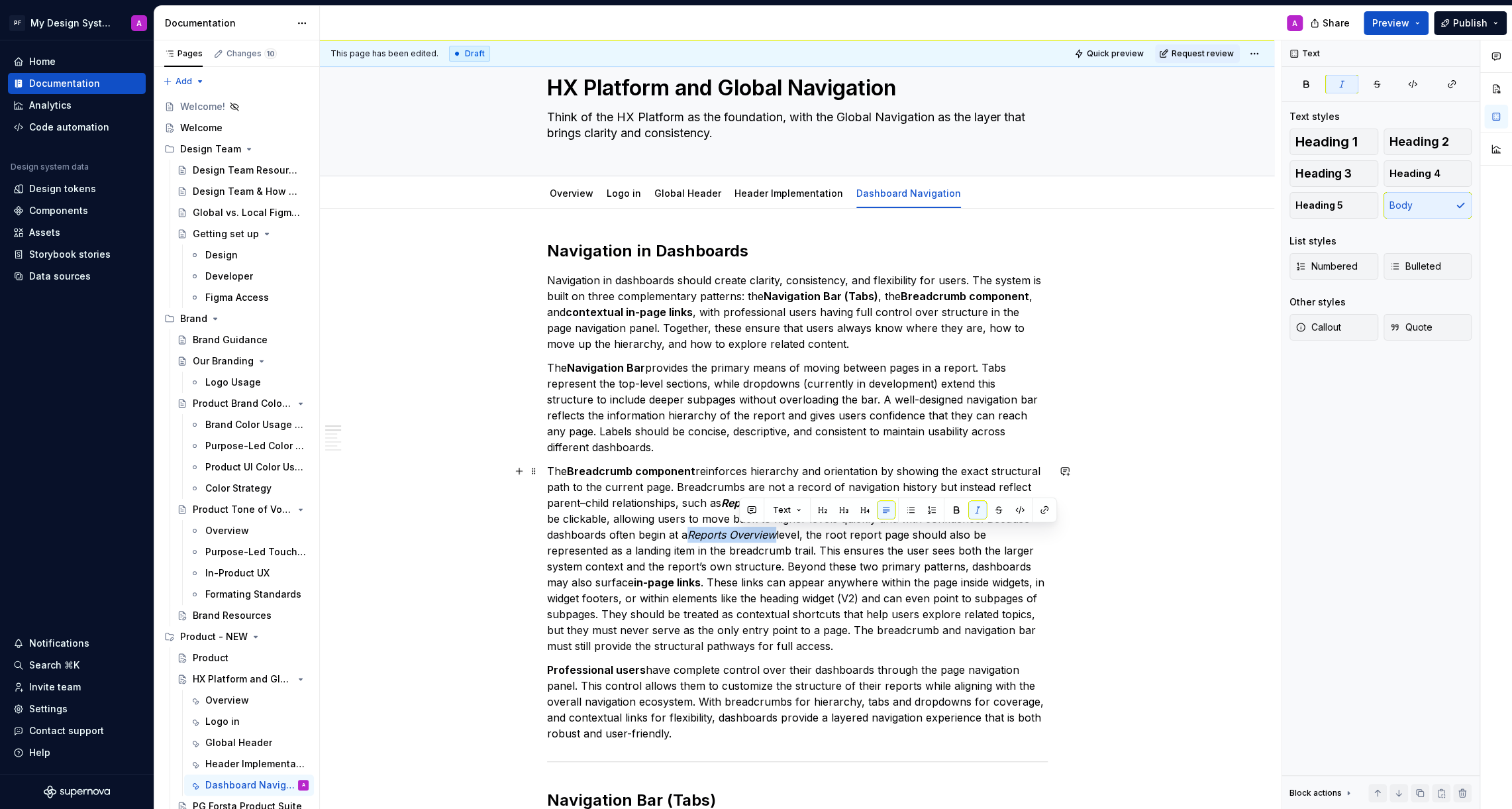
drag, startPoint x: 741, startPoint y: 531, endPoint x: 828, endPoint y: 533, distance: 87.0
click at [828, 533] on p "The Breadcrumb component reinforces hierarchy and orientation by showing the ex…" at bounding box center [798, 559] width 501 height 191
click at [956, 514] on button "button" at bounding box center [956, 509] width 18 height 18
click at [620, 612] on p "The Breadcrumb component reinforces hierarchy and orientation by showing the ex…" at bounding box center [798, 559] width 501 height 191
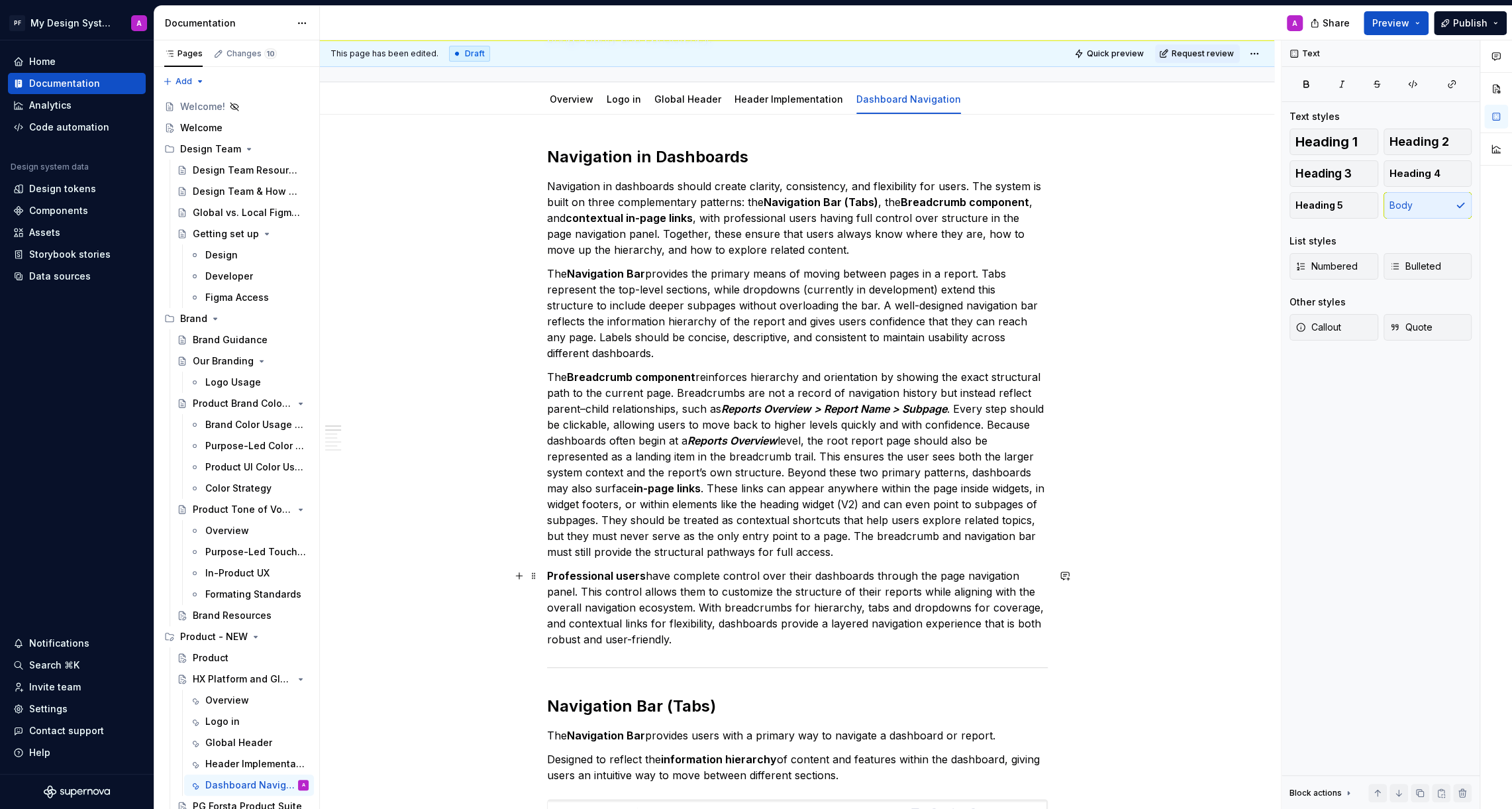
scroll to position [152, 0]
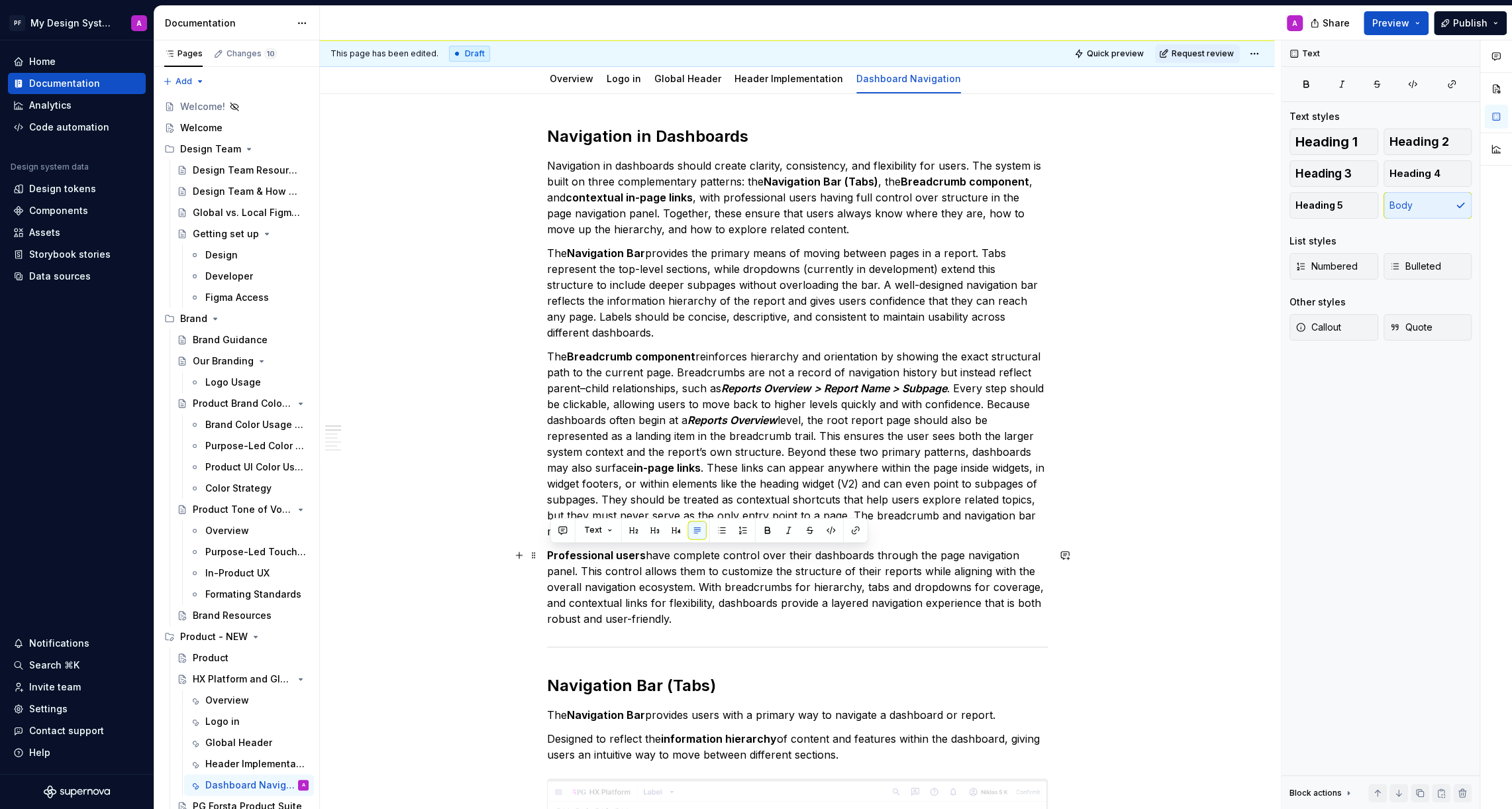
drag, startPoint x: 680, startPoint y: 620, endPoint x: 553, endPoint y: 554, distance: 143.1
click at [553, 554] on p "Professional users have complete control over their dashboards through the page…" at bounding box center [798, 587] width 501 height 79
click at [1336, 335] on button "Callout" at bounding box center [1334, 327] width 89 height 26
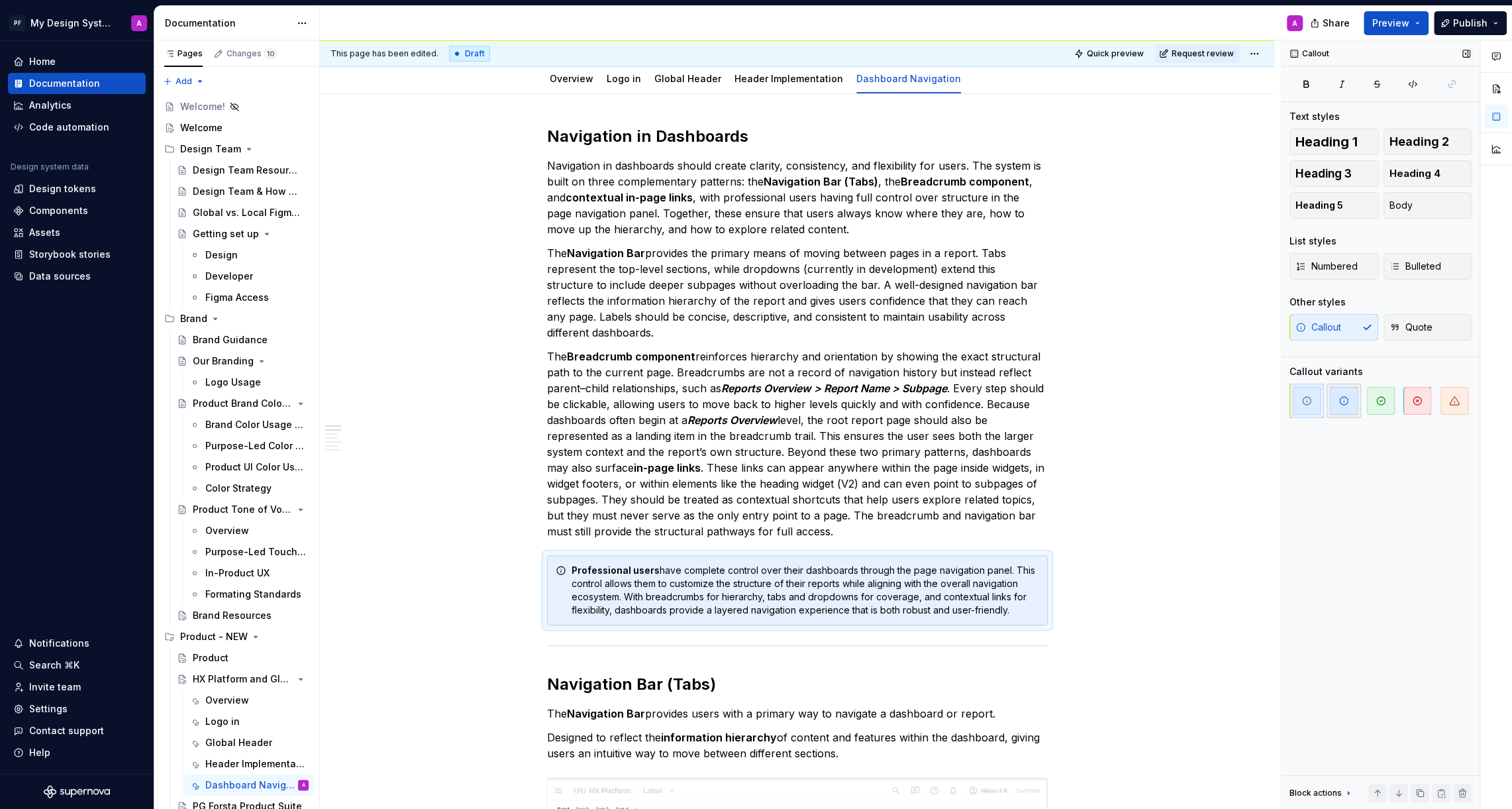
click at [1350, 401] on span "button" at bounding box center [1343, 401] width 28 height 28
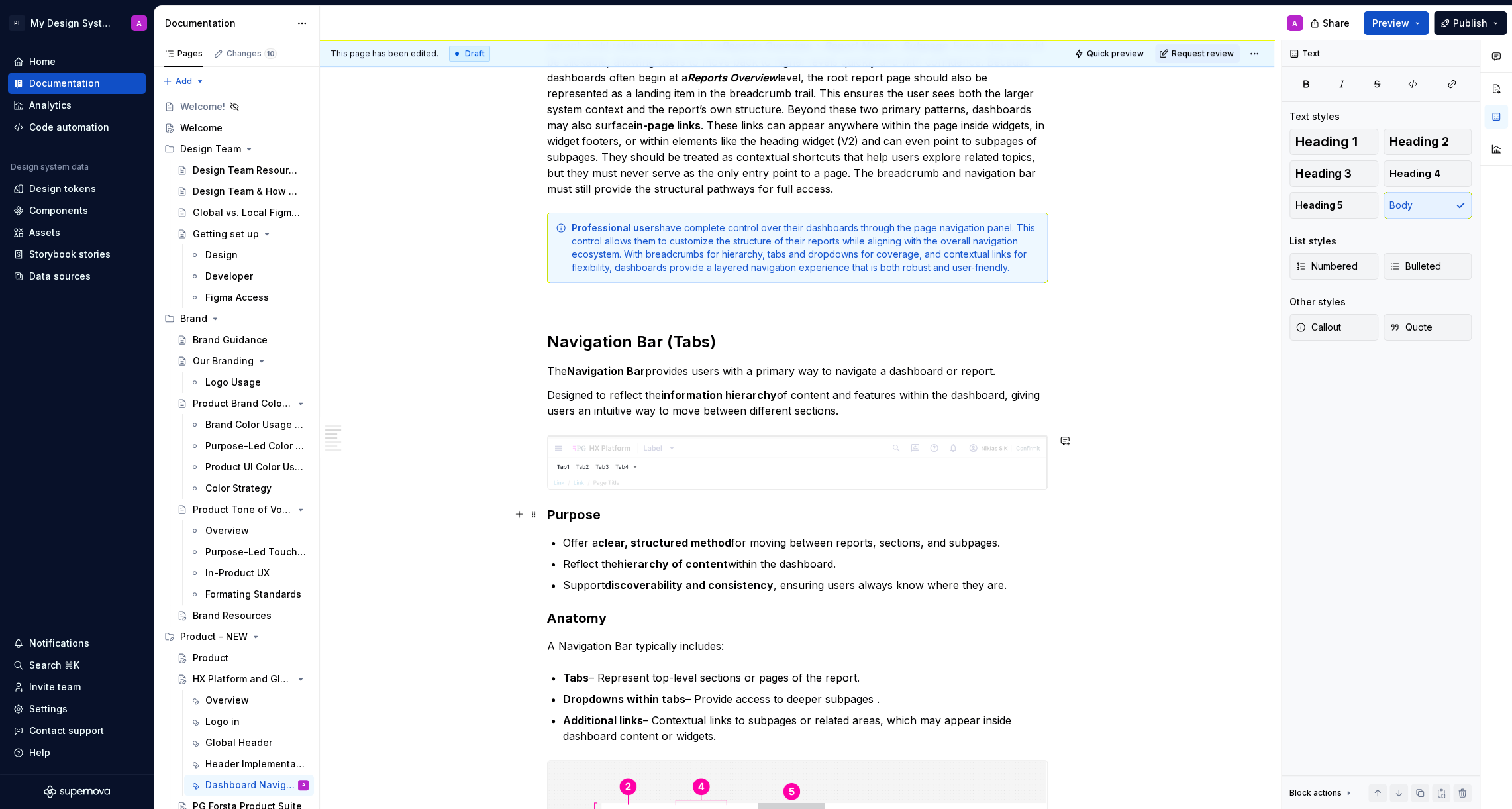
scroll to position [514, 0]
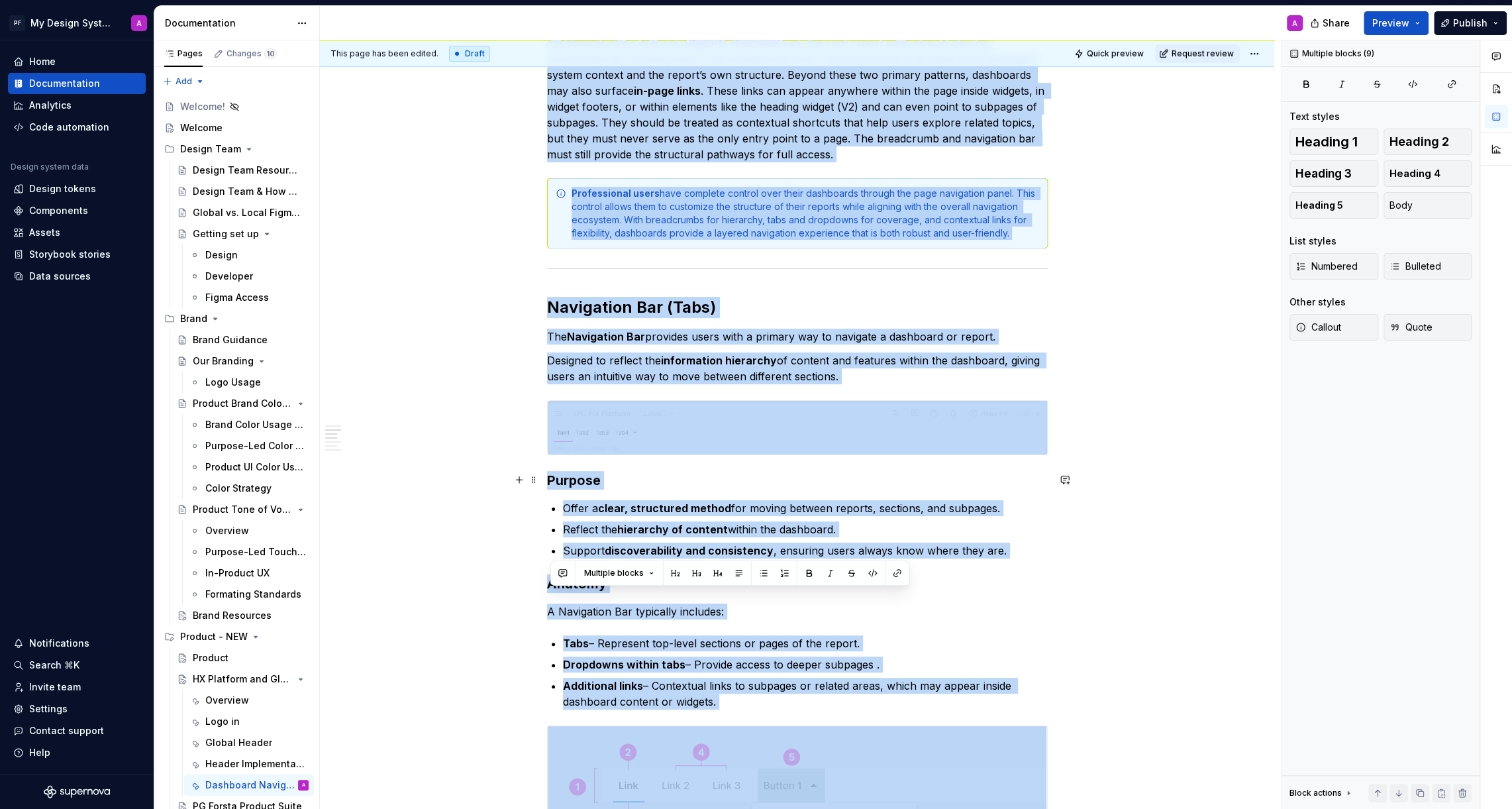
scroll to position [1936, 0]
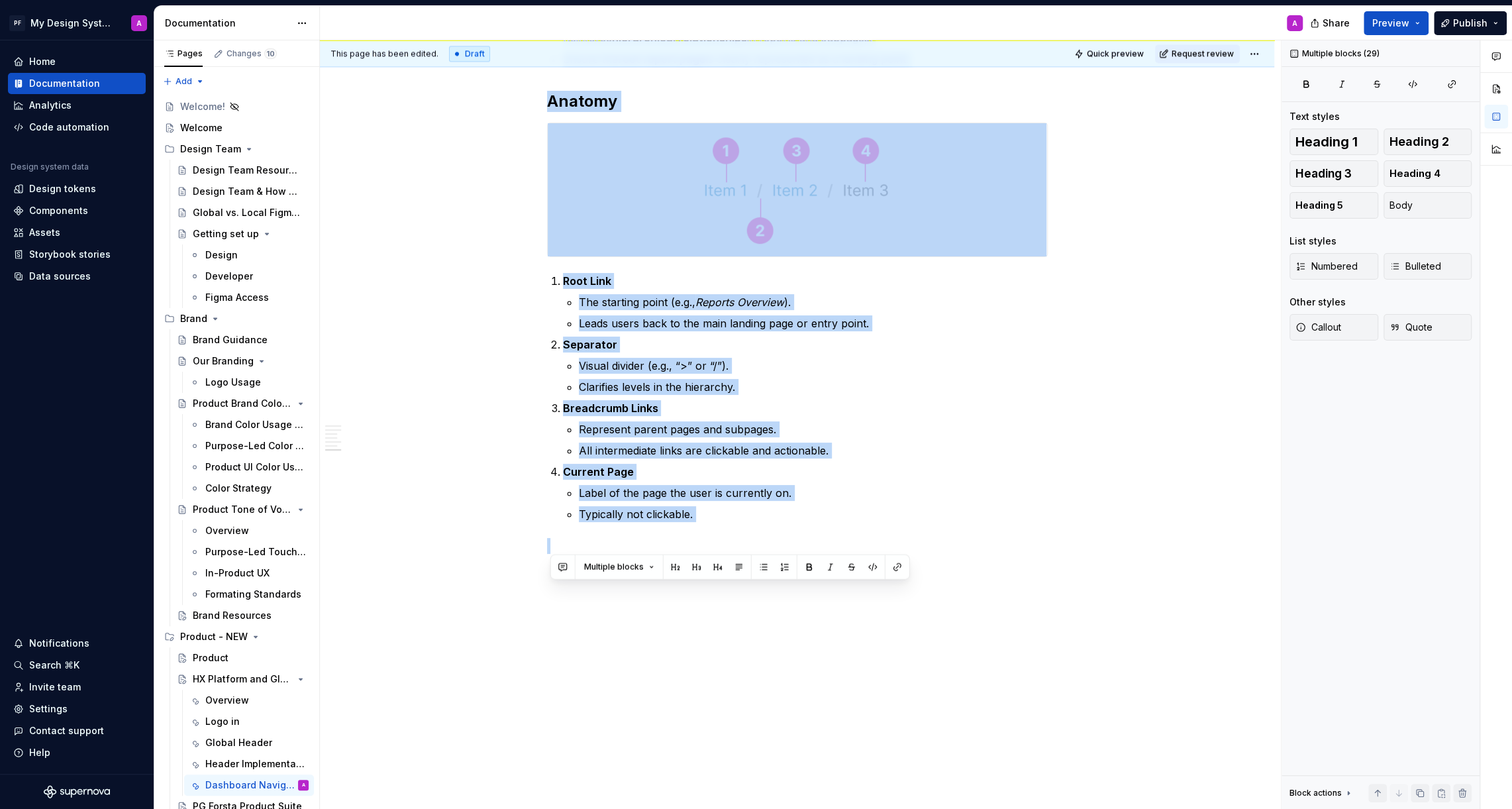
drag, startPoint x: 551, startPoint y: 287, endPoint x: 887, endPoint y: 875, distance: 677.2
click at [887, 808] on html "PF My Design System A Home Documentation Analytics Code automation Design syste…" at bounding box center [756, 404] width 1512 height 809
copy div "Navigation in Dashboards Navigation in dashboards should create clarity, consis…"
click at [528, 315] on button "button" at bounding box center [519, 321] width 18 height 18
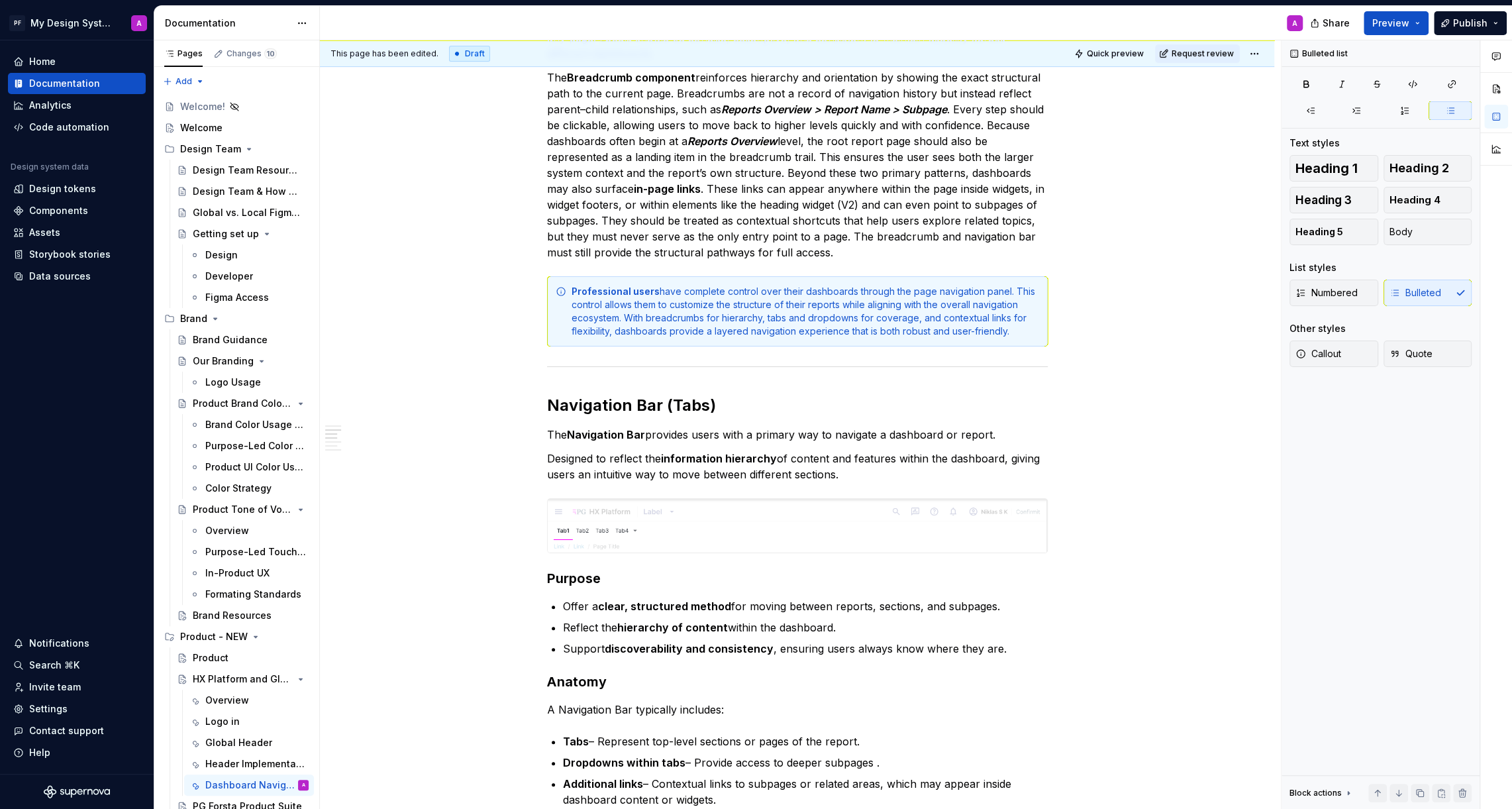
scroll to position [0, 0]
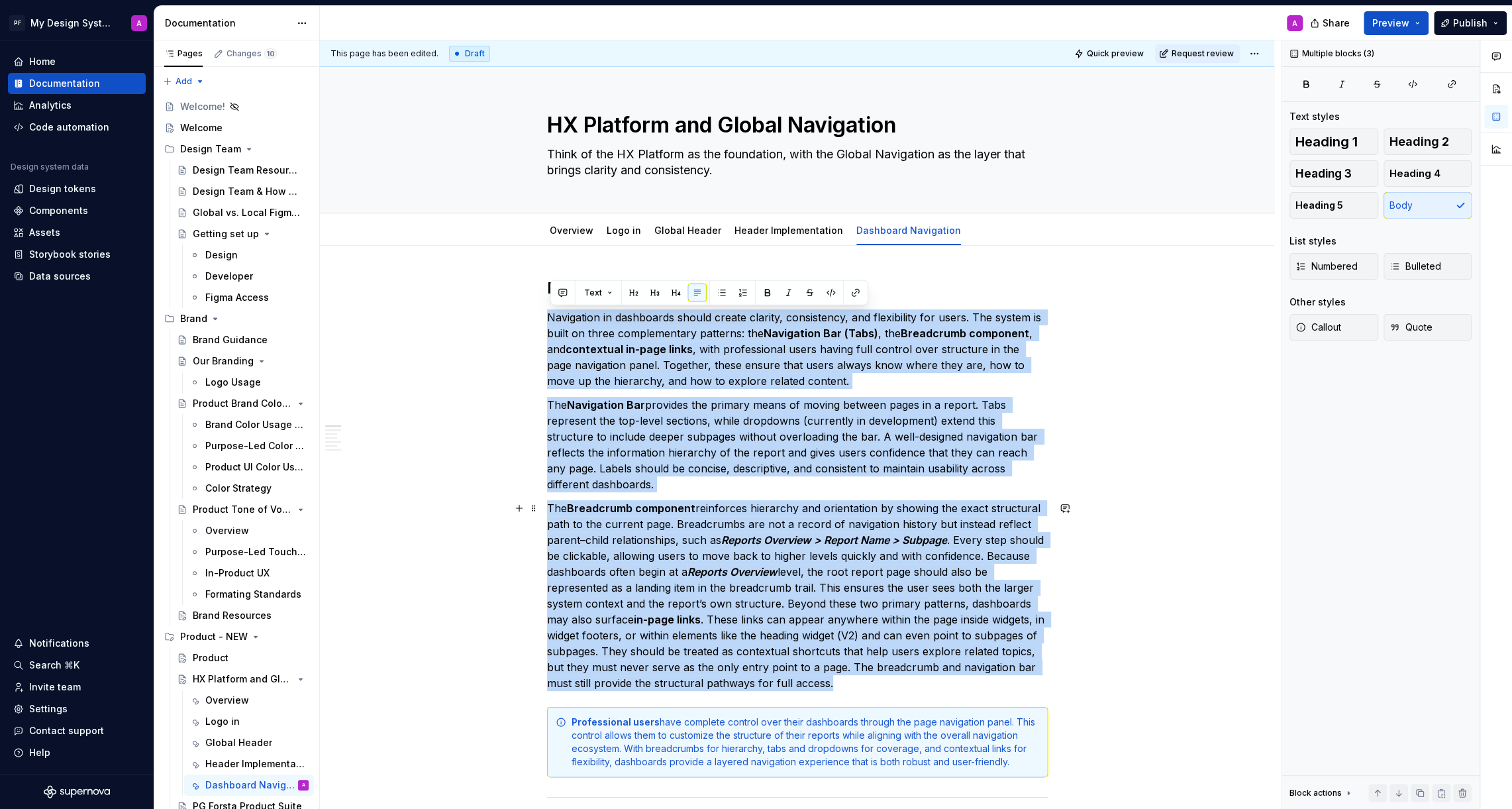
drag, startPoint x: 551, startPoint y: 314, endPoint x: 892, endPoint y: 679, distance: 499.5
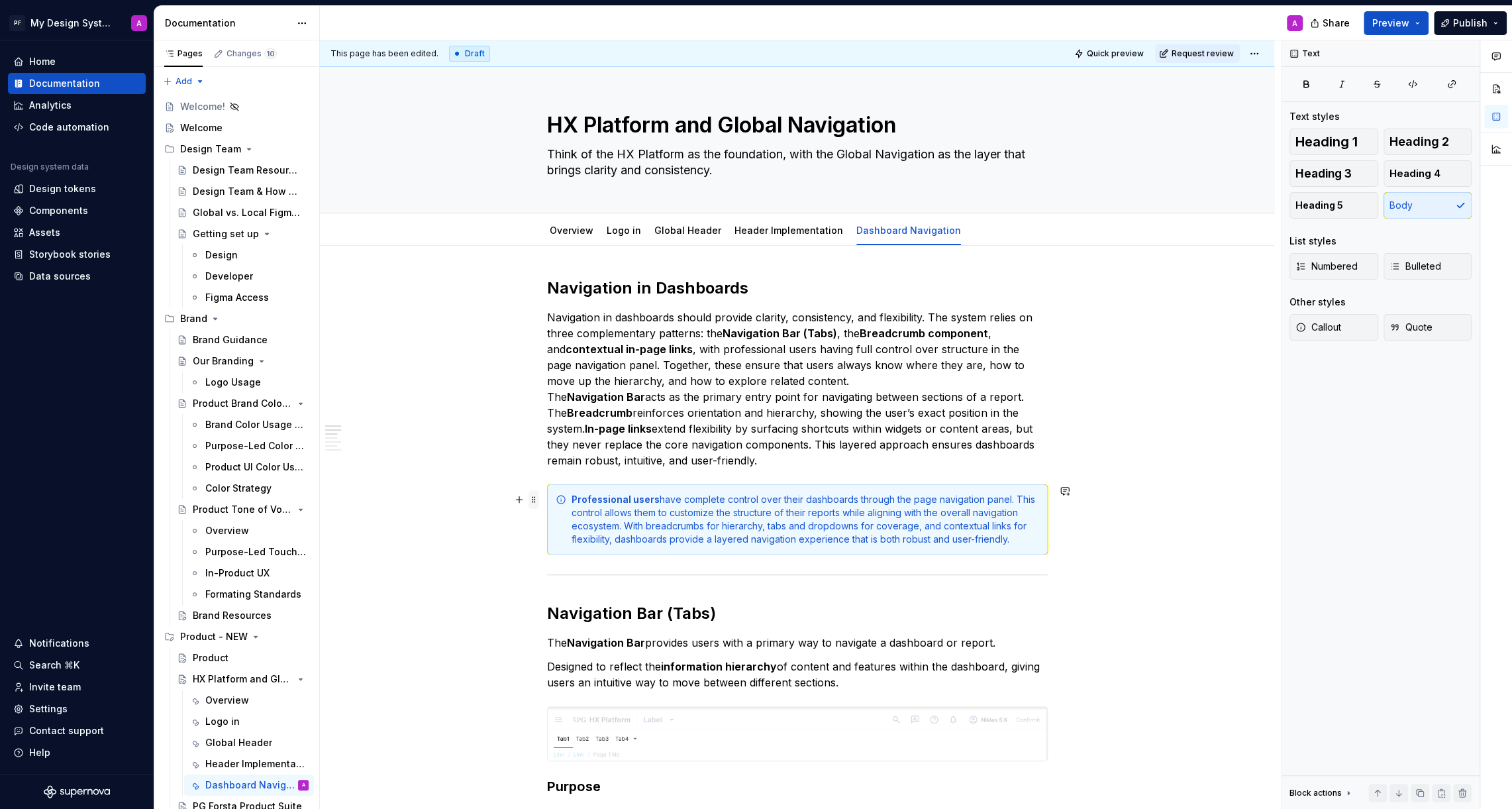
click at [538, 499] on span at bounding box center [534, 499] width 10 height 18
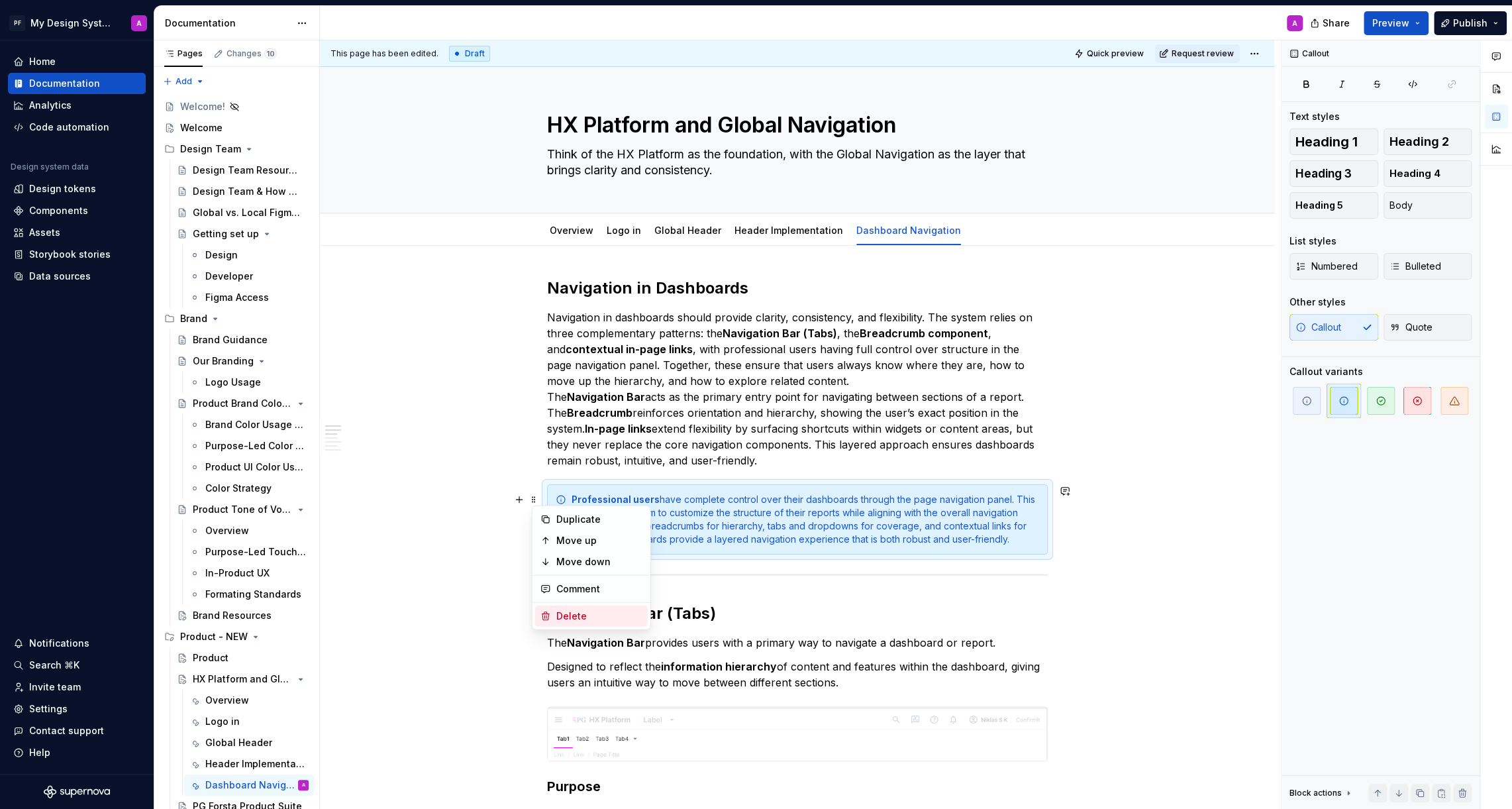
click at [572, 626] on div "Delete" at bounding box center [592, 616] width 113 height 21
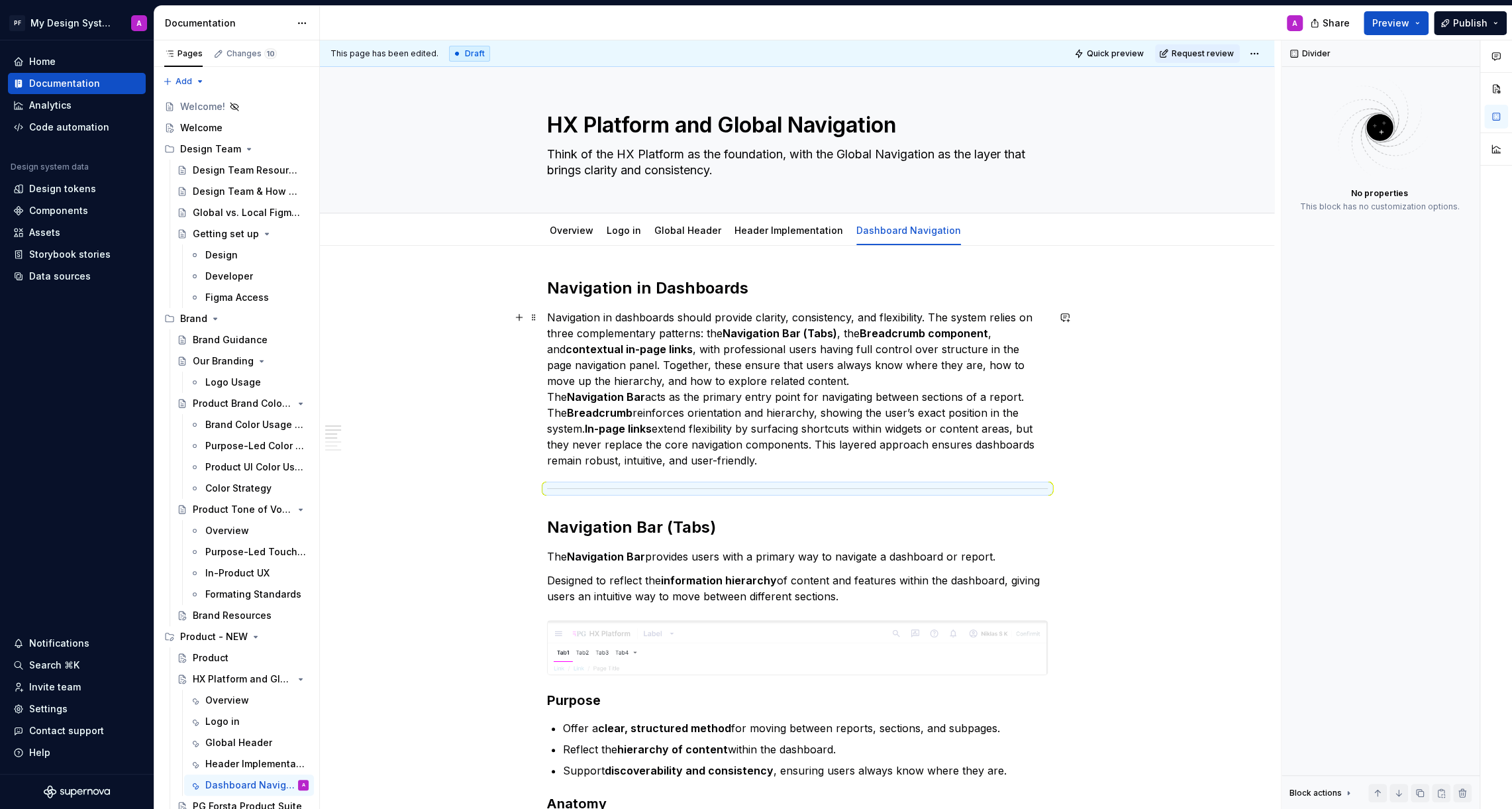
click at [771, 450] on p "Navigation in dashboards should provide clarity, consistency, and flexibility. …" at bounding box center [798, 388] width 501 height 159
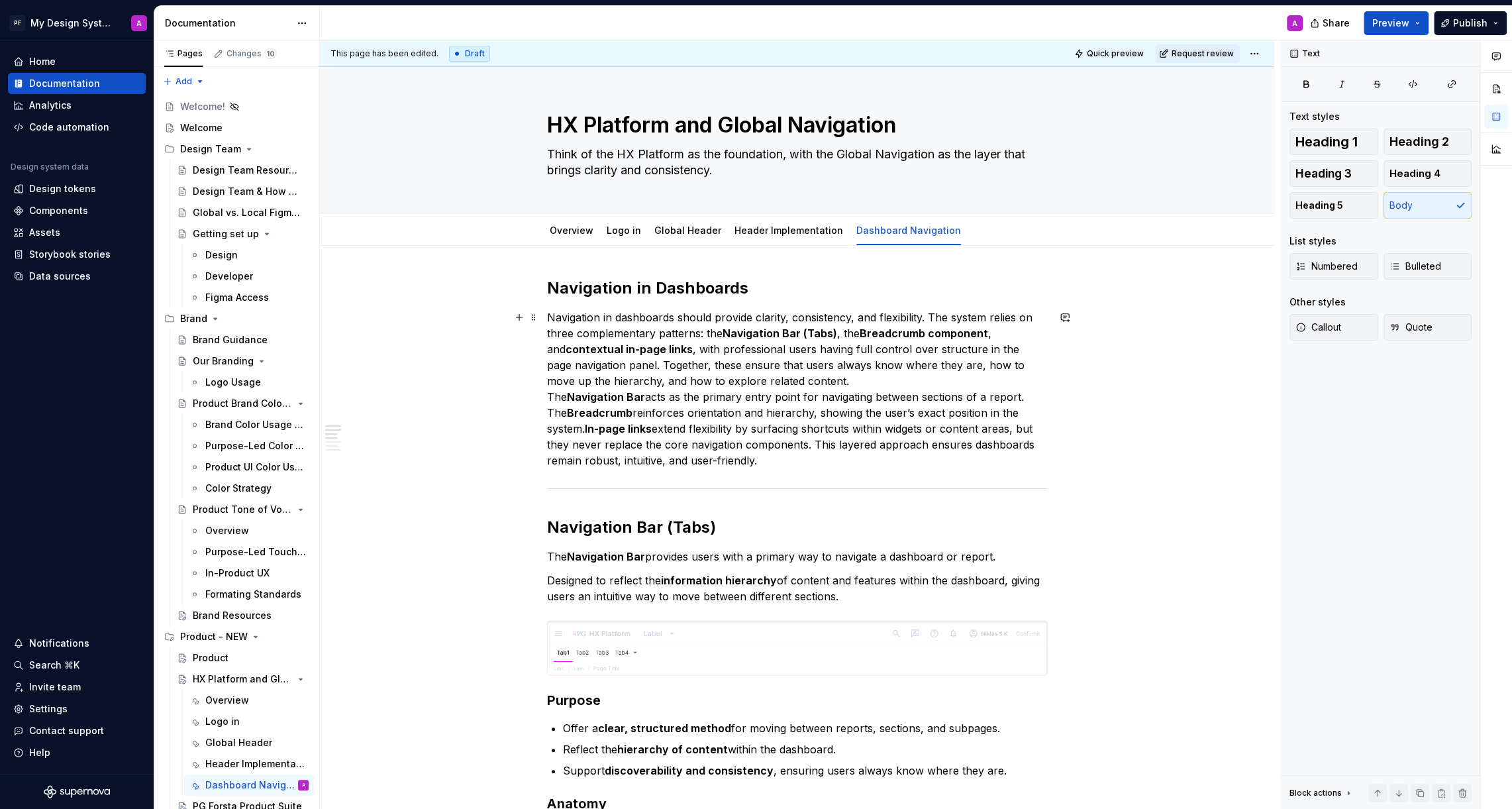
click at [551, 395] on p "Navigation in dashboards should provide clarity, consistency, and flexibility. …" at bounding box center [798, 388] width 501 height 159
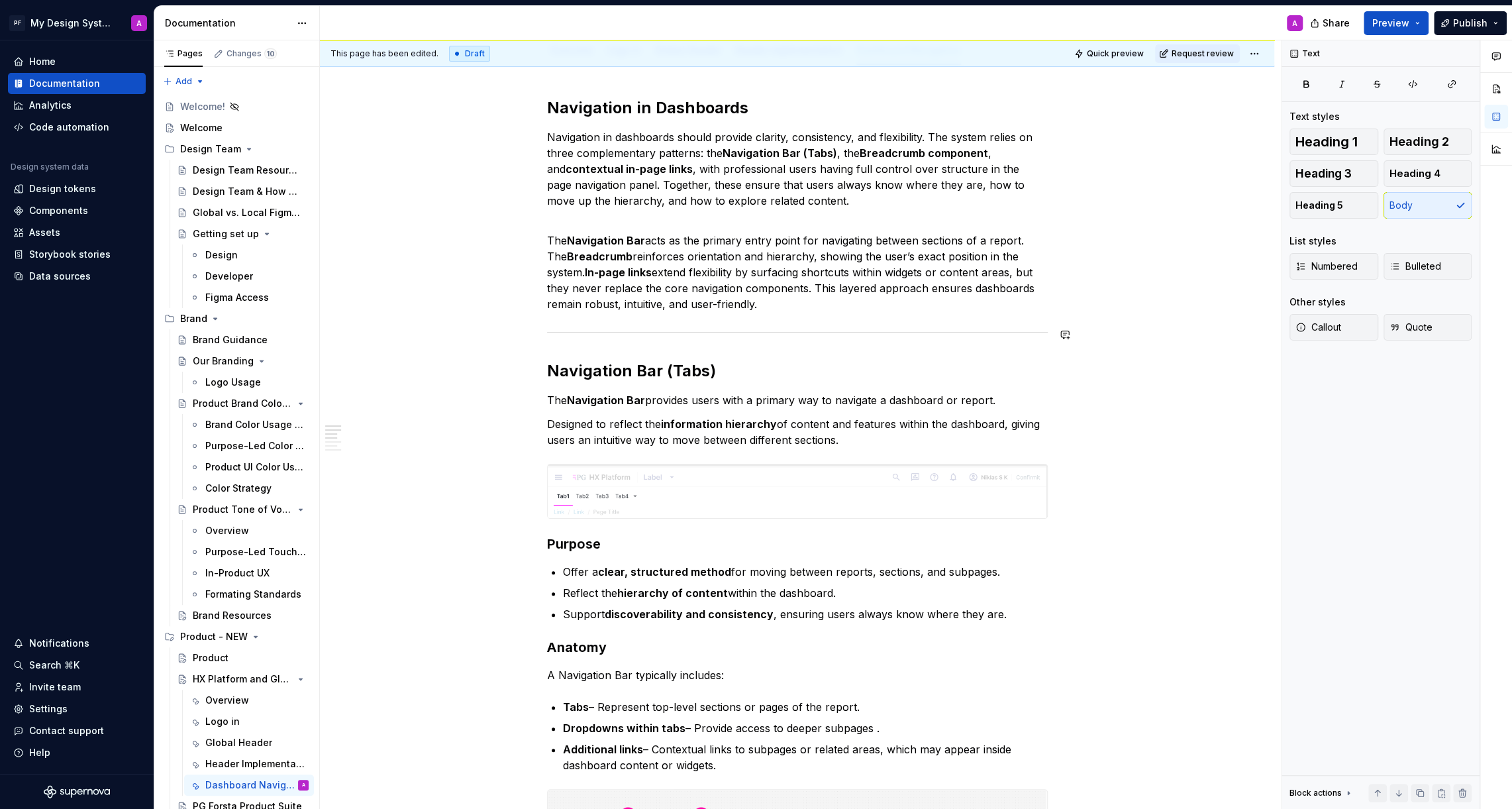
scroll to position [192, 0]
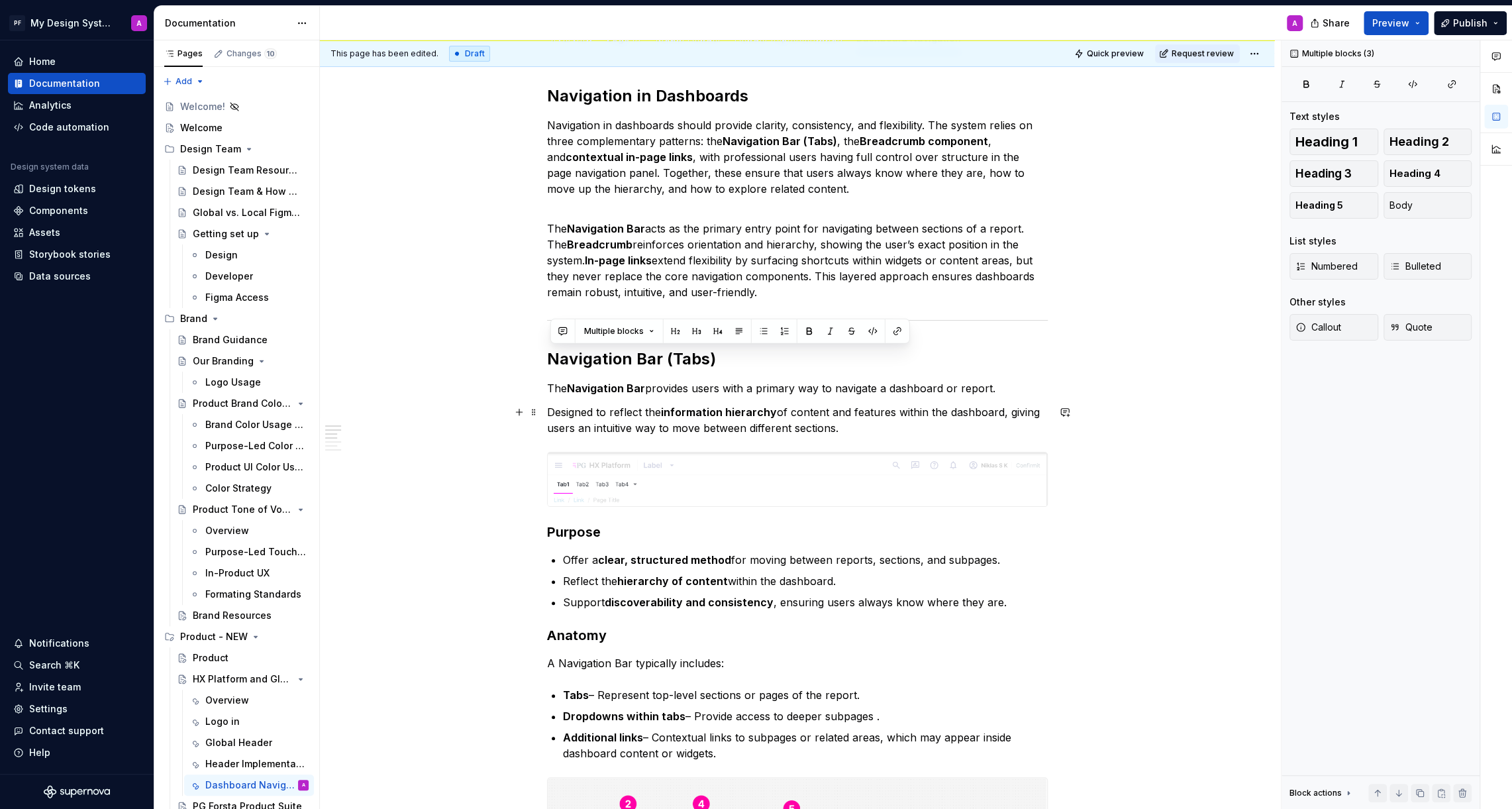
drag, startPoint x: 553, startPoint y: 355, endPoint x: 861, endPoint y: 432, distance: 317.5
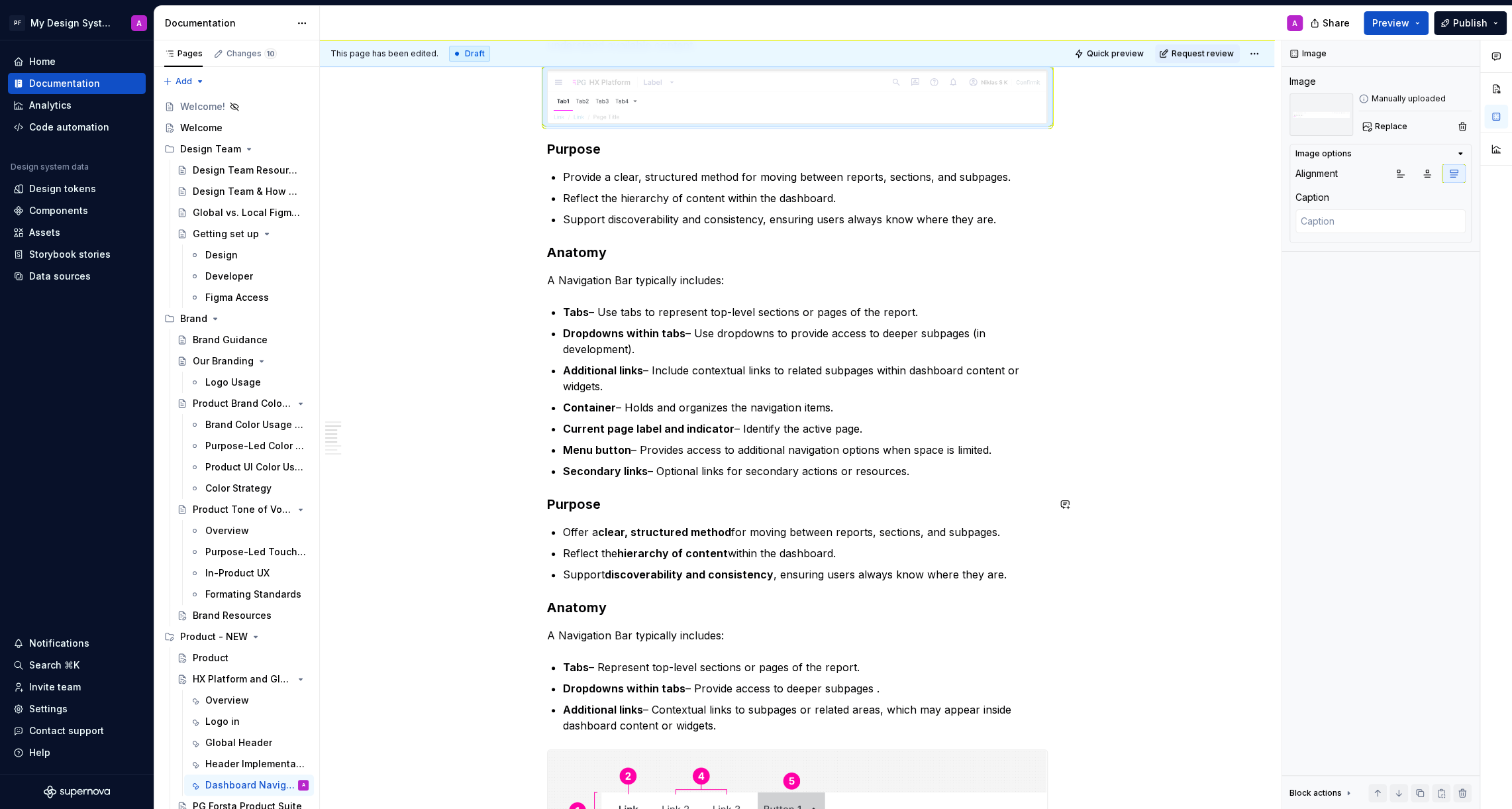
scroll to position [580, 0]
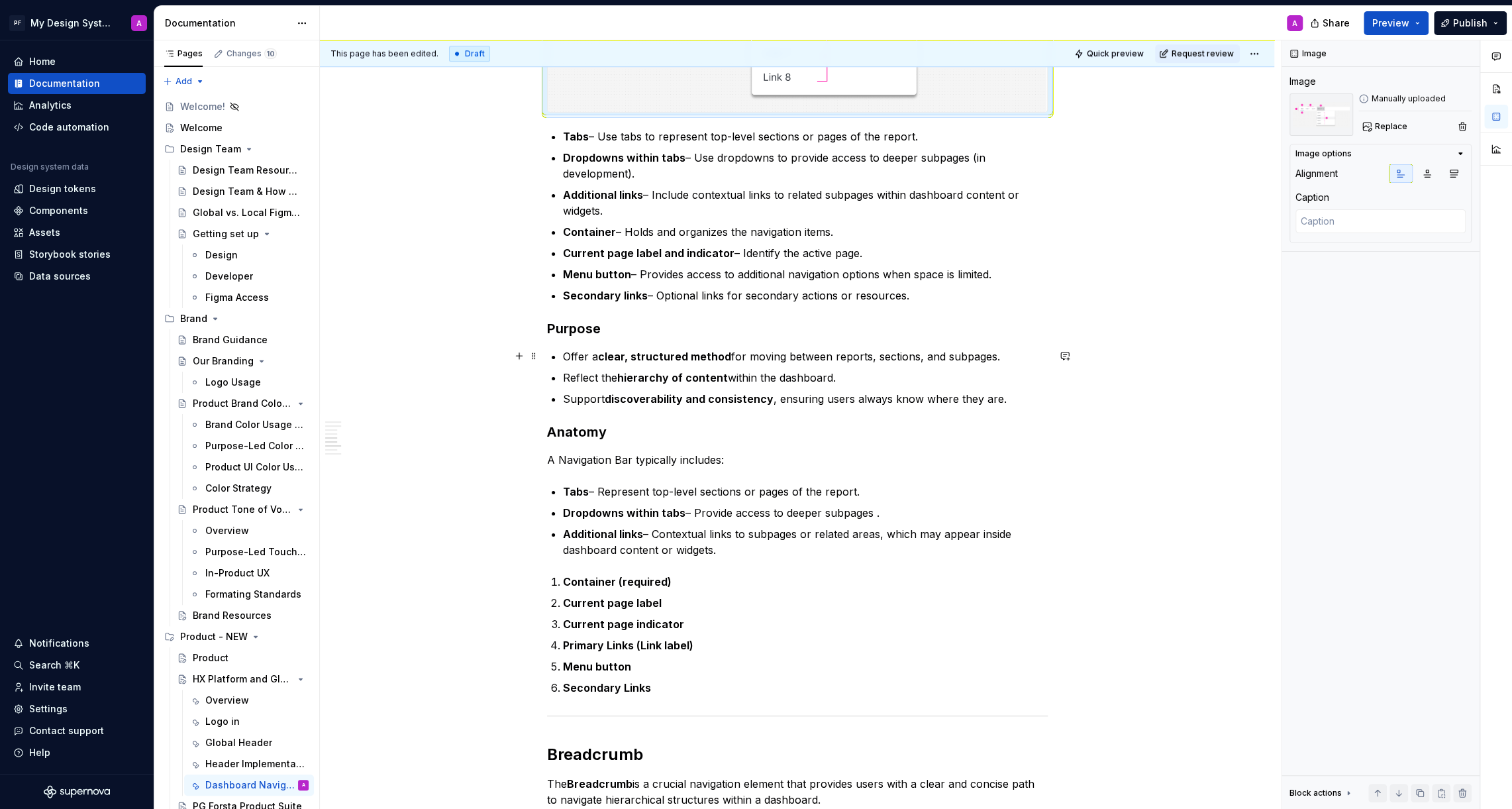
scroll to position [971, 0]
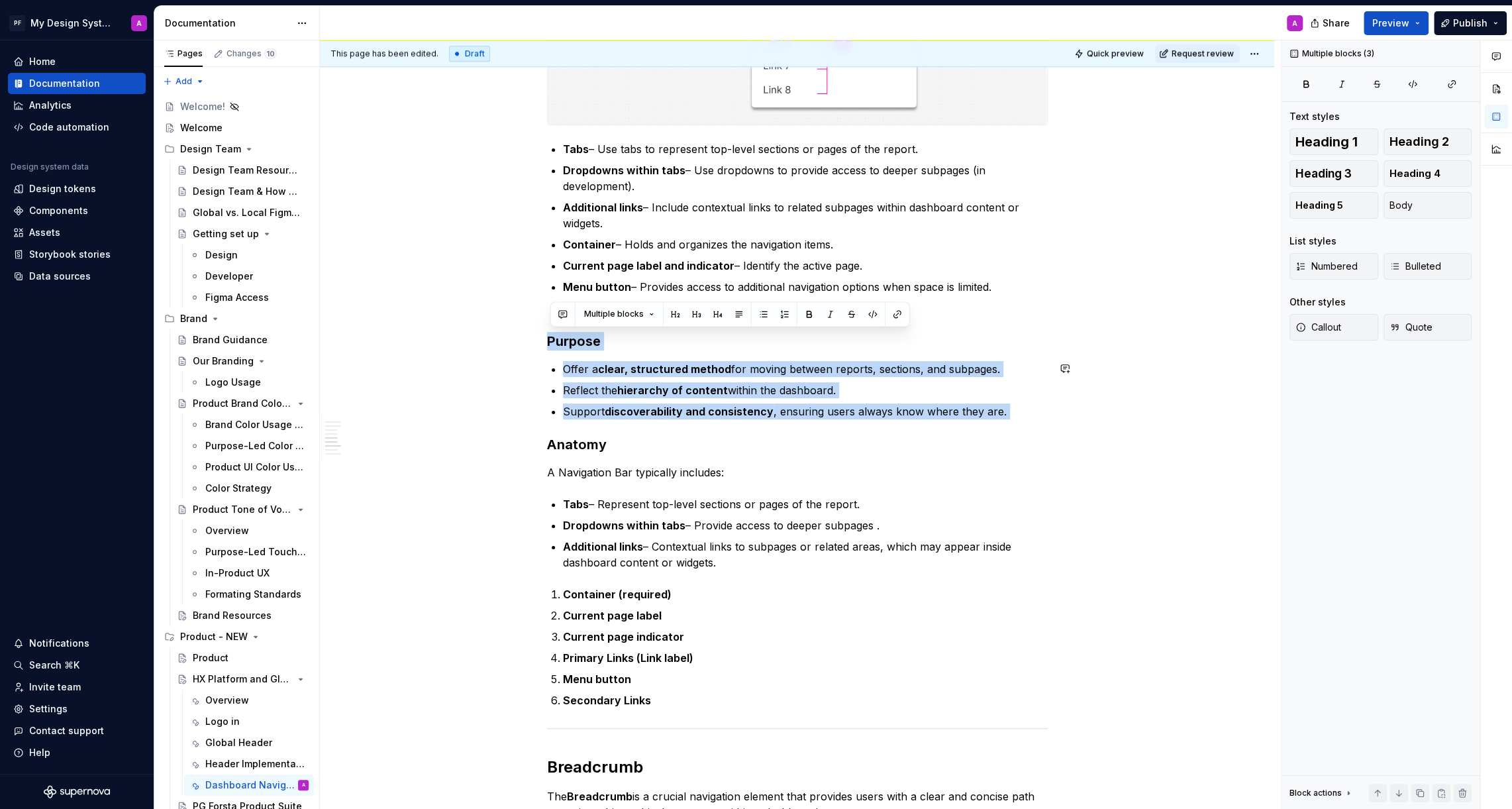
drag, startPoint x: 550, startPoint y: 339, endPoint x: 1019, endPoint y: 418, distance: 475.6
click at [1019, 418] on div "Navigation in Dashboards Navigation in dashboards should provide clarity, consi…" at bounding box center [798, 455] width 501 height 2296
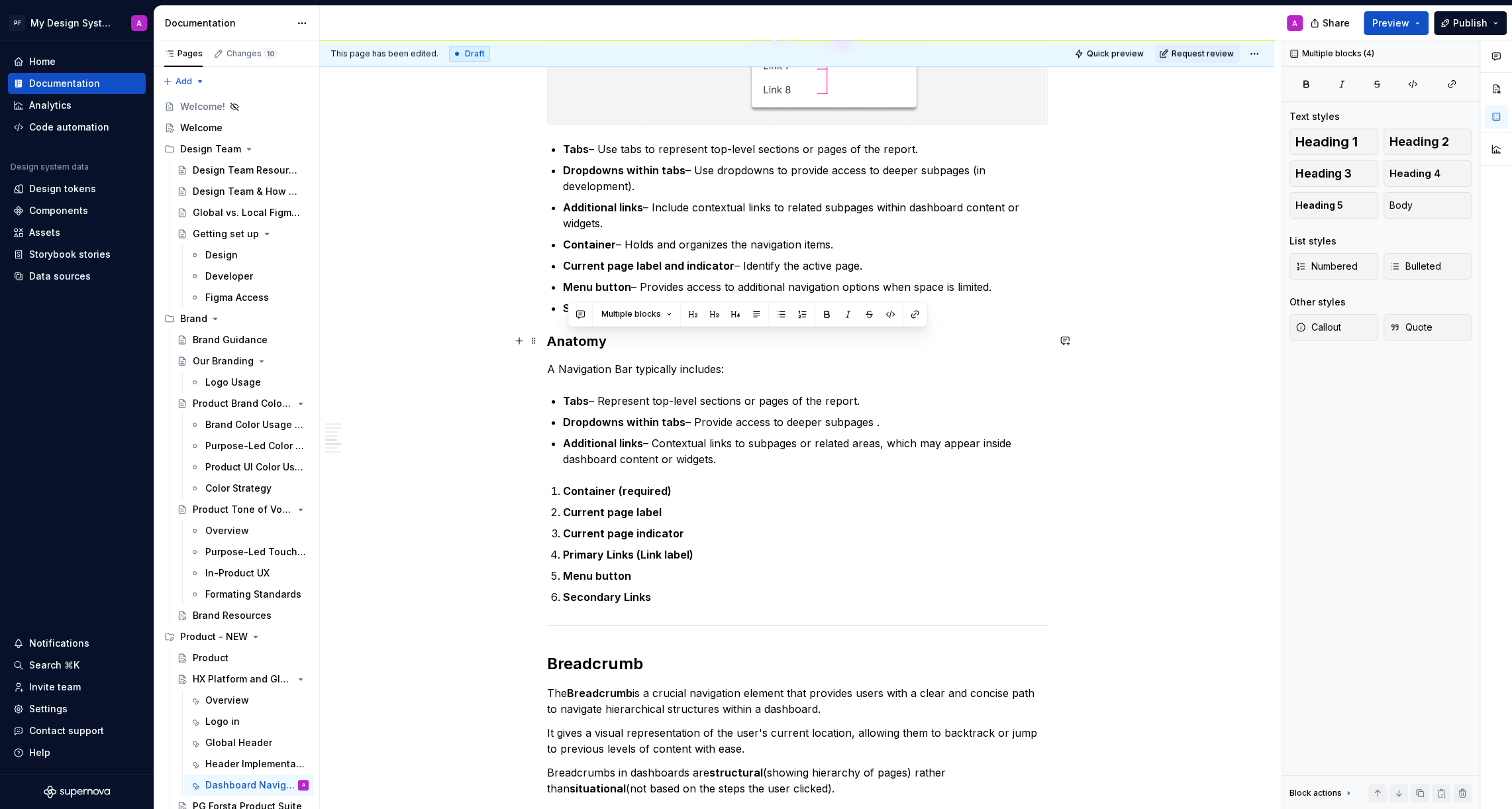
drag, startPoint x: 689, startPoint y: 606, endPoint x: 567, endPoint y: 342, distance: 290.8
click at [567, 342] on div "Navigation in Dashboards Navigation in dashboards should provide clarity, consi…" at bounding box center [798, 403] width 501 height 2192
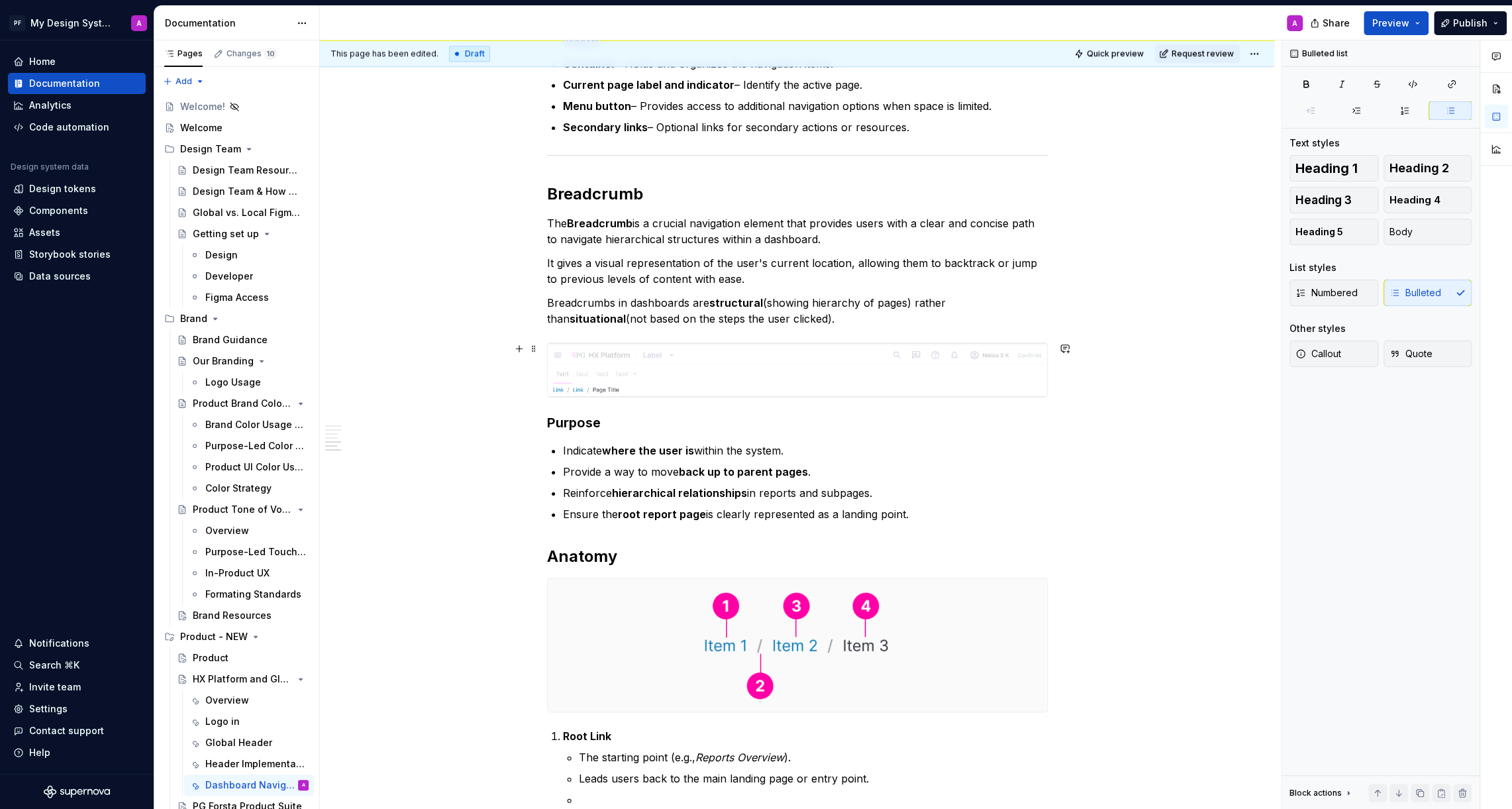
scroll to position [1161, 0]
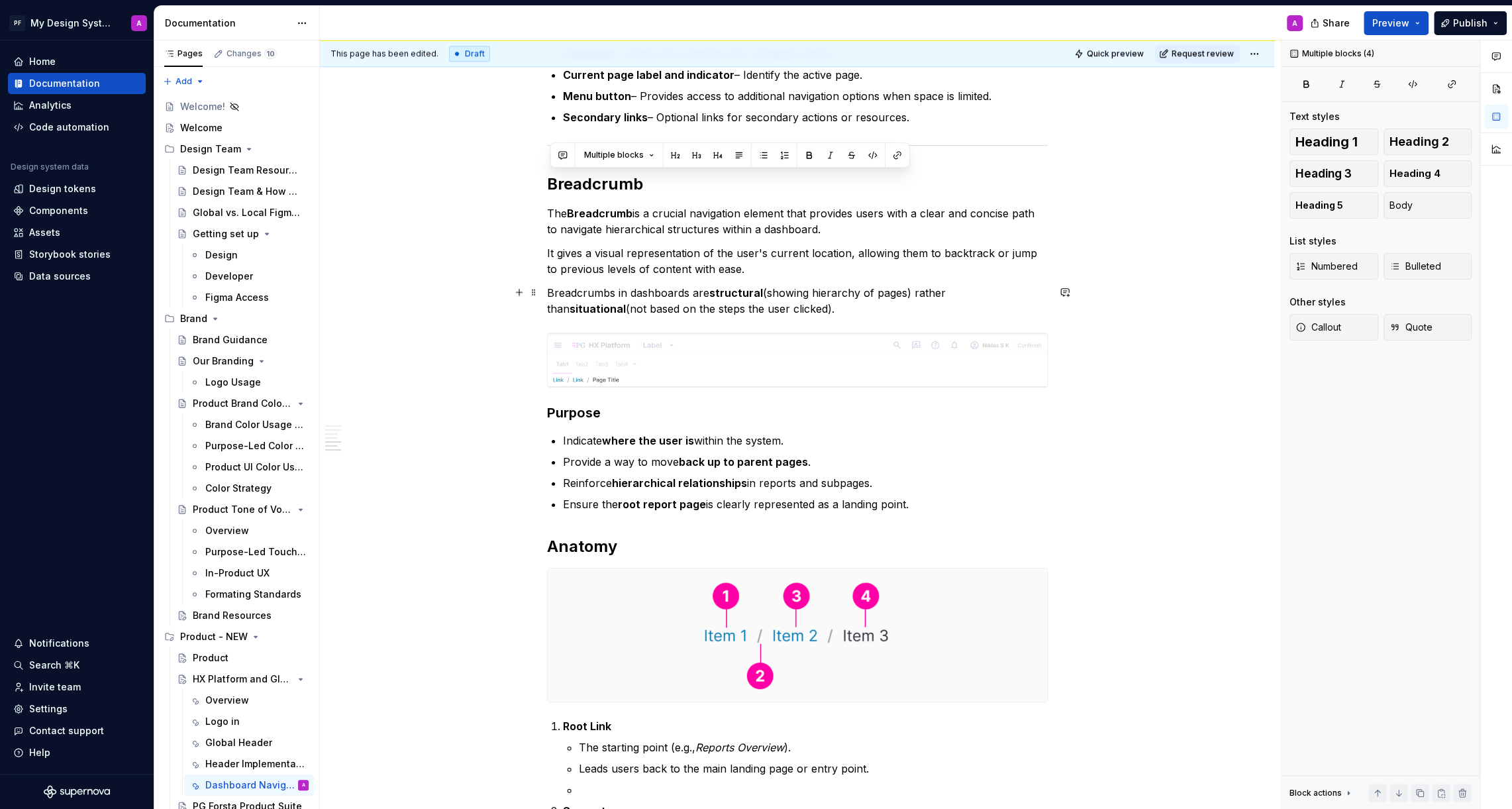
drag, startPoint x: 553, startPoint y: 177, endPoint x: 812, endPoint y: 302, distance: 287.6
click at [812, 302] on div "Navigation in Dashboards Navigation in dashboards should provide clarity, consi…" at bounding box center [798, 68] width 501 height 1904
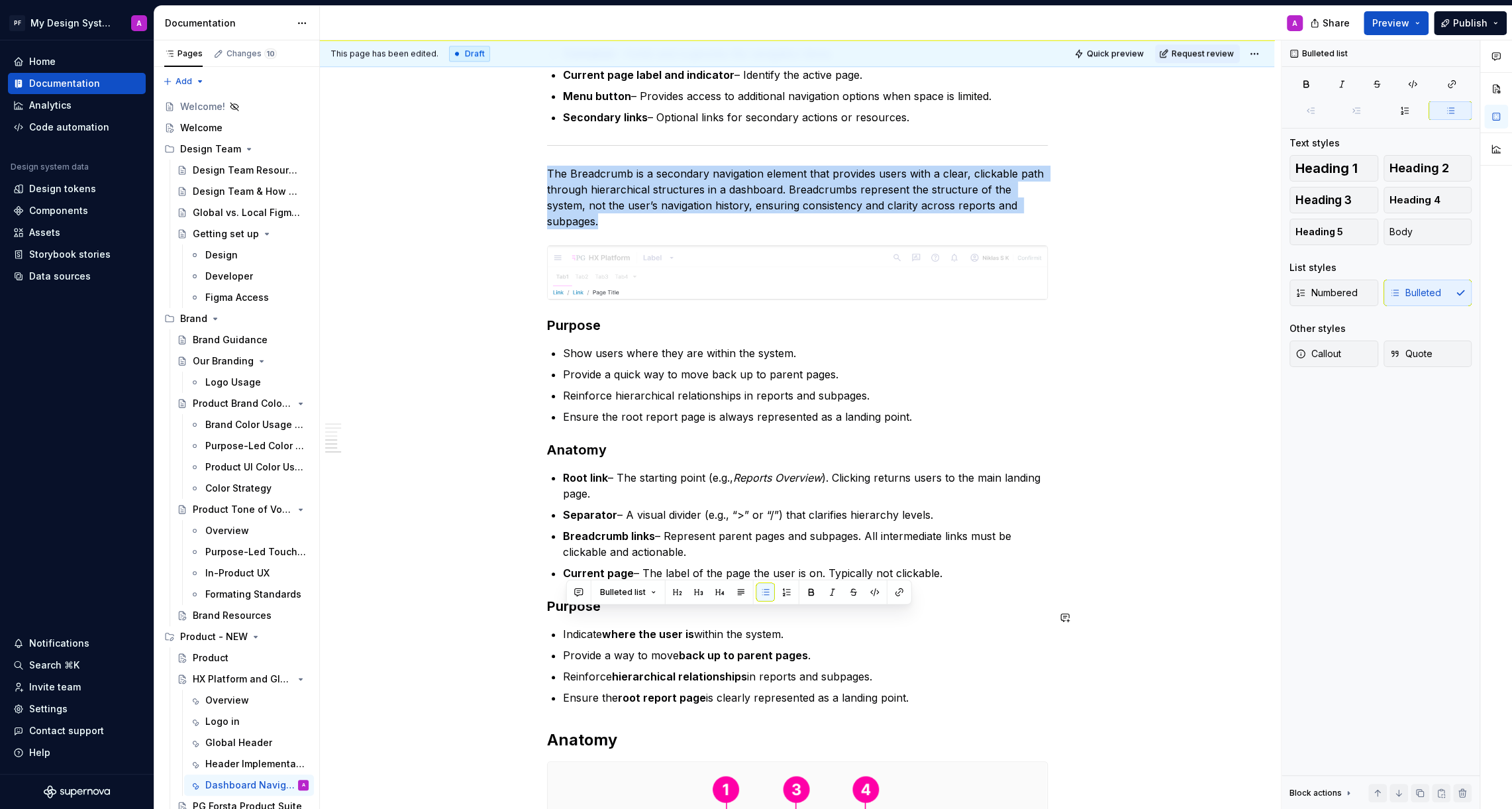
drag, startPoint x: 929, startPoint y: 684, endPoint x: 546, endPoint y: 606, distance: 390.9
click at [546, 606] on div "Navigation in Dashboards Navigation in dashboards should provide clarity, consi…" at bounding box center [797, 278] width 954 height 2387
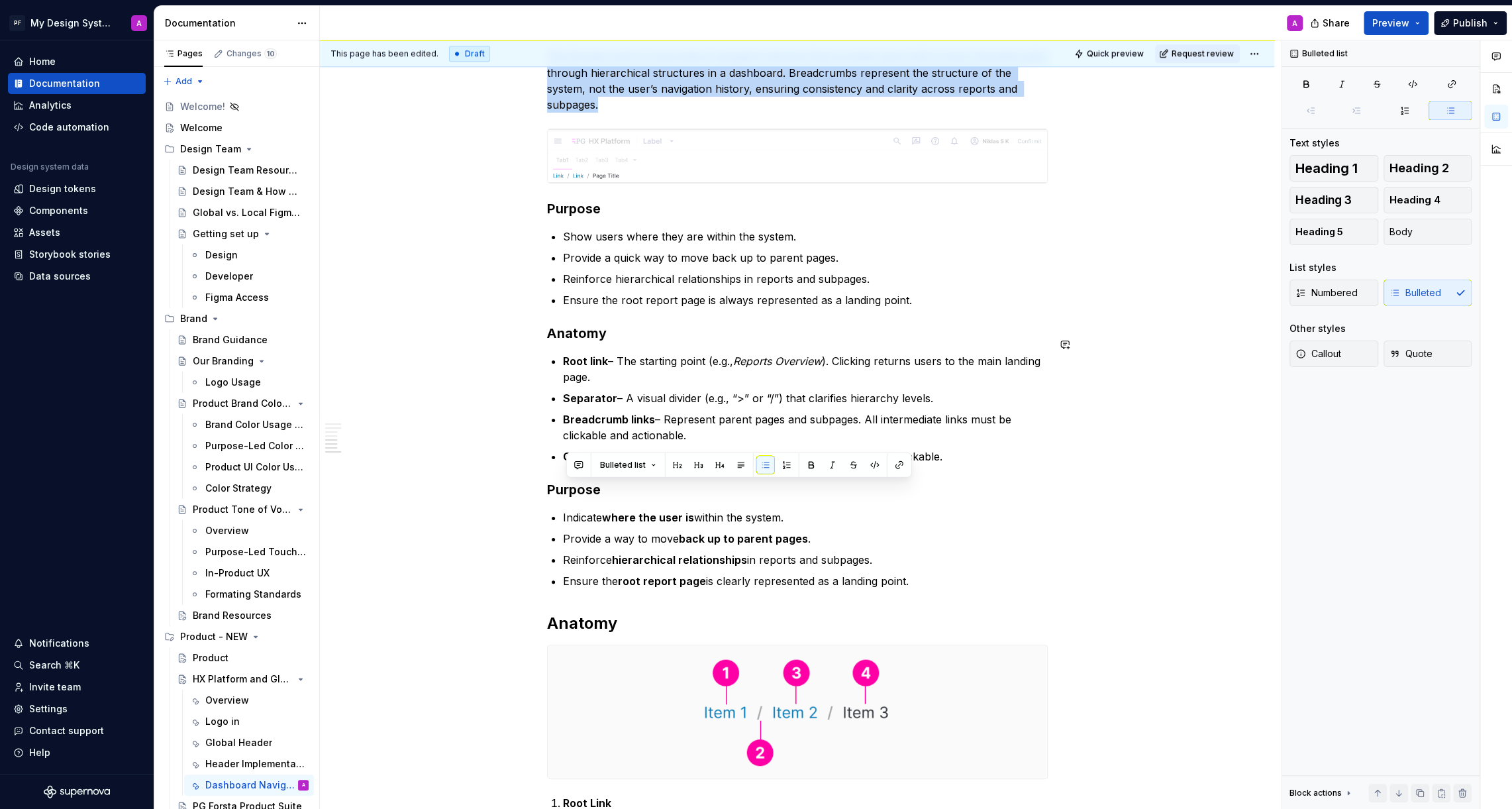
scroll to position [1301, 0]
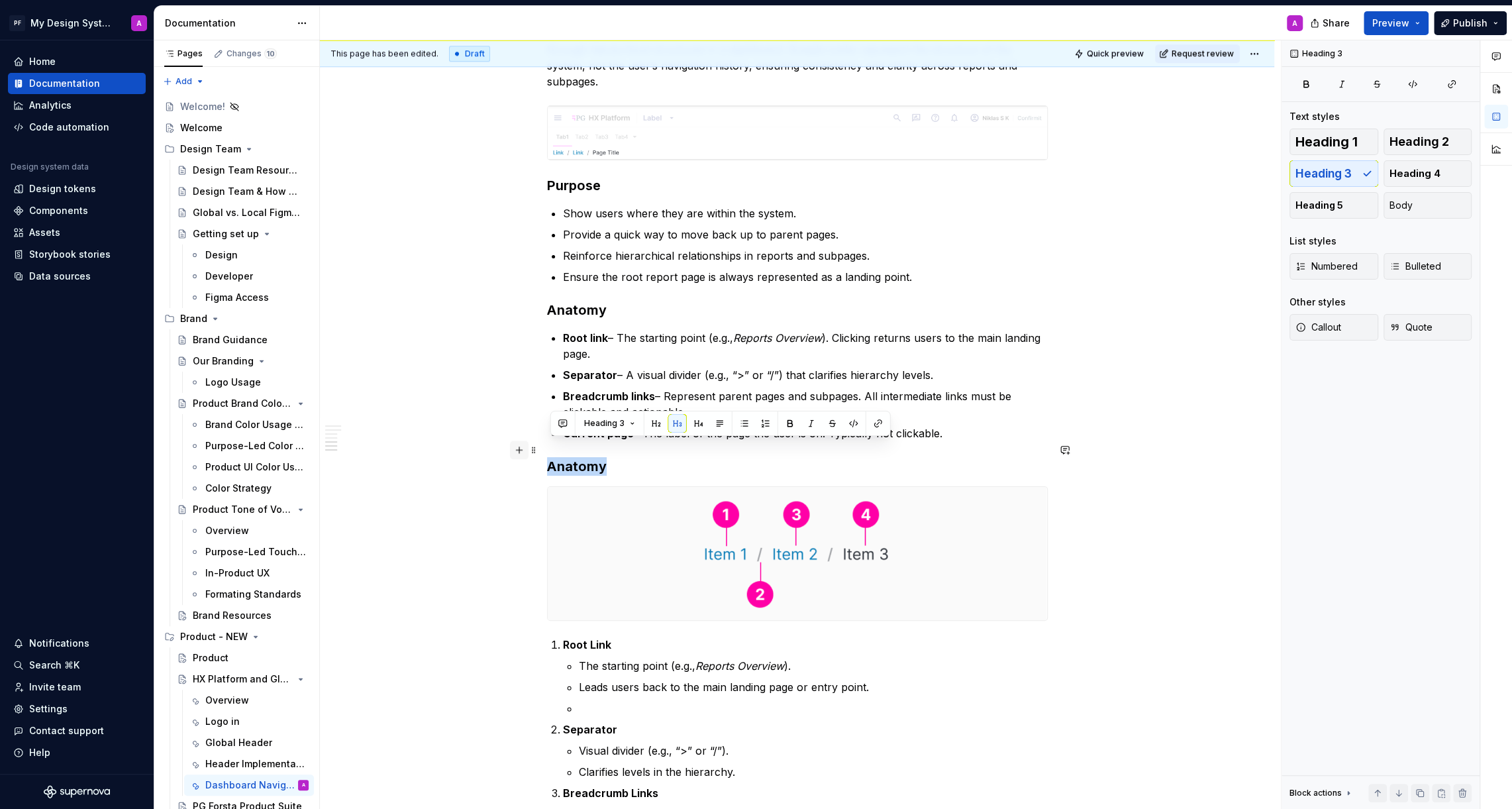
drag, startPoint x: 614, startPoint y: 454, endPoint x: 522, endPoint y: 447, distance: 92.3
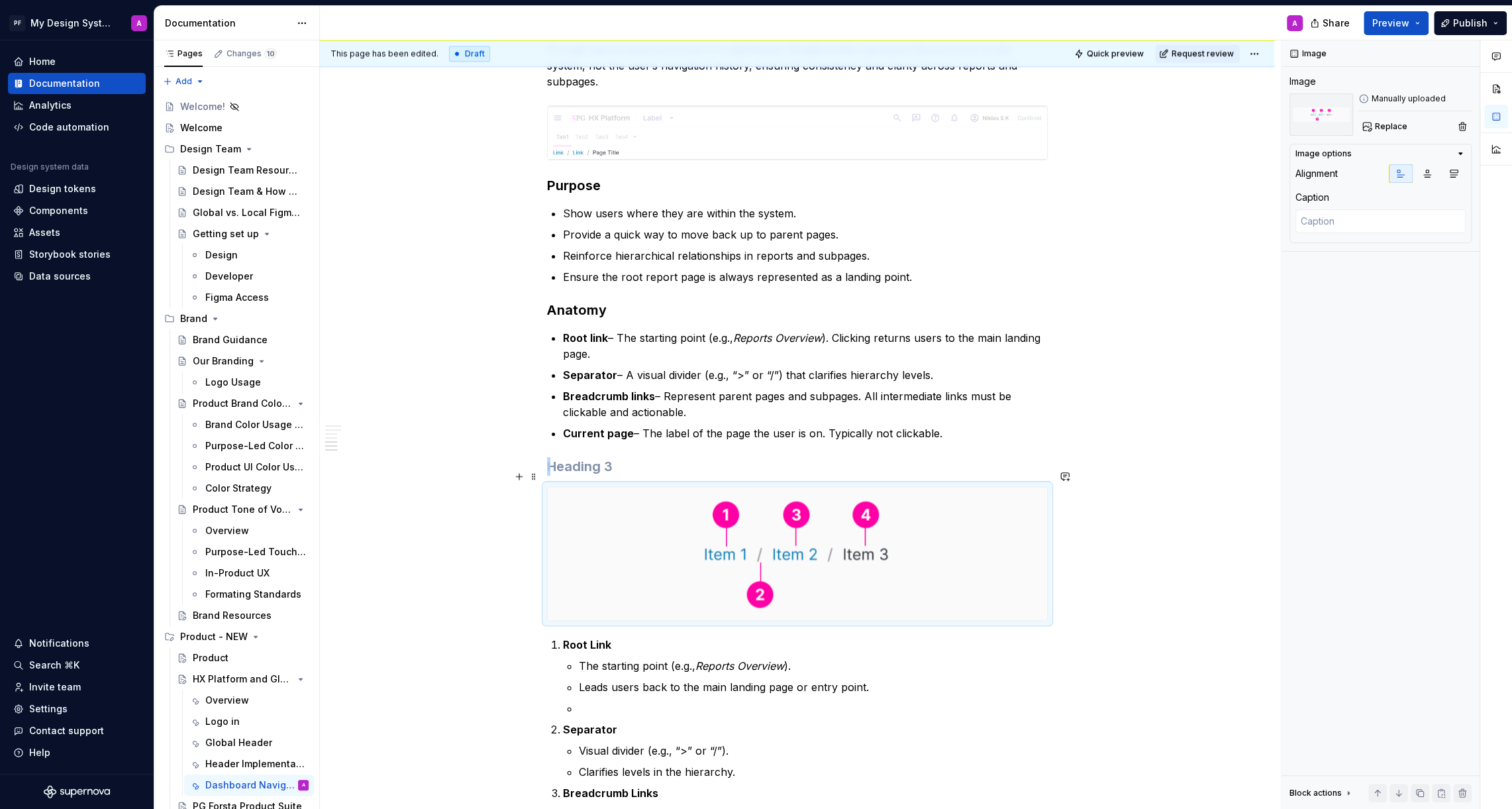
click at [1161, 548] on div "Navigation in Dashboards Navigation in dashboards should provide clarity, consi…" at bounding box center [797, 70] width 954 height 2251
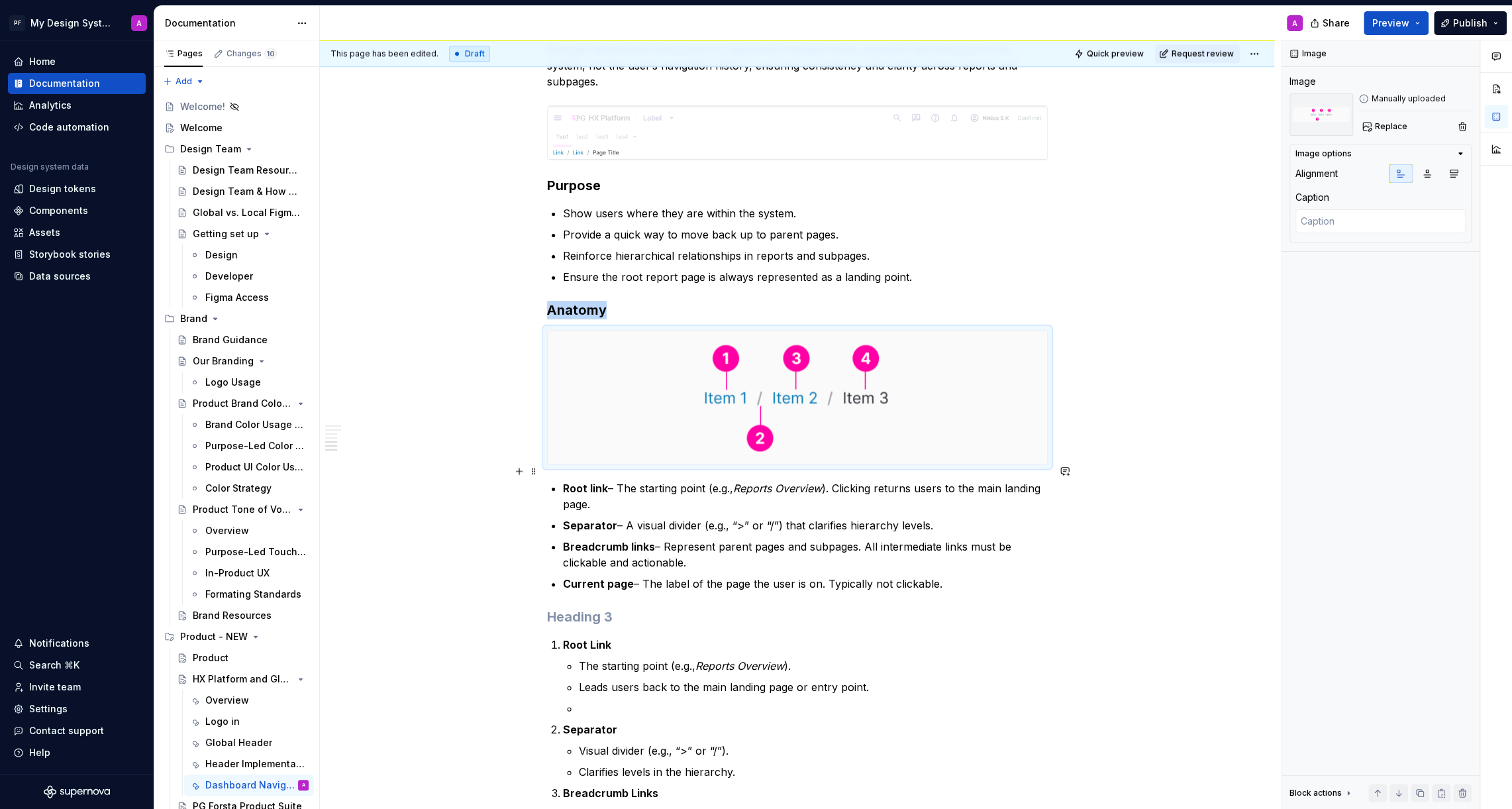
click at [568, 481] on strong "Root link" at bounding box center [586, 487] width 45 height 13
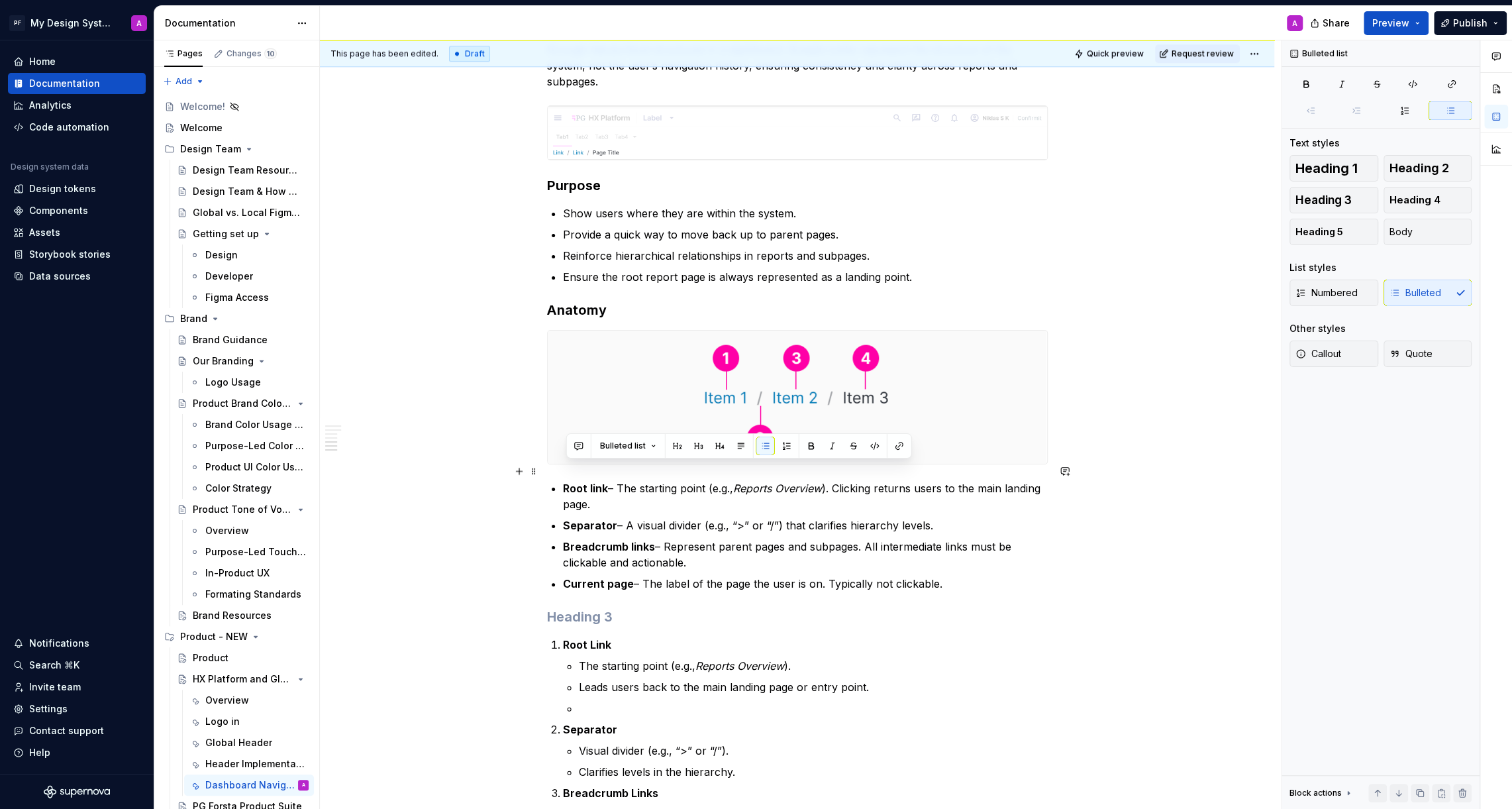
drag, startPoint x: 960, startPoint y: 570, endPoint x: 568, endPoint y: 463, distance: 406.3
click at [568, 481] on ul "Root link – The starting point (e.g., Reports Overview ). Clicking returns user…" at bounding box center [806, 536] width 485 height 111
click at [781, 447] on button "button" at bounding box center [786, 445] width 18 height 18
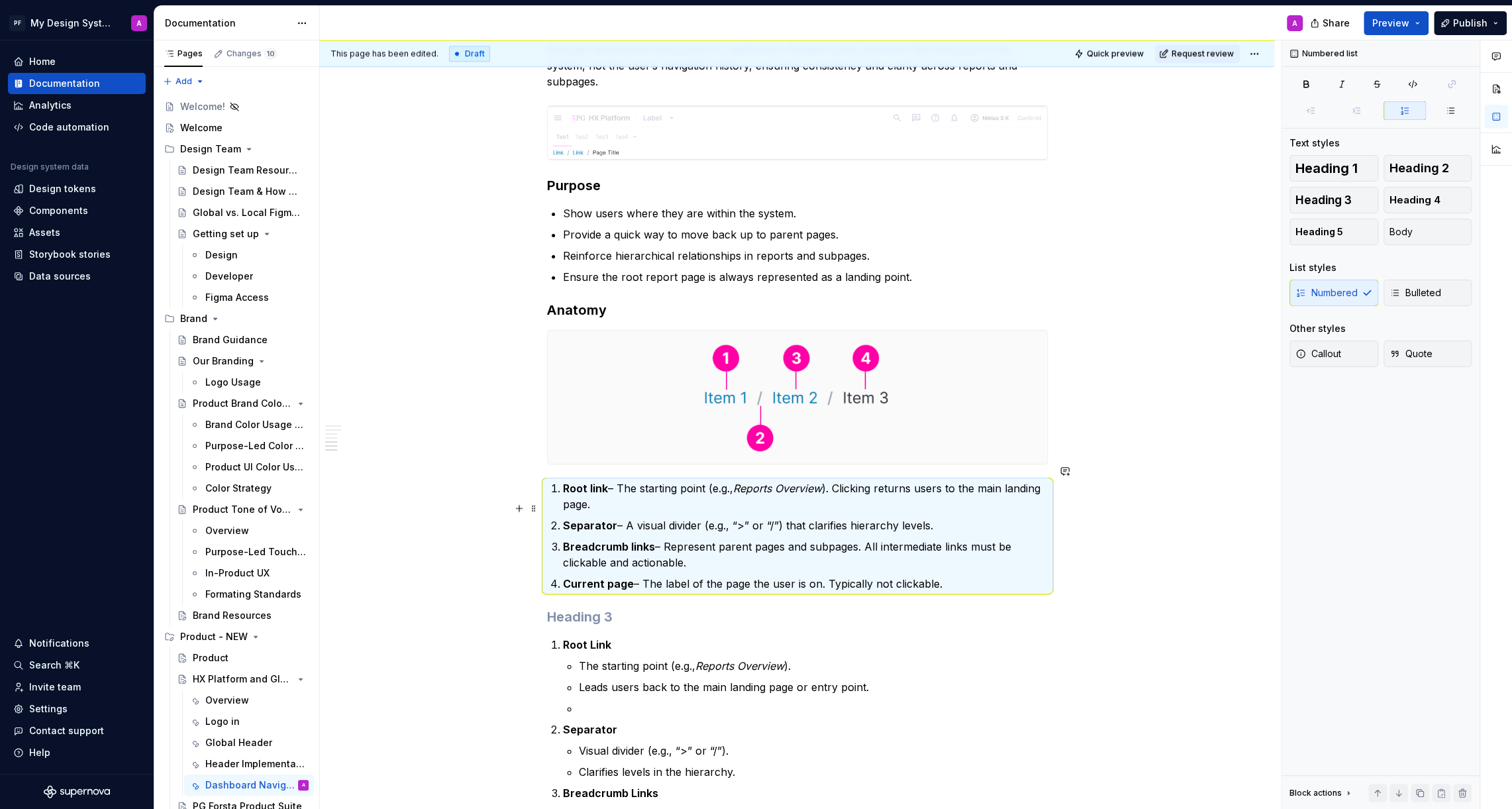
click at [1194, 514] on div "Navigation in Dashboards Navigation in dashboards should provide clarity, consi…" at bounding box center [797, 70] width 954 height 2251
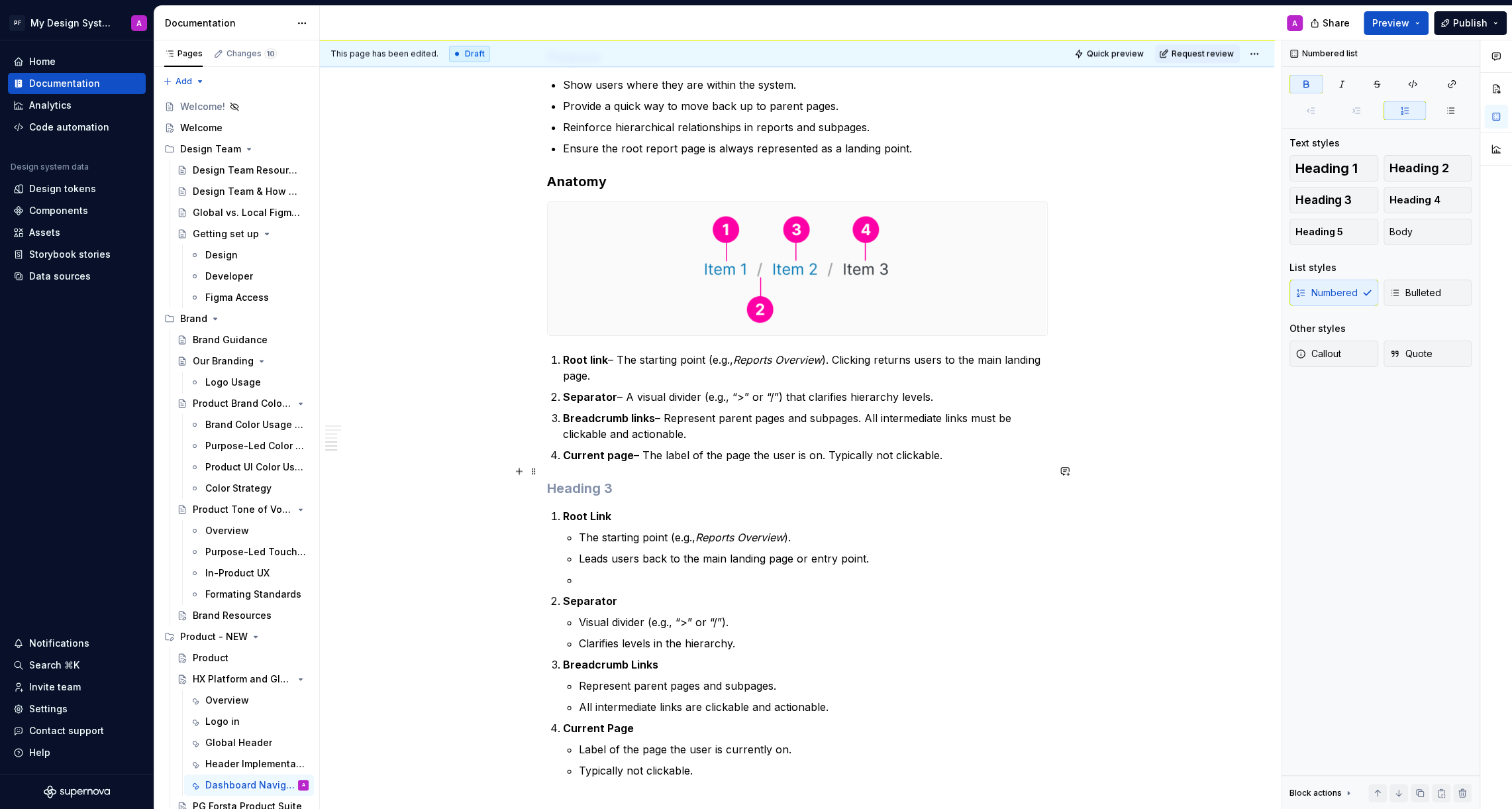
scroll to position [1592, 0]
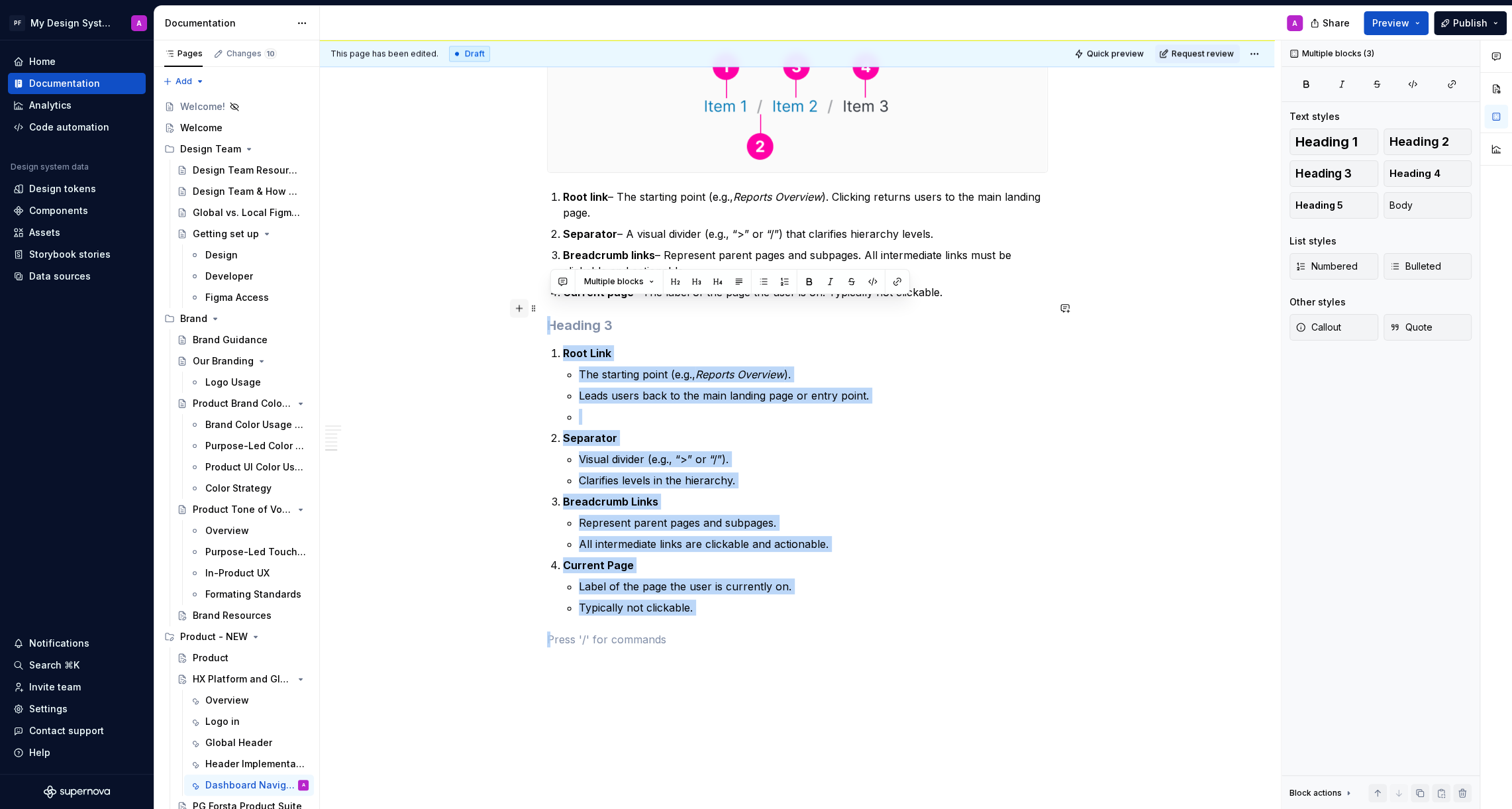
drag, startPoint x: 733, startPoint y: 603, endPoint x: 521, endPoint y: 303, distance: 367.3
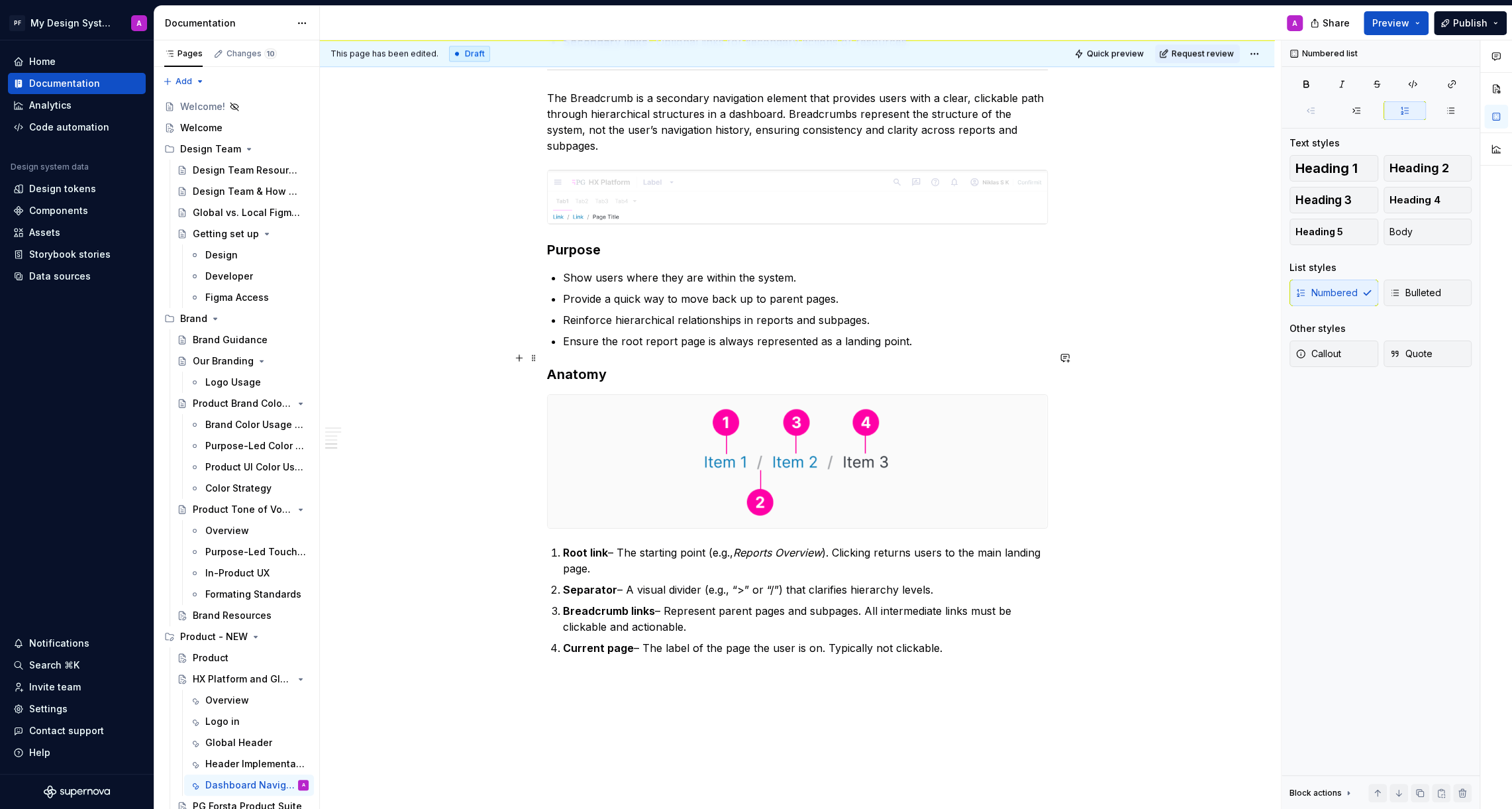
scroll to position [1269, 0]
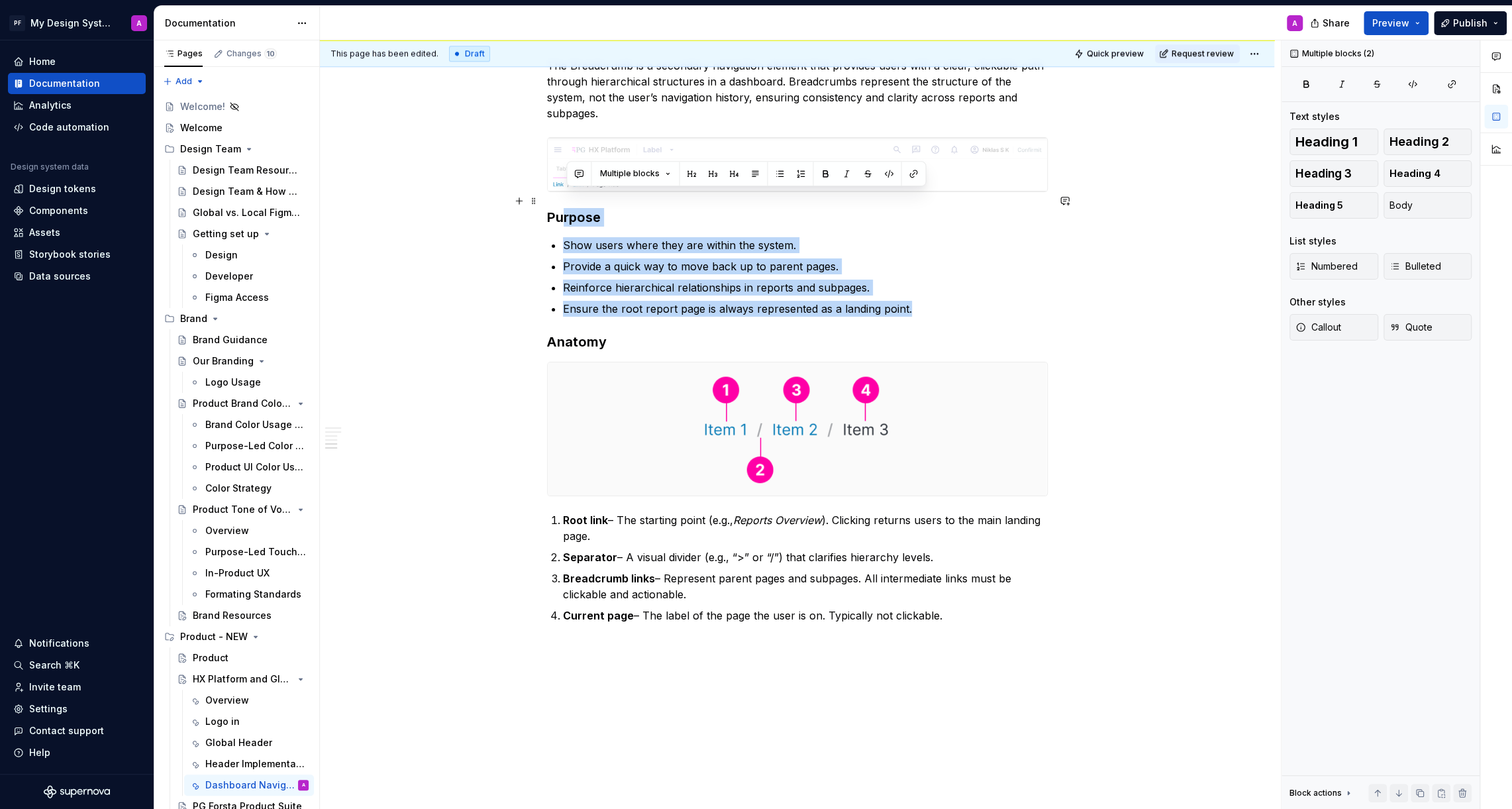
drag, startPoint x: 875, startPoint y: 292, endPoint x: 567, endPoint y: 194, distance: 323.2
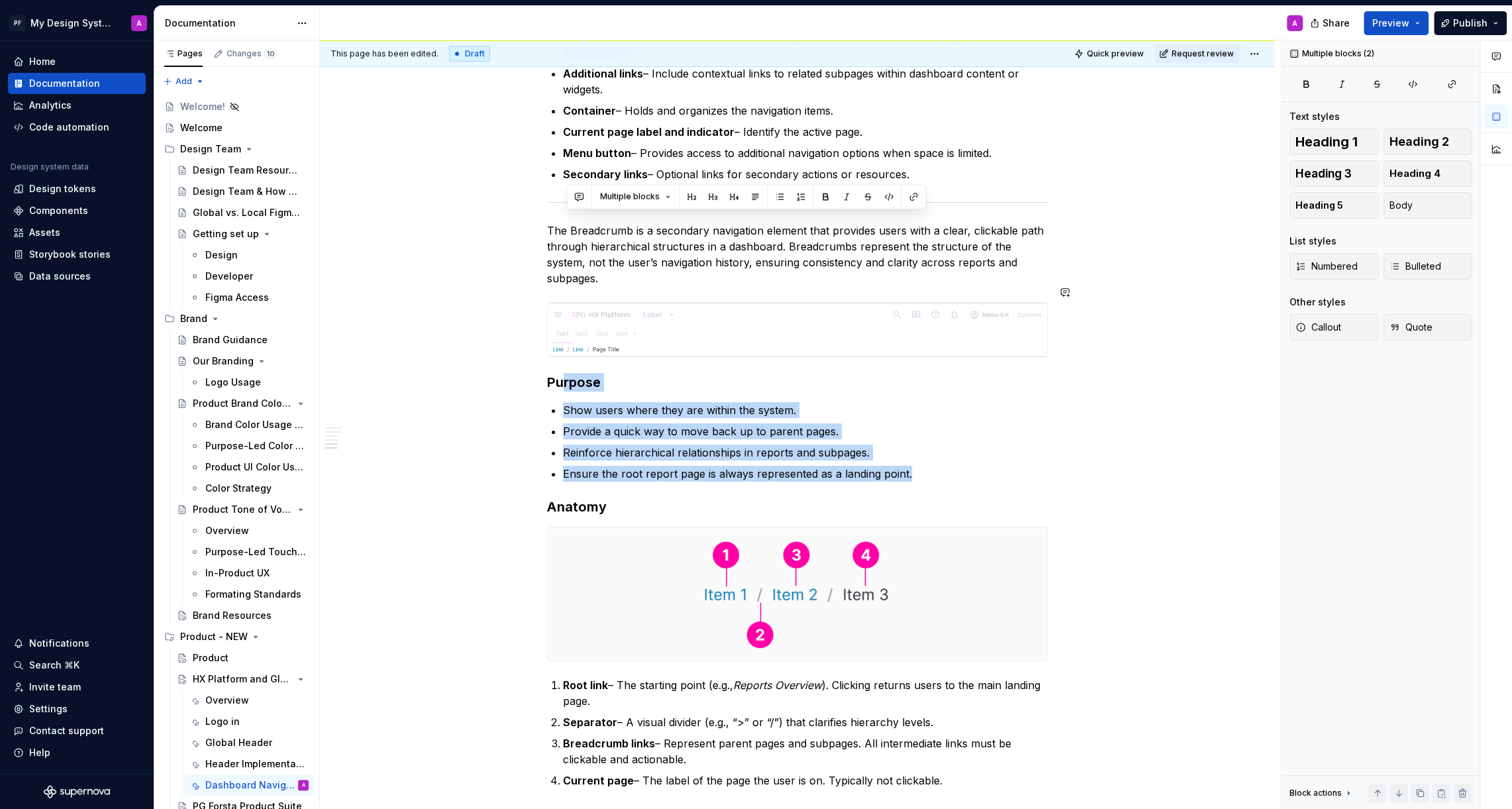
scroll to position [1067, 0]
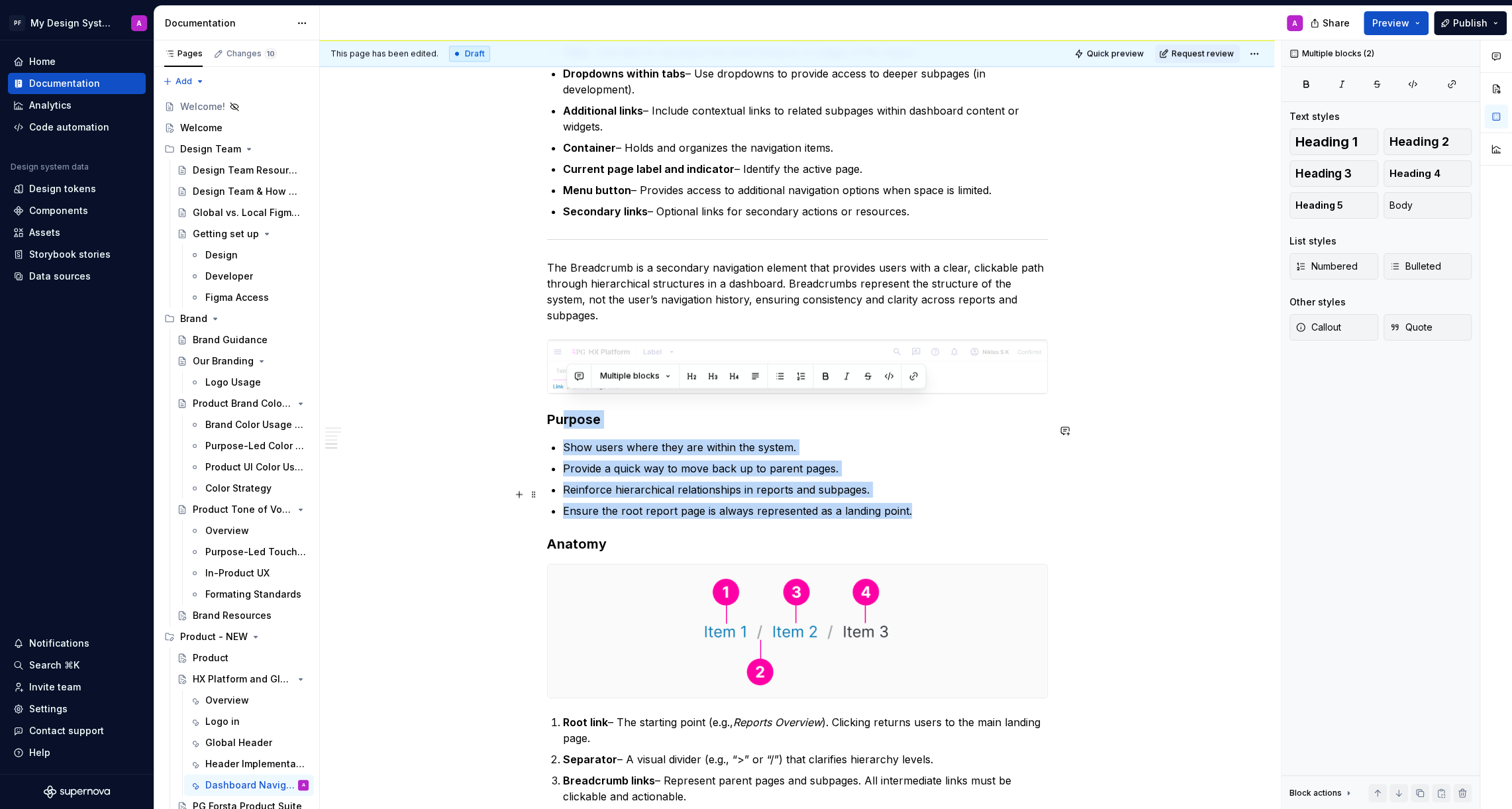
click at [929, 503] on p "Ensure the root report page is always represented as a landing point." at bounding box center [806, 511] width 485 height 16
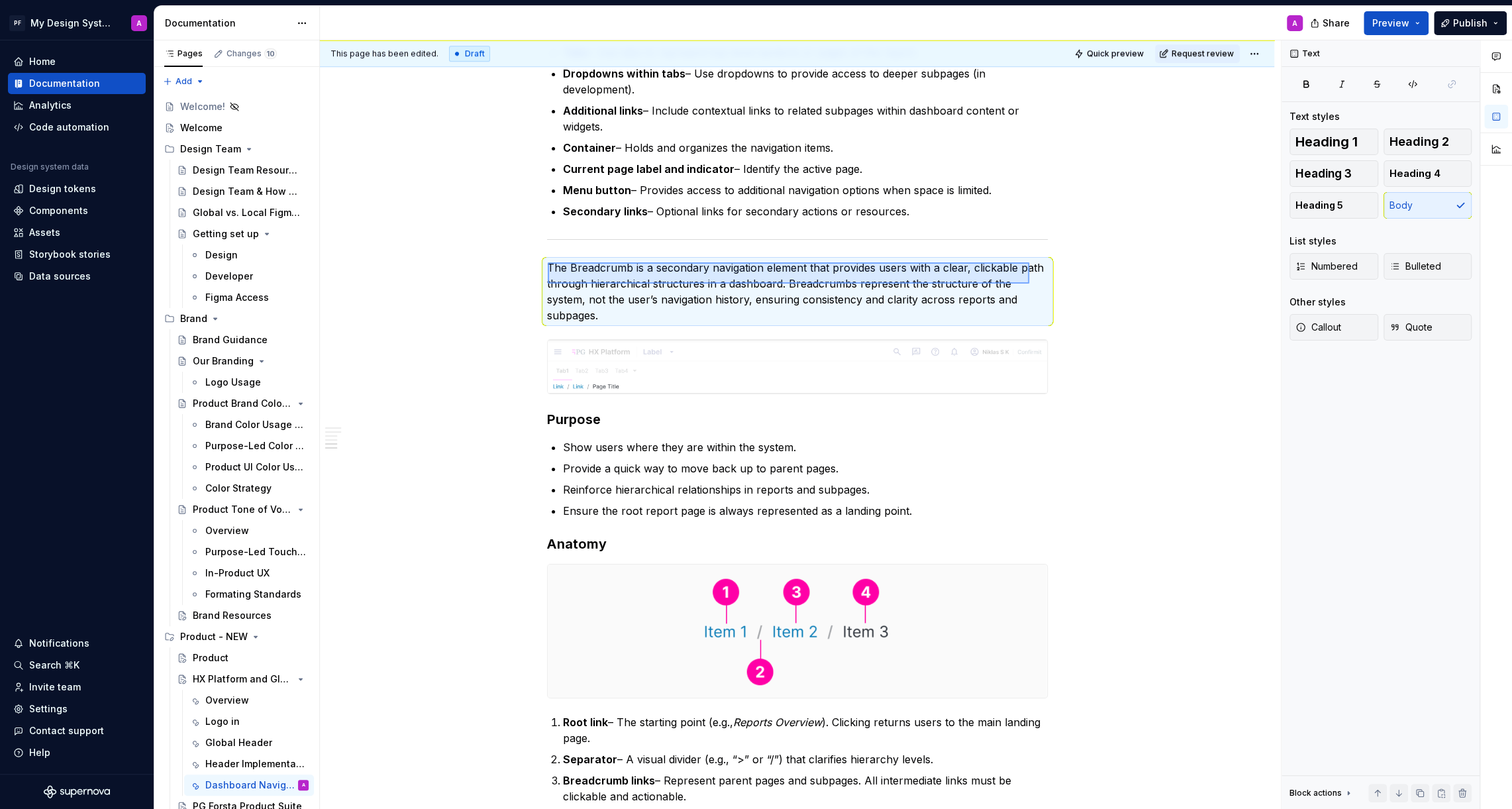
drag, startPoint x: 547, startPoint y: 262, endPoint x: 1032, endPoint y: 300, distance: 486.5
click at [1033, 300] on div "This page has been edited. Draft Quick preview Request review HX Platform and G…" at bounding box center [800, 424] width 961 height 769
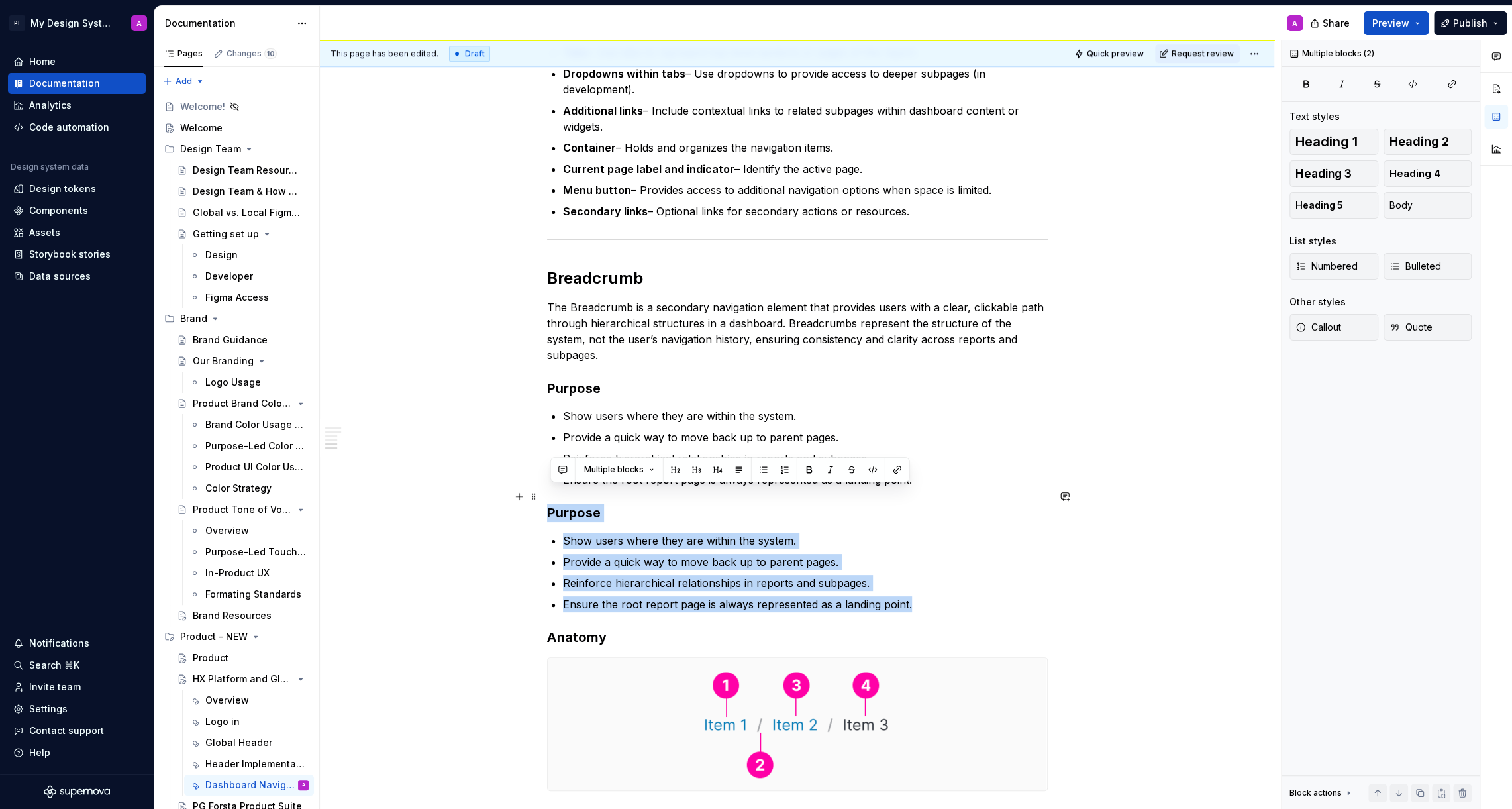
drag, startPoint x: 912, startPoint y: 590, endPoint x: 545, endPoint y: 494, distance: 379.3
click at [545, 494] on div "Navigation in Dashboards Navigation in dashboards should provide clarity, consi…" at bounding box center [797, 177] width 954 height 1998
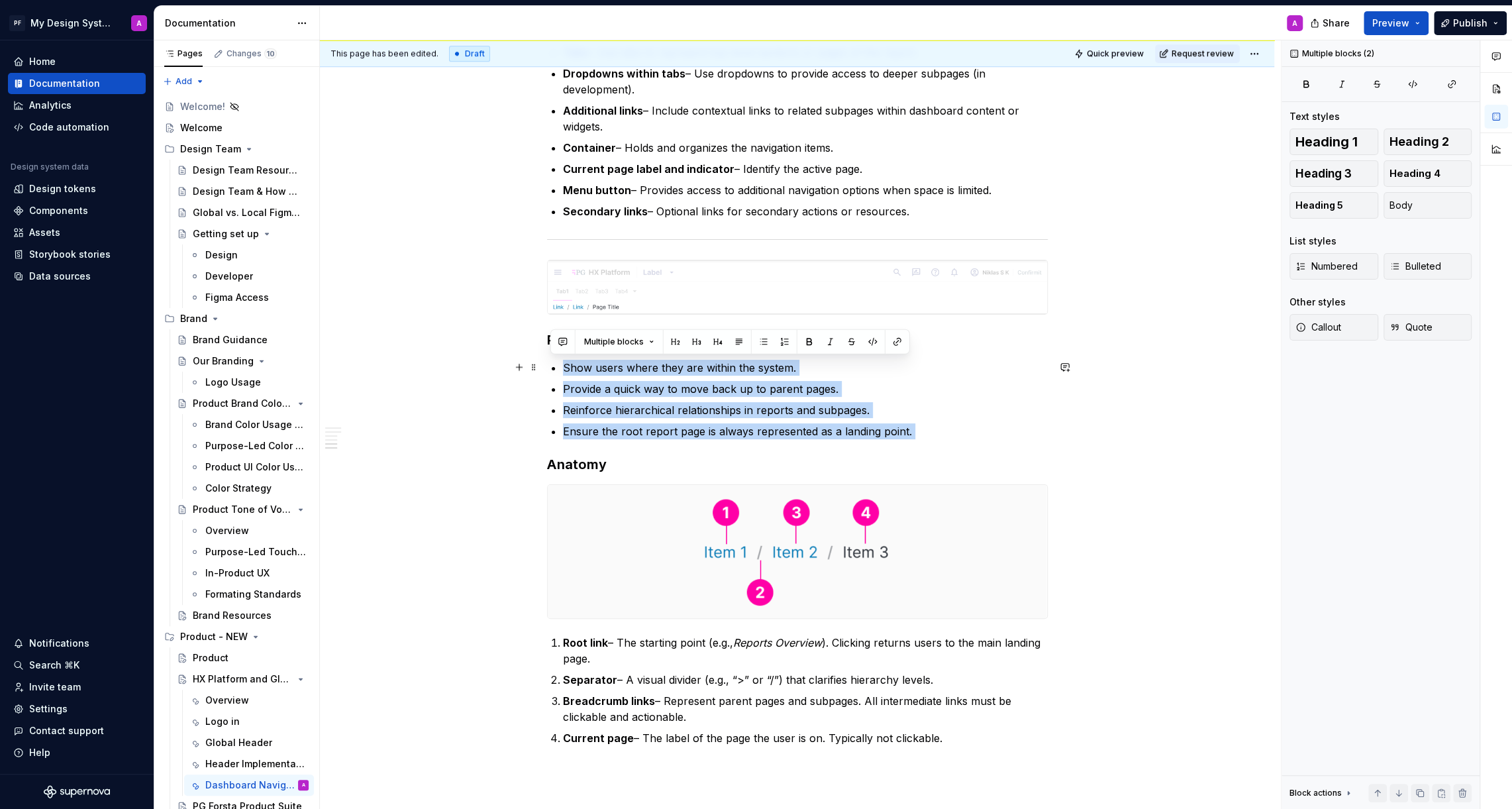
drag, startPoint x: 938, startPoint y: 440, endPoint x: 567, endPoint y: 361, distance: 379.3
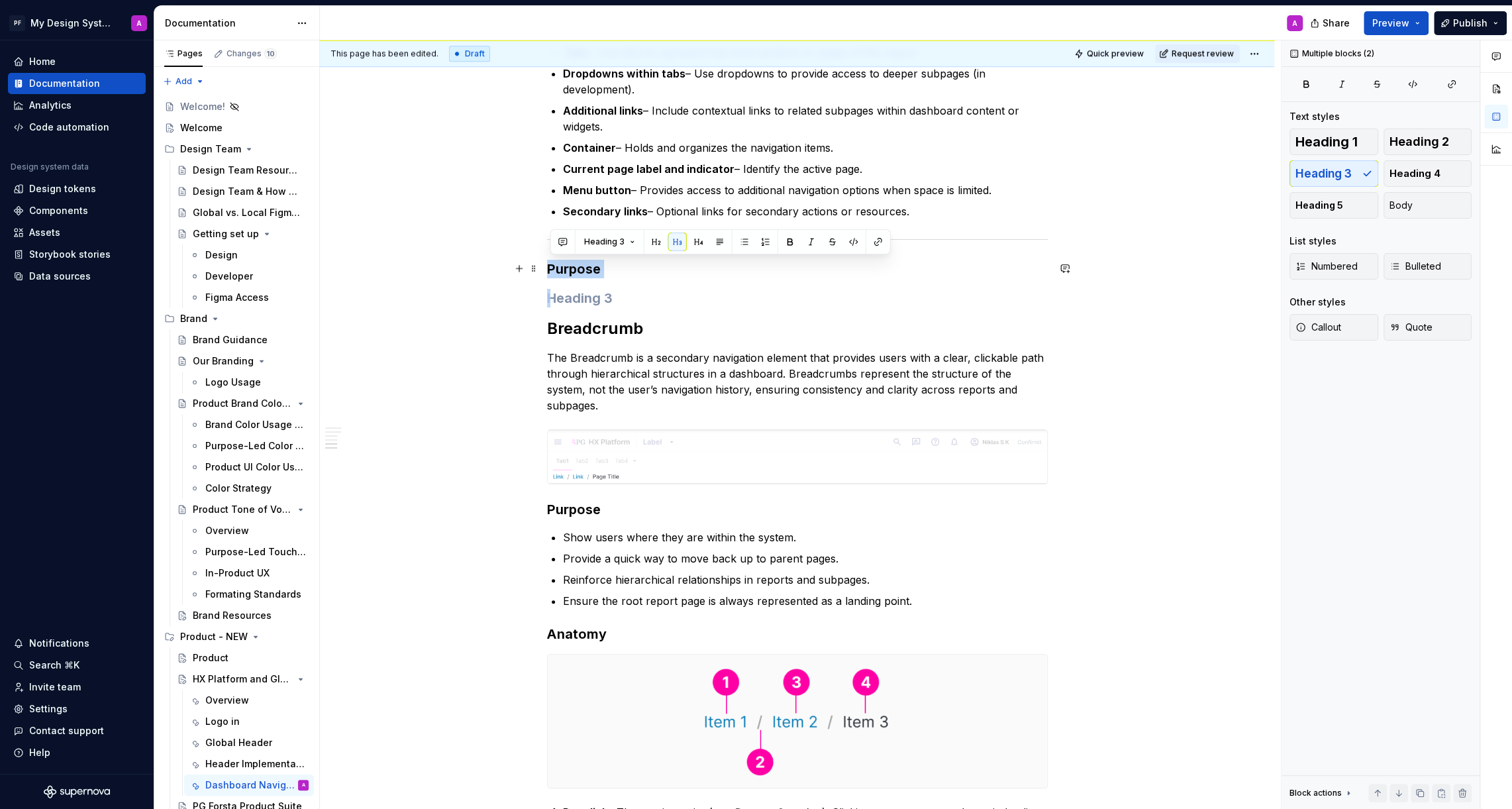
drag, startPoint x: 638, startPoint y: 291, endPoint x: 554, endPoint y: 264, distance: 88.2
click at [554, 264] on div "Navigation in Dashboards Navigation in dashboards should provide clarity, consi…" at bounding box center [798, 63] width 501 height 1705
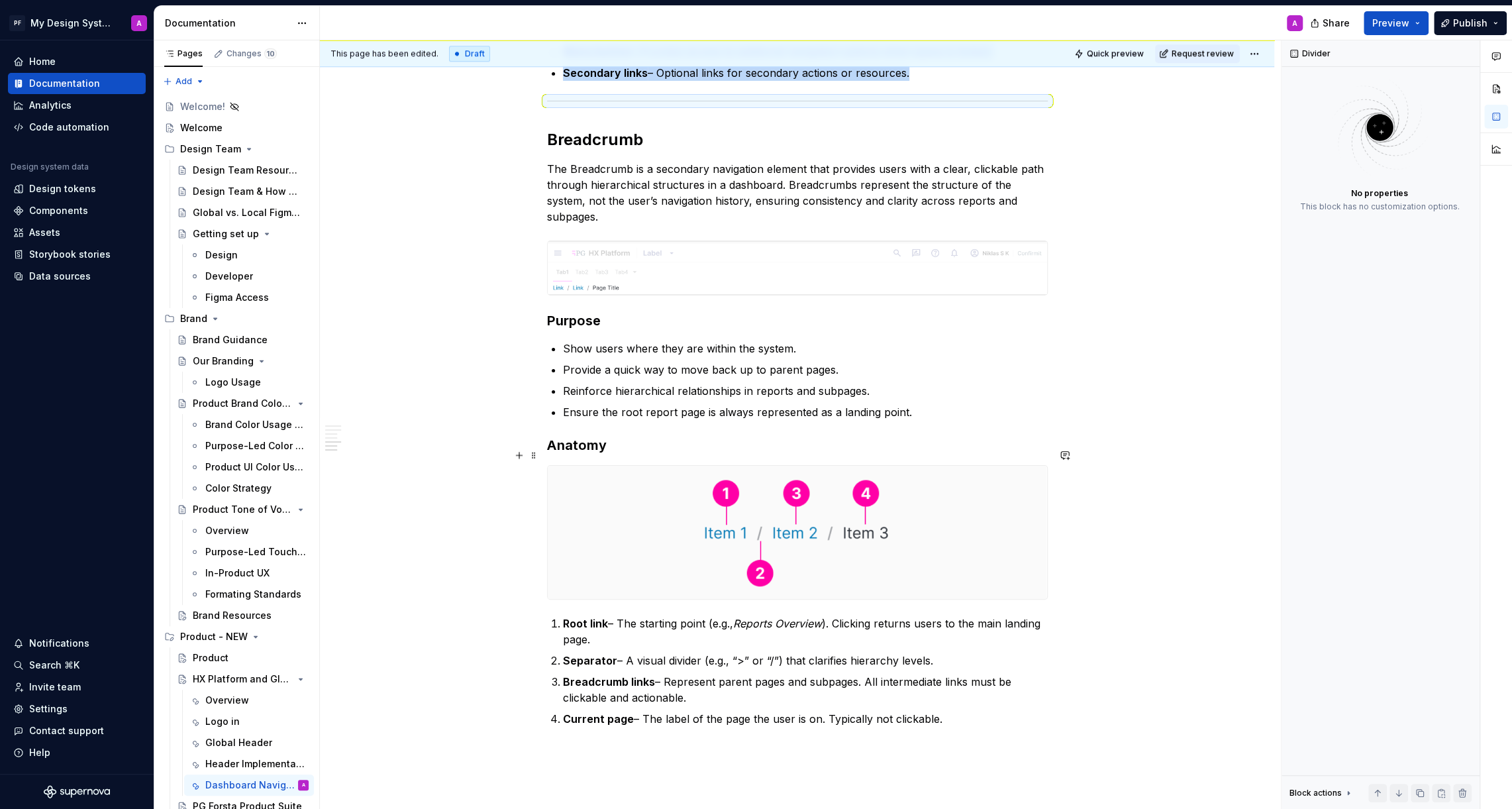
scroll to position [1284, 0]
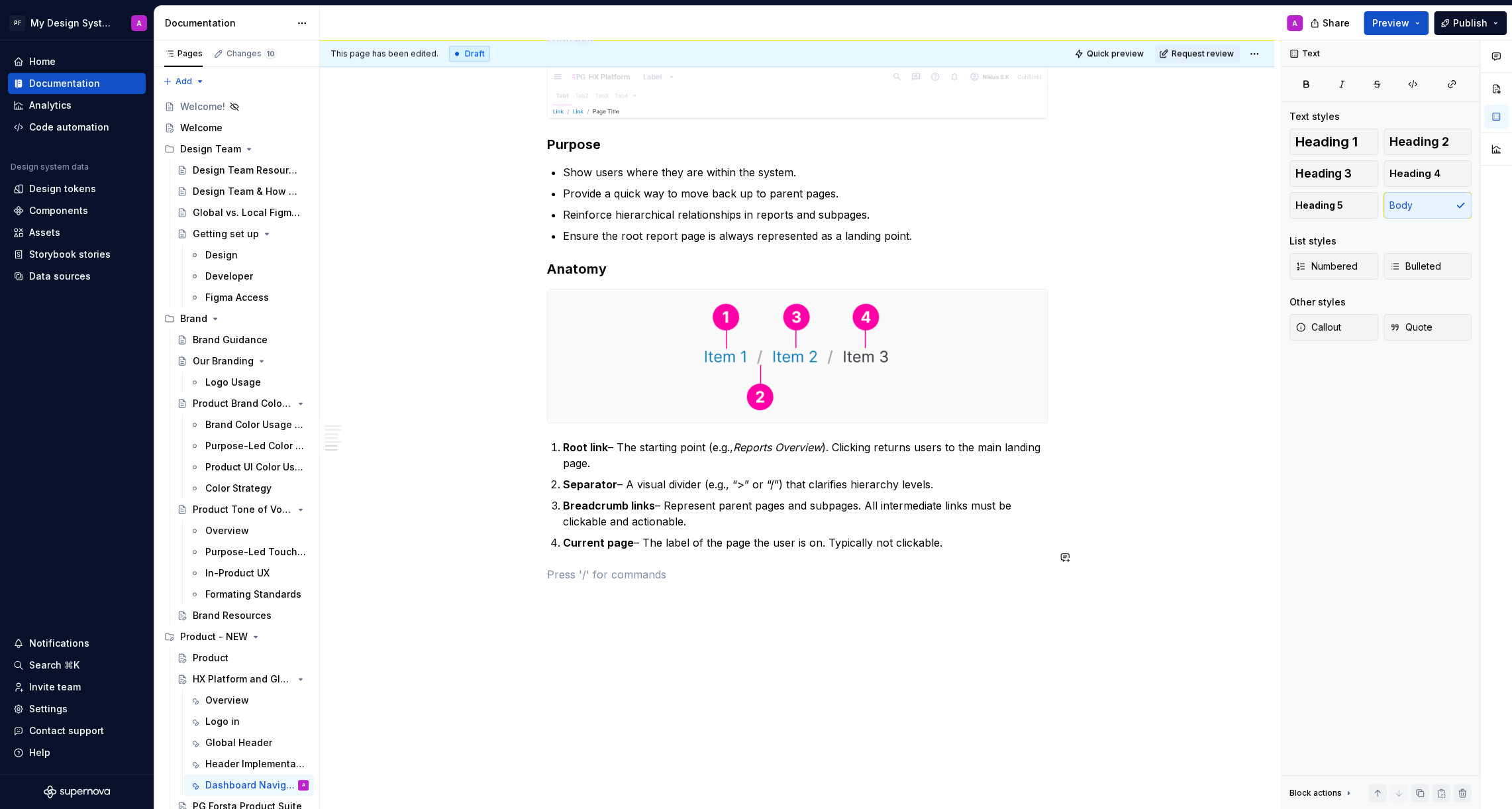
scroll to position [1395, 0]
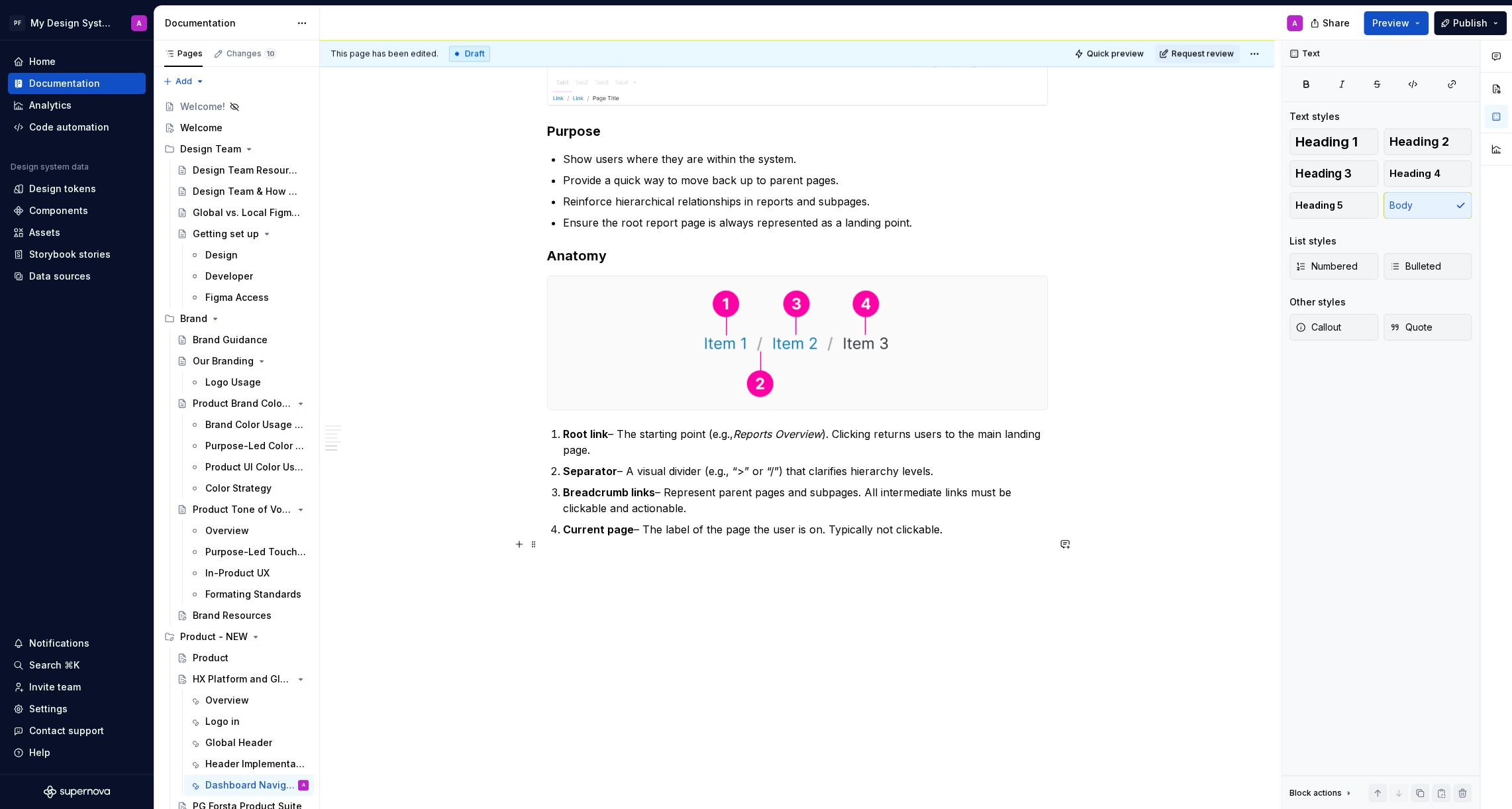
click at [517, 544] on button "button" at bounding box center [519, 543] width 18 height 18
click at [602, 613] on div "Divider" at bounding box center [624, 613] width 67 height 13
click at [611, 578] on p at bounding box center [798, 586] width 501 height 16
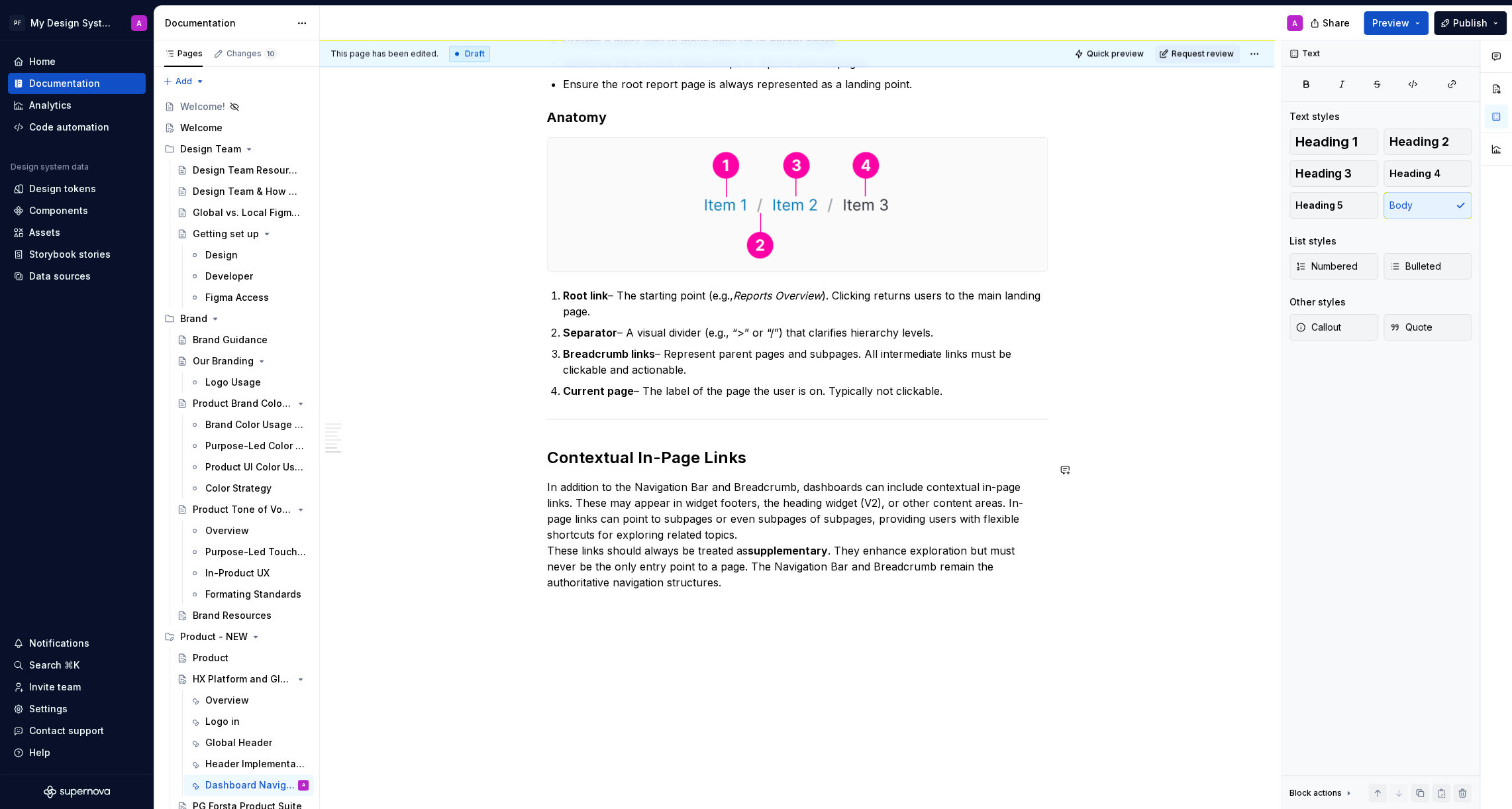
scroll to position [1555, 0]
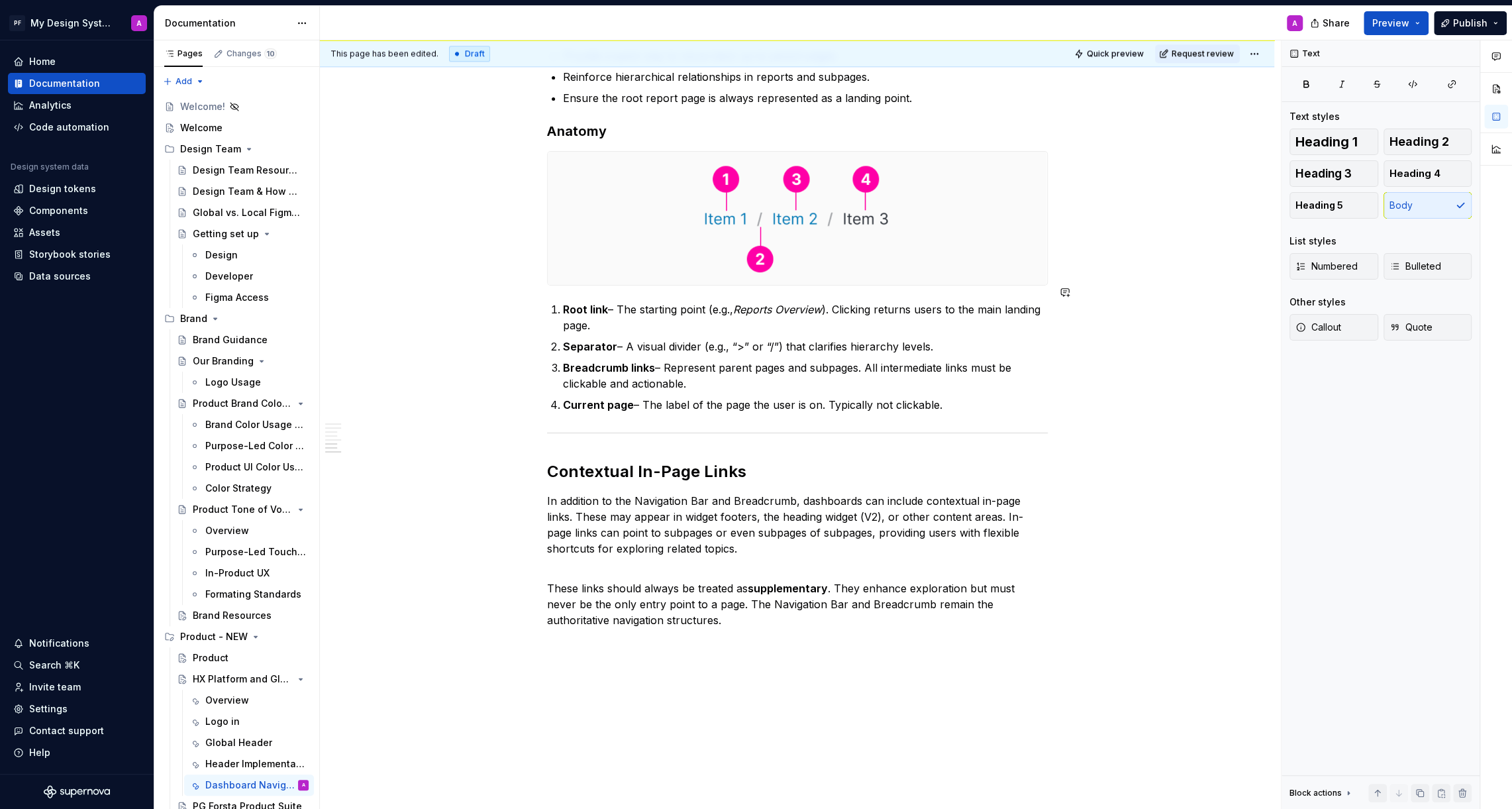
scroll to position [1578, 0]
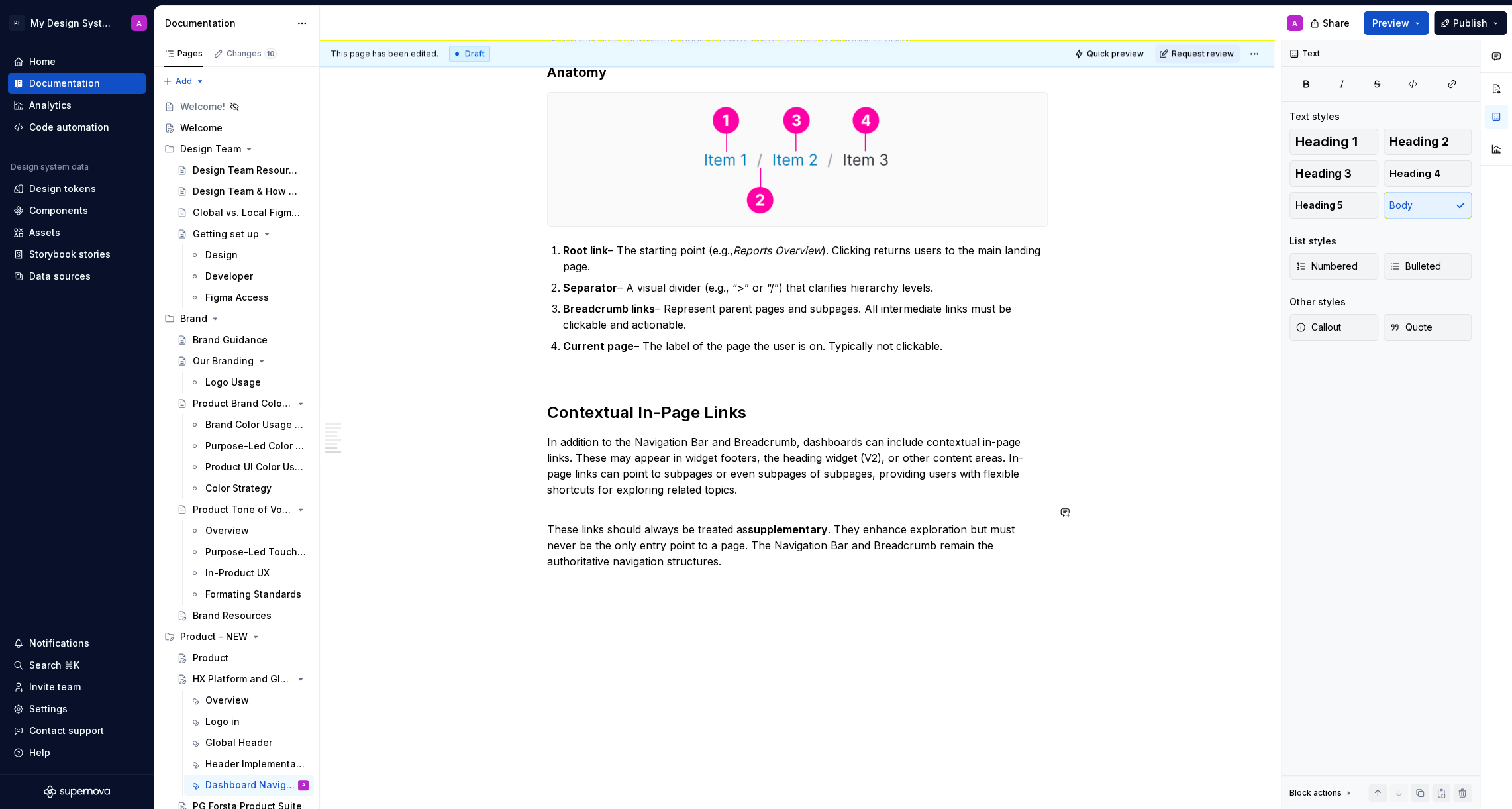
click at [523, 566] on button "button" at bounding box center [519, 567] width 18 height 18
click at [605, 638] on div "Divider" at bounding box center [624, 637] width 67 height 13
click at [589, 577] on p at bounding box center [798, 585] width 501 height 16
click at [594, 609] on p at bounding box center [798, 617] width 501 height 16
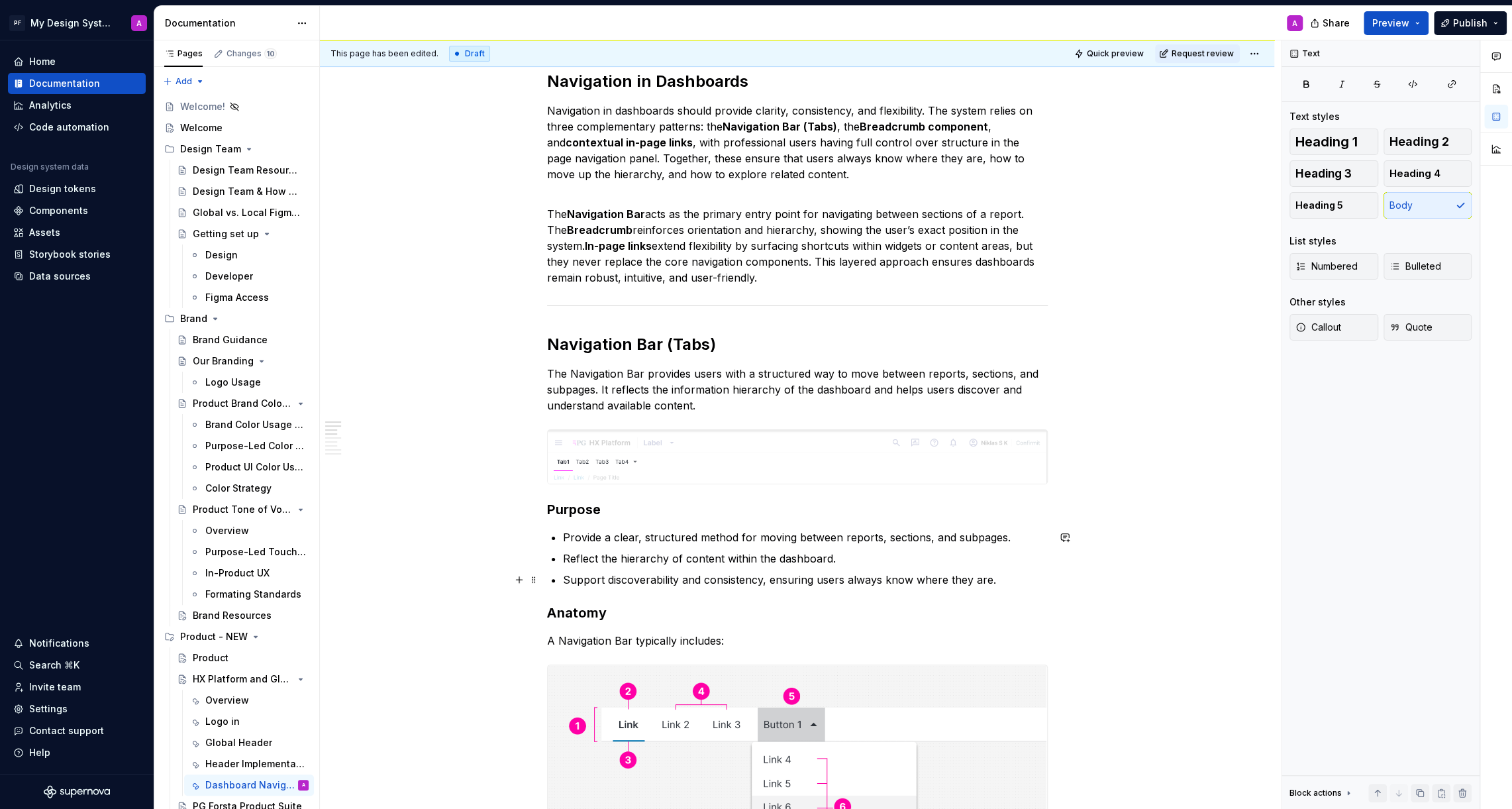
scroll to position [0, 0]
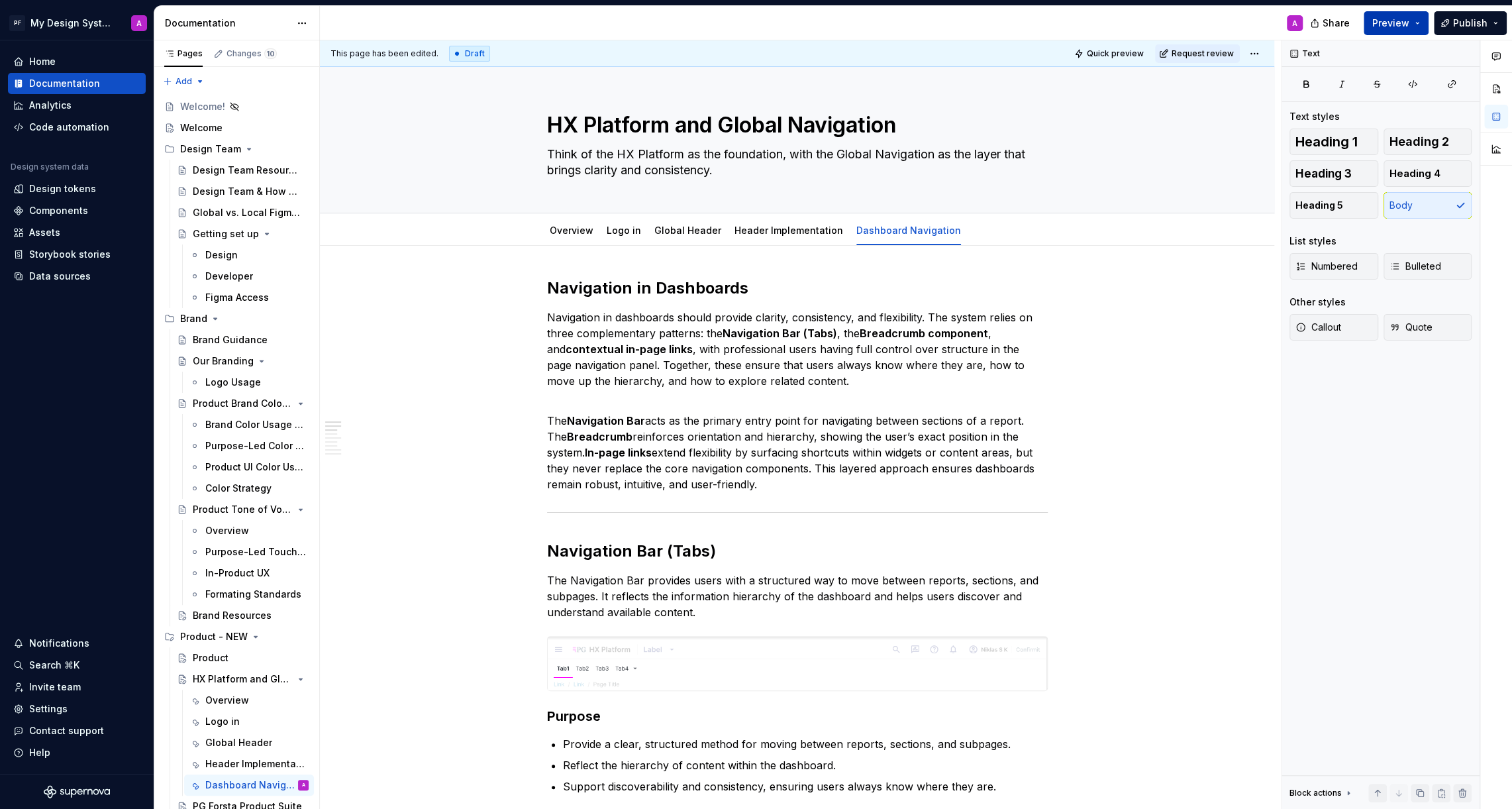
click at [1393, 25] on span "Preview" at bounding box center [1390, 23] width 37 height 13
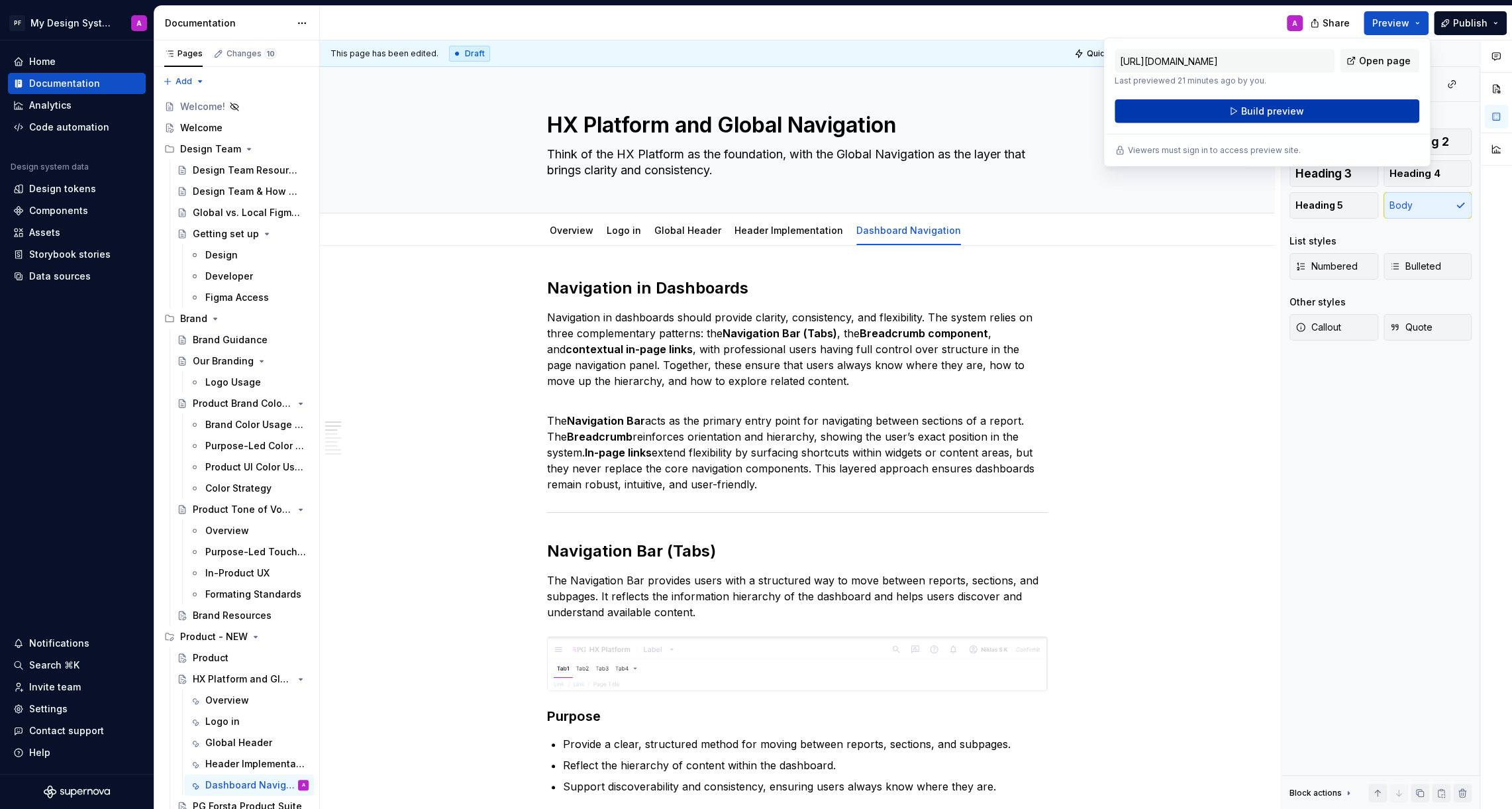
click at [1282, 113] on span "Build preview" at bounding box center [1272, 110] width 63 height 13
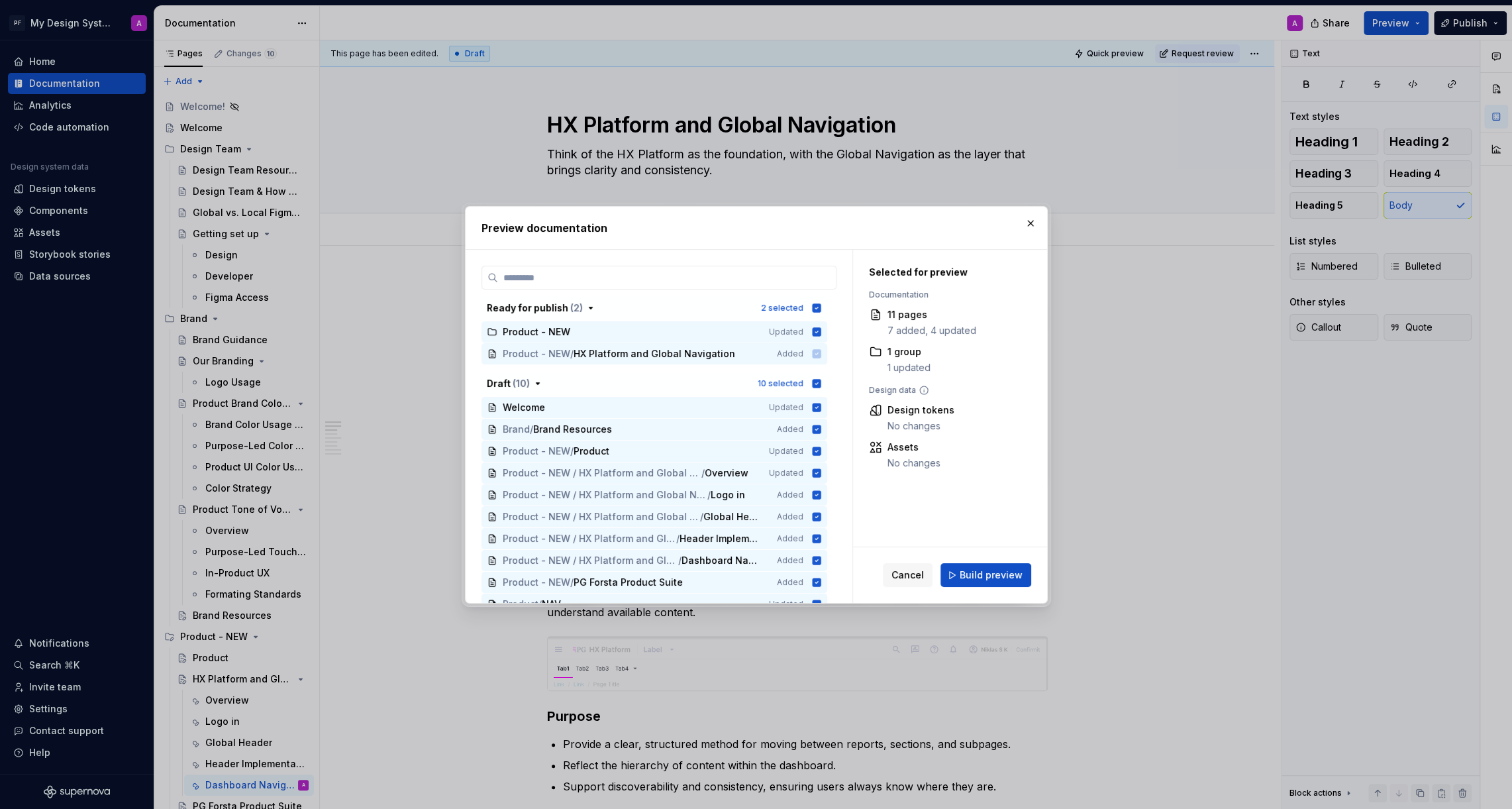
click at [989, 593] on div "Cancel Build preview" at bounding box center [950, 575] width 194 height 56
click at [987, 580] on button "Build preview" at bounding box center [985, 574] width 90 height 23
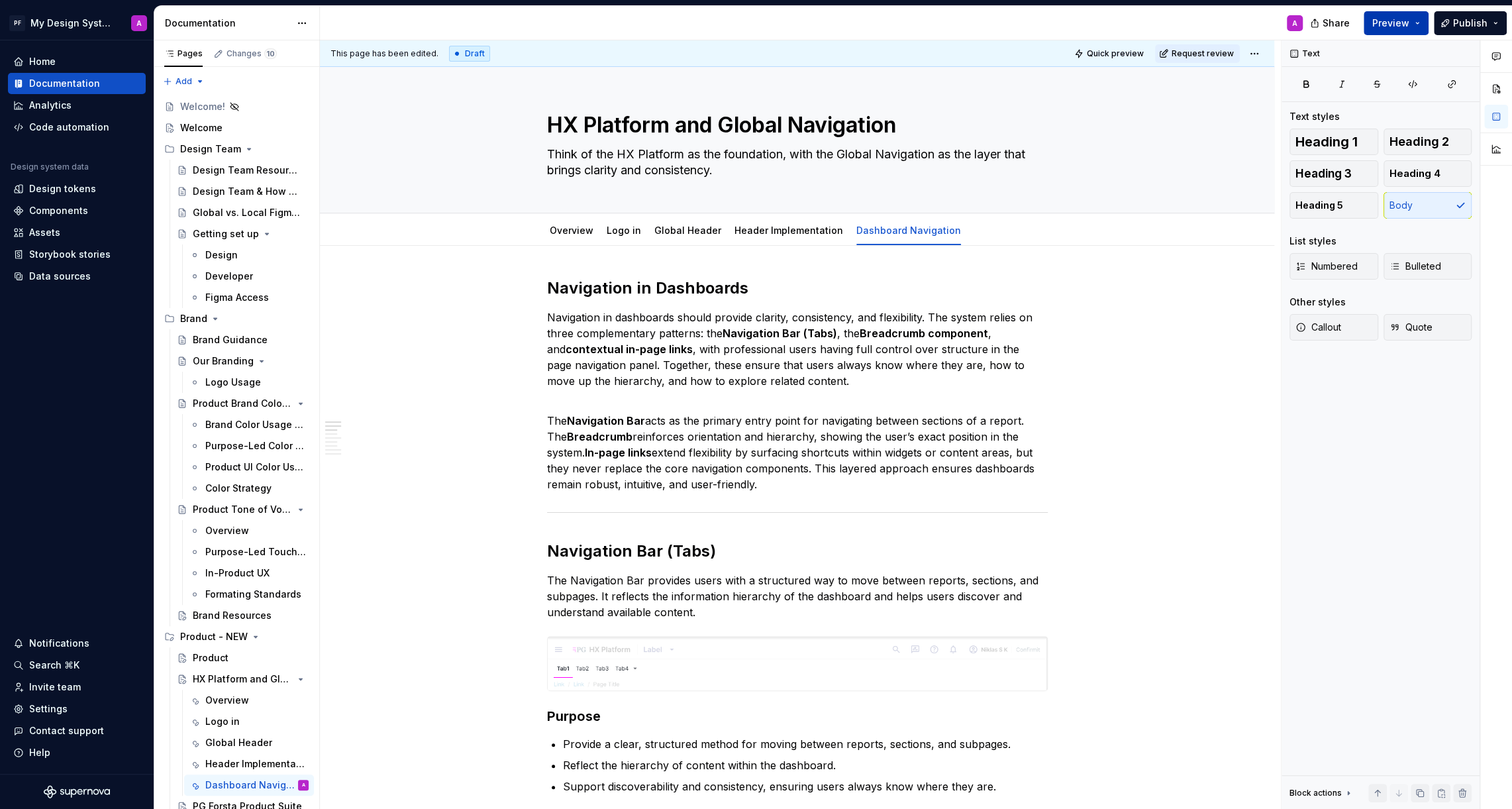
click at [1399, 26] on span "Preview" at bounding box center [1390, 23] width 37 height 13
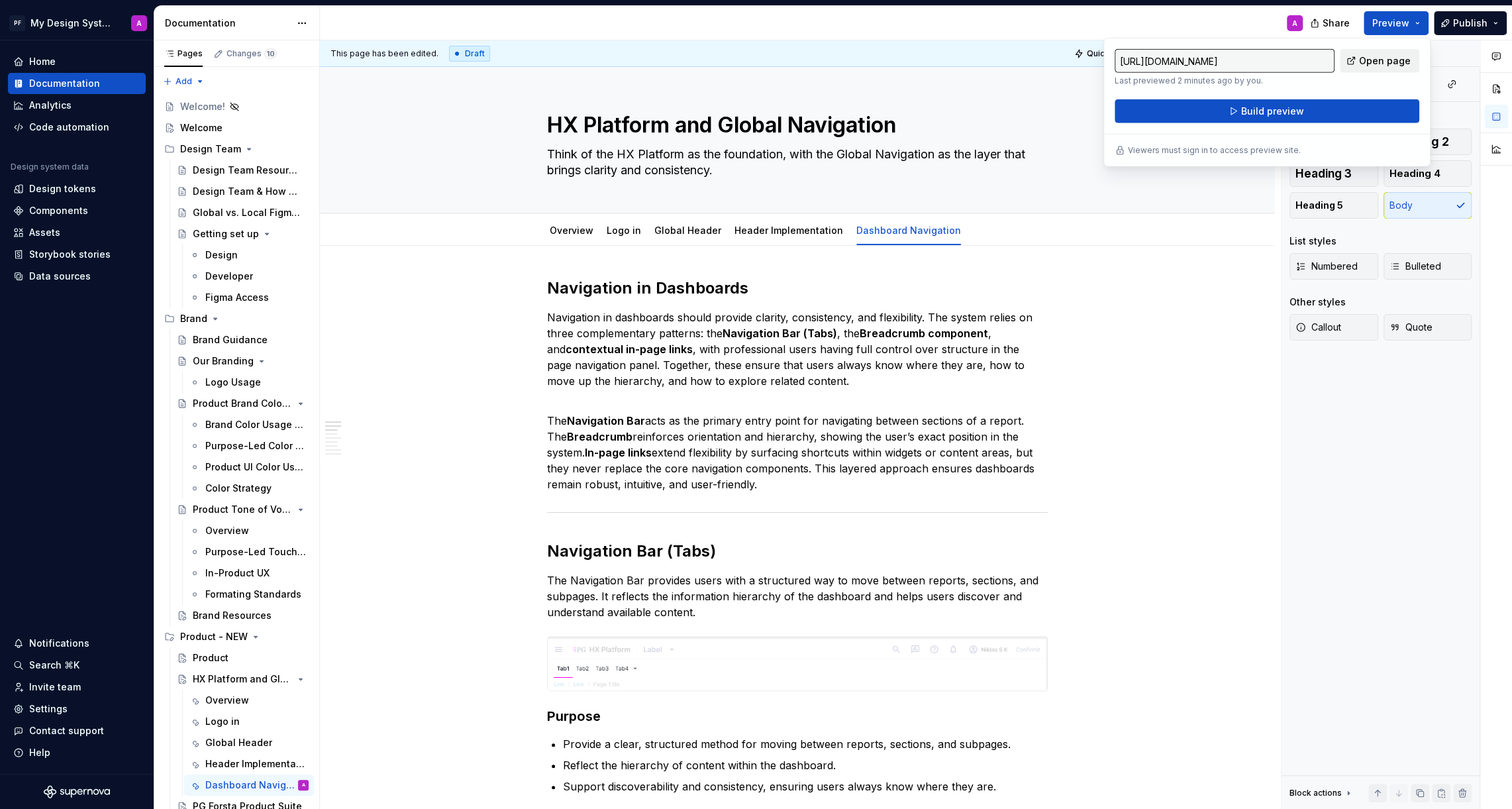
click at [1376, 60] on span "Open page" at bounding box center [1384, 60] width 51 height 13
type textarea "*"
click at [63, 274] on div "Data sources" at bounding box center [60, 275] width 62 height 13
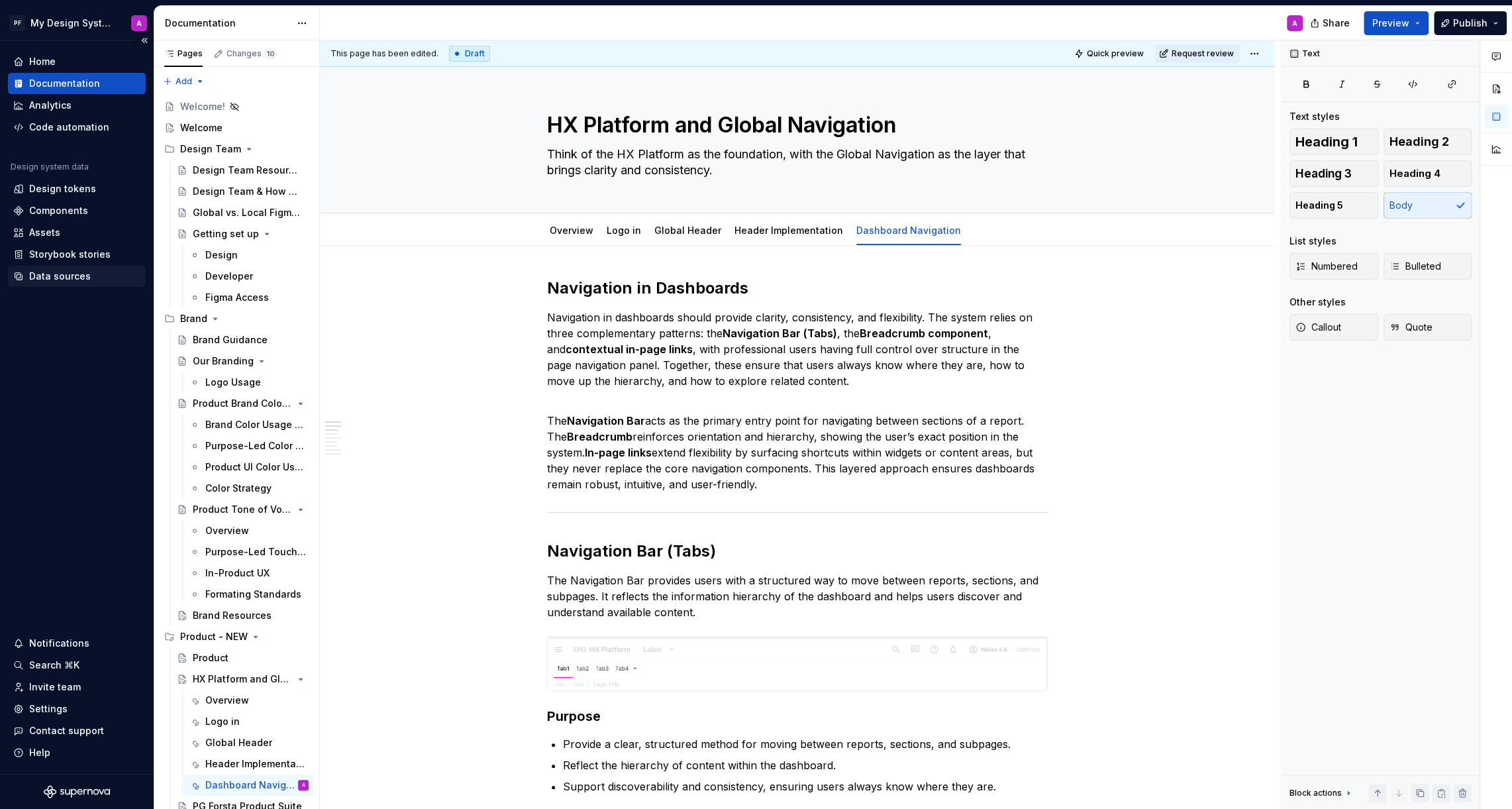
click at [63, 274] on div "Data sources" at bounding box center [60, 275] width 62 height 13
click at [62, 275] on div "Data sources" at bounding box center [60, 275] width 62 height 13
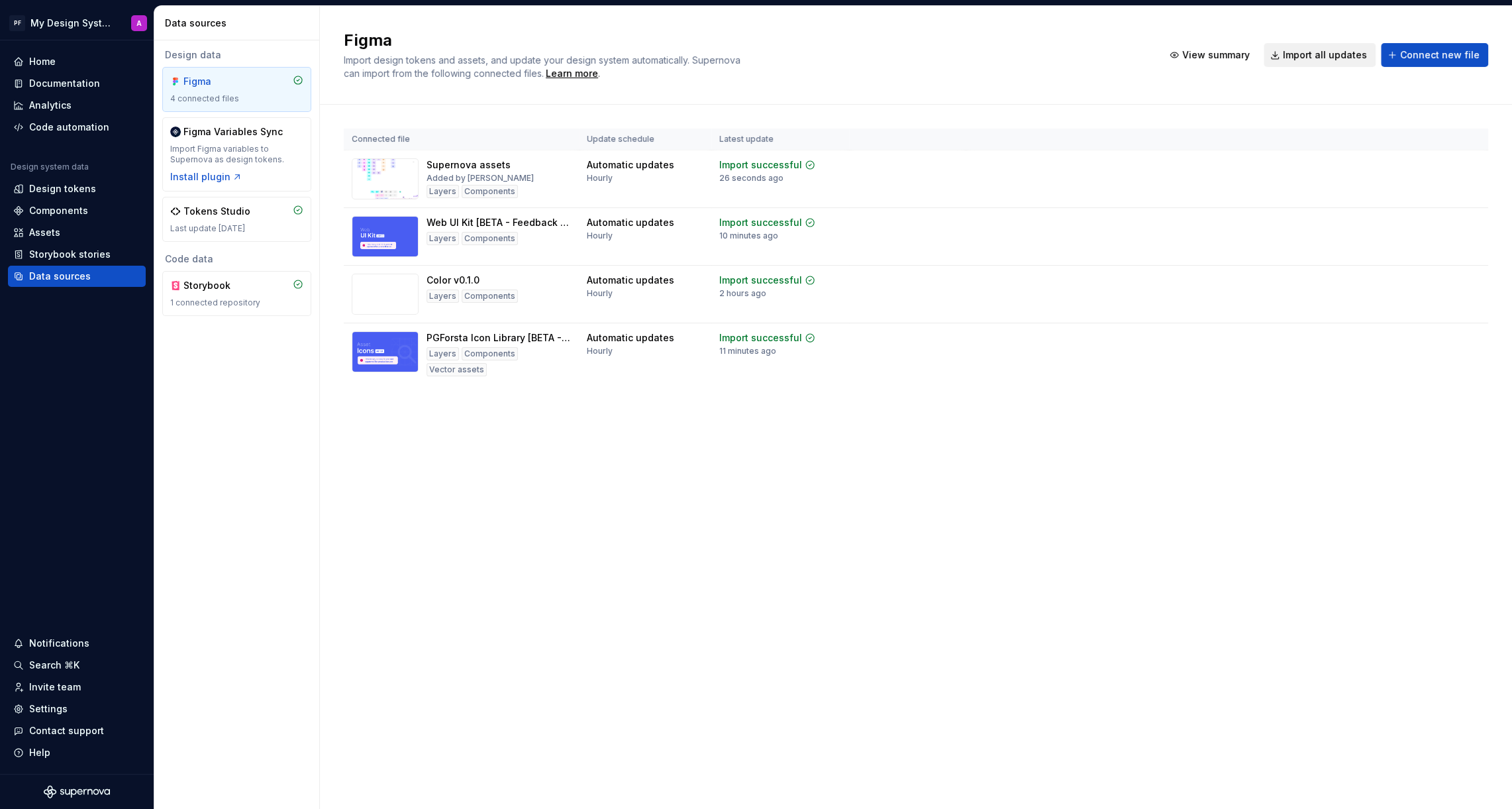
click at [1297, 58] on span "Import all updates" at bounding box center [1324, 55] width 84 height 13
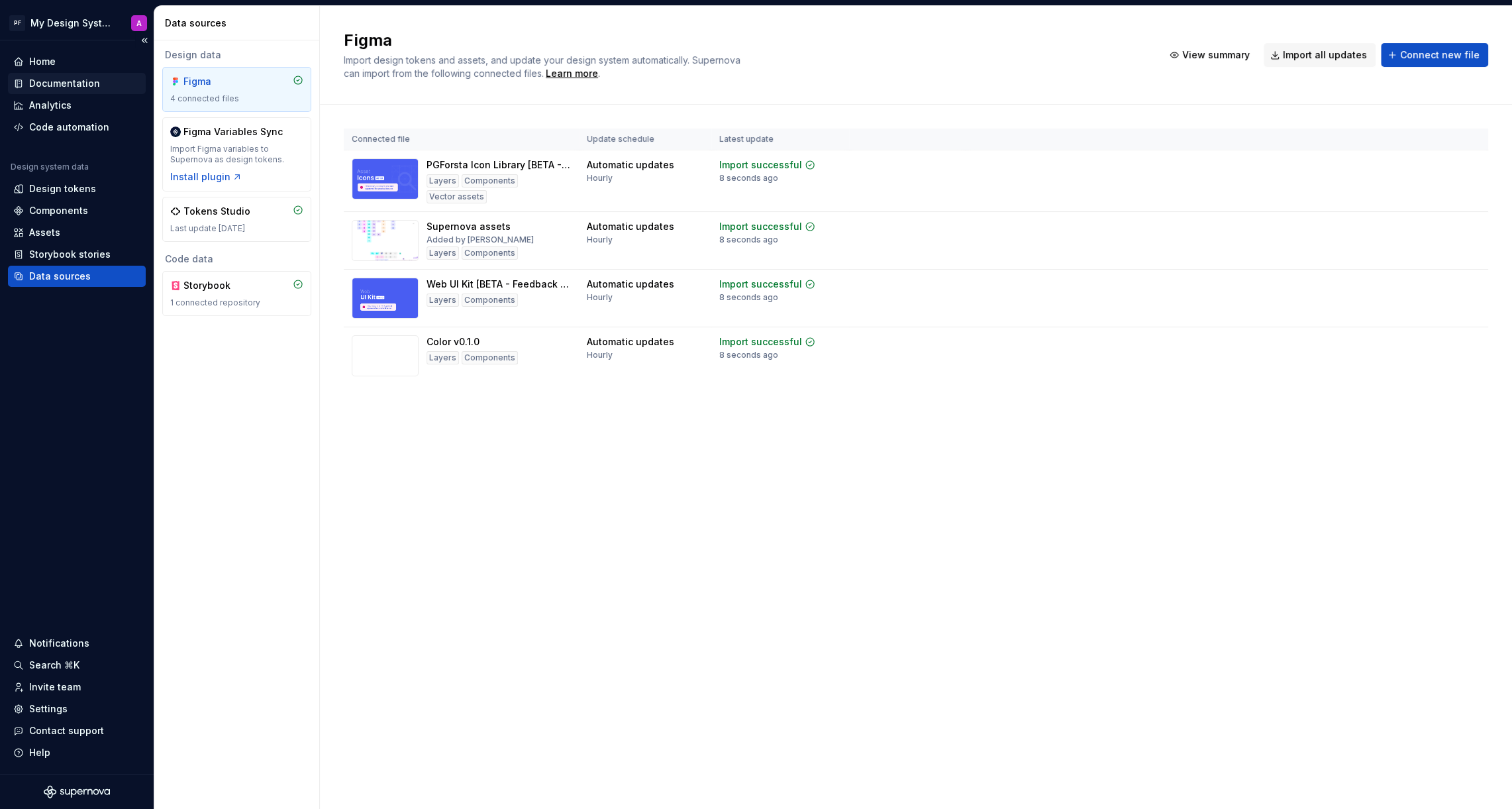
click at [44, 80] on div "Documentation" at bounding box center [65, 83] width 71 height 13
click at [93, 85] on div "Documentation" at bounding box center [65, 83] width 71 height 13
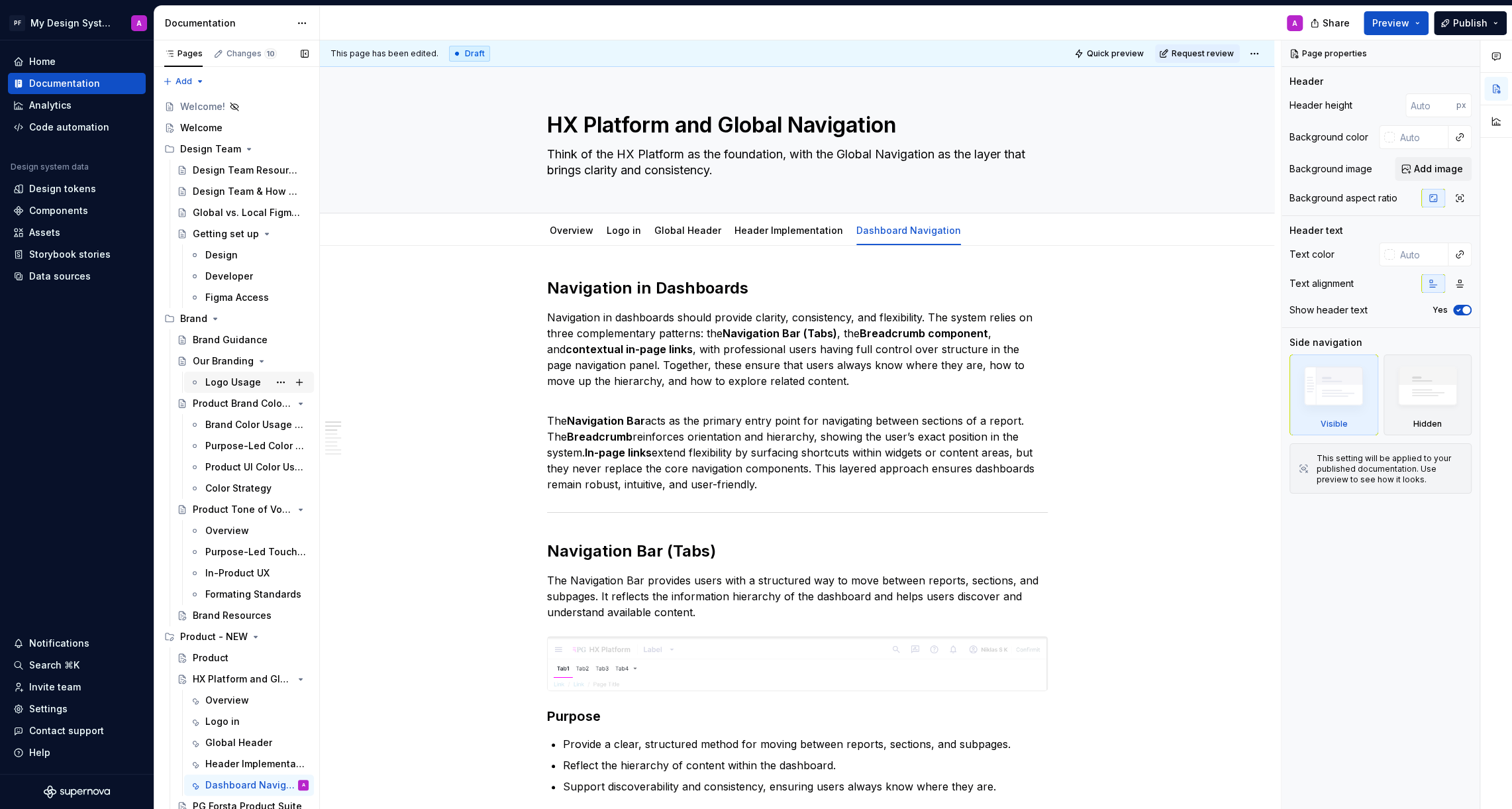
click at [220, 384] on div "Logo Usage" at bounding box center [233, 381] width 56 height 13
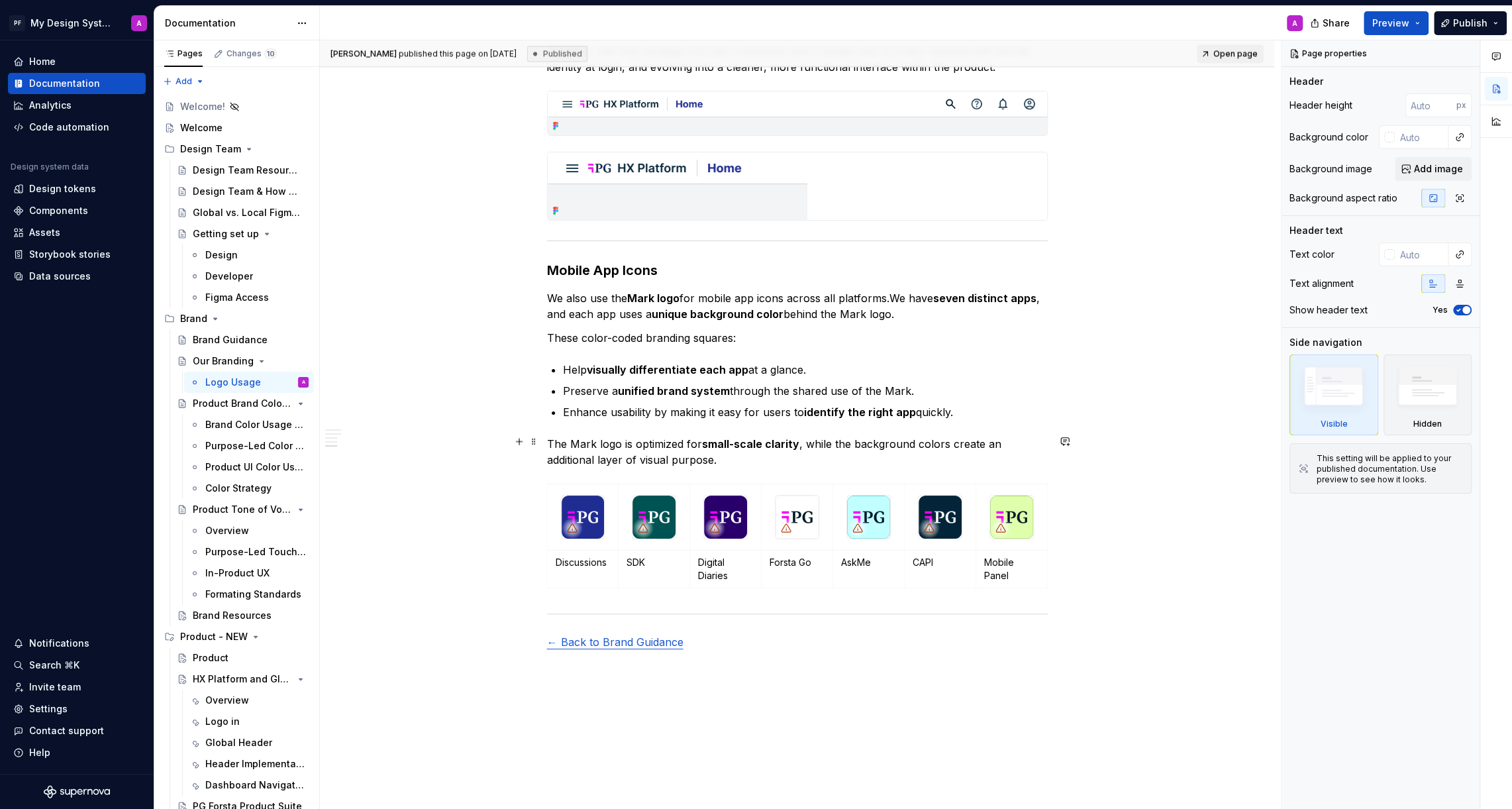
scroll to position [1824, 0]
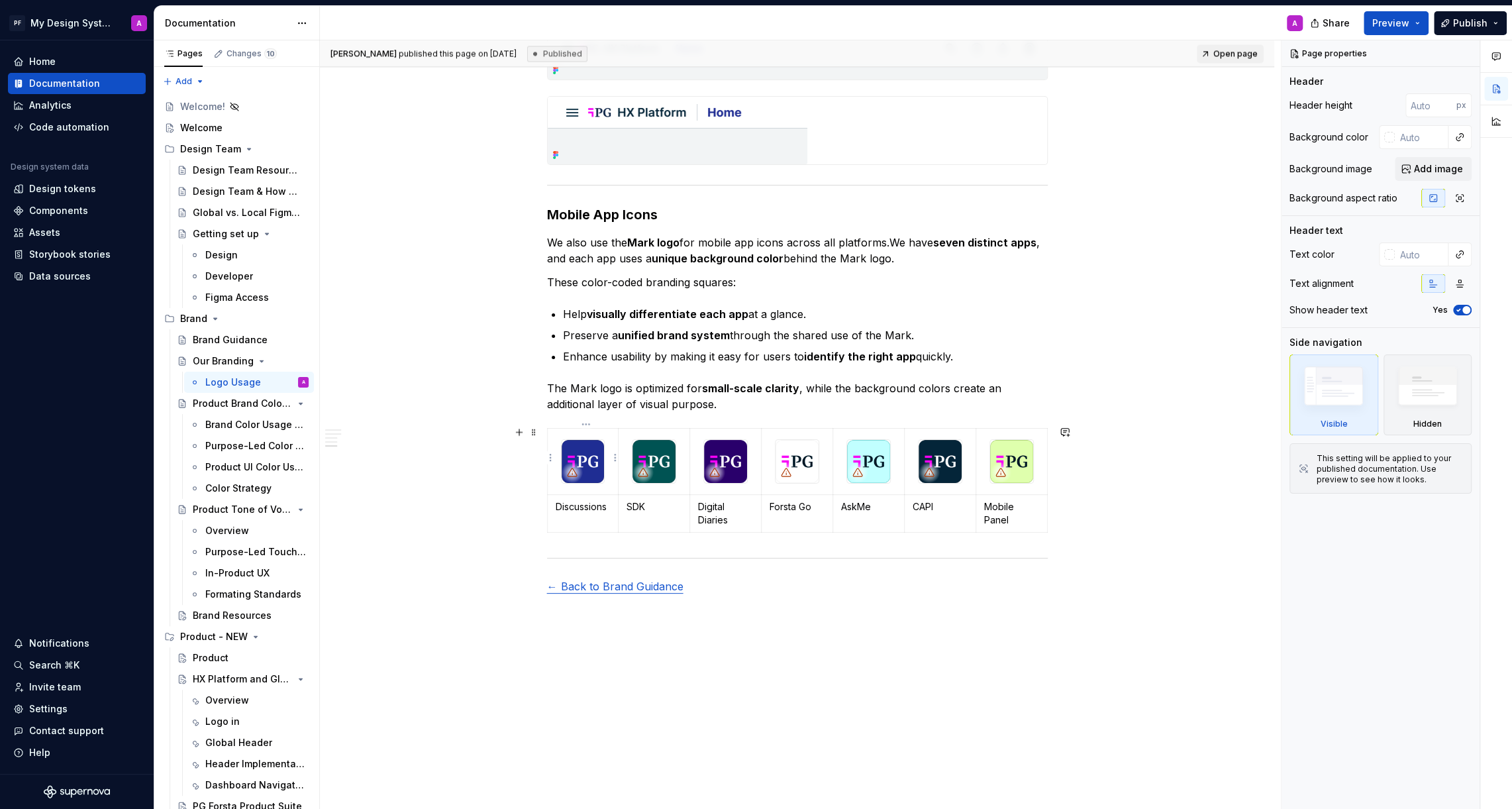
click at [606, 459] on div at bounding box center [583, 461] width 44 height 44
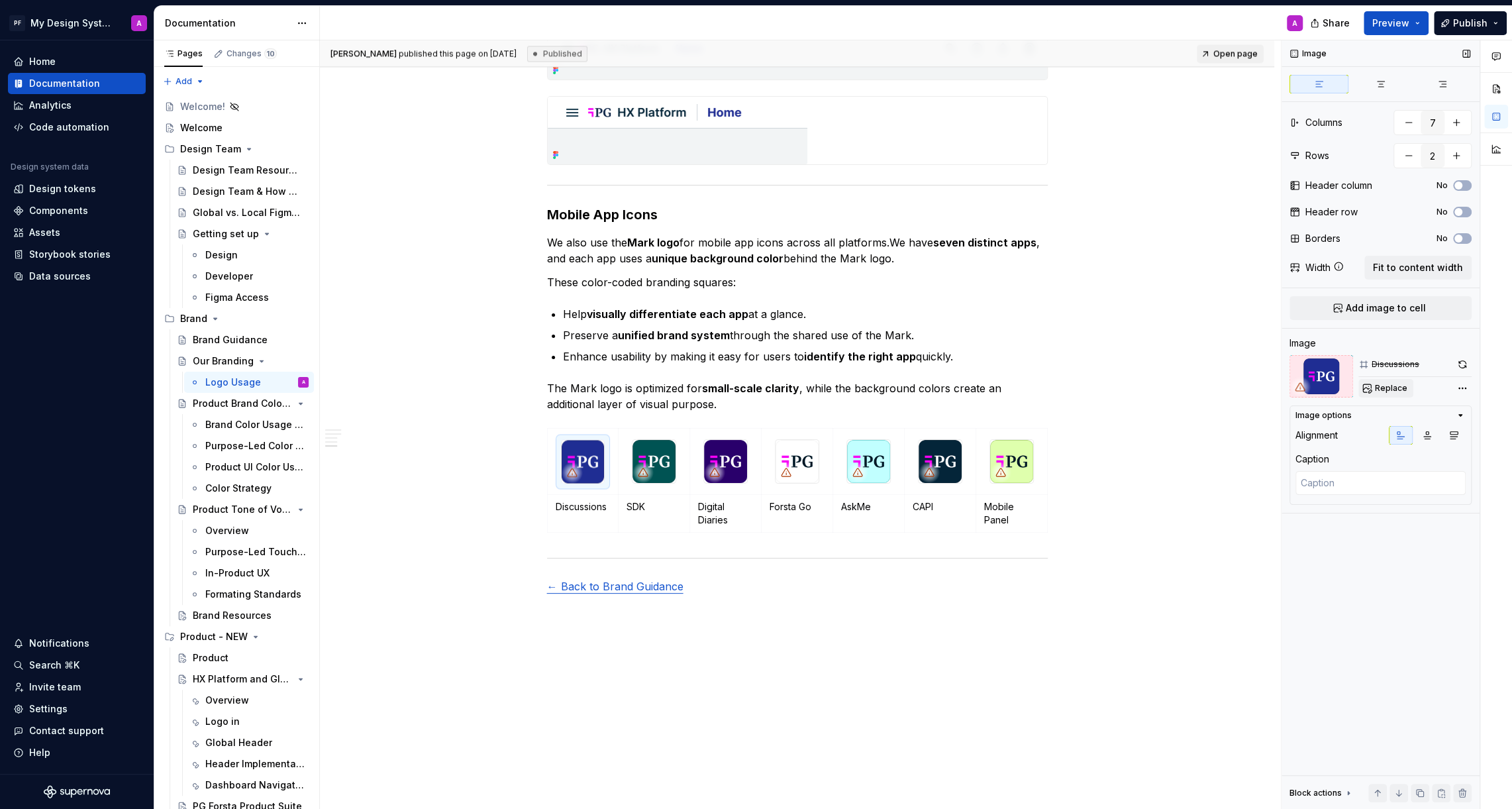
click at [1391, 395] on button "Replace" at bounding box center [1385, 388] width 55 height 18
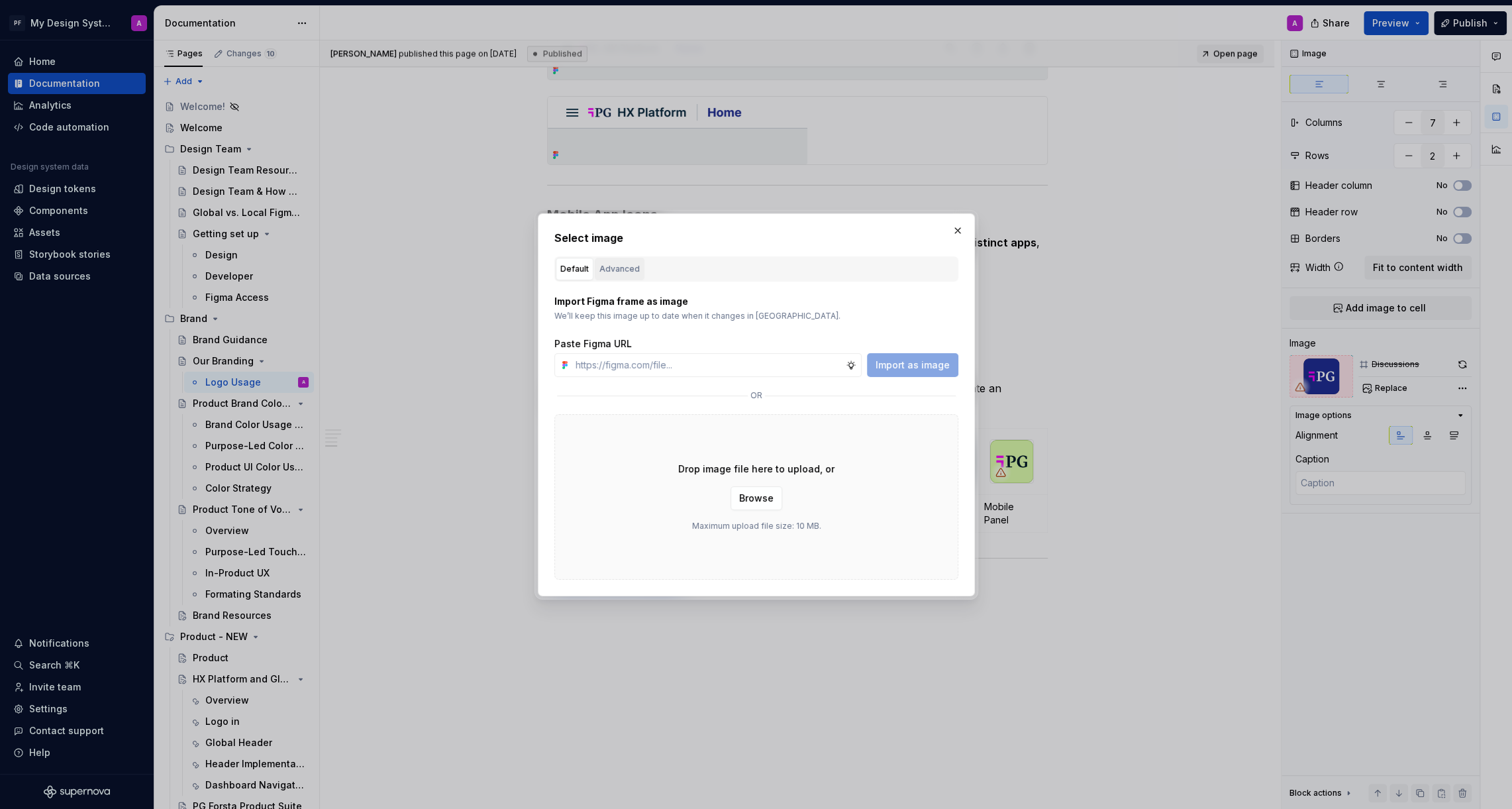
click at [609, 261] on button "Advanced" at bounding box center [619, 269] width 50 height 23
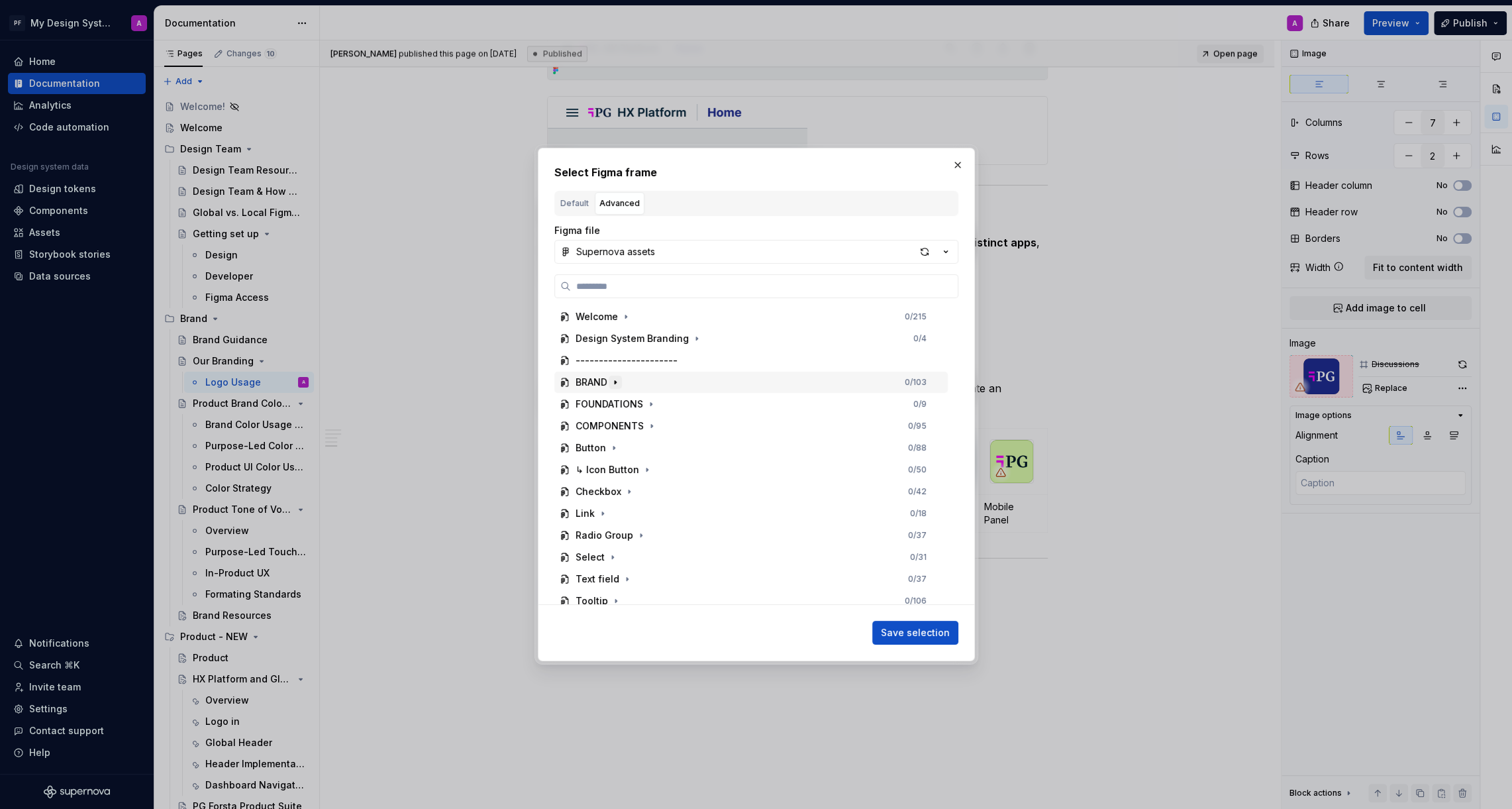
click at [613, 381] on icon "button" at bounding box center [615, 382] width 10 height 10
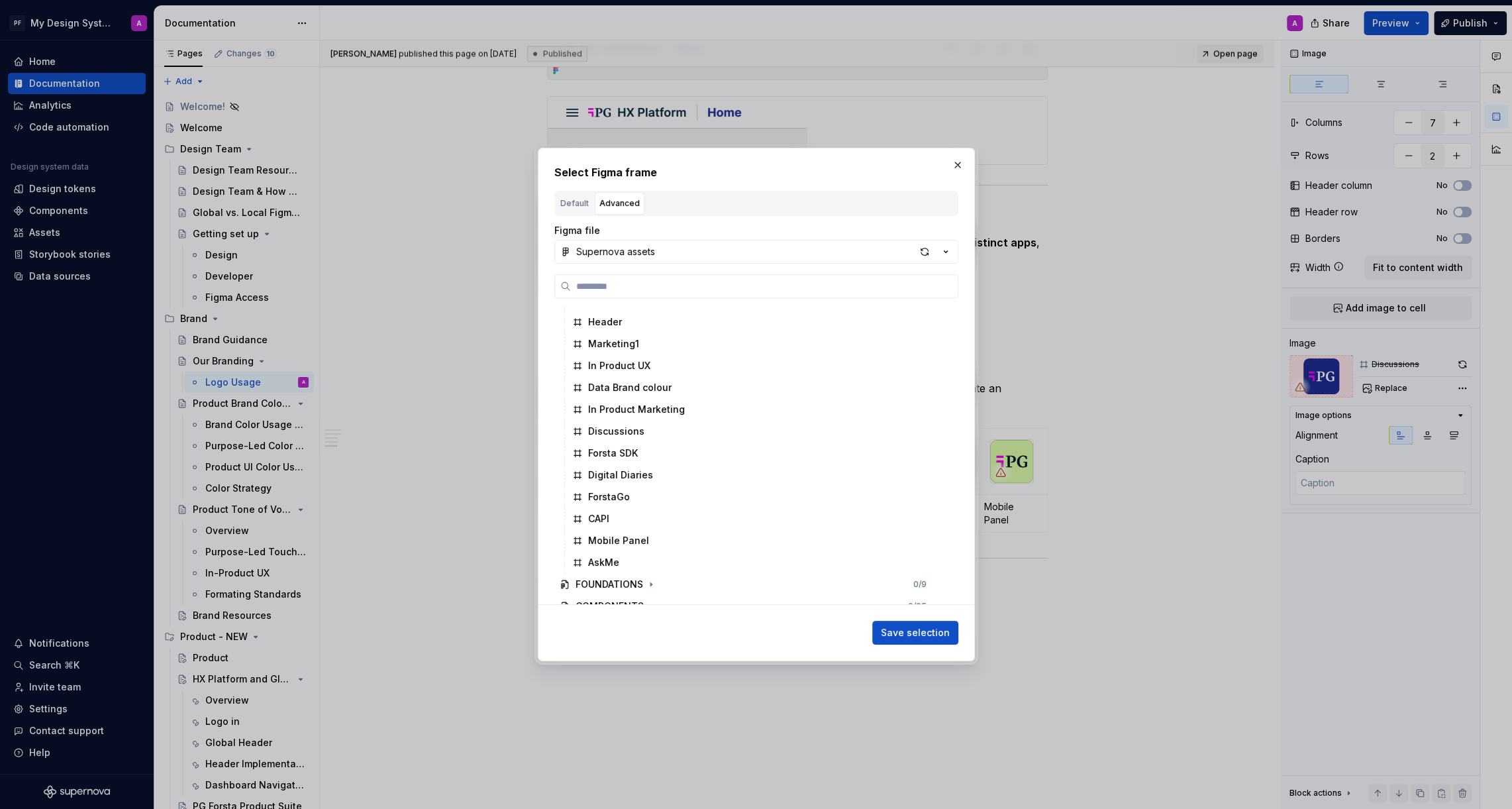
scroll to position [559, 0]
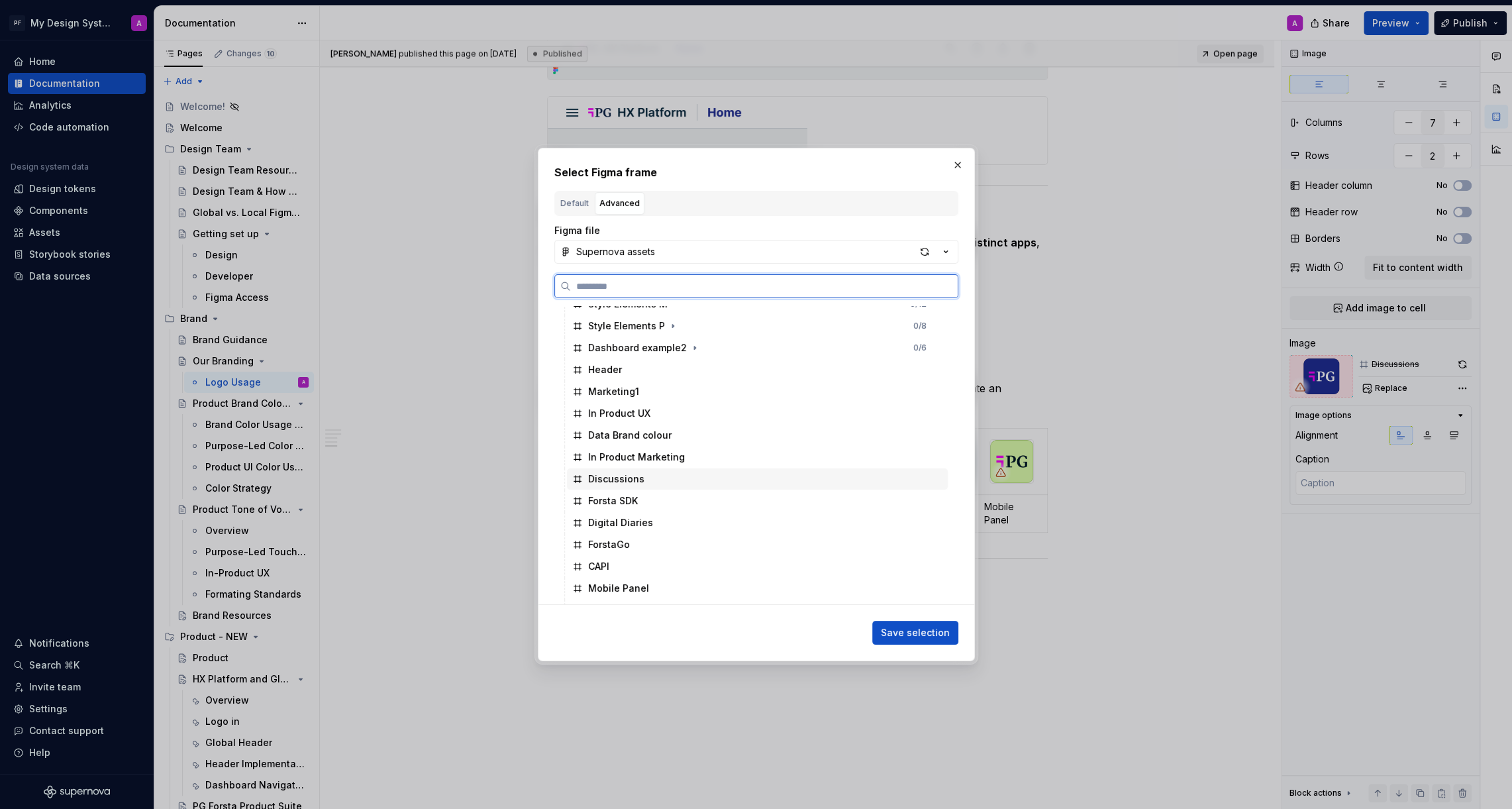
click at [613, 476] on div "Discussions" at bounding box center [616, 478] width 56 height 13
click at [916, 633] on span "Save selection" at bounding box center [915, 632] width 69 height 13
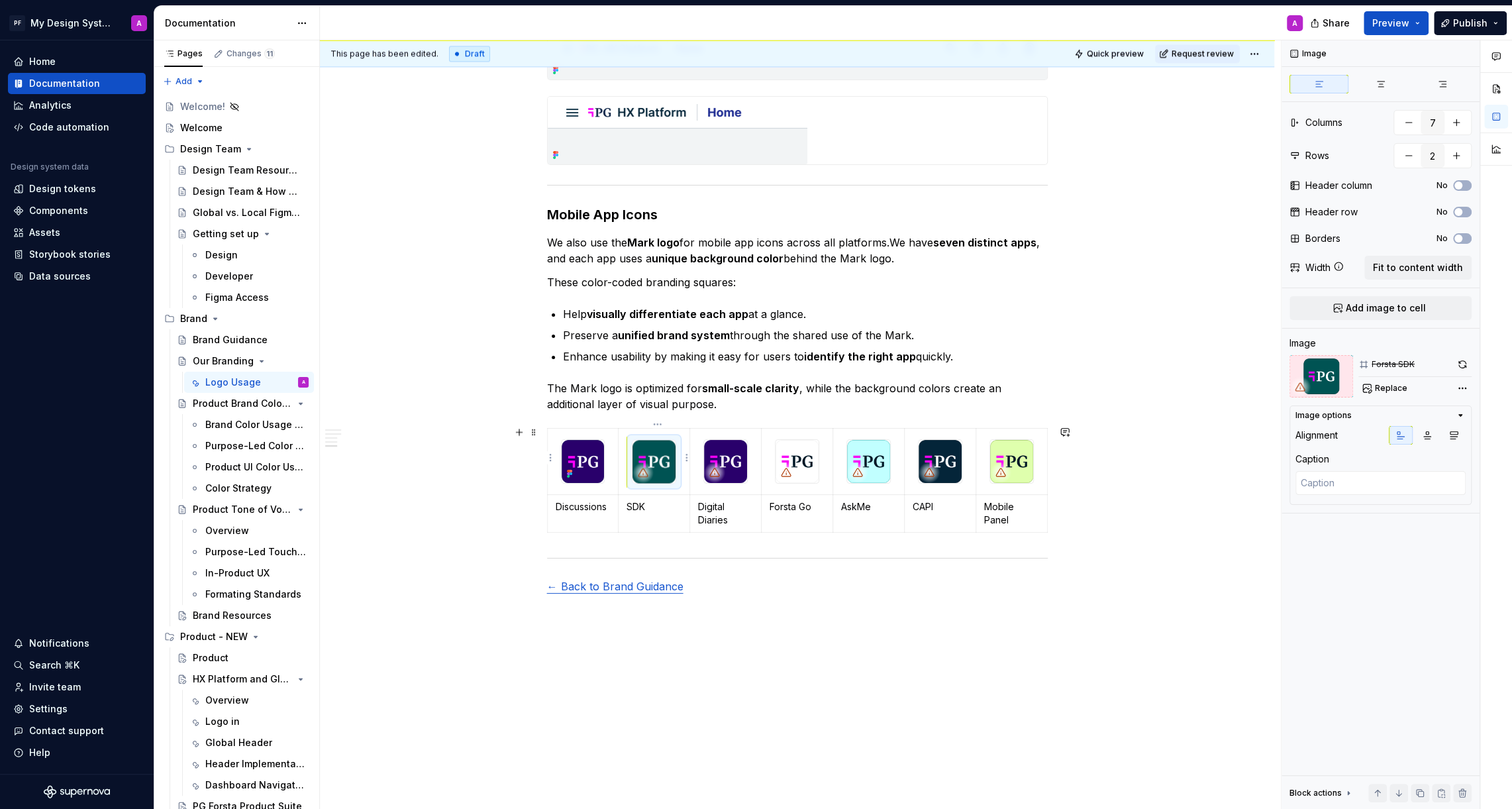
click at [663, 448] on img at bounding box center [654, 461] width 43 height 43
click at [1396, 391] on span "Replace" at bounding box center [1390, 388] width 32 height 10
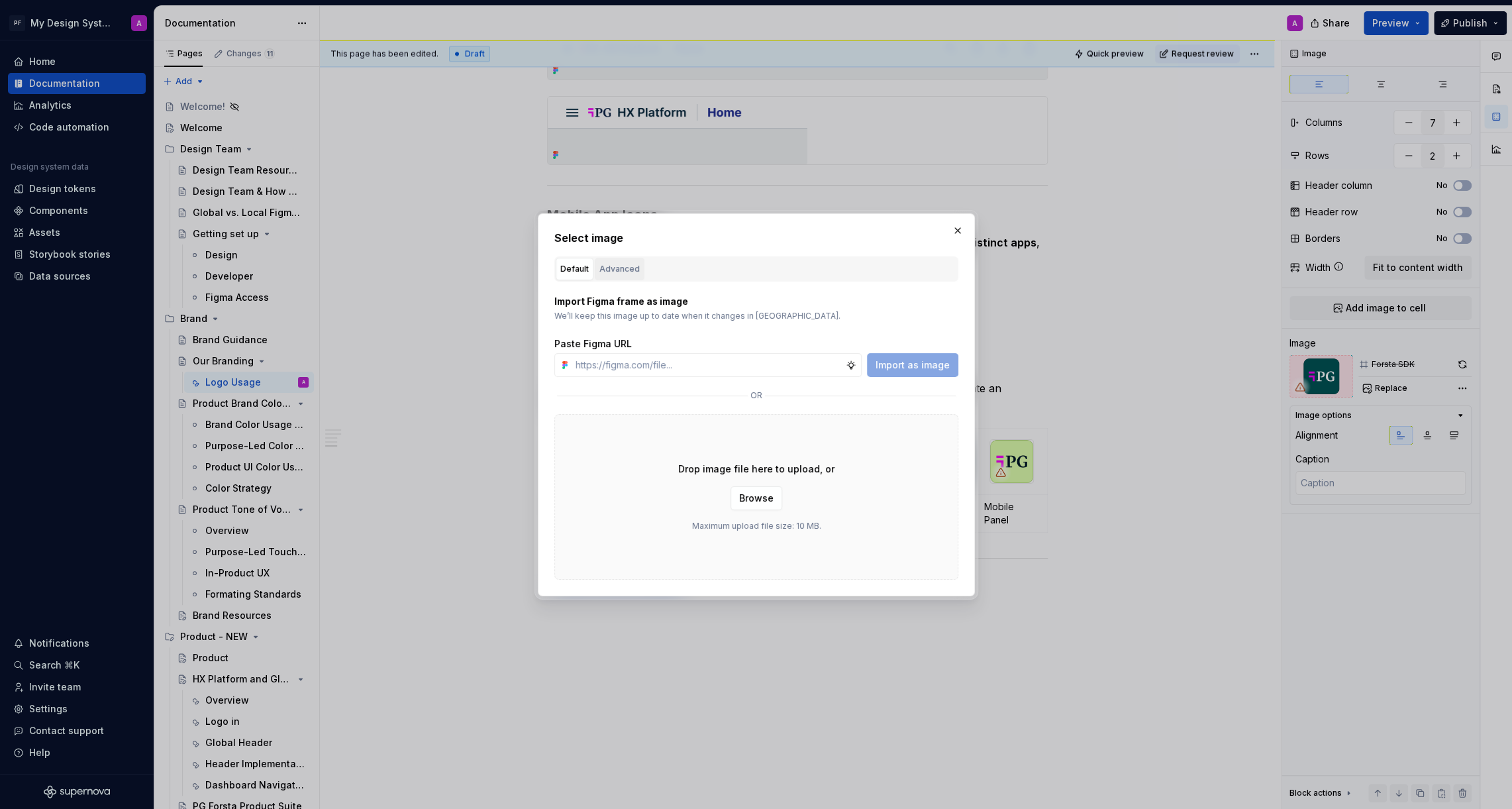
click at [621, 270] on div "Advanced" at bounding box center [620, 269] width 40 height 13
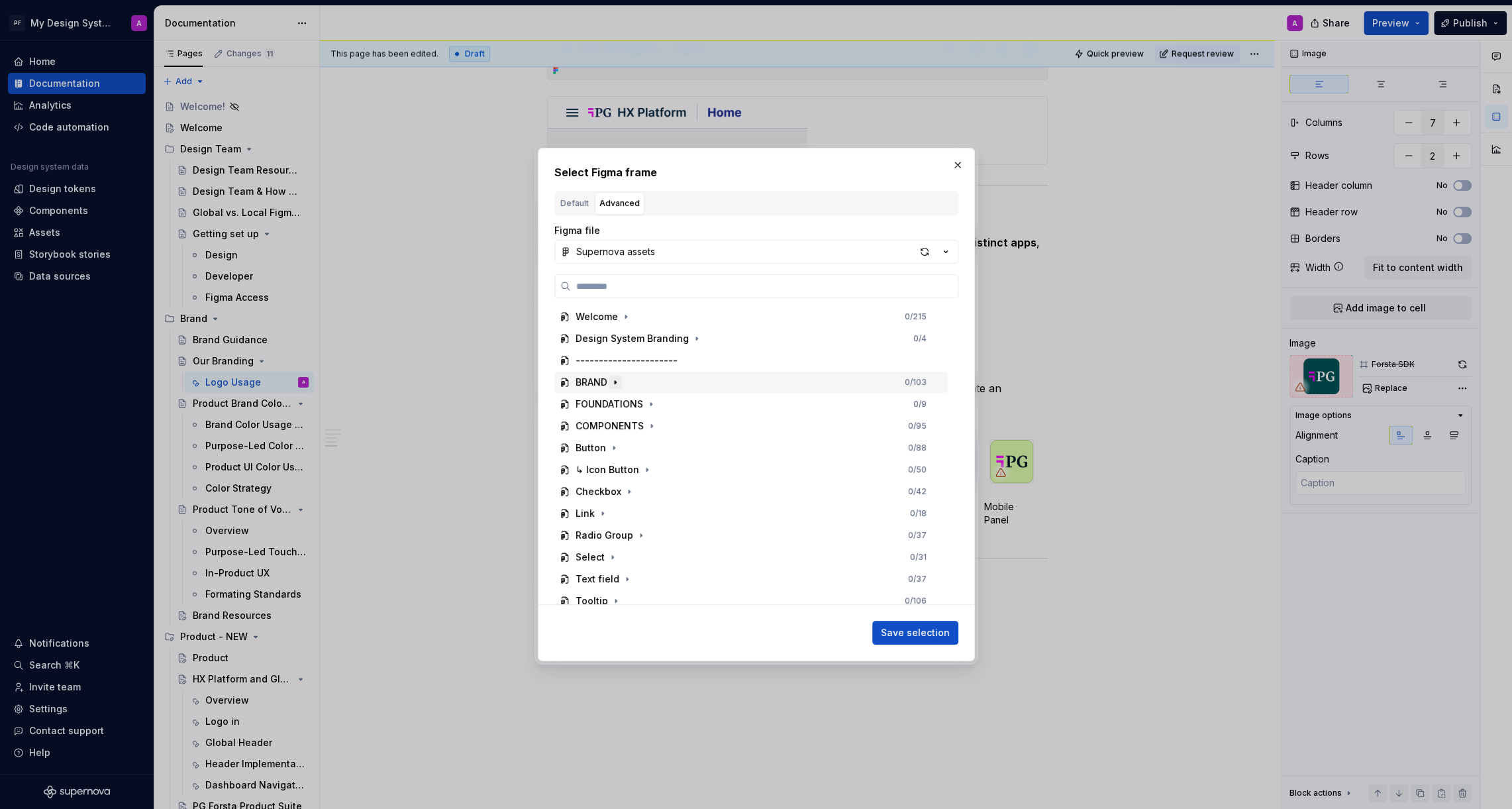
click at [610, 382] on icon "button" at bounding box center [615, 382] width 10 height 10
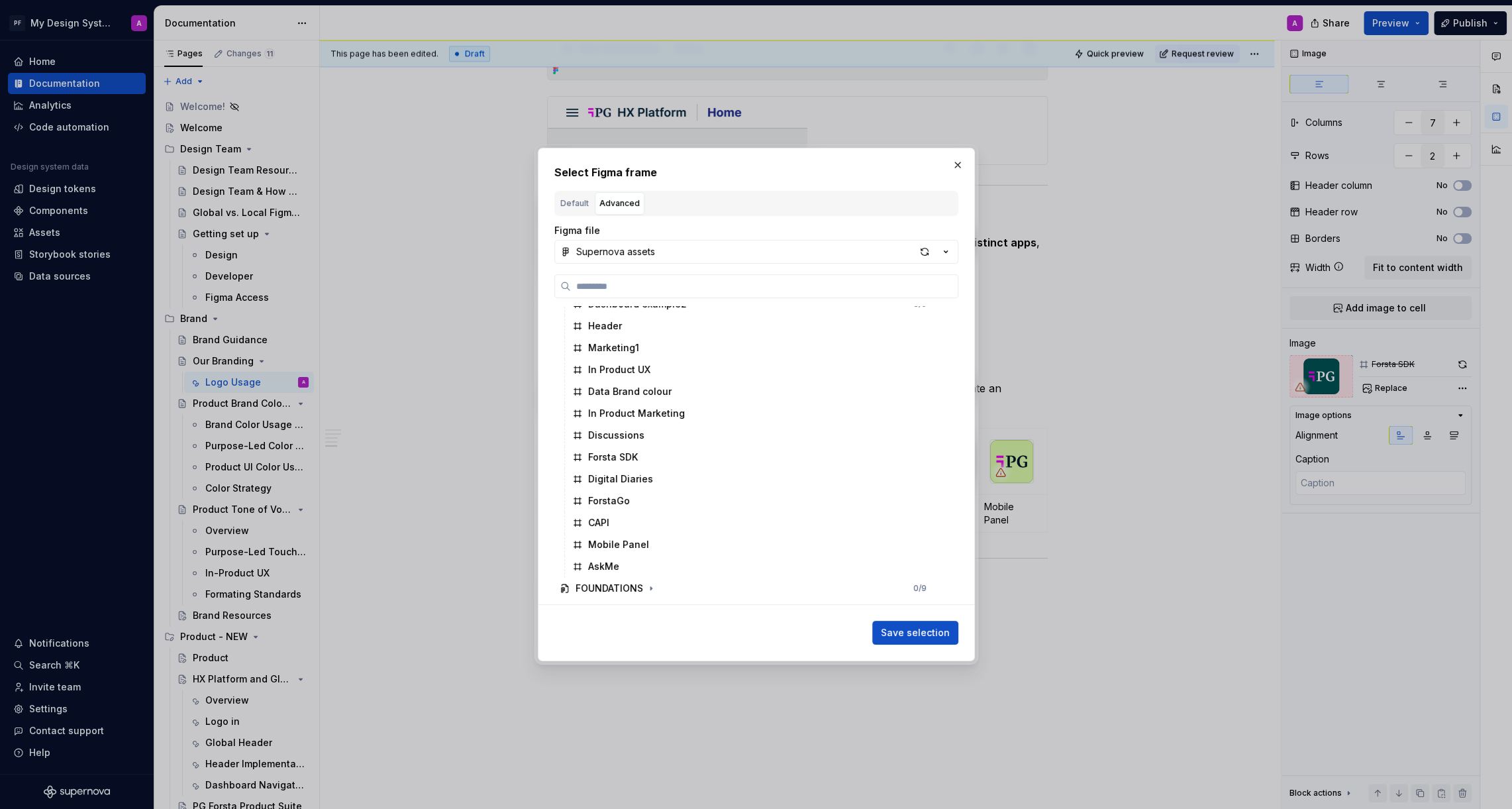
scroll to position [632, 0]
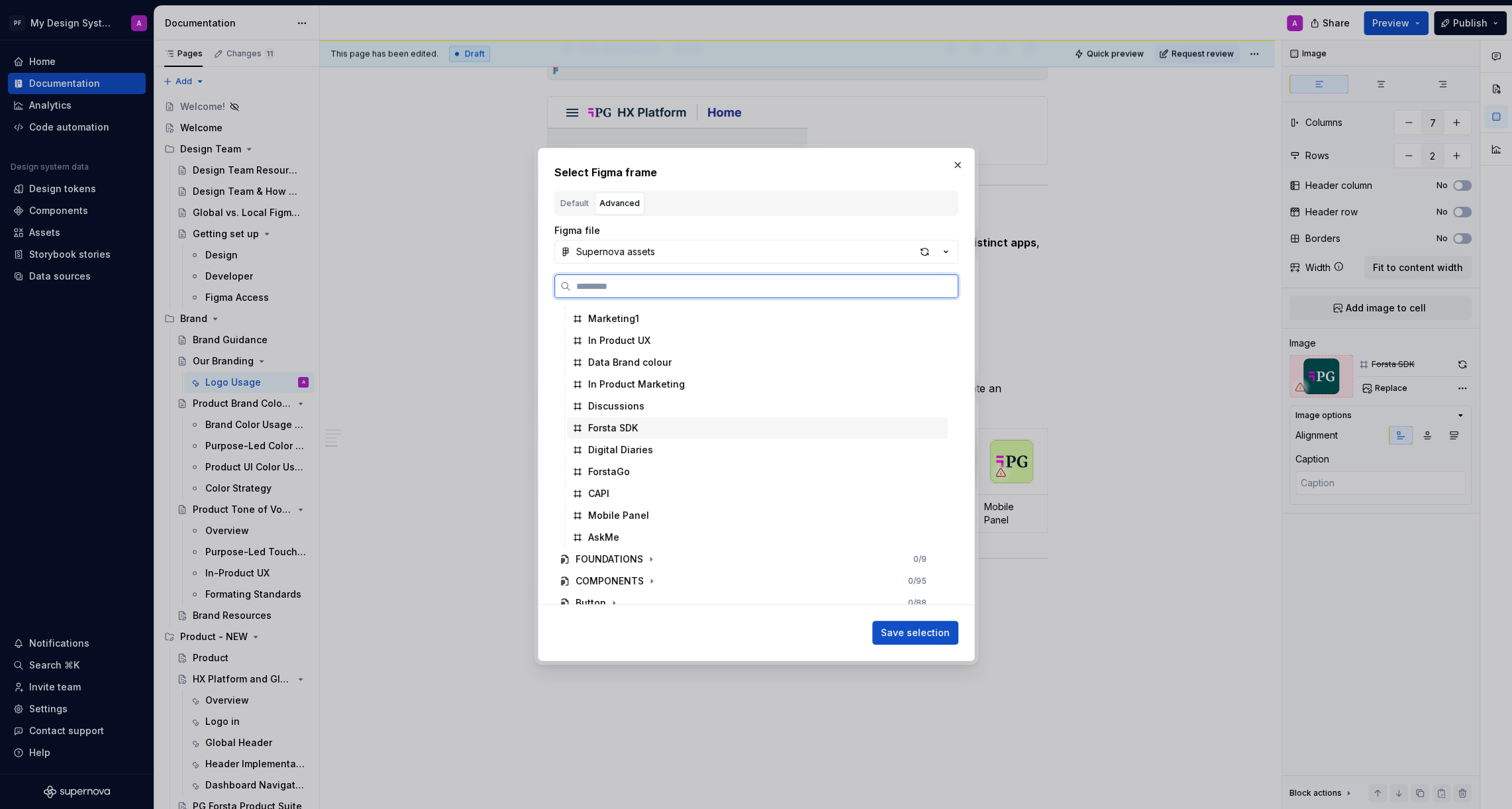
click at [631, 432] on div "Forsta SDK" at bounding box center [613, 428] width 50 height 13
click at [897, 628] on span "Save selection" at bounding box center [915, 632] width 69 height 13
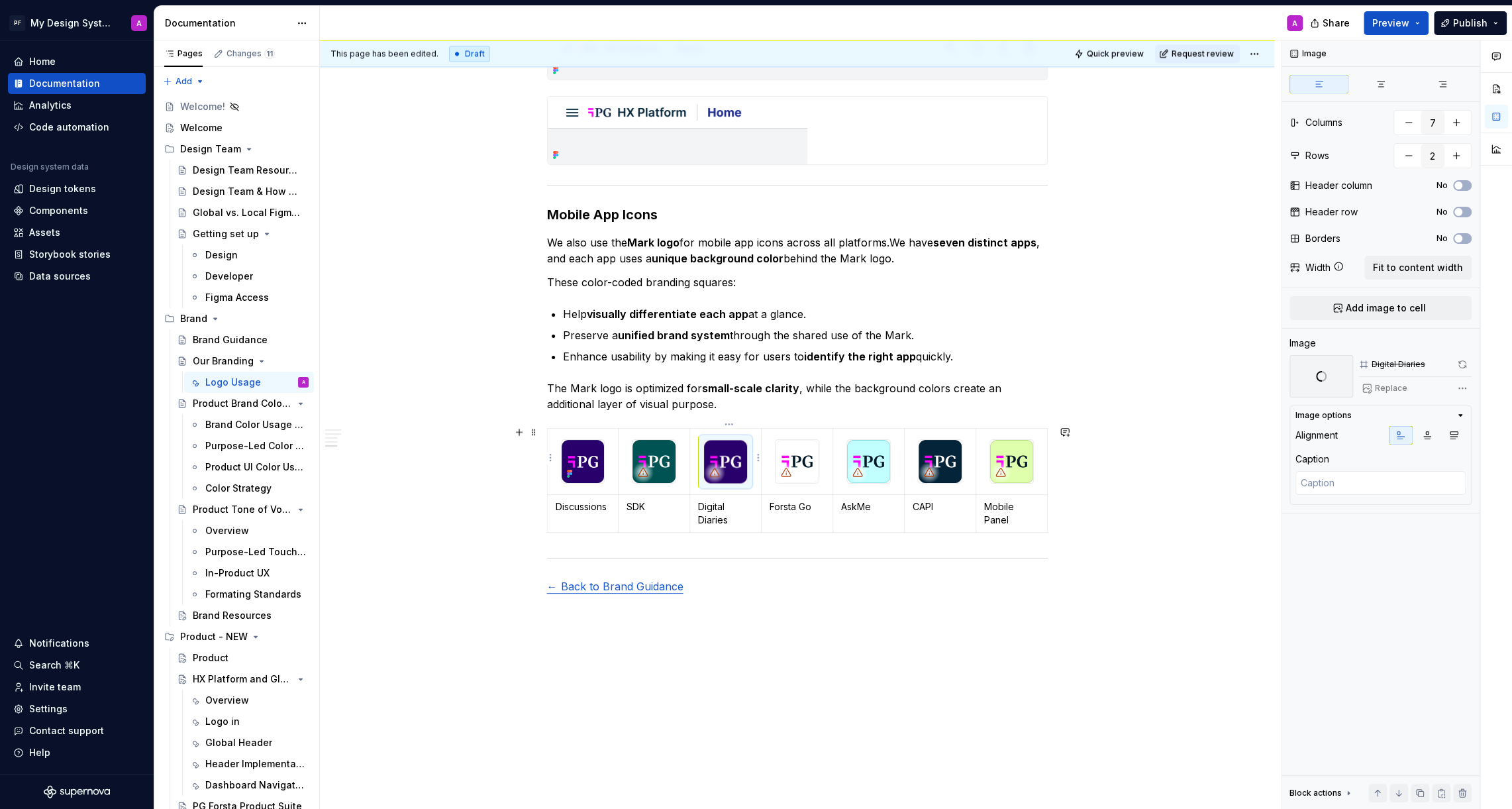
click at [738, 474] on img at bounding box center [726, 461] width 43 height 43
click at [733, 463] on img at bounding box center [726, 461] width 43 height 43
click at [1389, 388] on span "Replace" at bounding box center [1390, 388] width 32 height 10
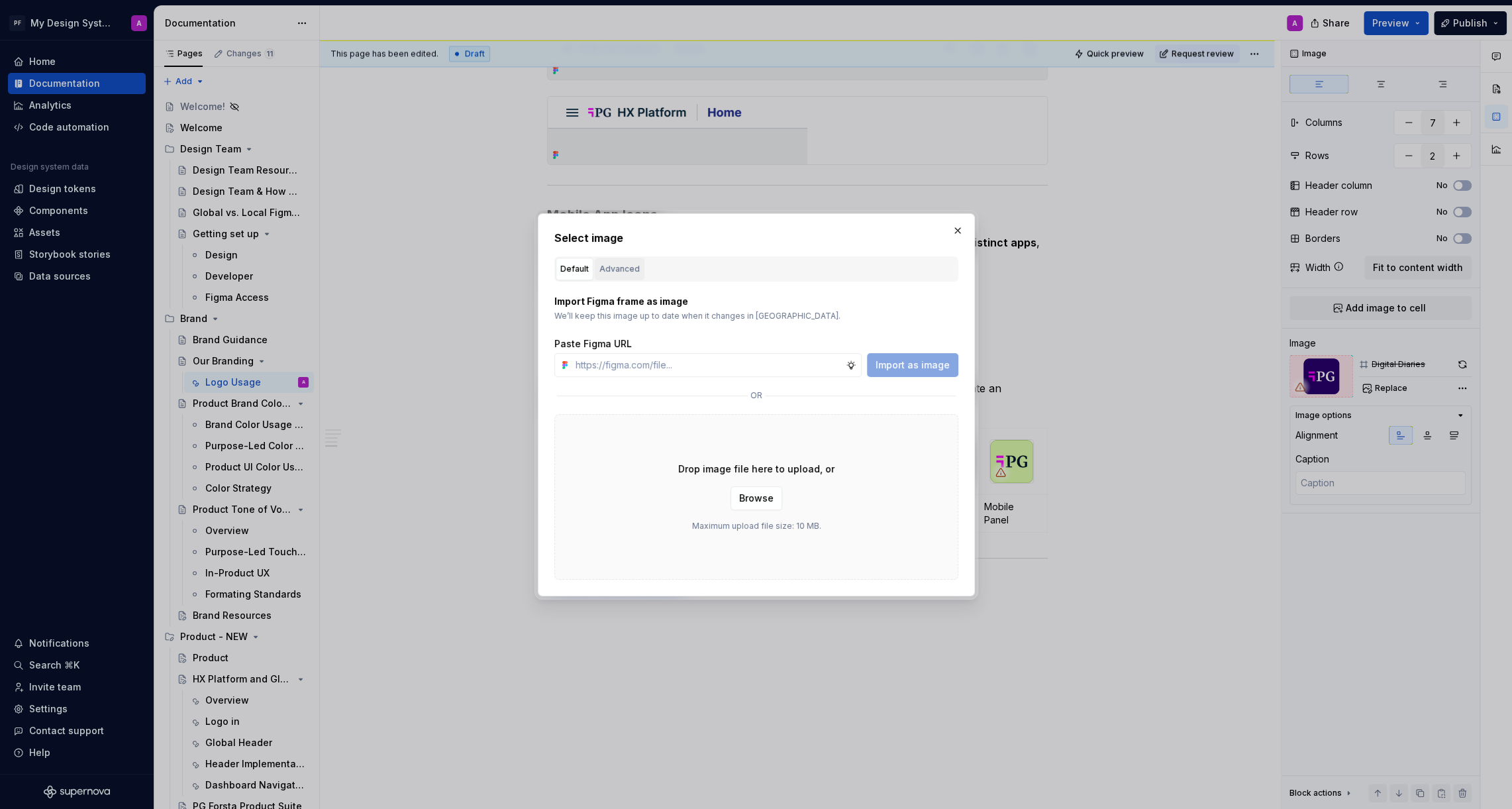
click at [620, 267] on div "Advanced" at bounding box center [620, 269] width 40 height 13
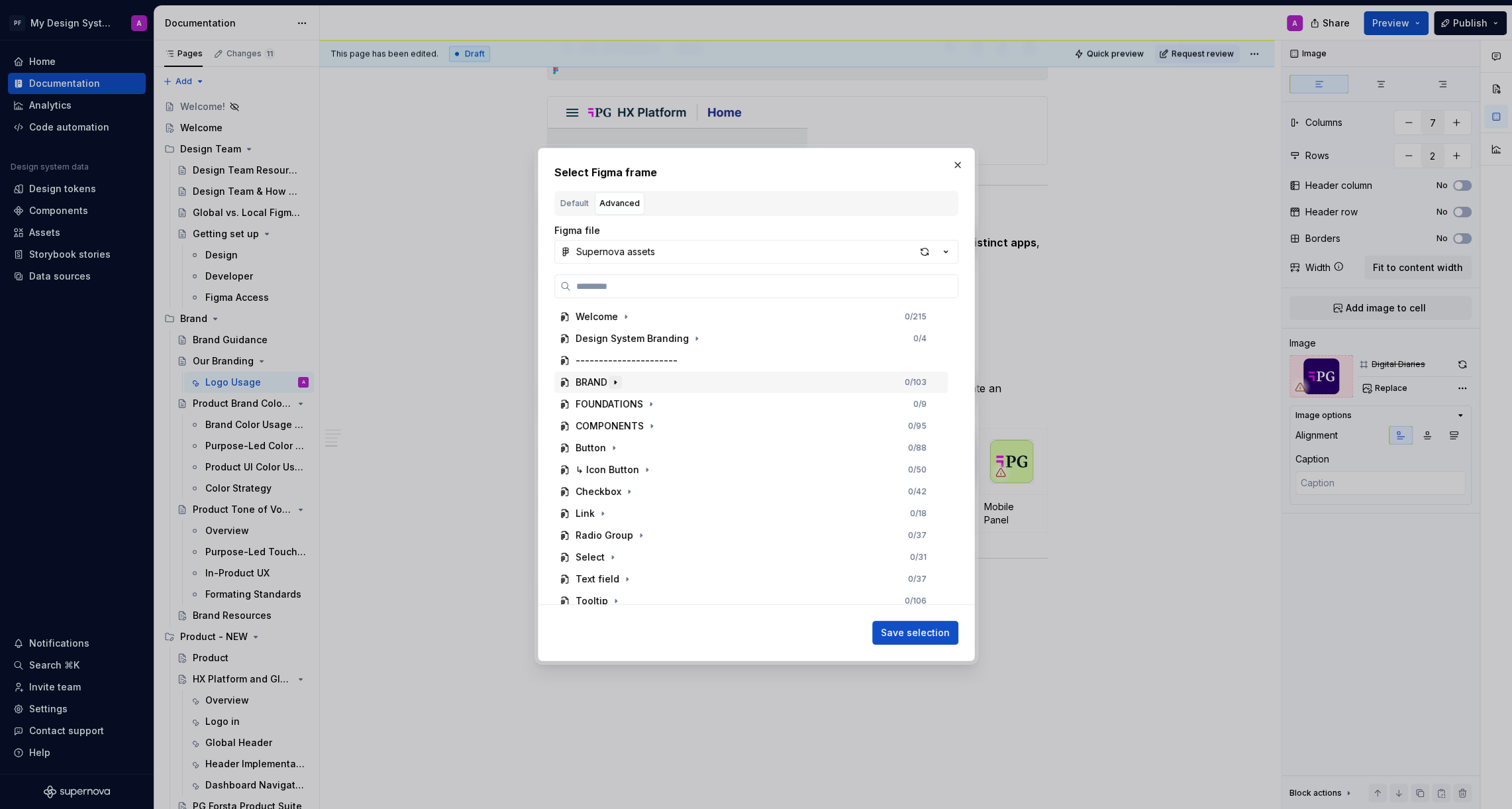
click at [613, 381] on icon "button" at bounding box center [615, 382] width 10 height 10
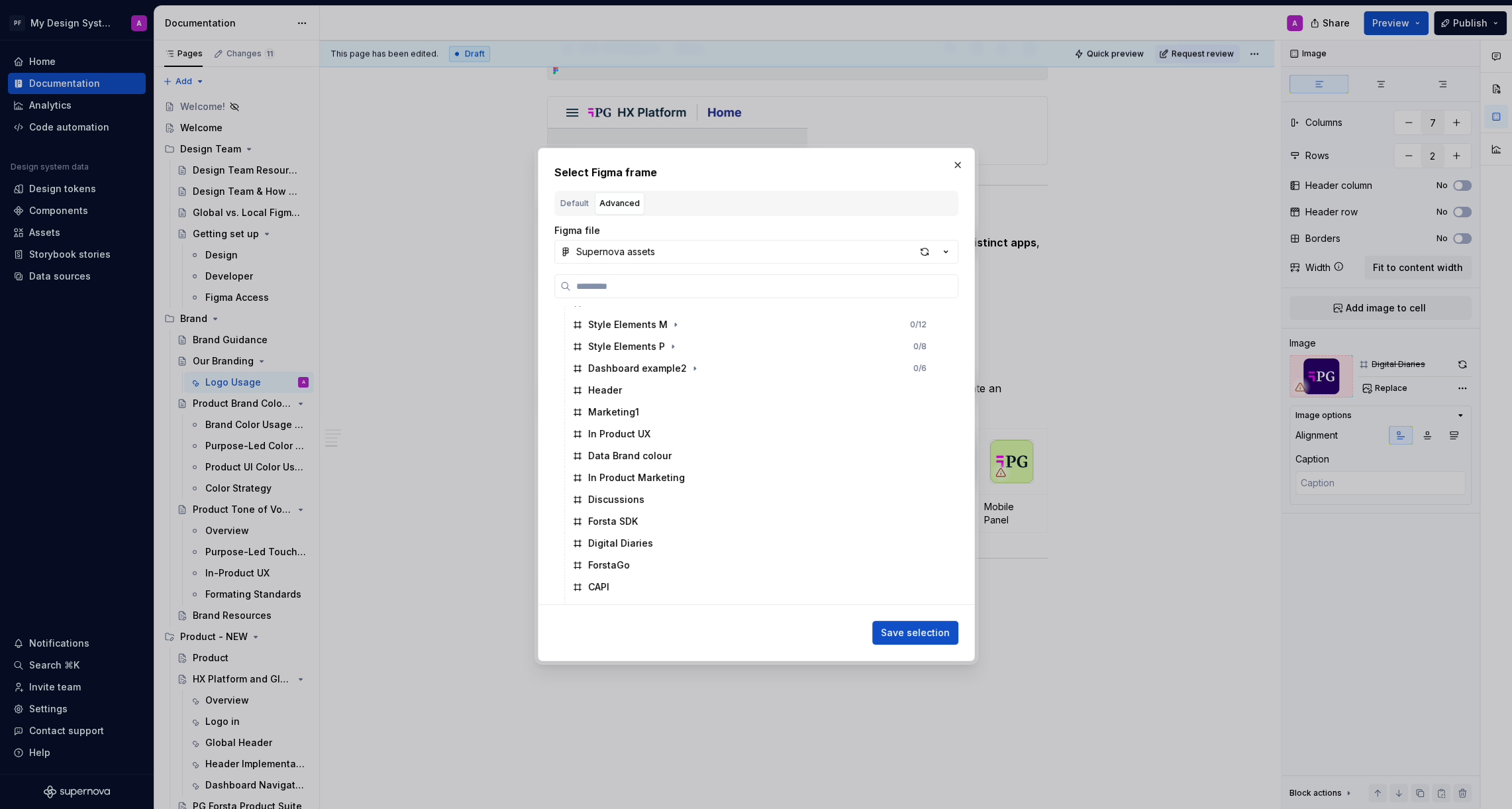
scroll to position [563, 0]
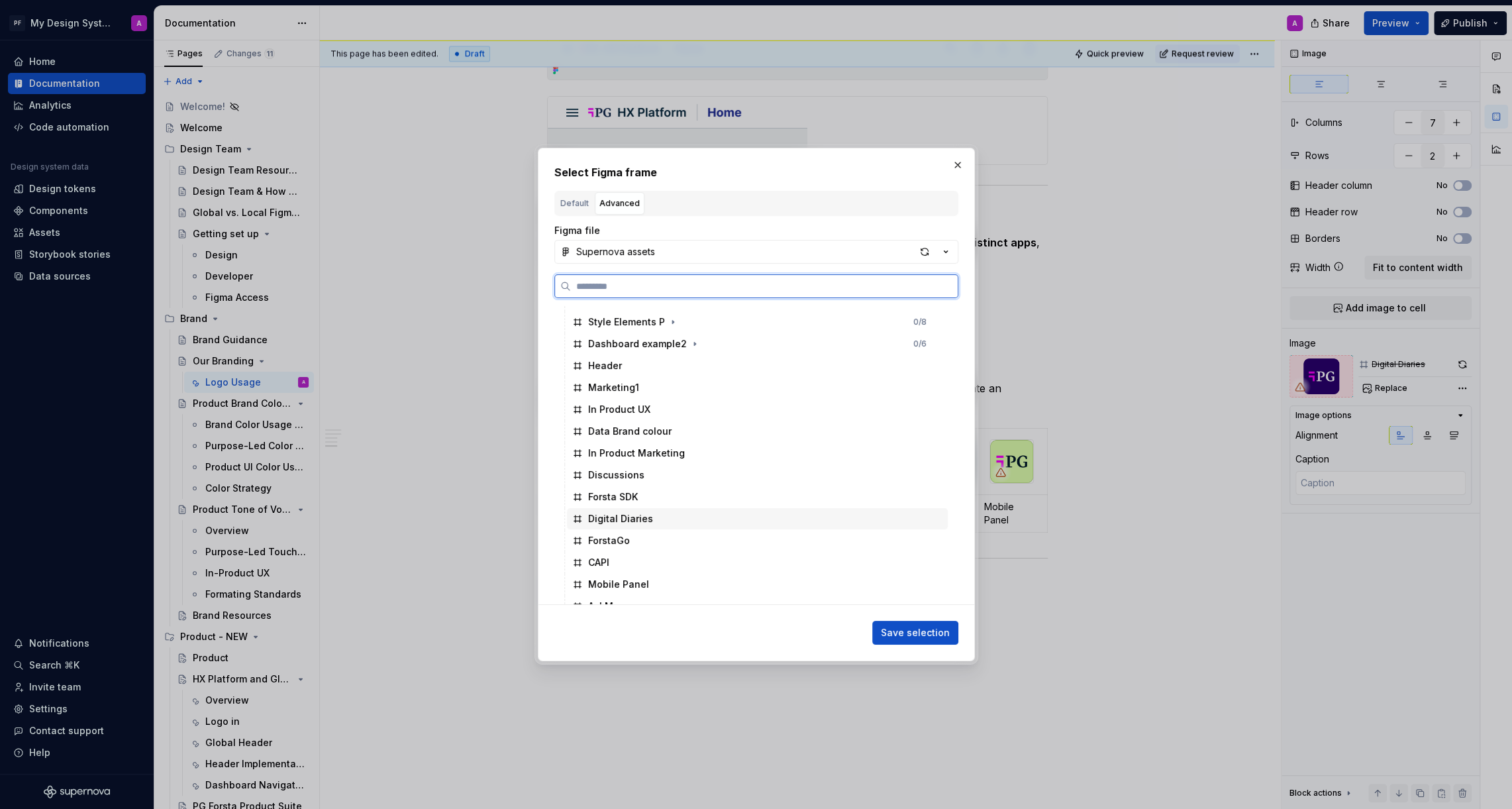
click at [631, 514] on div "Digital Diaries" at bounding box center [620, 518] width 65 height 13
click at [900, 628] on span "Save selection" at bounding box center [915, 632] width 69 height 13
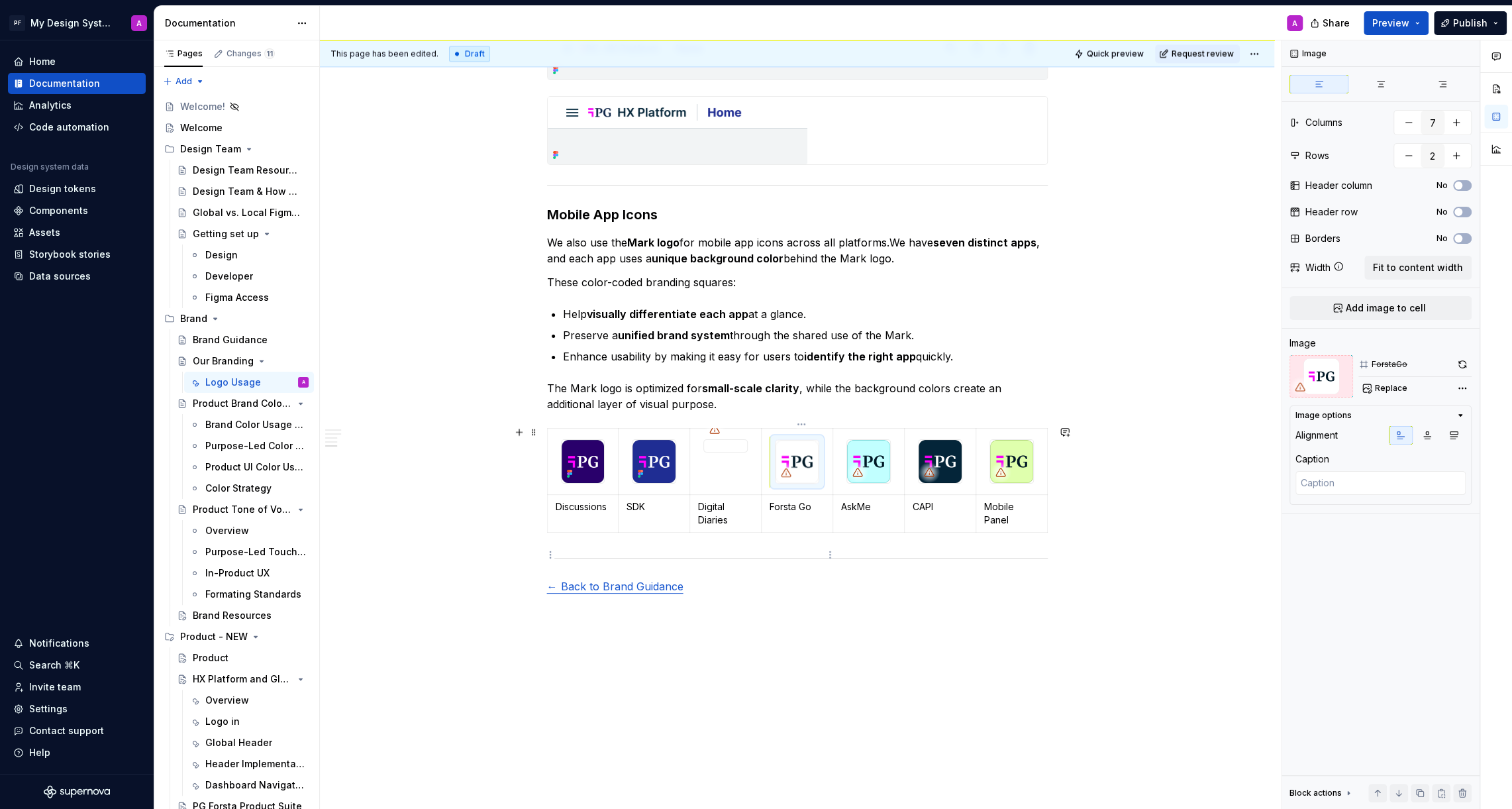
click at [808, 469] on img at bounding box center [798, 461] width 43 height 43
click at [1390, 389] on span "Replace" at bounding box center [1390, 388] width 32 height 10
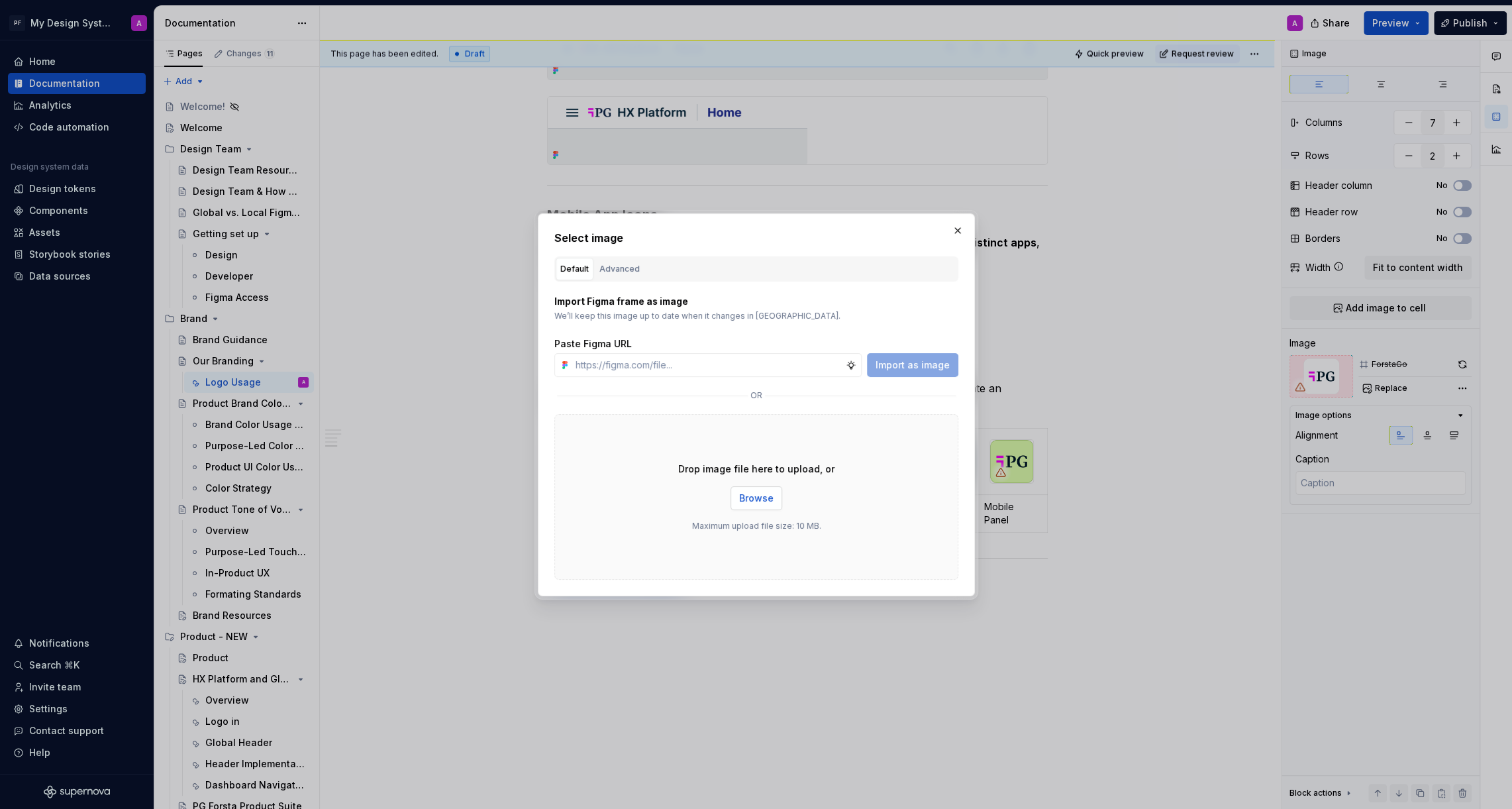
click at [756, 500] on span "Browse" at bounding box center [757, 498] width 35 height 13
click at [616, 271] on div "Advanced" at bounding box center [620, 269] width 40 height 13
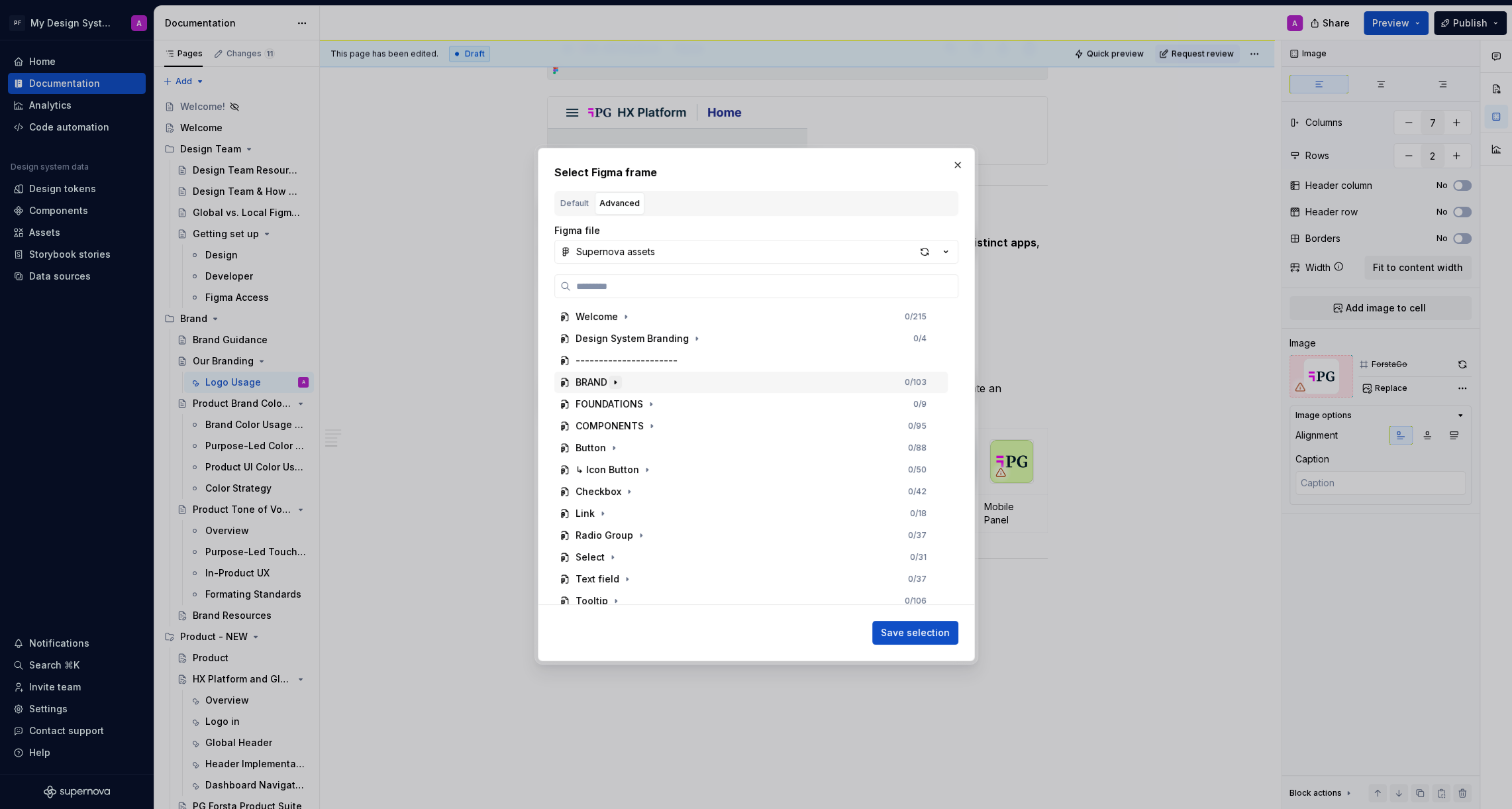
click at [618, 379] on icon "button" at bounding box center [615, 382] width 10 height 10
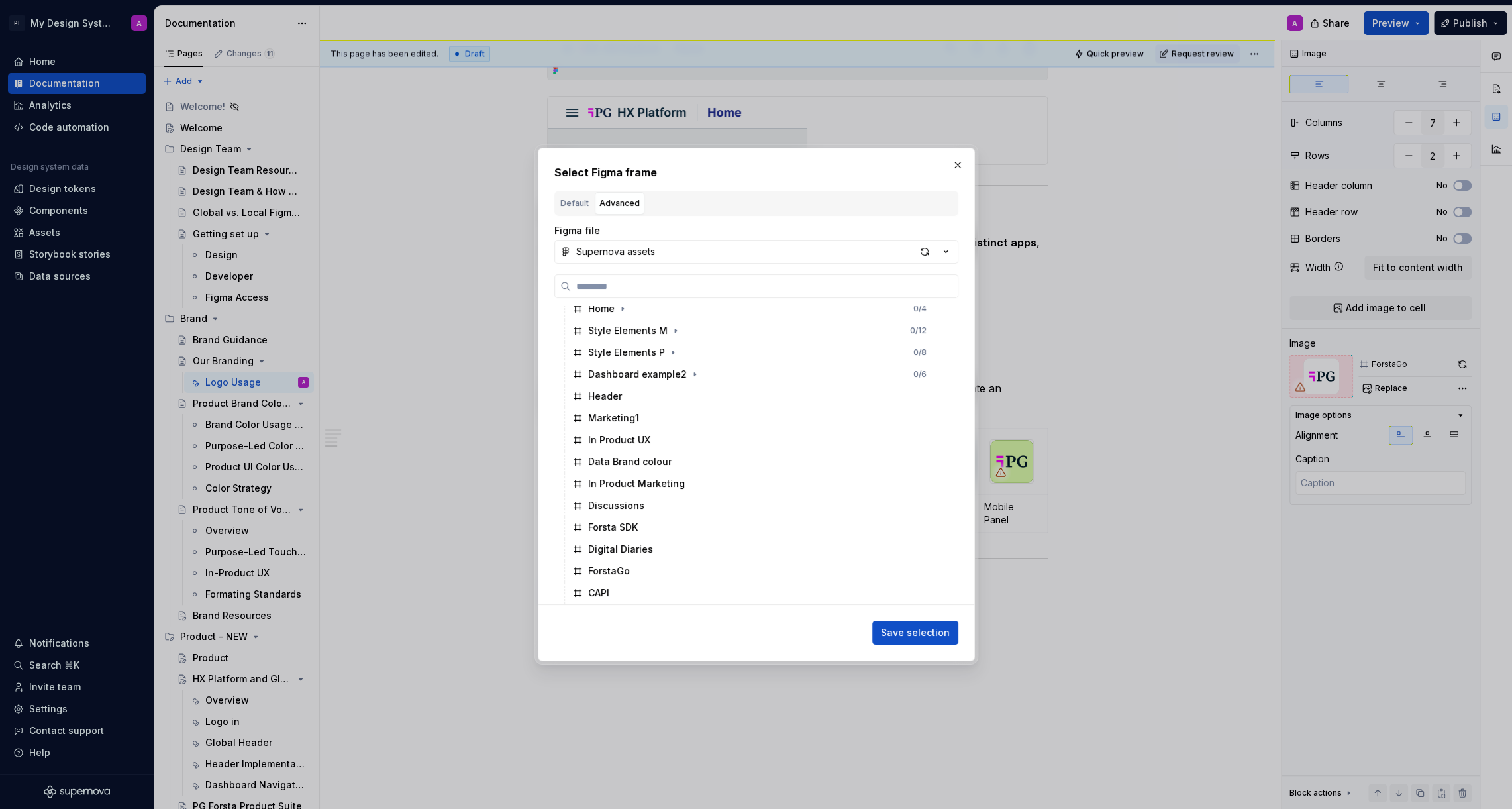
scroll to position [550, 0]
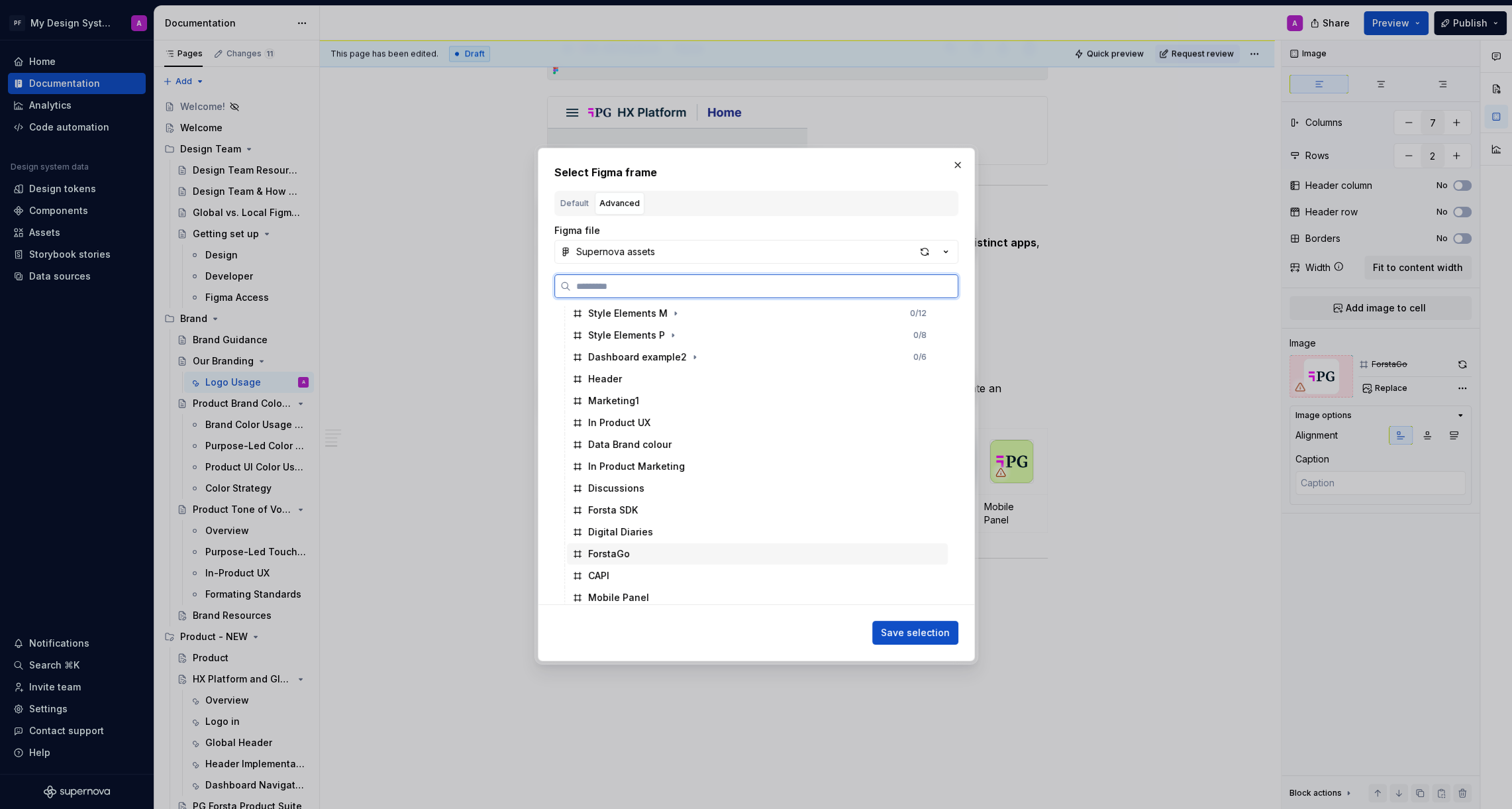
click at [625, 547] on div "ForstaGo" at bounding box center [609, 554] width 42 height 13
click at [916, 626] on span "Save selection" at bounding box center [915, 632] width 69 height 13
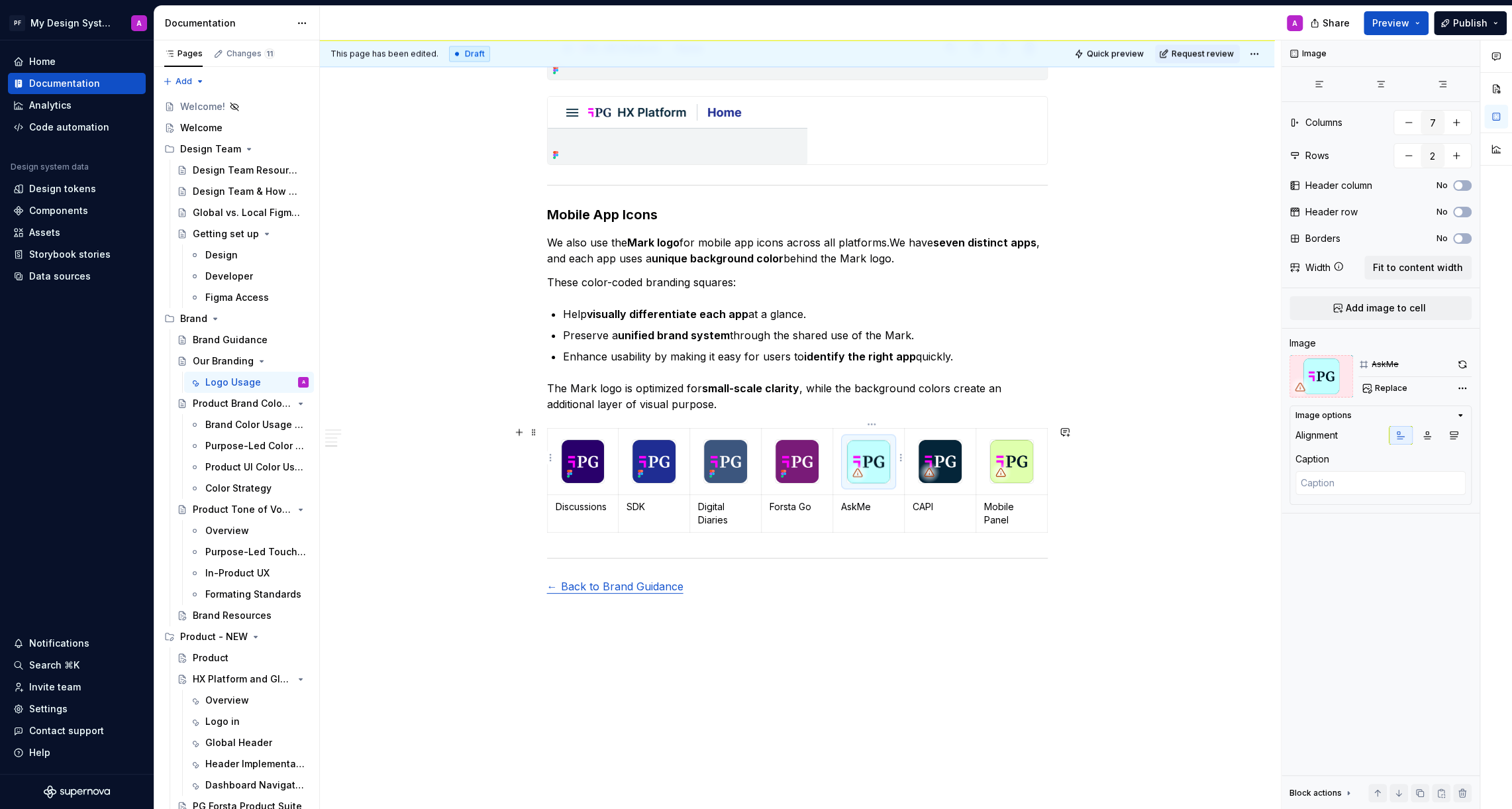
click at [876, 458] on img at bounding box center [869, 461] width 43 height 43
click at [1377, 381] on button "Replace" at bounding box center [1385, 388] width 55 height 18
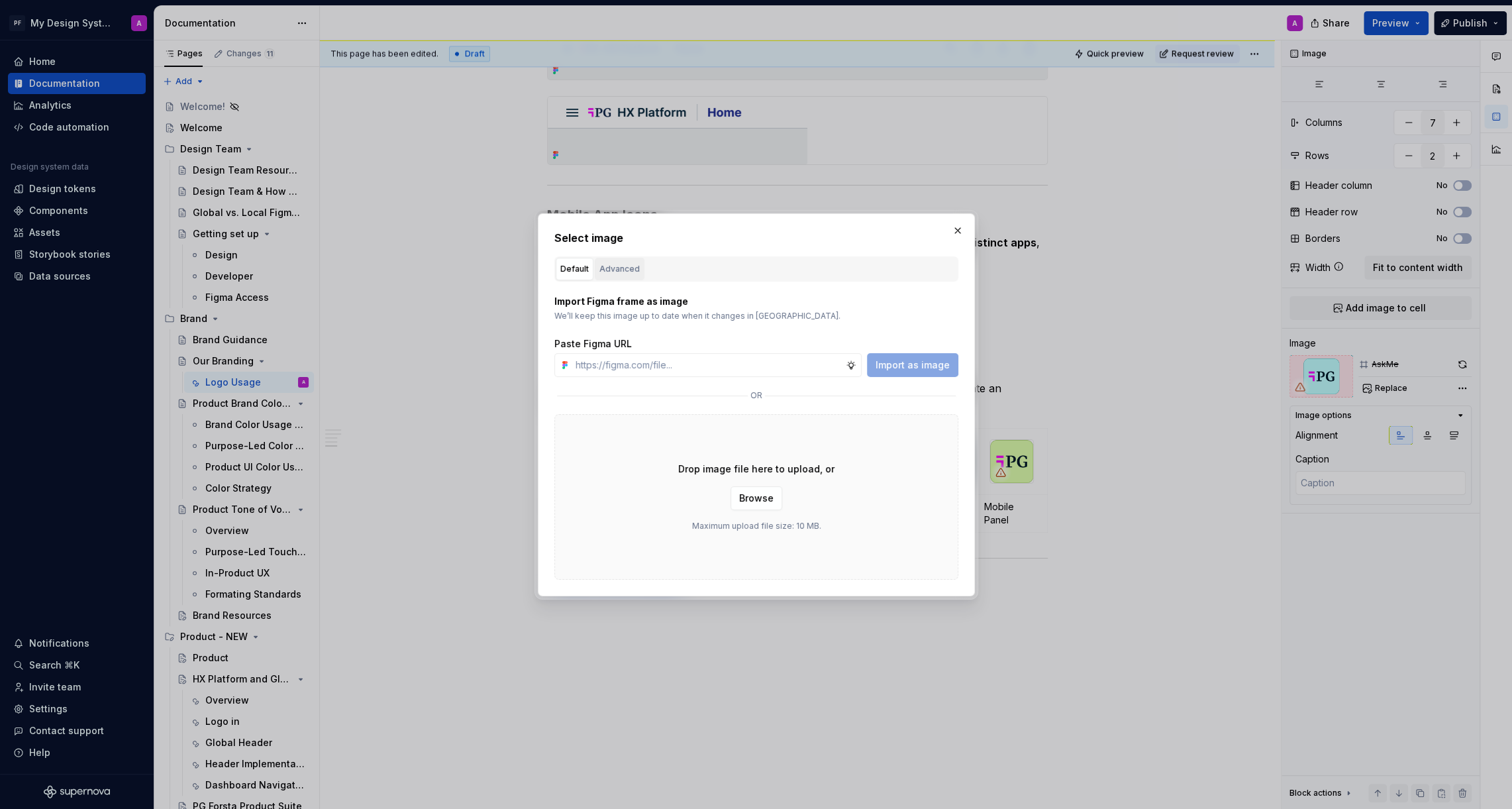
click at [627, 266] on div "Advanced" at bounding box center [620, 269] width 40 height 13
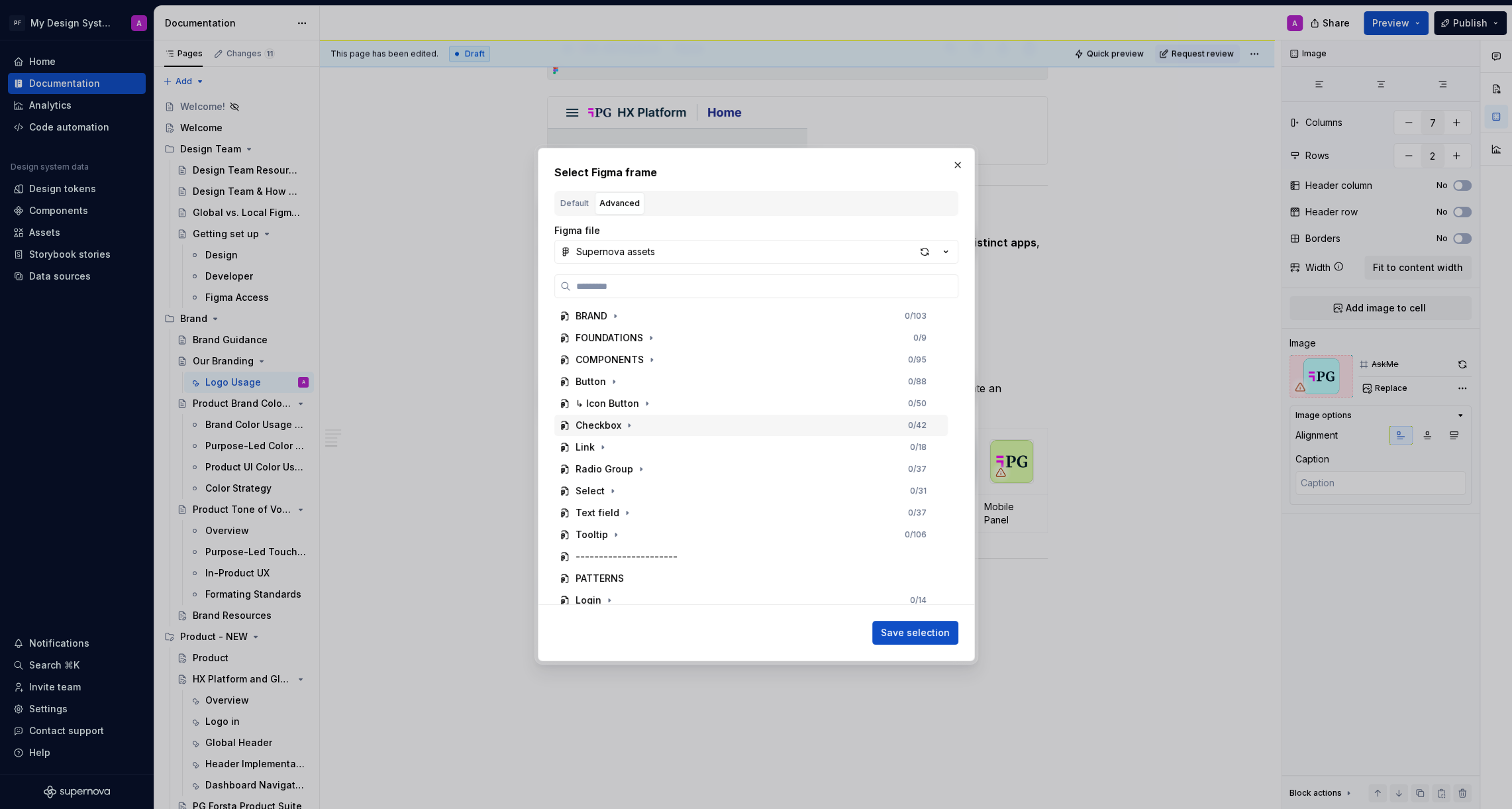
scroll to position [26, 0]
click at [613, 355] on icon "button" at bounding box center [615, 355] width 10 height 10
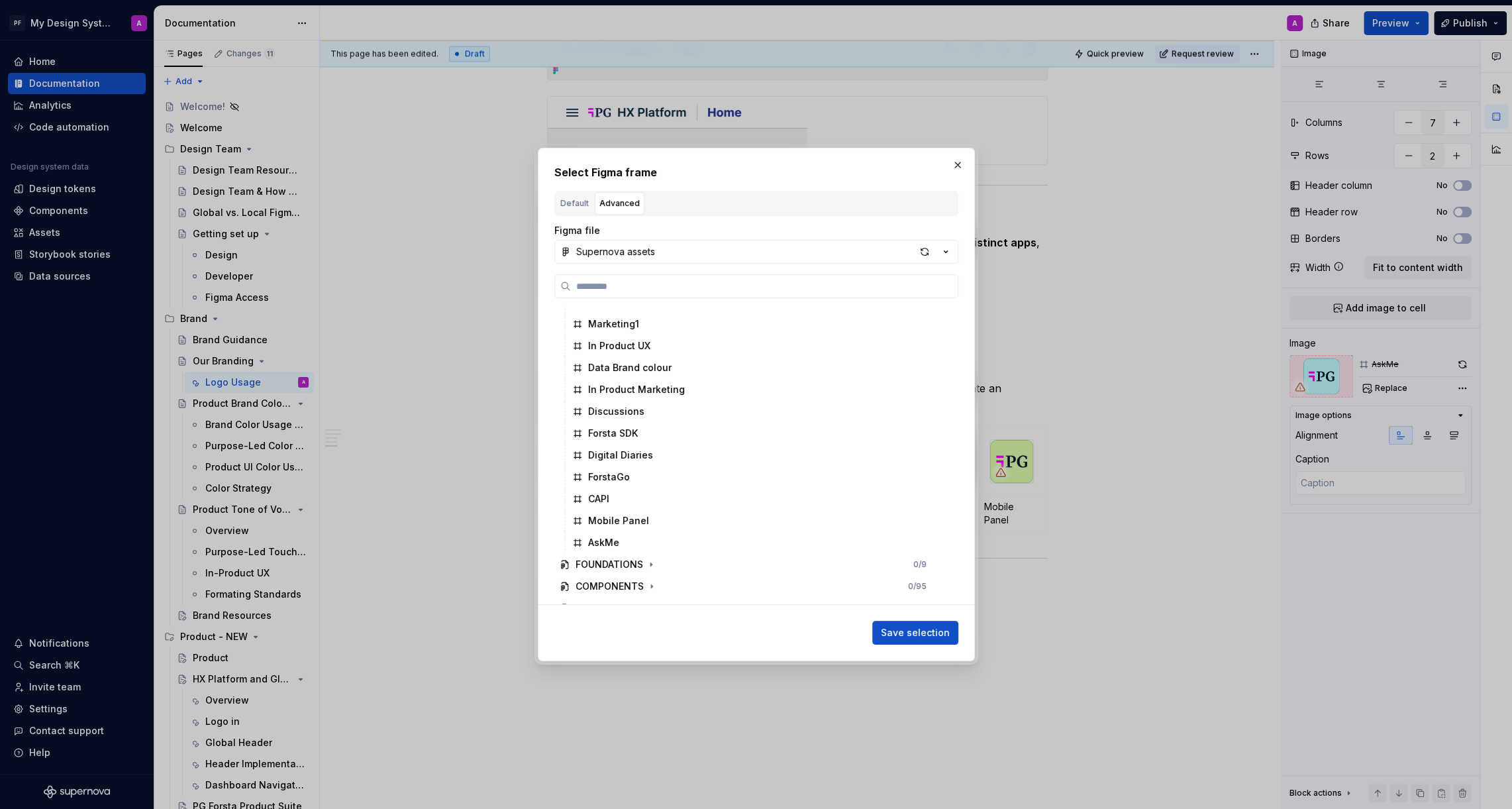
scroll to position [628, 0]
click at [603, 537] on div "AskMe" at bounding box center [604, 540] width 31 height 13
click at [906, 627] on span "Save selection" at bounding box center [915, 632] width 69 height 13
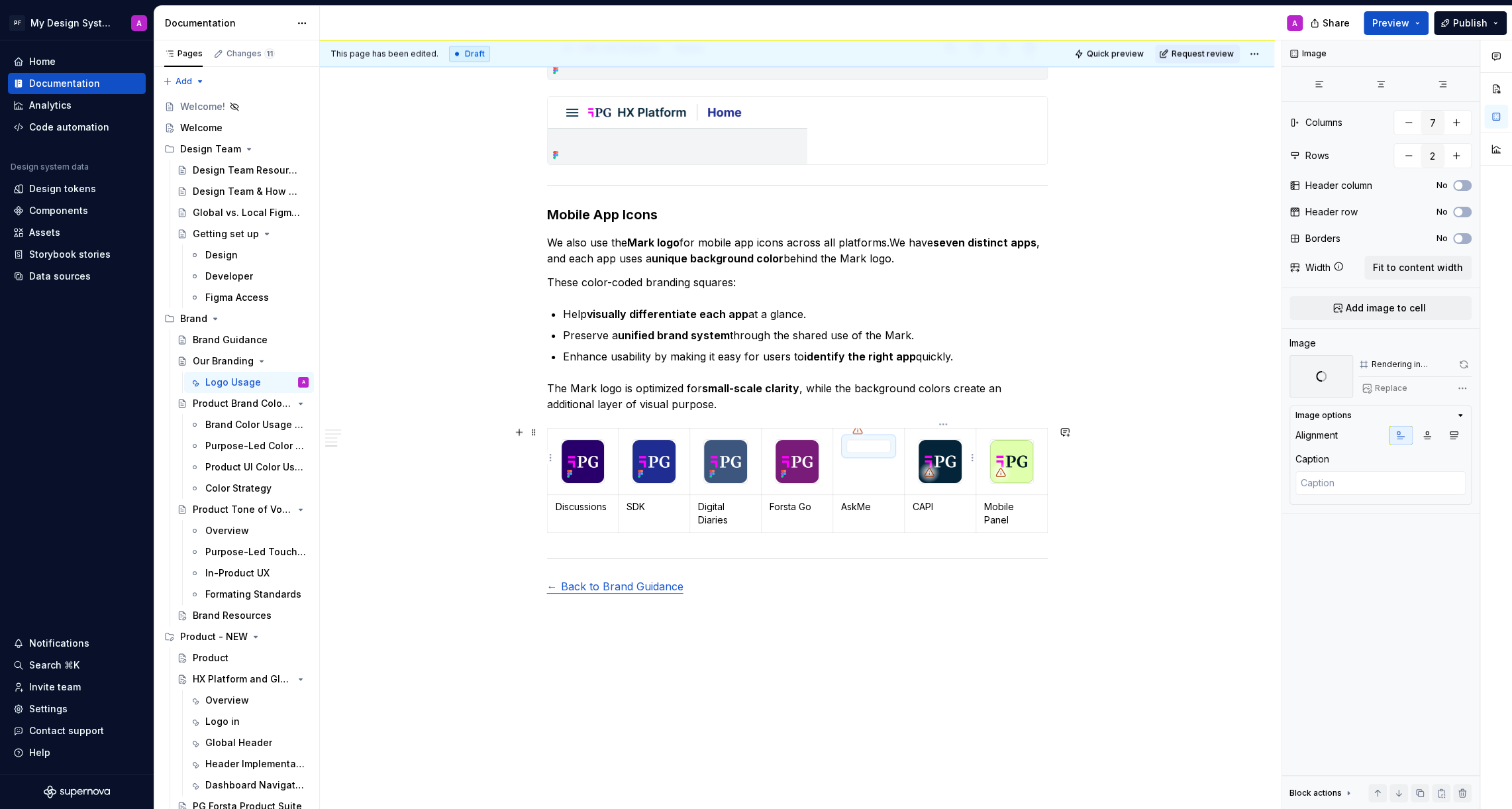
click at [955, 457] on img at bounding box center [940, 461] width 43 height 43
click at [1386, 387] on span "Replace" at bounding box center [1390, 388] width 32 height 10
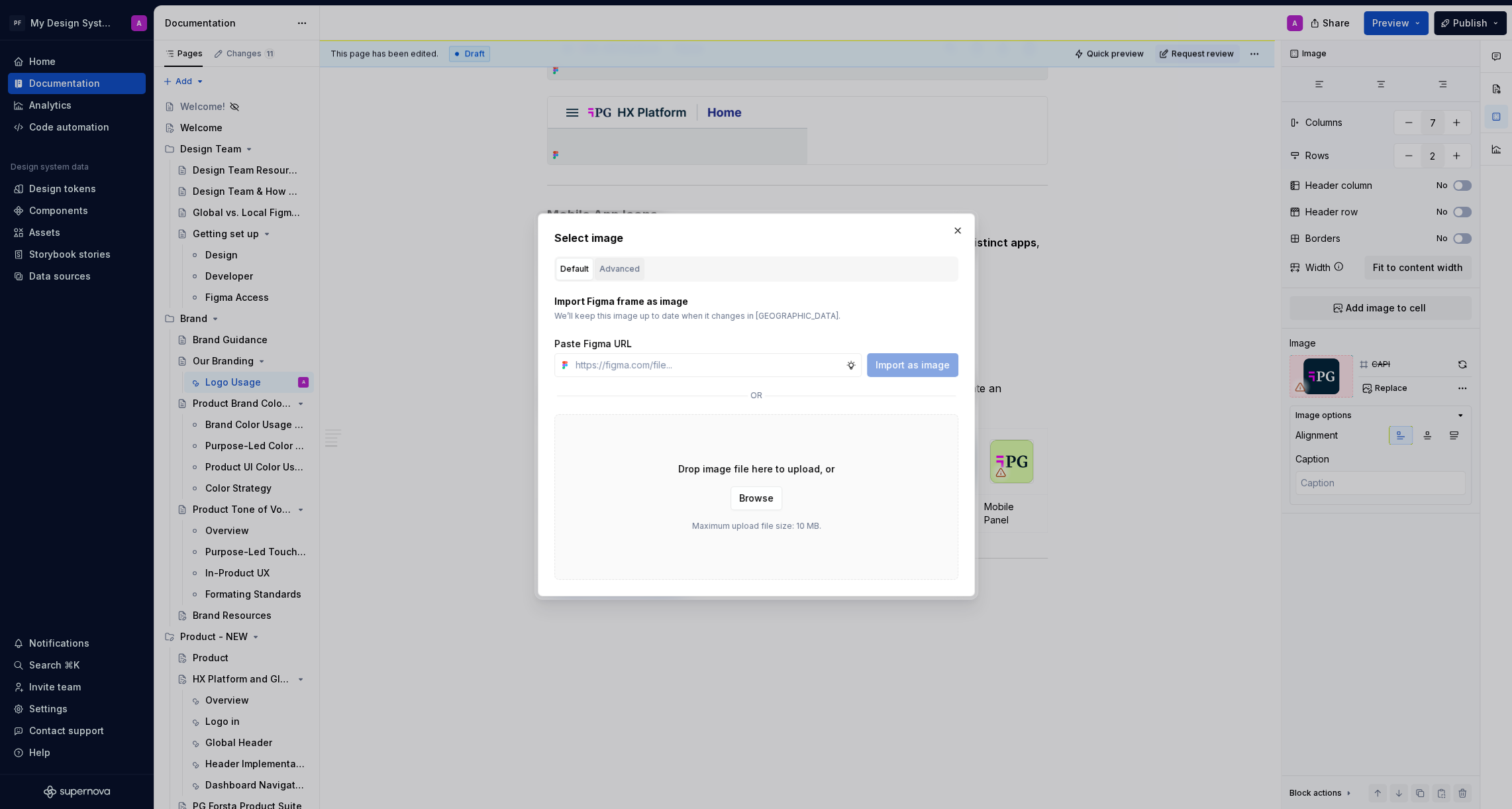
click at [620, 262] on div "Advanced" at bounding box center [620, 269] width 40 height 13
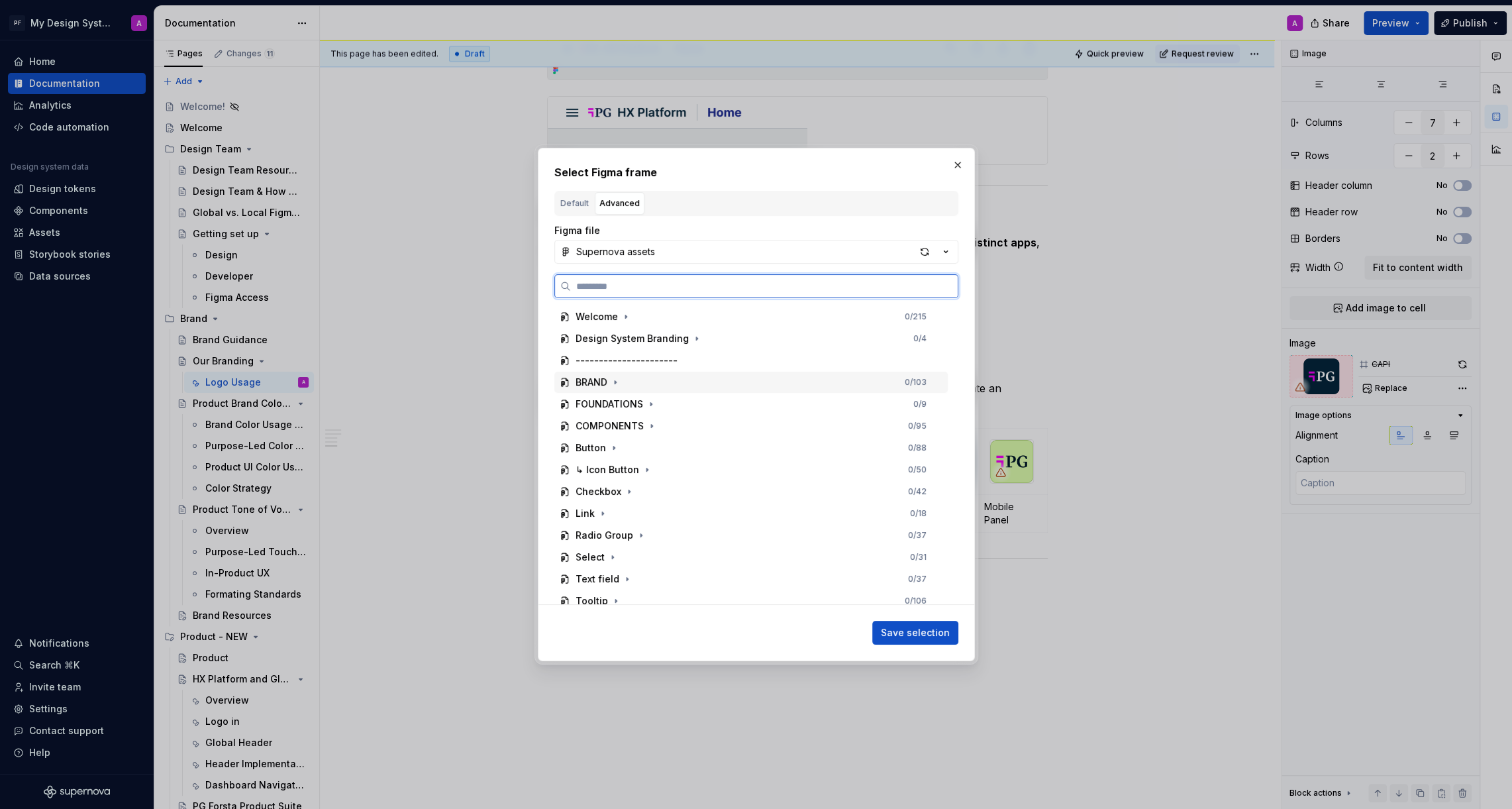
click at [597, 375] on div "BRAND" at bounding box center [591, 381] width 32 height 13
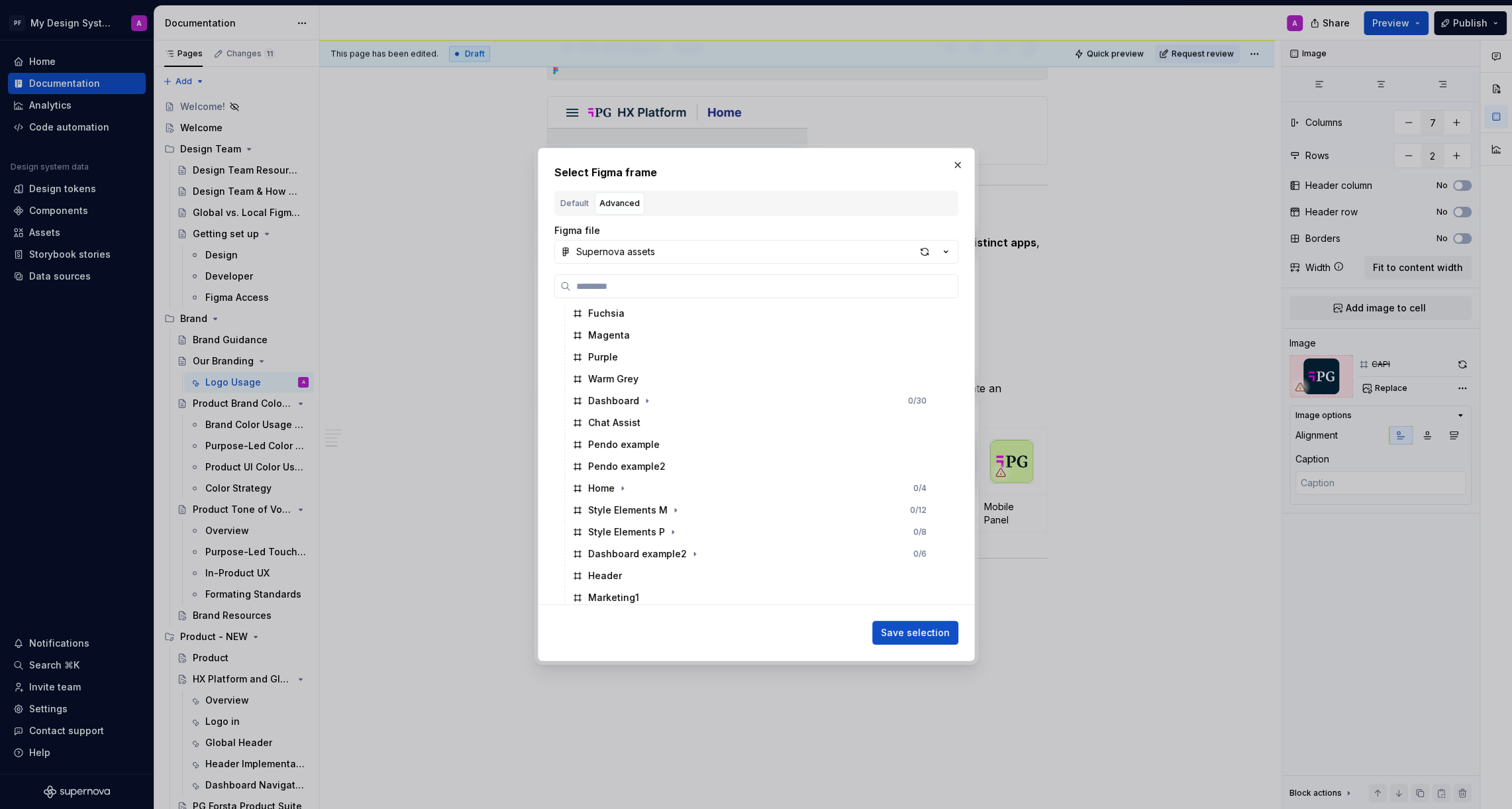
scroll to position [592, 0]
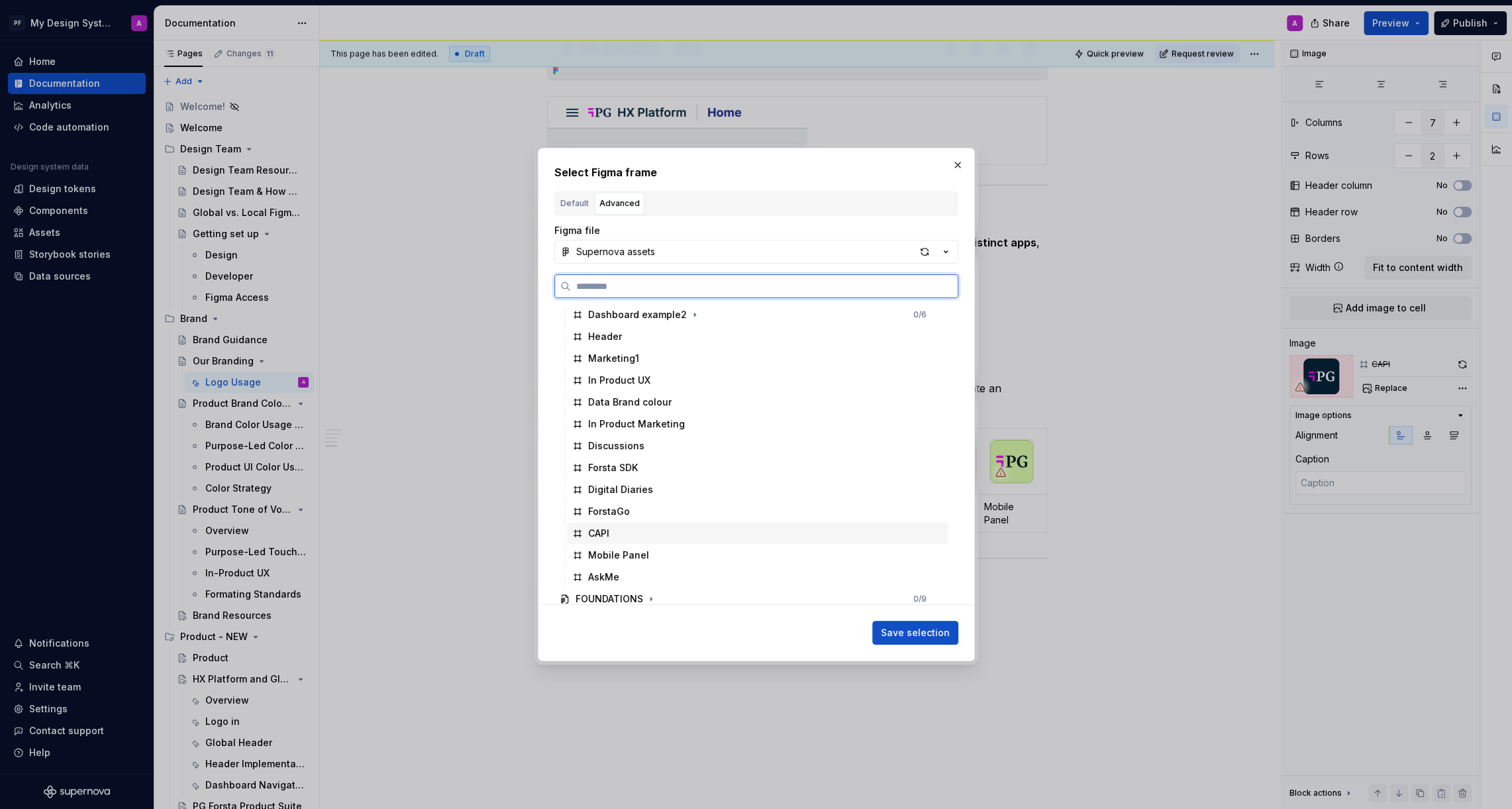
click at [590, 525] on div "CAPI" at bounding box center [757, 533] width 381 height 21
click at [918, 635] on span "Save selection" at bounding box center [915, 632] width 69 height 13
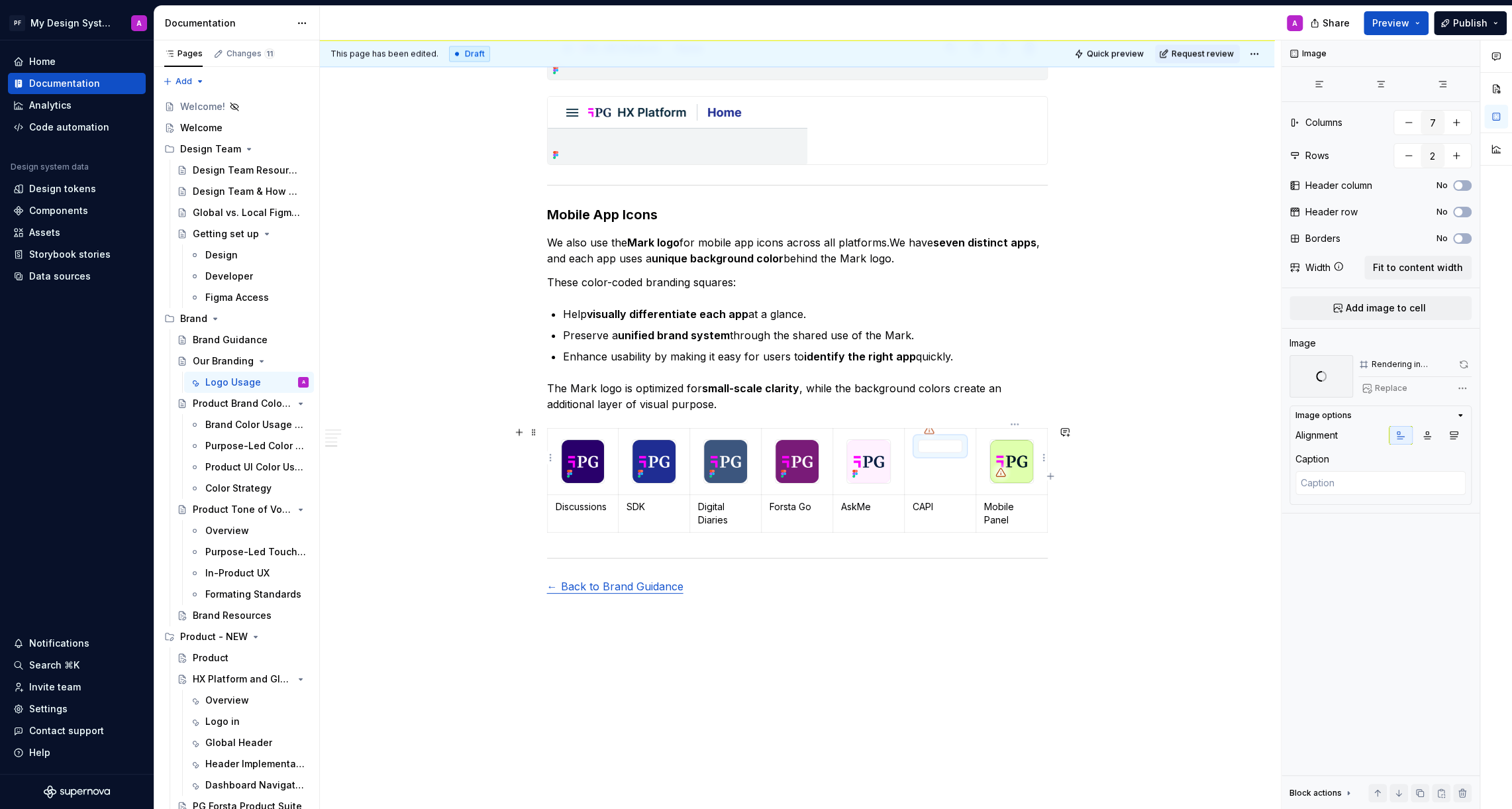
click at [1028, 459] on img at bounding box center [1011, 461] width 43 height 43
click at [1398, 386] on span "Replace" at bounding box center [1390, 388] width 32 height 10
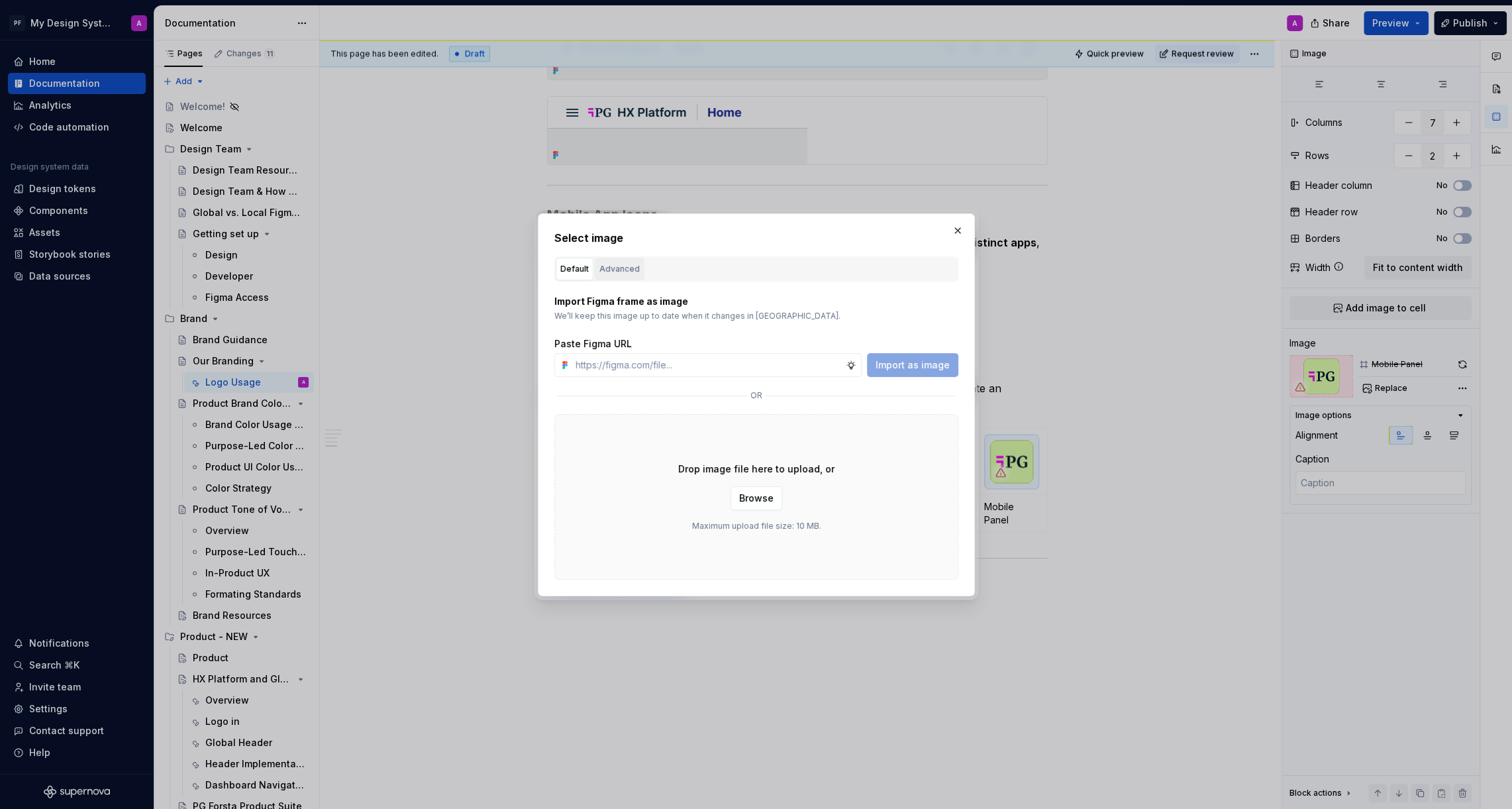
click at [621, 269] on div "Advanced" at bounding box center [620, 269] width 40 height 13
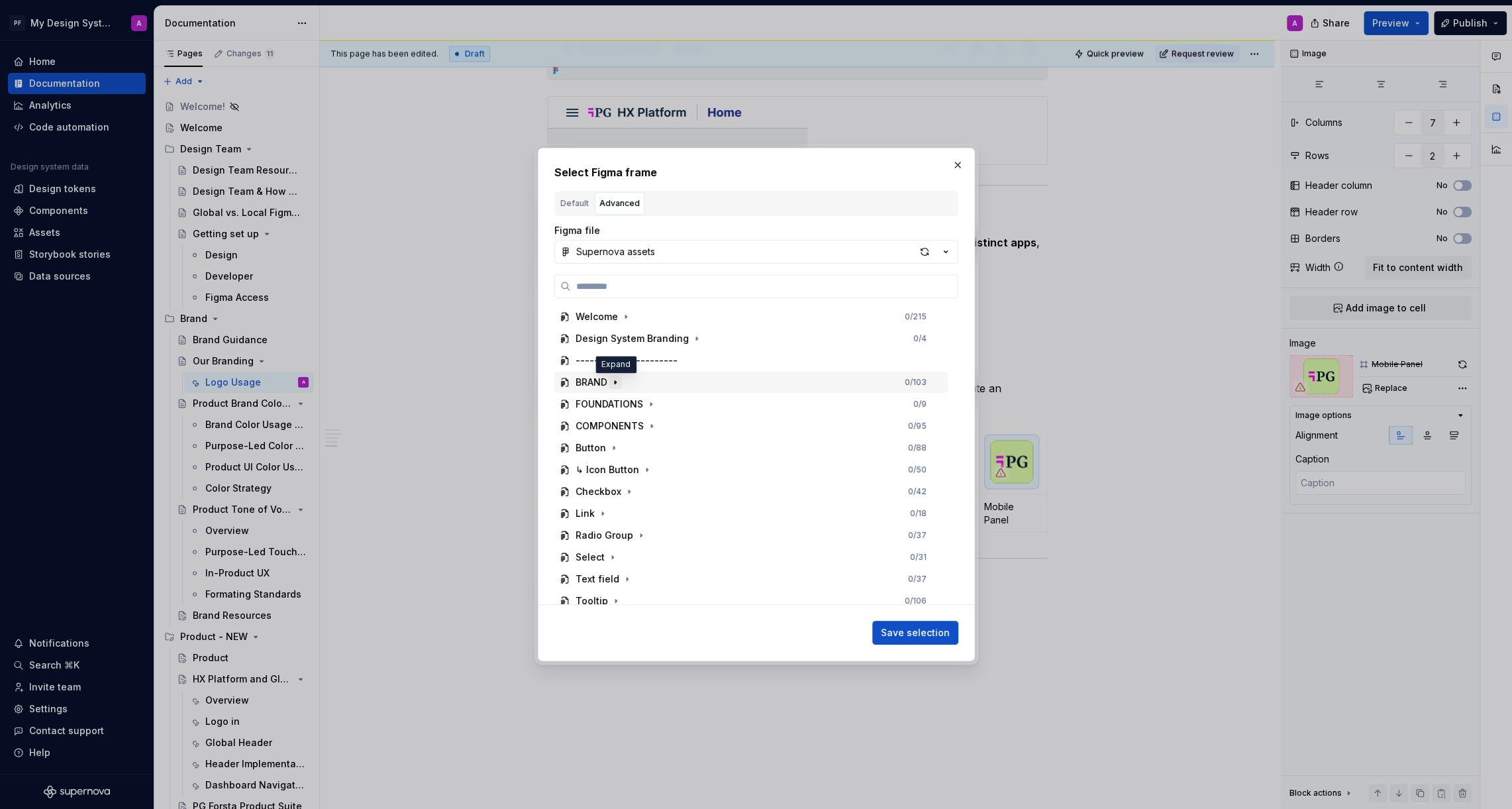
click at [613, 378] on icon "button" at bounding box center [615, 382] width 10 height 10
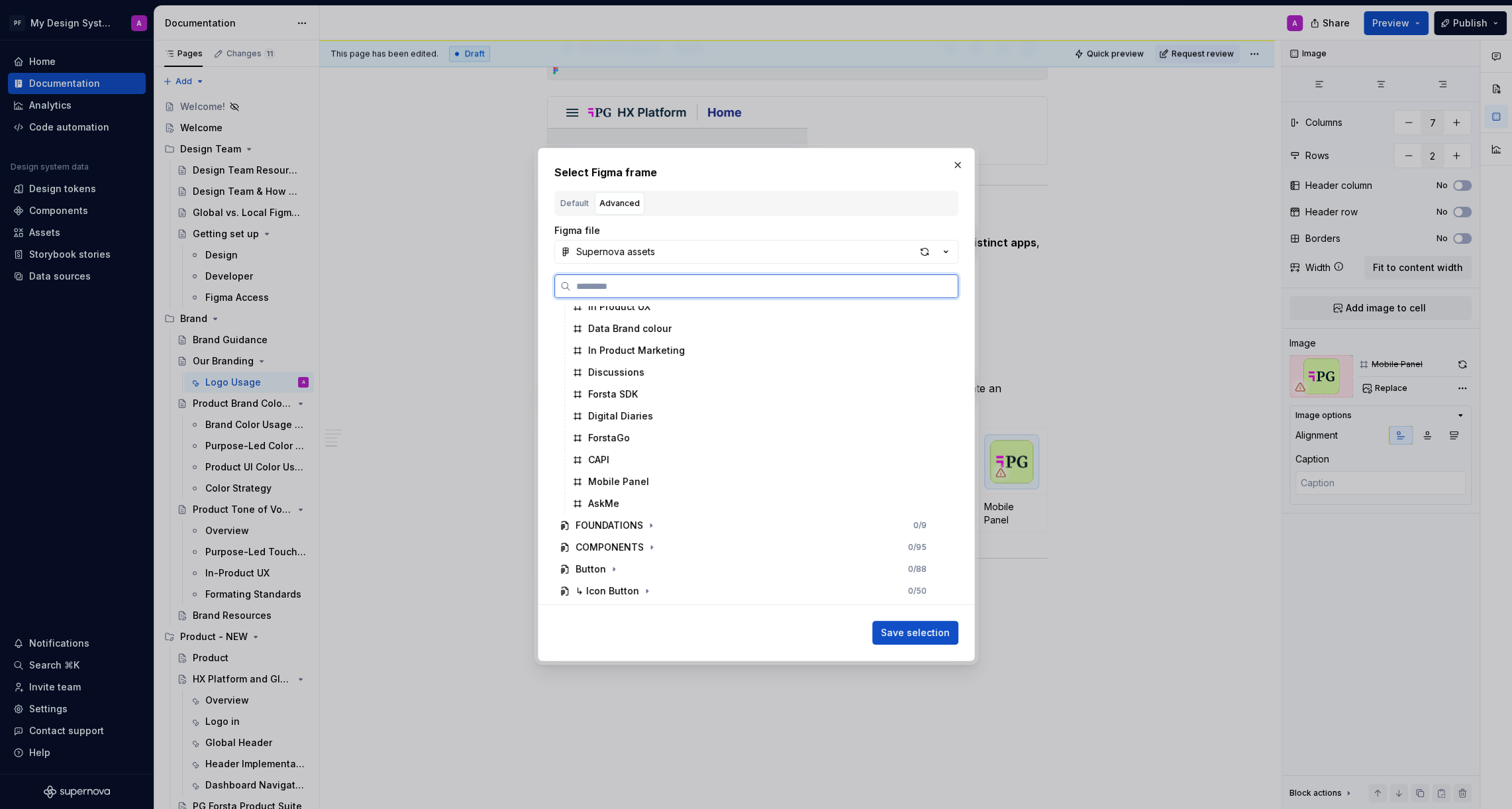
scroll to position [689, 0]
click at [632, 461] on div "Mobile Panel" at bounding box center [619, 458] width 61 height 13
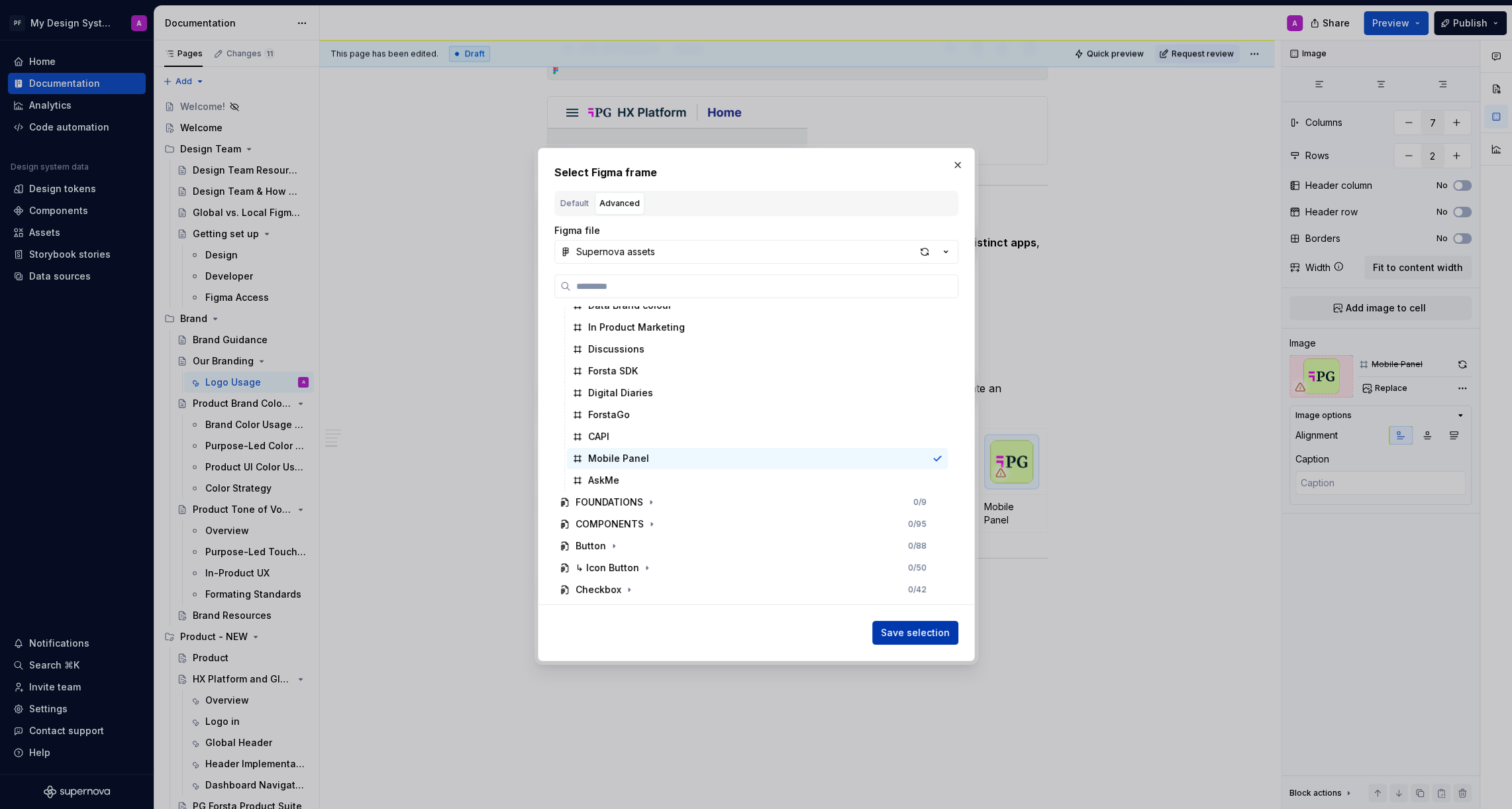
click at [916, 627] on span "Save selection" at bounding box center [915, 632] width 69 height 13
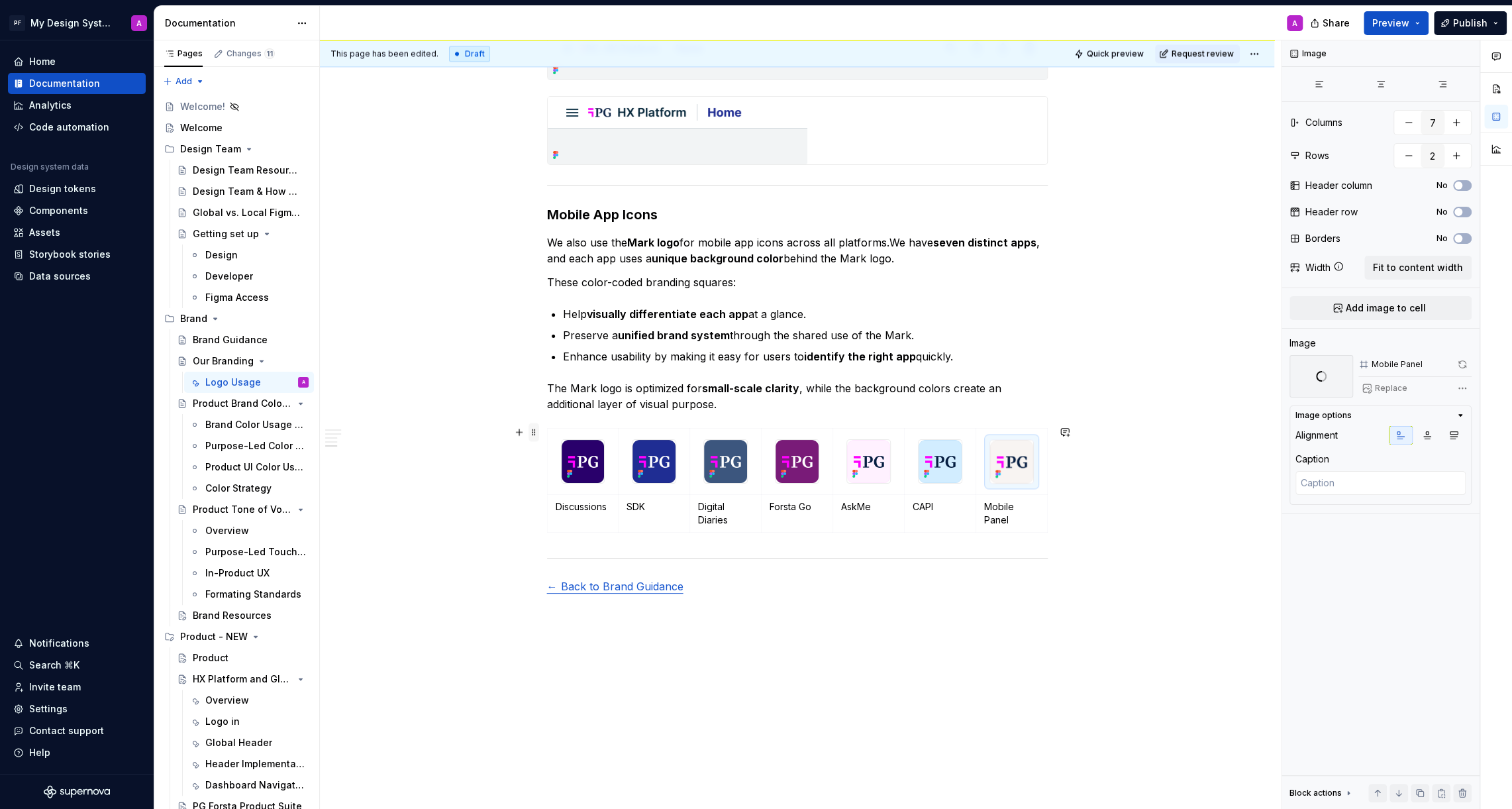
click at [539, 433] on span at bounding box center [534, 431] width 10 height 18
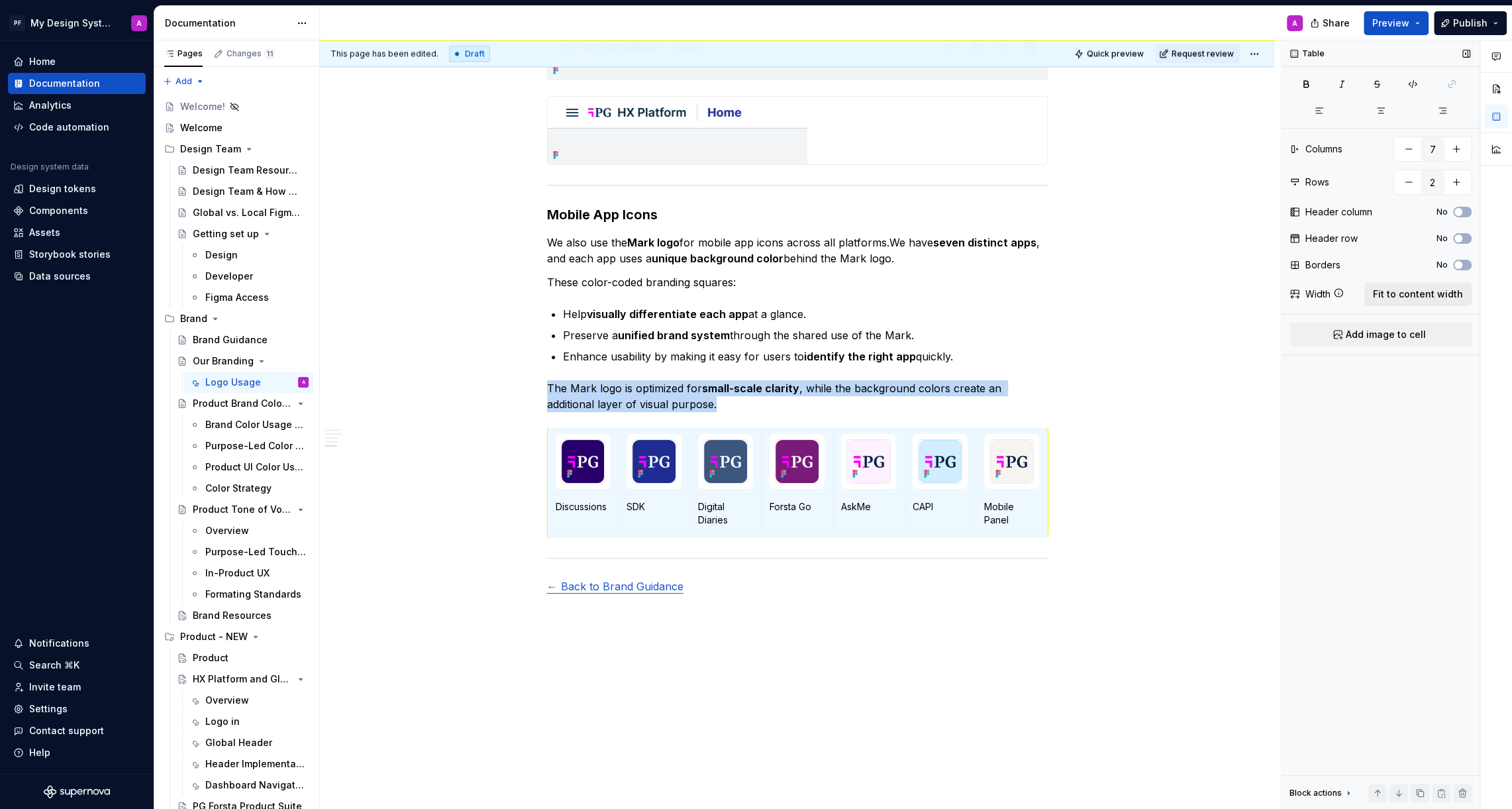
click at [1390, 288] on span "Fit to content width" at bounding box center [1418, 294] width 90 height 13
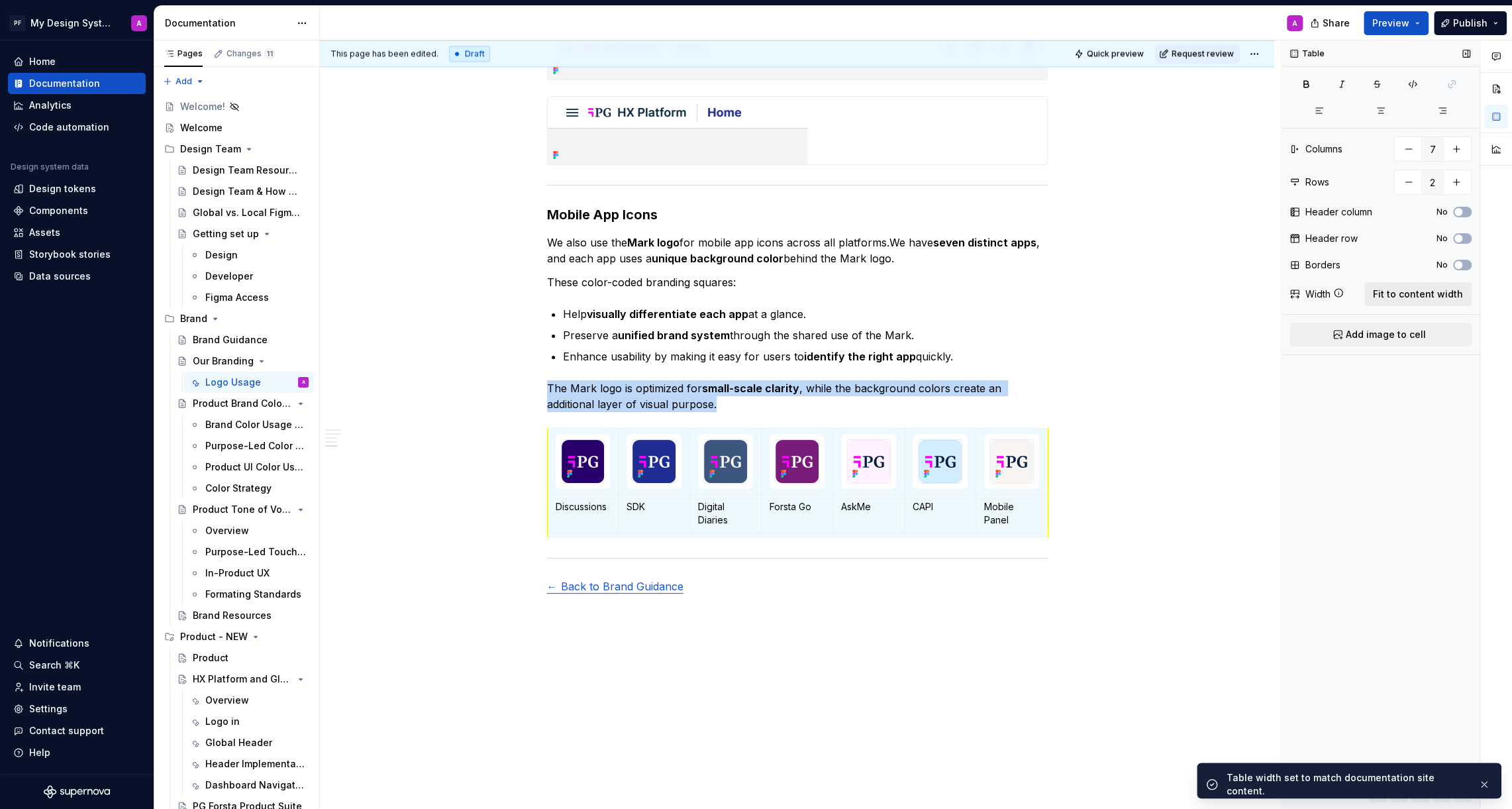
click at [1391, 289] on span "Fit to content width" at bounding box center [1418, 294] width 90 height 13
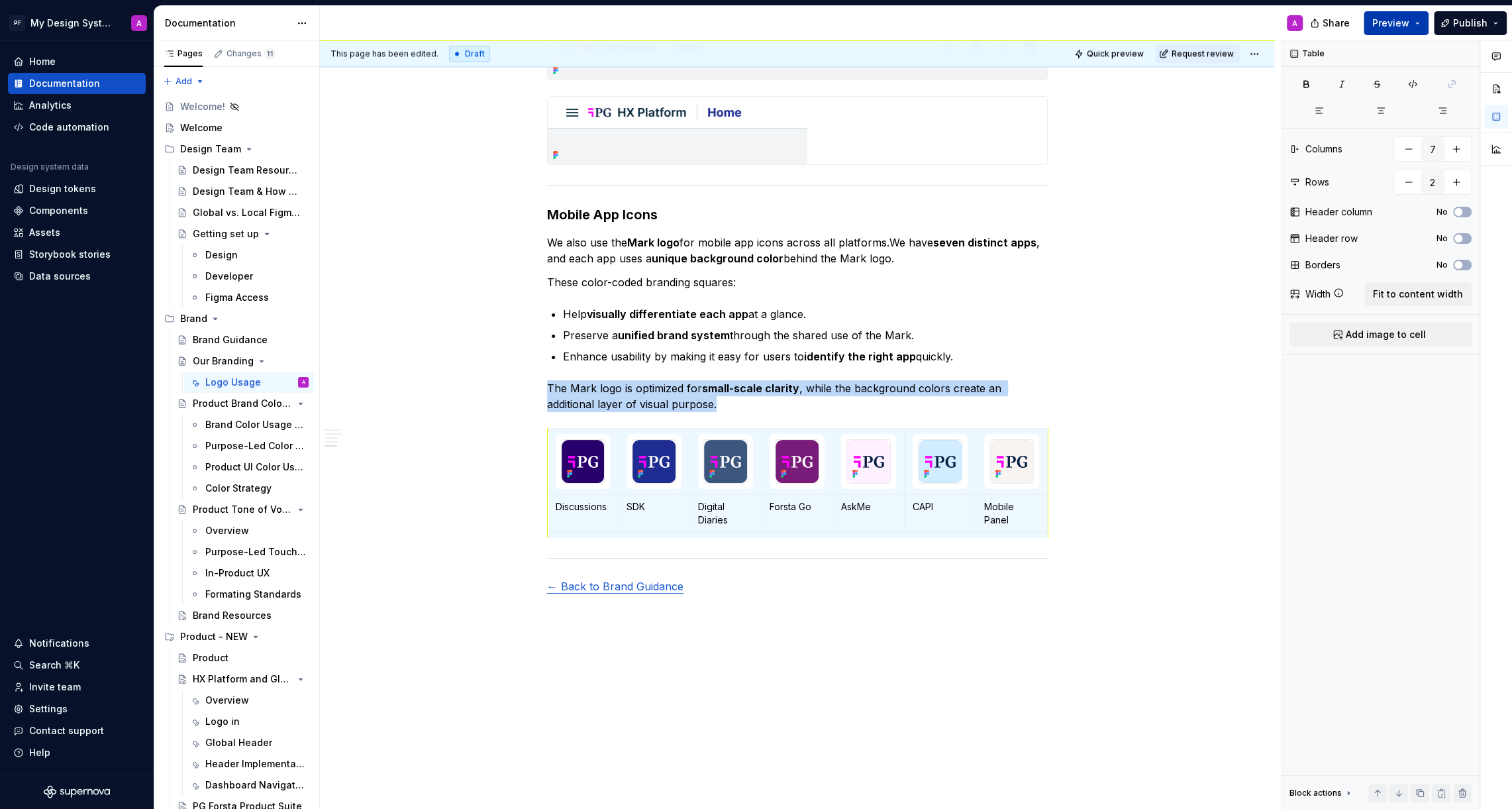
click at [1391, 22] on span "Preview" at bounding box center [1390, 23] width 37 height 13
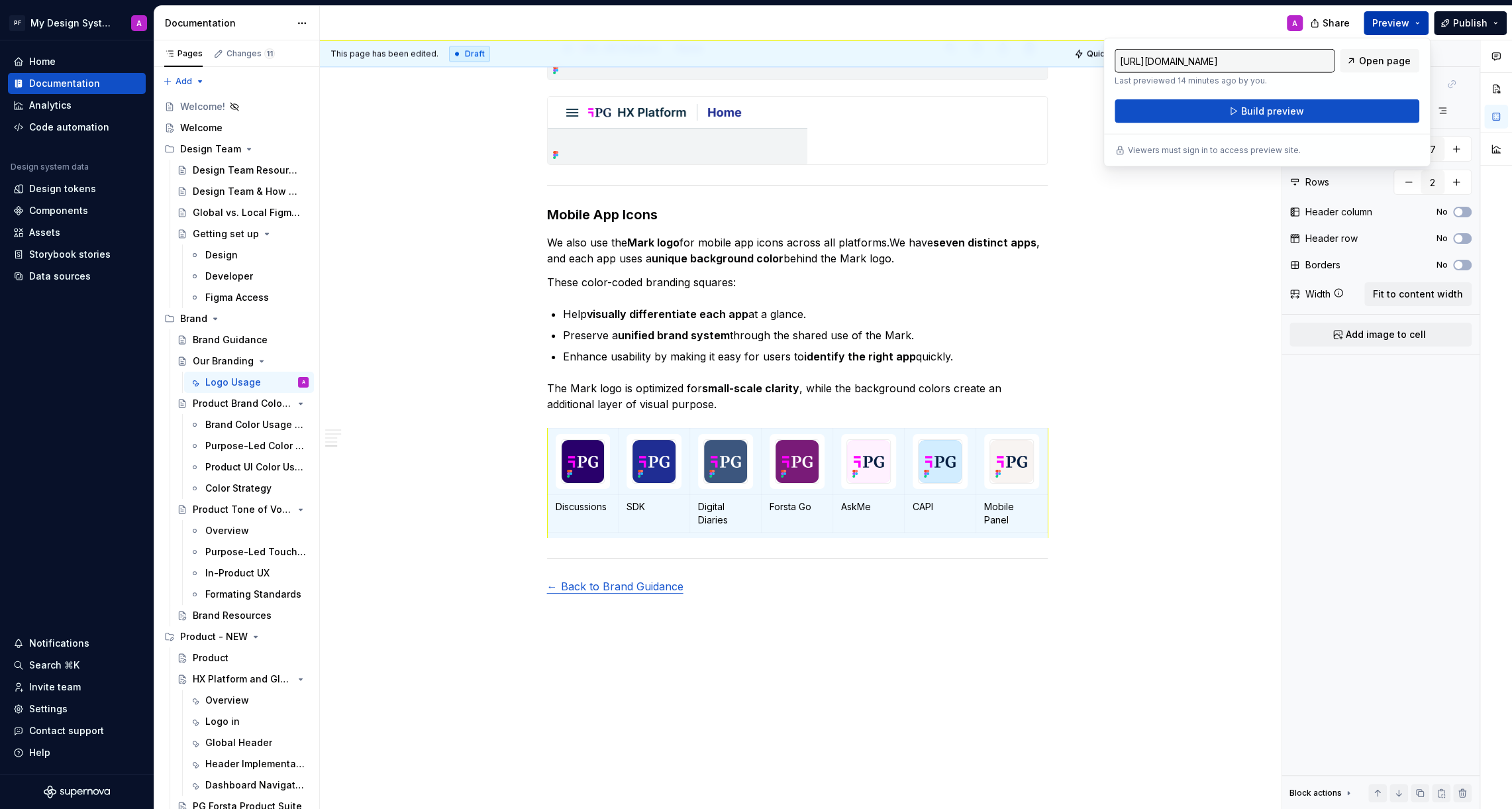
click at [1373, 65] on span "Open page" at bounding box center [1384, 60] width 51 height 13
click at [1221, 109] on button "Build preview" at bounding box center [1267, 110] width 305 height 23
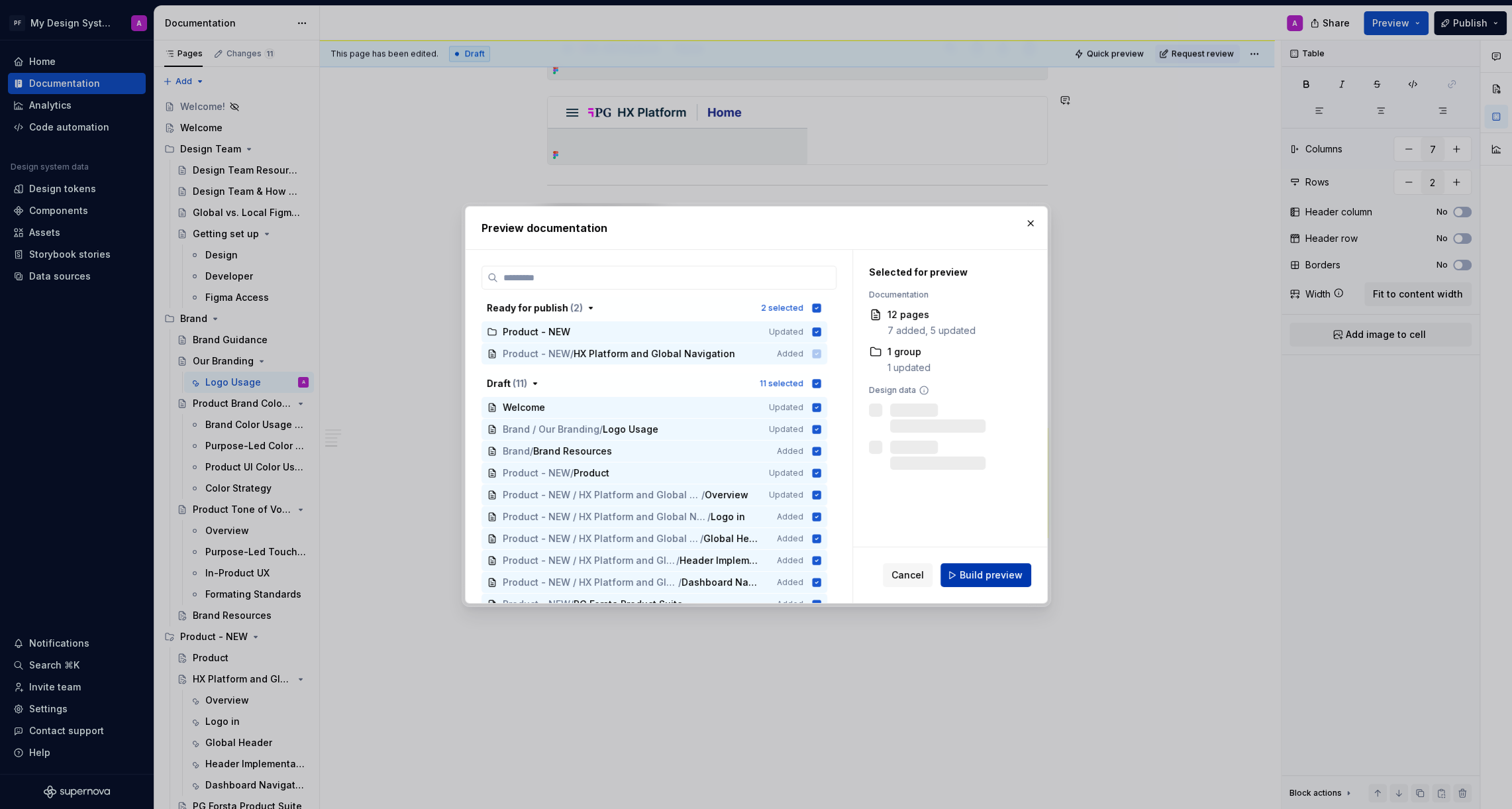
click at [991, 571] on span "Build preview" at bounding box center [991, 574] width 63 height 13
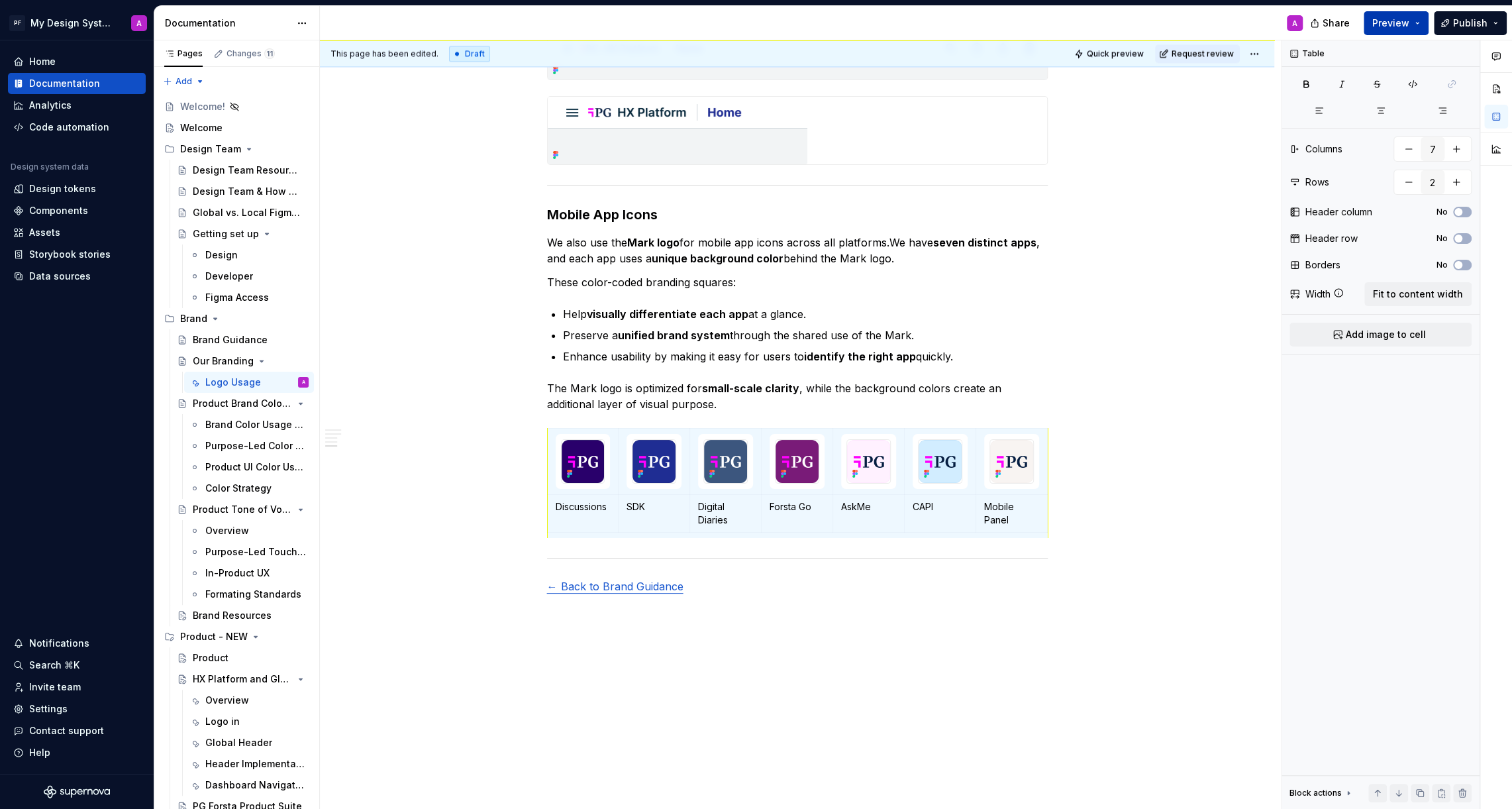
click at [1383, 26] on span "Preview" at bounding box center [1390, 23] width 37 height 13
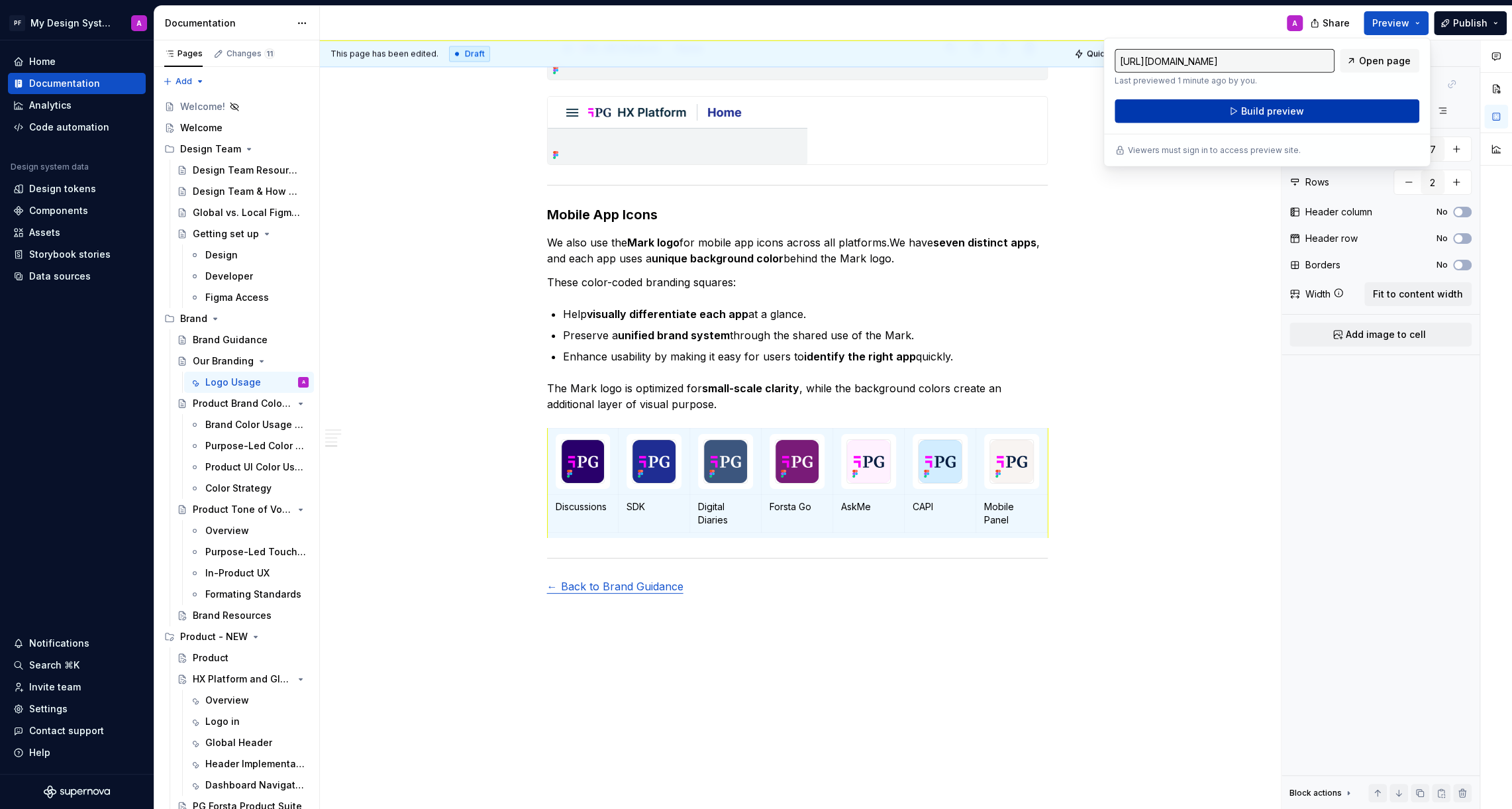
click at [1266, 121] on button "Build preview" at bounding box center [1267, 110] width 305 height 23
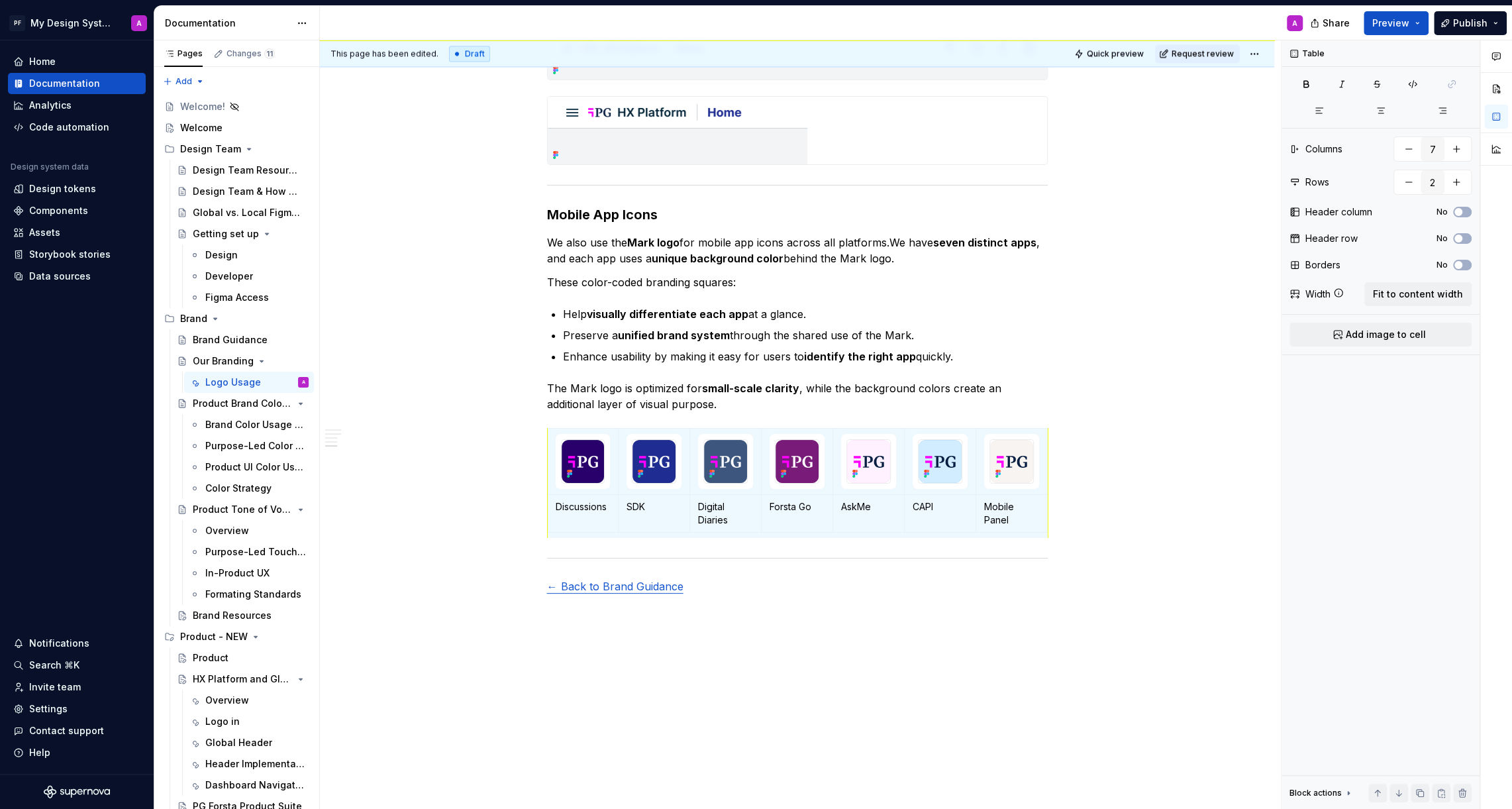
click at [1370, 35] on div "Share Preview Publish" at bounding box center [1412, 23] width 199 height 34
click at [1400, 23] on span "Preview" at bounding box center [1390, 23] width 37 height 13
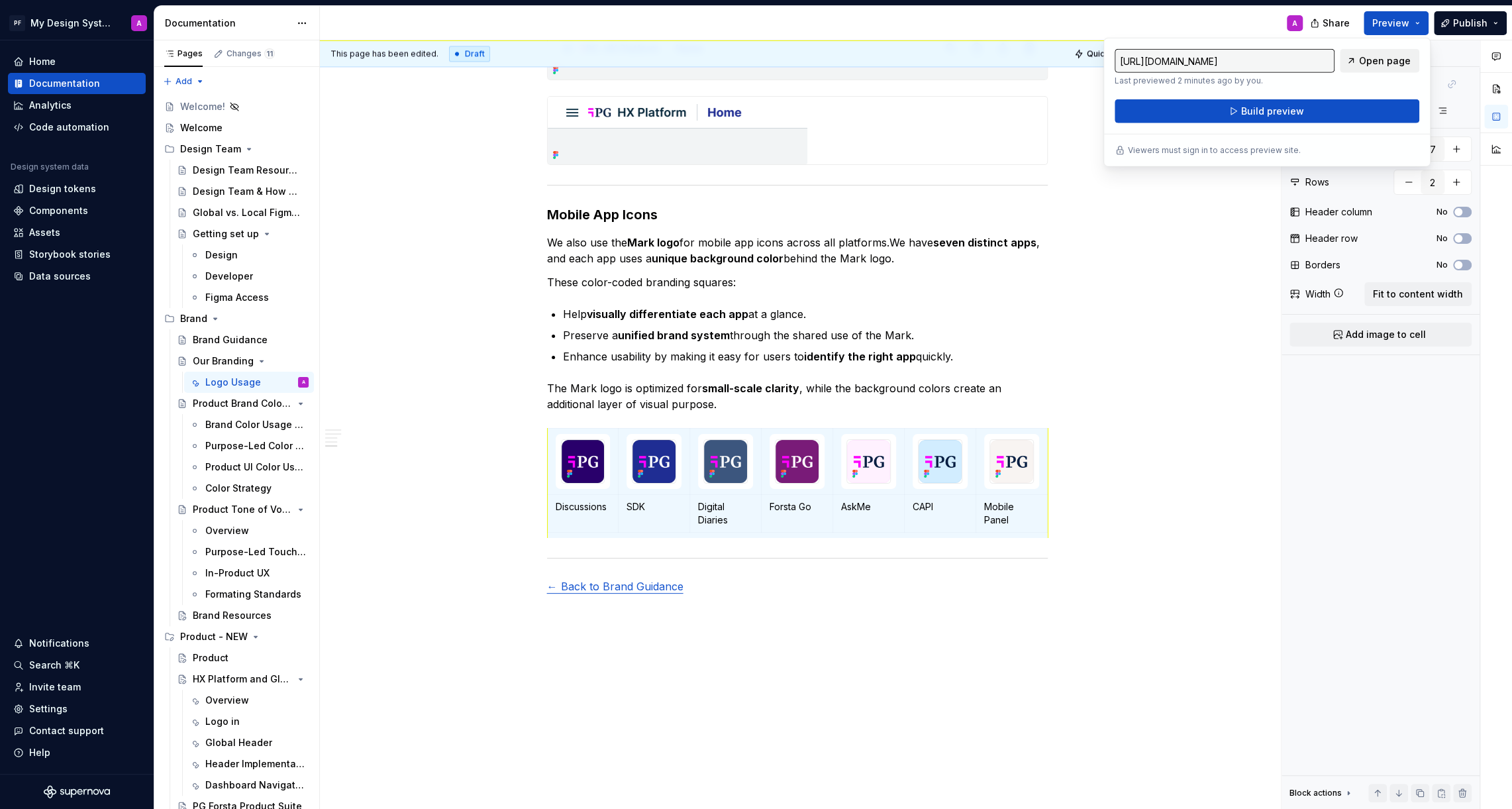
click at [1389, 60] on span "Open page" at bounding box center [1384, 60] width 51 height 13
click at [1377, 65] on span "Open page" at bounding box center [1384, 60] width 51 height 13
type textarea "*"
